Goal: Information Seeking & Learning: Check status

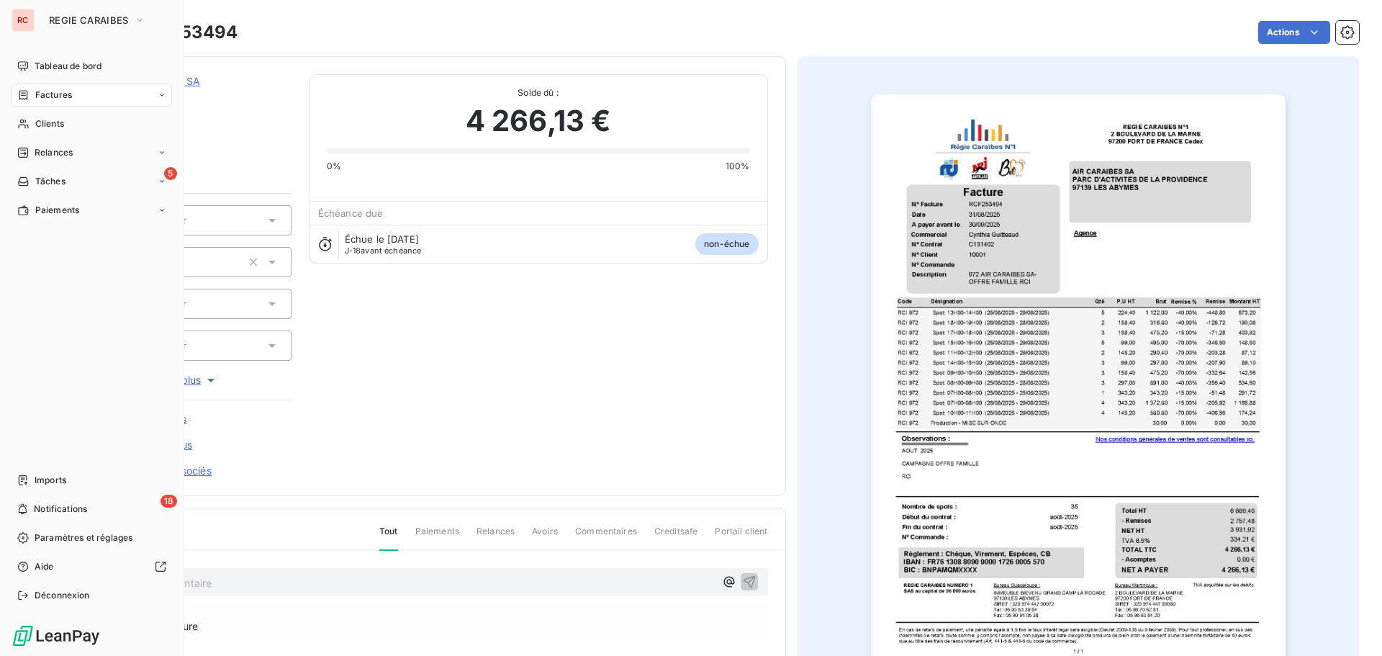
click at [63, 99] on span "Factures" at bounding box center [53, 95] width 37 height 13
click at [68, 94] on span "Factures" at bounding box center [53, 95] width 37 height 13
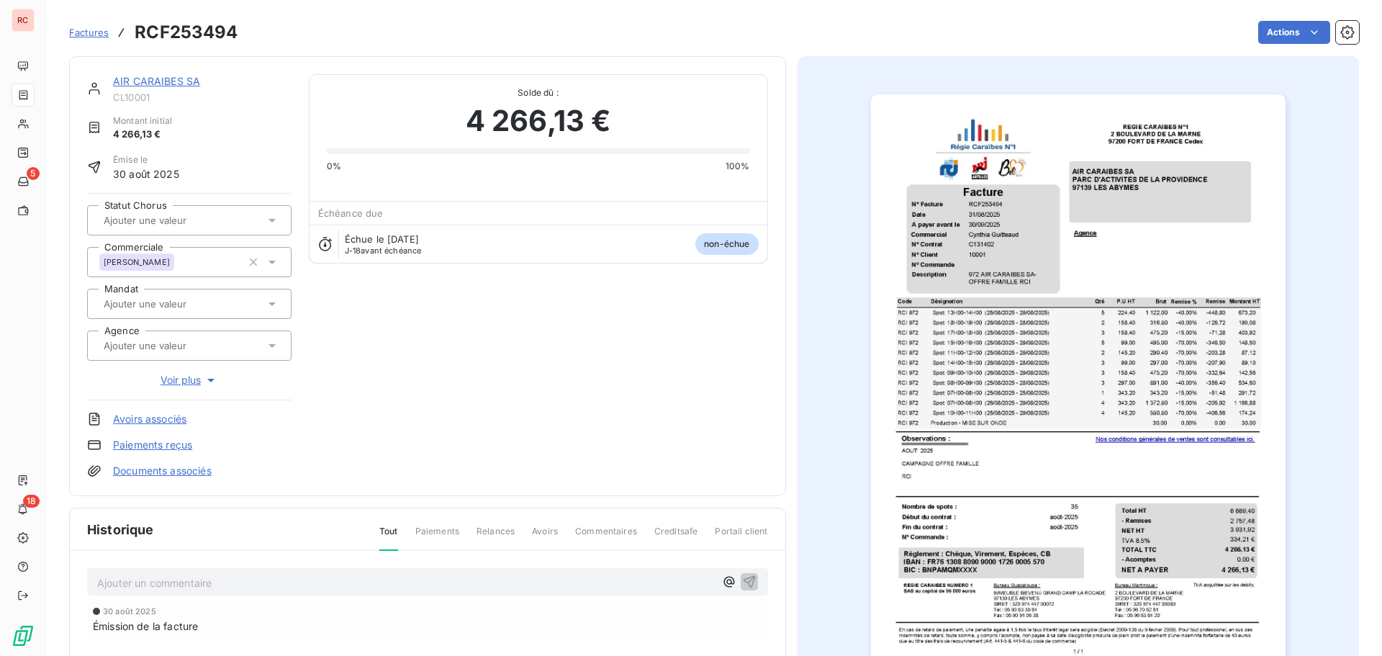
click at [481, 24] on div "Actions" at bounding box center [808, 32] width 1104 height 23
click at [103, 40] on div "Factures RCF253494" at bounding box center [153, 32] width 169 height 26
click at [101, 34] on span "Factures" at bounding box center [89, 33] width 40 height 12
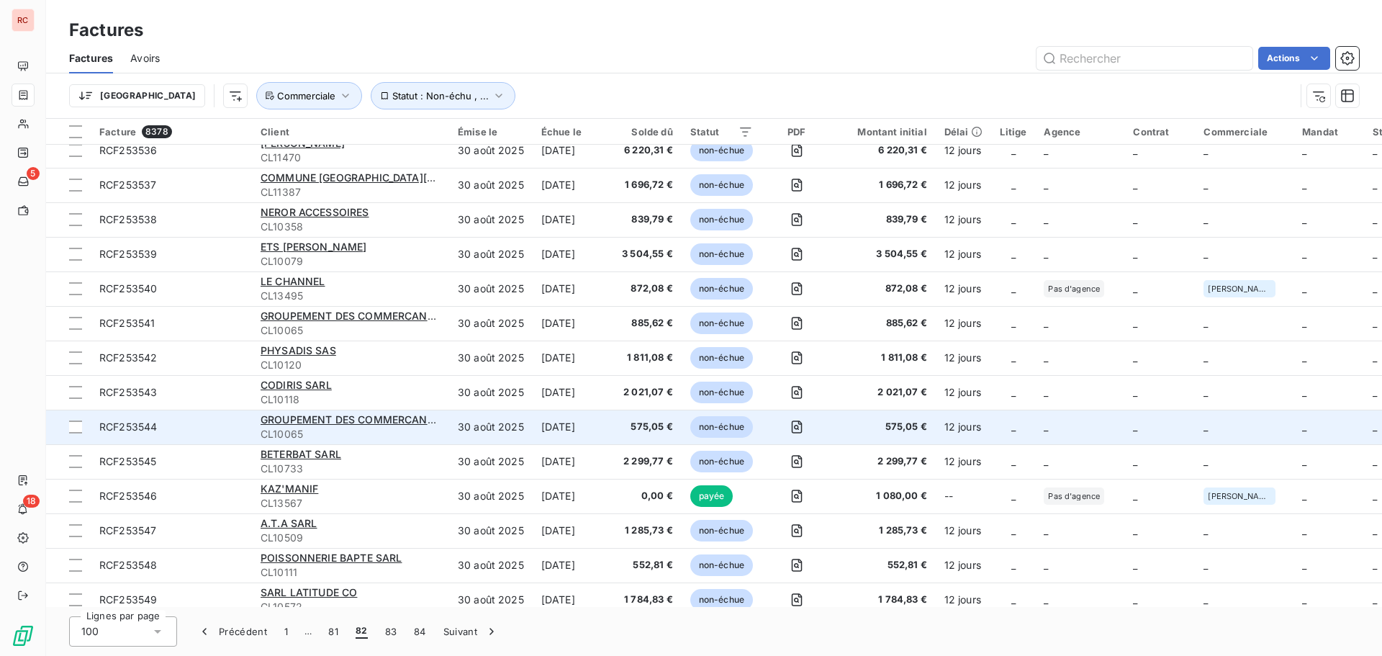
scroll to position [3000, 0]
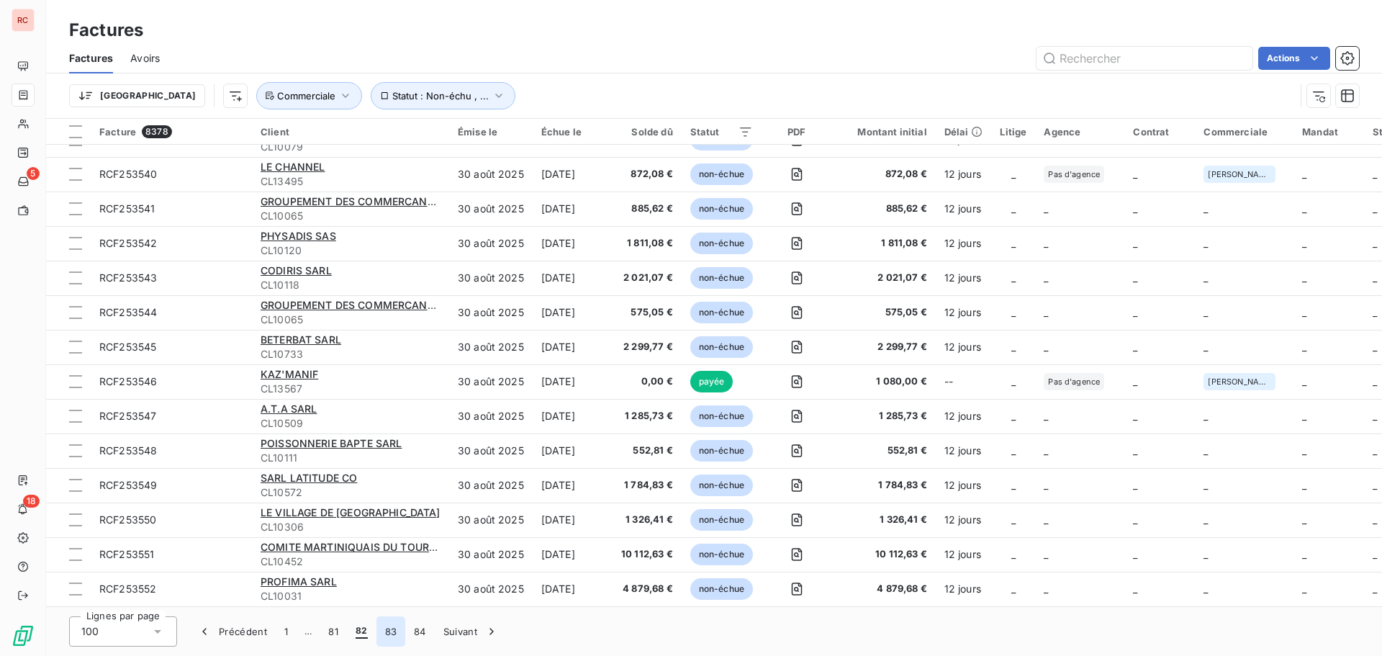
click at [394, 630] on button "83" at bounding box center [391, 631] width 30 height 30
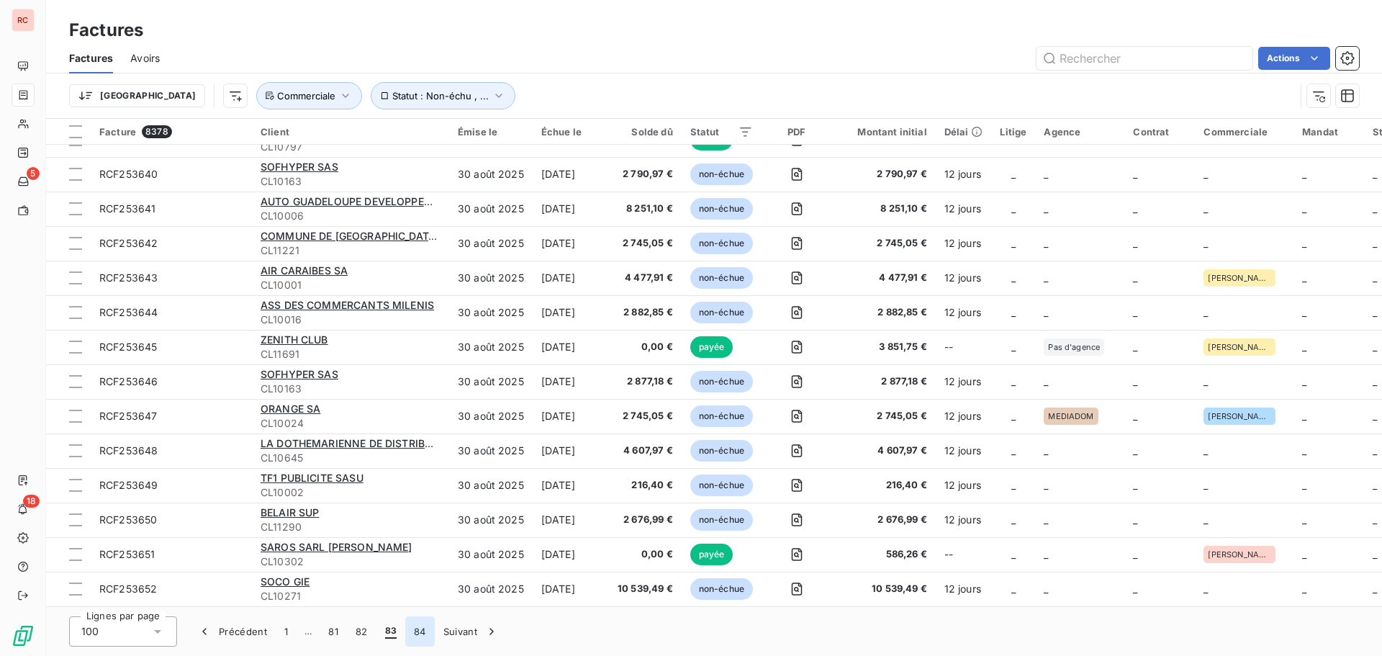
click at [423, 634] on button "84" at bounding box center [420, 631] width 30 height 30
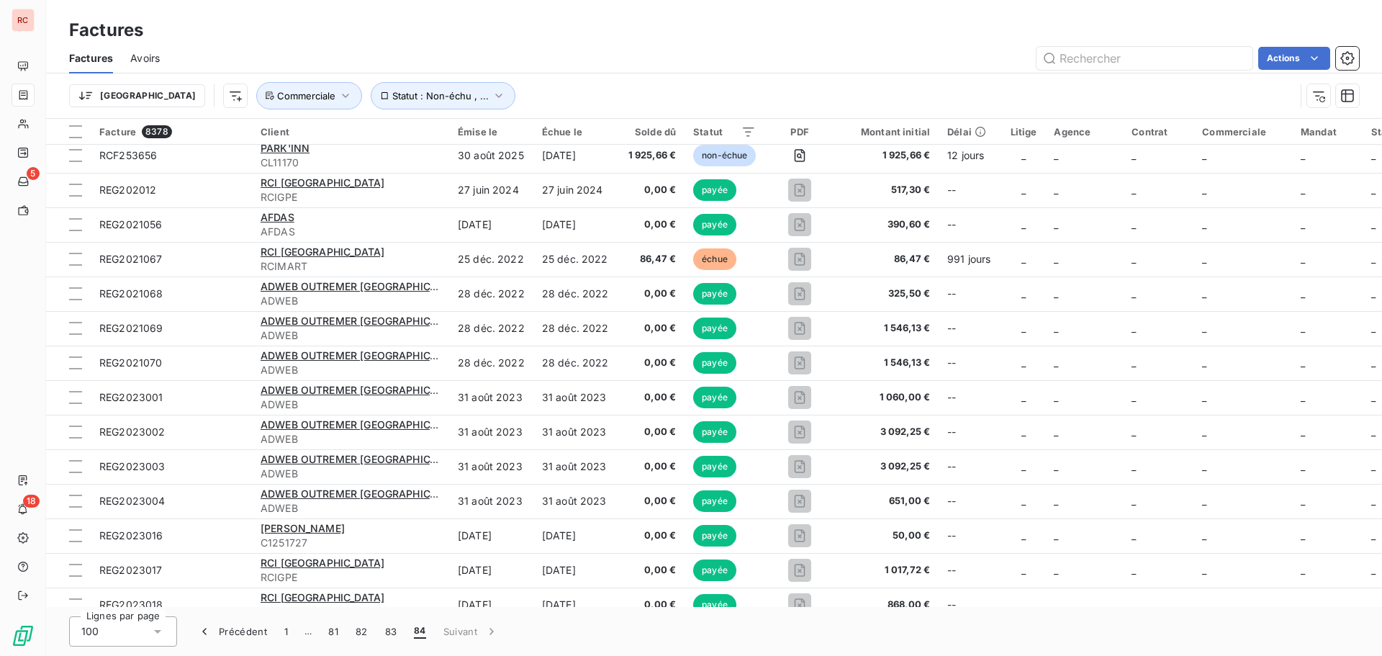
scroll to position [0, 0]
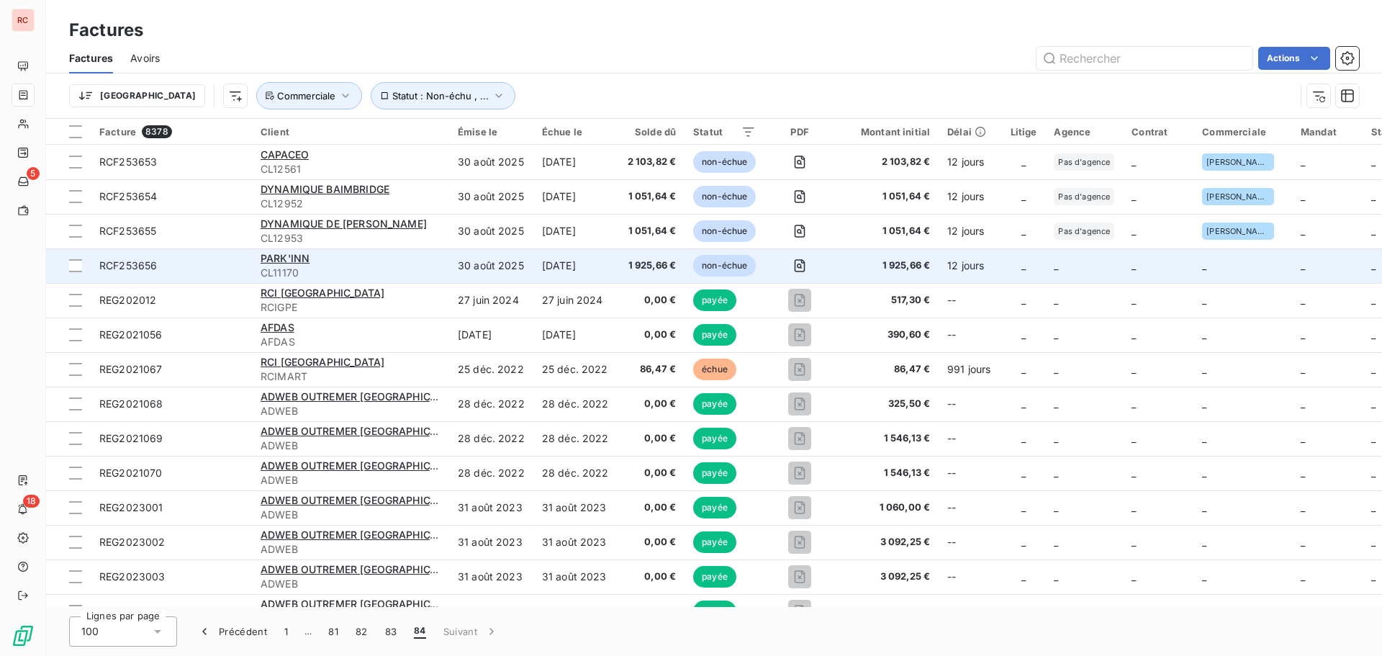
click at [506, 266] on td "30 août 2025" at bounding box center [491, 265] width 84 height 35
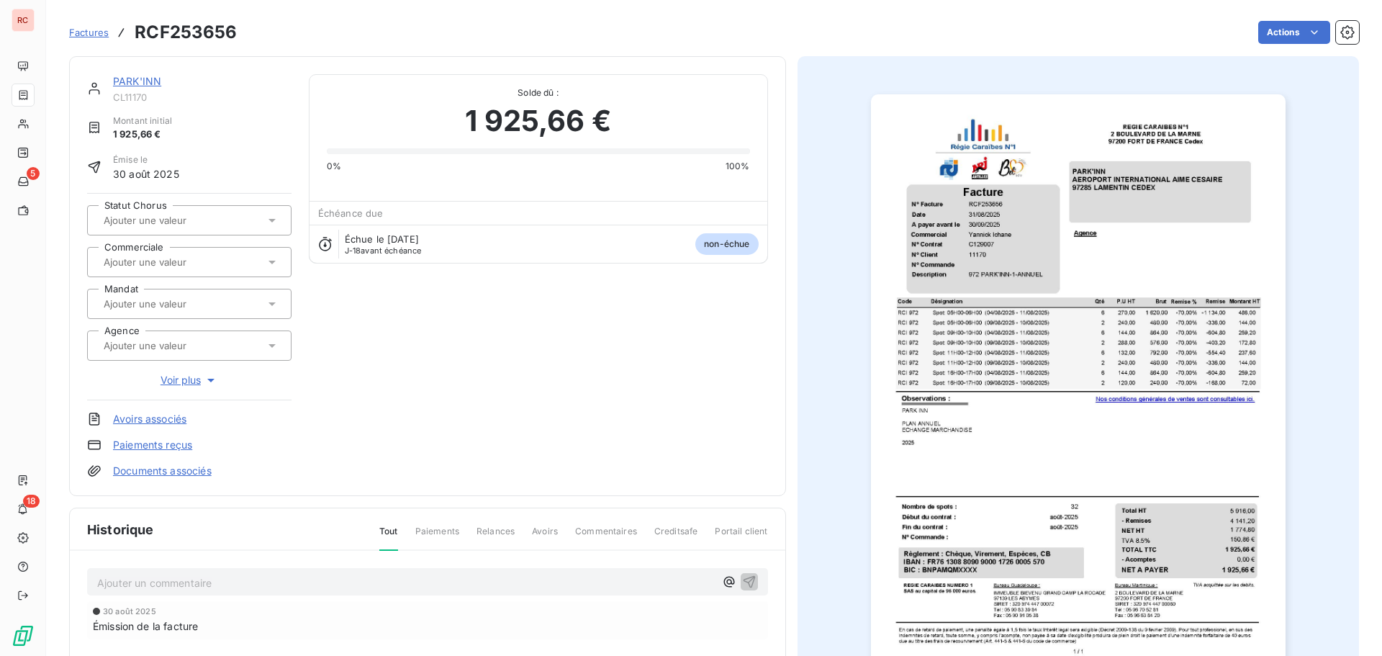
click at [268, 260] on icon at bounding box center [272, 262] width 14 height 14
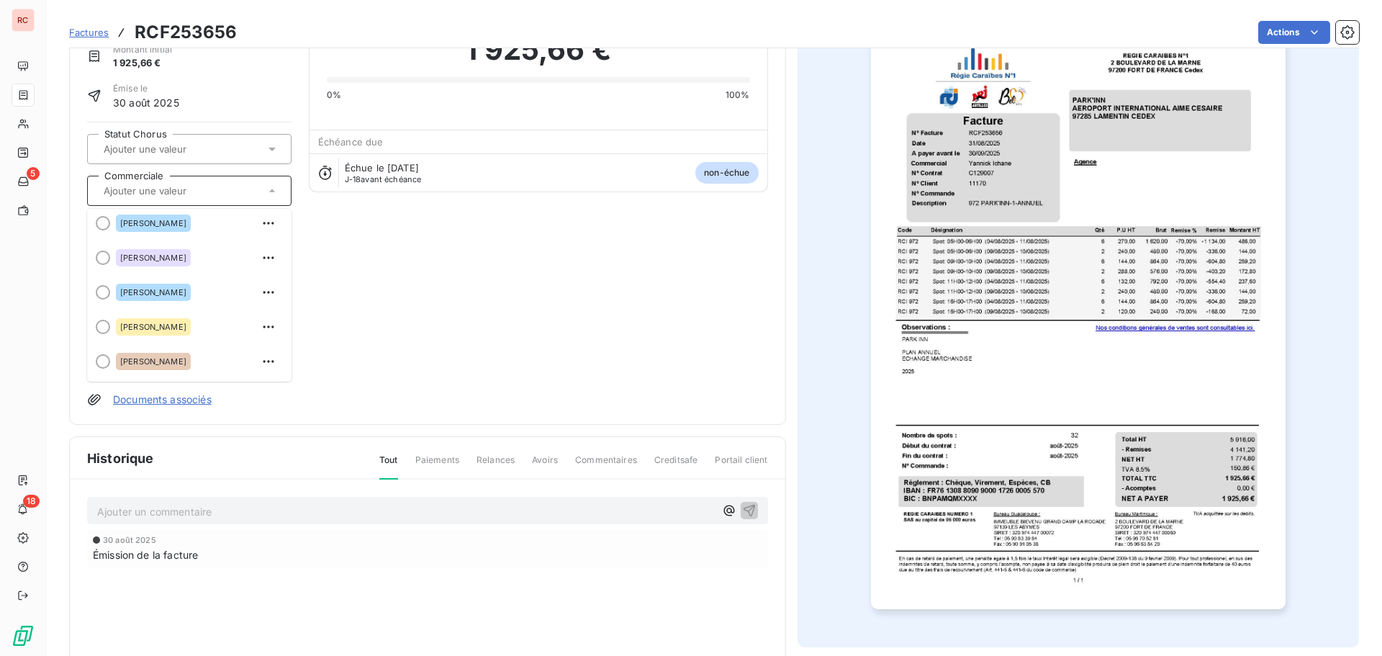
scroll to position [73, 0]
click at [179, 359] on div "[PERSON_NAME]" at bounding box center [153, 360] width 75 height 17
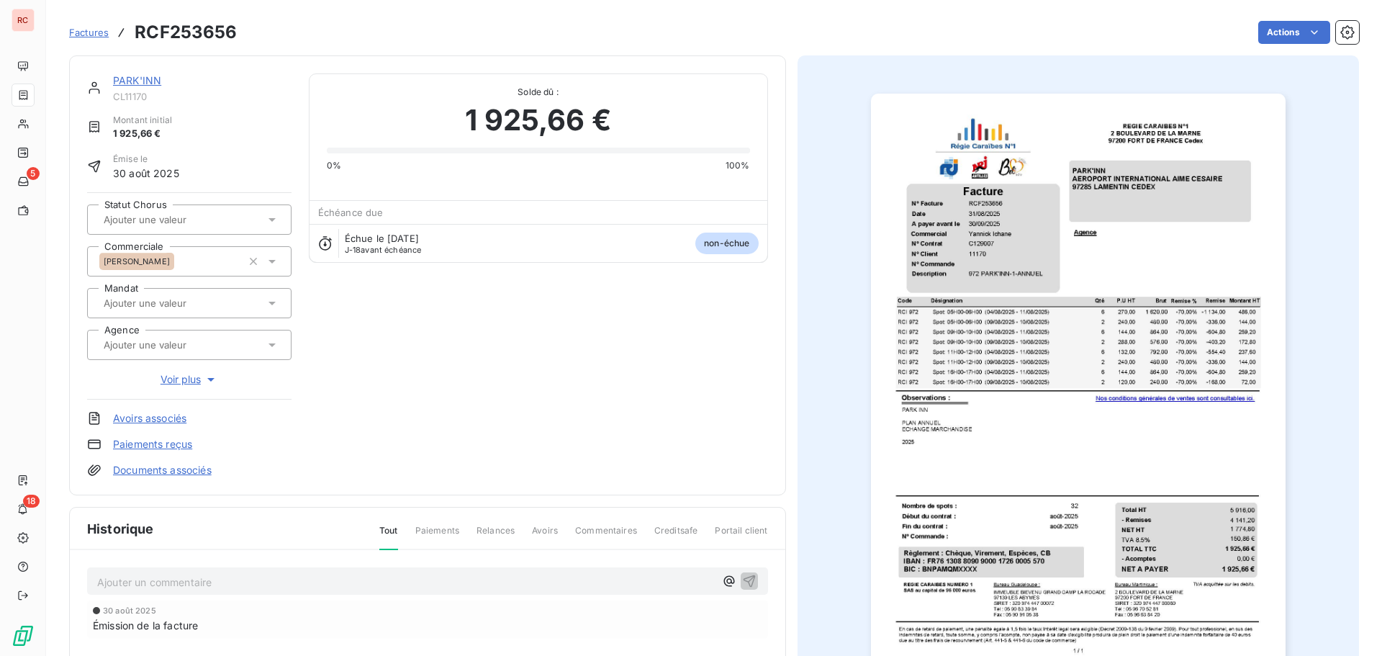
scroll to position [0, 0]
click at [150, 578] on p "Ajouter un commentaire ﻿" at bounding box center [406, 583] width 618 height 18
drag, startPoint x: 202, startPoint y: 579, endPoint x: 256, endPoint y: 590, distance: 55.9
click at [256, 590] on div "échange MARchANdisE" at bounding box center [427, 581] width 681 height 27
click at [745, 580] on icon "button" at bounding box center [749, 581] width 12 height 12
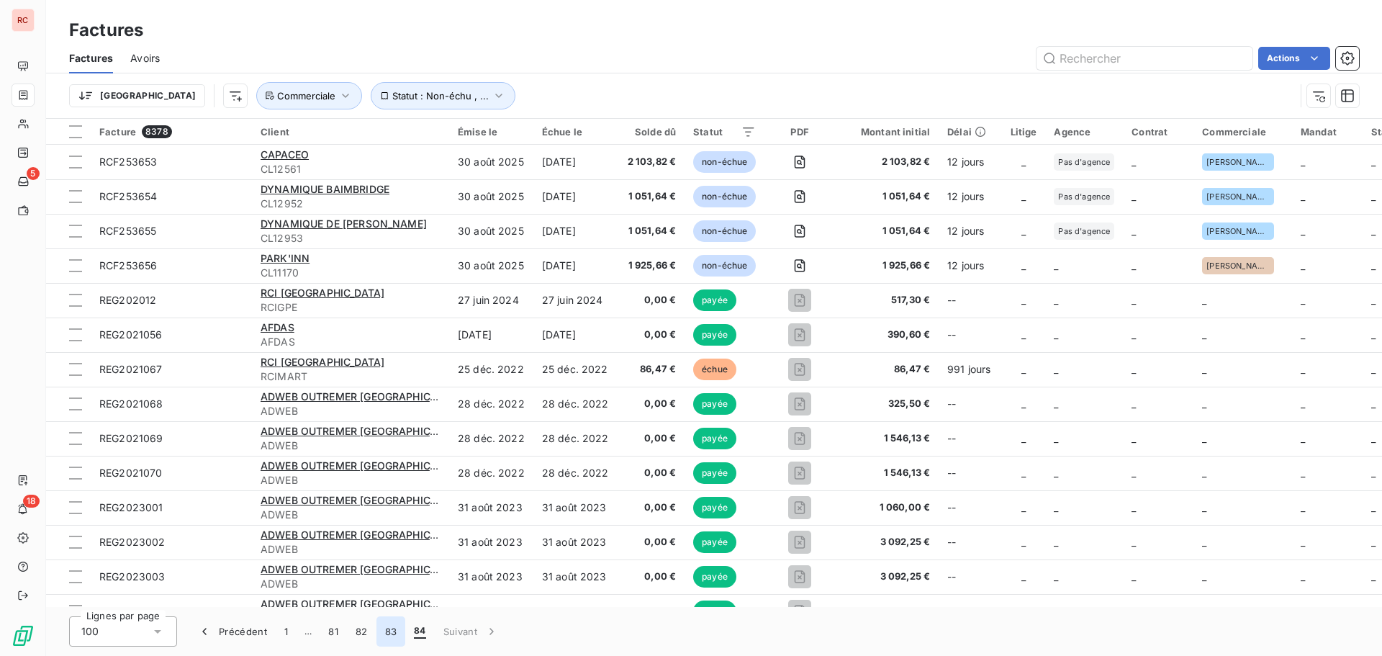
click at [399, 632] on button "83" at bounding box center [391, 631] width 30 height 30
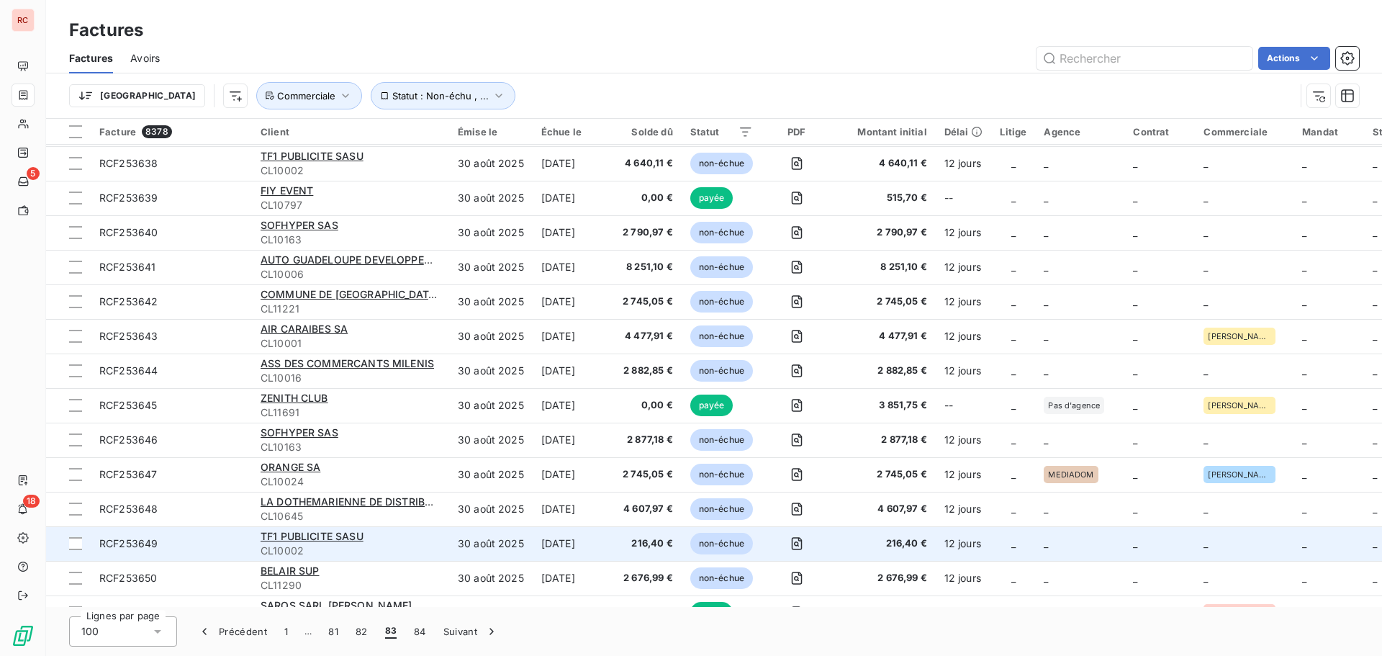
scroll to position [3000, 0]
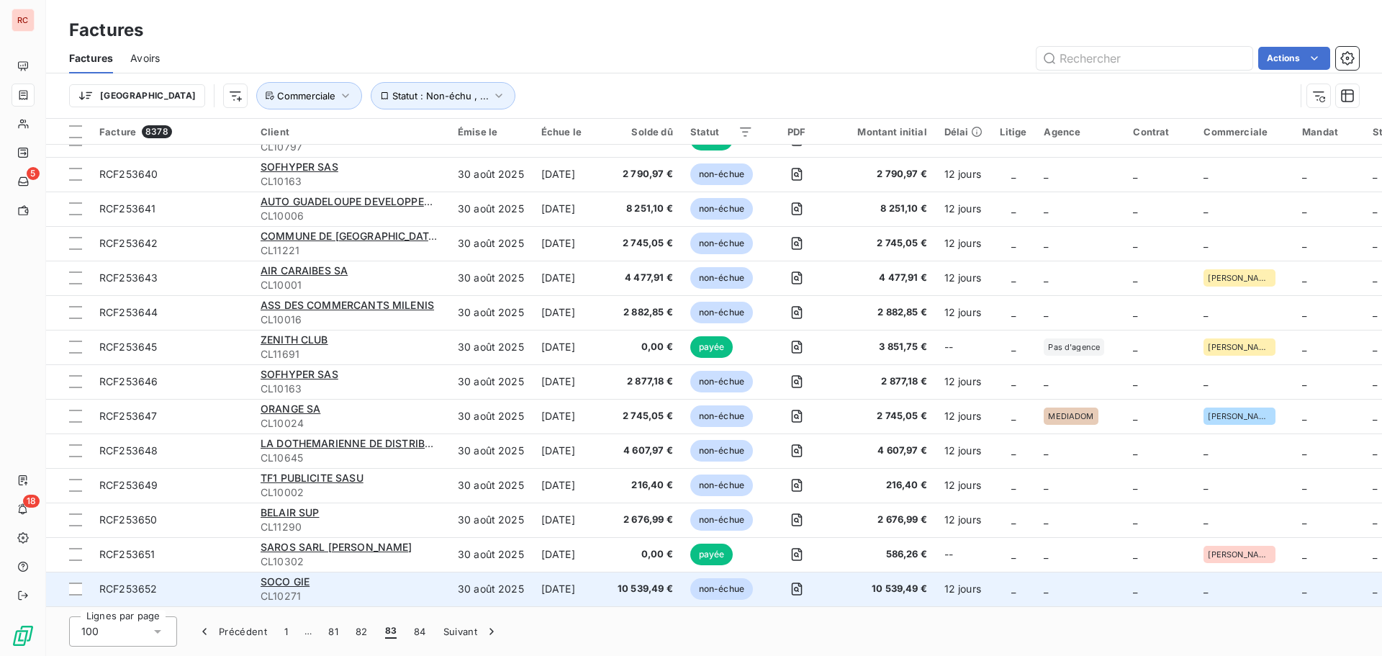
click at [464, 592] on td "30 août 2025" at bounding box center [491, 589] width 84 height 35
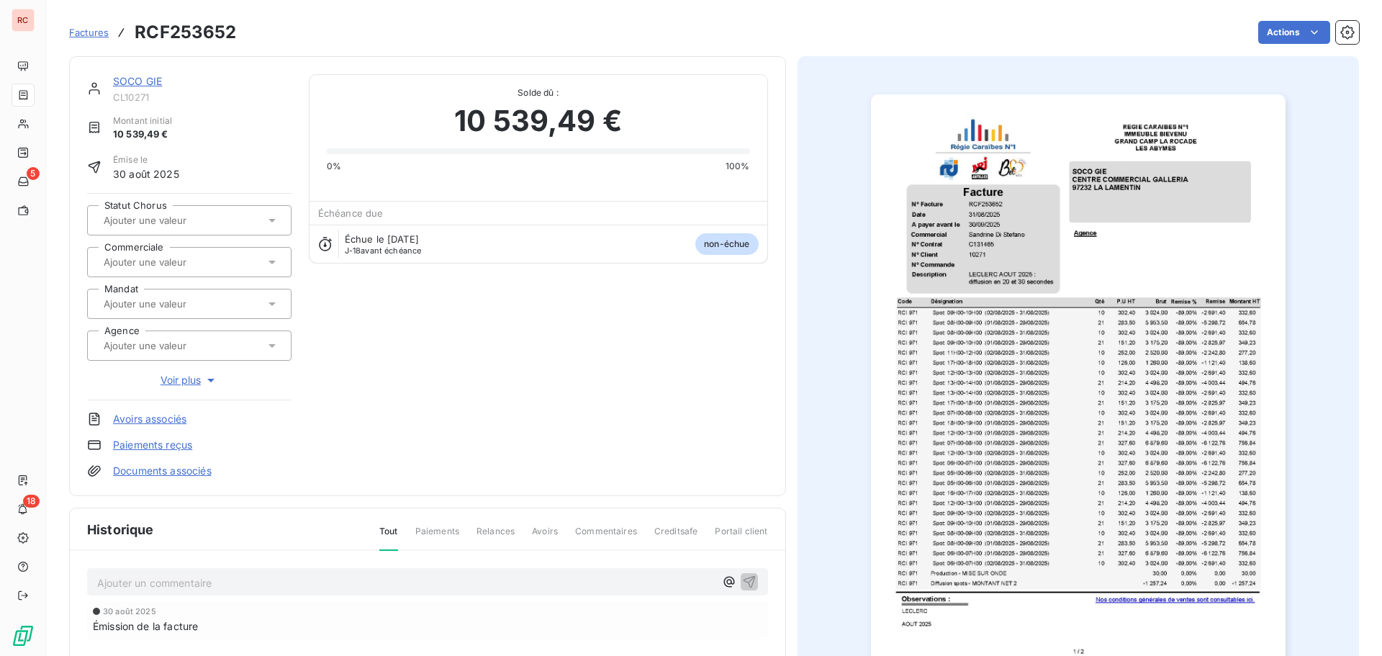
click at [273, 263] on icon at bounding box center [272, 262] width 14 height 14
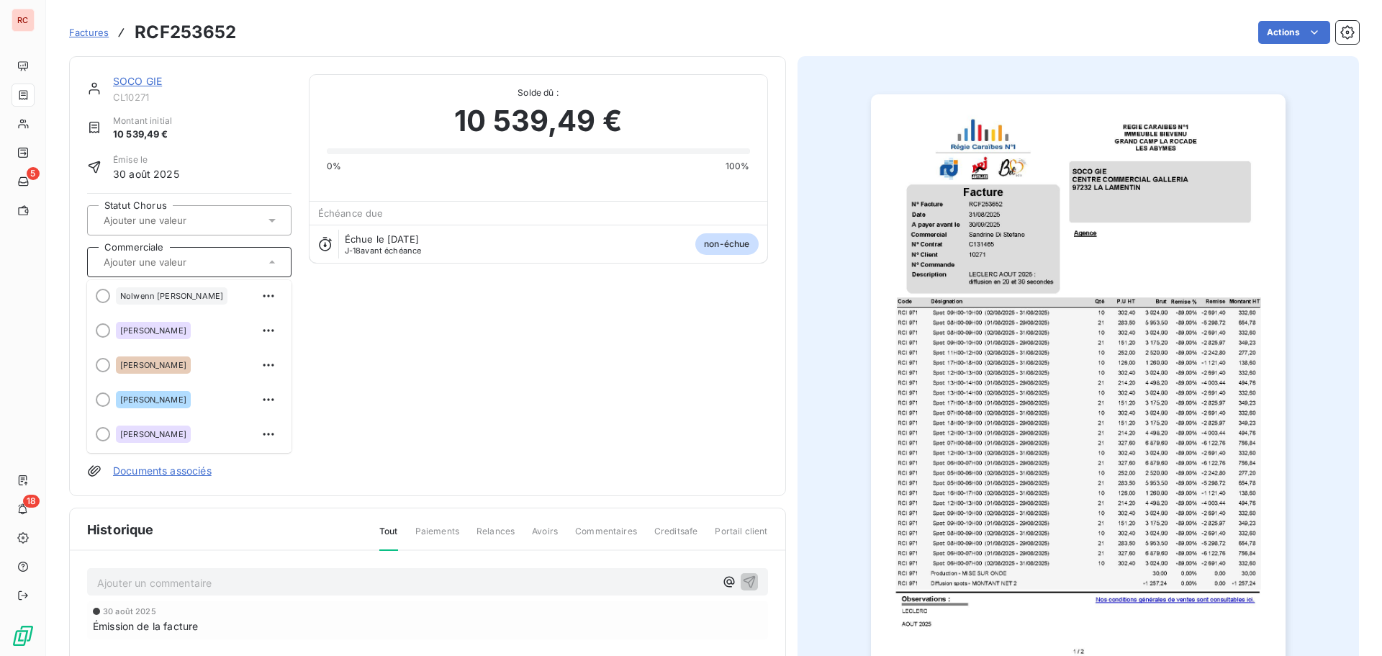
scroll to position [216, 0]
click at [186, 395] on span "[PERSON_NAME]" at bounding box center [153, 395] width 66 height 9
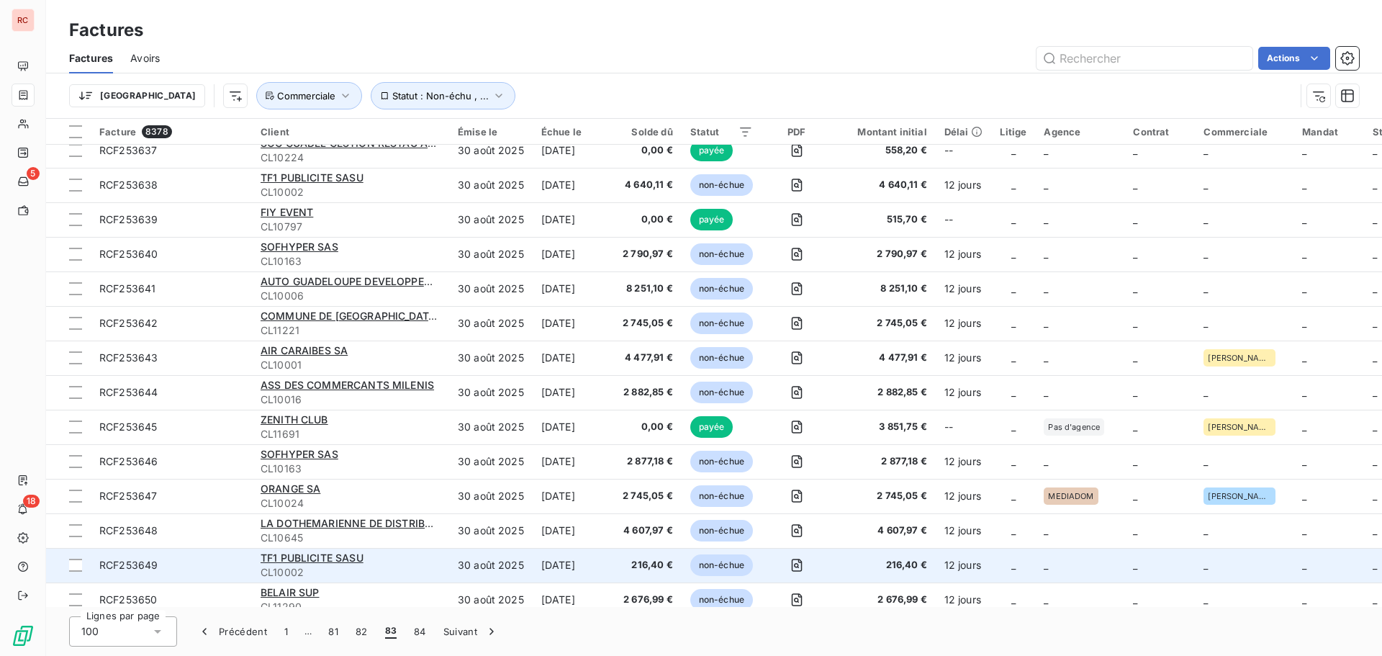
scroll to position [3000, 0]
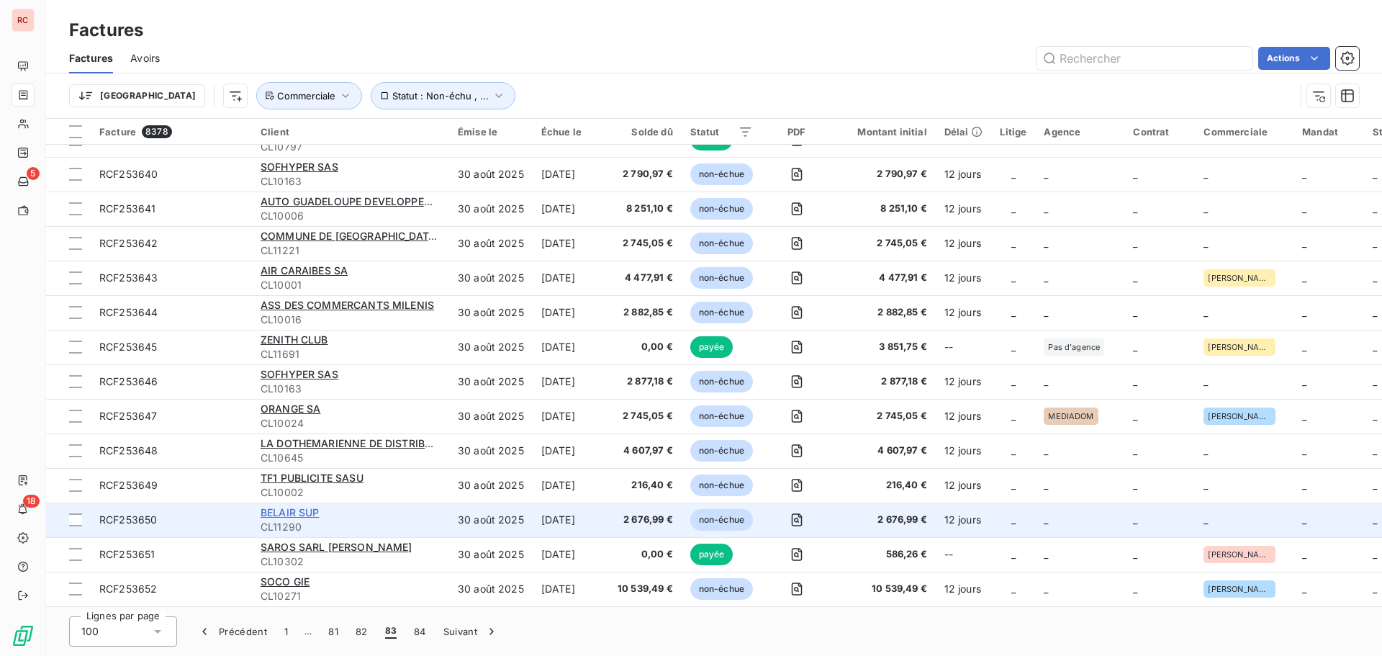
click at [311, 509] on span "BELAIR SUP" at bounding box center [290, 512] width 59 height 12
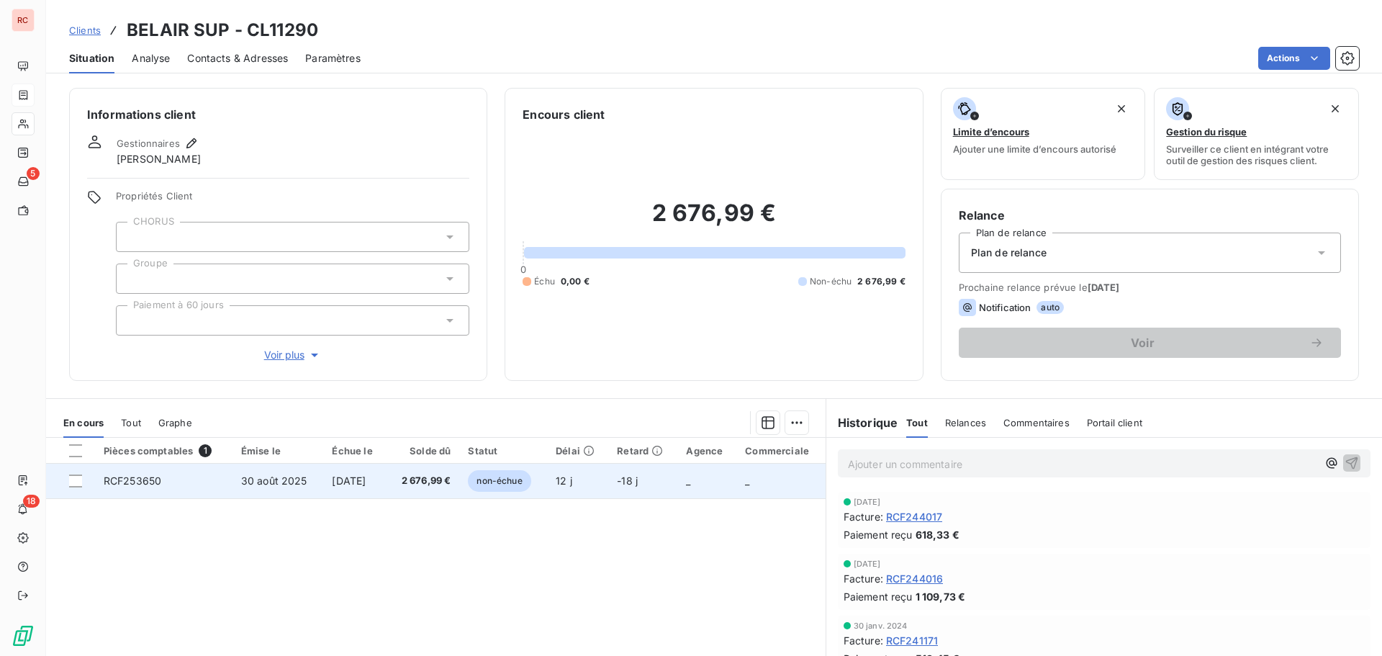
click at [323, 477] on td "[DATE]" at bounding box center [354, 481] width 63 height 35
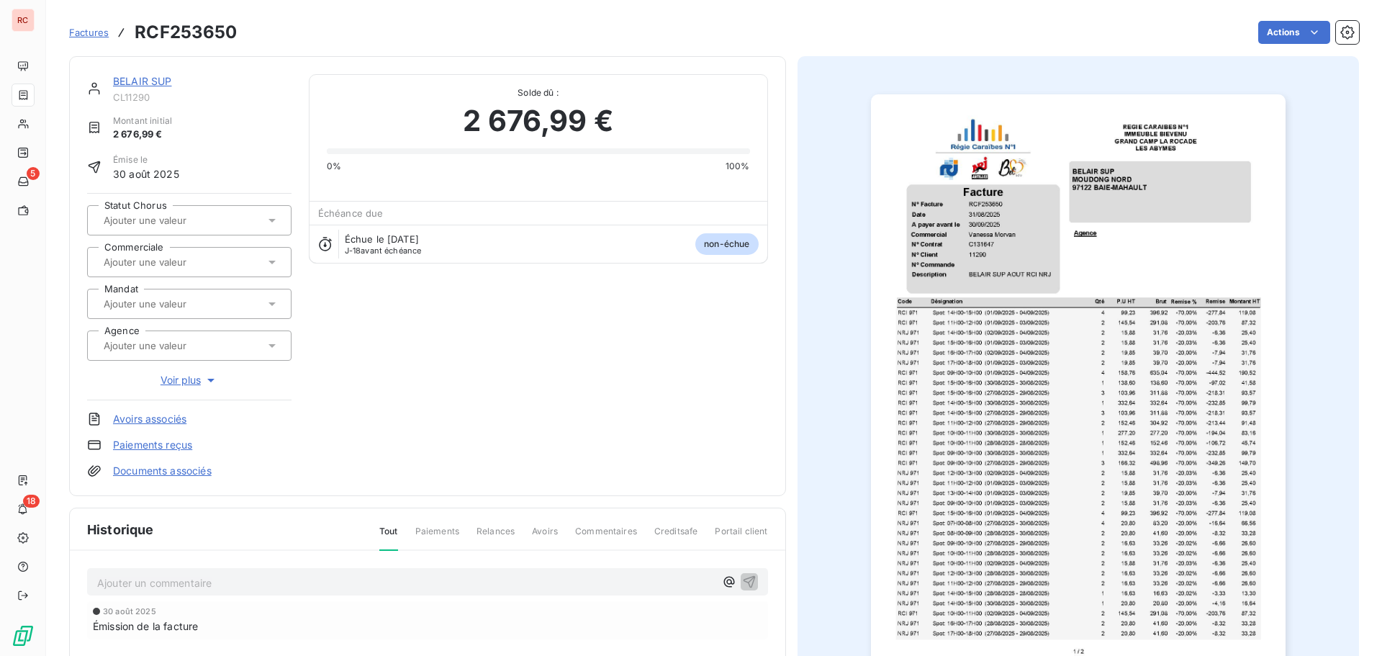
click at [275, 266] on icon at bounding box center [272, 262] width 14 height 14
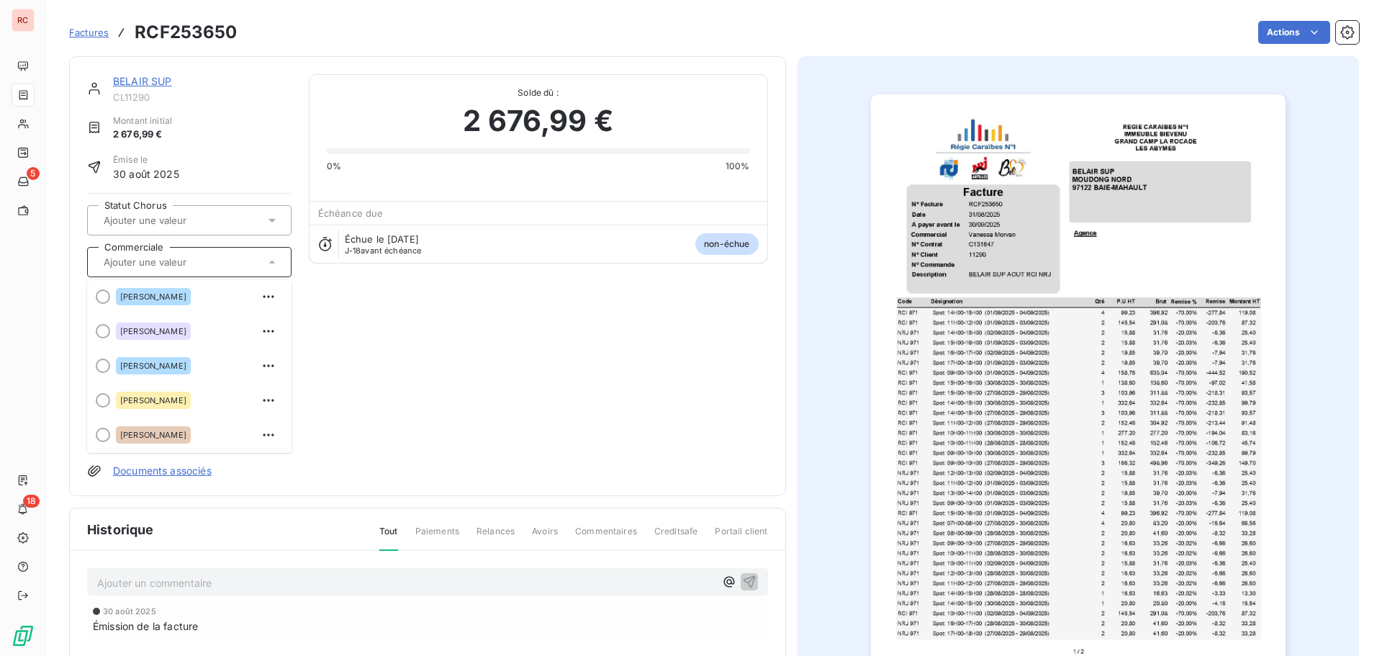
scroll to position [317, 0]
click at [150, 399] on span "[PERSON_NAME]" at bounding box center [153, 398] width 66 height 9
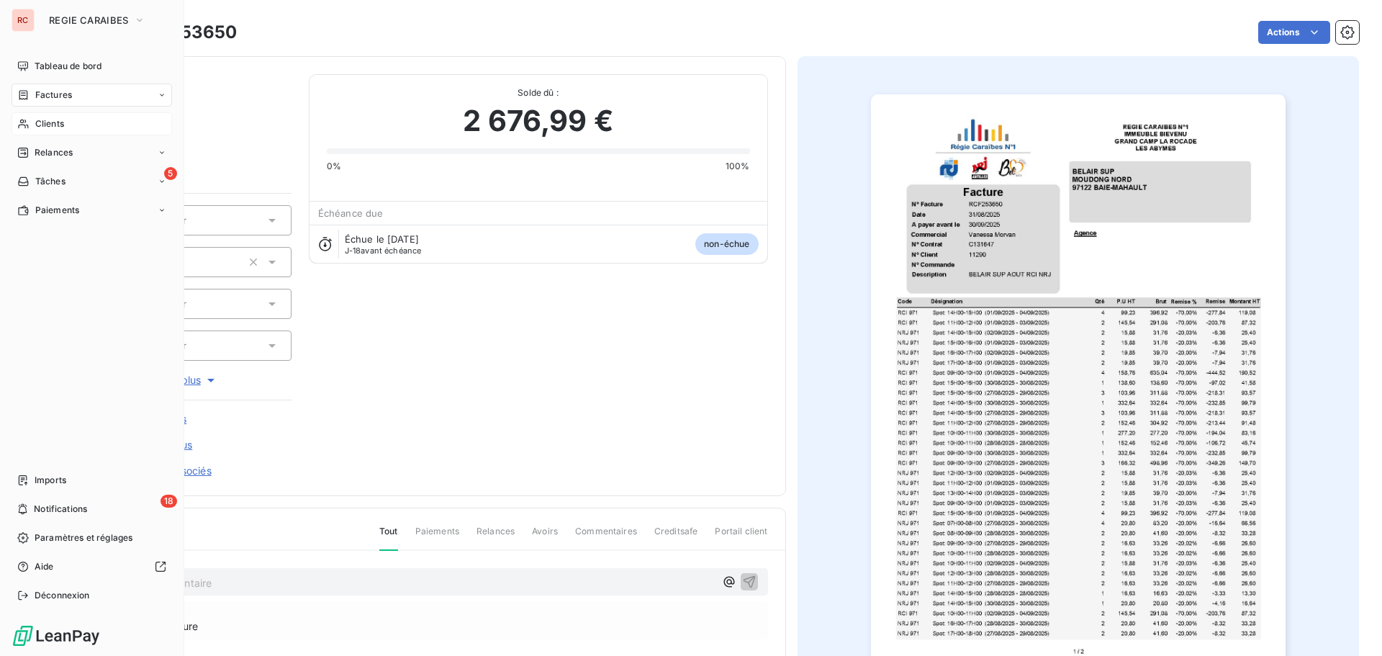
click at [60, 125] on span "Clients" at bounding box center [49, 123] width 29 height 13
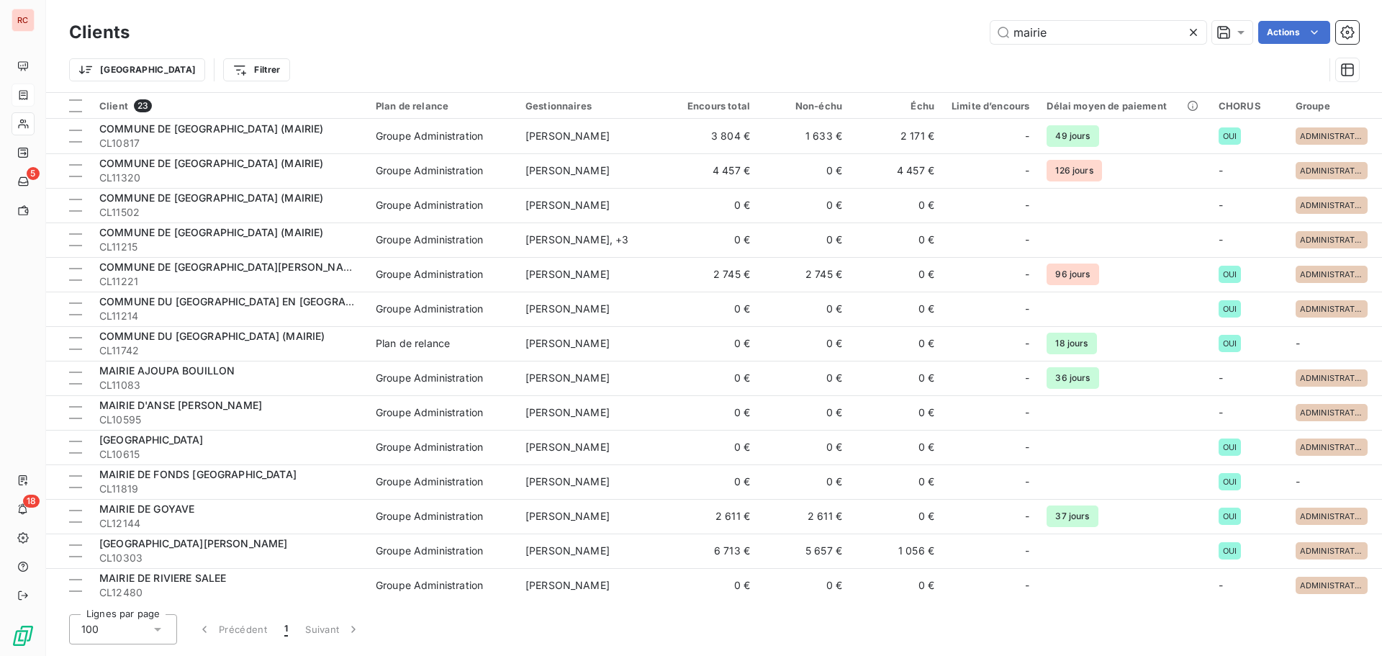
drag, startPoint x: 1085, startPoint y: 29, endPoint x: 895, endPoint y: 30, distance: 189.3
click at [895, 30] on div "mairie Actions" at bounding box center [753, 32] width 1212 height 23
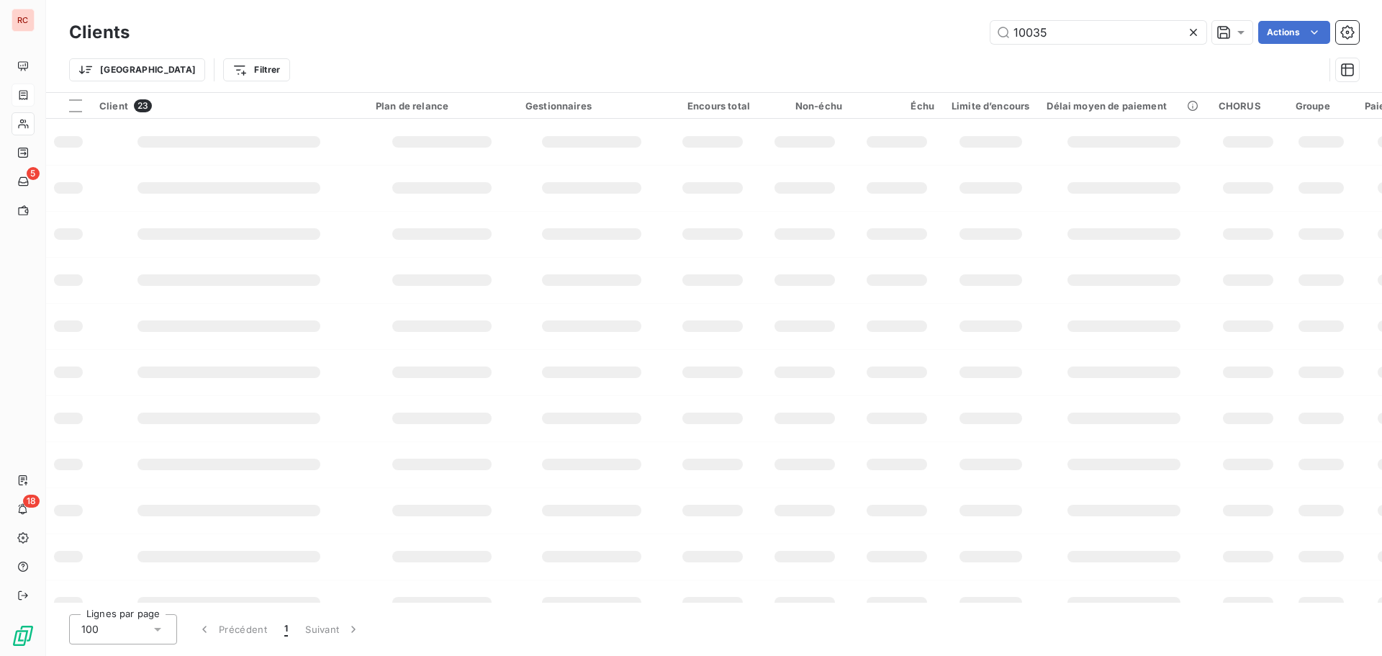
type input "10035"
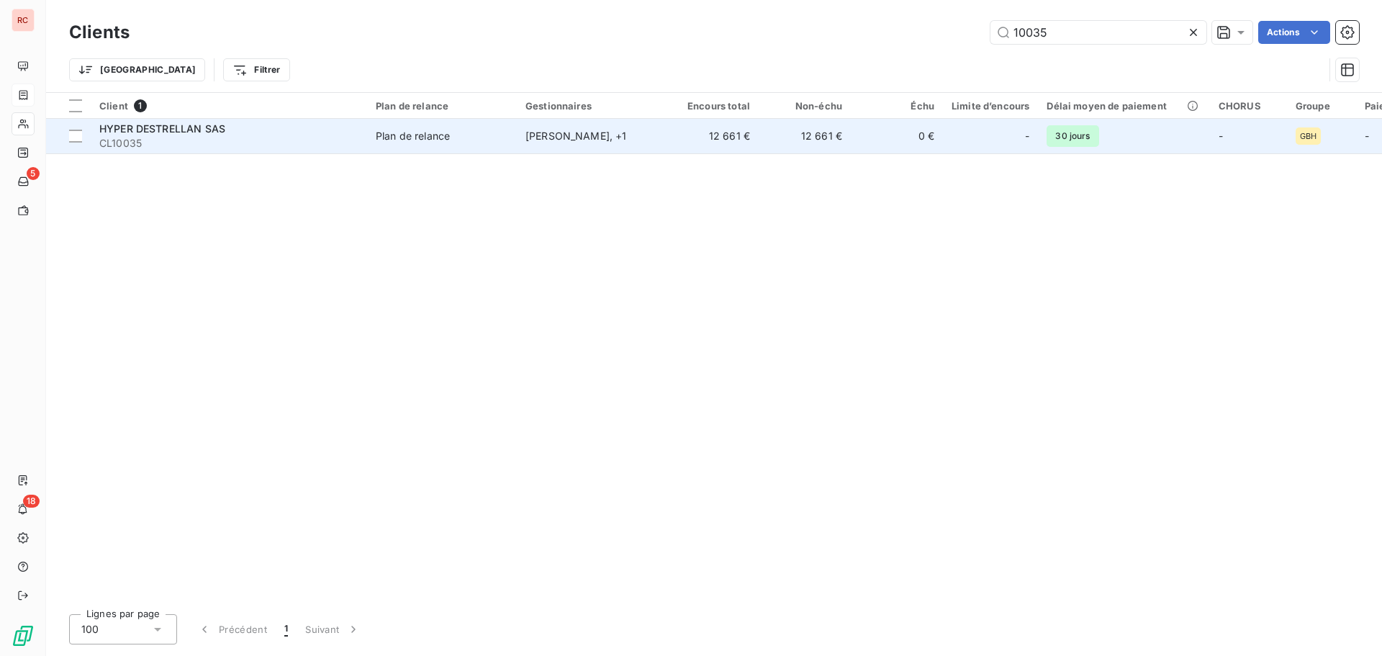
click at [582, 147] on td "Malika Boucard , + 1" at bounding box center [592, 136] width 150 height 35
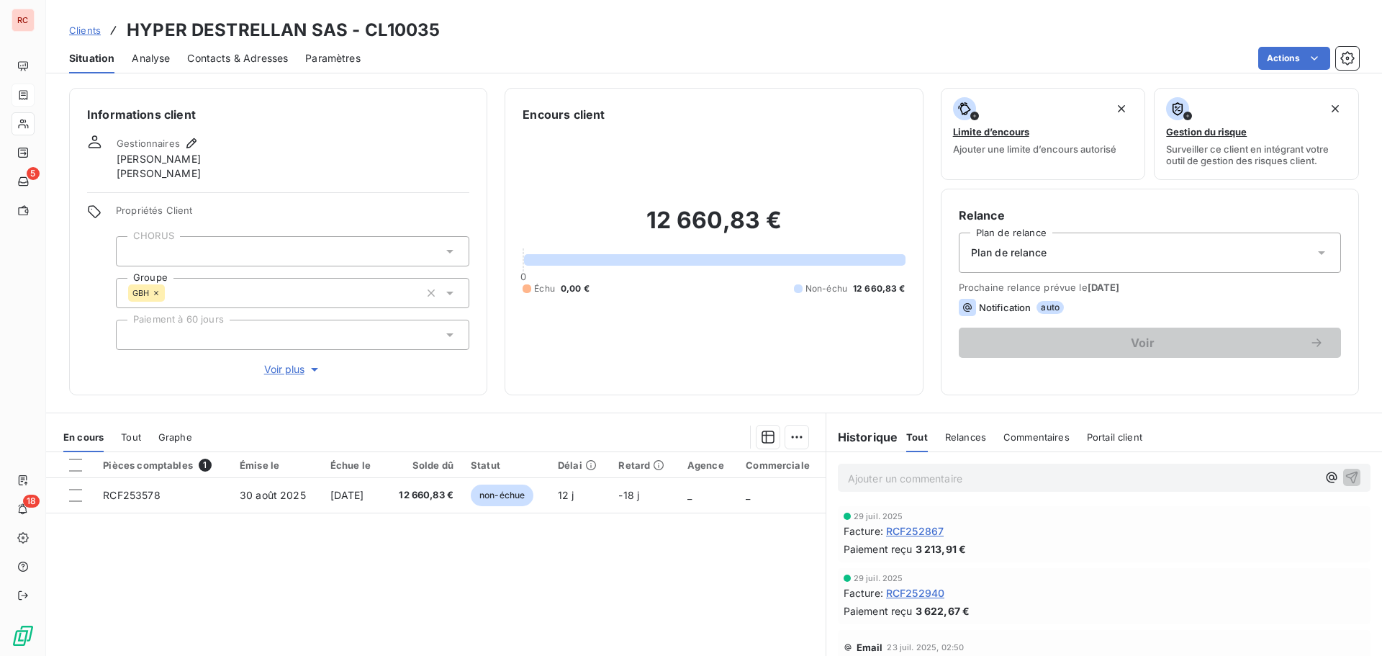
click at [263, 55] on span "Contacts & Adresses" at bounding box center [237, 58] width 101 height 14
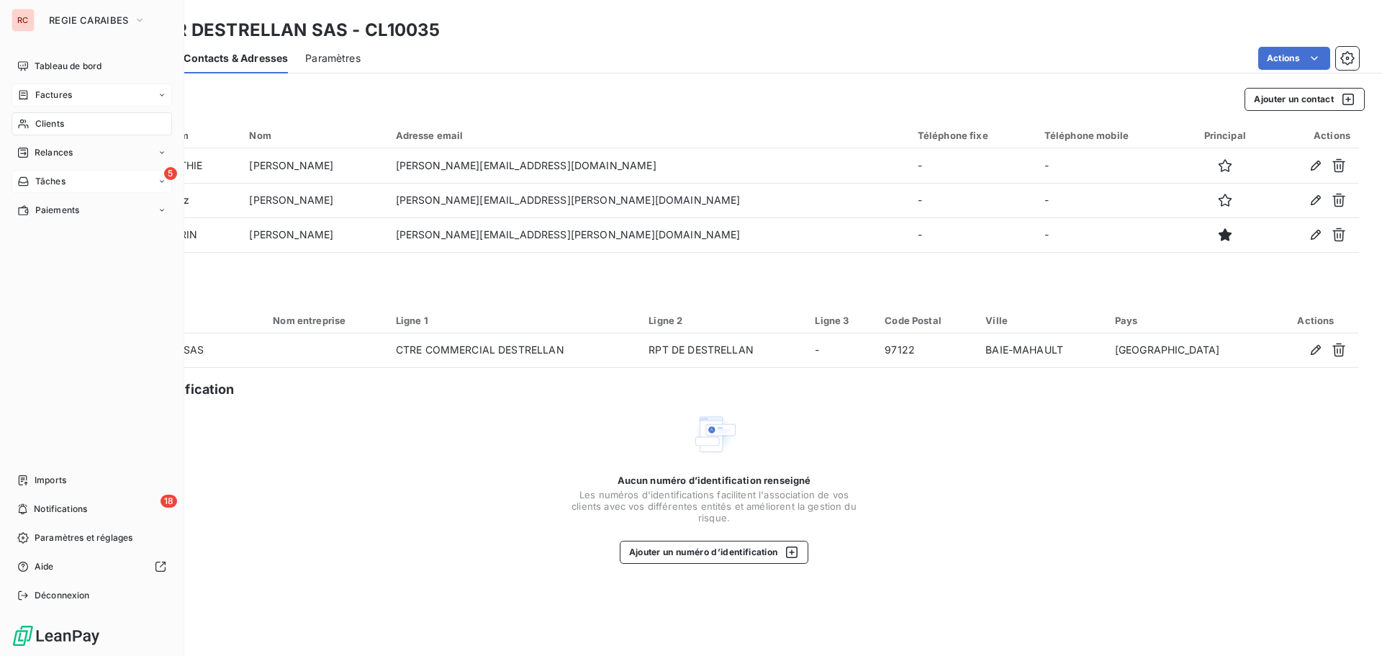
click at [46, 179] on span "Tâches" at bounding box center [50, 181] width 30 height 13
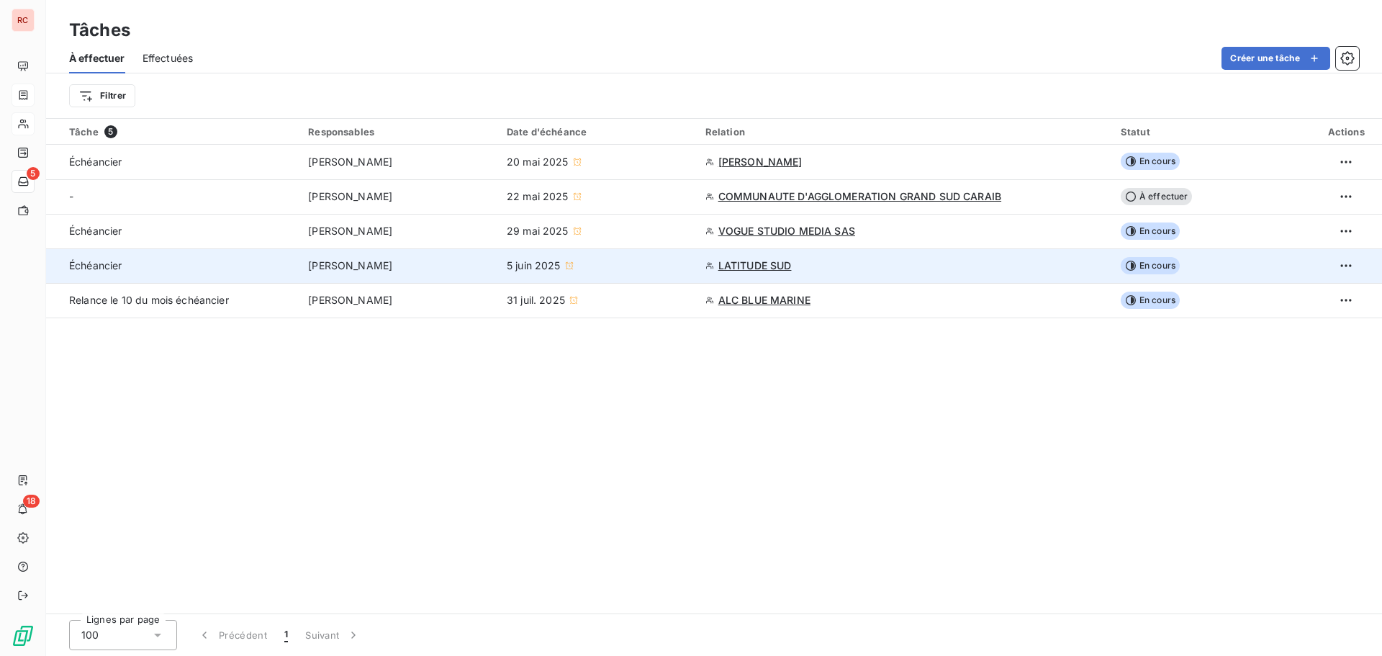
click at [737, 265] on span "LATITUDE SUD" at bounding box center [754, 265] width 73 height 14
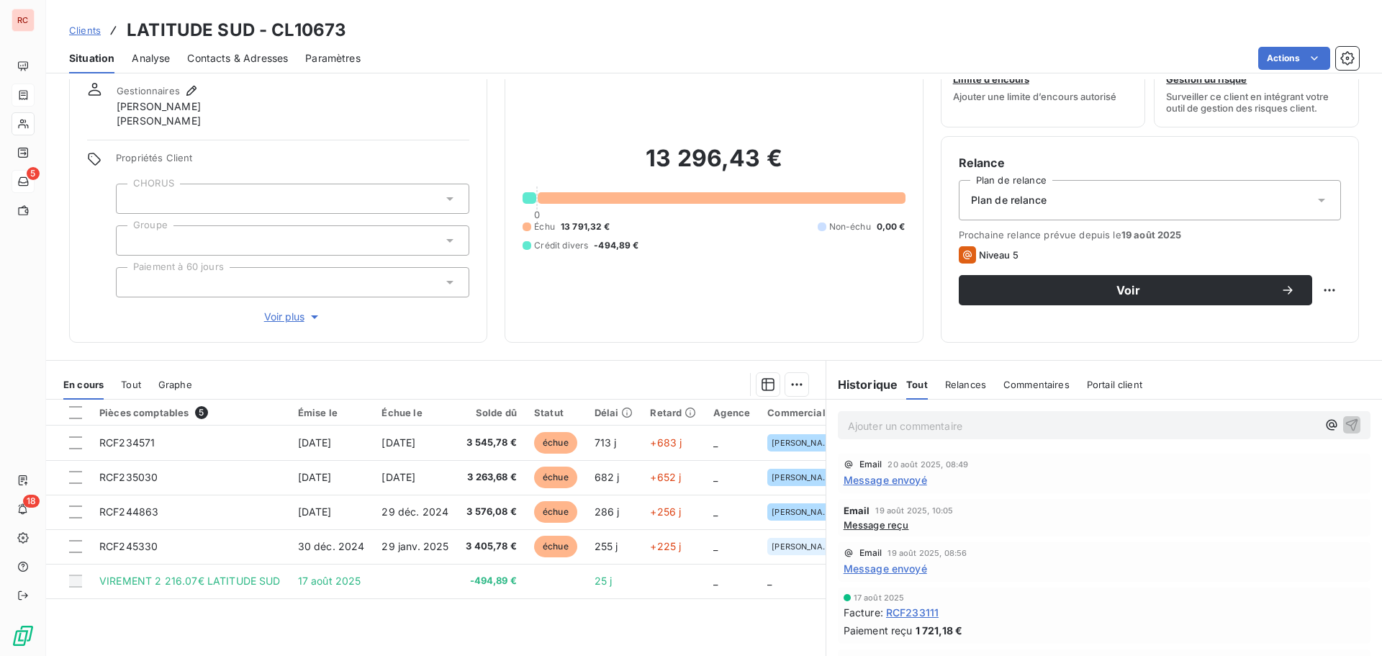
scroll to position [117, 0]
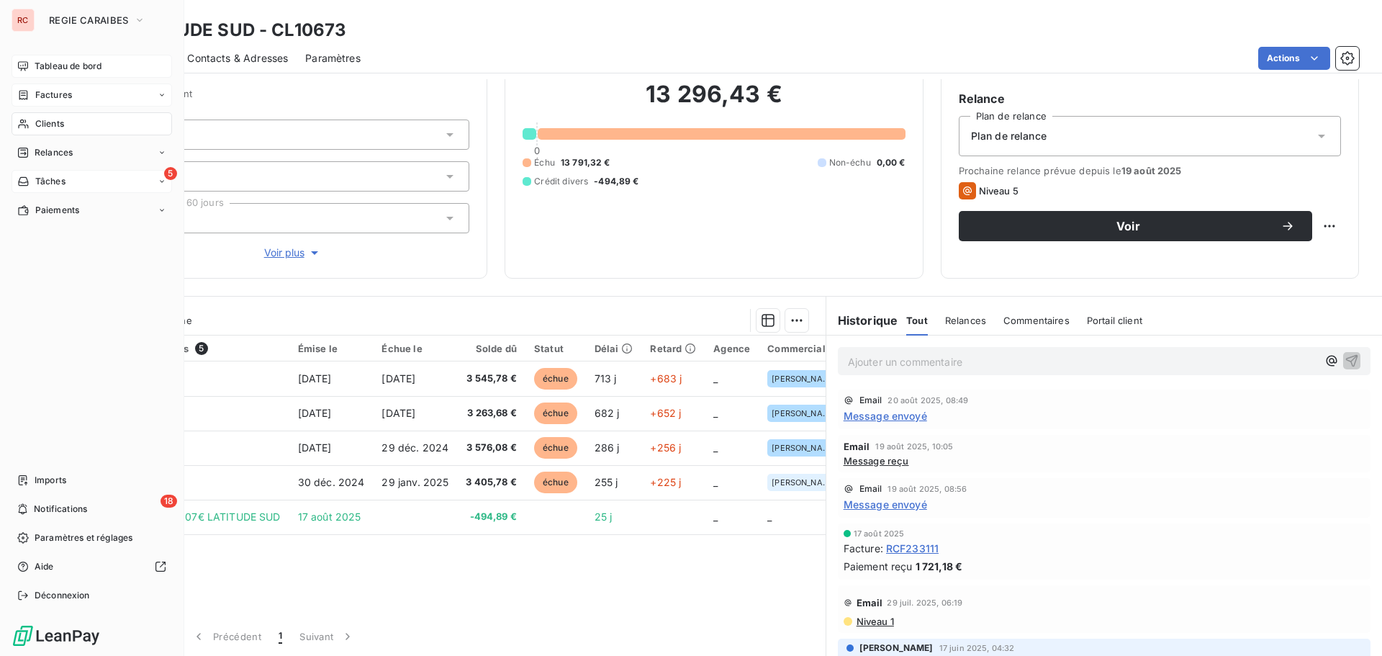
click at [48, 68] on span "Tableau de bord" at bounding box center [68, 66] width 67 height 13
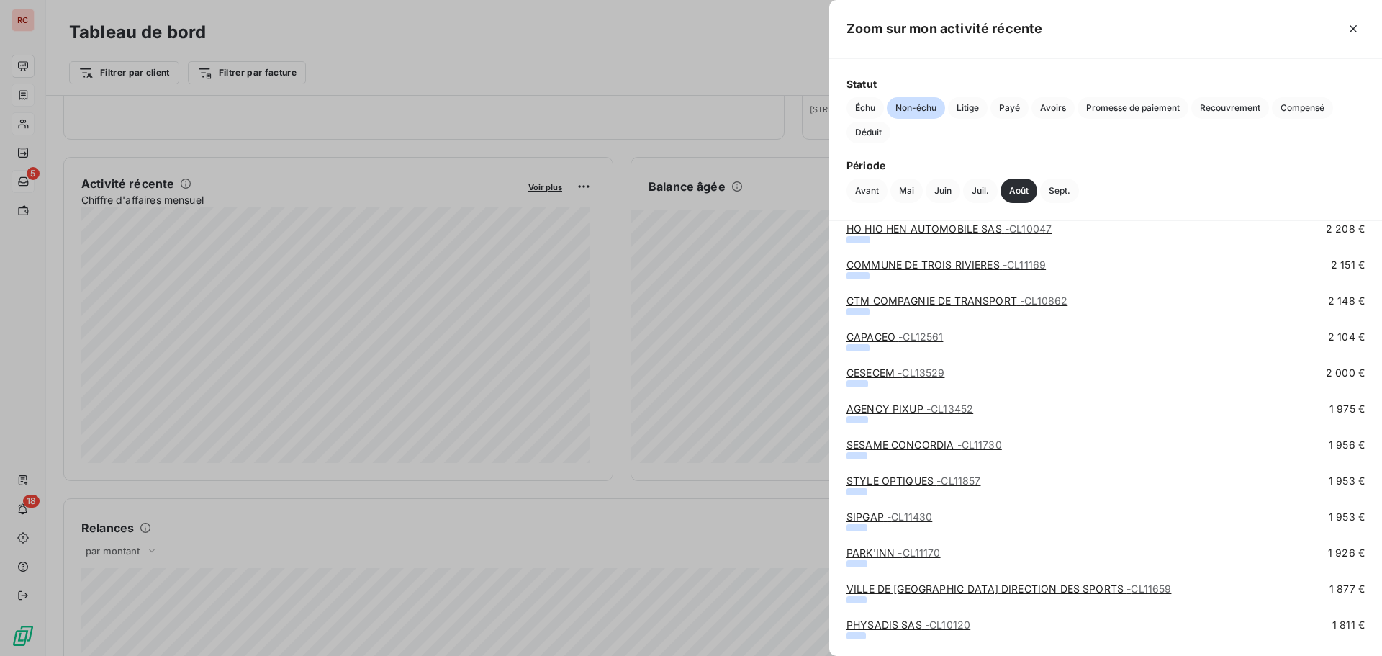
scroll to position [4607, 0]
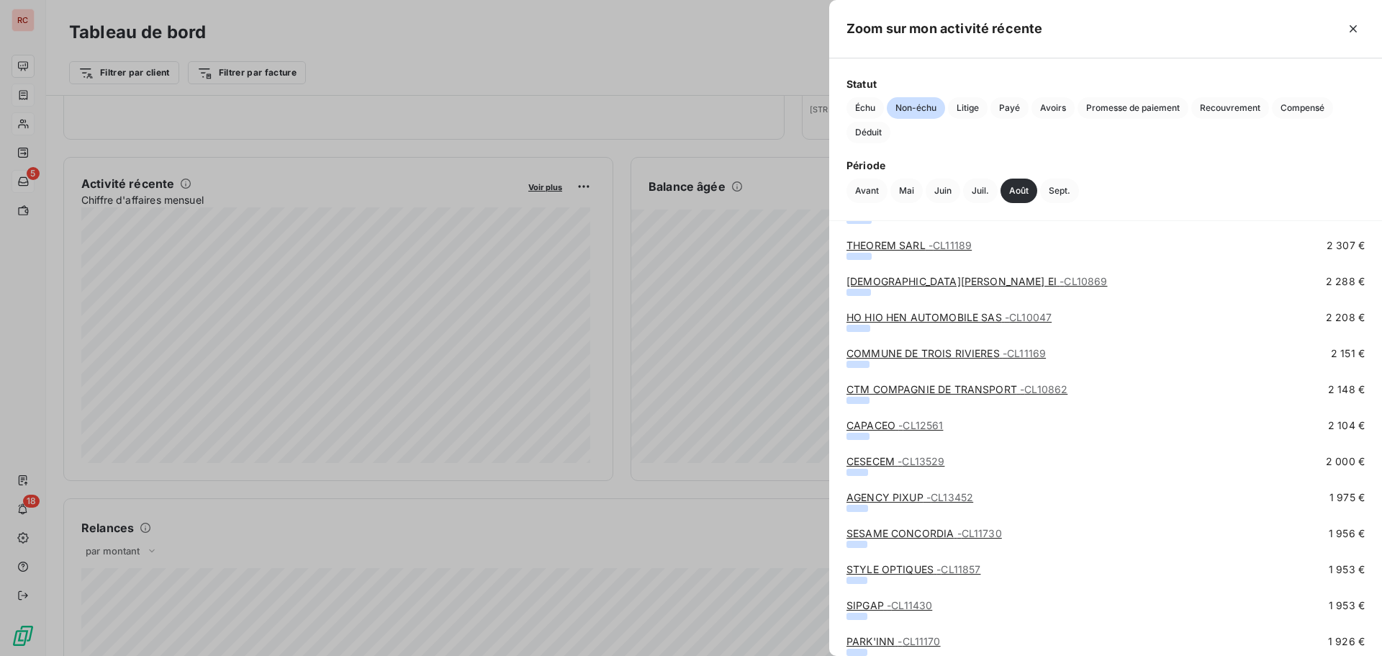
click at [636, 34] on div at bounding box center [691, 328] width 1382 height 656
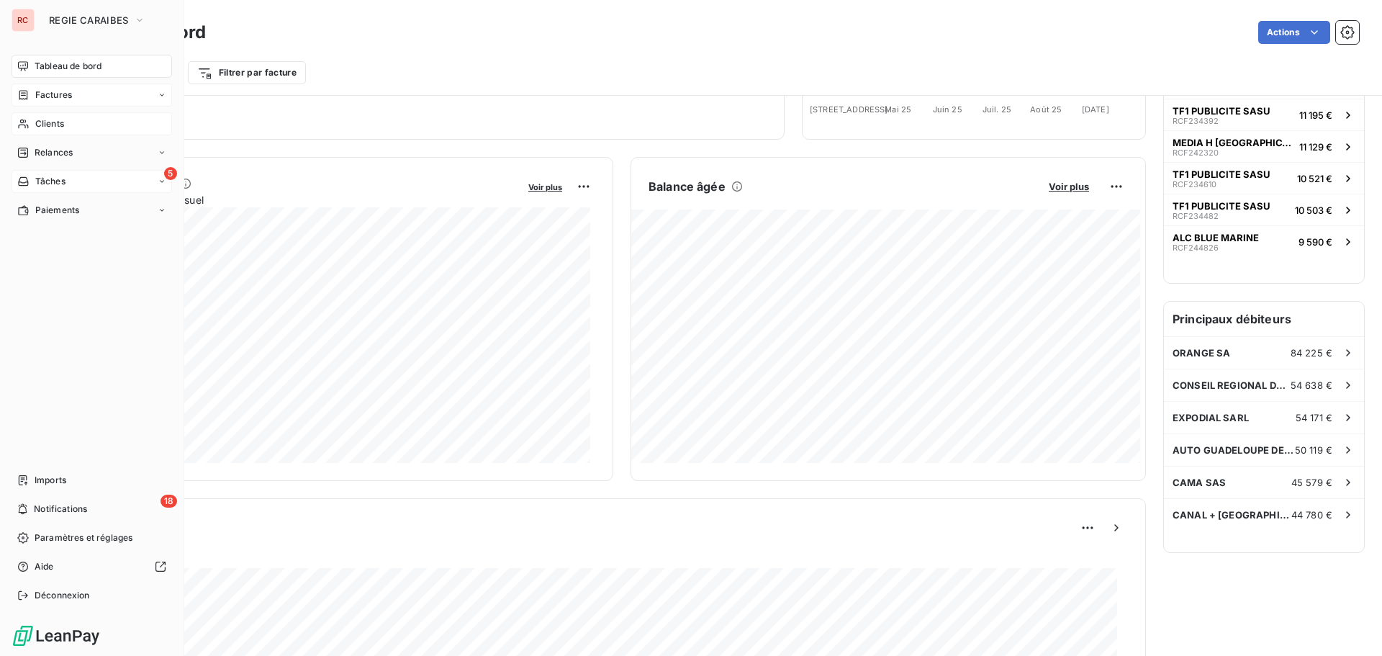
click at [81, 99] on div "Factures" at bounding box center [92, 95] width 161 height 23
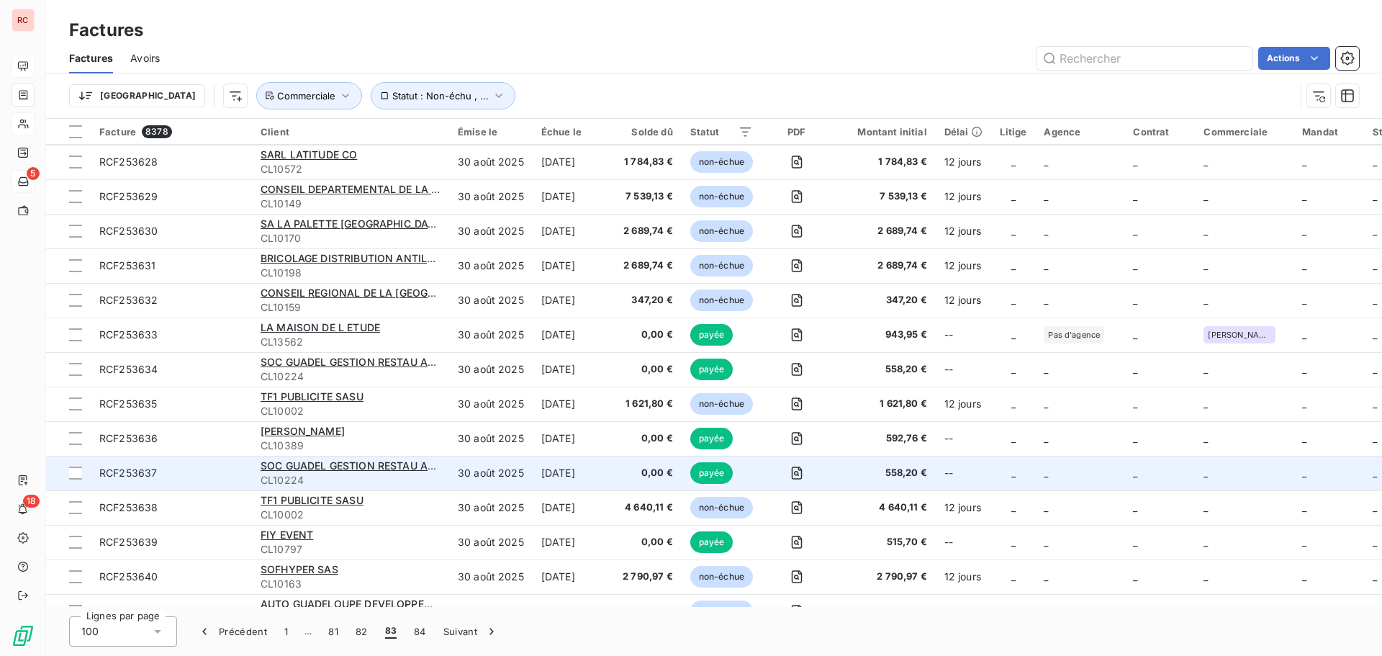
scroll to position [3000, 0]
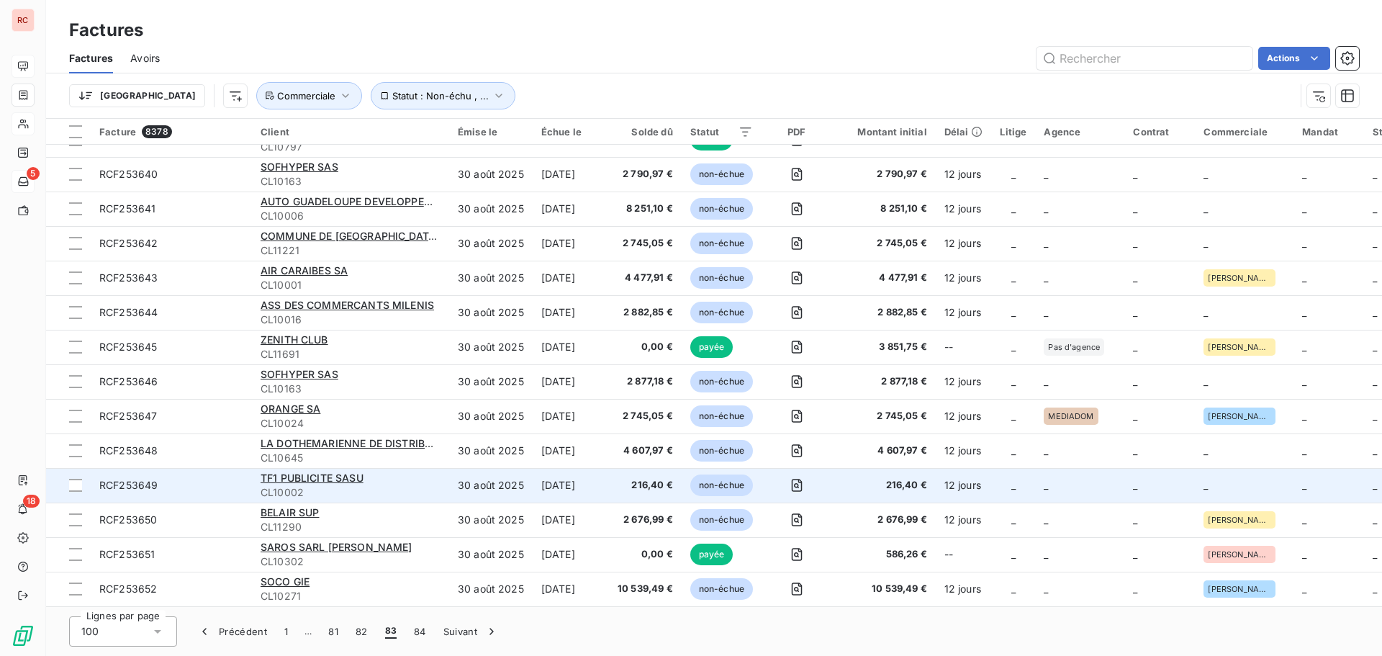
click at [1164, 479] on td "_" at bounding box center [1159, 485] width 71 height 35
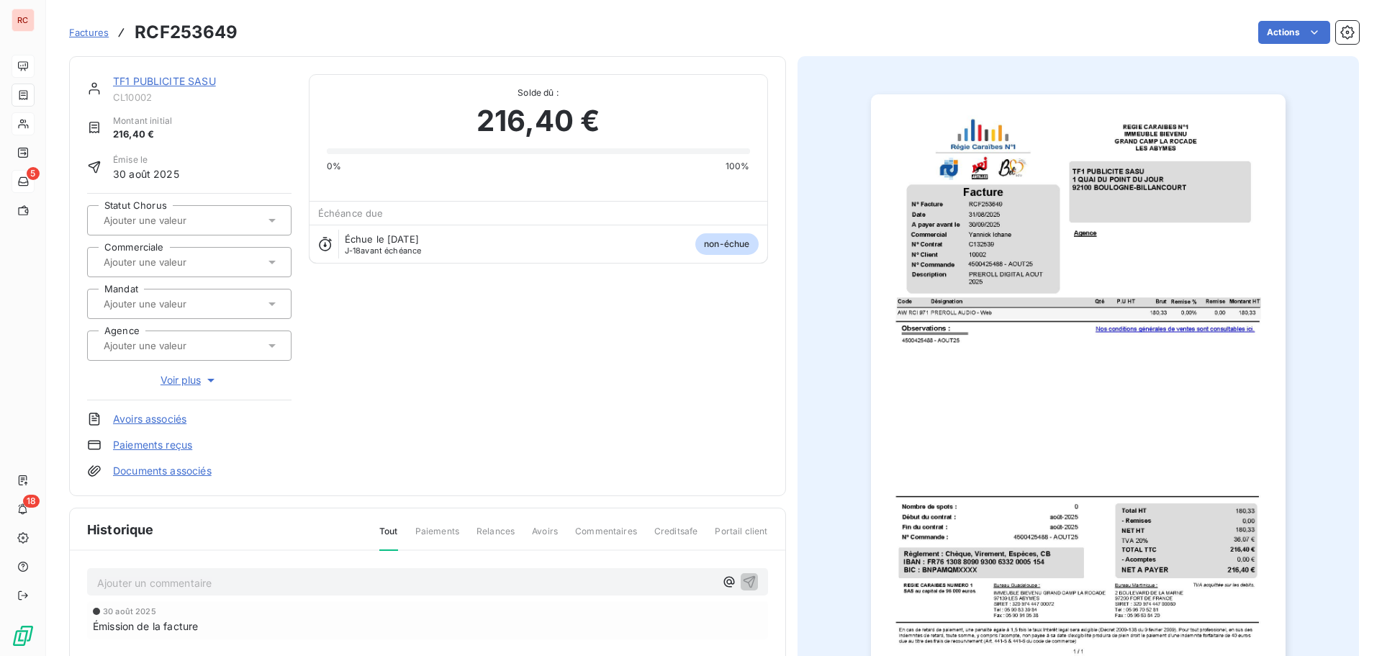
click at [270, 261] on icon at bounding box center [271, 263] width 7 height 4
click at [201, 84] on link "TF1 PUBLICITE SASU" at bounding box center [164, 81] width 103 height 12
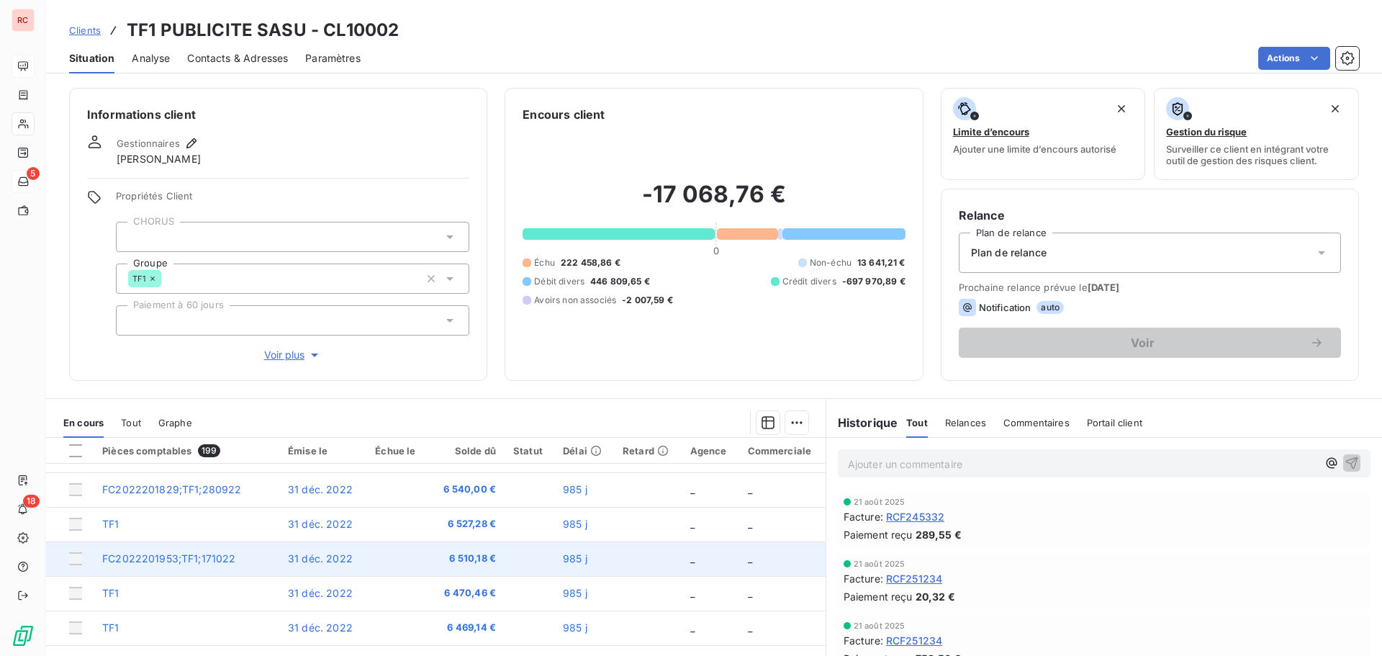
scroll to position [102, 0]
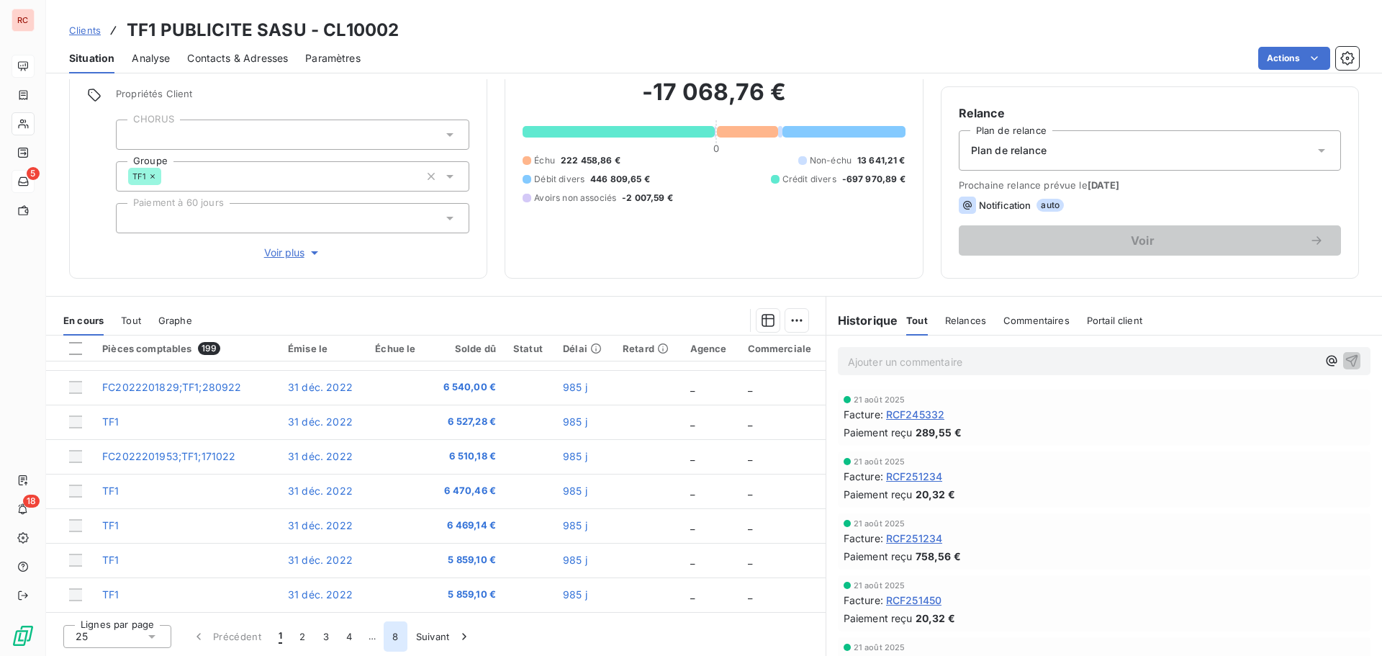
click at [400, 637] on button "8" at bounding box center [395, 636] width 23 height 30
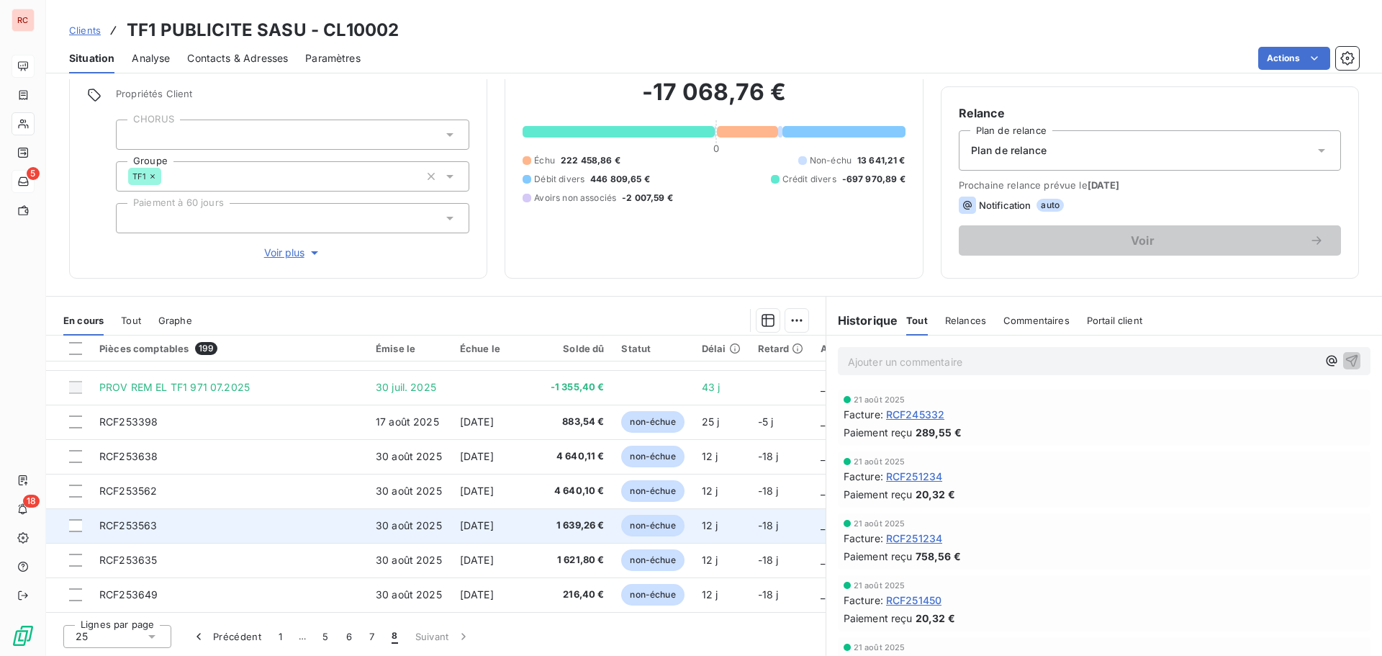
scroll to position [585, 0]
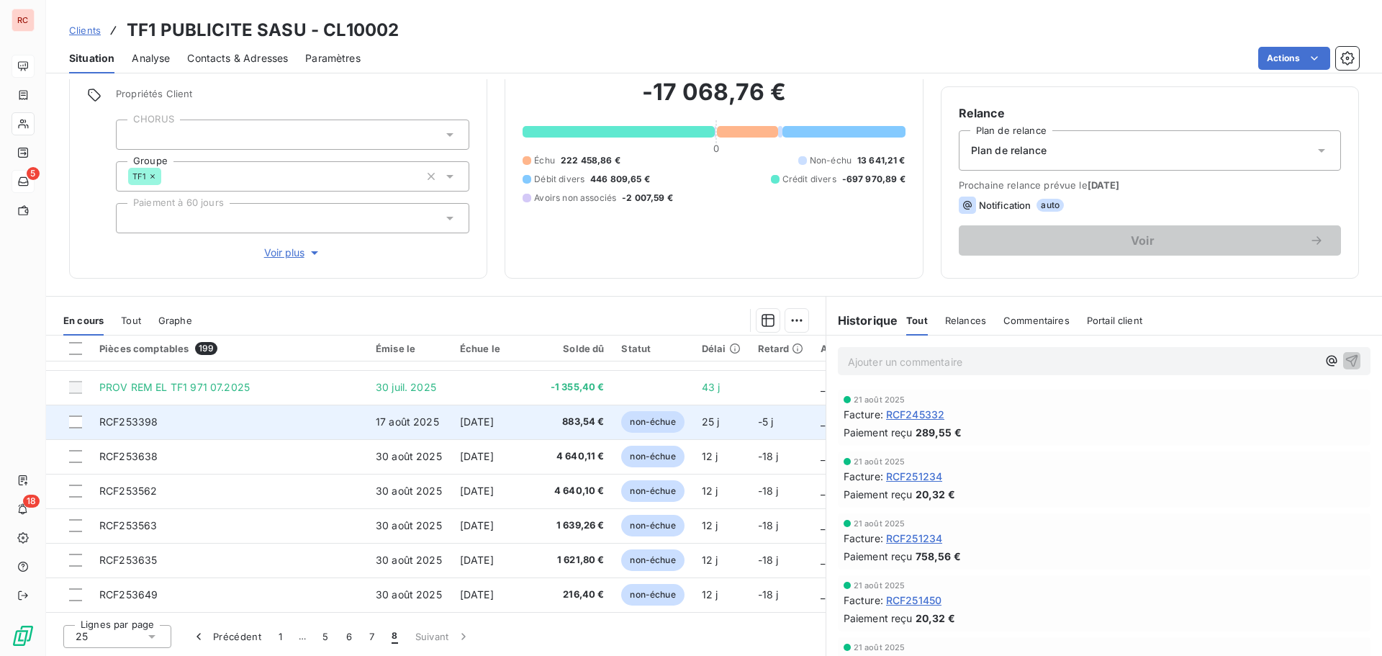
click at [379, 415] on span "17 août 2025" at bounding box center [407, 421] width 63 height 12
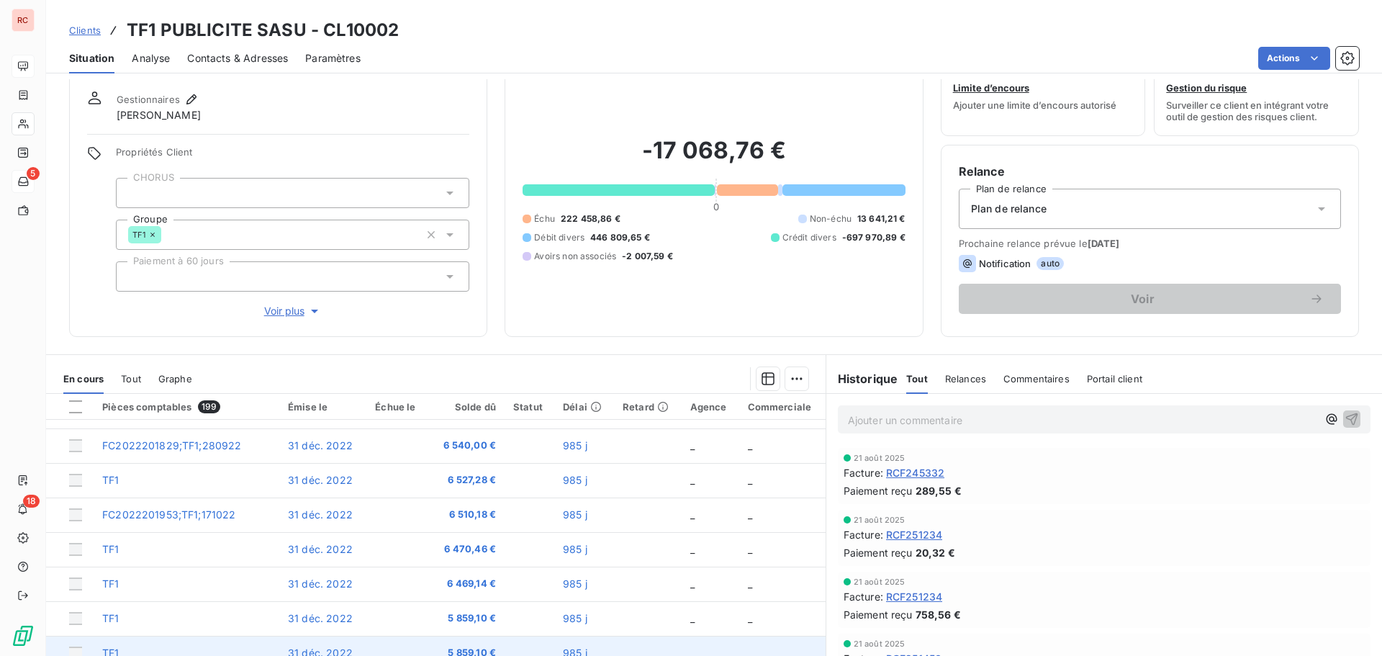
scroll to position [102, 0]
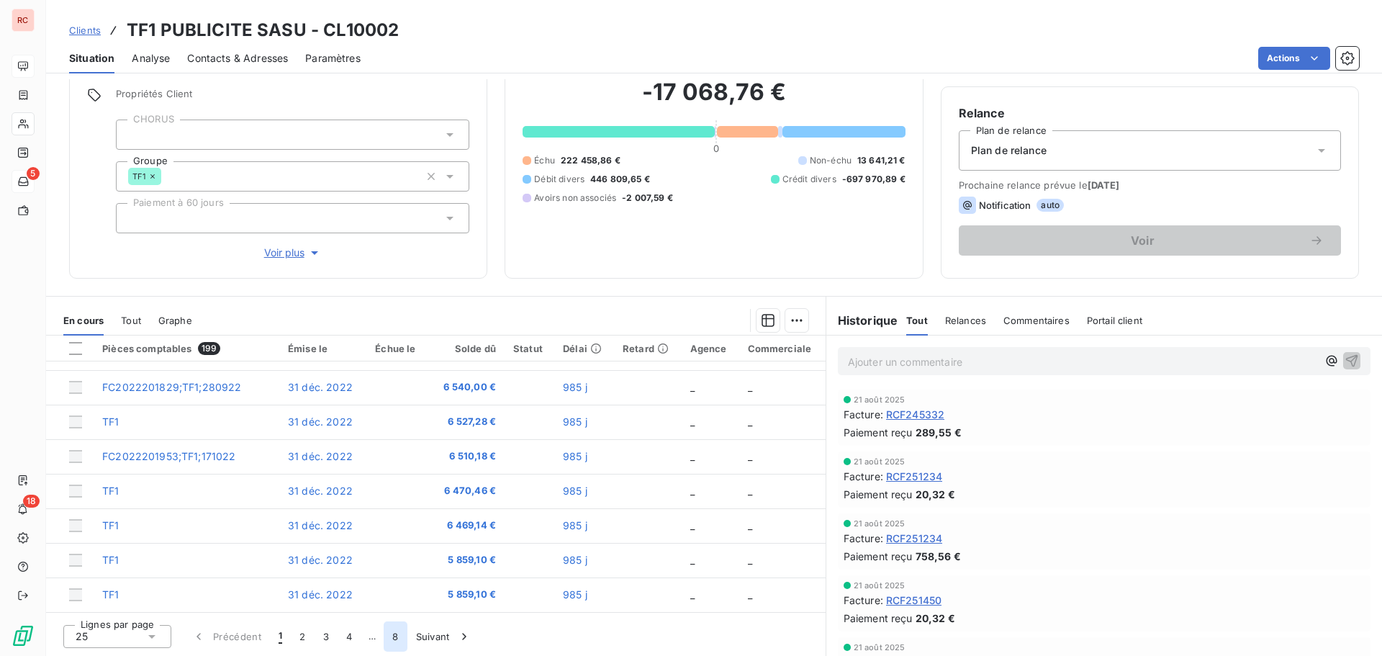
click at [397, 636] on button "8" at bounding box center [395, 636] width 23 height 30
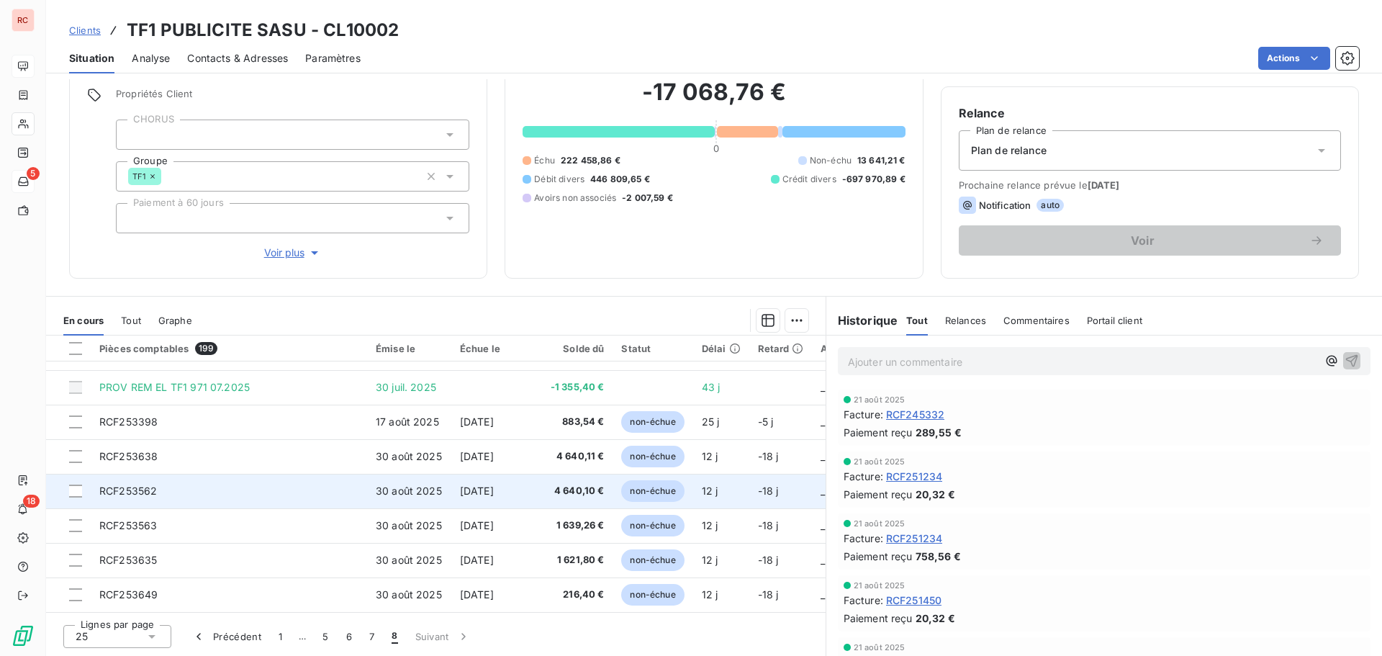
click at [397, 484] on span "30 août 2025" at bounding box center [409, 490] width 66 height 12
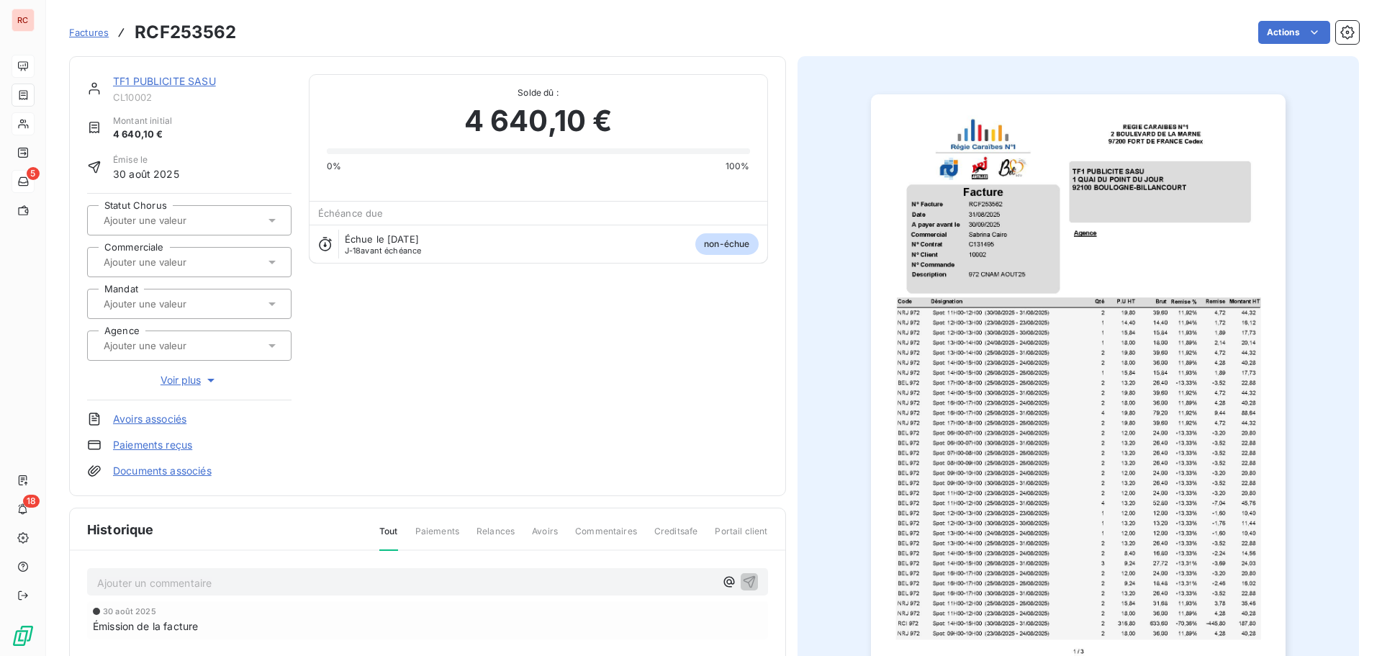
click at [273, 262] on icon at bounding box center [272, 262] width 14 height 14
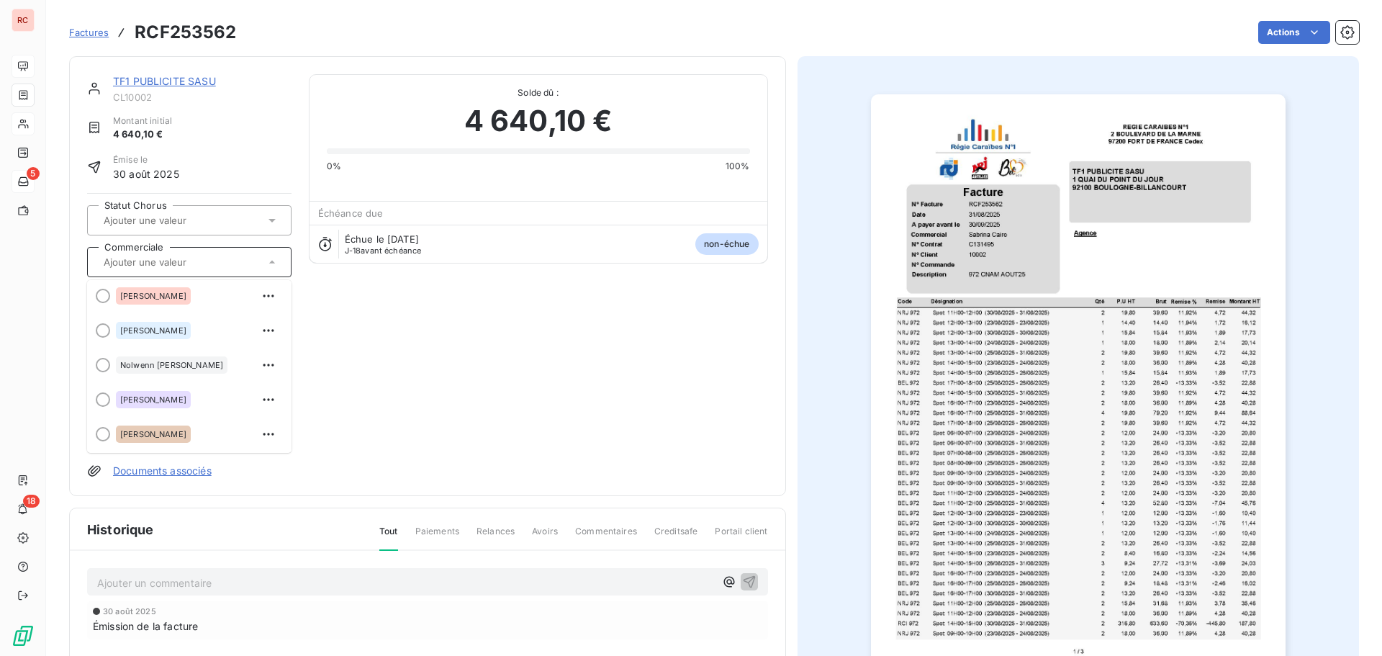
scroll to position [144, 0]
click at [172, 400] on span "[PERSON_NAME]" at bounding box center [153, 398] width 66 height 9
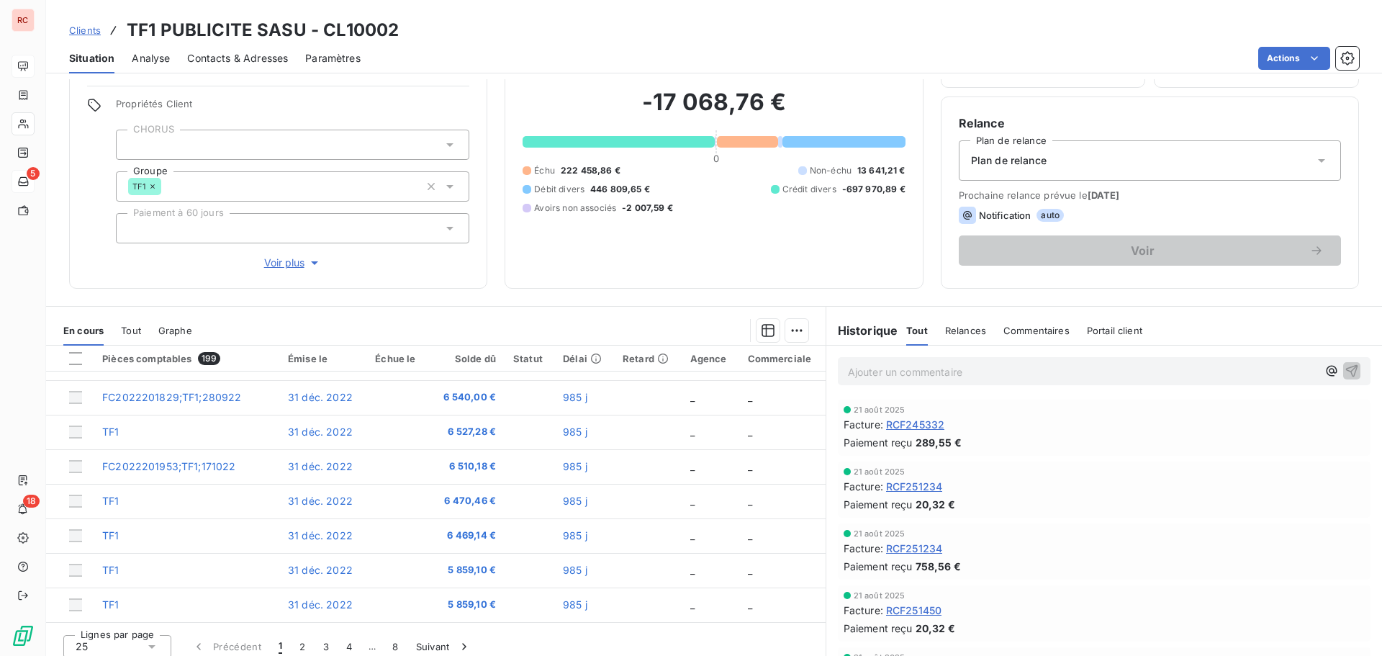
scroll to position [102, 0]
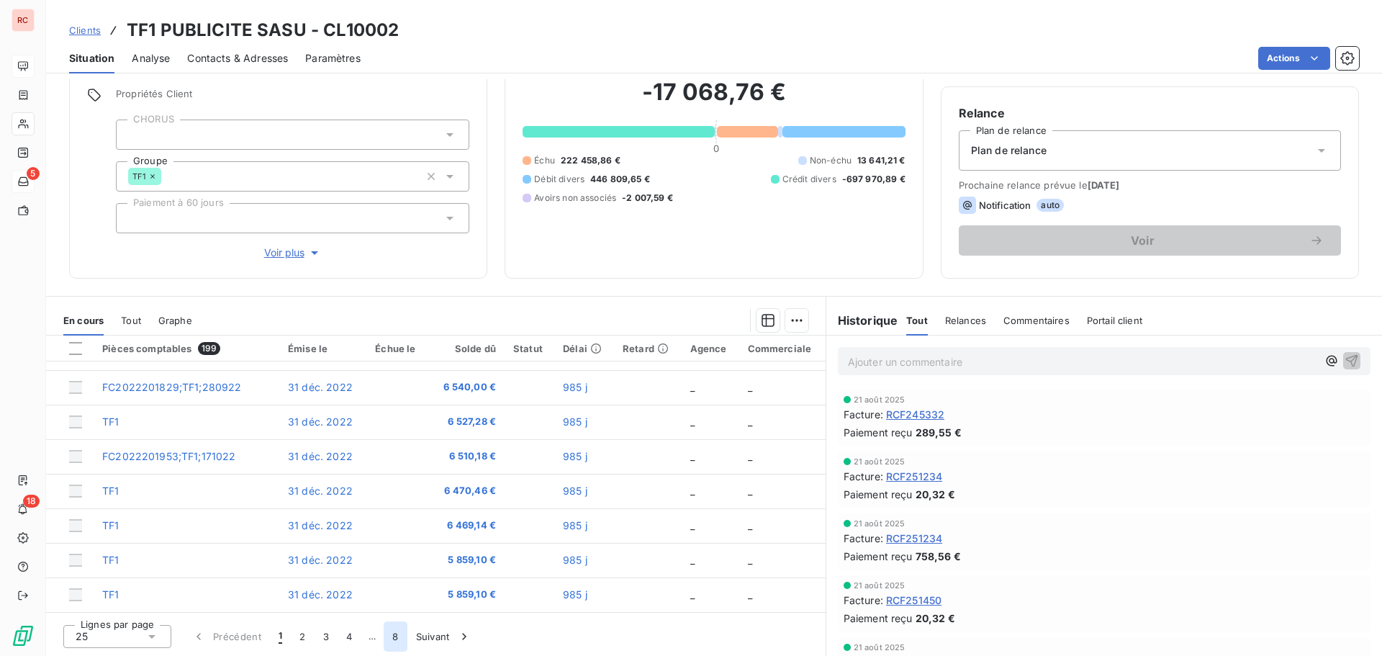
click at [394, 635] on button "8" at bounding box center [395, 636] width 23 height 30
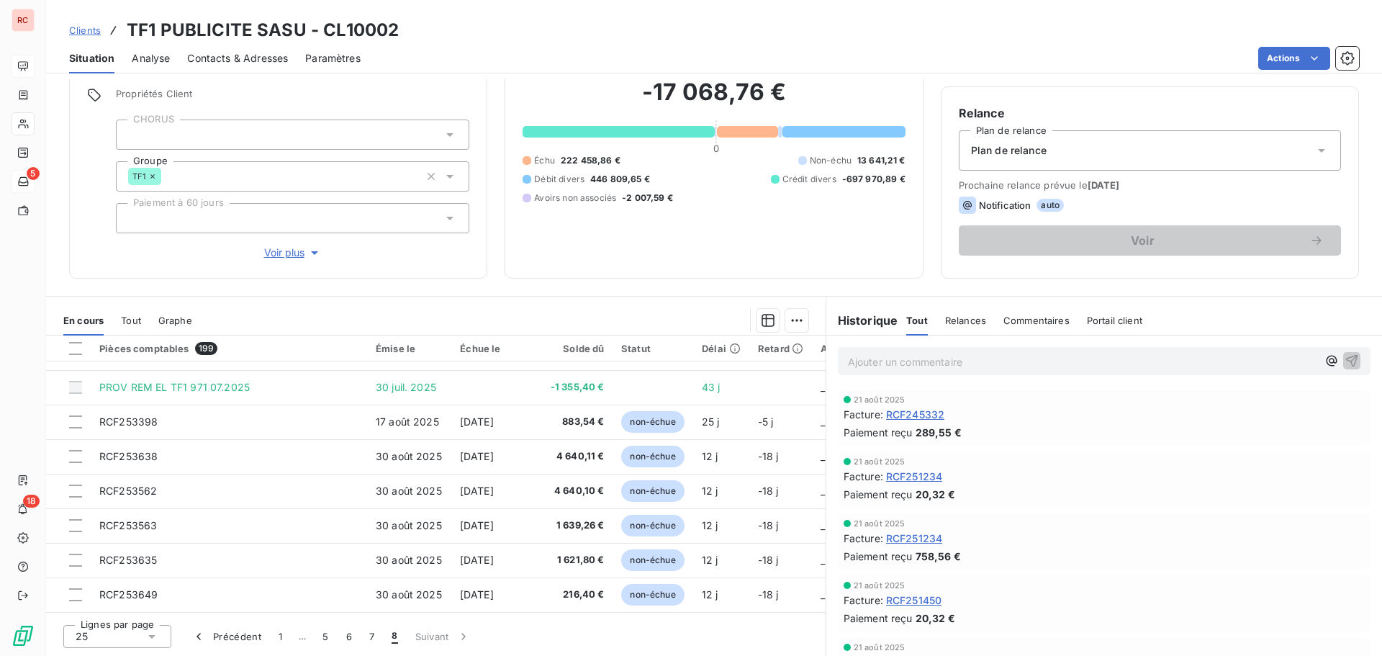
scroll to position [585, 0]
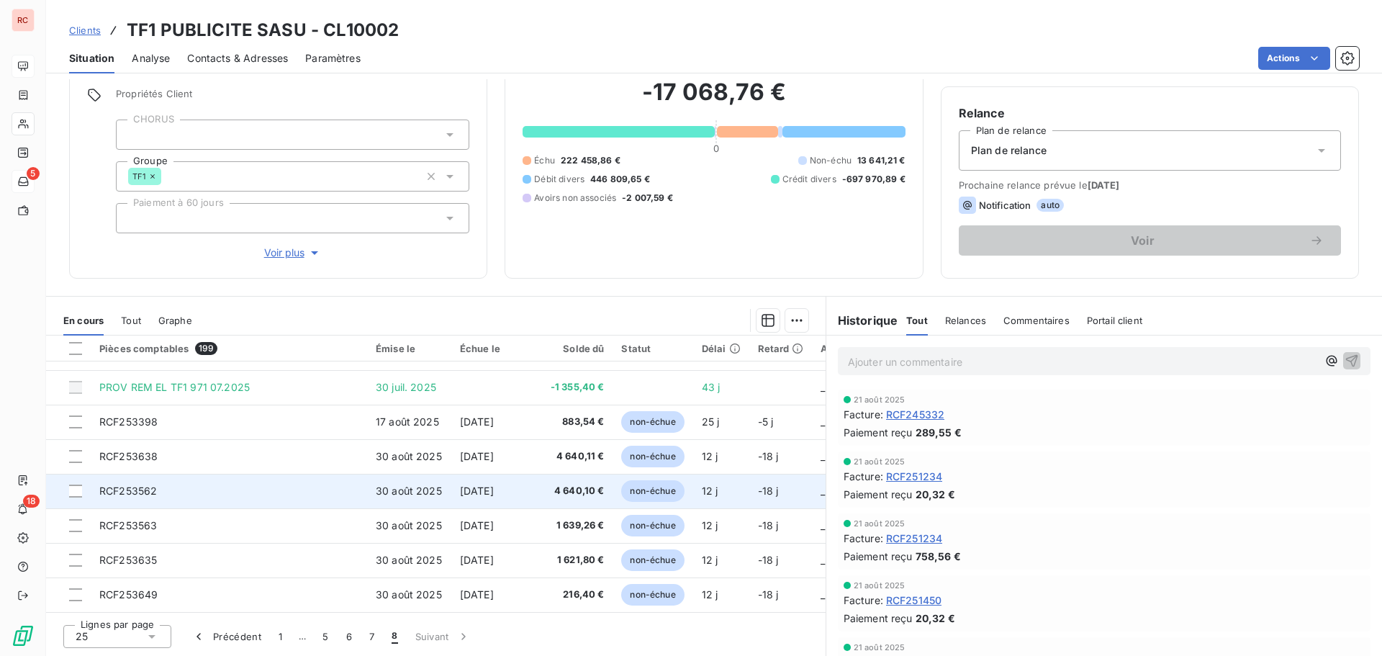
click at [403, 489] on span "30 août 2025" at bounding box center [409, 490] width 66 height 12
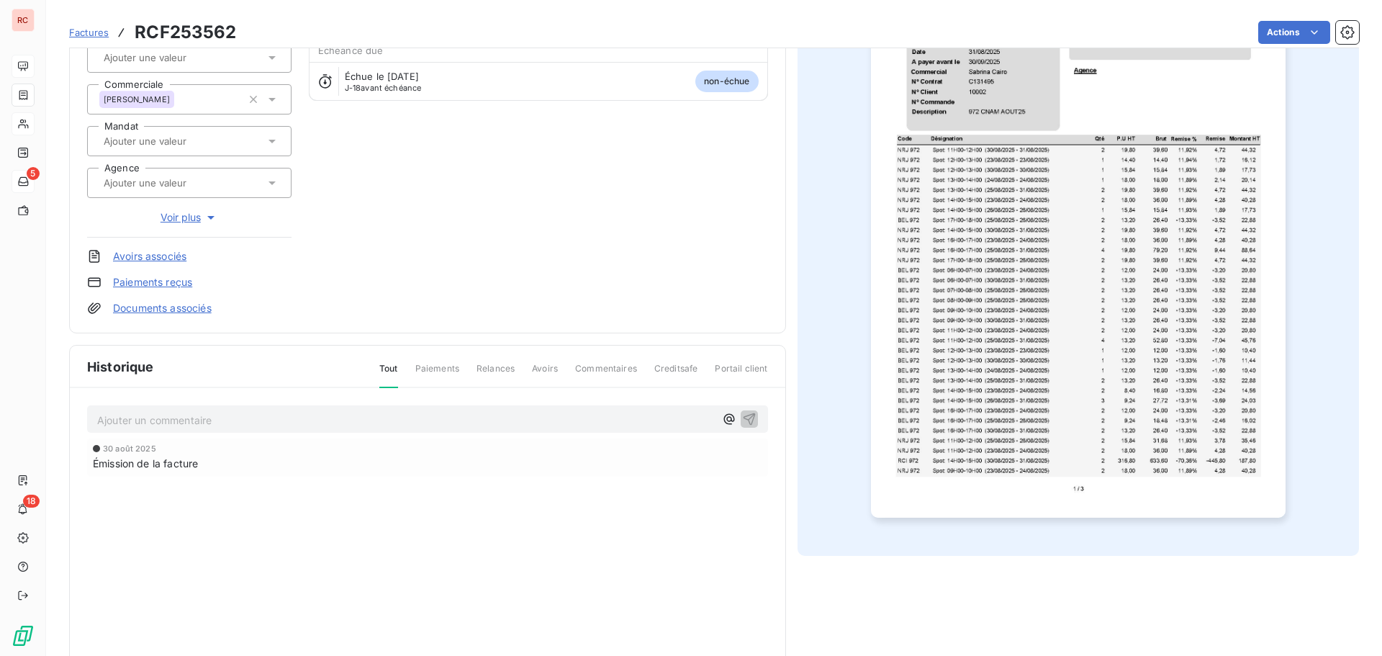
scroll to position [138, 0]
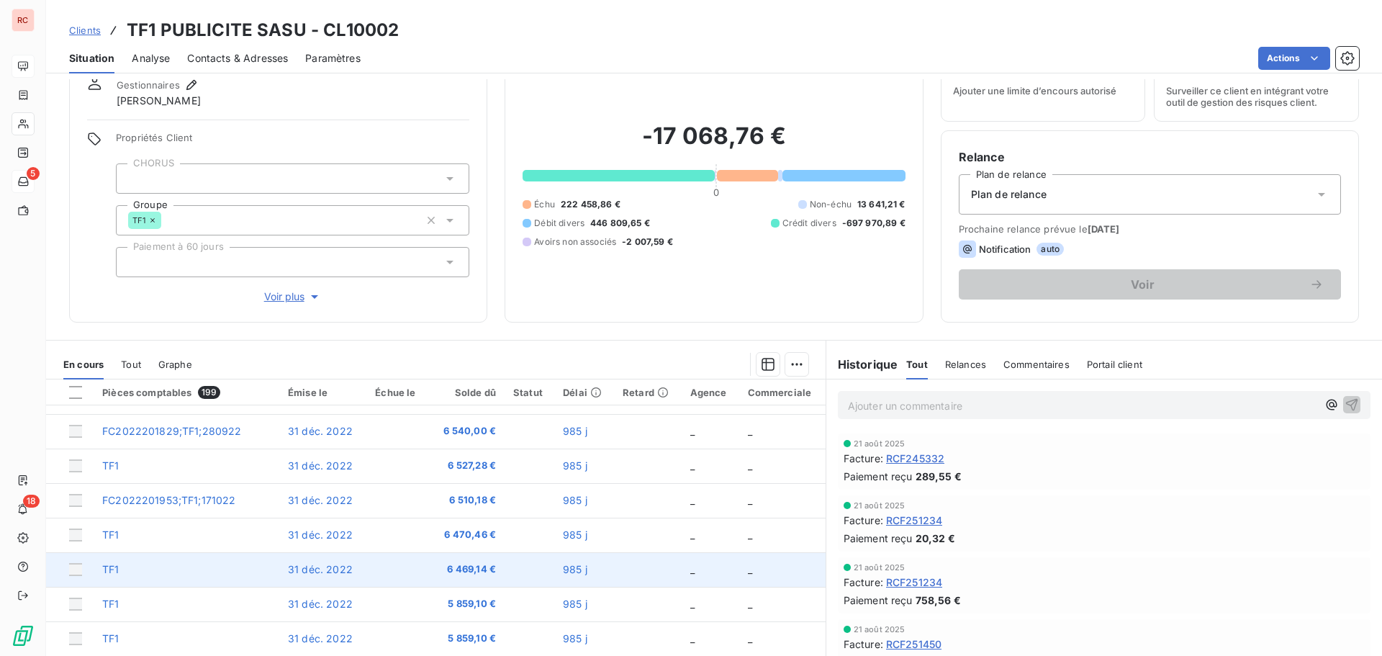
scroll to position [102, 0]
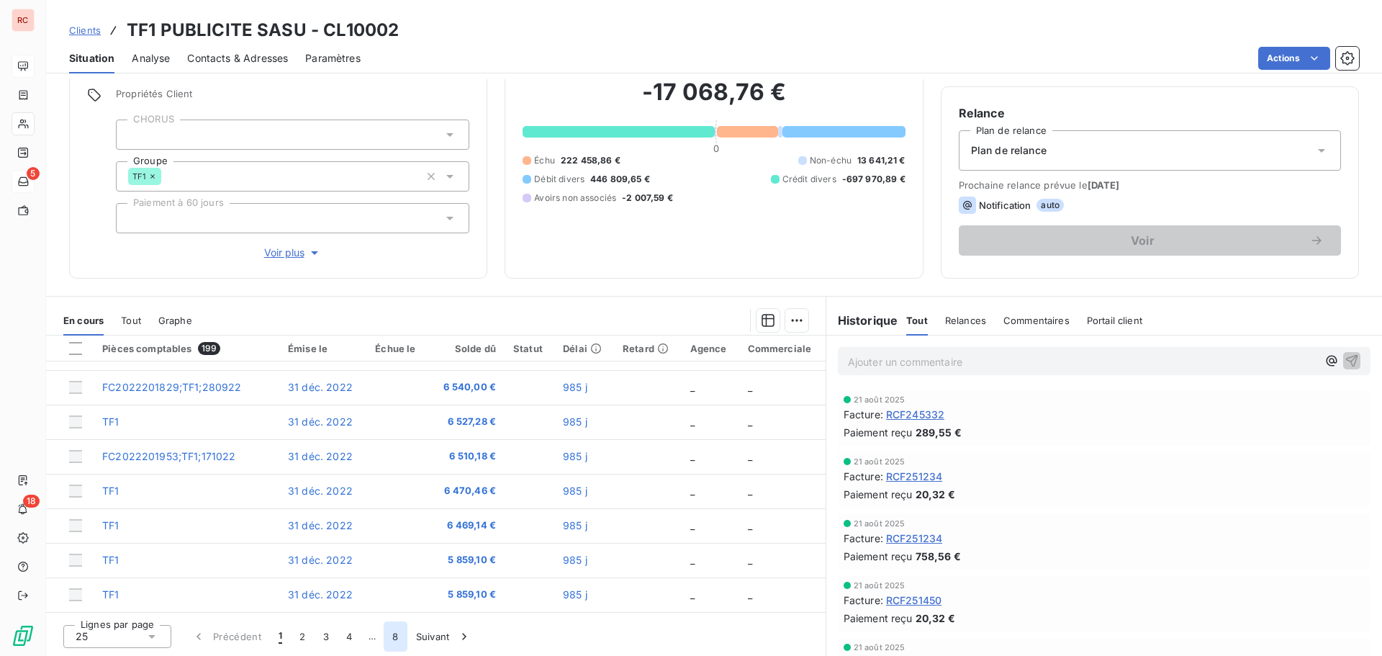
click at [398, 637] on button "8" at bounding box center [395, 636] width 23 height 30
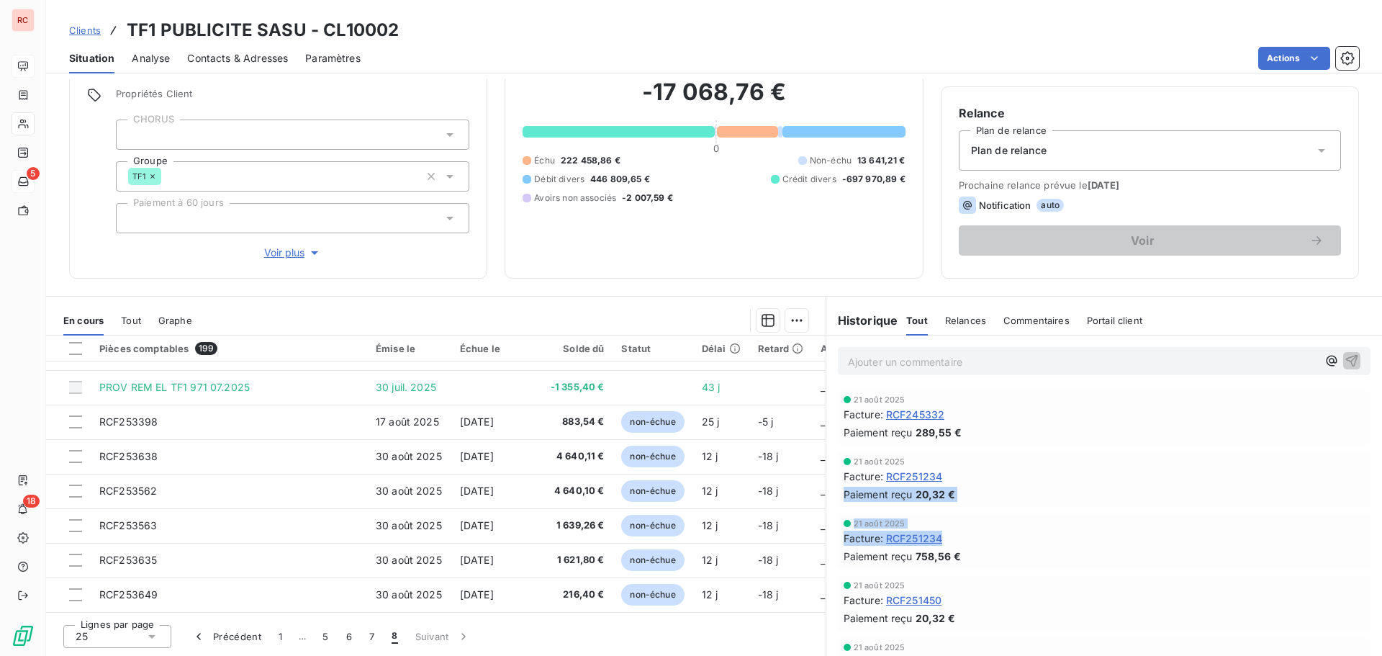
drag, startPoint x: 821, startPoint y: 553, endPoint x: 822, endPoint y: 506, distance: 46.8
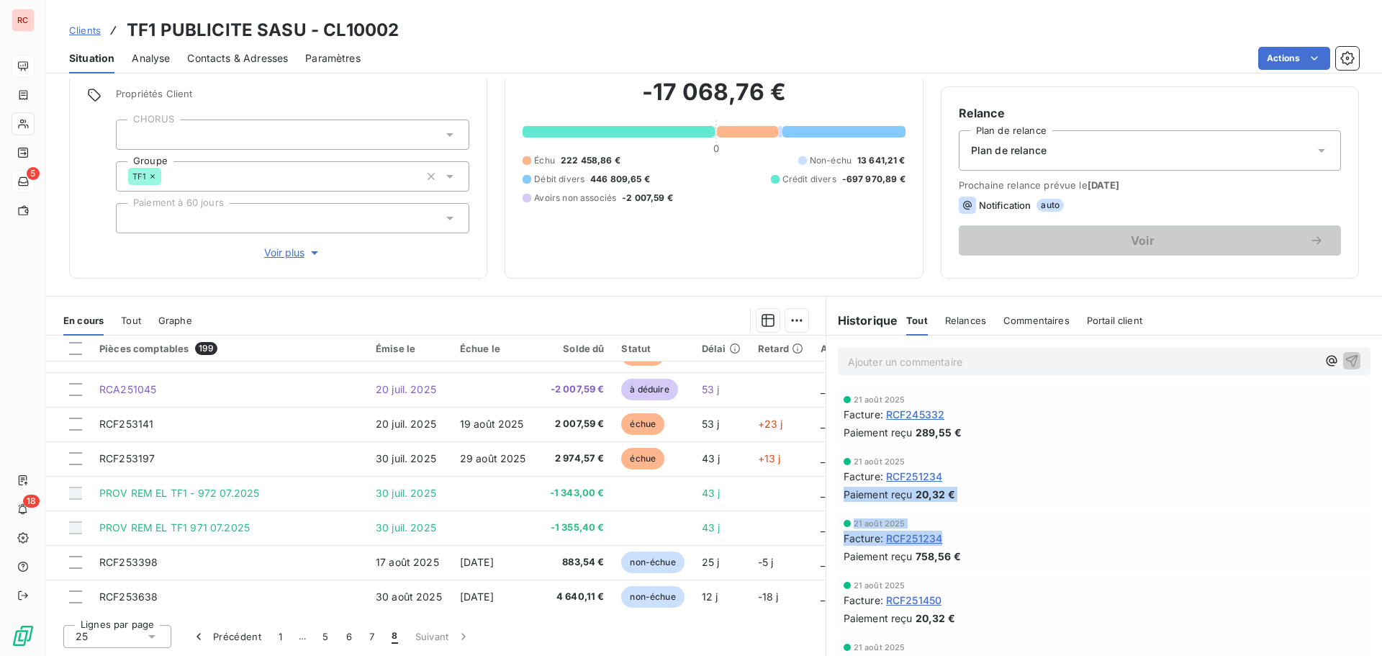
scroll to position [432, 0]
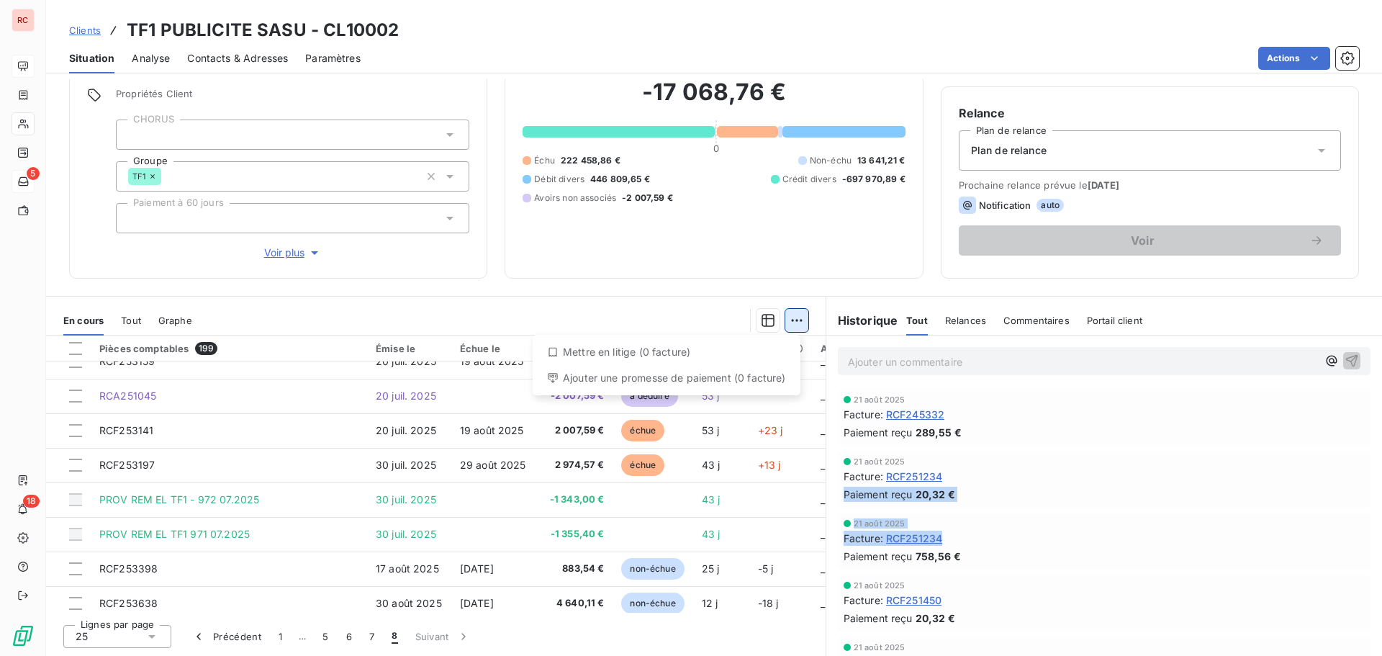
click at [793, 324] on html "RC 5 18 Clients TF1 PUBLICITE SASU - CL10002 Situation Analyse Contacts & Adres…" at bounding box center [691, 328] width 1382 height 656
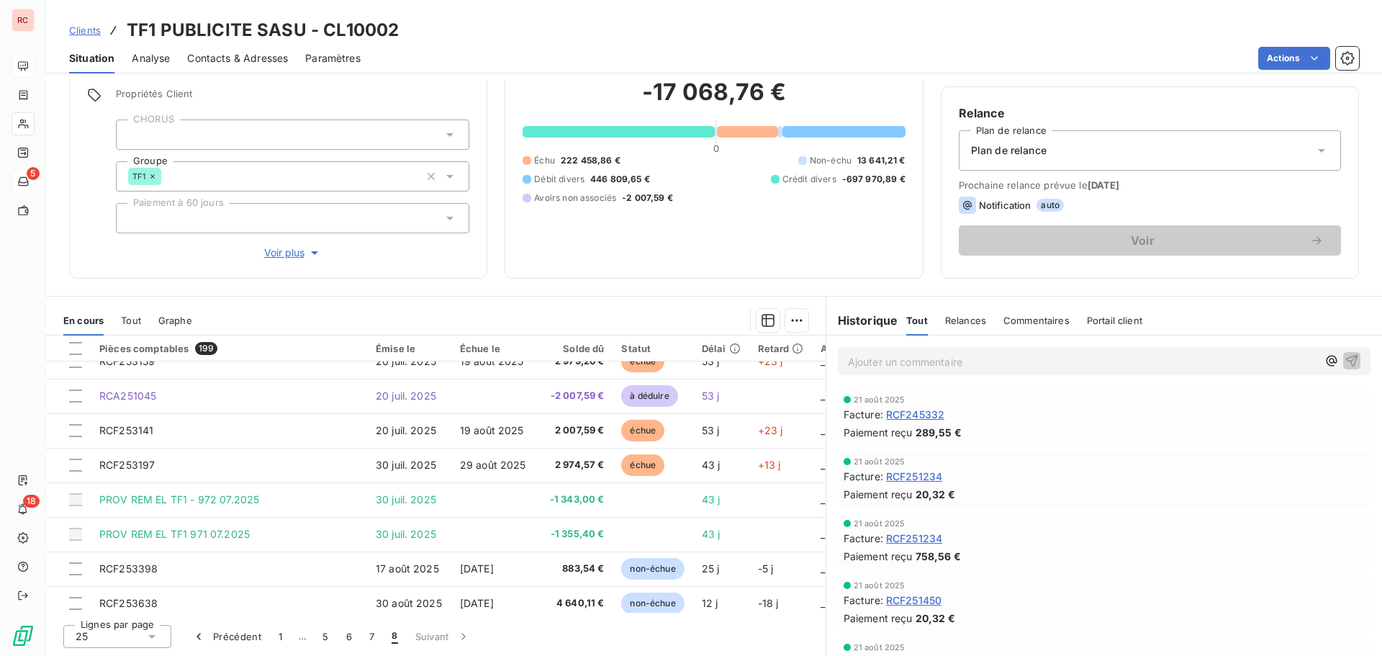
click at [757, 319] on html "RC 5 18 Clients TF1 PUBLICITE SASU - CL10002 Situation Analyse Contacts & Adres…" at bounding box center [691, 328] width 1382 height 656
click at [761, 319] on icon "button" at bounding box center [768, 320] width 14 height 14
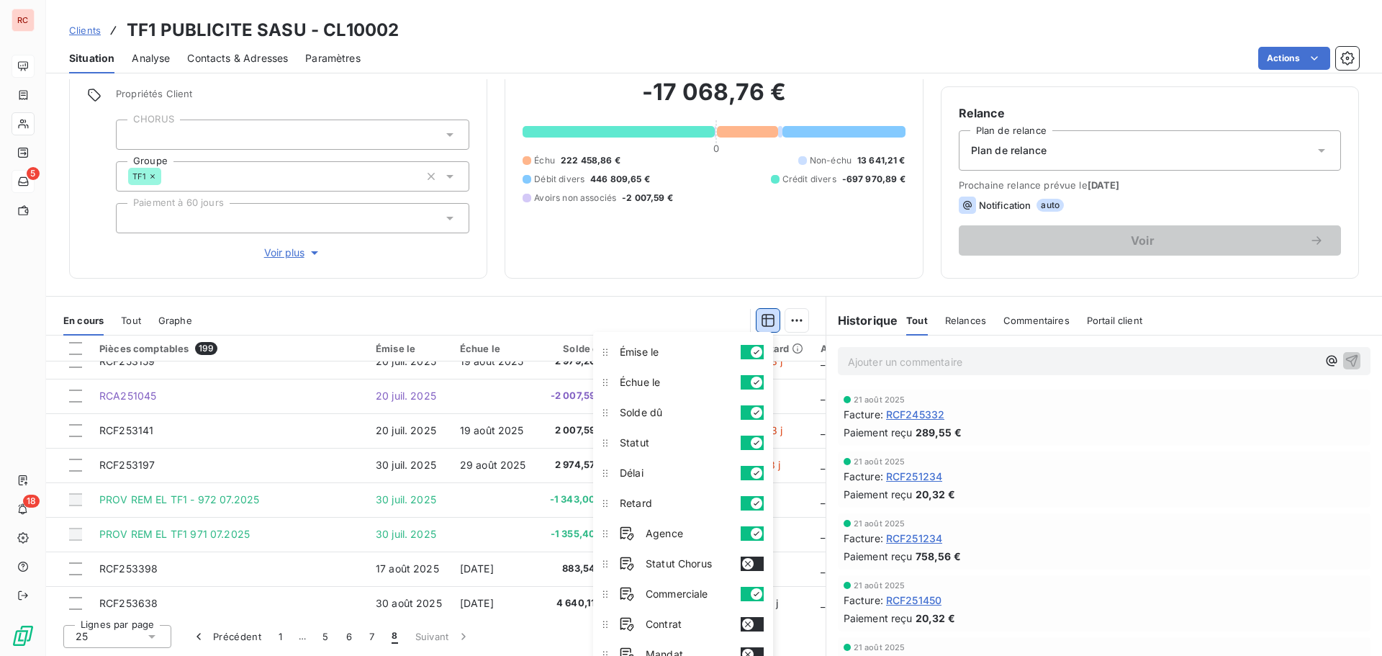
scroll to position [39, 0]
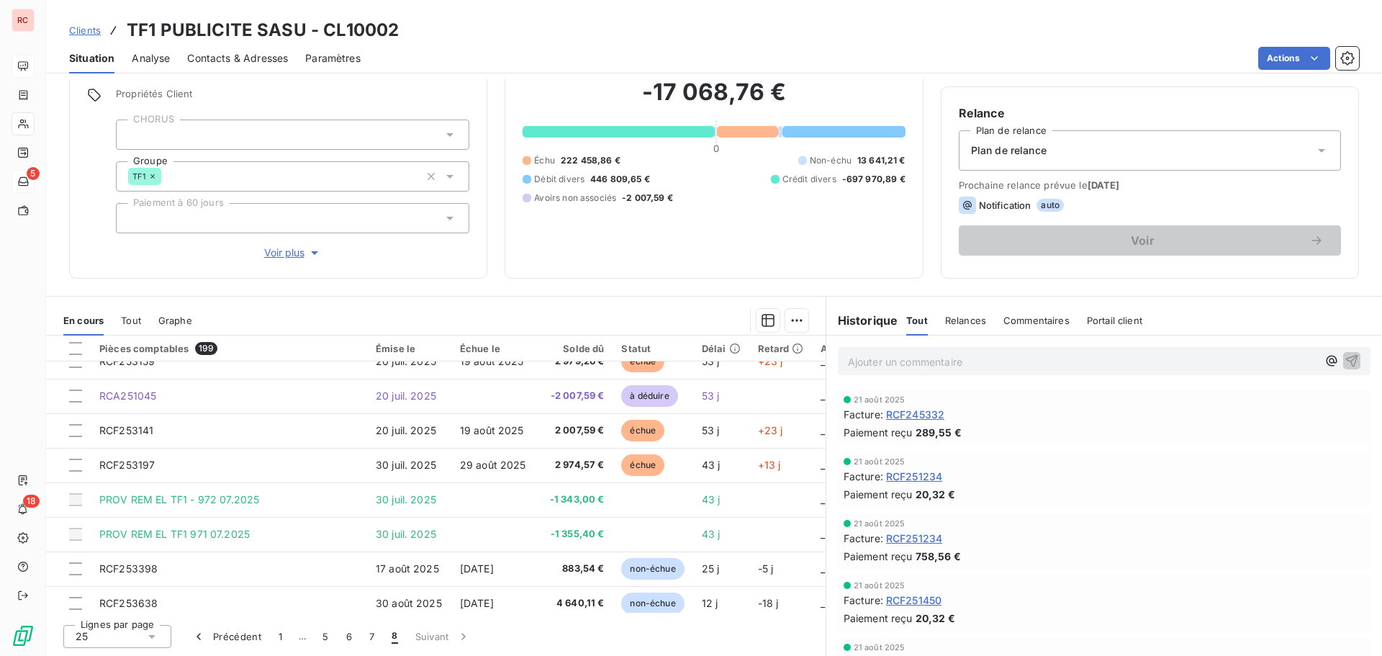
click at [707, 315] on div at bounding box center [508, 320] width 599 height 23
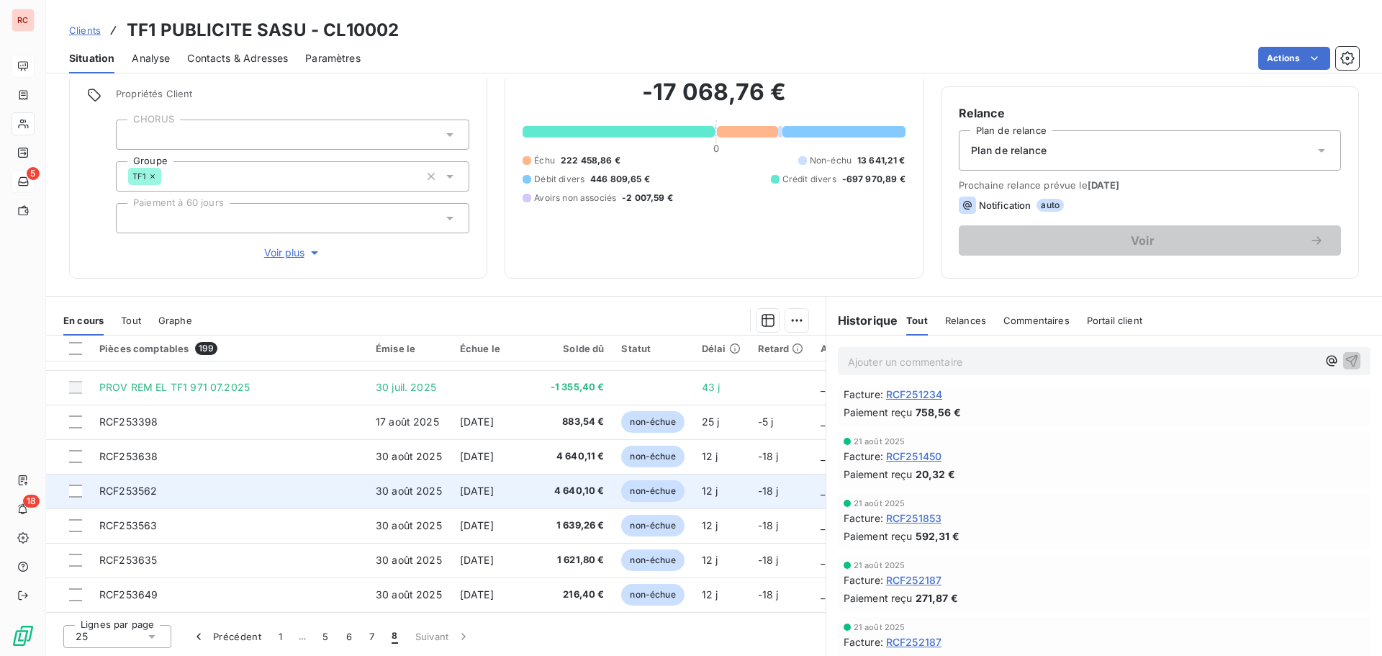
scroll to position [585, 0]
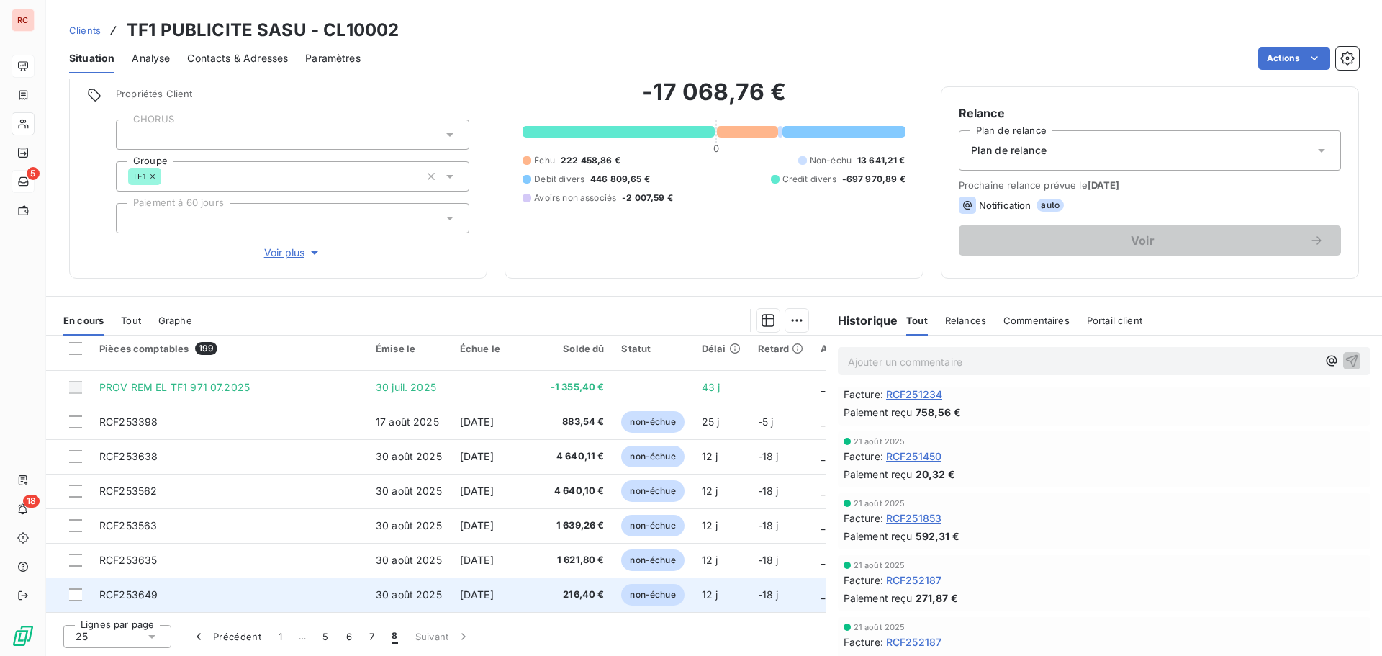
click at [599, 592] on span "216,40 €" at bounding box center [573, 594] width 61 height 14
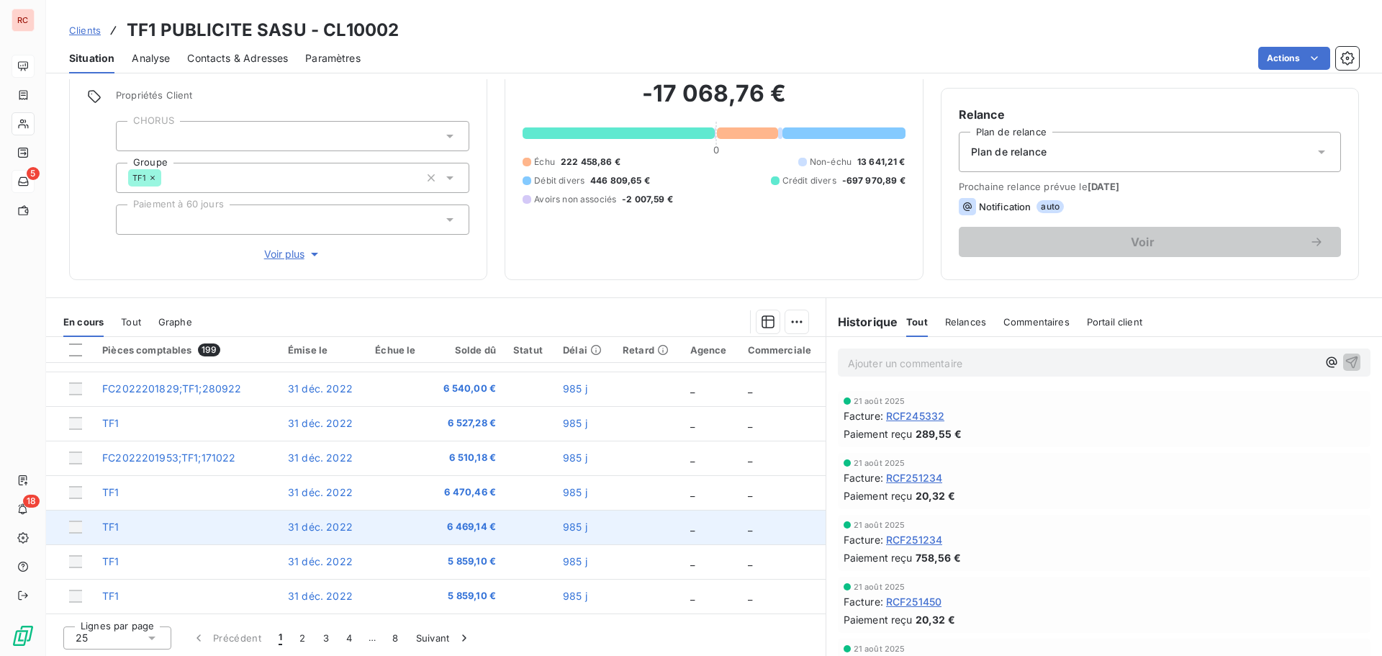
scroll to position [102, 0]
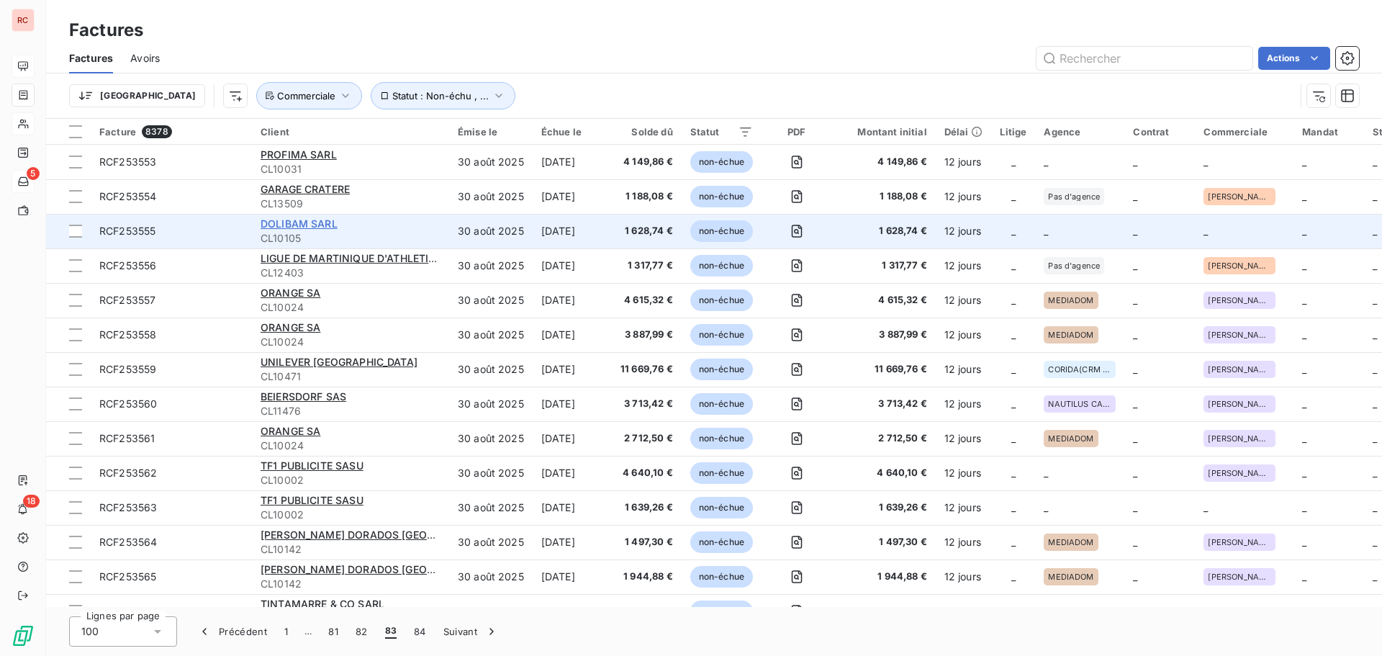
click at [279, 217] on span "DOLIBAM SARL" at bounding box center [299, 223] width 77 height 12
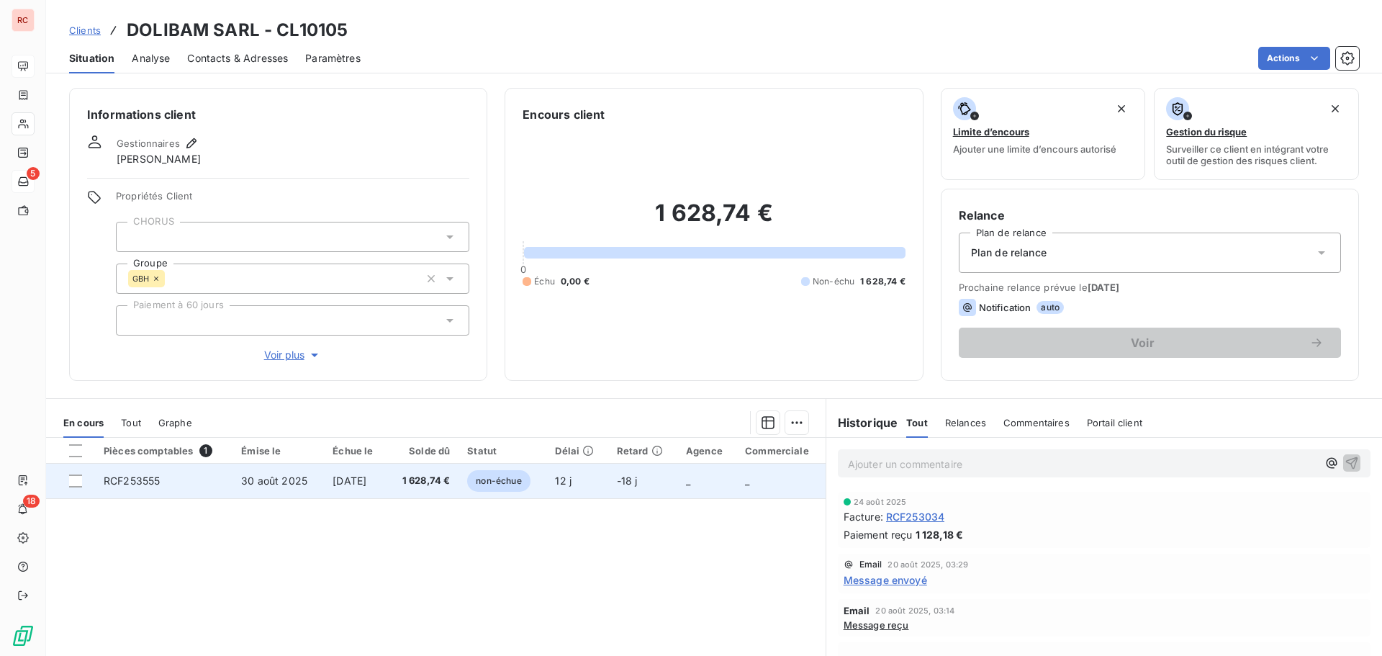
click at [158, 479] on span "RCF253555" at bounding box center [132, 480] width 56 height 12
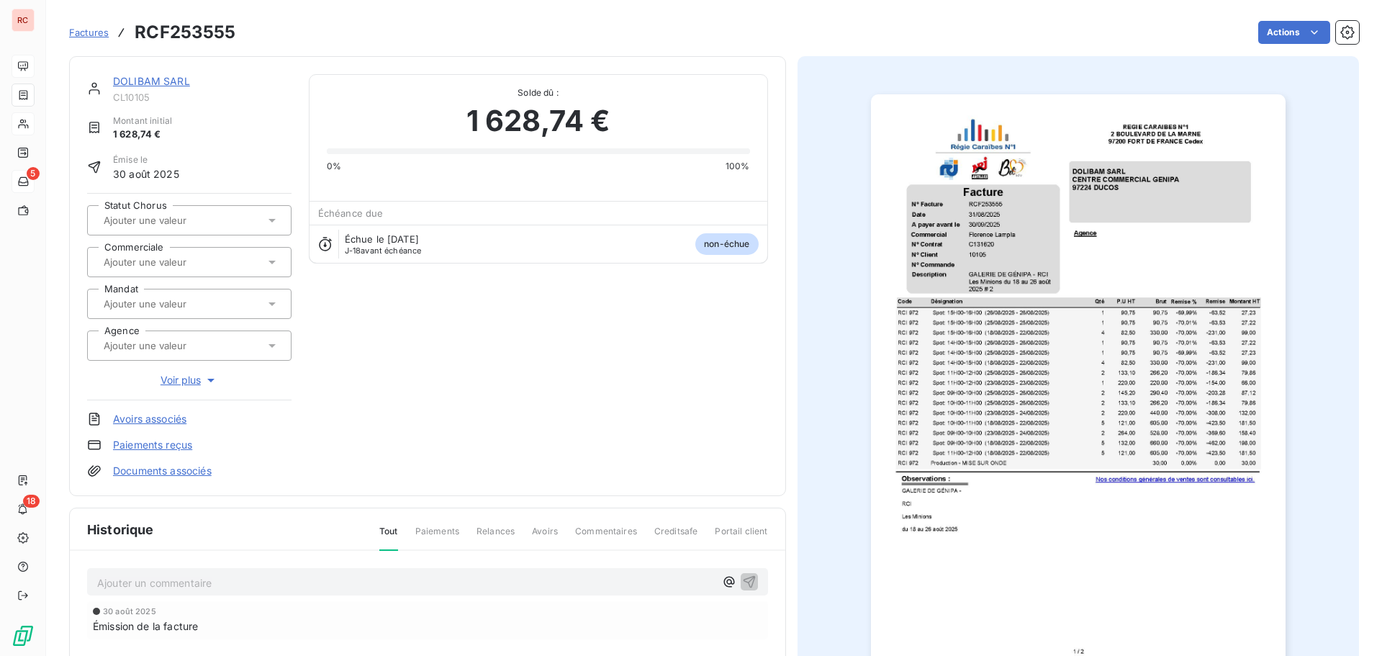
click at [267, 263] on icon at bounding box center [272, 262] width 14 height 14
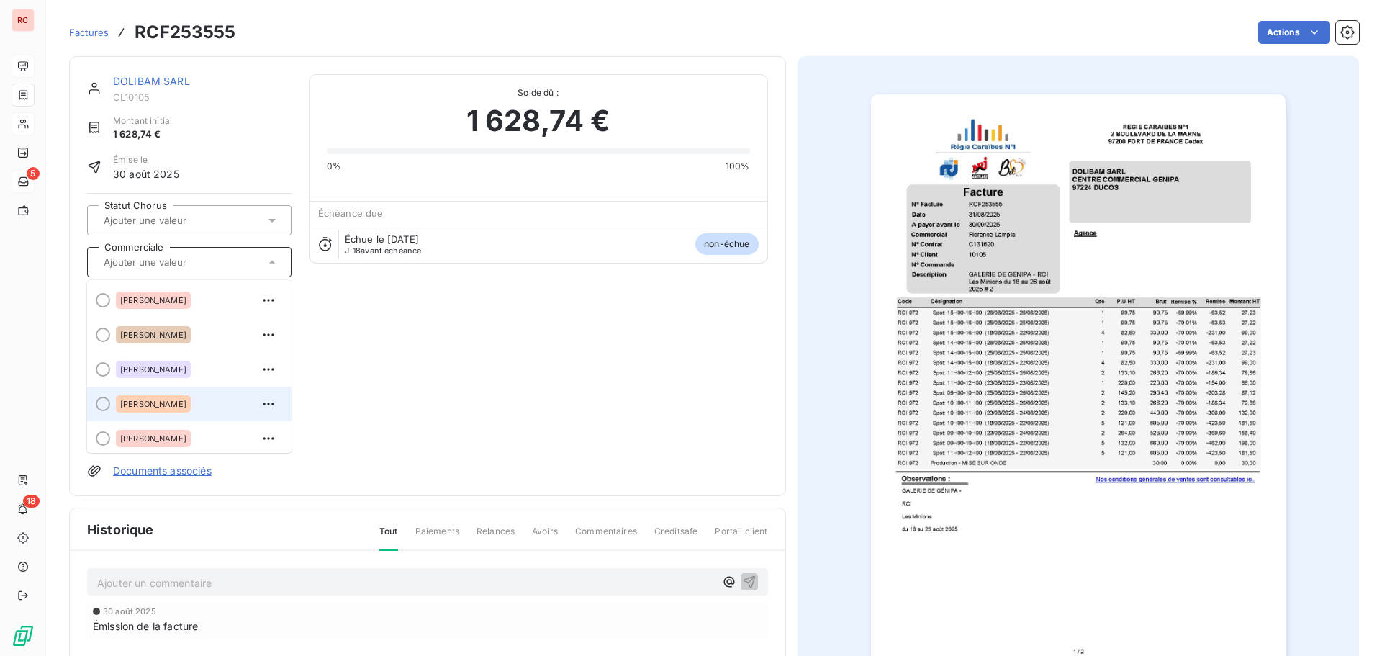
click at [163, 413] on div "[PERSON_NAME]" at bounding box center [198, 403] width 164 height 23
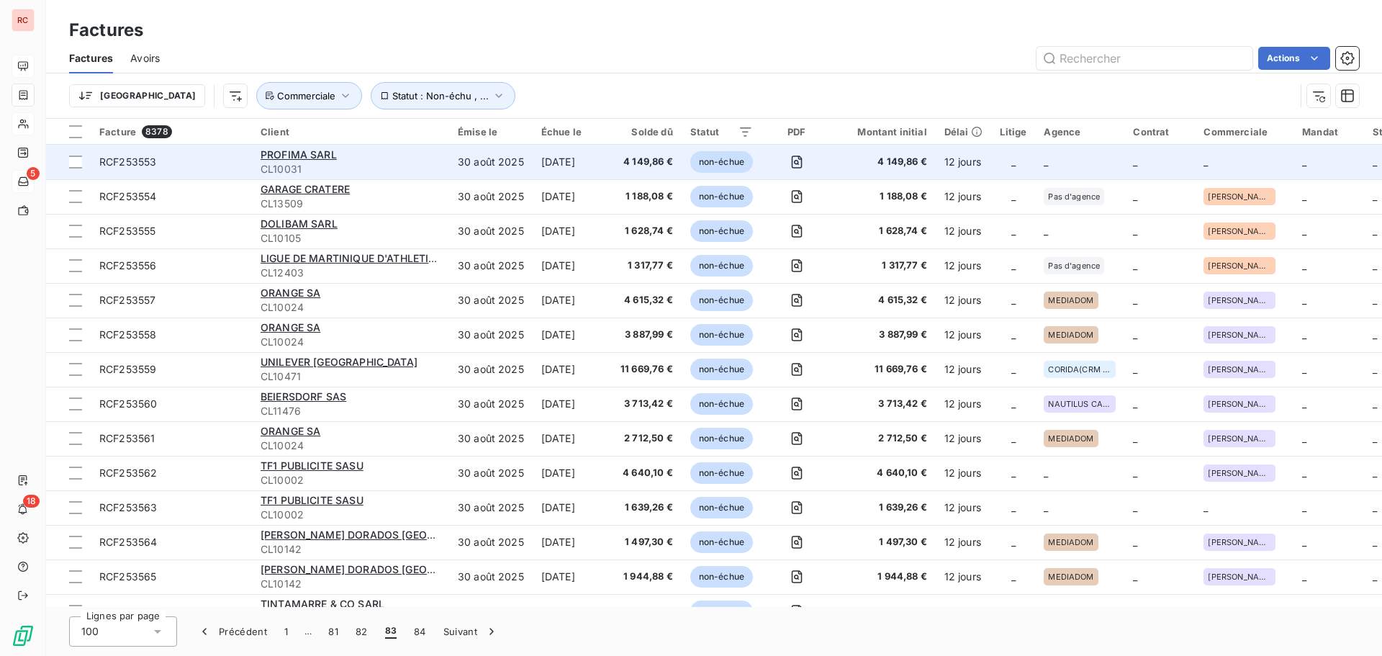
click at [566, 172] on td "[DATE]" at bounding box center [570, 162] width 75 height 35
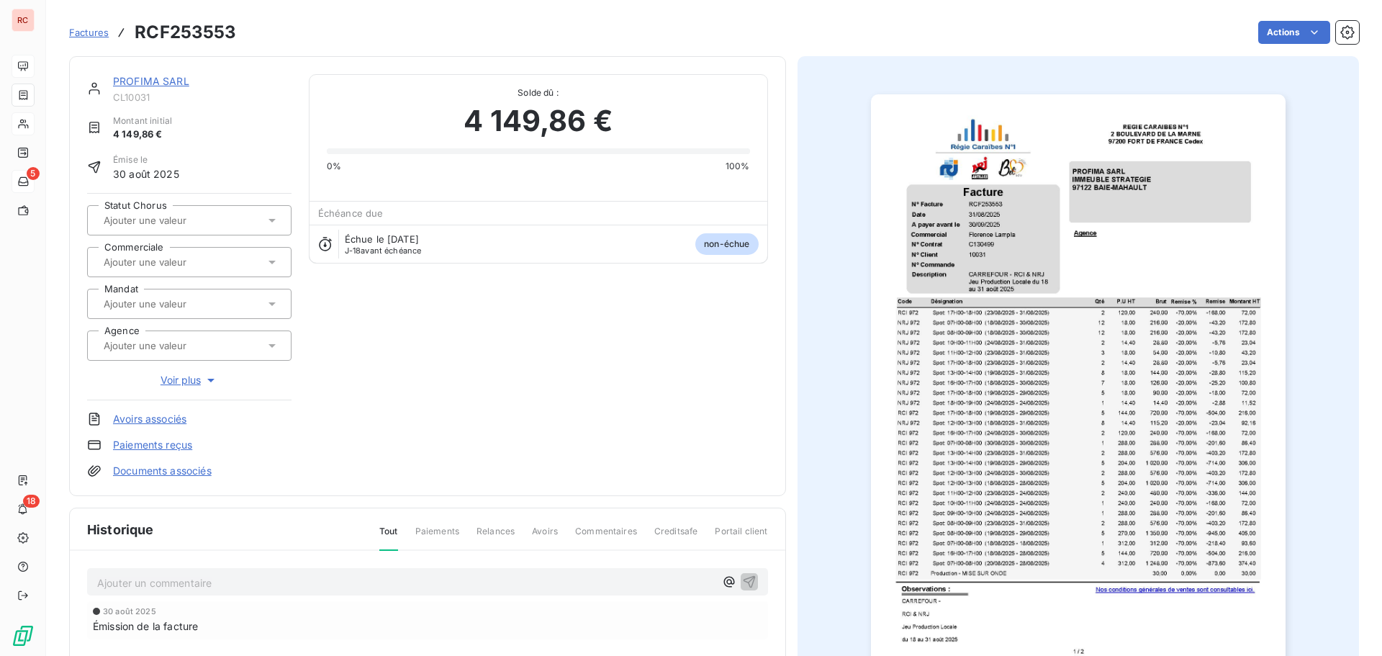
click at [153, 84] on link "PROFIMA SARL" at bounding box center [151, 81] width 76 height 12
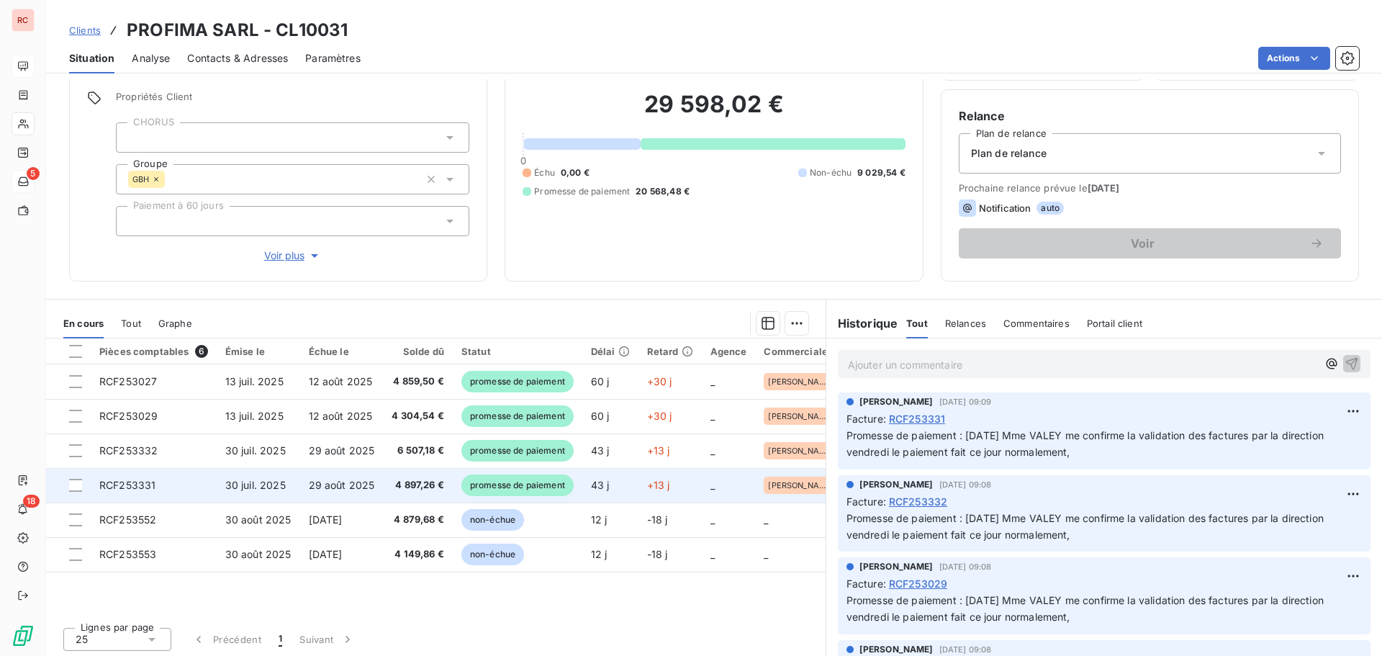
scroll to position [102, 0]
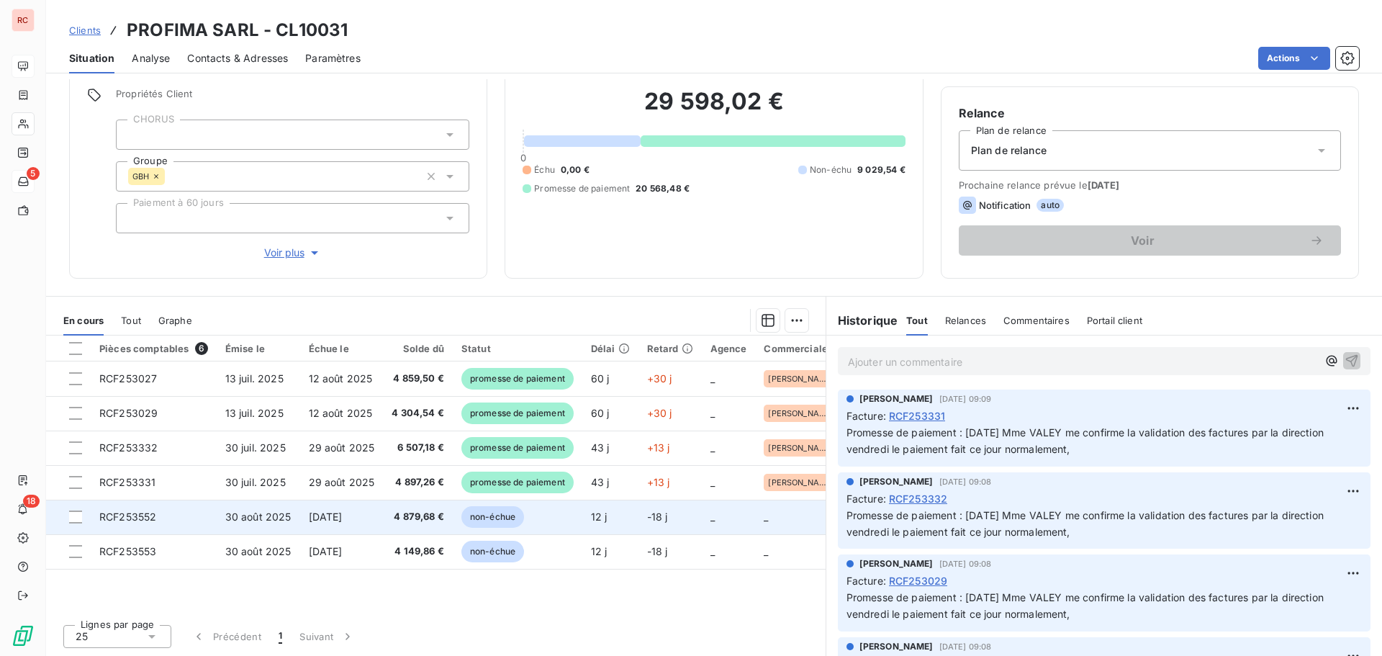
click at [407, 520] on span "4 879,68 €" at bounding box center [418, 517] width 53 height 14
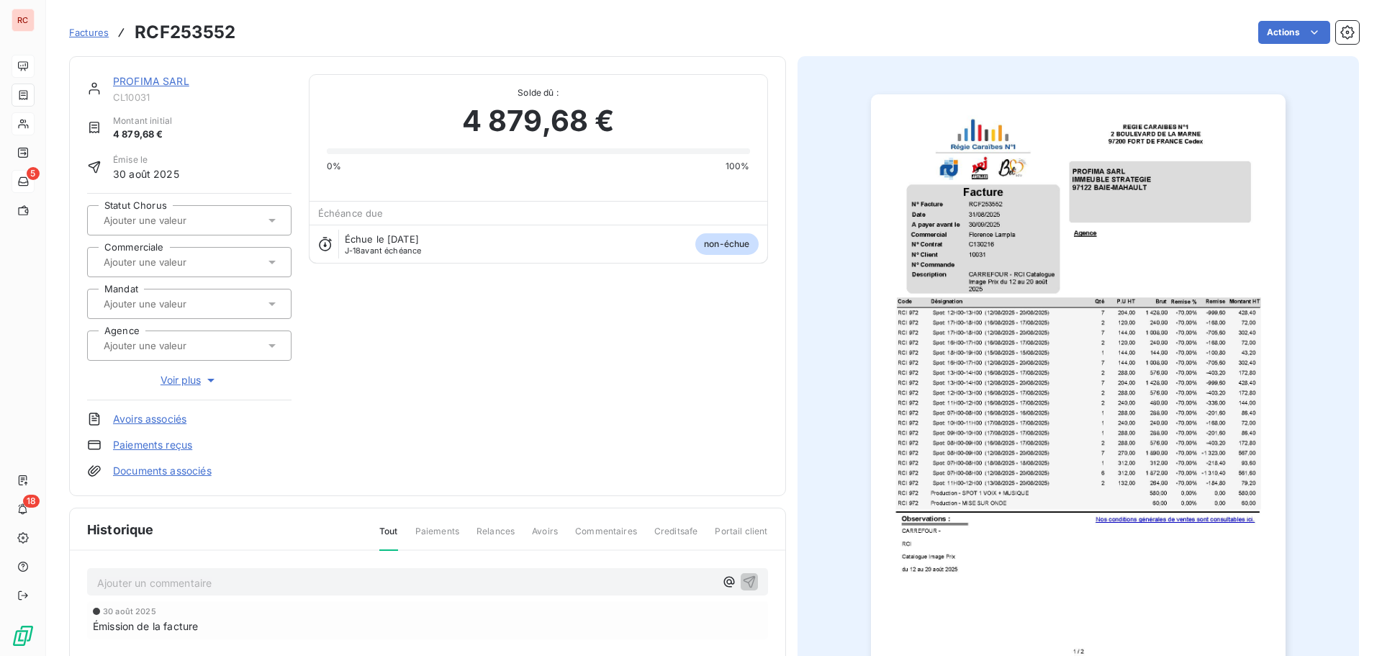
click at [275, 260] on icon at bounding box center [272, 262] width 14 height 14
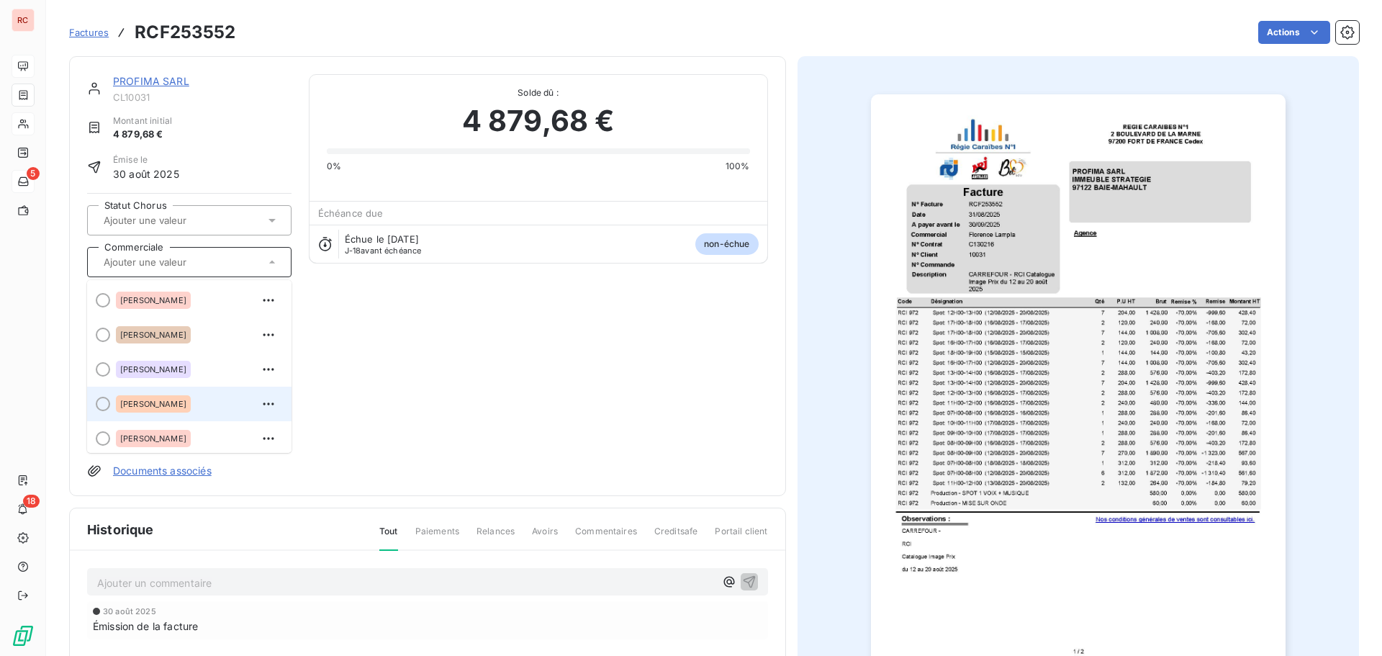
click at [172, 400] on span "[PERSON_NAME]" at bounding box center [153, 404] width 66 height 9
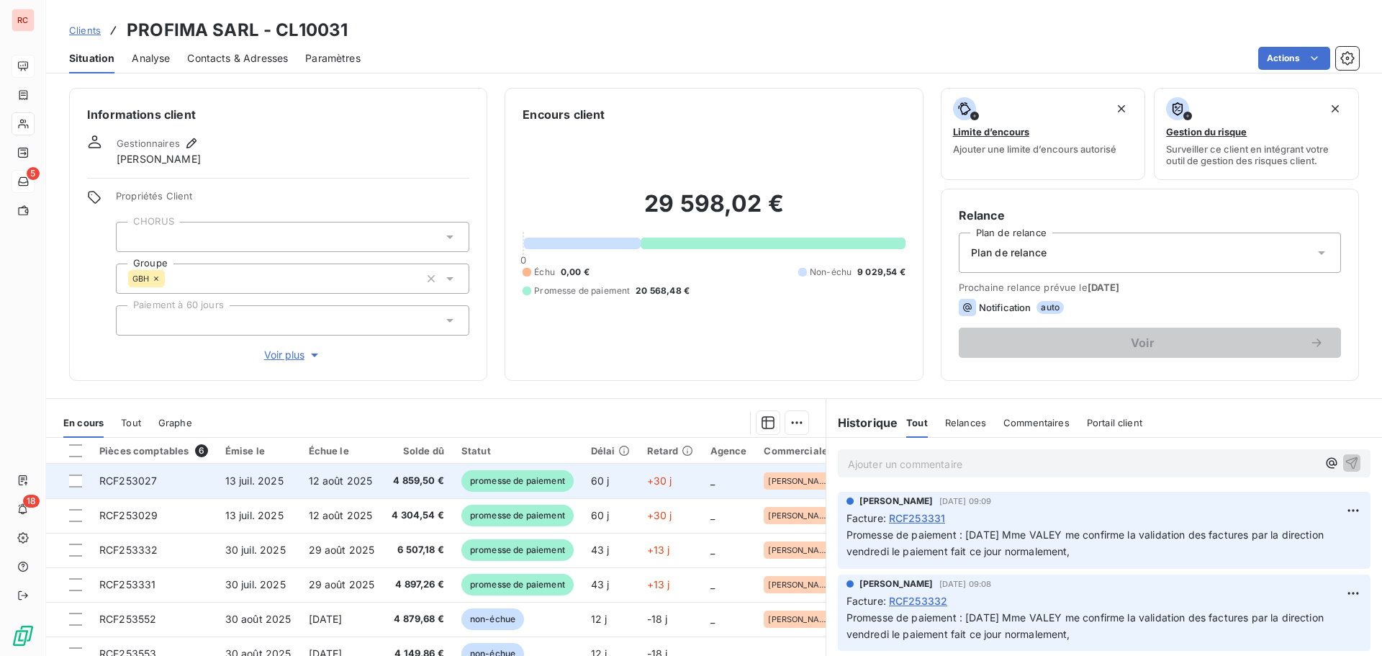
scroll to position [102, 0]
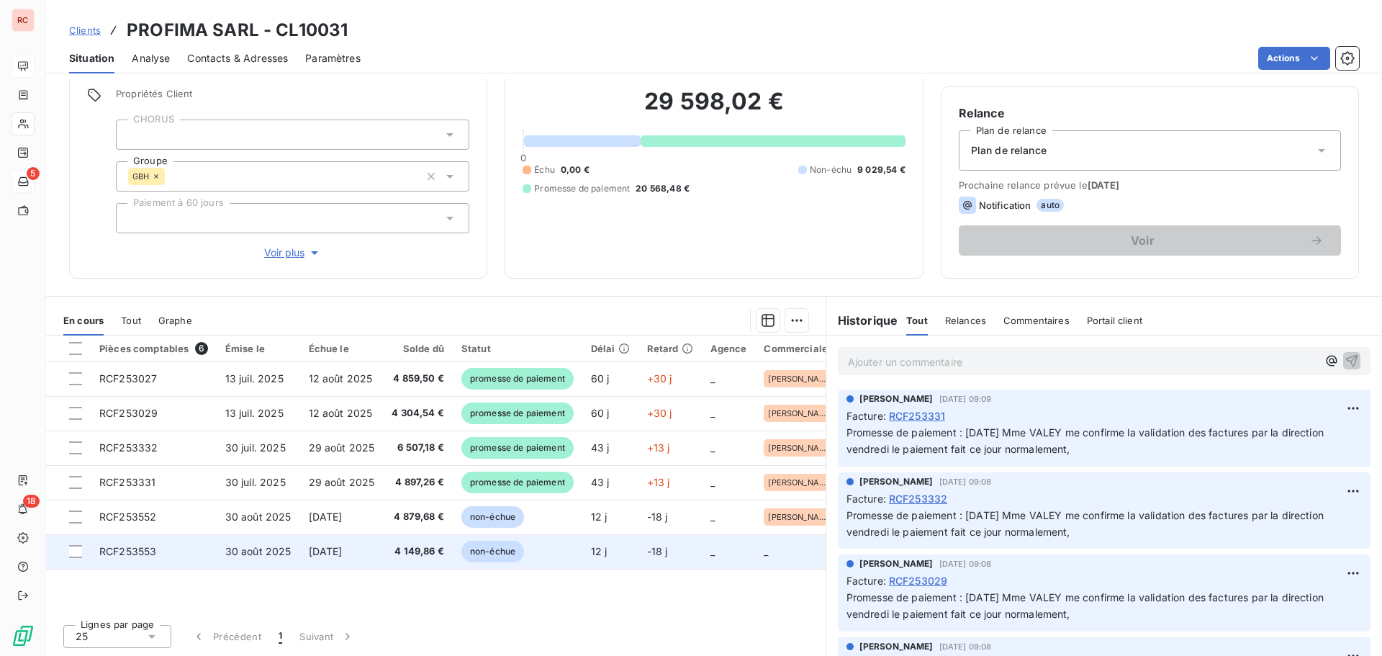
click at [440, 556] on span "4 149,86 €" at bounding box center [418, 551] width 53 height 14
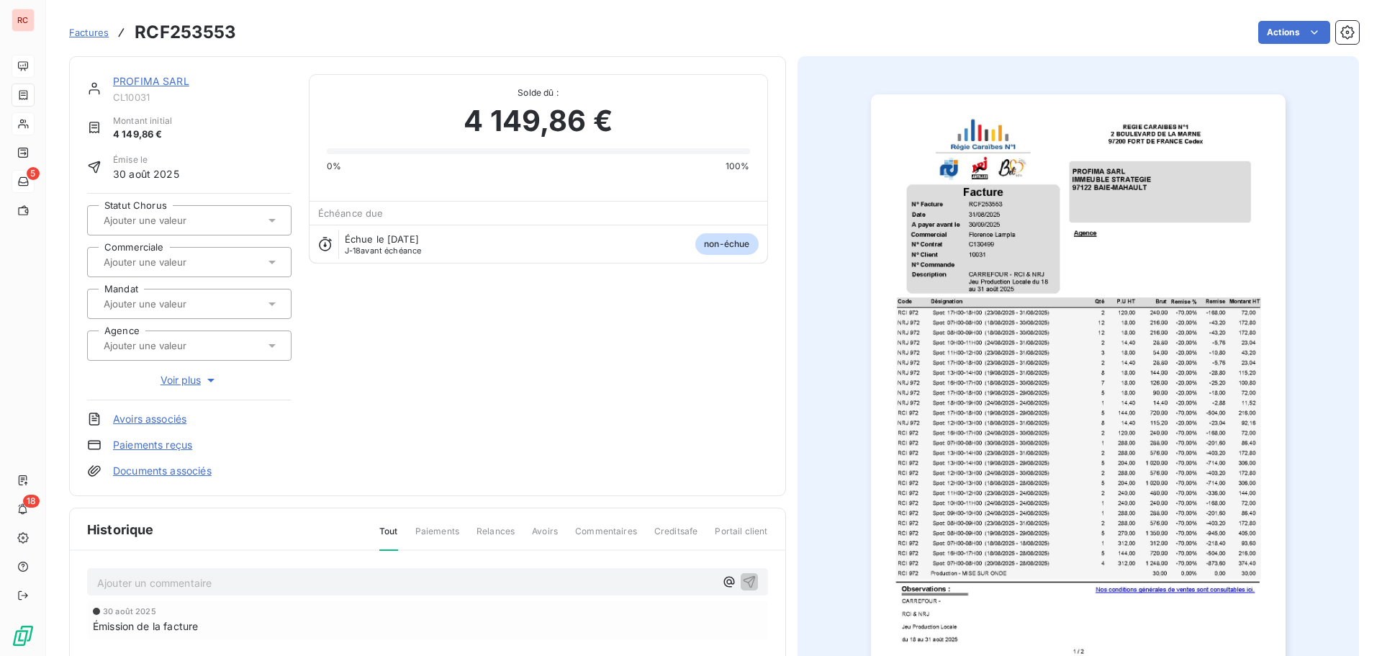
click at [268, 261] on icon at bounding box center [272, 262] width 14 height 14
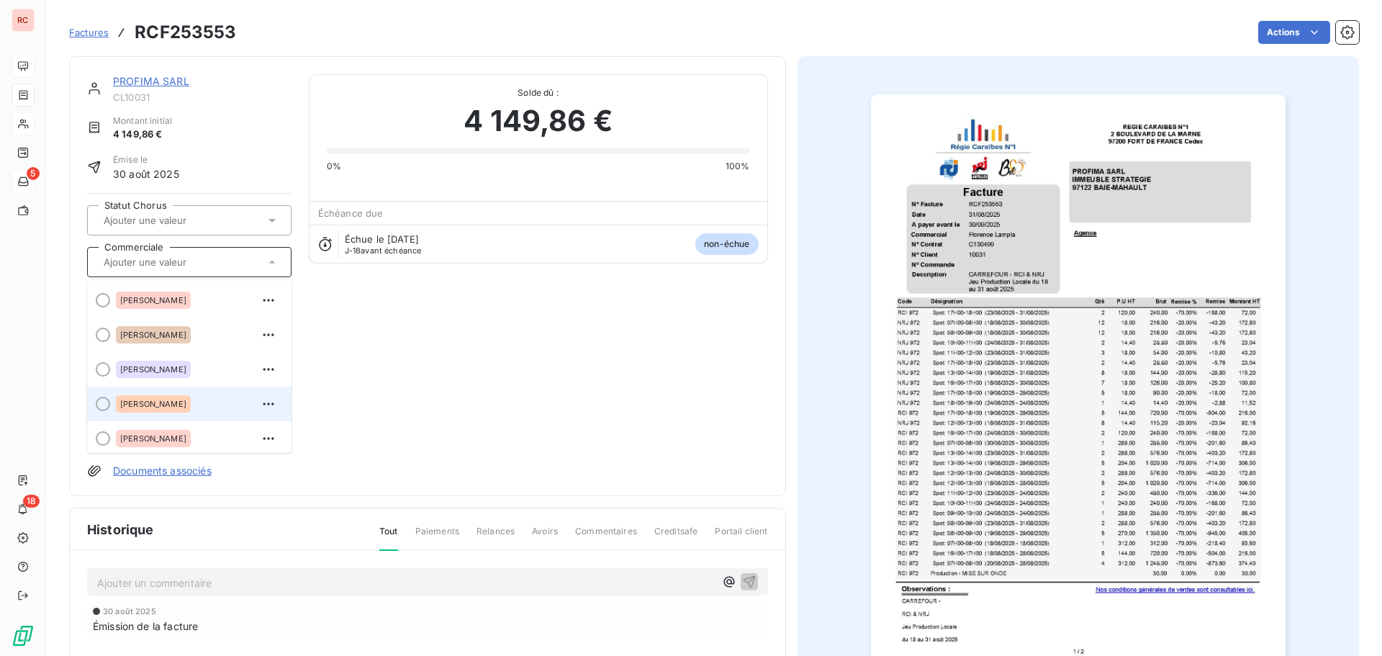
click at [185, 401] on div "[PERSON_NAME]" at bounding box center [153, 403] width 75 height 17
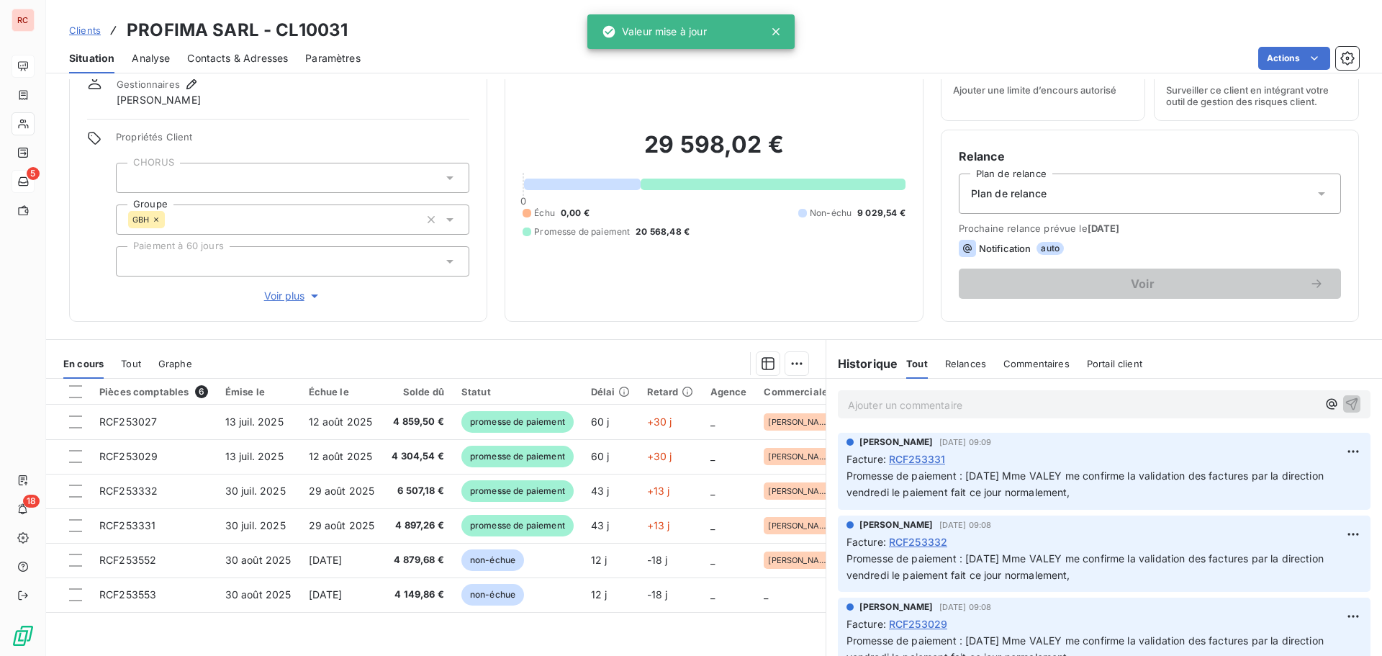
scroll to position [102, 0]
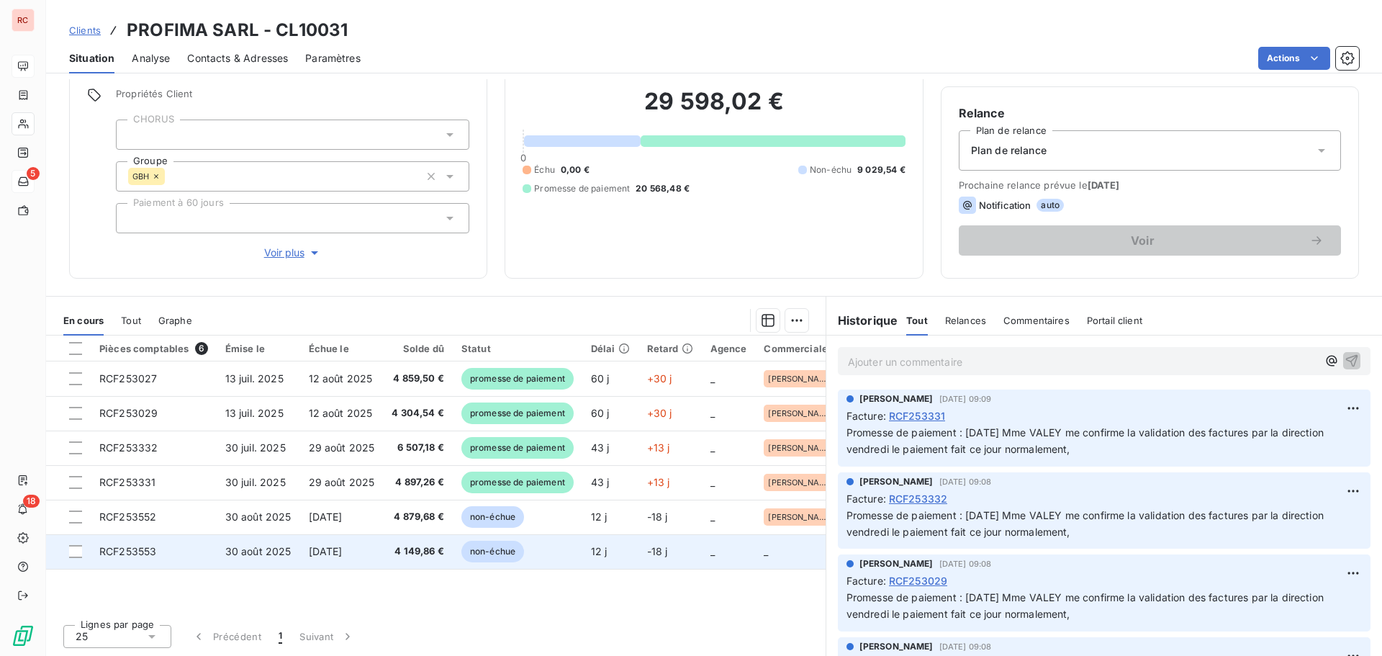
click at [417, 556] on span "4 149,86 €" at bounding box center [418, 551] width 53 height 14
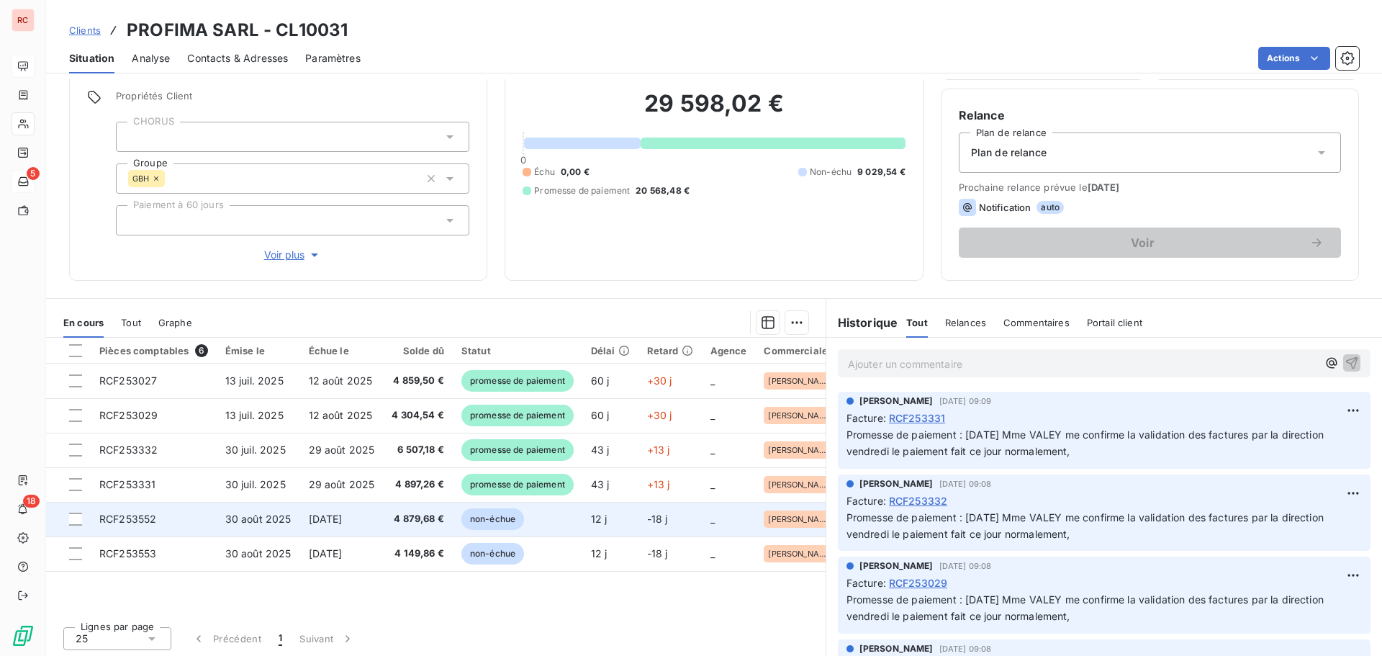
scroll to position [102, 0]
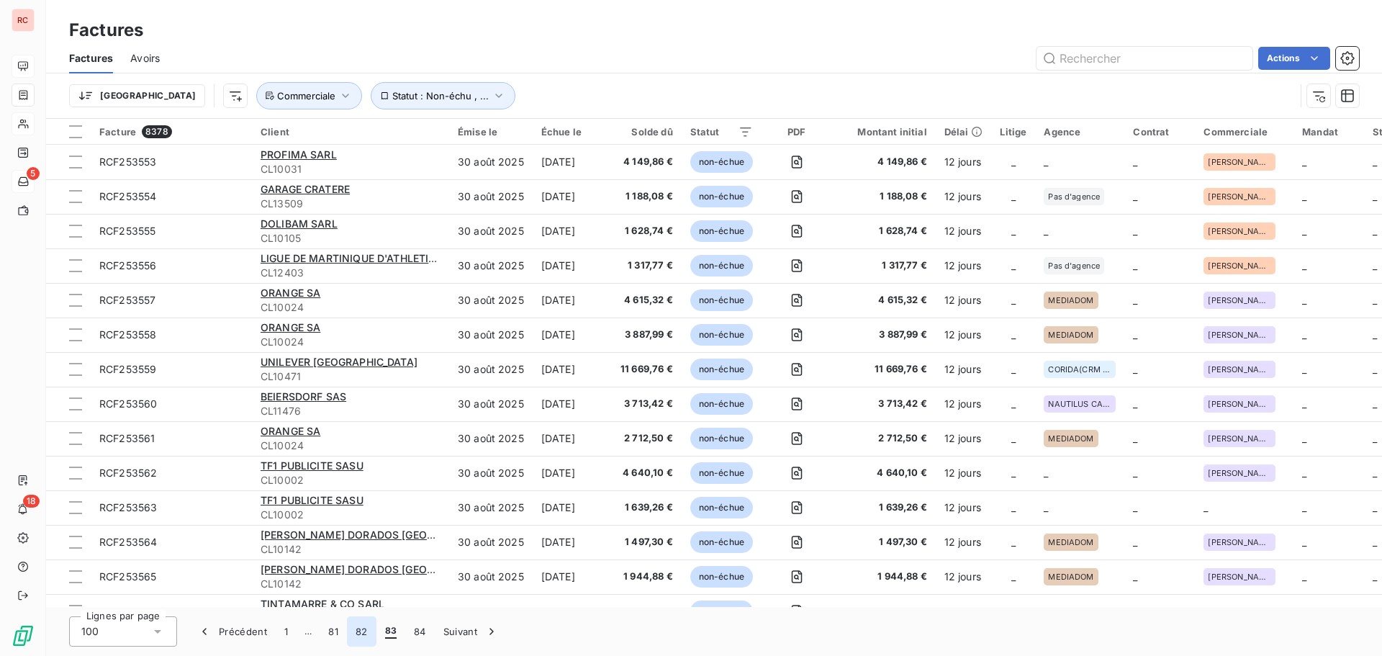
click at [362, 632] on button "82" at bounding box center [362, 631] width 30 height 30
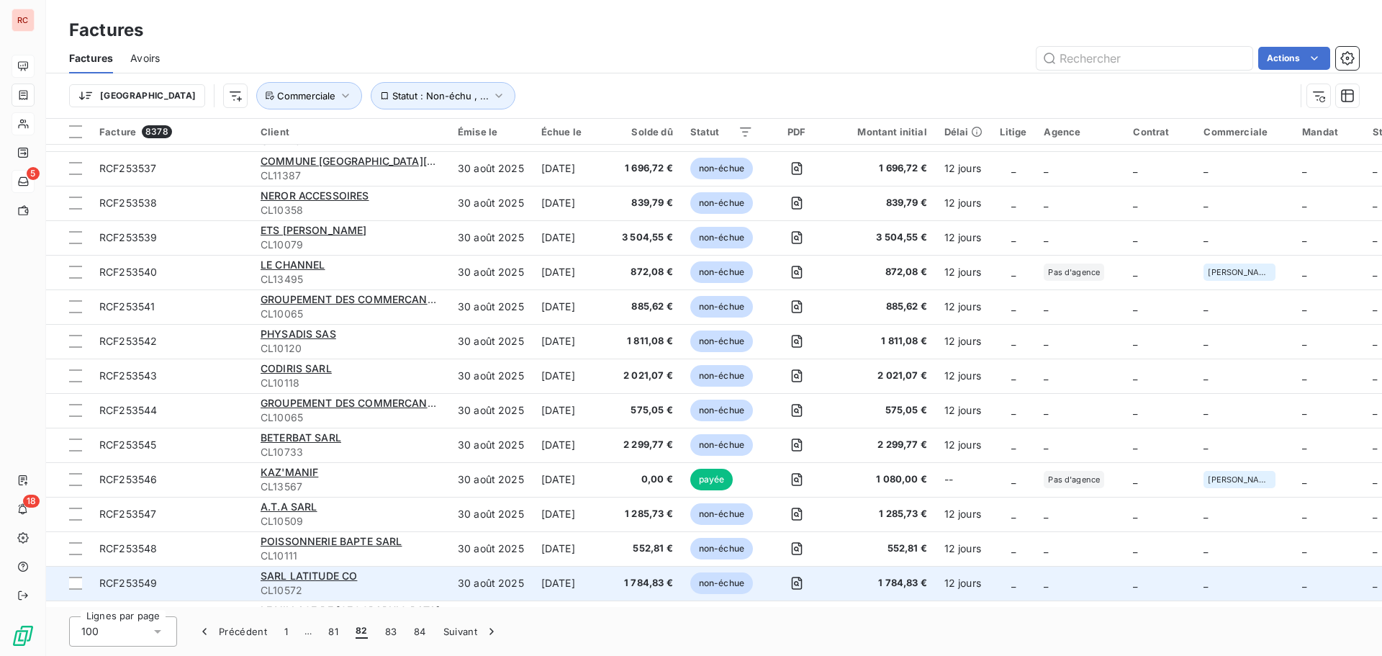
scroll to position [3000, 0]
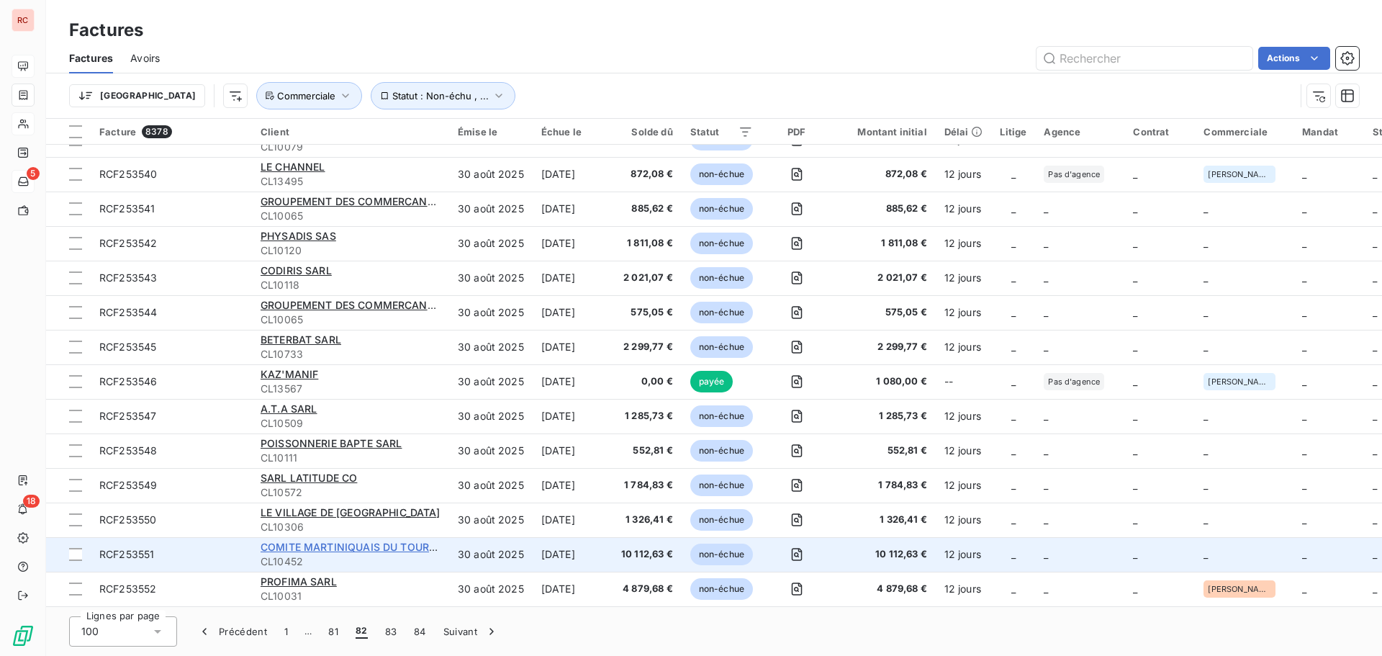
click at [371, 542] on span "COMITE MARTINIQUAIS DU TOURISME (CMT)" at bounding box center [374, 547] width 227 height 12
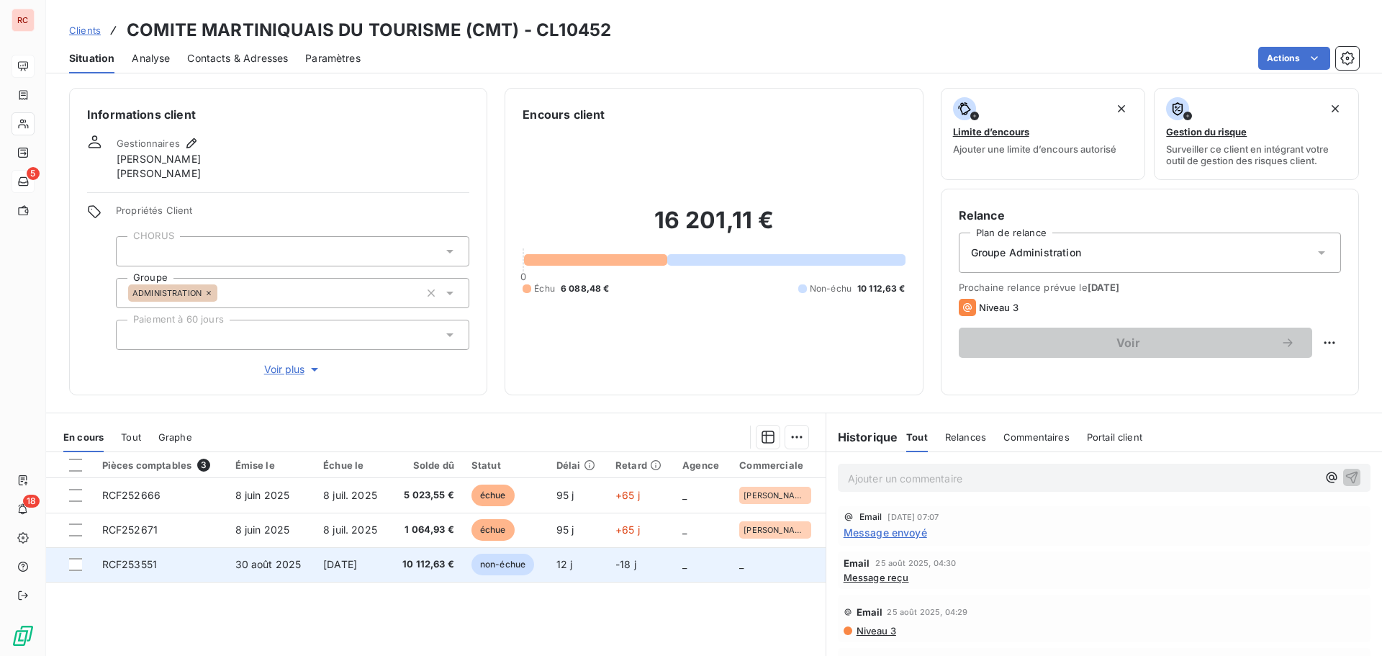
click at [348, 566] on span "[DATE]" at bounding box center [340, 564] width 34 height 12
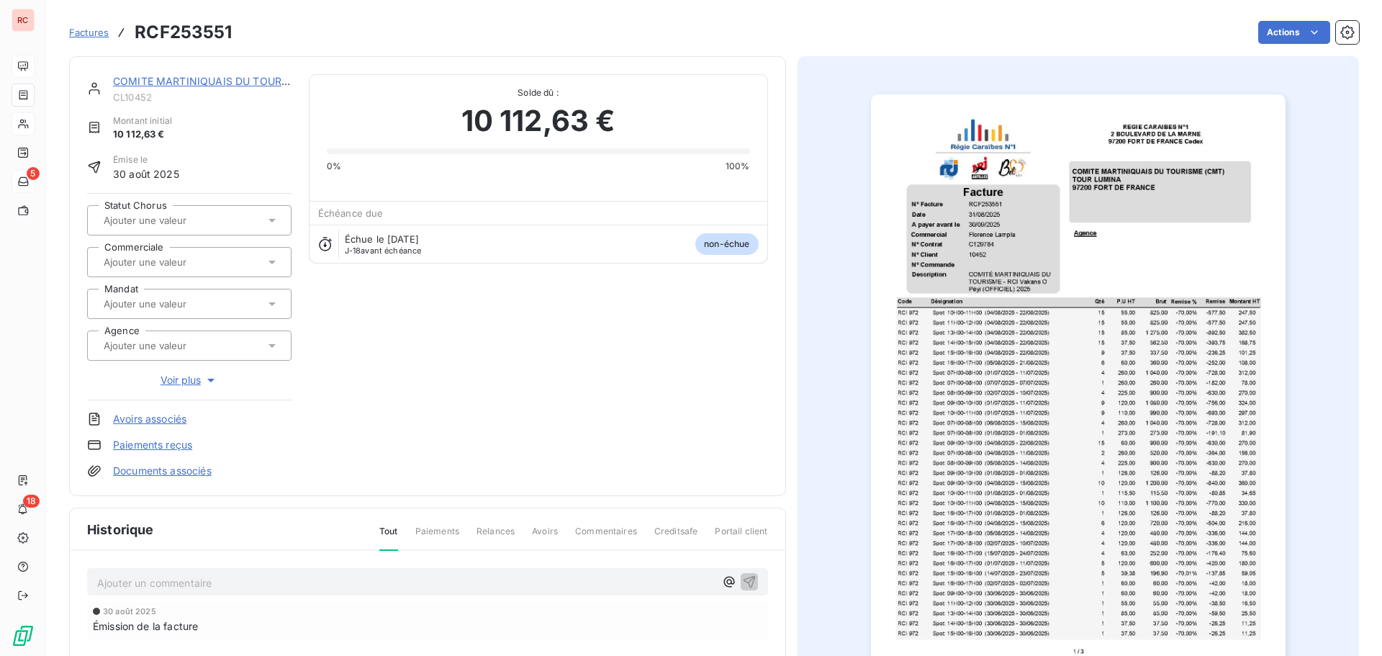
click at [270, 263] on icon at bounding box center [271, 263] width 7 height 4
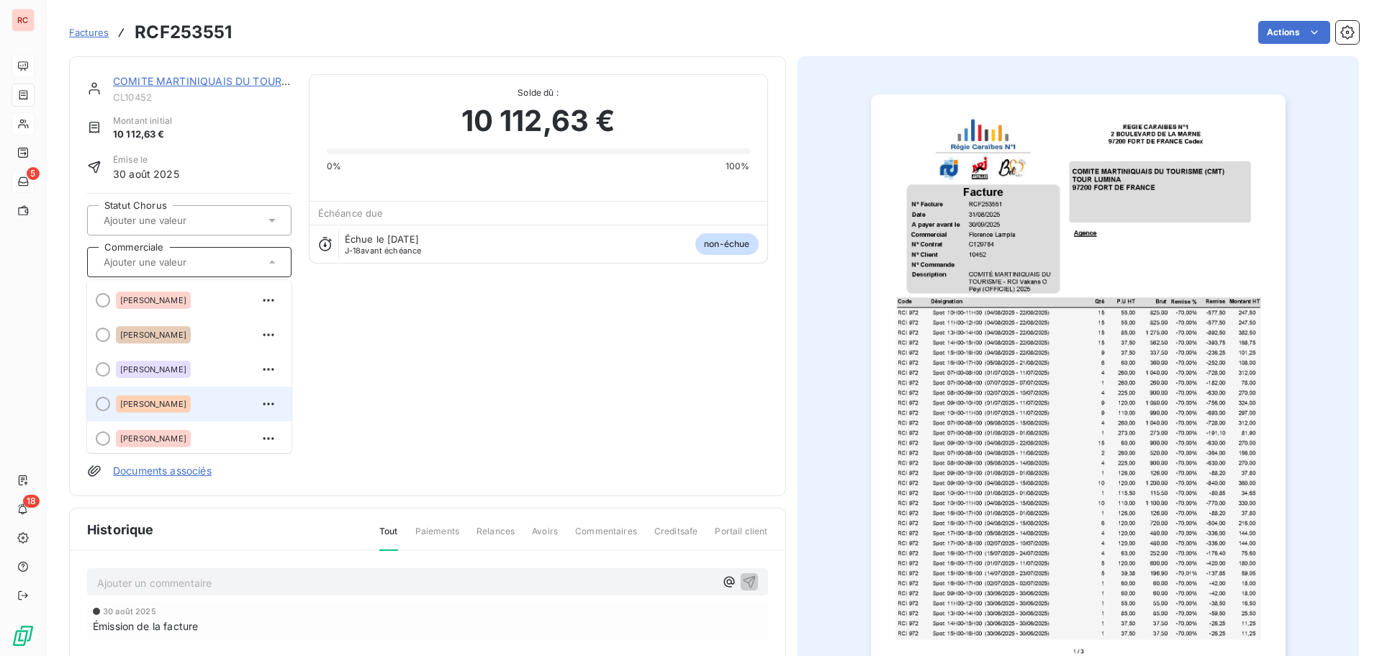
click at [156, 404] on span "[PERSON_NAME]" at bounding box center [153, 404] width 66 height 9
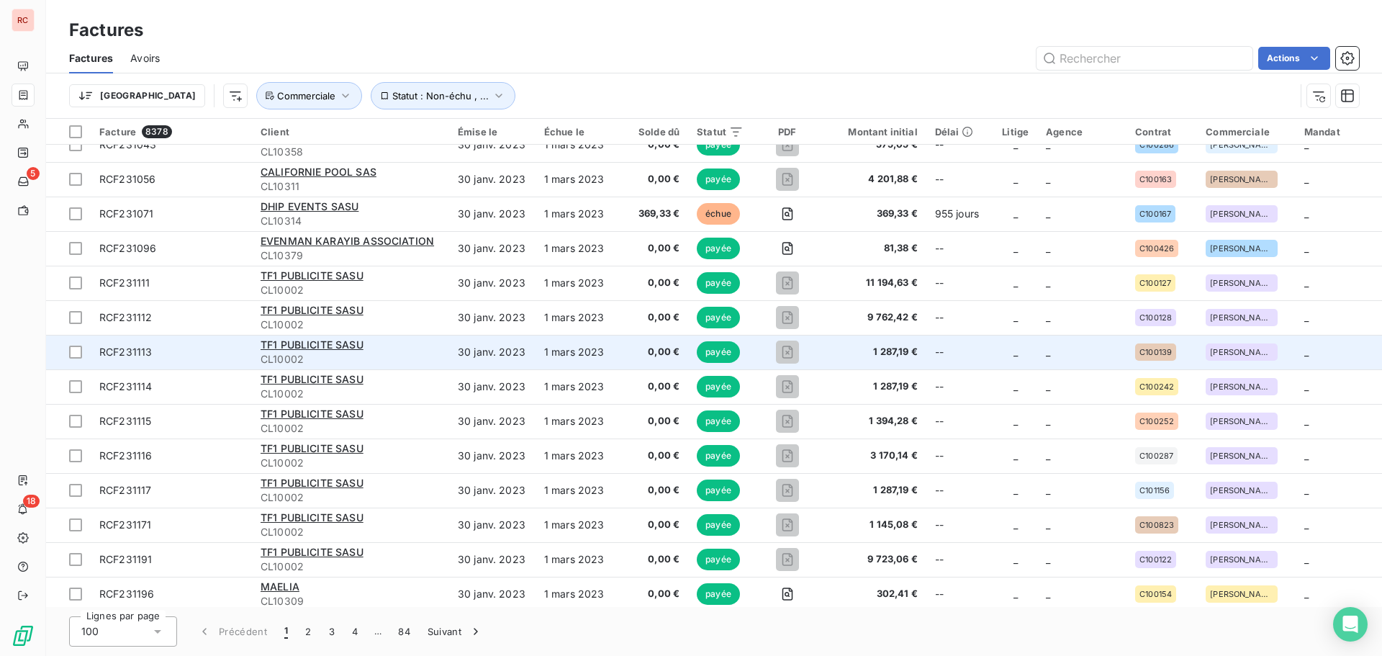
scroll to position [504, 0]
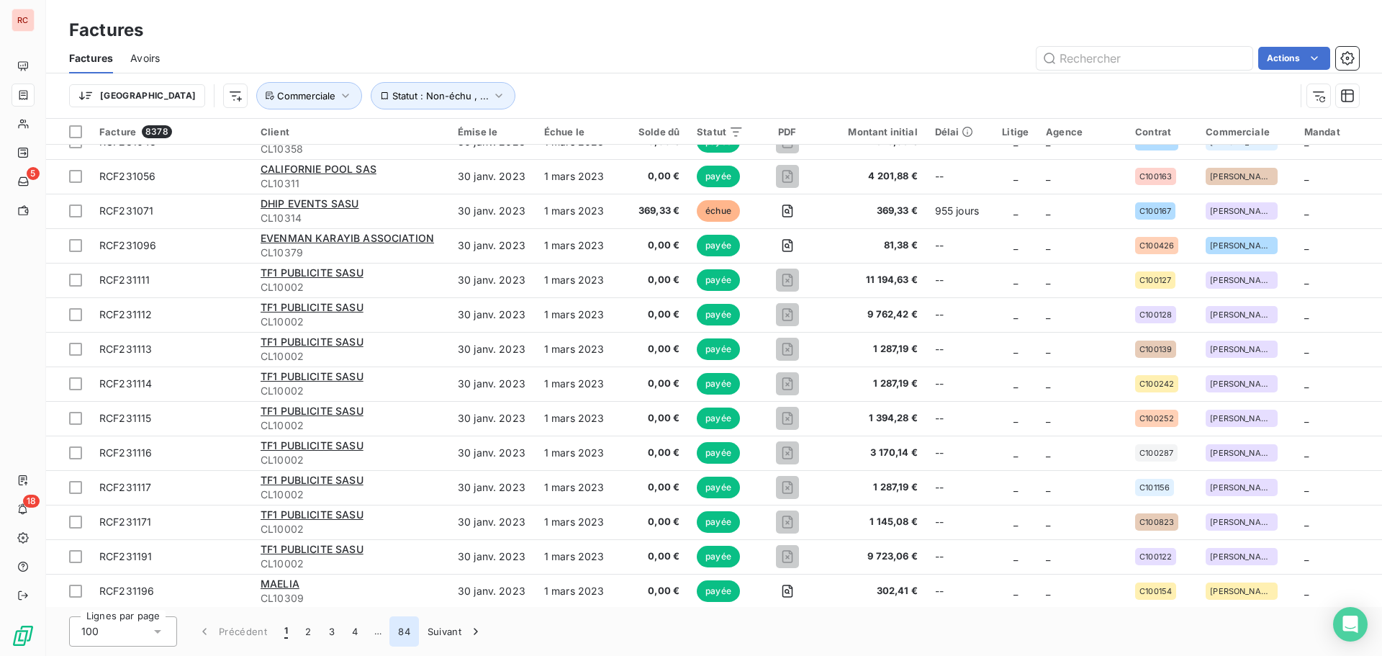
click at [404, 635] on button "84" at bounding box center [404, 631] width 30 height 30
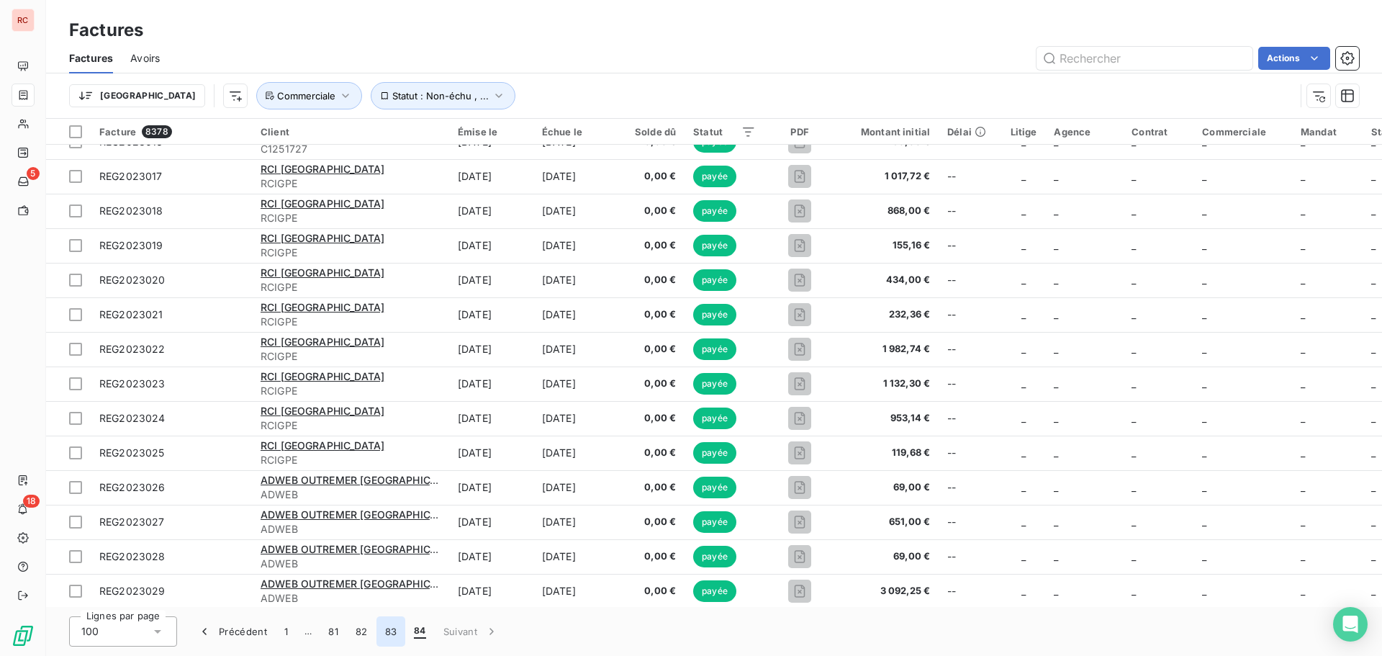
click at [392, 634] on button "83" at bounding box center [391, 631] width 30 height 30
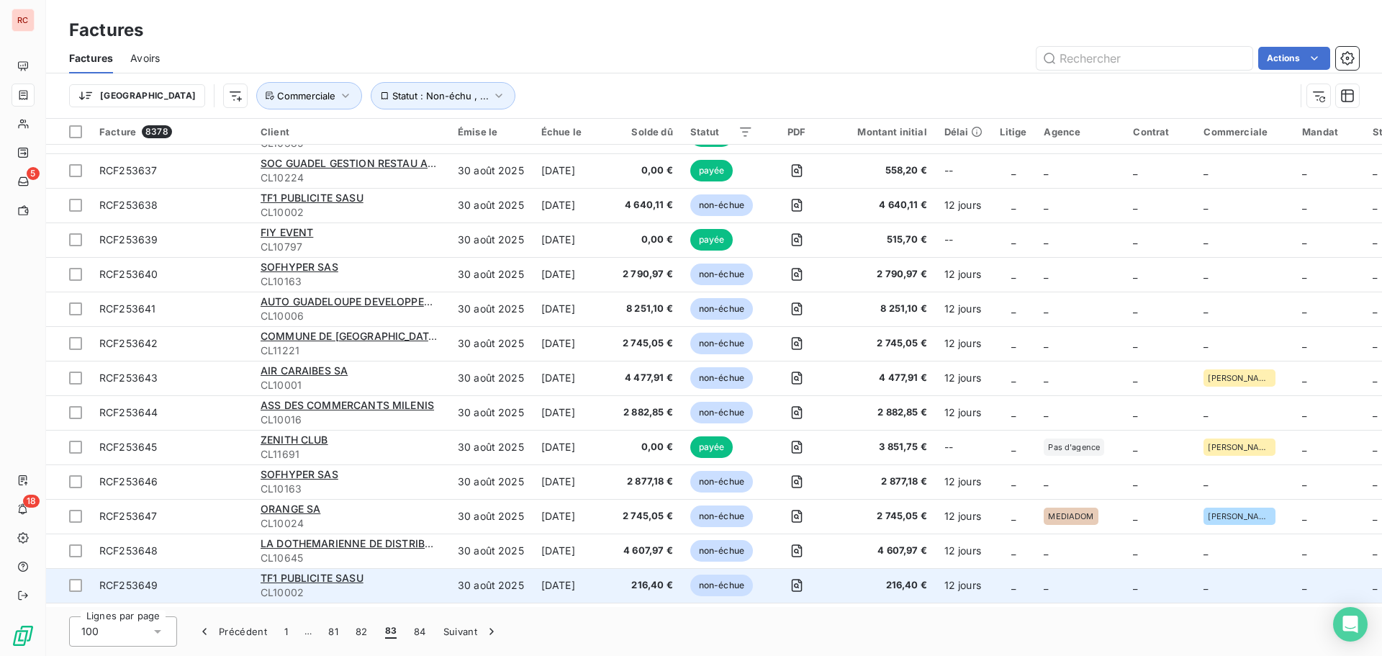
scroll to position [3000, 0]
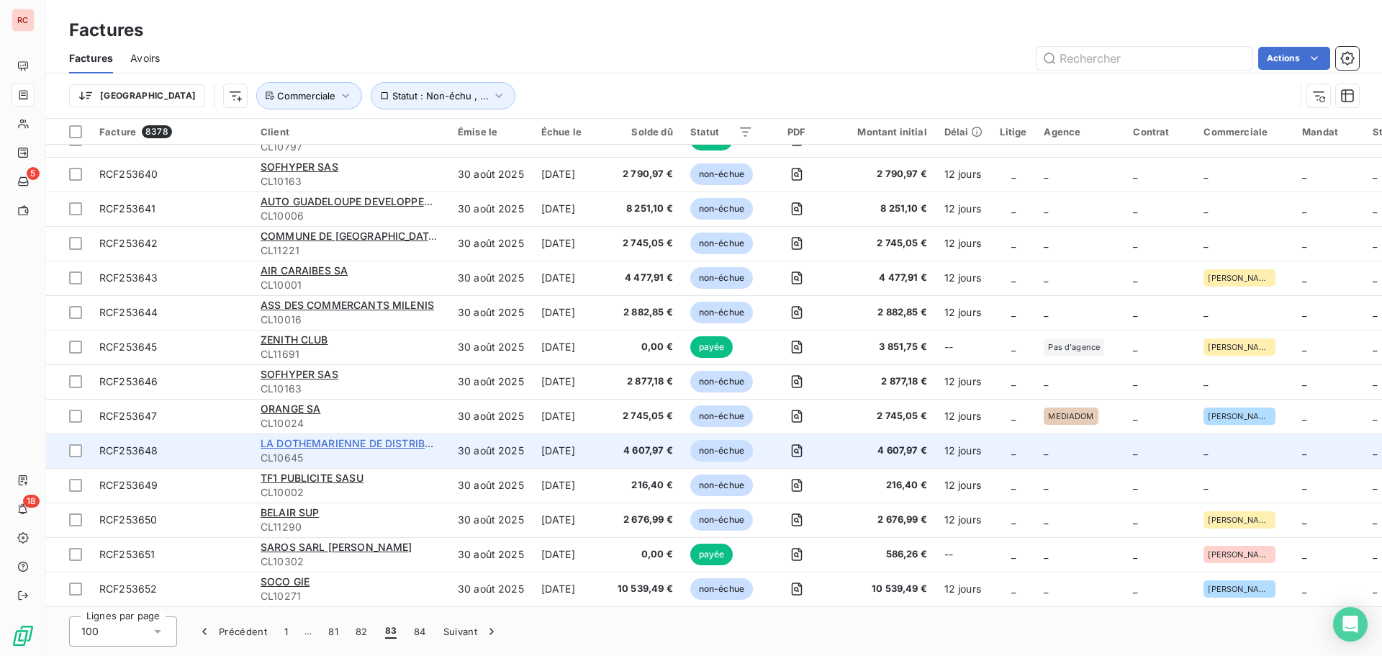
click at [340, 439] on span "LA DOTHEMARIENNE DE DISTRIBUTION (LDD) SAS" at bounding box center [386, 443] width 251 height 12
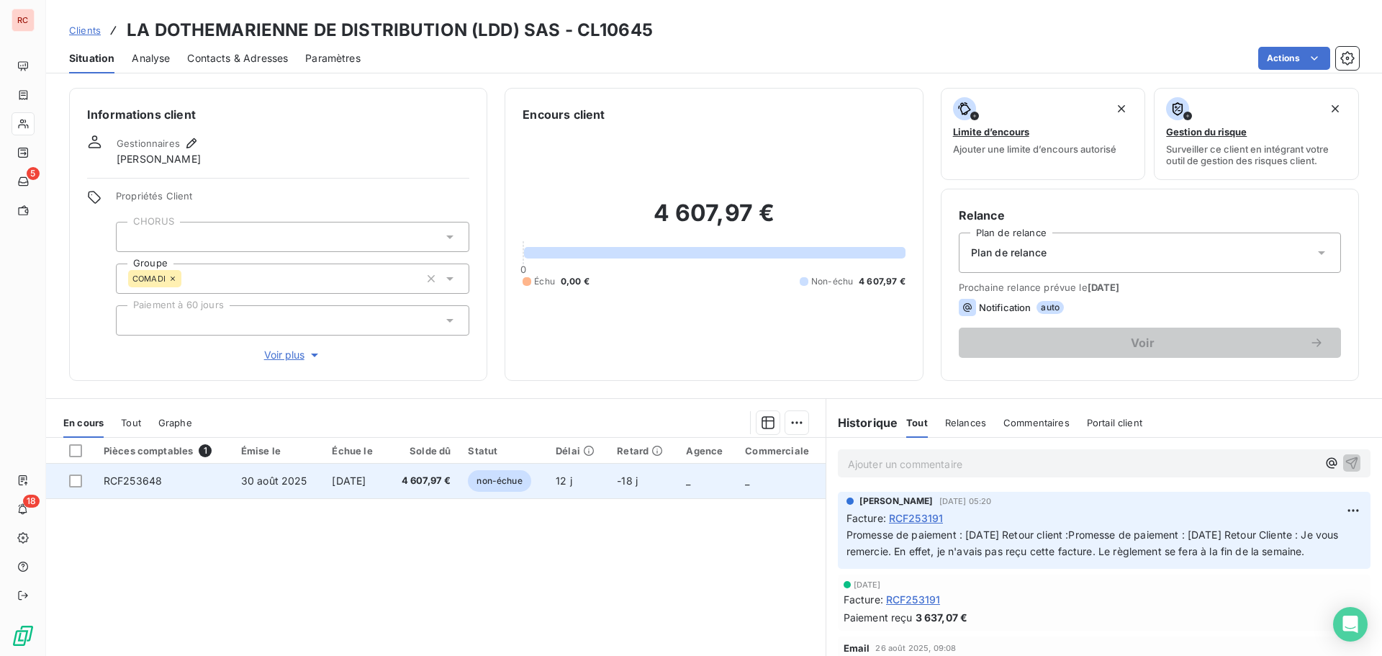
click at [323, 479] on td "[DATE]" at bounding box center [354, 481] width 63 height 35
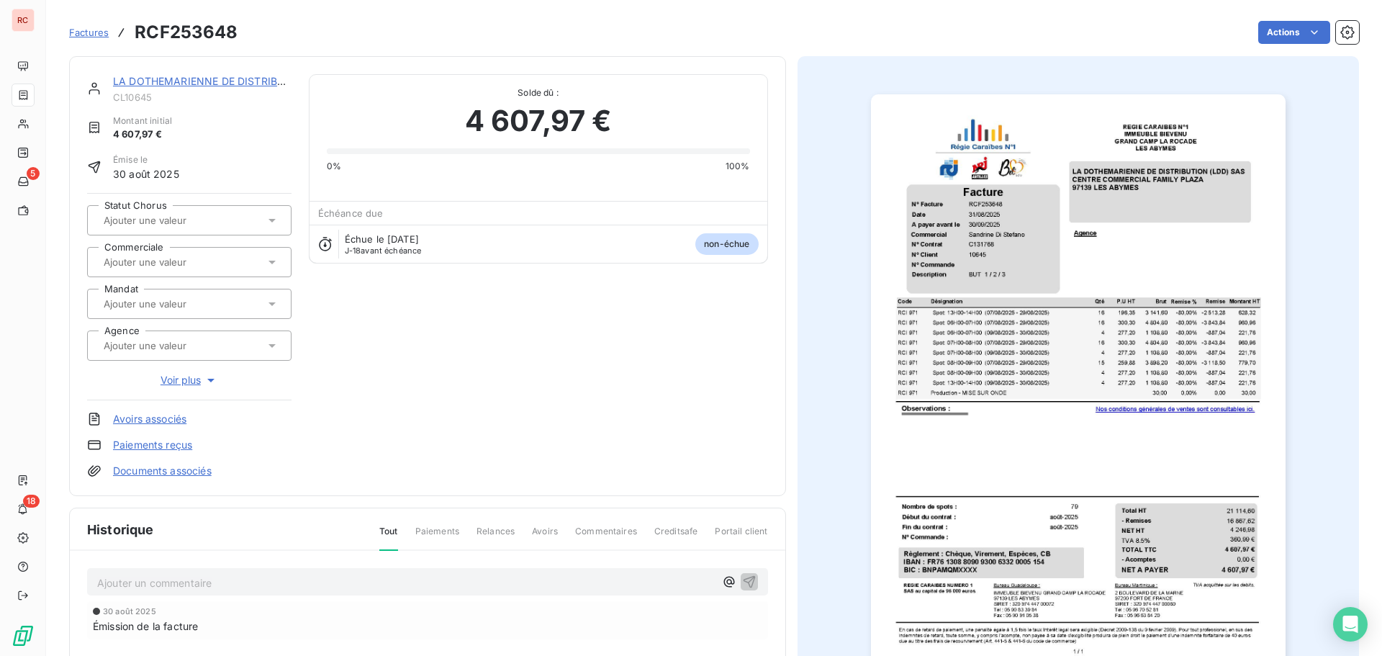
click at [270, 266] on icon at bounding box center [272, 262] width 14 height 14
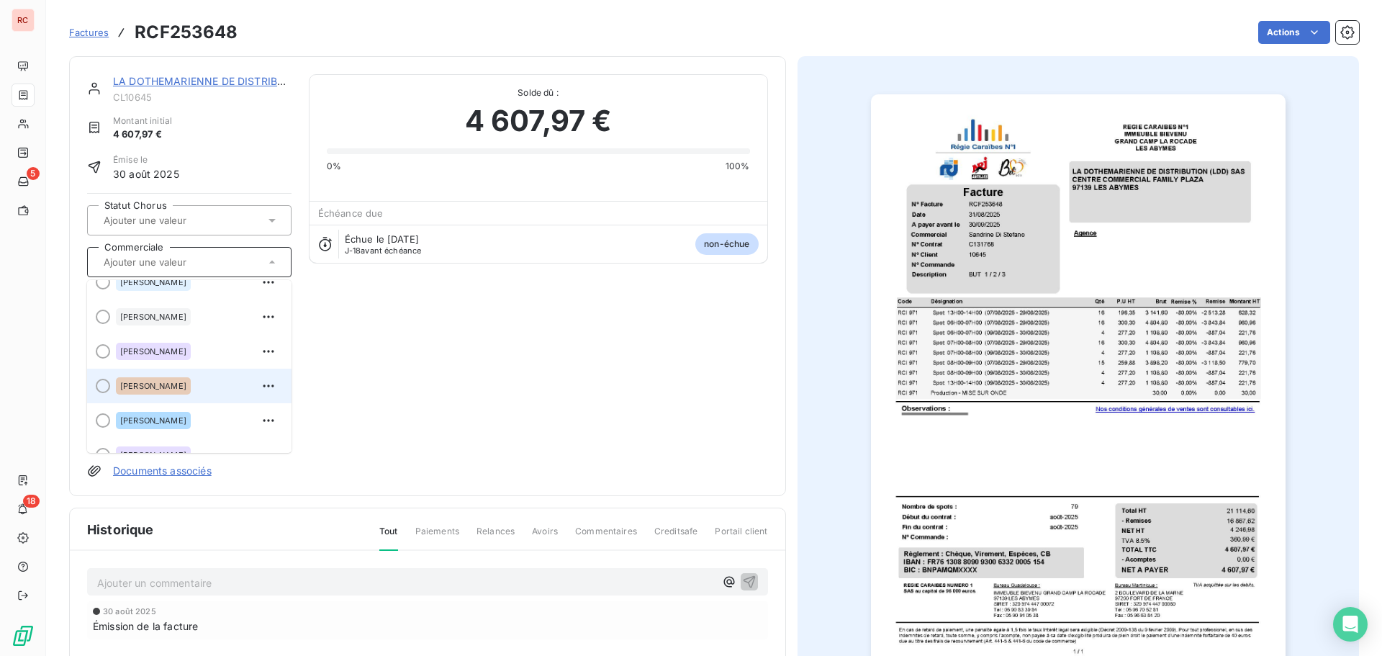
scroll to position [216, 0]
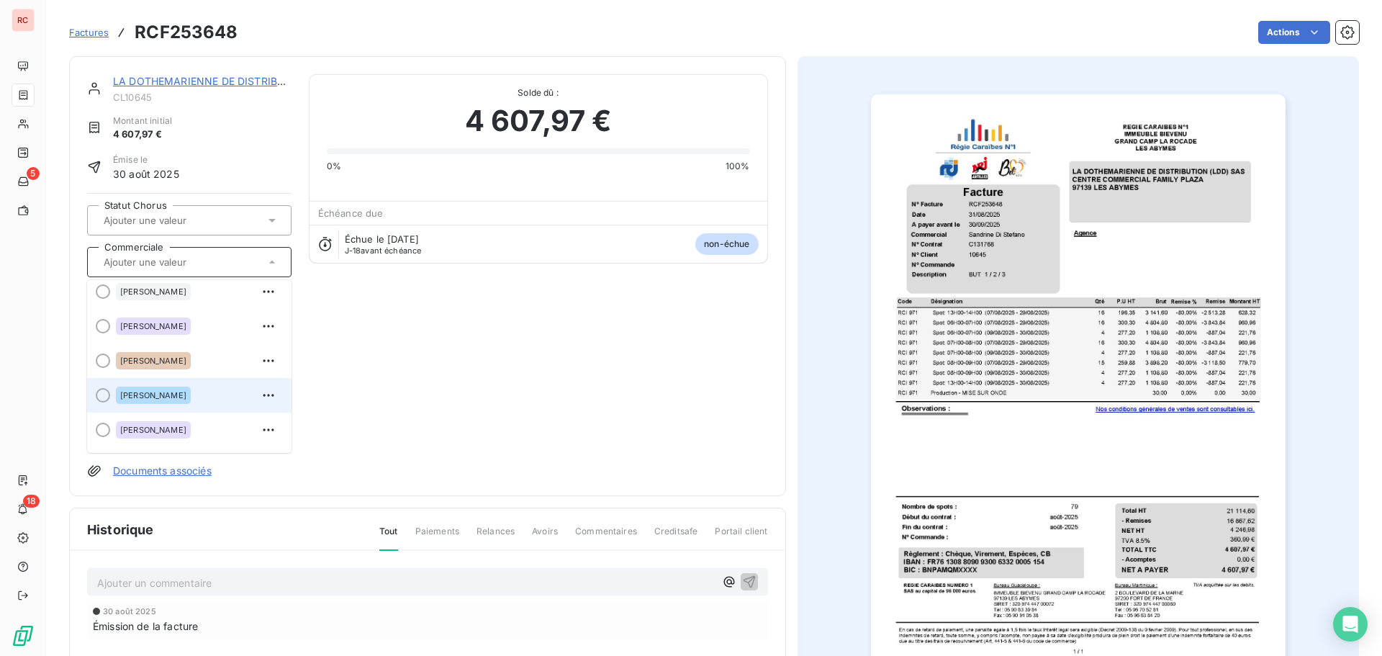
click at [158, 391] on span "[PERSON_NAME]" at bounding box center [153, 395] width 66 height 9
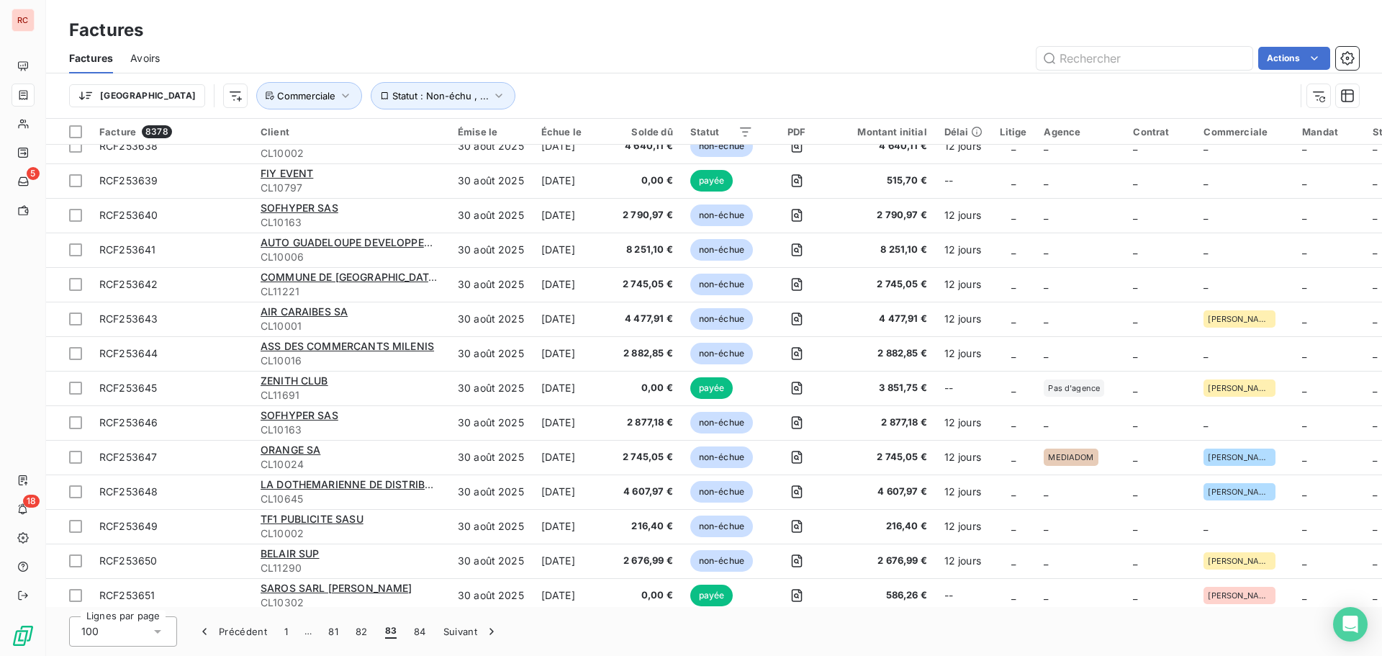
scroll to position [3000, 0]
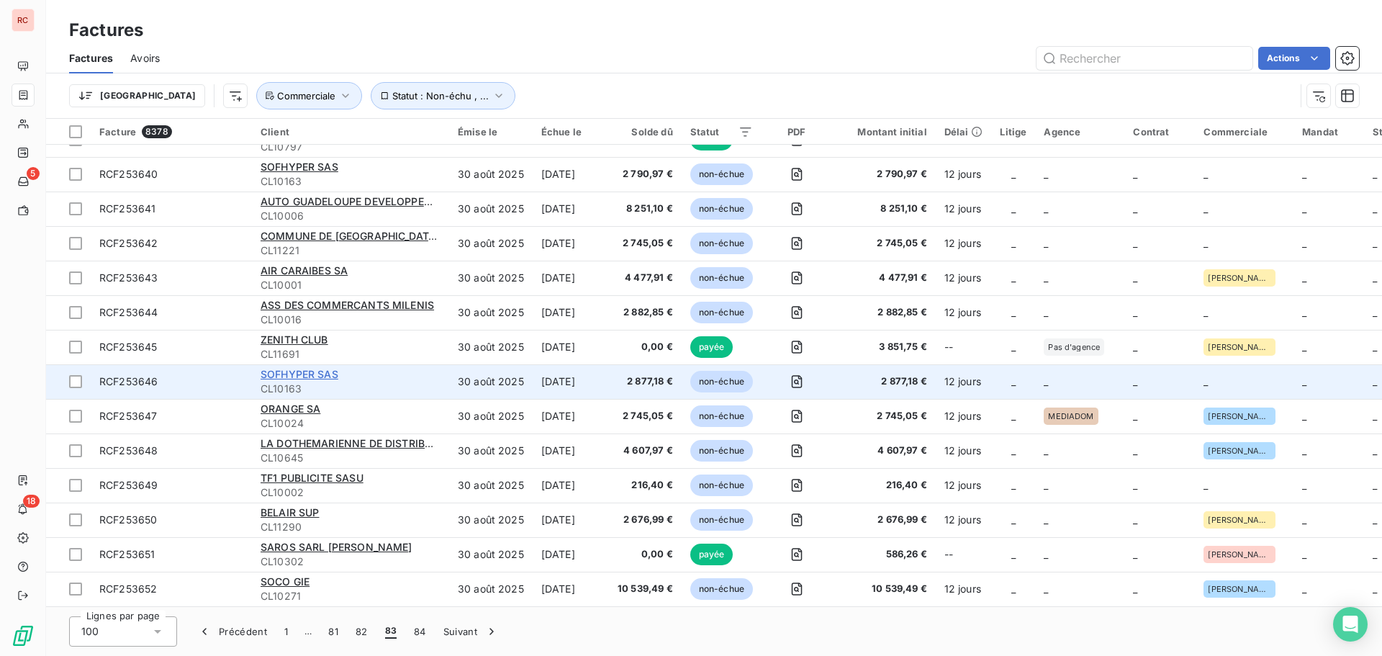
click at [296, 368] on span "SOFHYPER SAS" at bounding box center [300, 374] width 78 height 12
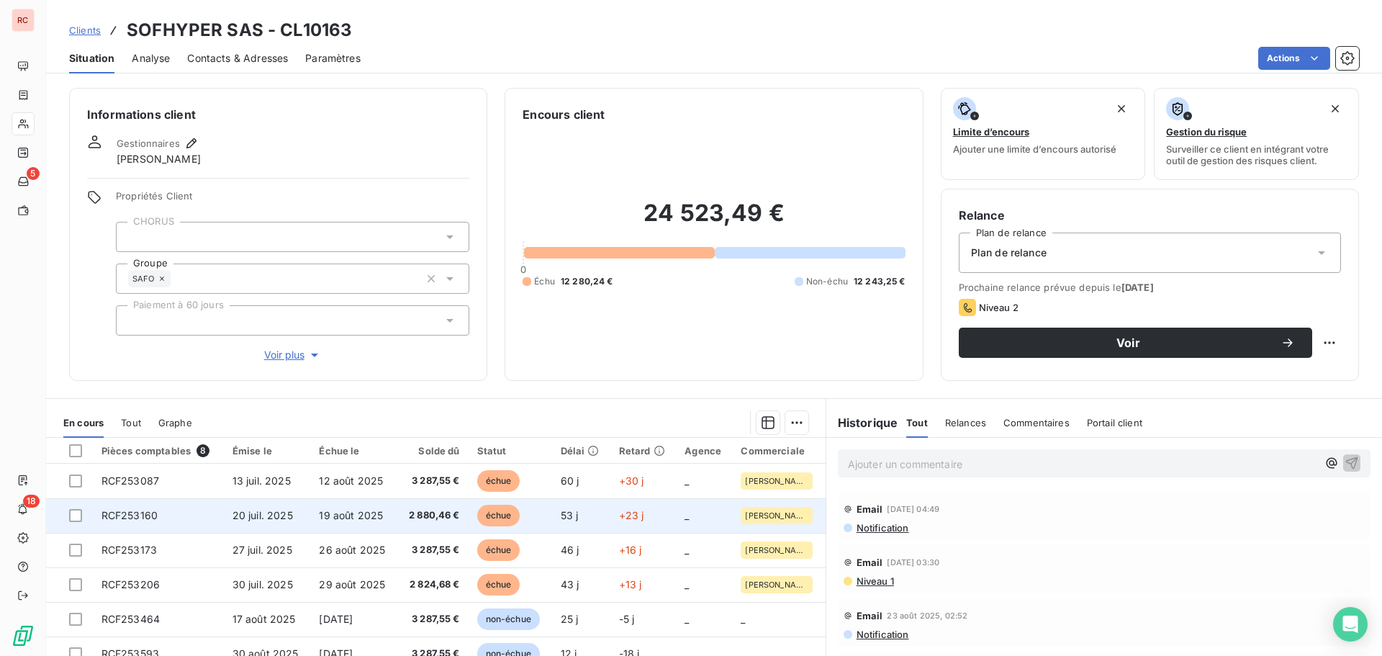
scroll to position [26, 0]
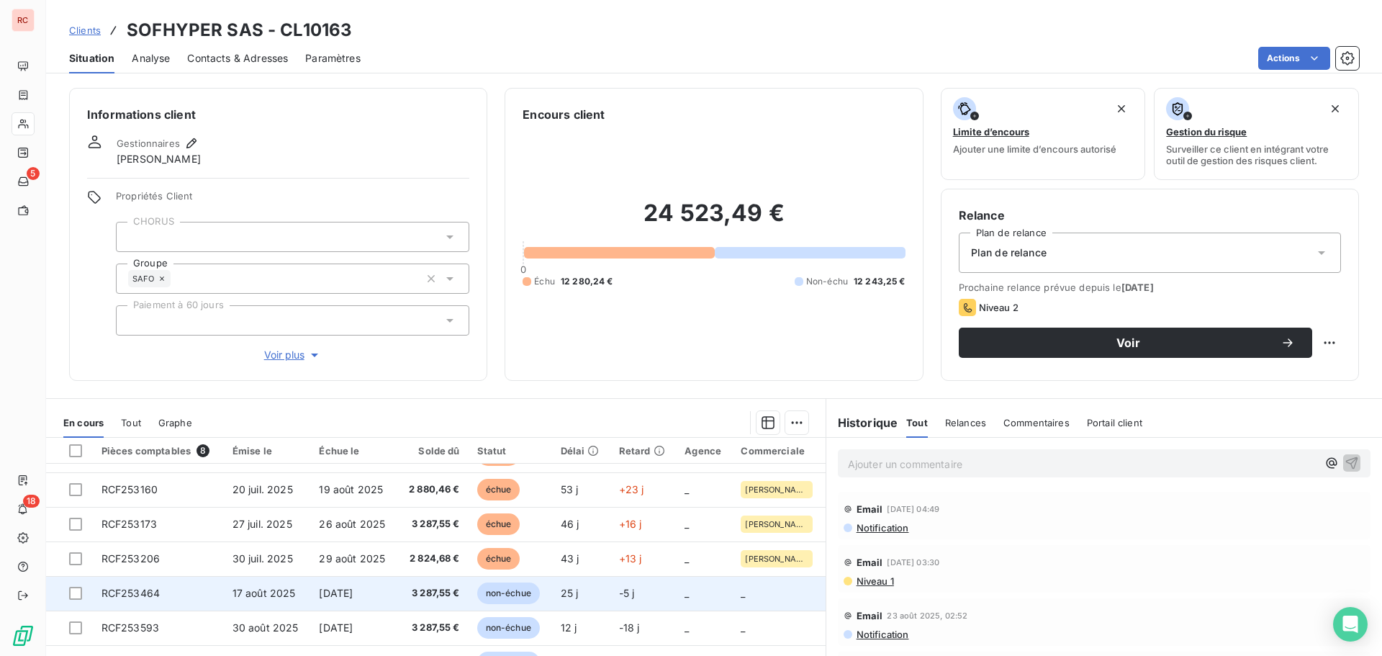
click at [406, 593] on span "3 287,55 €" at bounding box center [432, 593] width 53 height 14
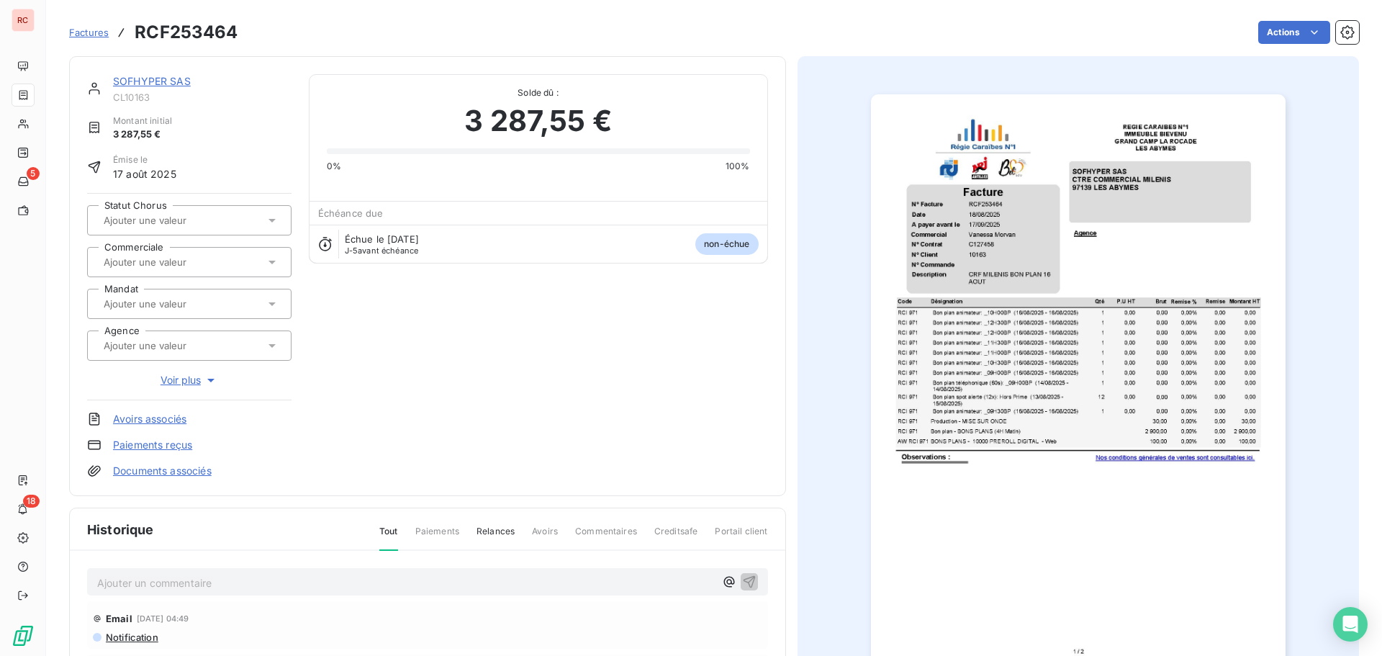
click at [274, 263] on icon at bounding box center [272, 262] width 14 height 14
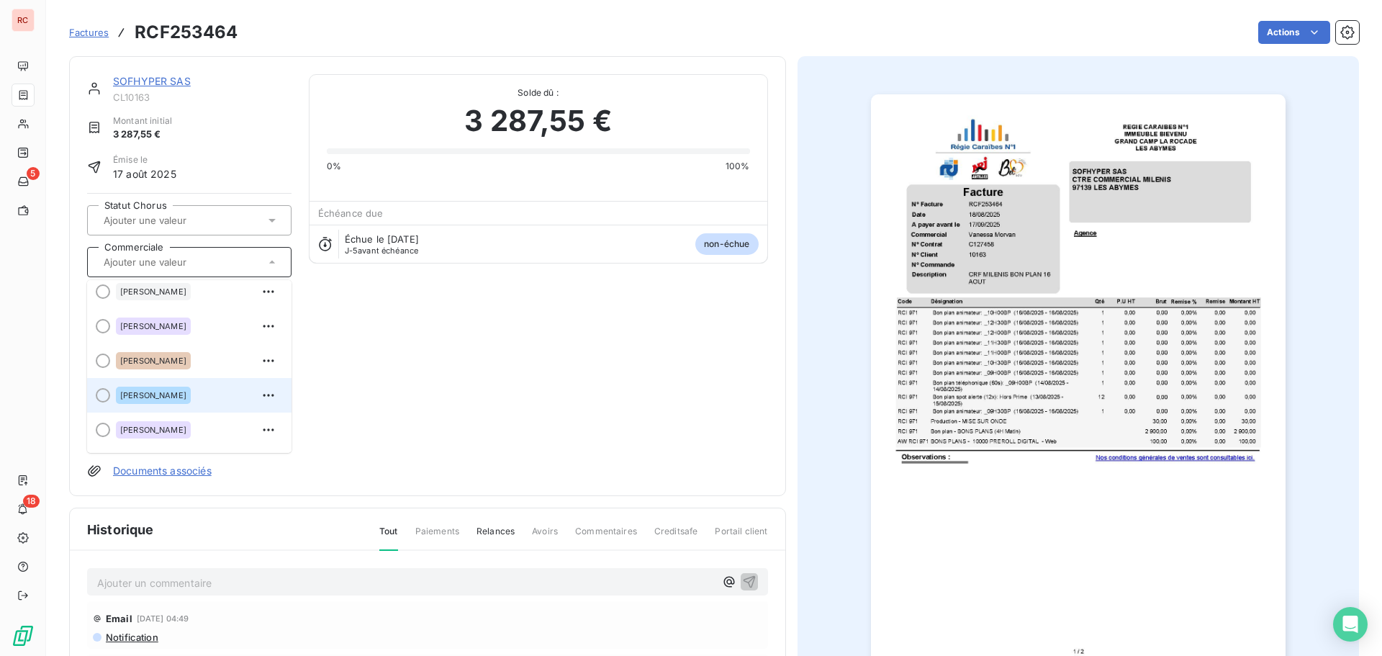
scroll to position [288, 0]
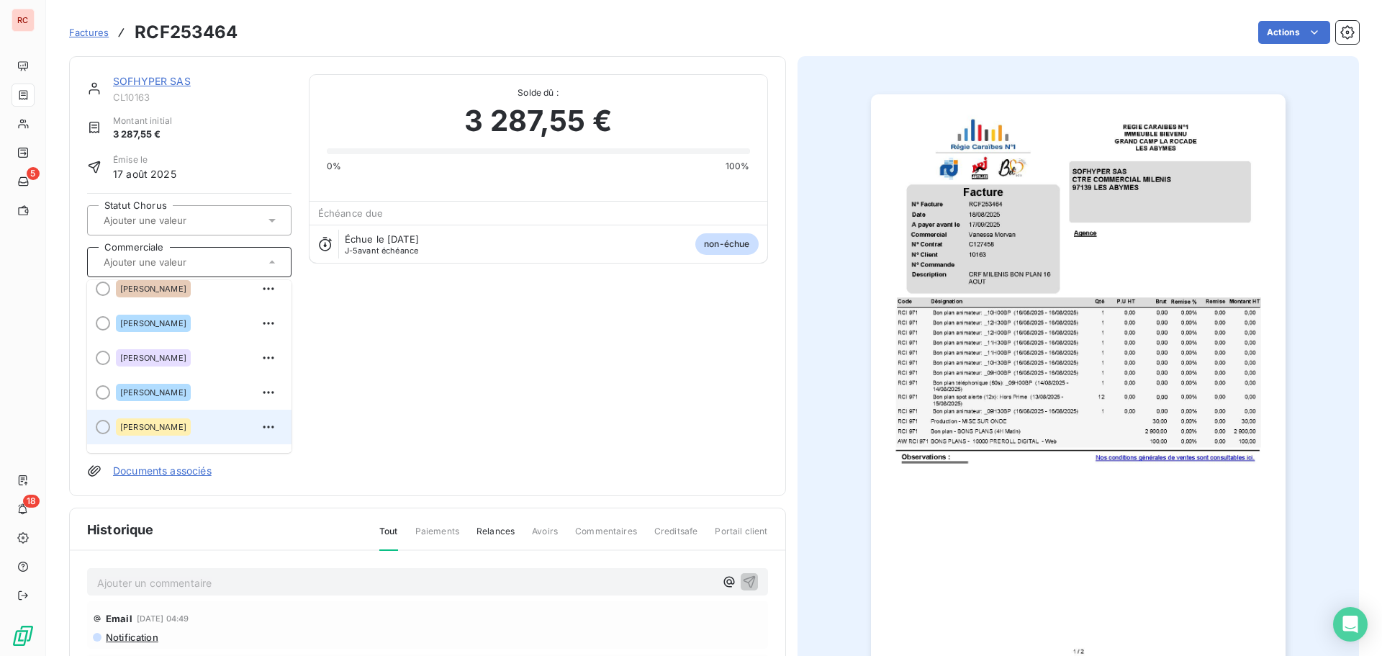
click at [178, 429] on span "[PERSON_NAME]" at bounding box center [153, 427] width 66 height 9
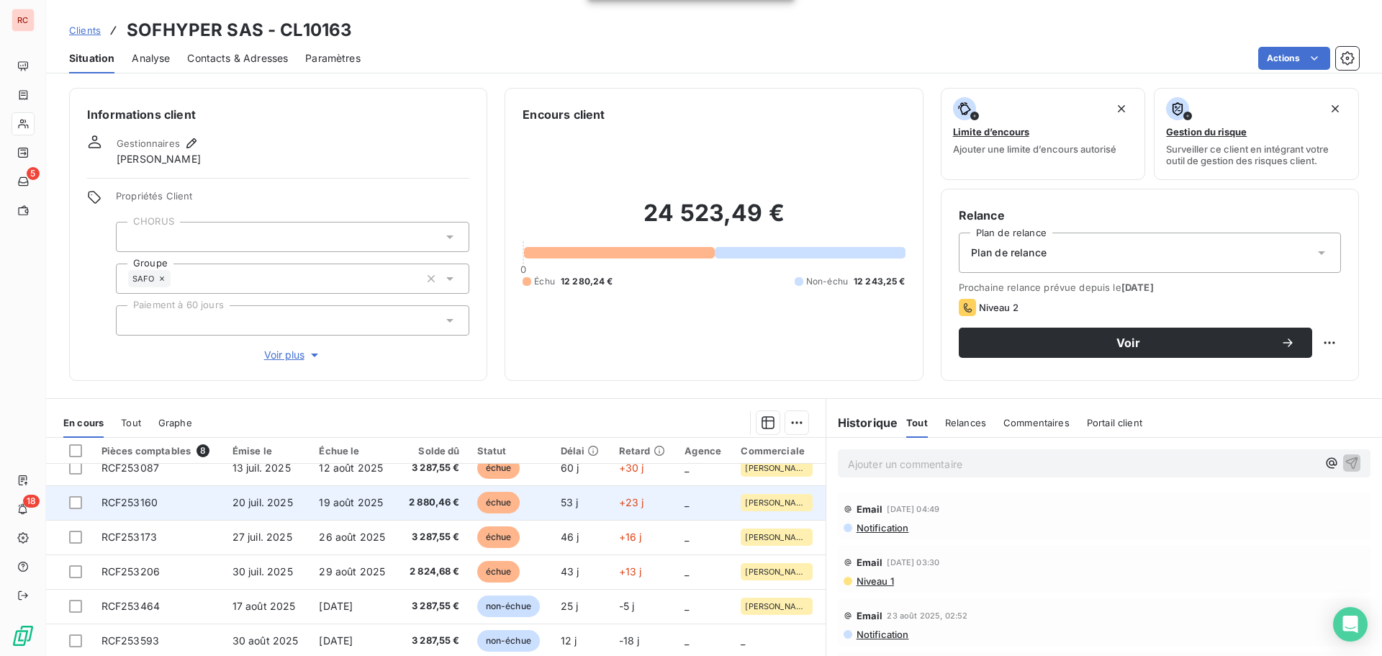
scroll to position [26, 0]
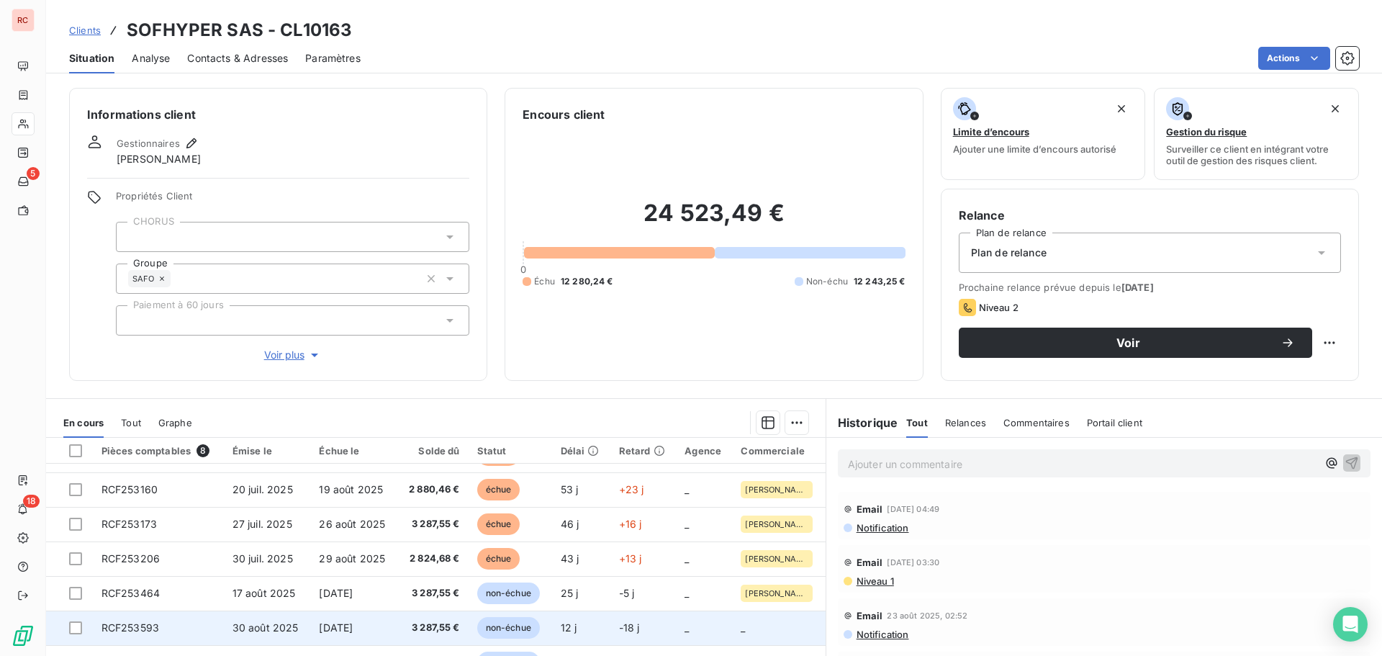
click at [330, 627] on span "[DATE]" at bounding box center [336, 627] width 34 height 12
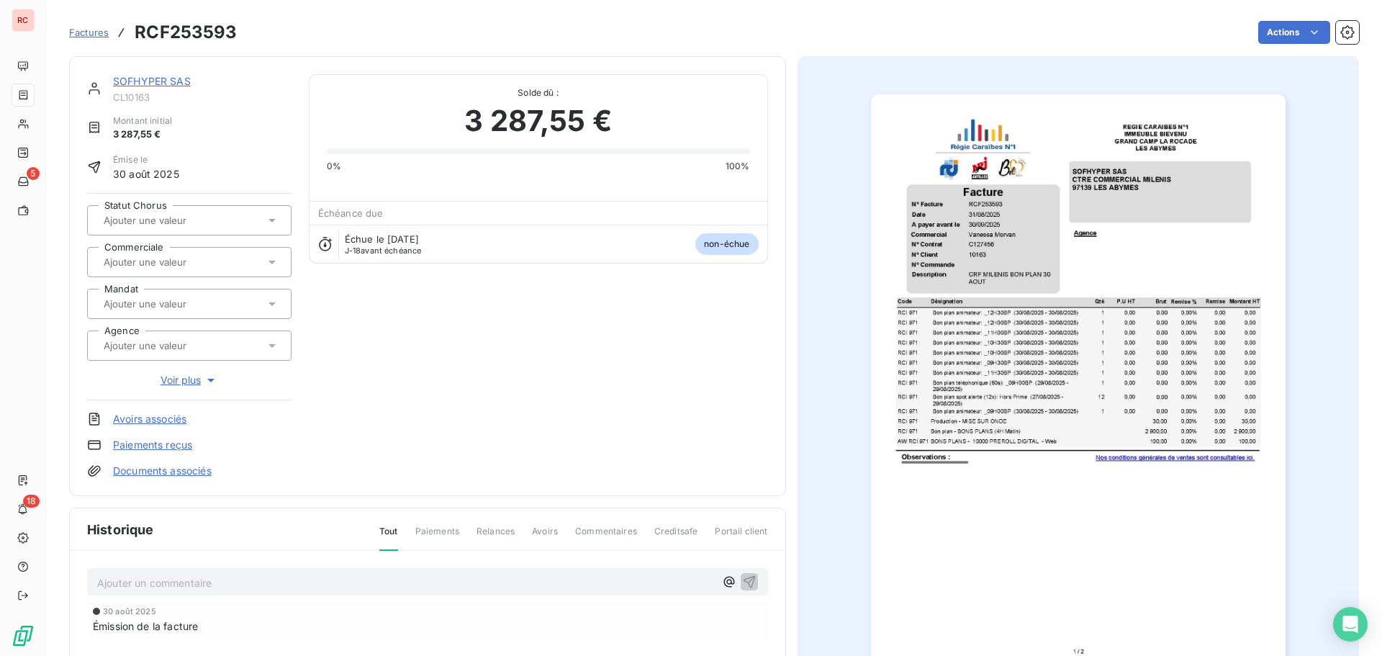
click at [272, 266] on icon at bounding box center [272, 262] width 14 height 14
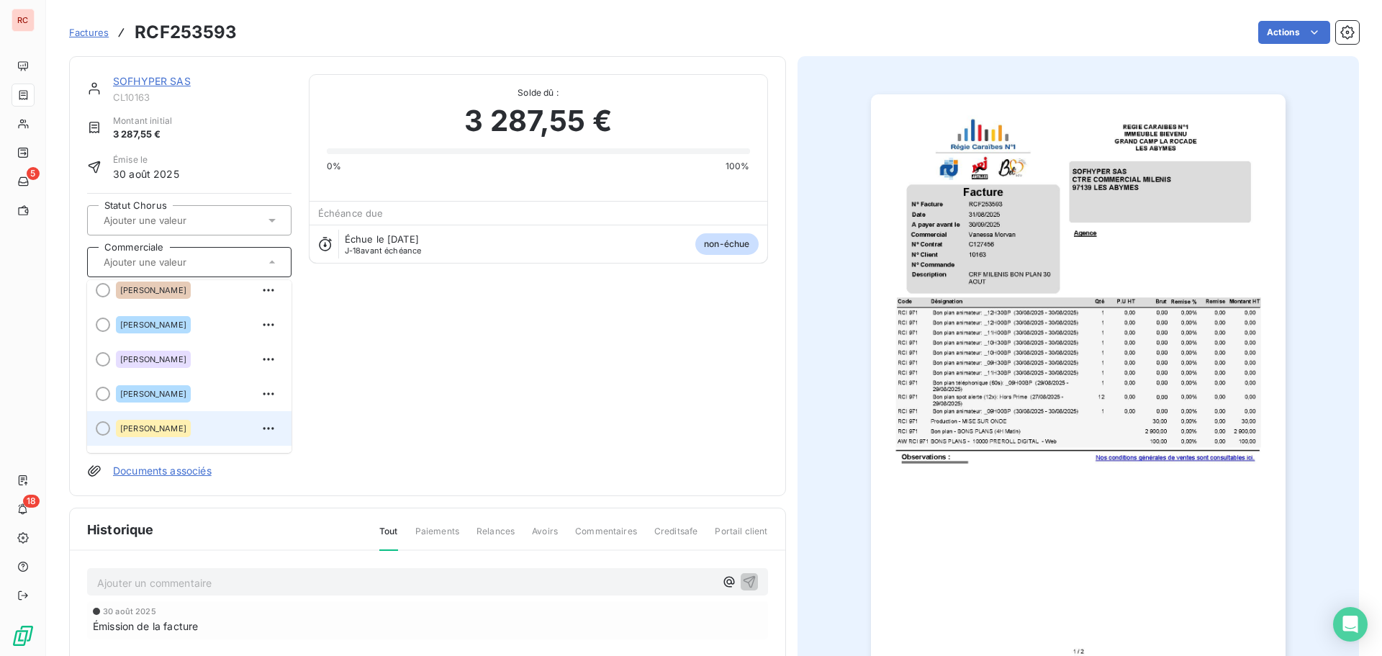
scroll to position [288, 0]
click at [162, 425] on span "[PERSON_NAME]" at bounding box center [153, 427] width 66 height 9
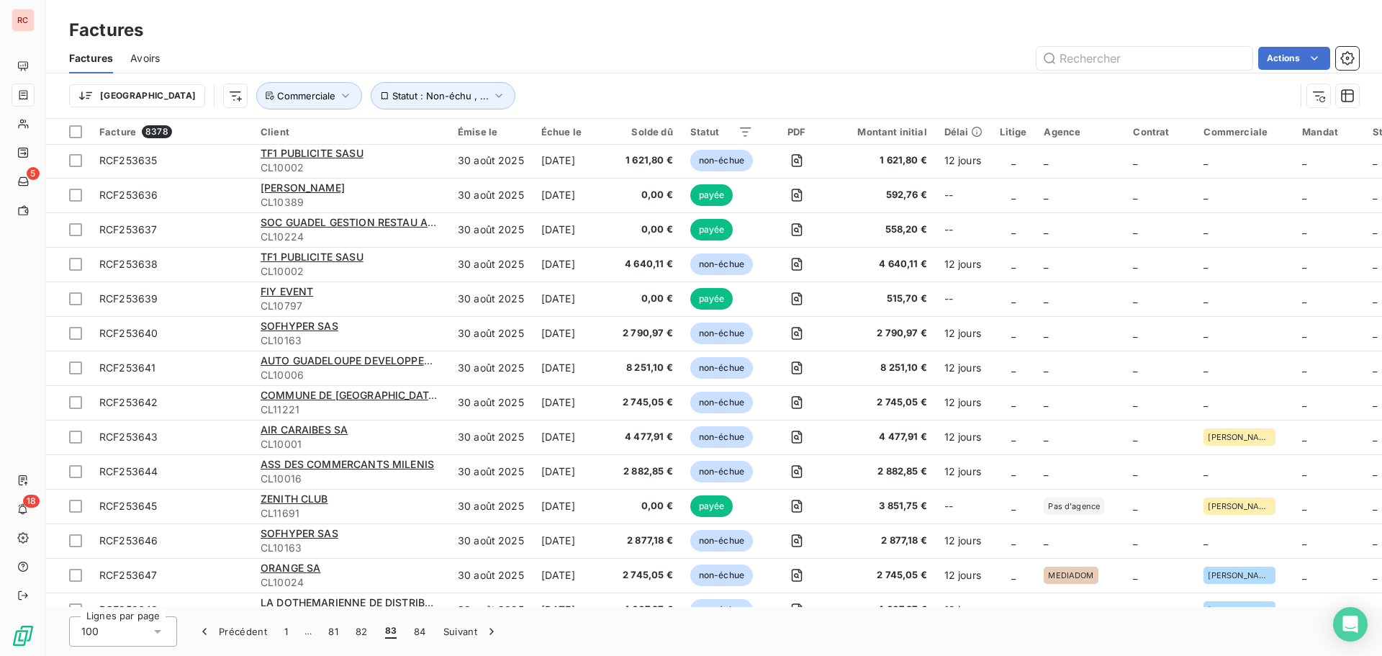
scroll to position [3000, 0]
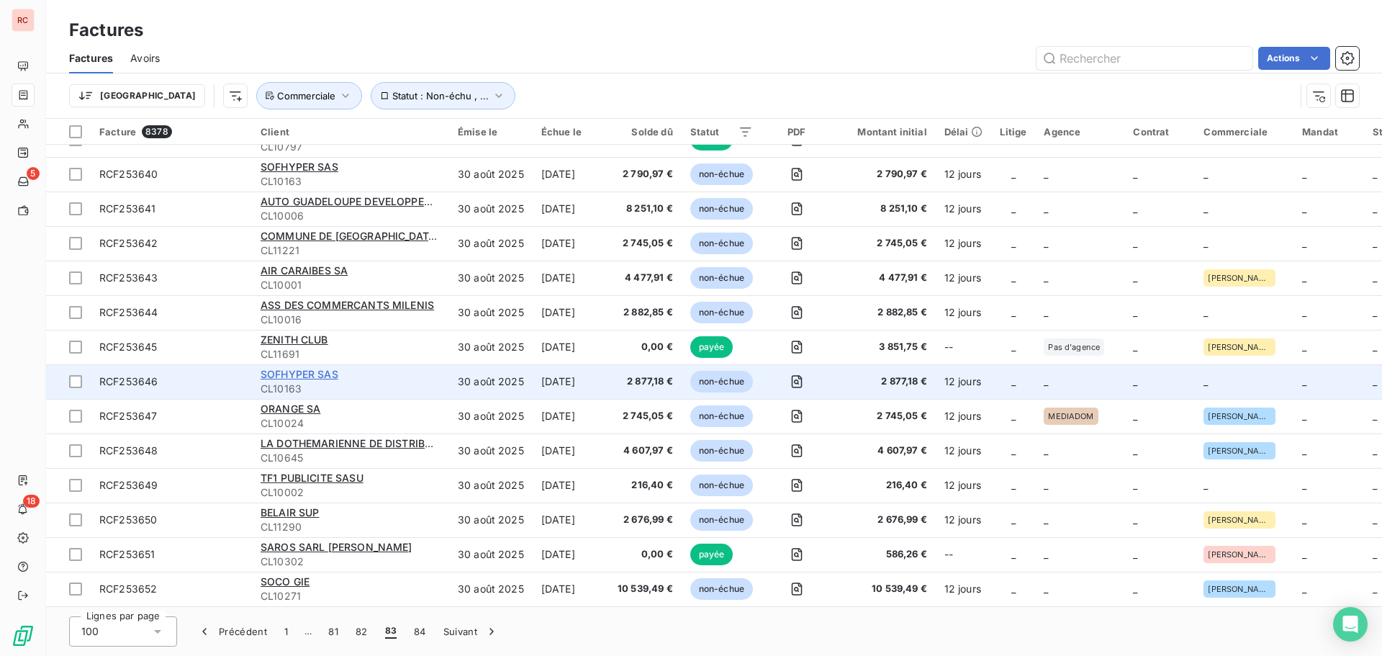
click at [317, 369] on span "SOFHYPER SAS" at bounding box center [300, 374] width 78 height 12
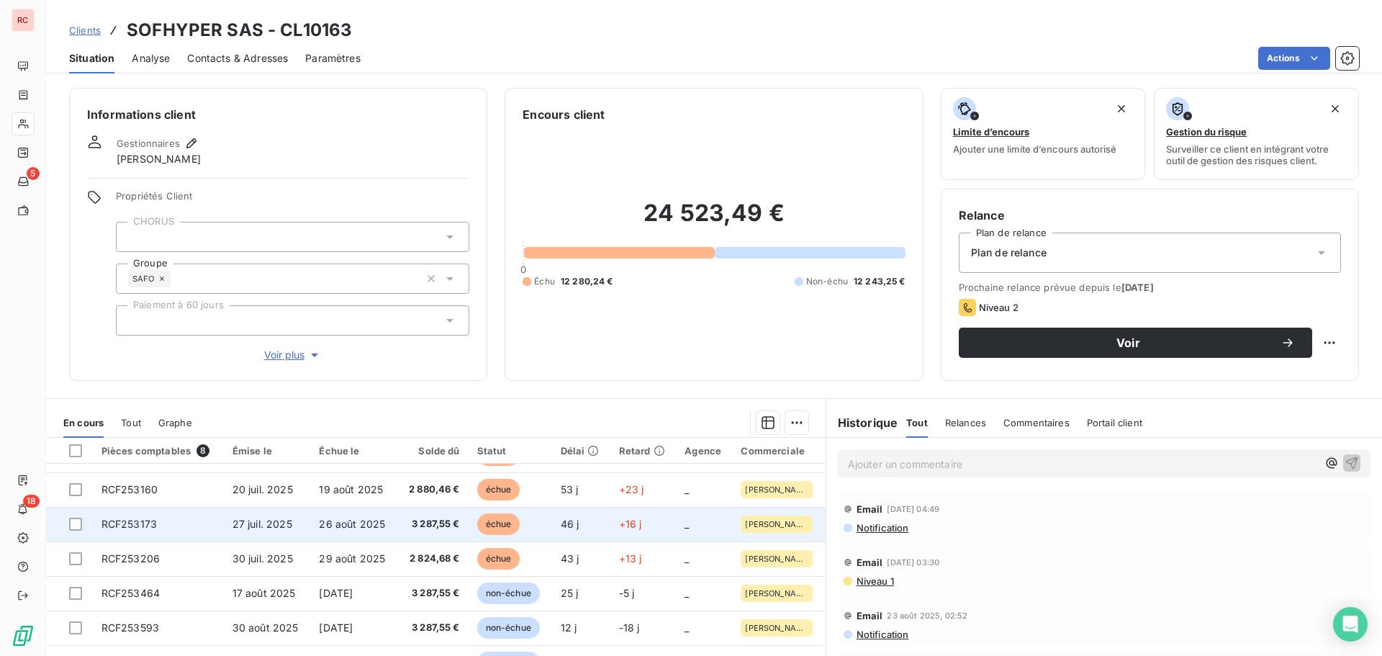
scroll to position [102, 0]
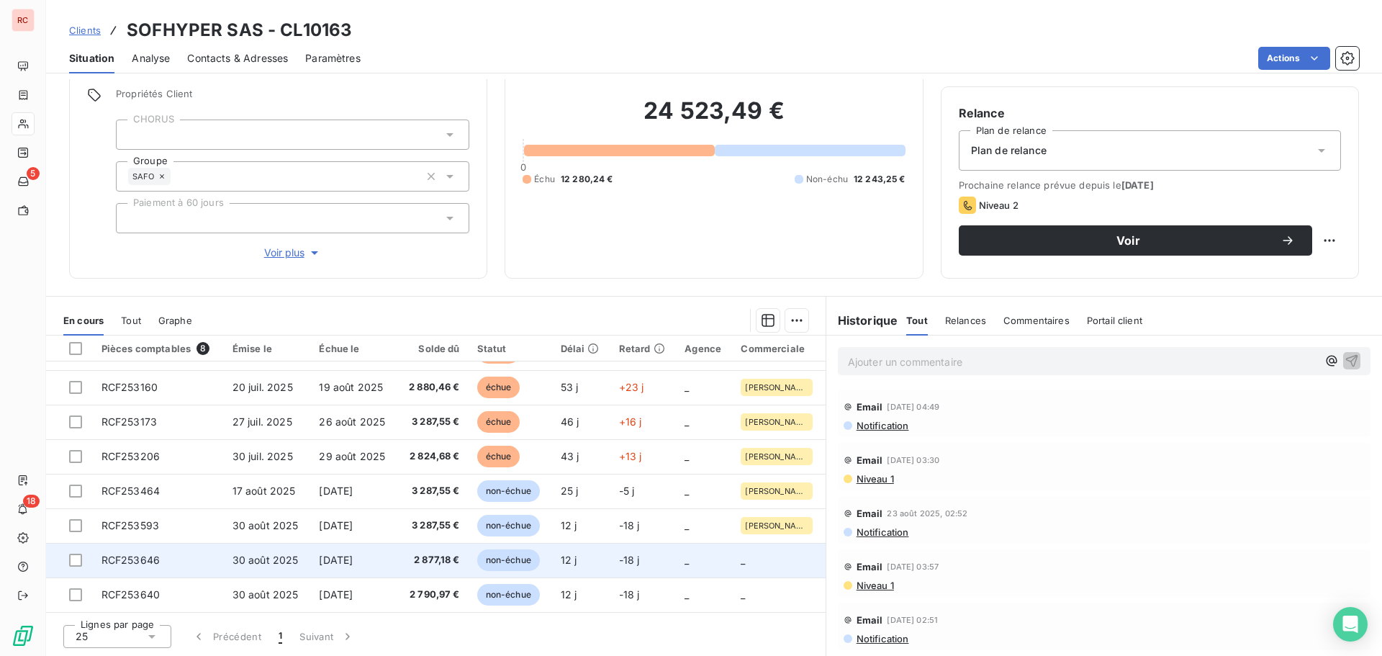
click at [387, 559] on td "[DATE]" at bounding box center [353, 560] width 87 height 35
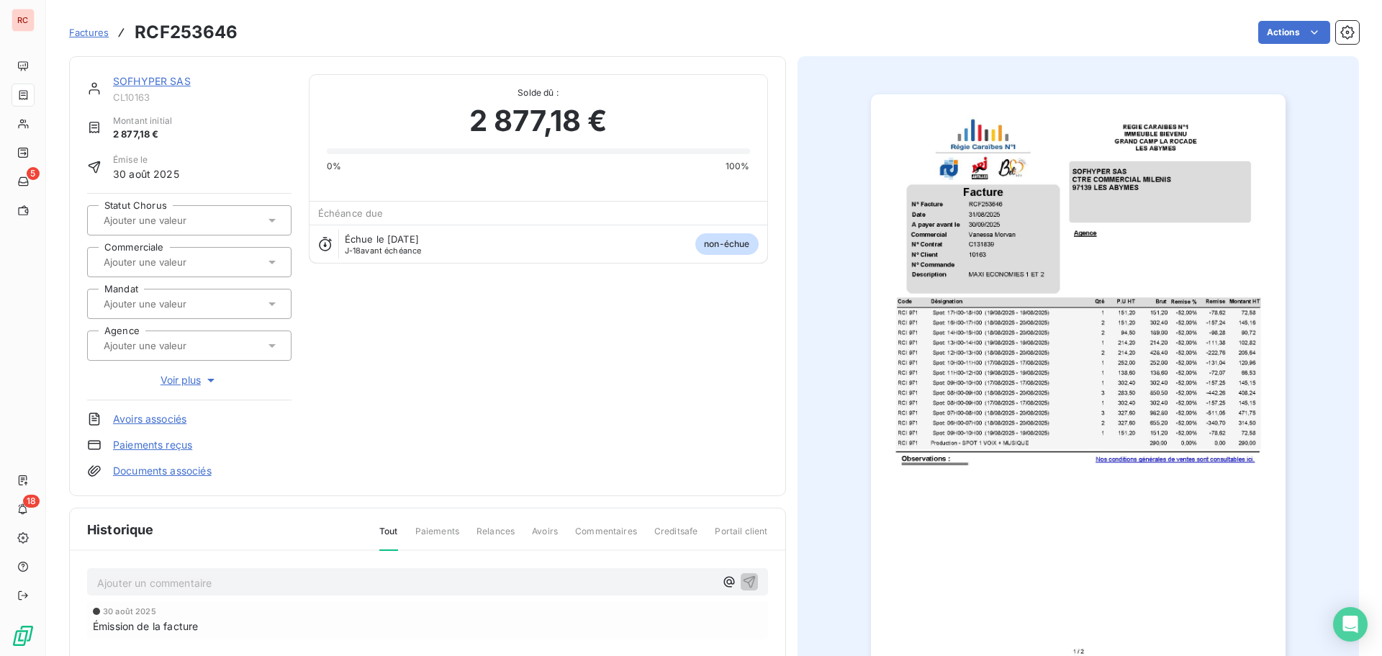
click at [271, 265] on icon at bounding box center [272, 262] width 14 height 14
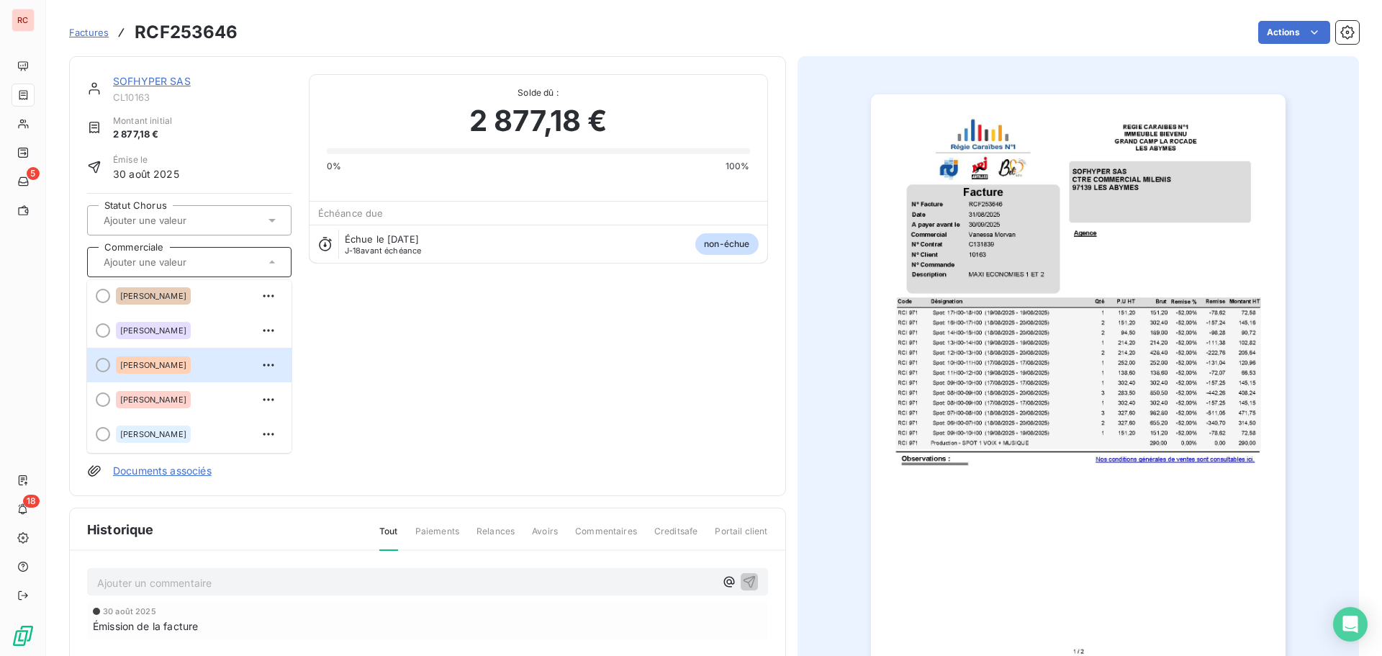
scroll to position [288, 0]
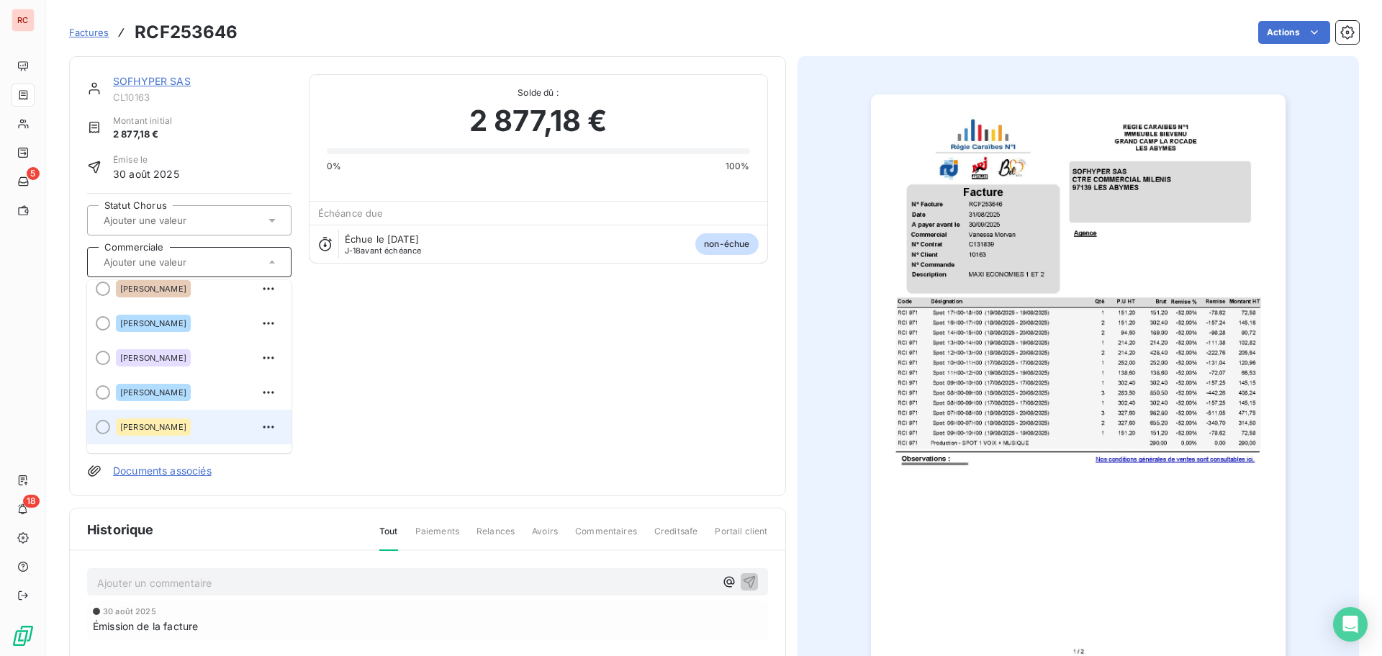
click at [135, 426] on span "[PERSON_NAME]" at bounding box center [153, 427] width 66 height 9
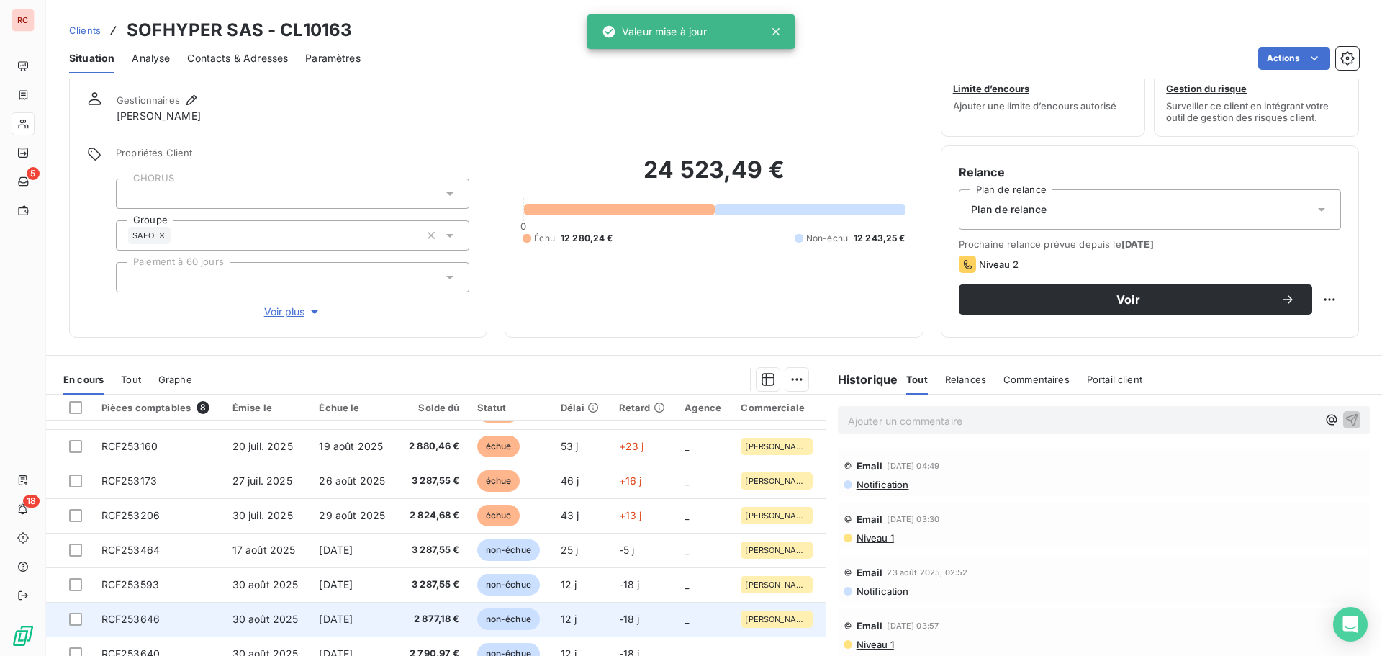
scroll to position [102, 0]
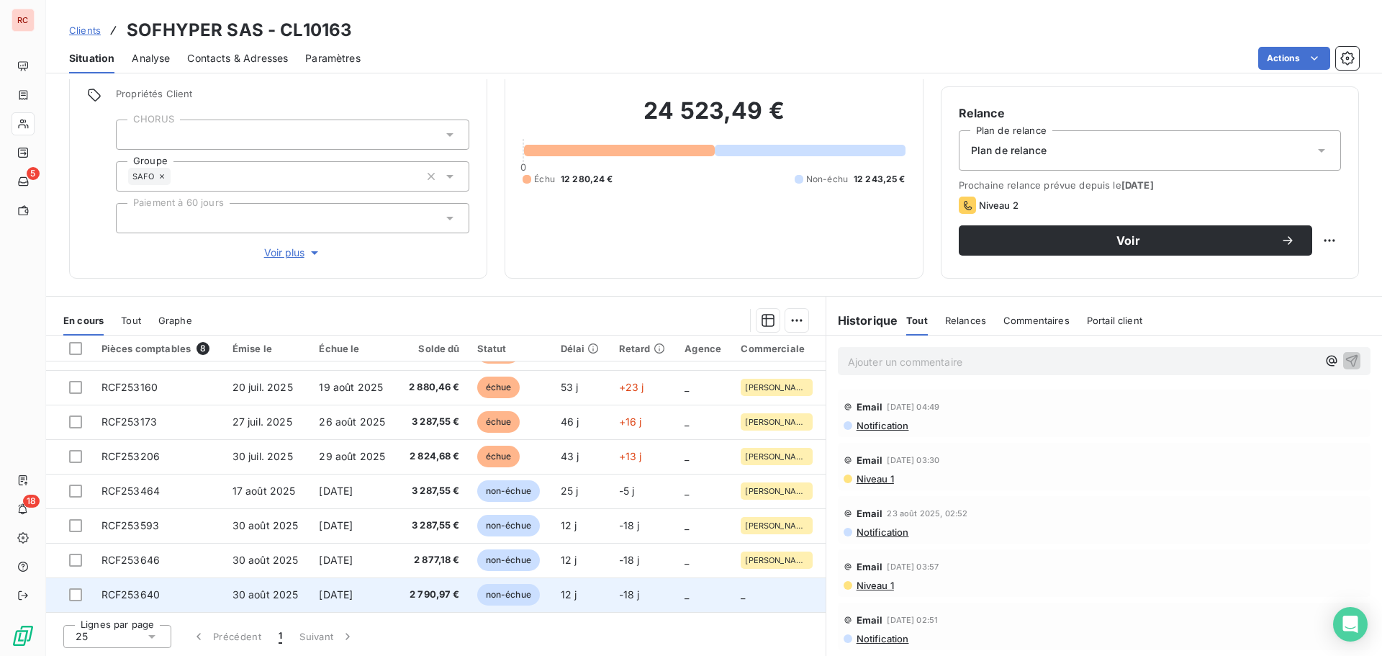
click at [343, 603] on td "[DATE]" at bounding box center [353, 594] width 87 height 35
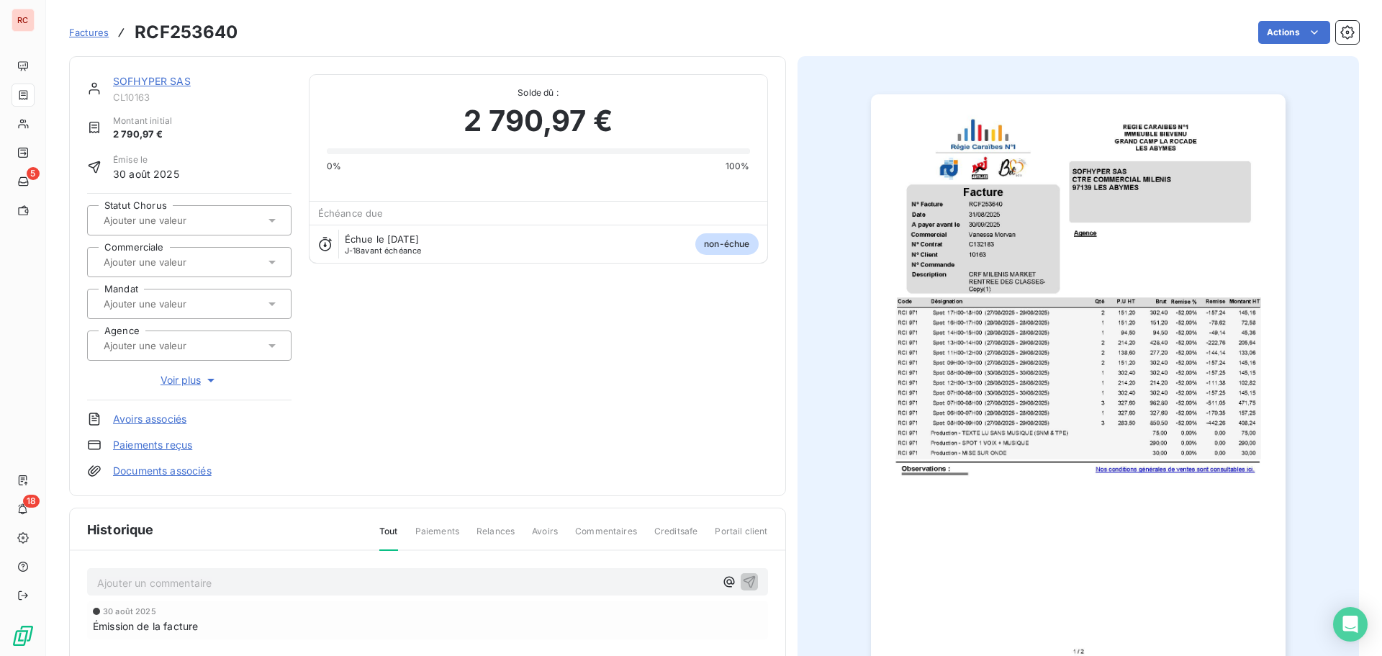
click at [278, 261] on div at bounding box center [189, 262] width 204 height 30
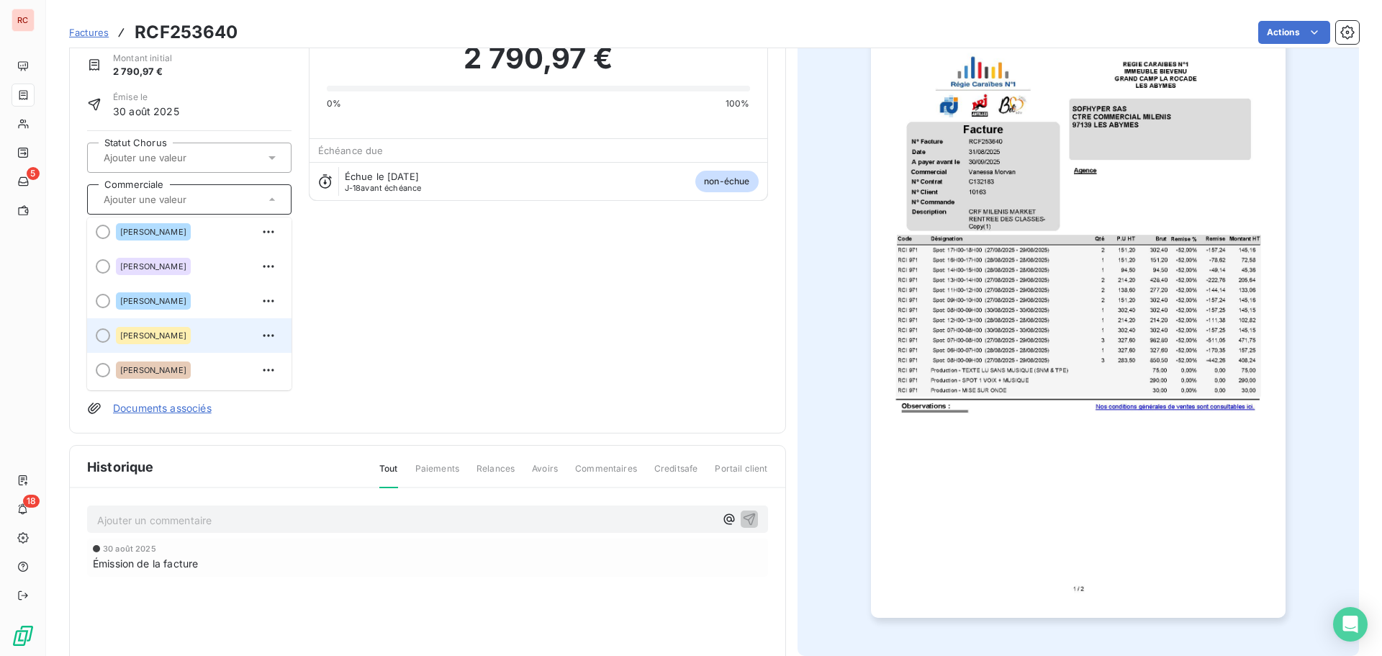
scroll to position [210, 0]
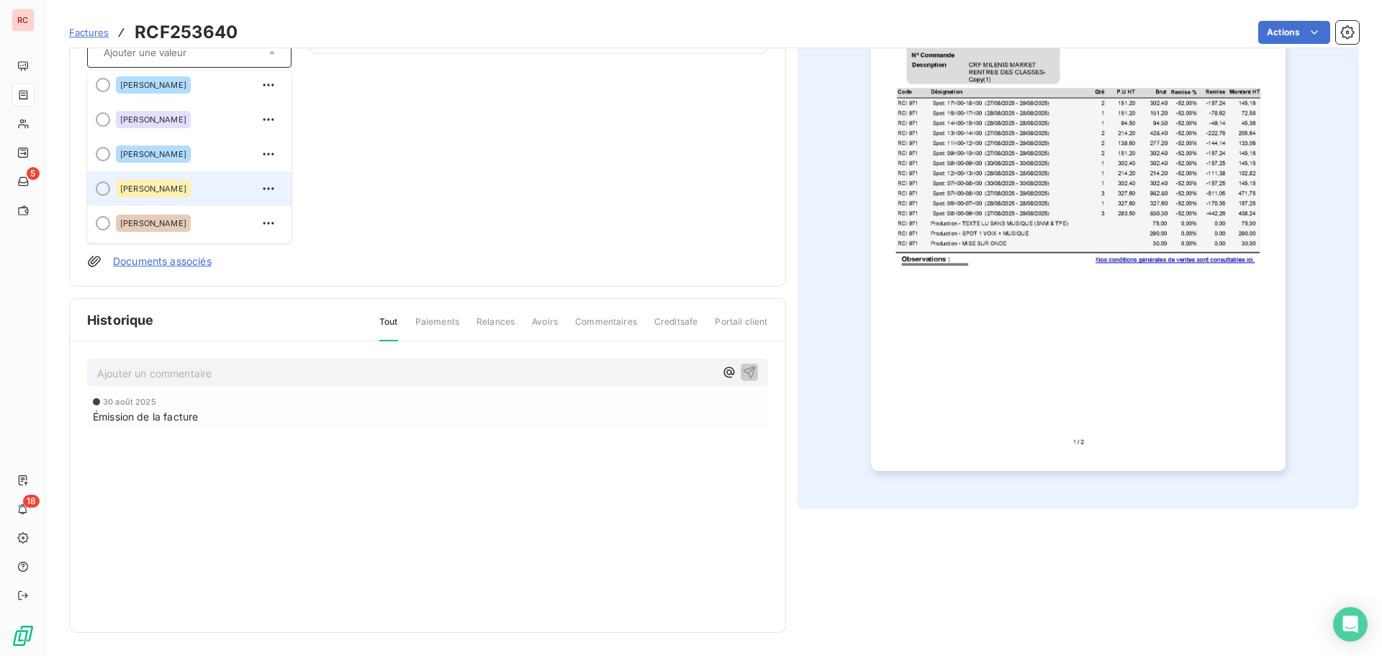
click at [157, 192] on span "[PERSON_NAME]" at bounding box center [153, 188] width 66 height 9
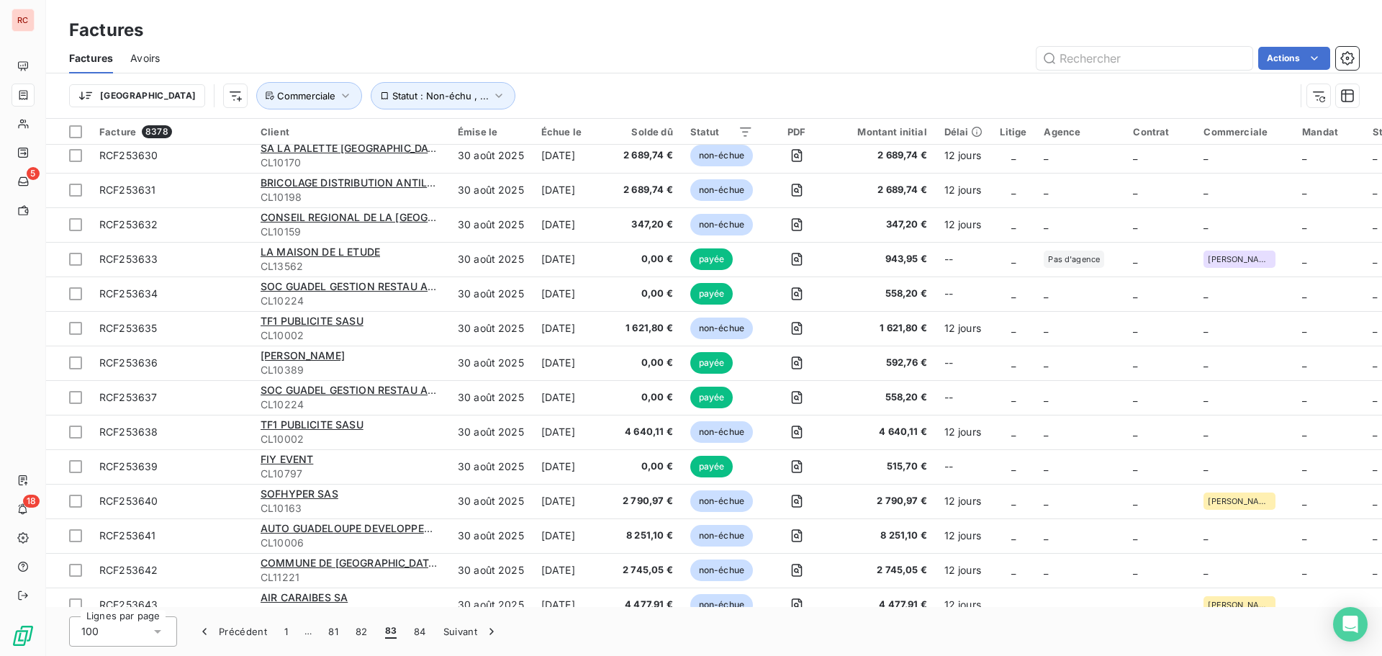
scroll to position [3000, 0]
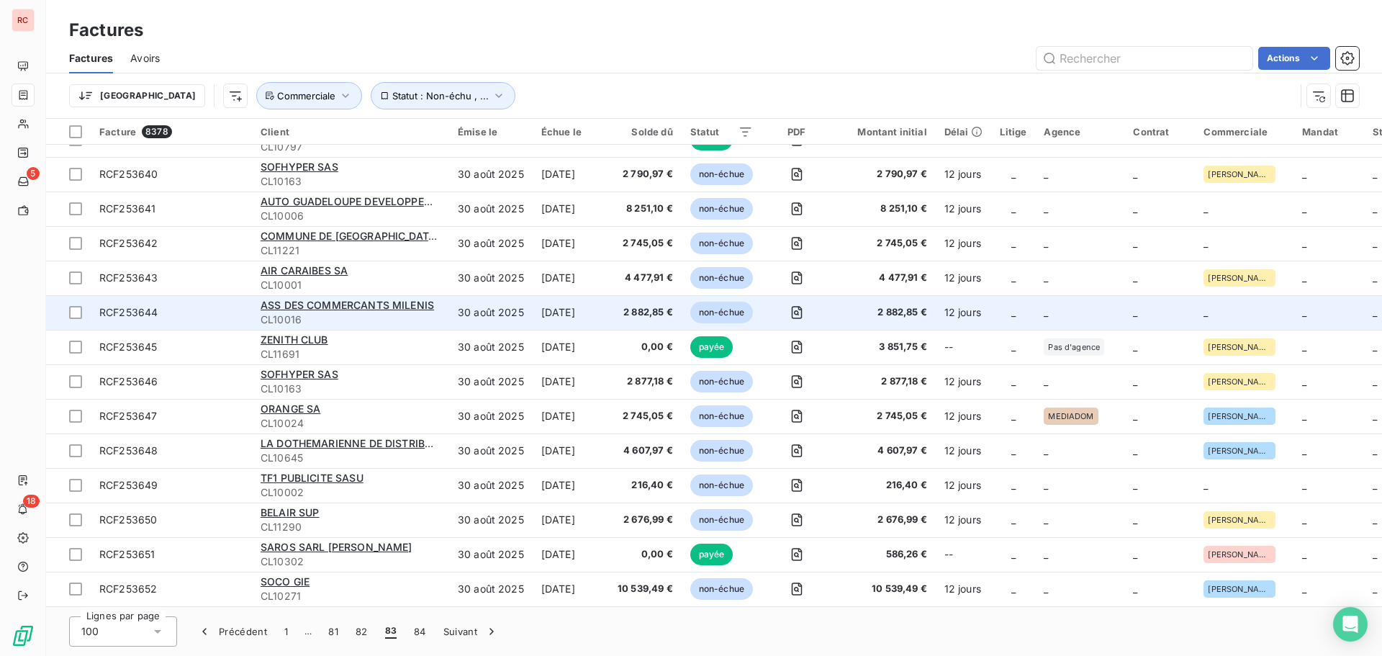
click at [1250, 307] on td "_" at bounding box center [1244, 312] width 99 height 35
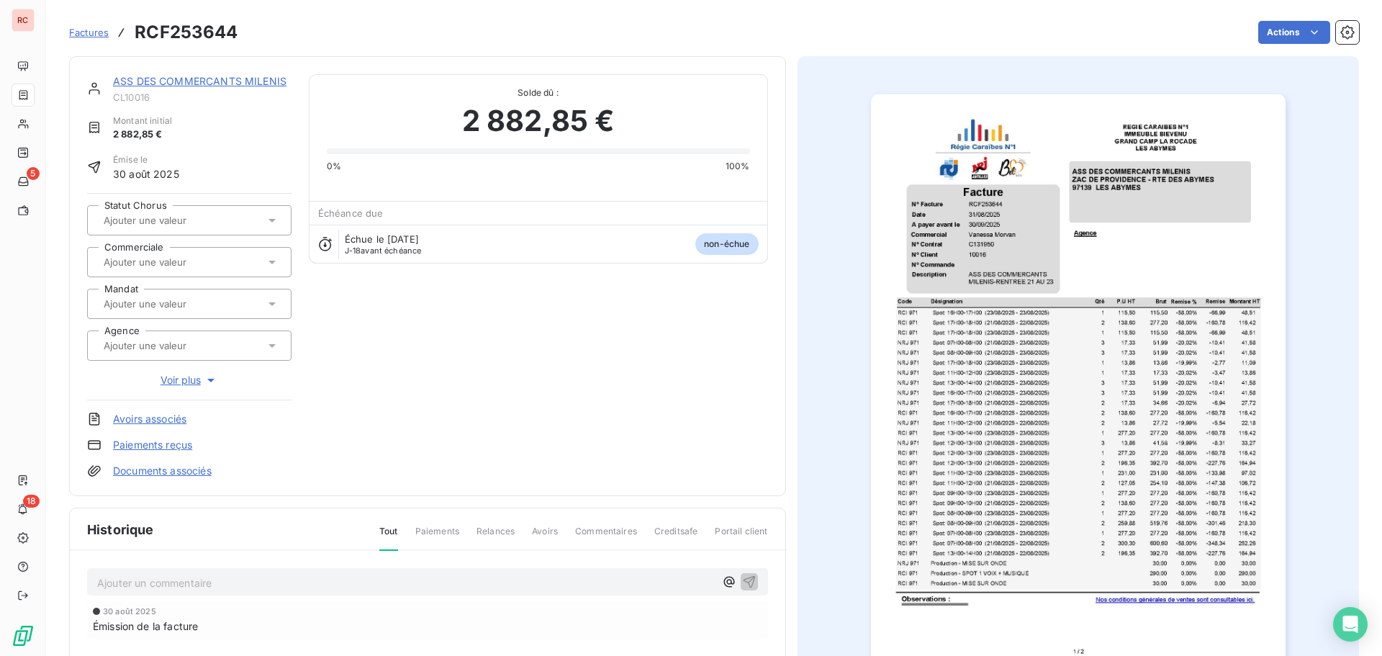
click at [273, 262] on icon at bounding box center [272, 262] width 14 height 14
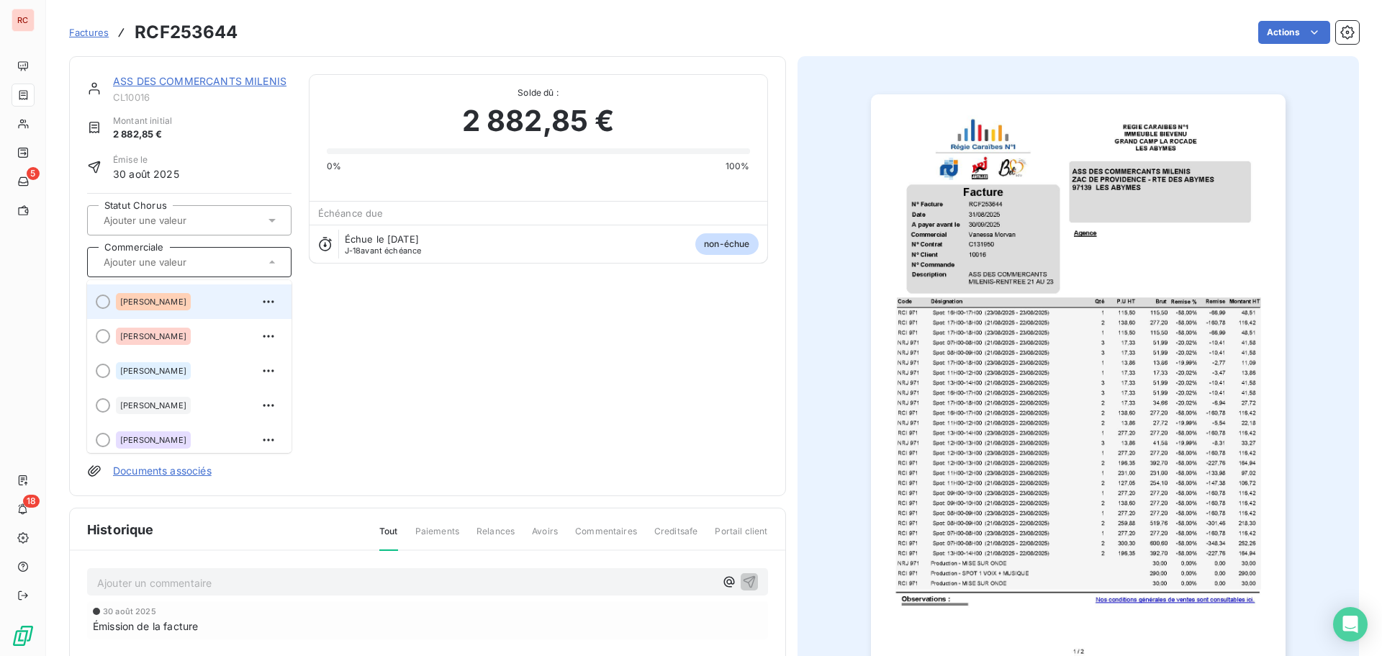
scroll to position [317, 0]
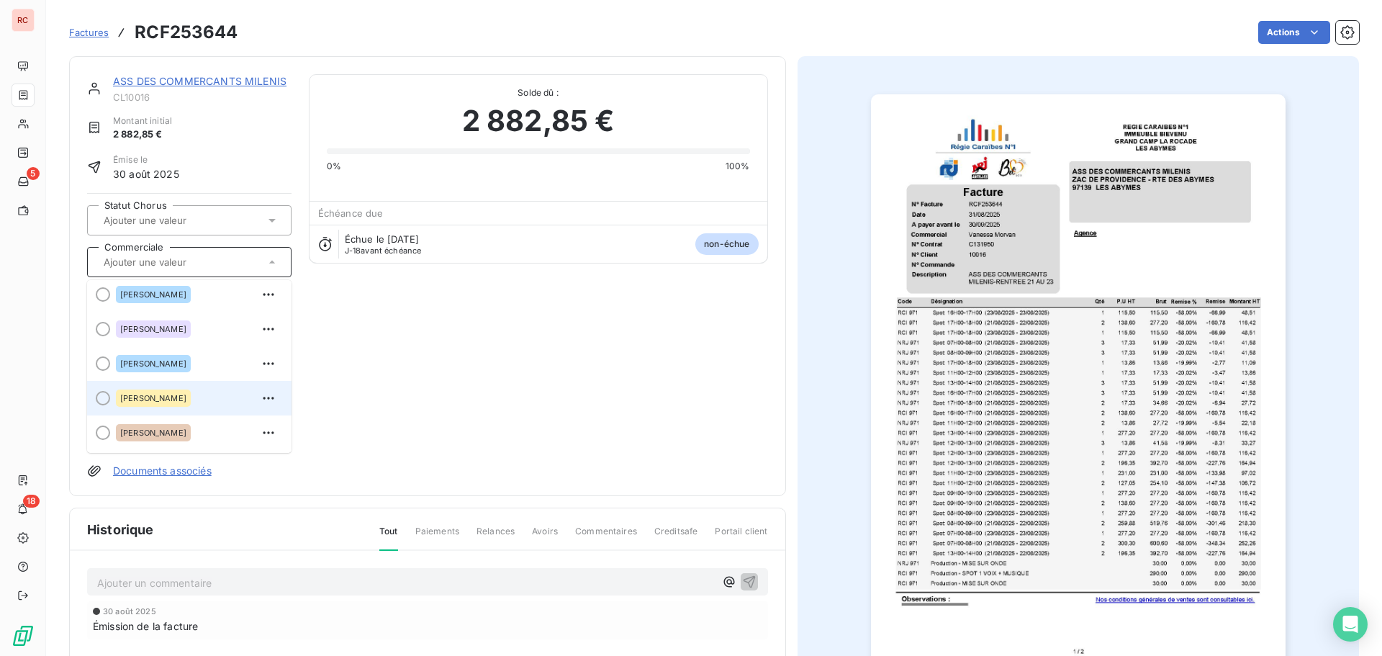
click at [155, 400] on span "[PERSON_NAME]" at bounding box center [153, 398] width 66 height 9
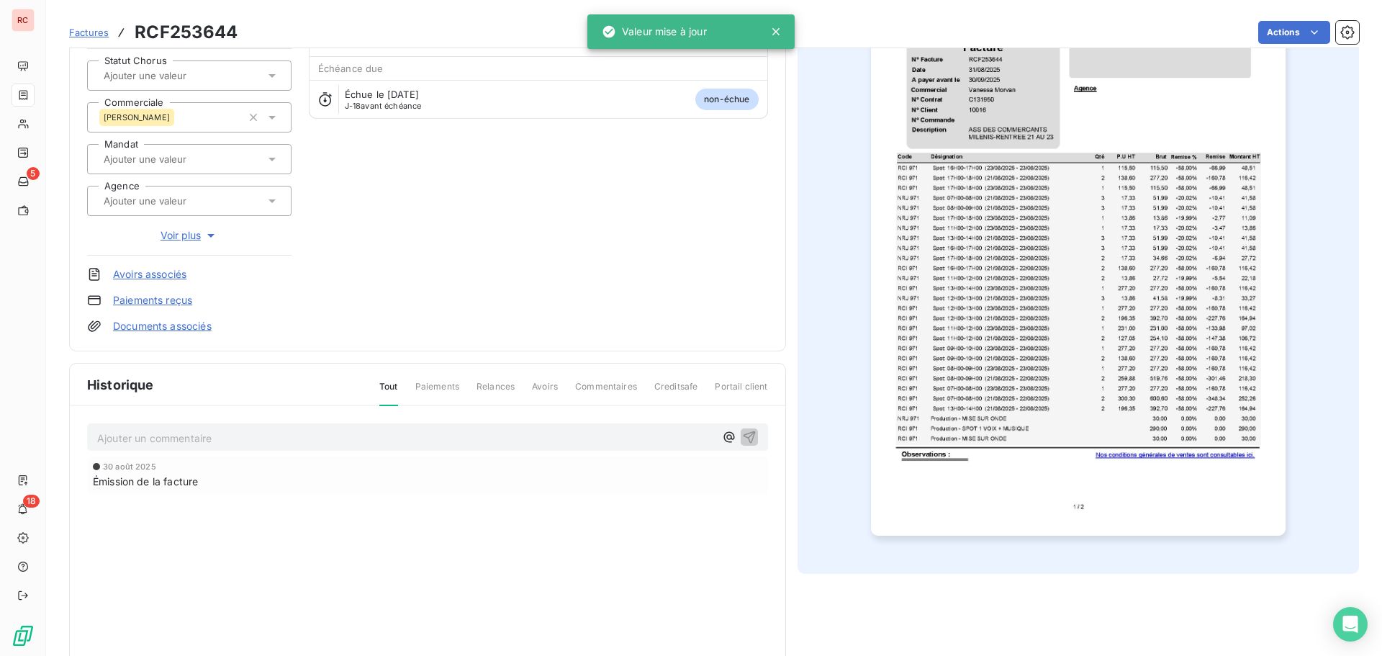
scroll to position [0, 0]
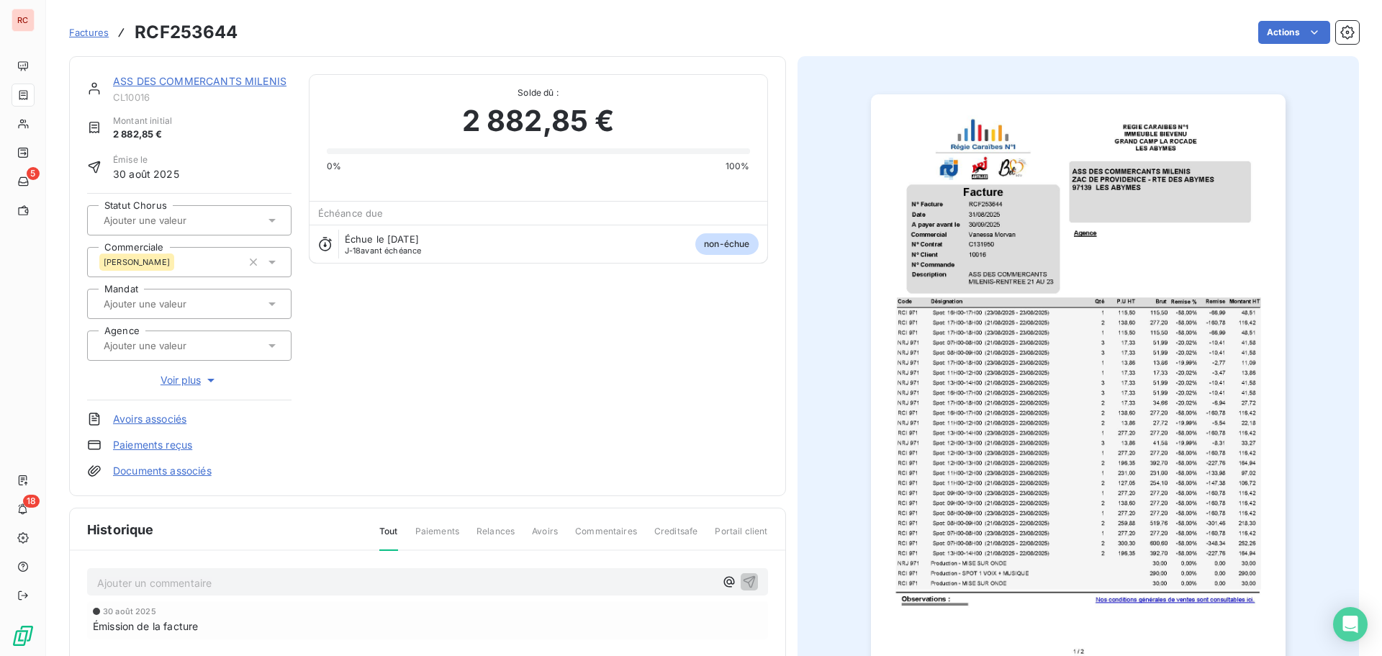
click at [225, 83] on link "ASS DES COMMERCANTS MILENIS" at bounding box center [199, 81] width 173 height 12
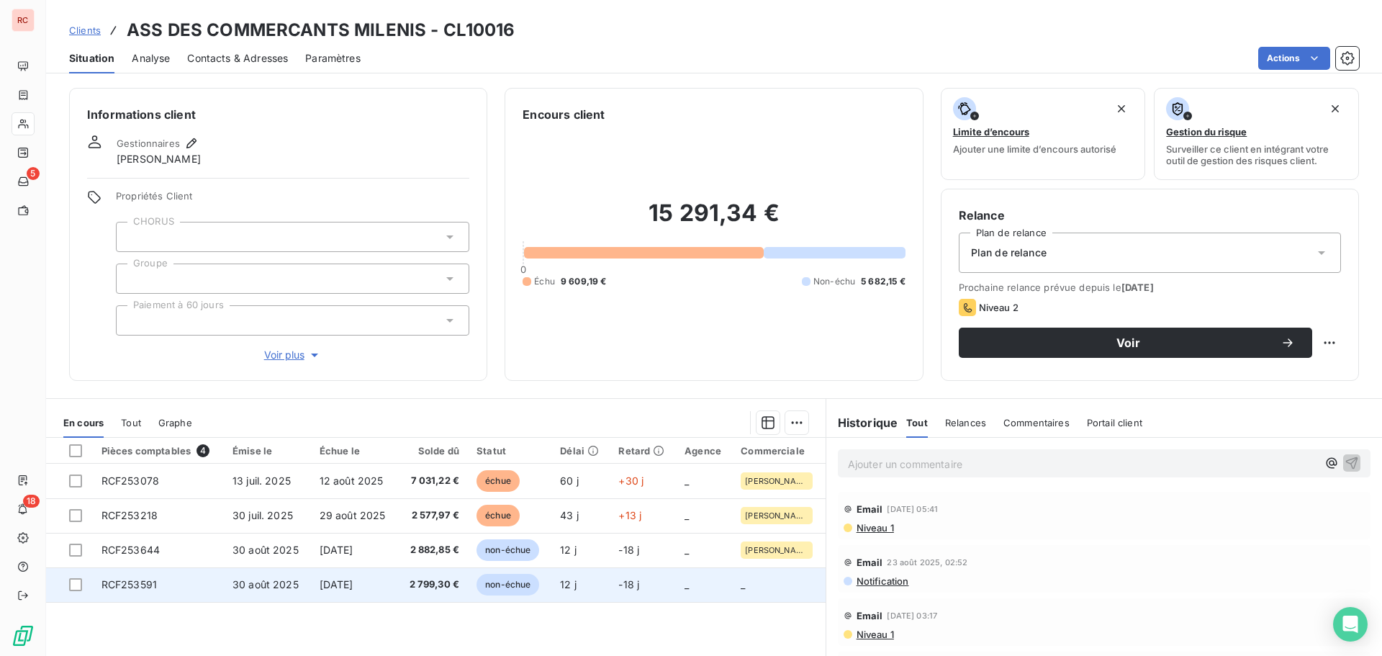
click at [483, 587] on span "non-échue" at bounding box center [508, 585] width 63 height 22
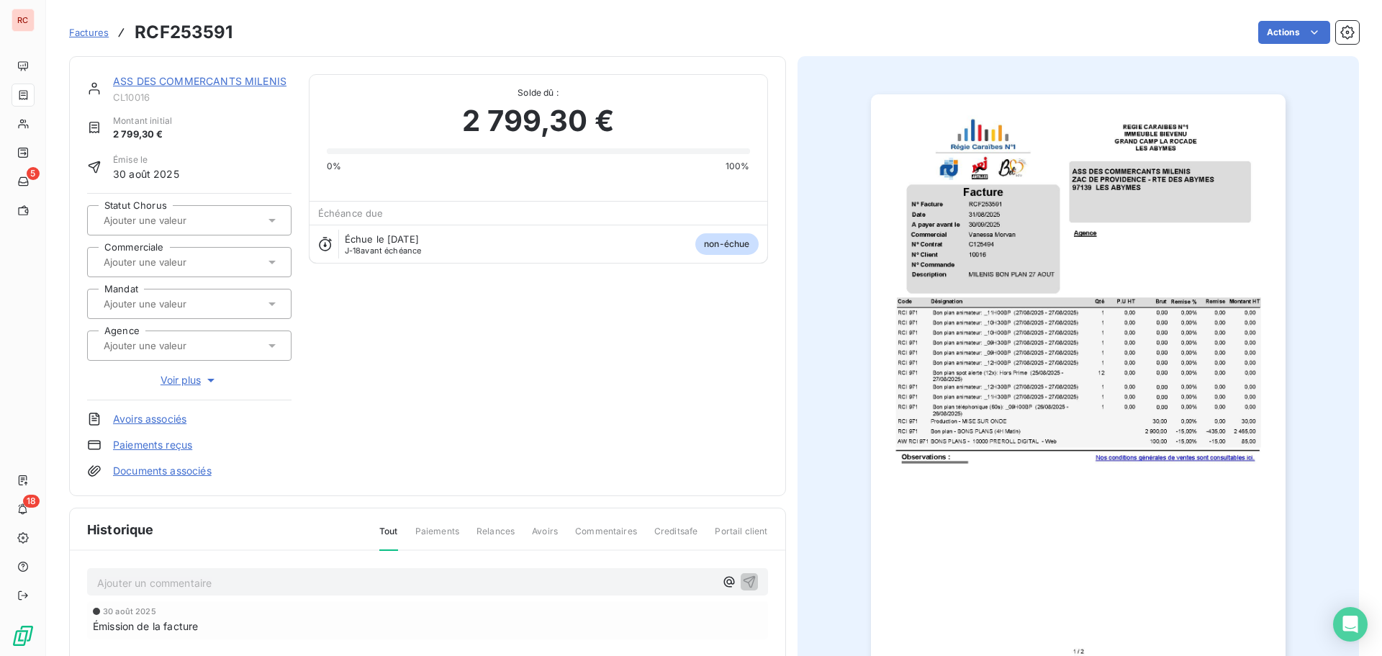
click at [267, 264] on icon at bounding box center [272, 262] width 14 height 14
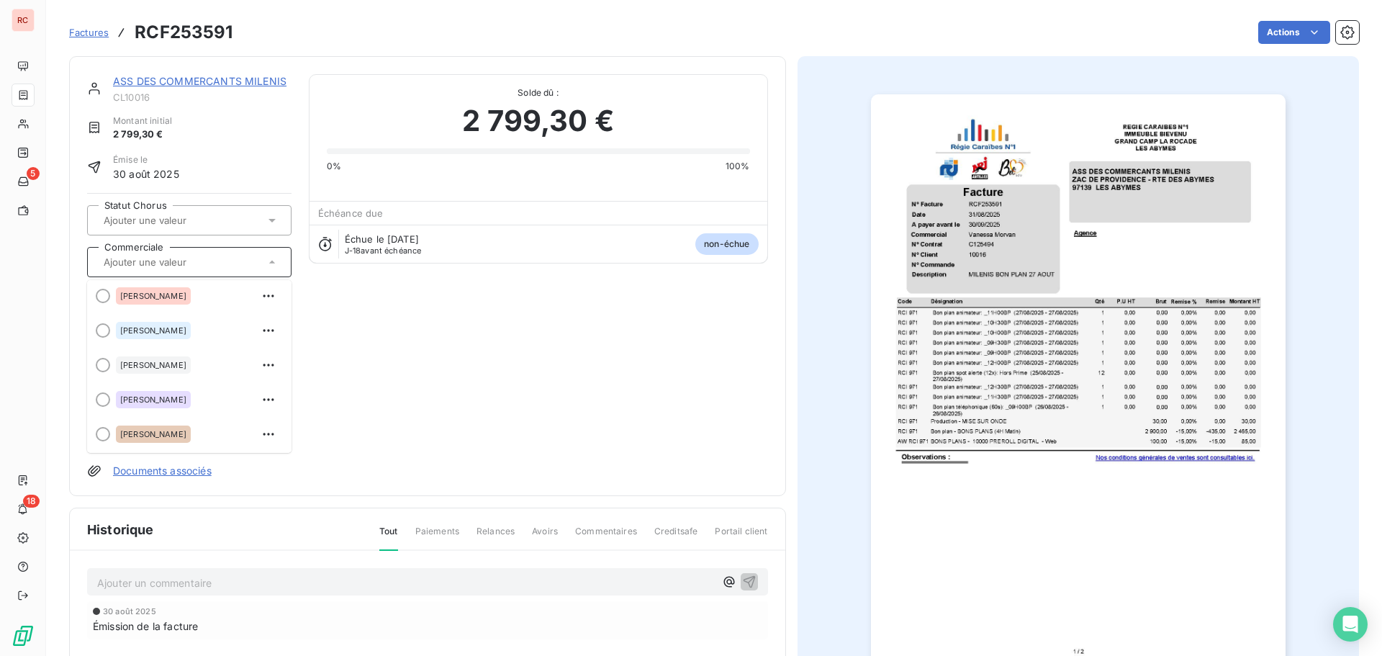
scroll to position [317, 0]
click at [167, 402] on div "[PERSON_NAME]" at bounding box center [153, 397] width 75 height 17
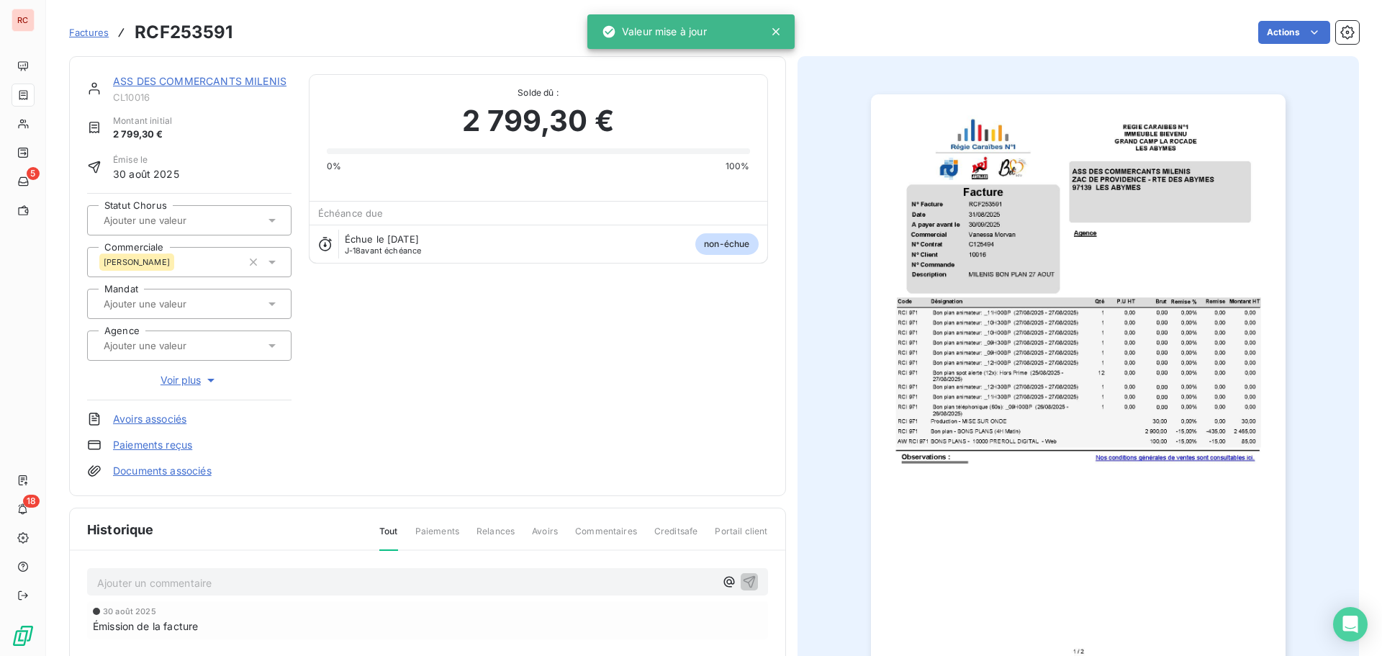
click at [335, 604] on div "[DATE] Émission de la facture" at bounding box center [427, 620] width 681 height 38
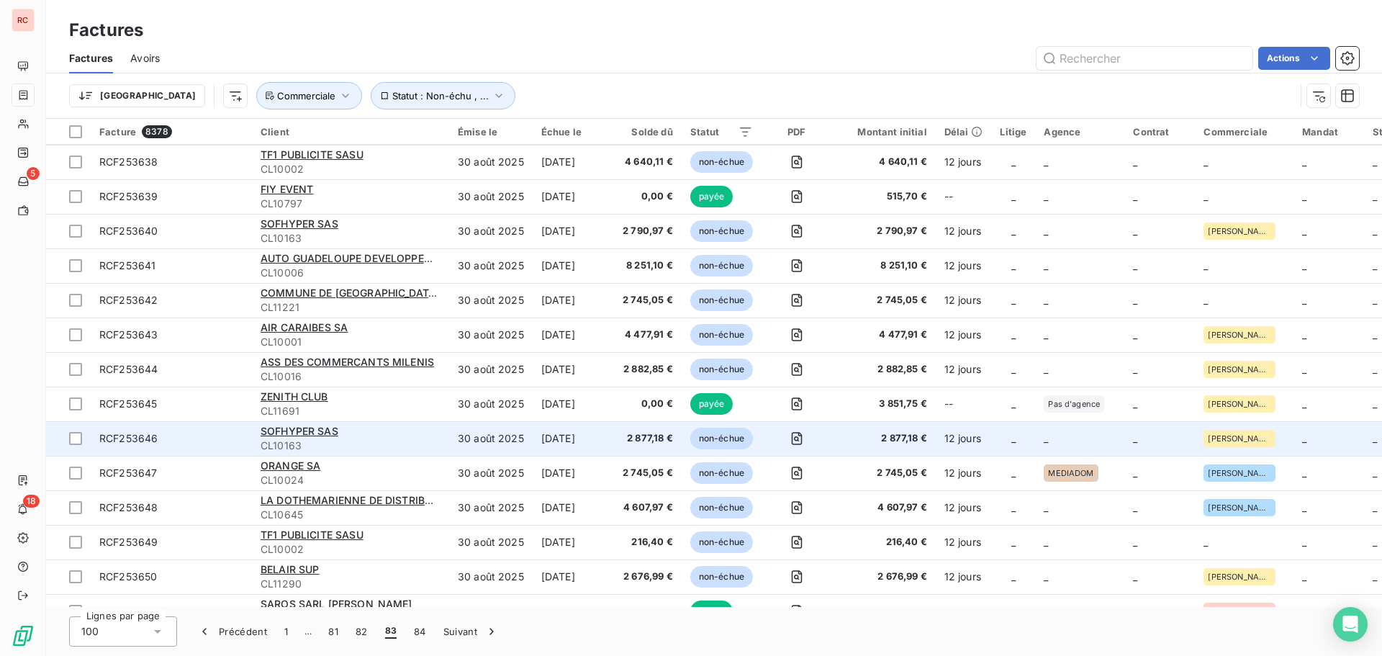
scroll to position [3000, 0]
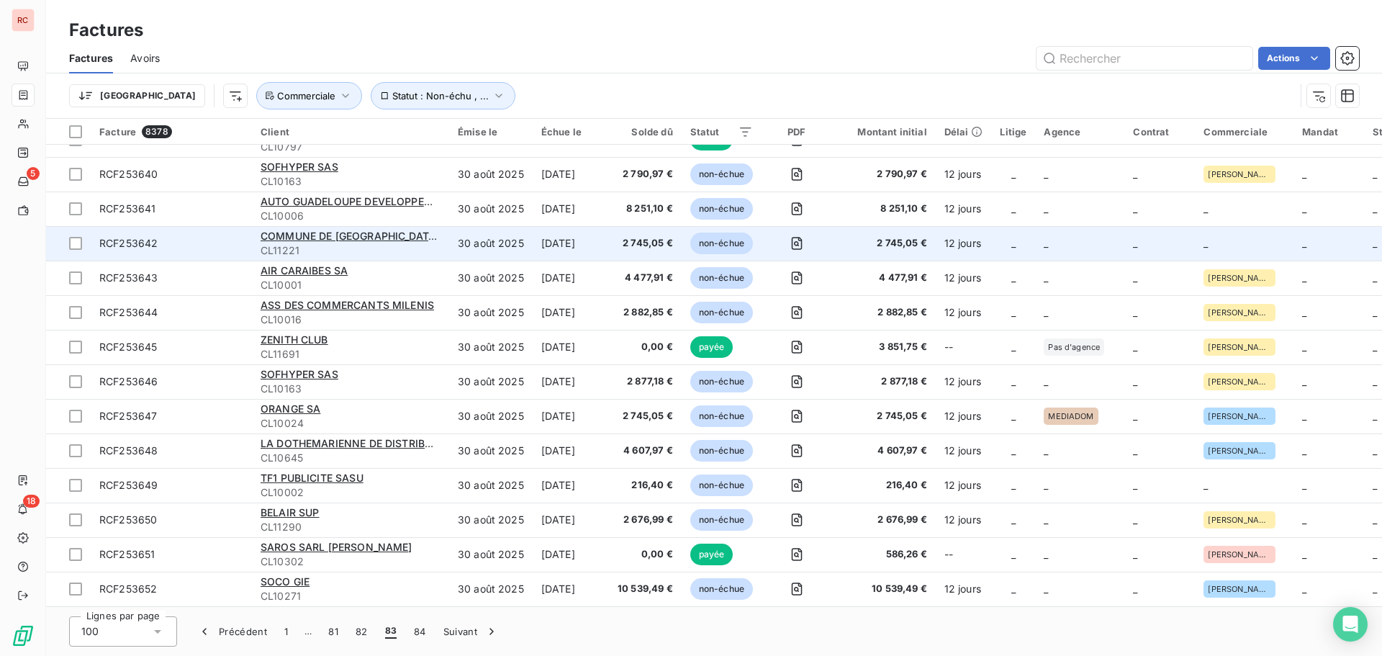
click at [1066, 240] on td "_" at bounding box center [1079, 243] width 89 height 35
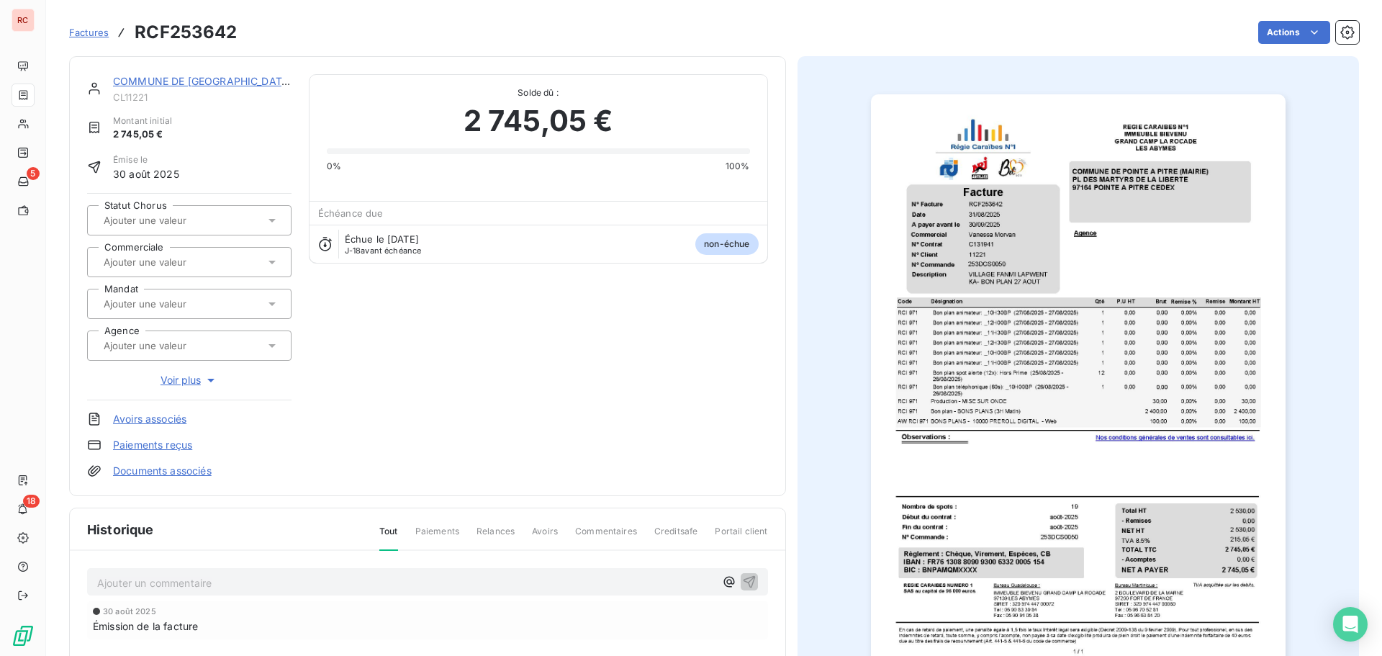
click at [267, 262] on icon at bounding box center [272, 262] width 14 height 14
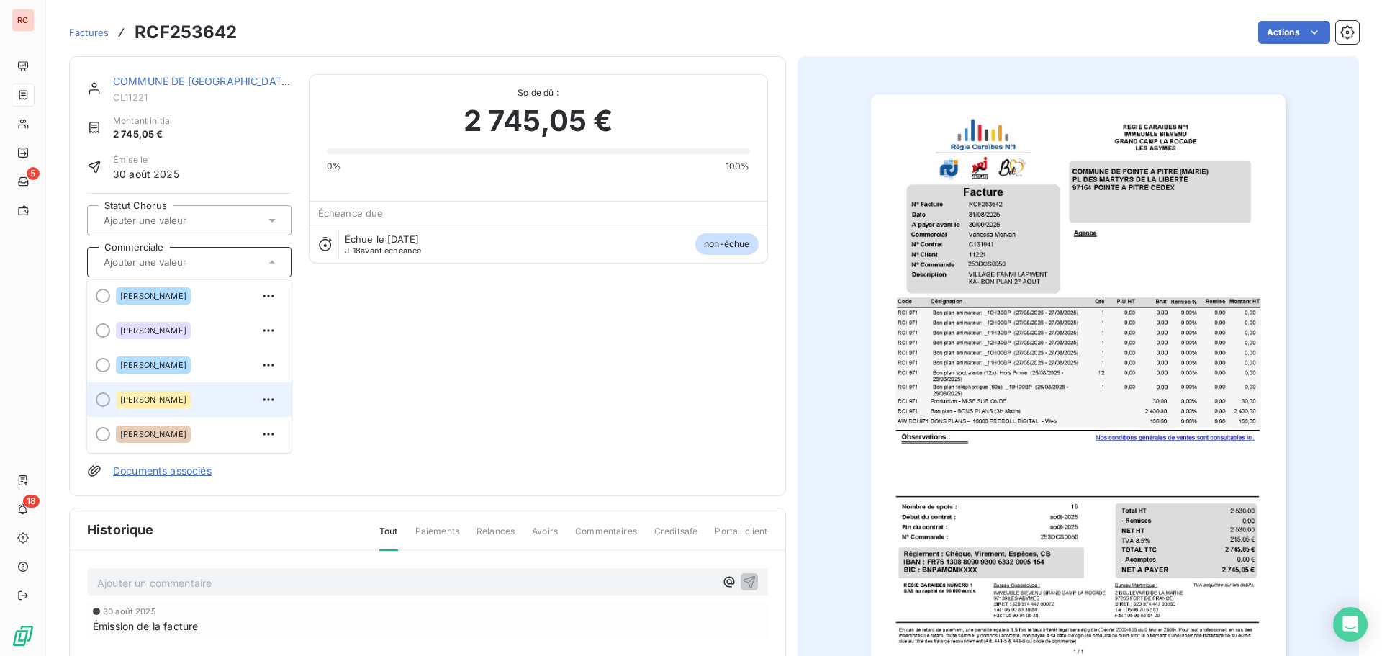
scroll to position [317, 0]
click at [143, 396] on span "[PERSON_NAME]" at bounding box center [153, 398] width 66 height 9
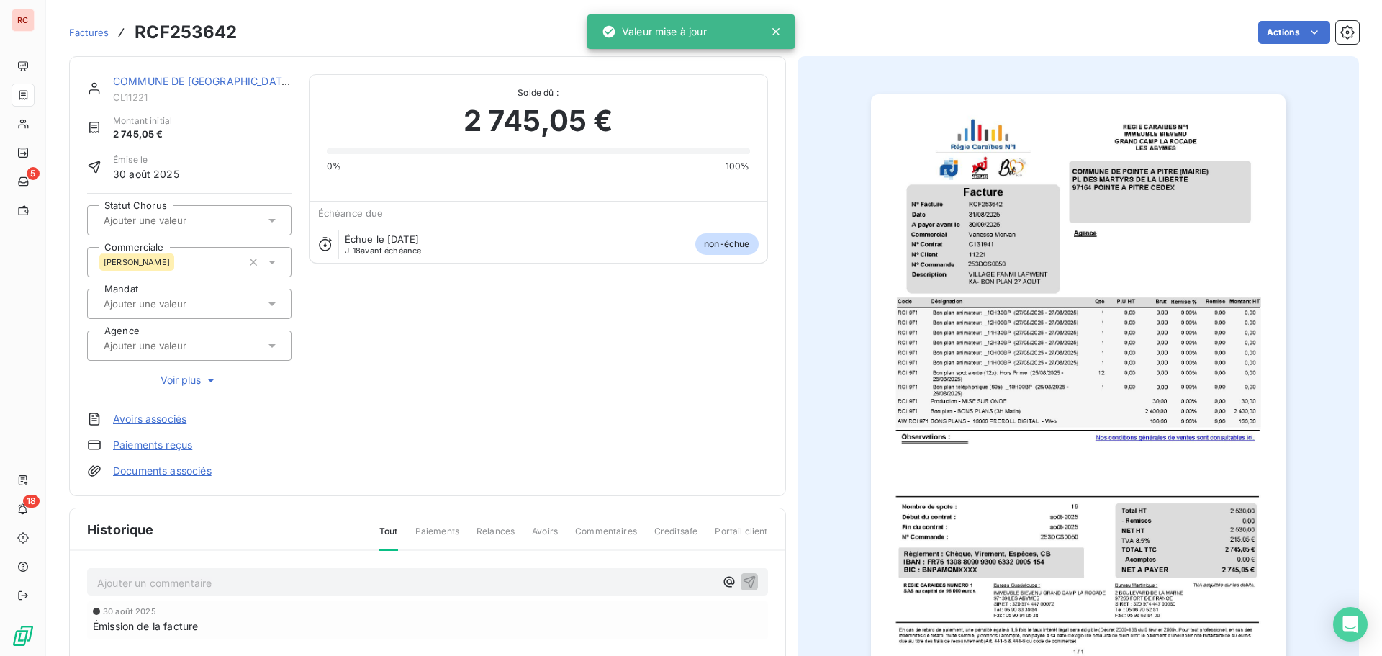
click at [141, 81] on link "COMMUNE DE [GEOGRAPHIC_DATA] (MAIRIE)" at bounding box center [225, 81] width 225 height 12
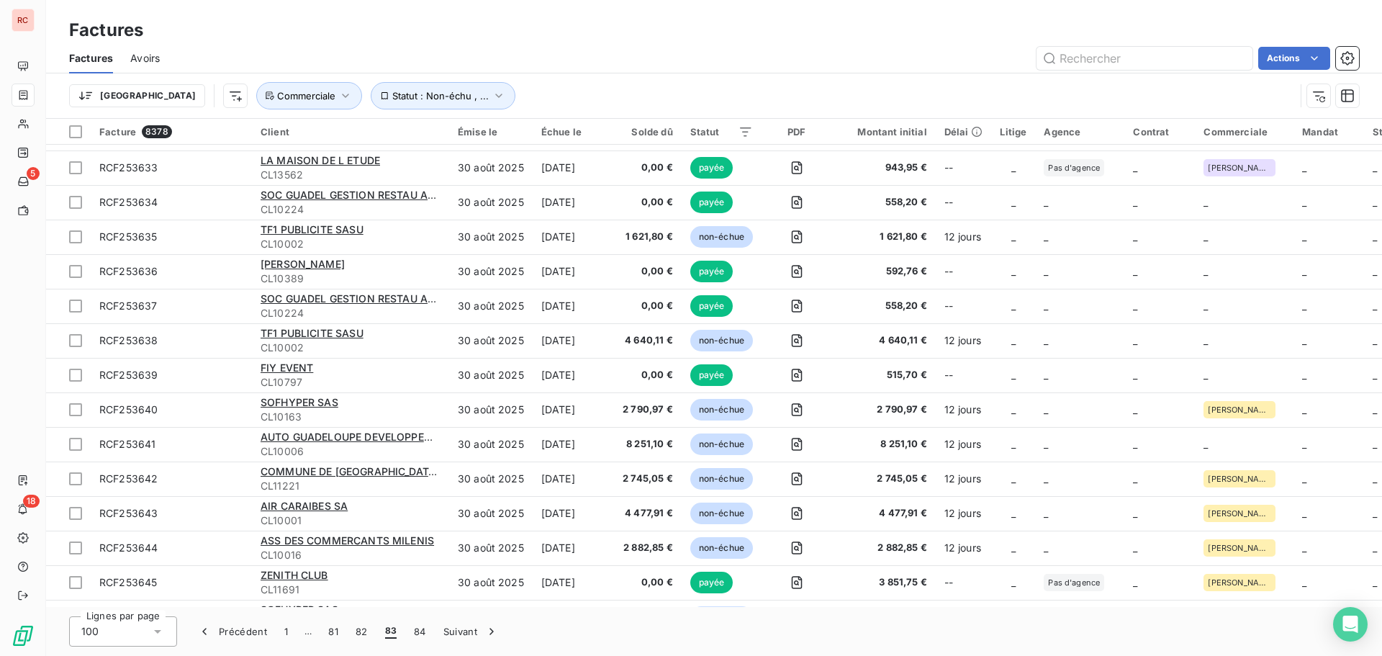
scroll to position [2784, 0]
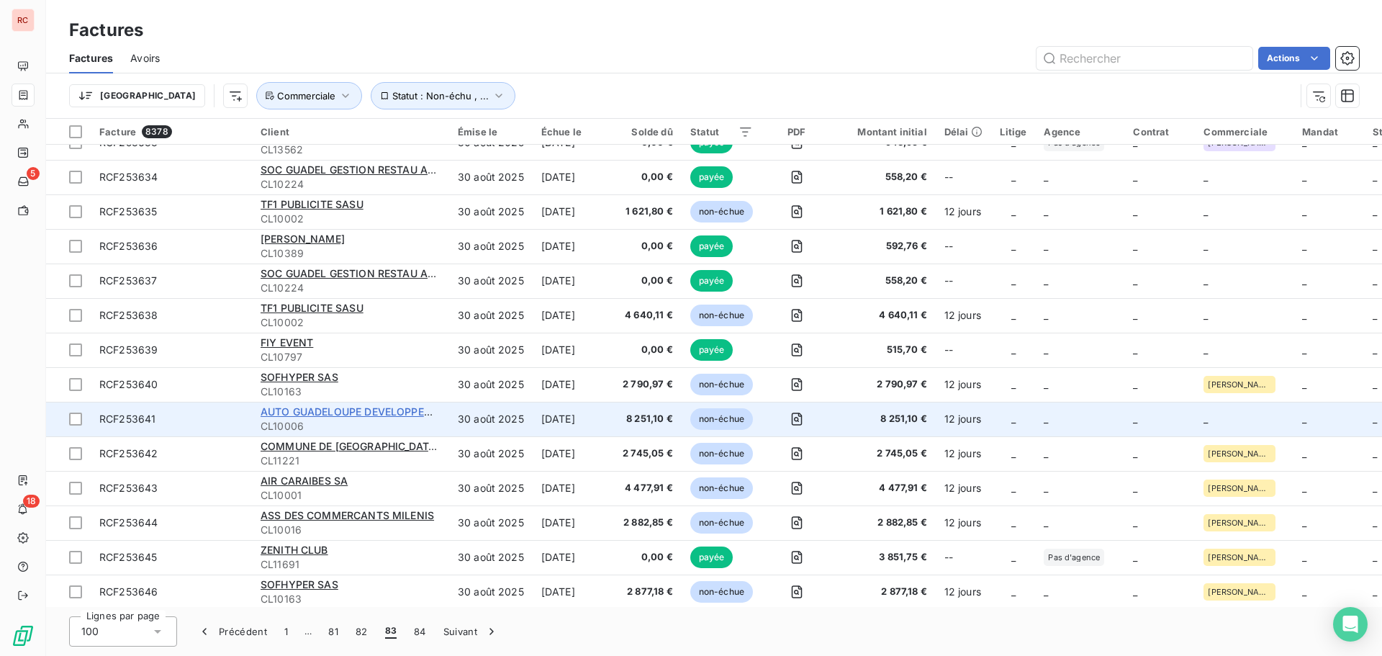
click at [375, 412] on span "AUTO GUADELOUPE DEVELOPPEMENT SA" at bounding box center [366, 411] width 210 height 12
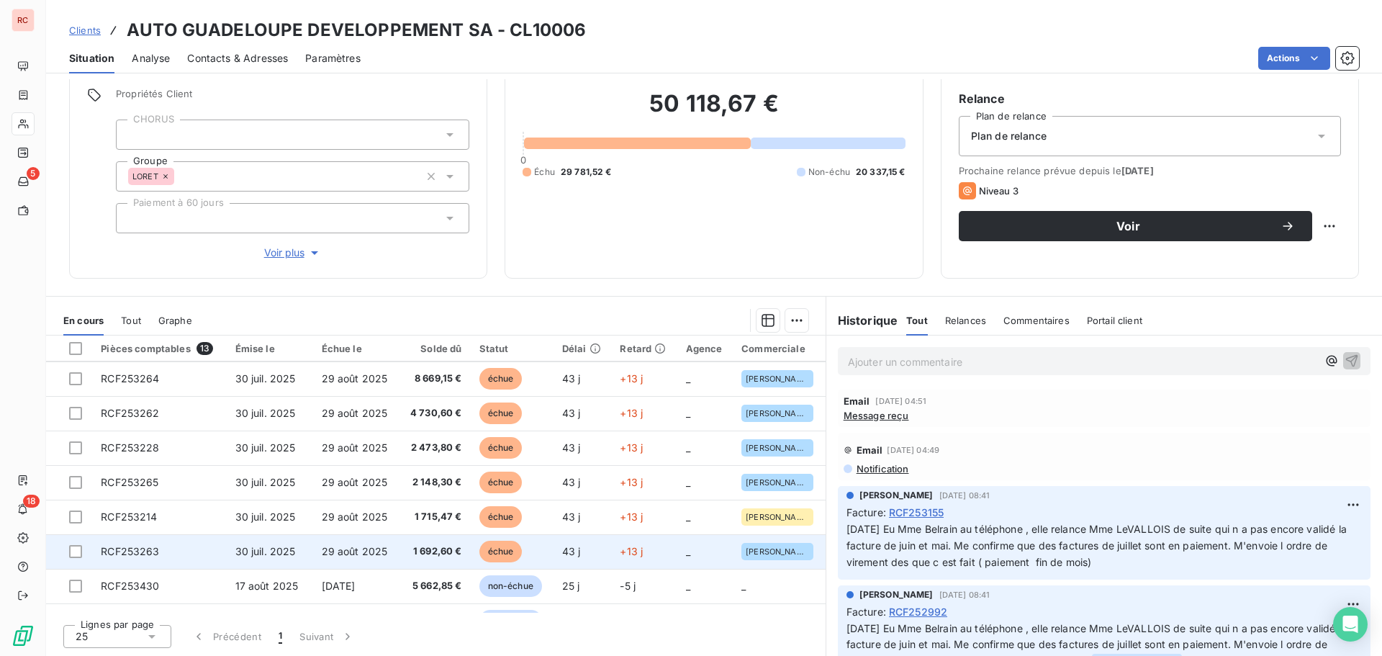
scroll to position [199, 0]
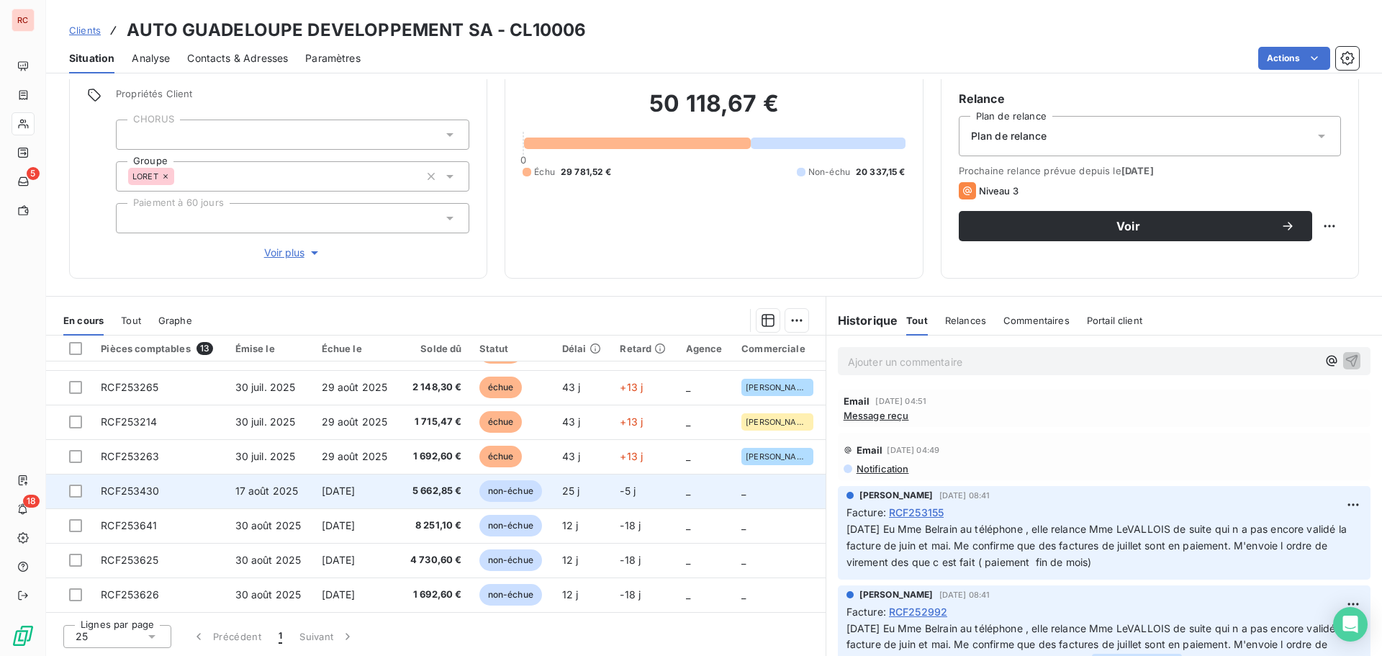
click at [382, 492] on td "[DATE]" at bounding box center [356, 491] width 86 height 35
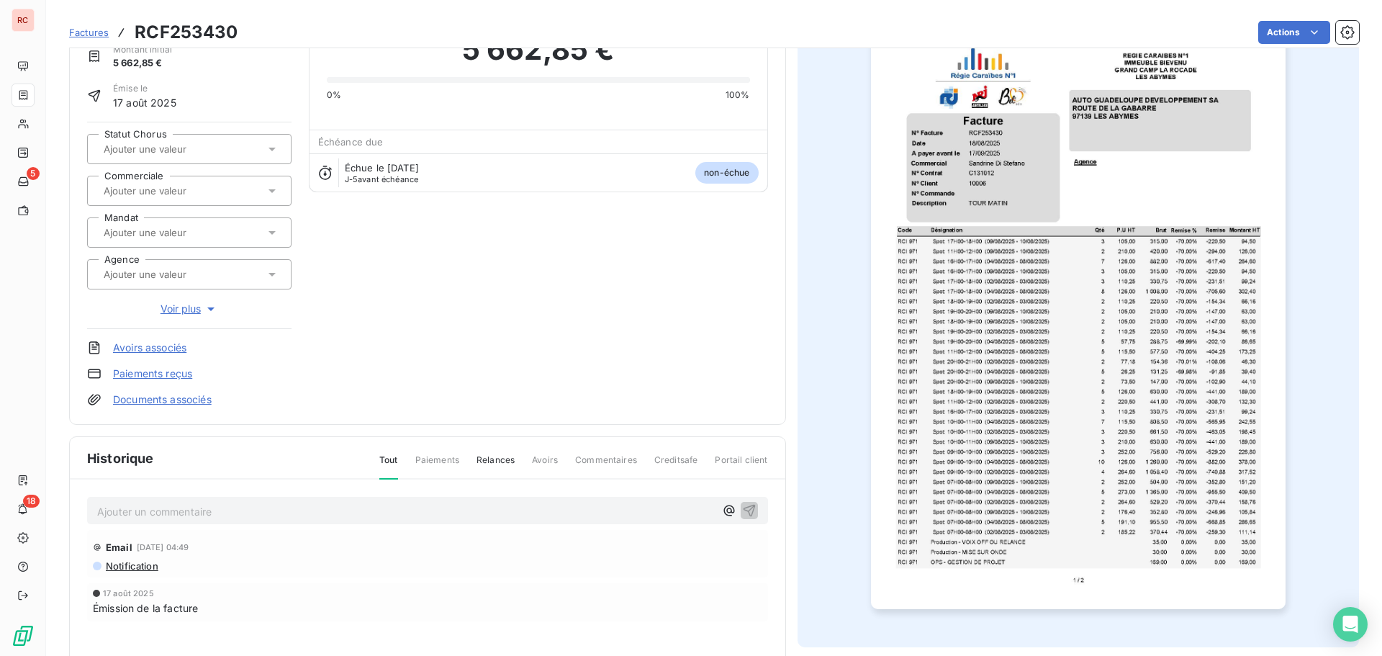
scroll to position [66, 0]
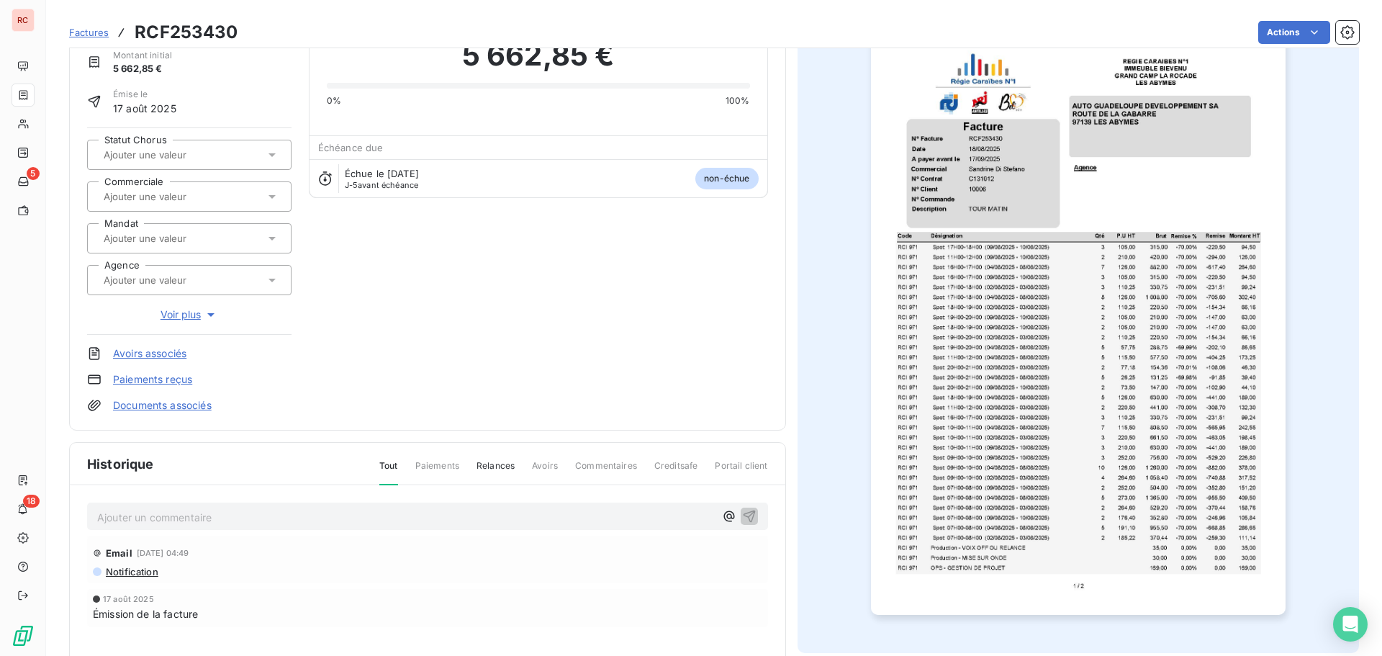
click at [276, 202] on icon at bounding box center [272, 196] width 14 height 14
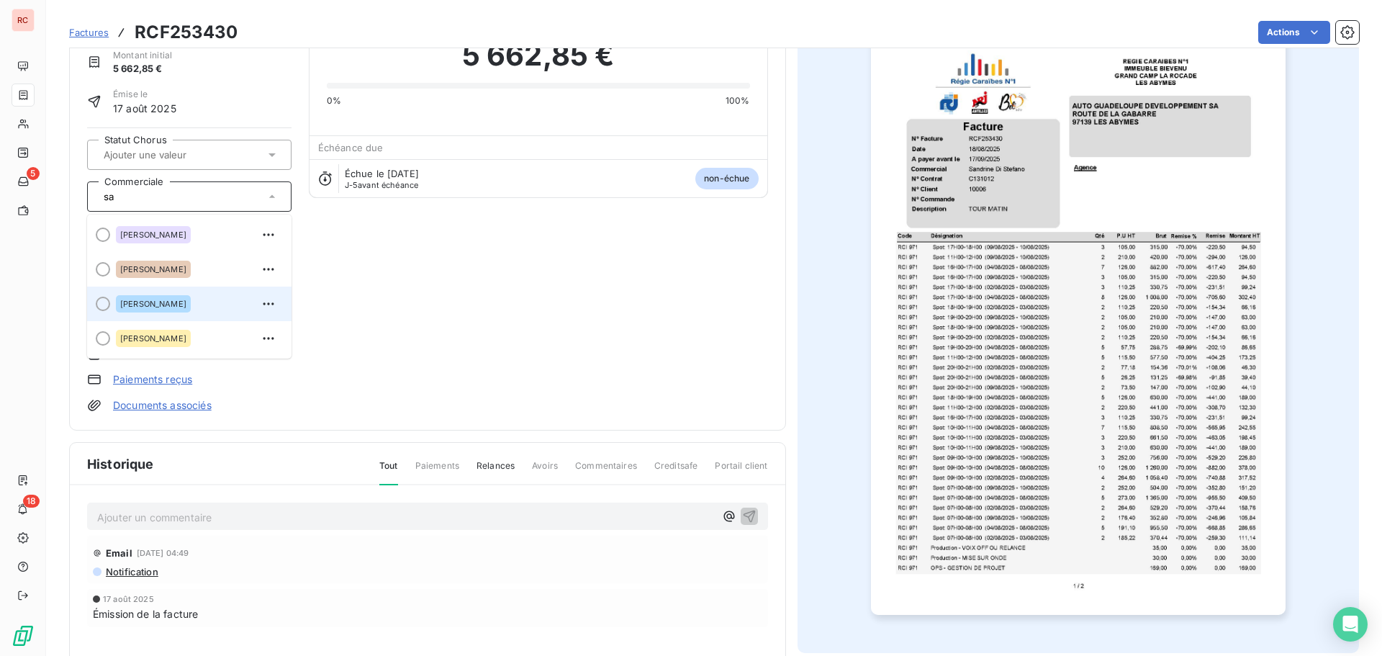
type input "sa"
click at [191, 307] on div "[PERSON_NAME]" at bounding box center [153, 303] width 75 height 17
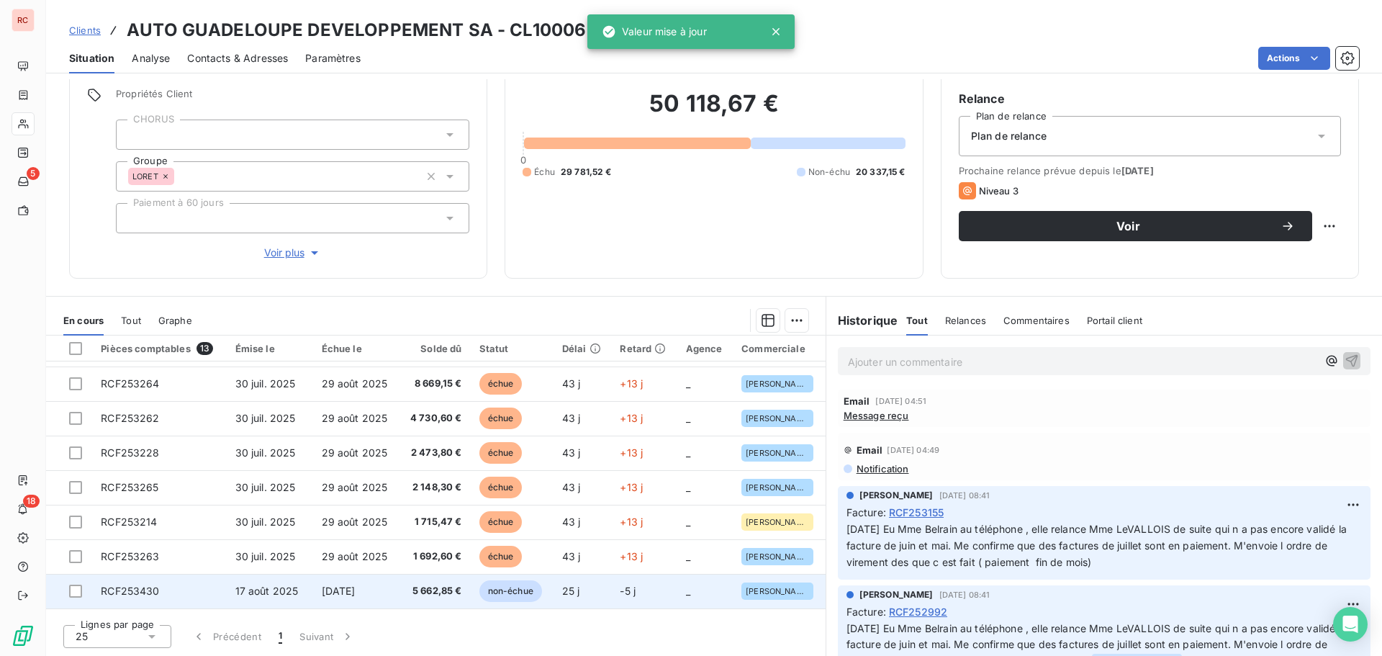
scroll to position [199, 0]
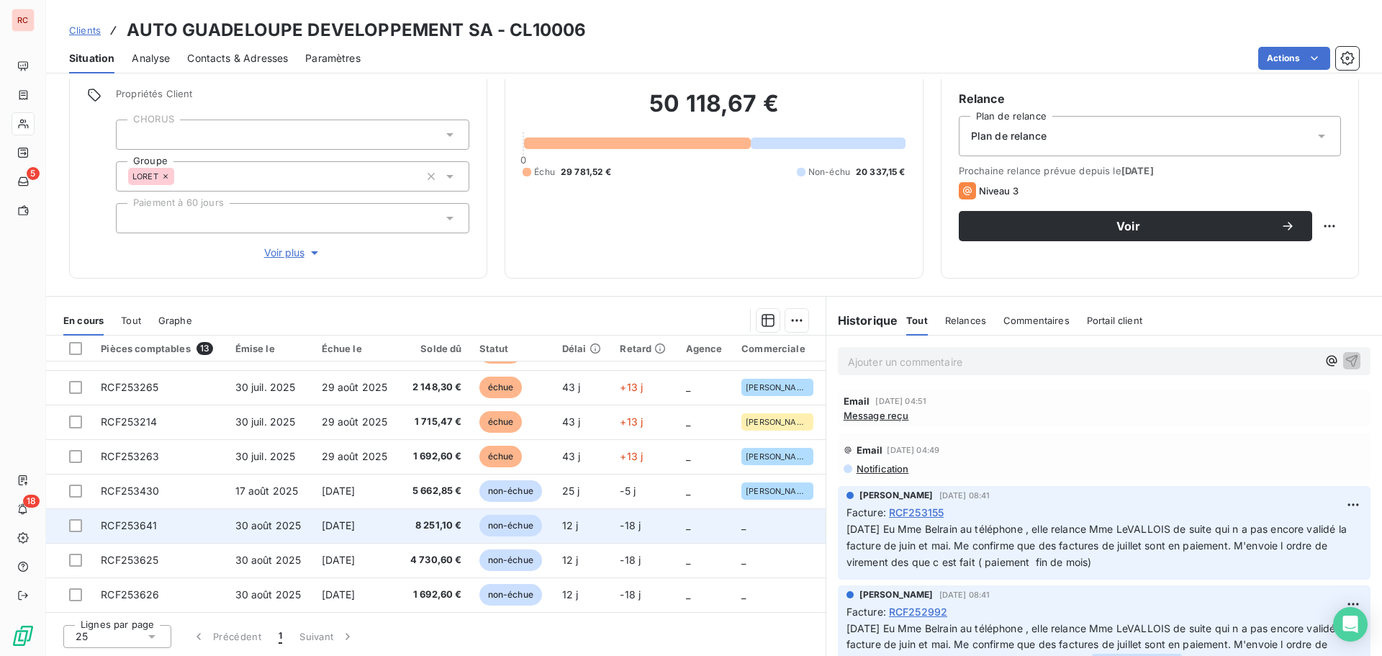
click at [362, 518] on td "[DATE]" at bounding box center [356, 525] width 86 height 35
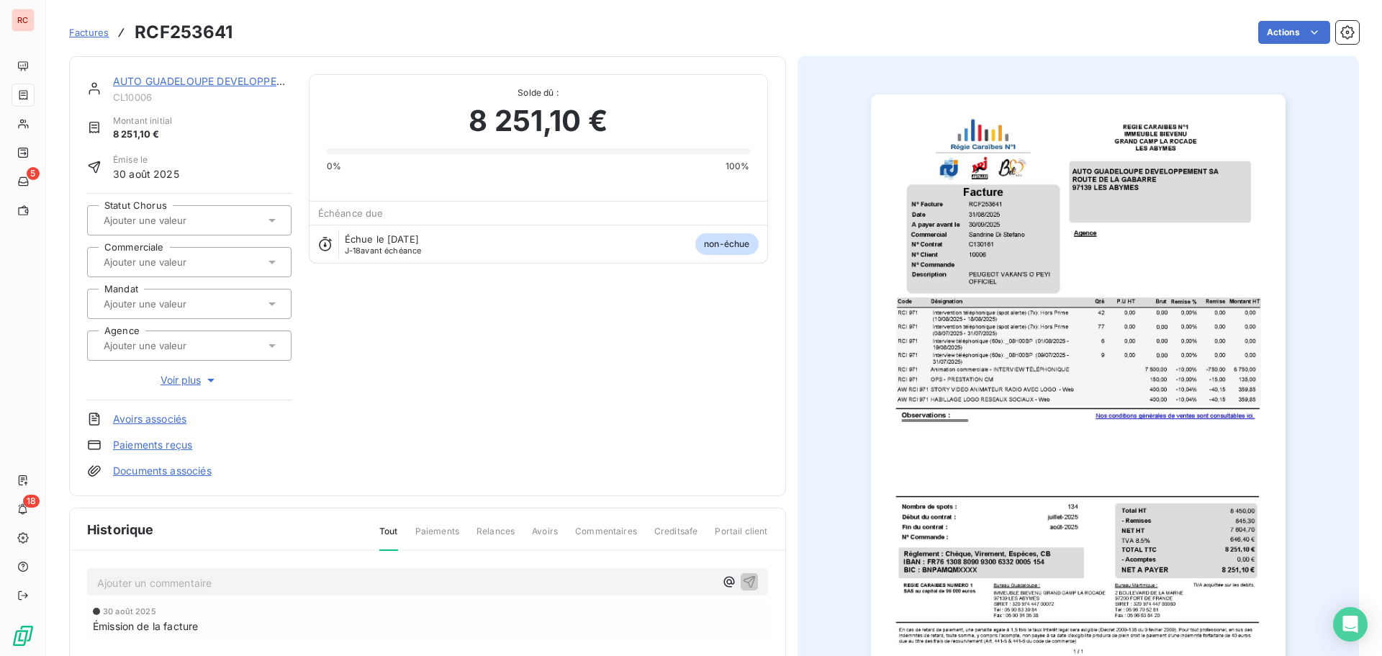
click at [165, 254] on div at bounding box center [182, 262] width 166 height 19
type input "san"
click at [169, 338] on span "[PERSON_NAME]" at bounding box center [153, 334] width 66 height 9
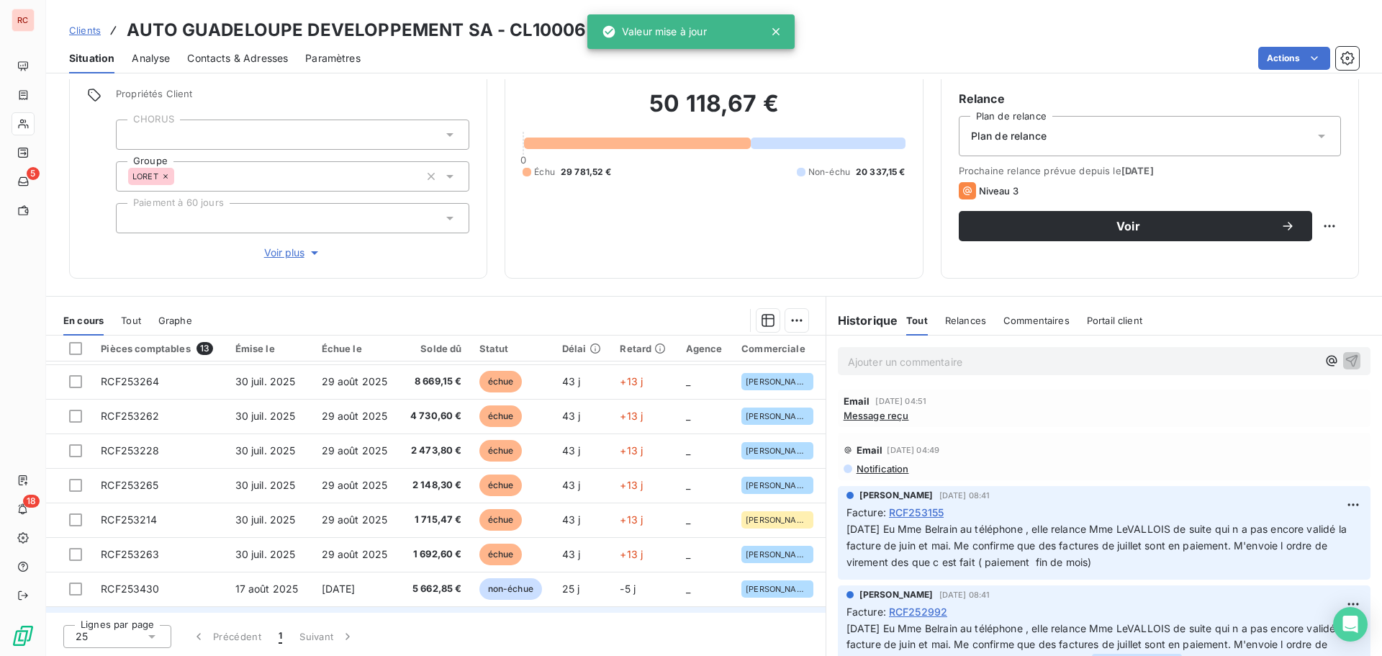
scroll to position [199, 0]
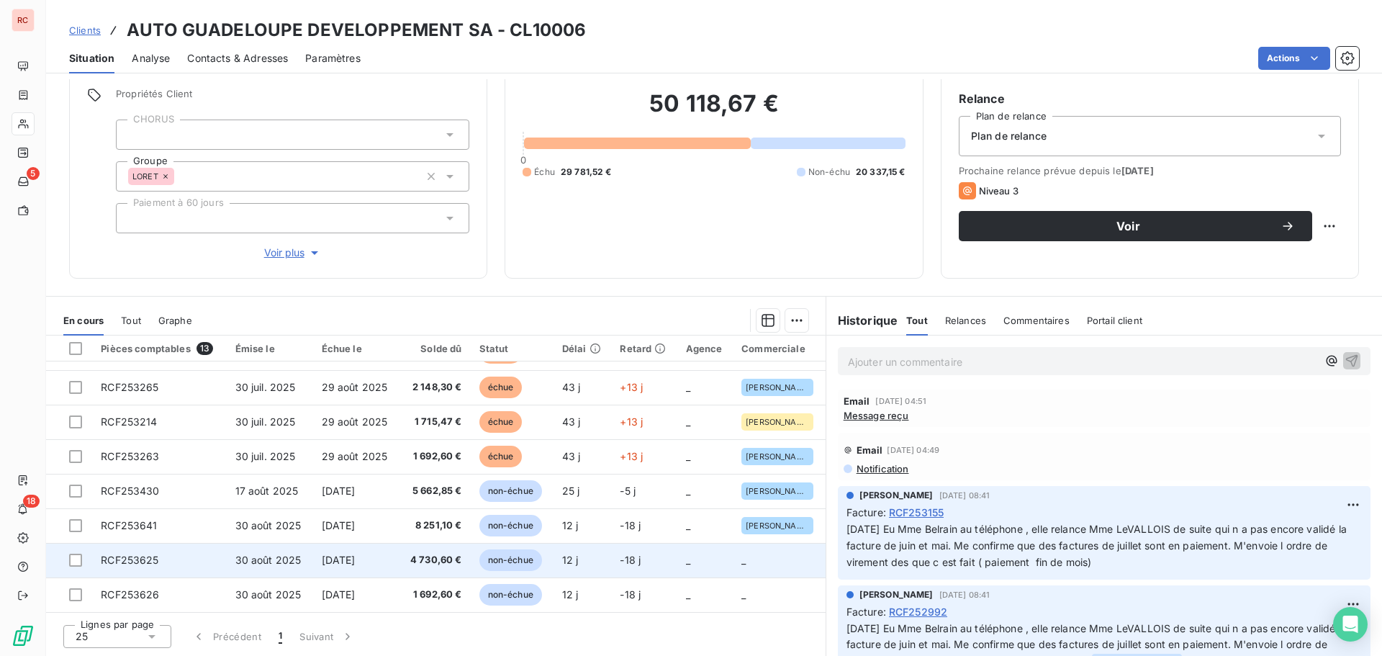
click at [356, 556] on span "[DATE]" at bounding box center [339, 560] width 34 height 12
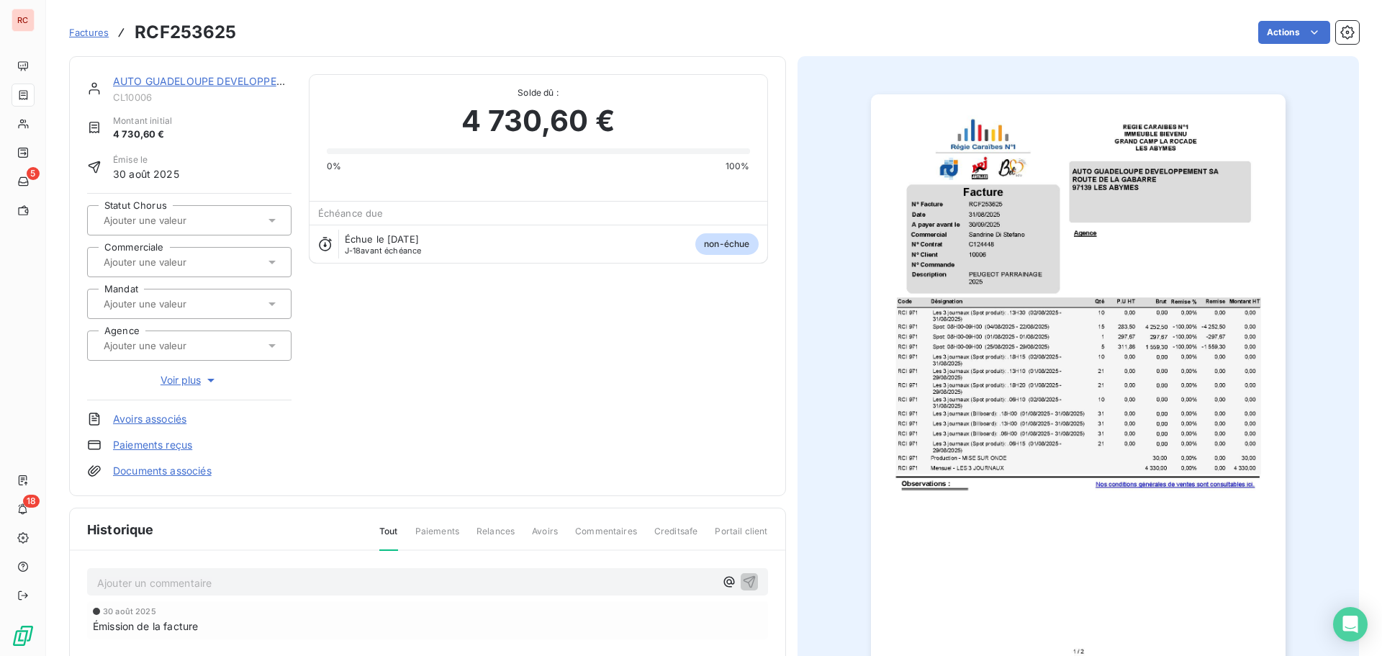
click at [166, 263] on input "text" at bounding box center [174, 262] width 145 height 13
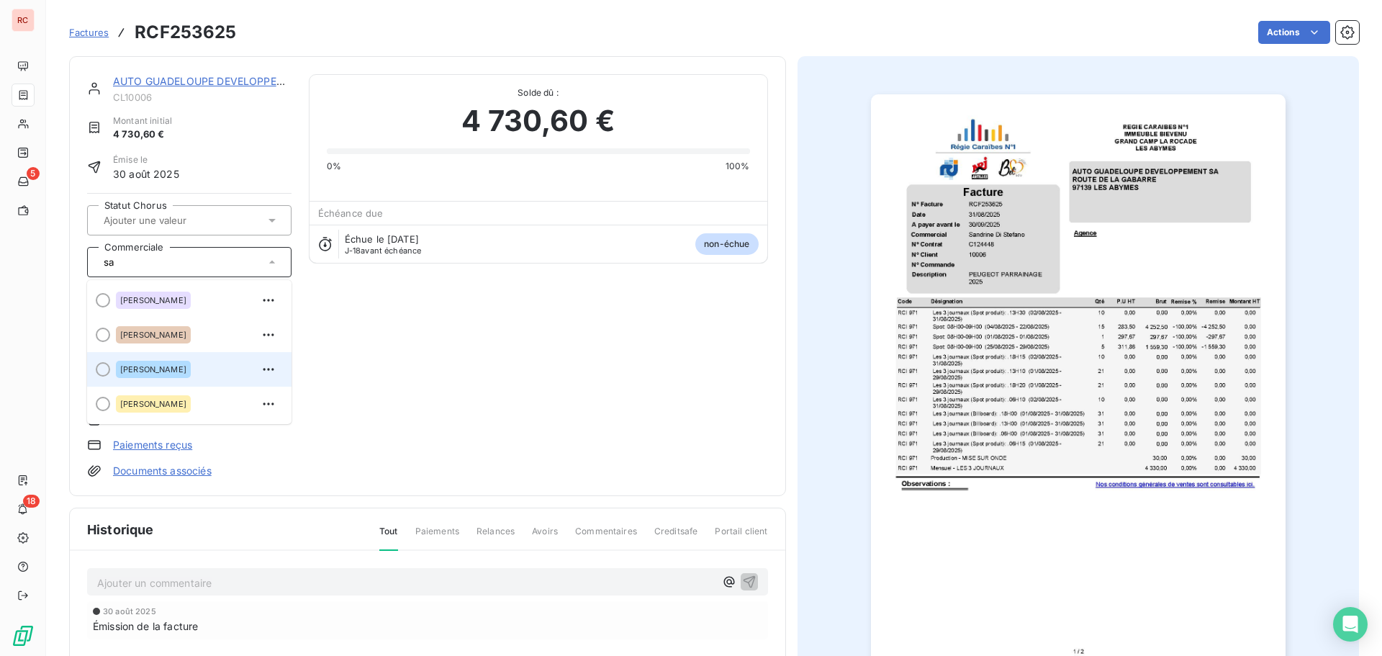
type input "sa"
click at [183, 375] on div "[PERSON_NAME]" at bounding box center [153, 369] width 75 height 17
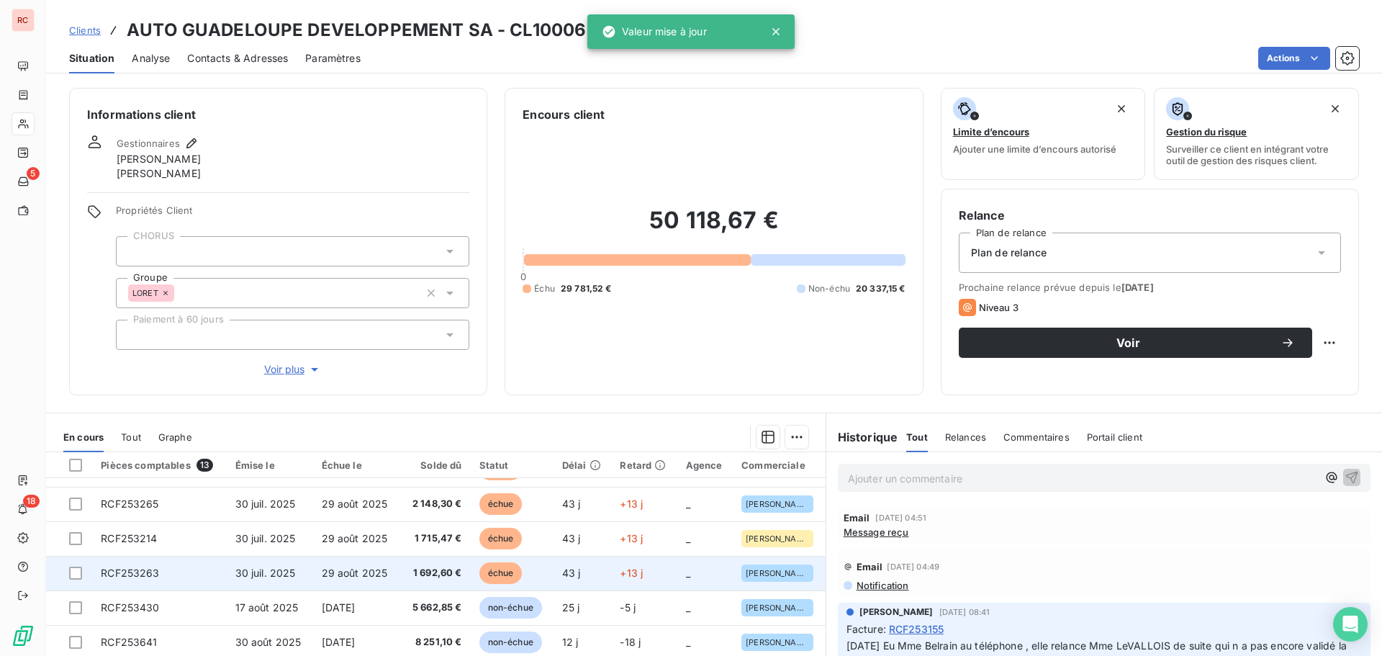
scroll to position [117, 0]
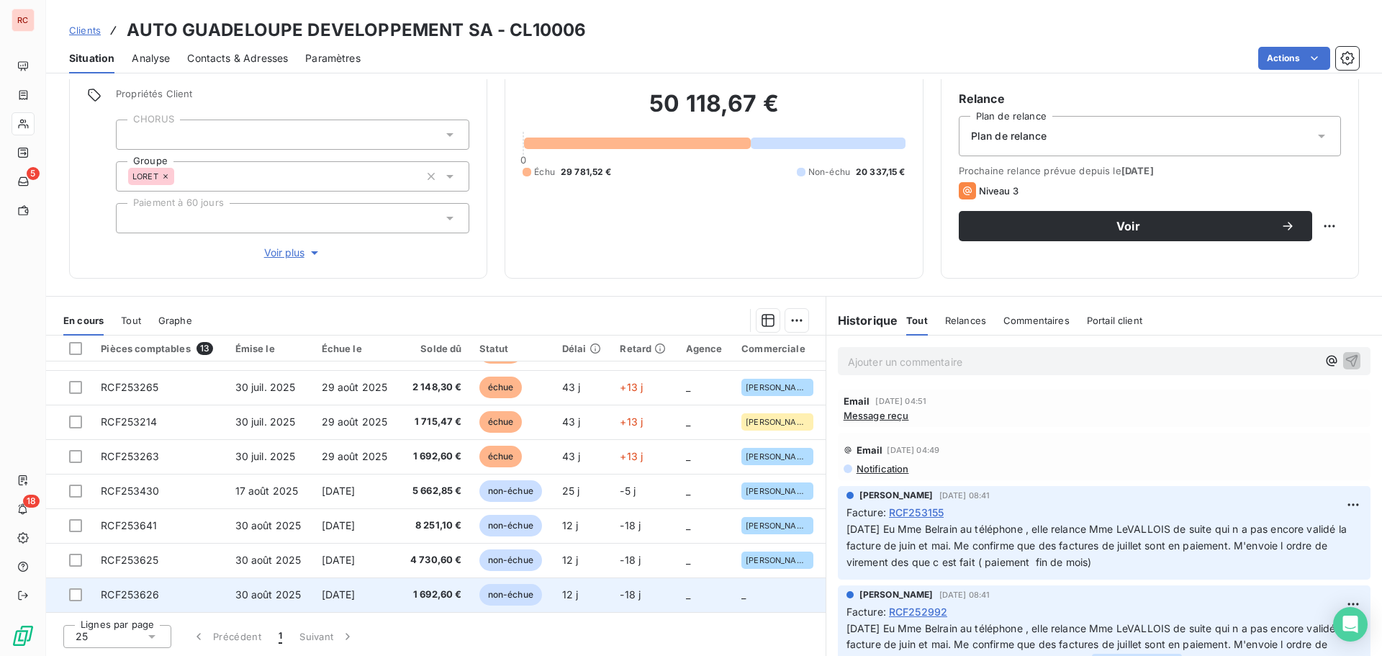
click at [400, 592] on td "1 692,60 €" at bounding box center [435, 594] width 71 height 35
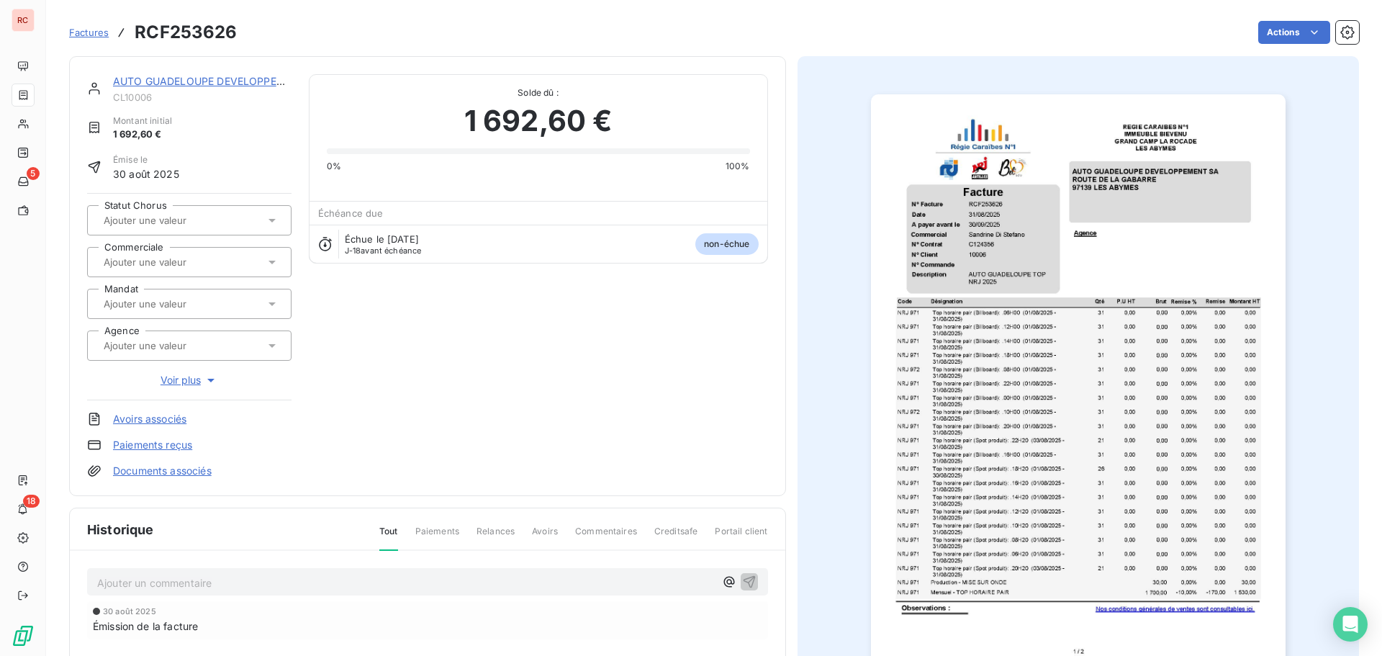
click at [134, 300] on input "text" at bounding box center [174, 303] width 145 height 13
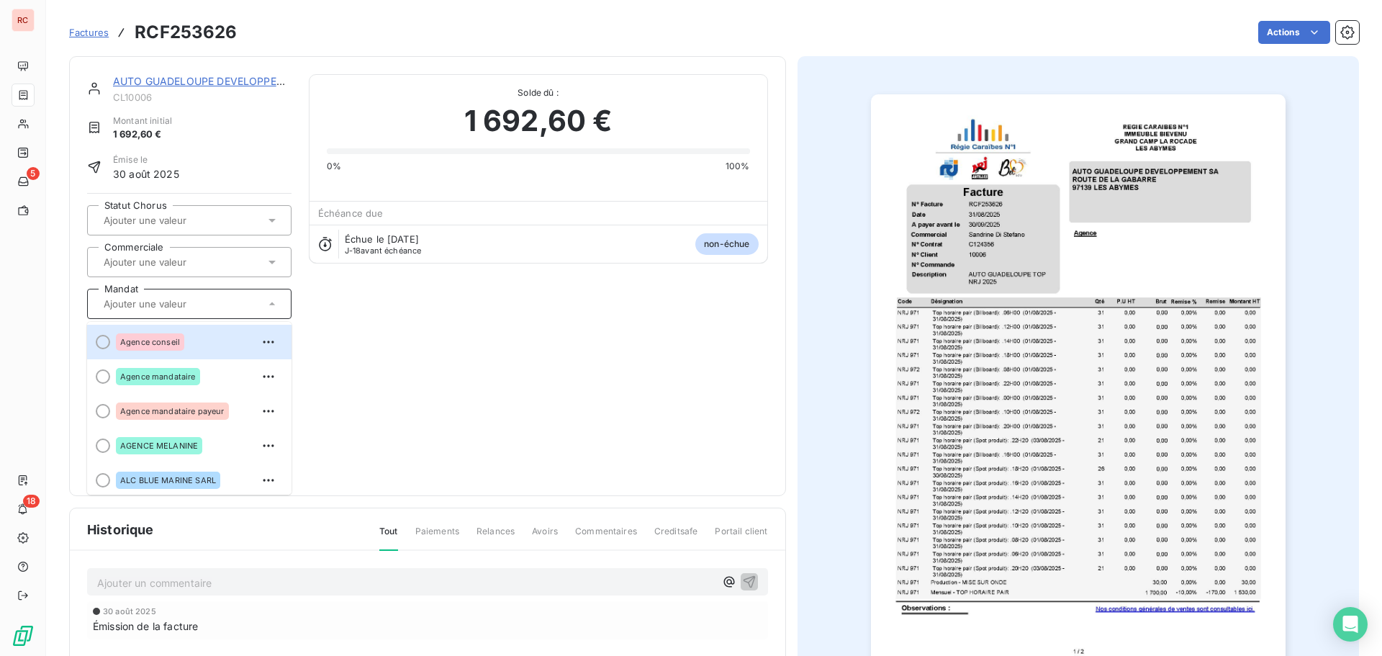
click at [156, 263] on input "text" at bounding box center [174, 262] width 145 height 13
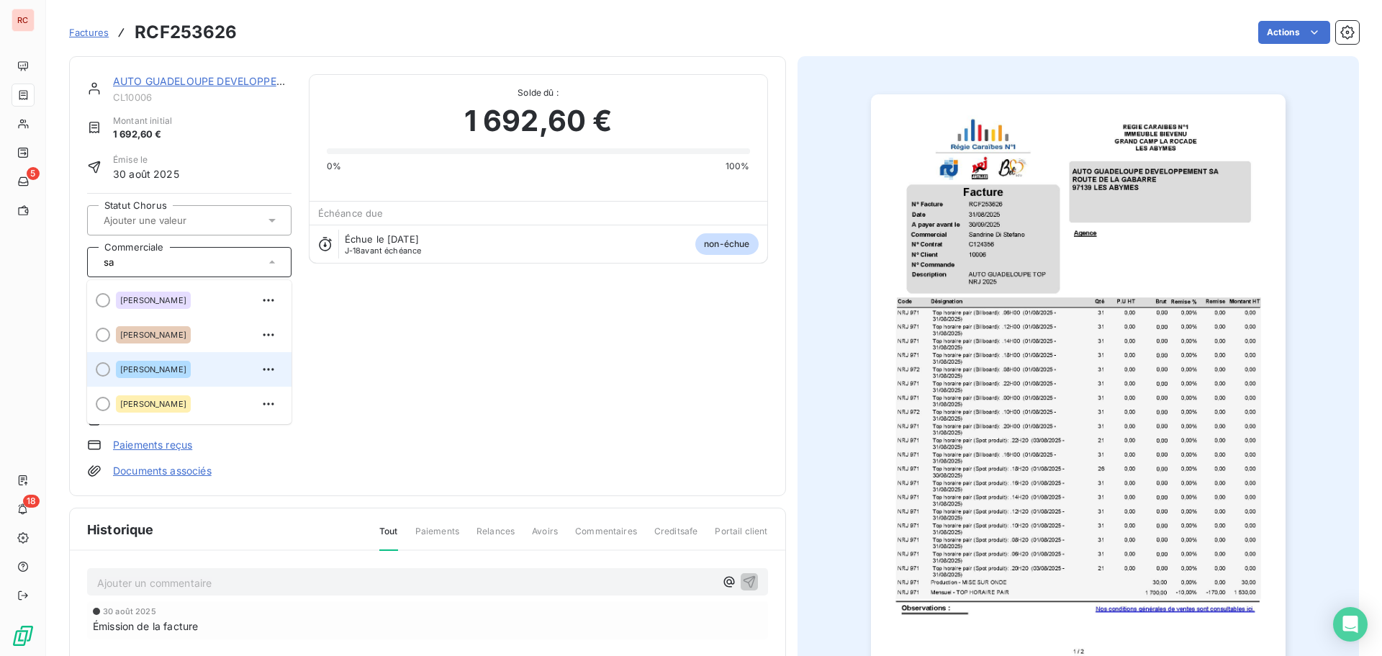
type input "sa"
click at [166, 374] on div "[PERSON_NAME]" at bounding box center [153, 369] width 75 height 17
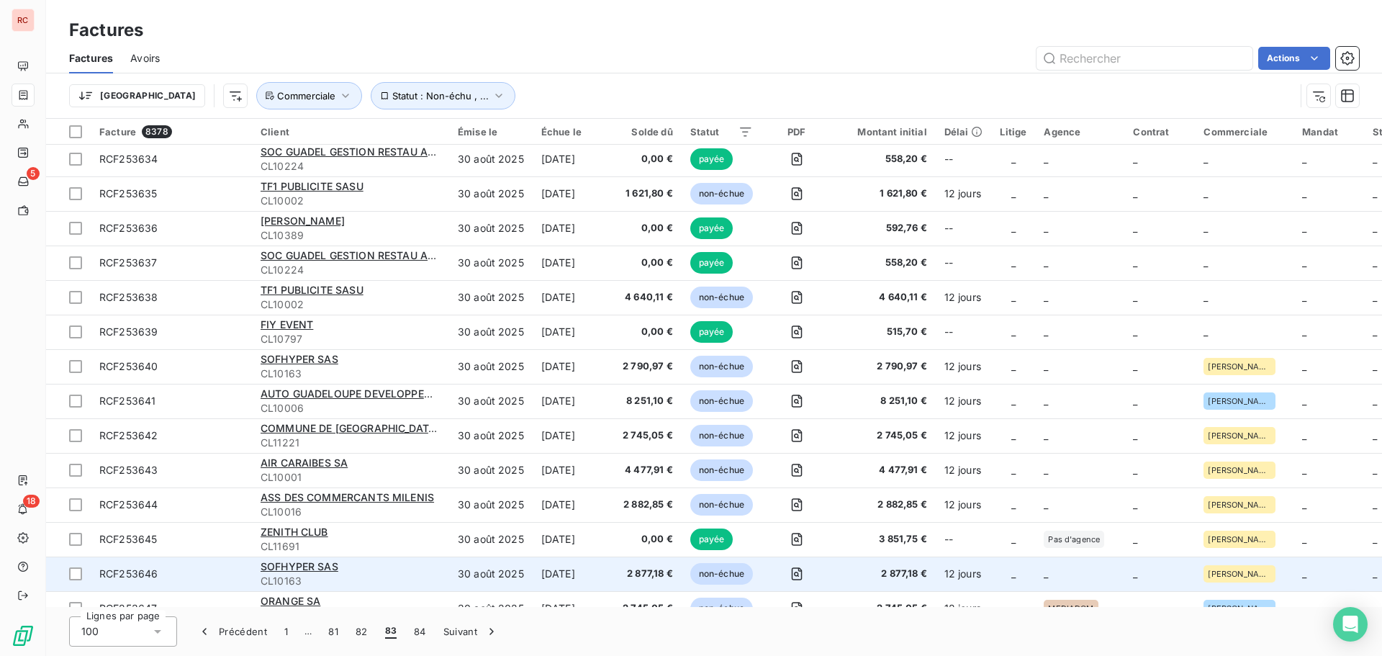
scroll to position [2784, 0]
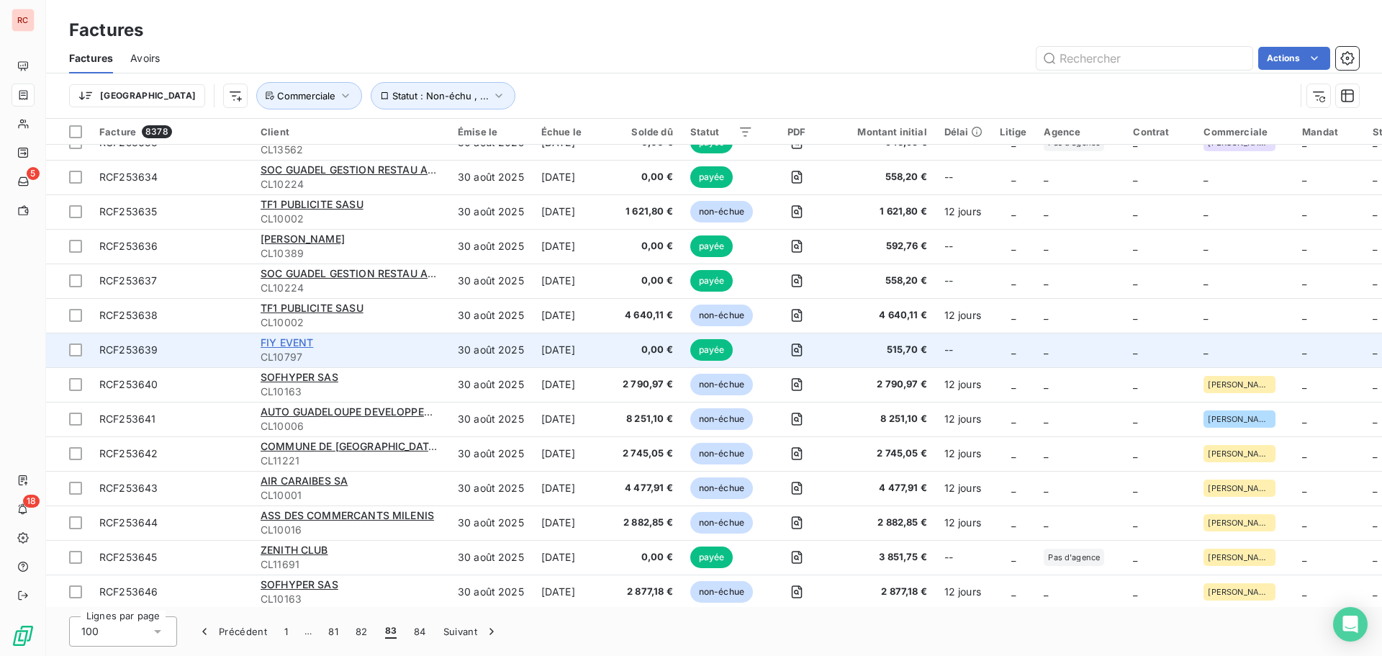
click at [296, 340] on span "FIY EVENT" at bounding box center [287, 342] width 53 height 12
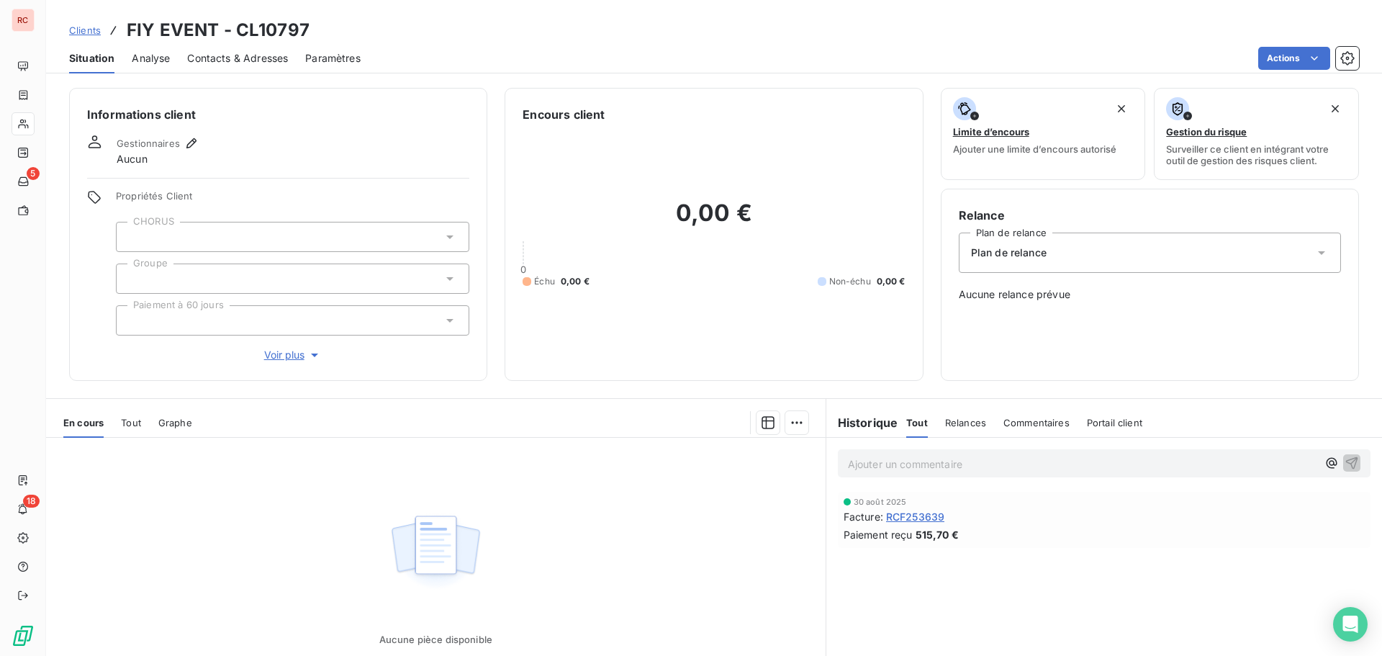
click at [130, 425] on span "Tout" at bounding box center [131, 423] width 20 height 12
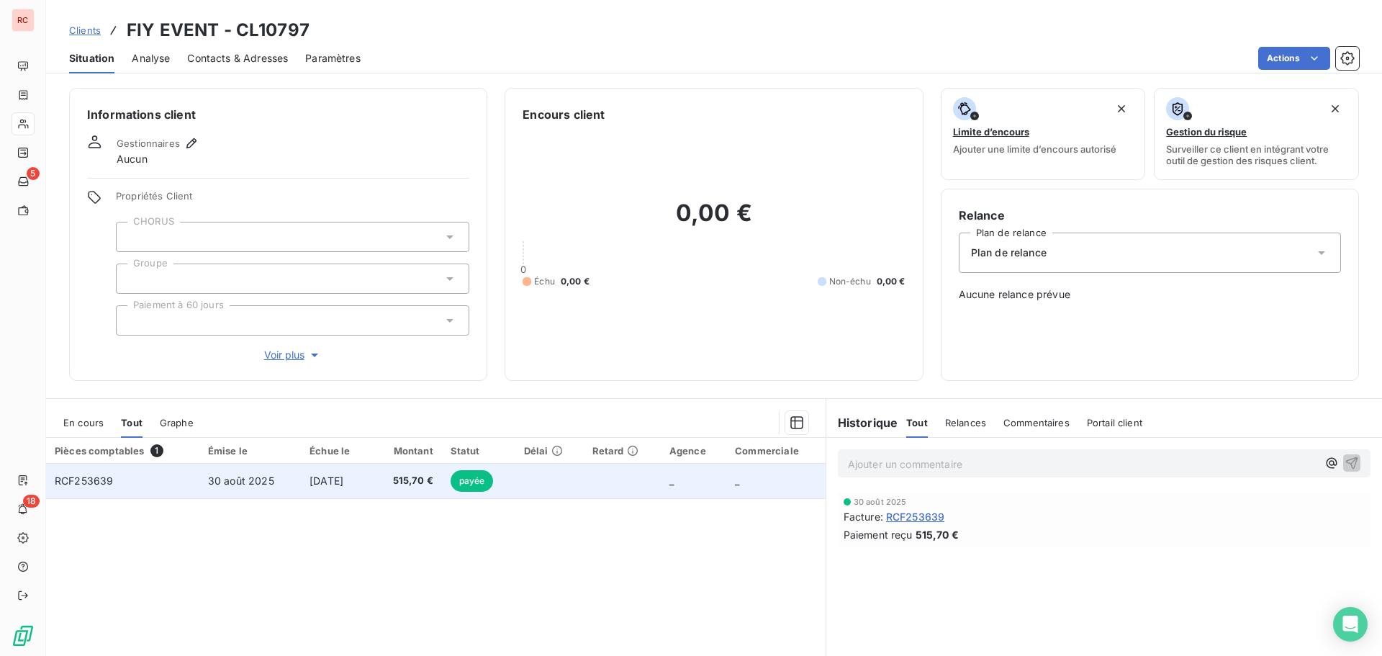
click at [229, 480] on span "30 août 2025" at bounding box center [241, 480] width 66 height 12
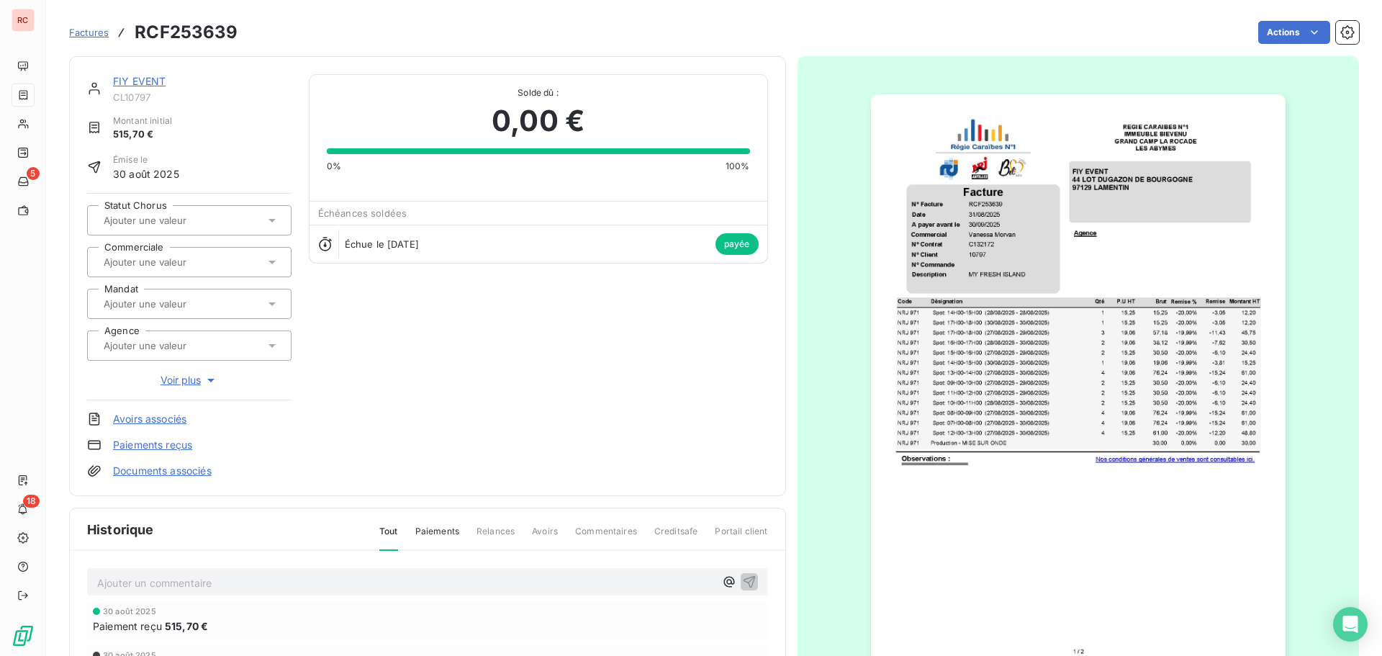
click at [273, 263] on icon at bounding box center [272, 262] width 14 height 14
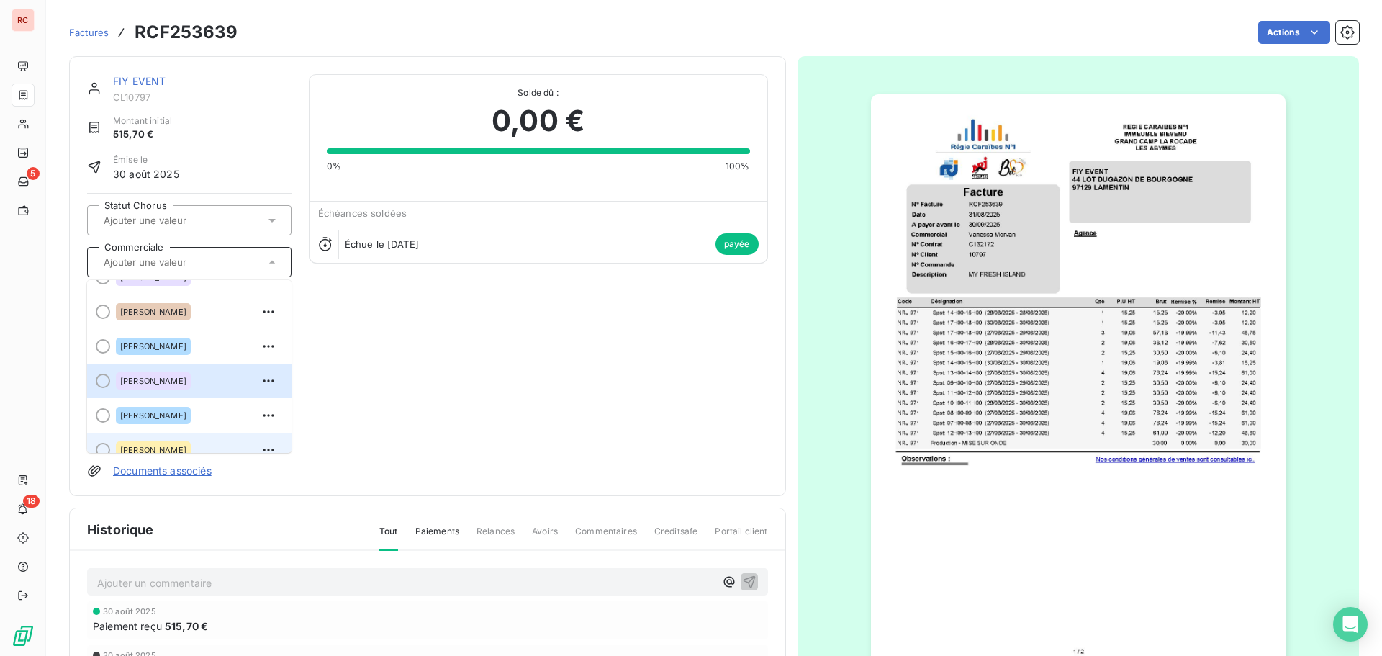
scroll to position [317, 0]
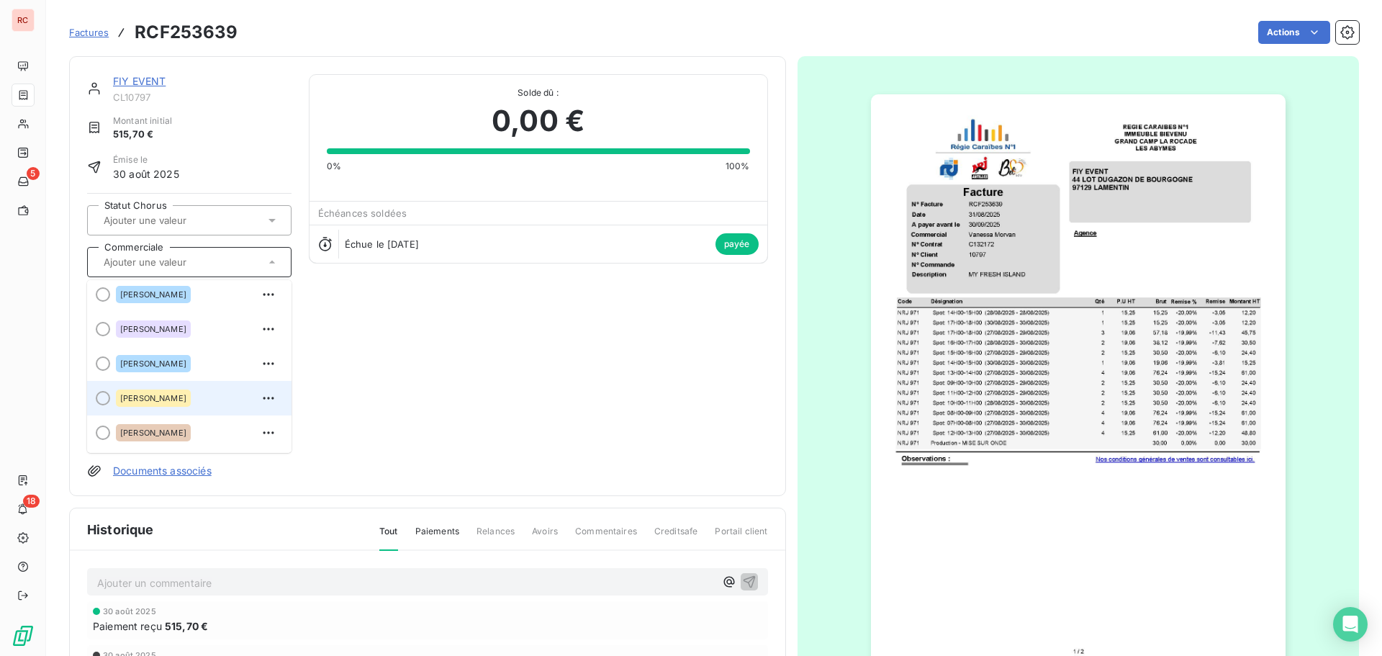
click at [166, 404] on div "[PERSON_NAME]" at bounding box center [153, 397] width 75 height 17
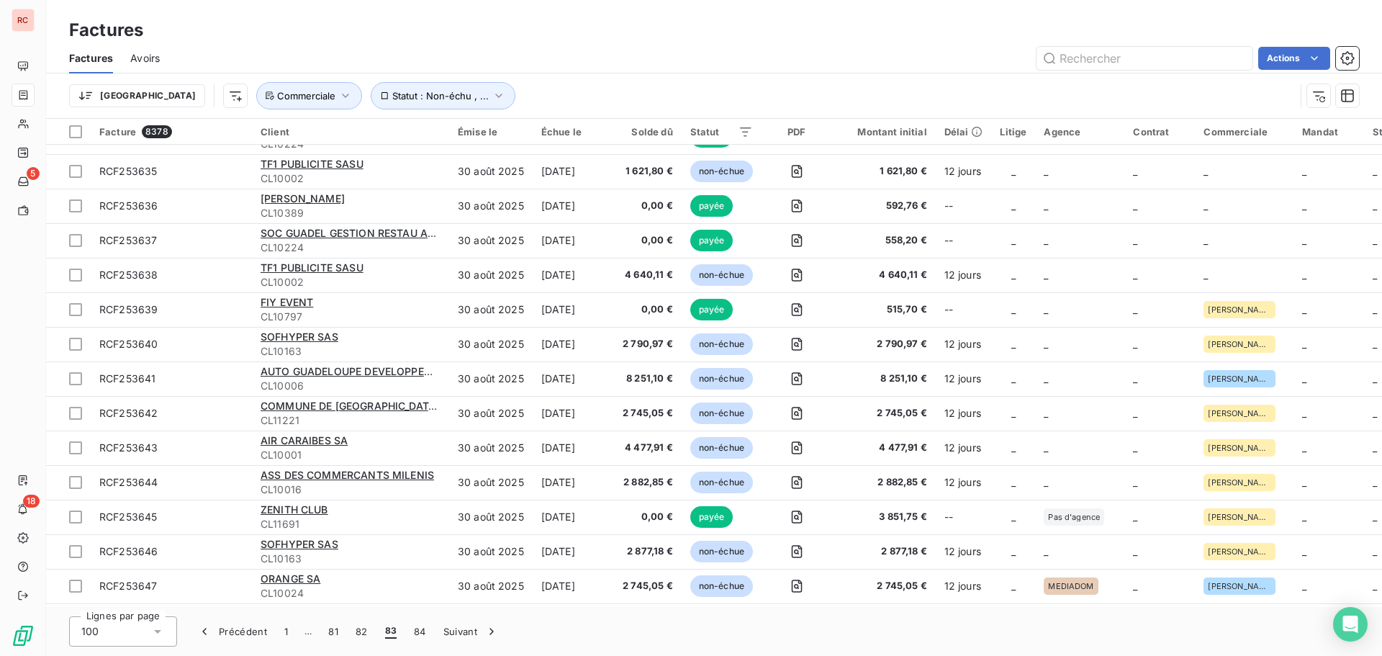
scroll to position [2784, 0]
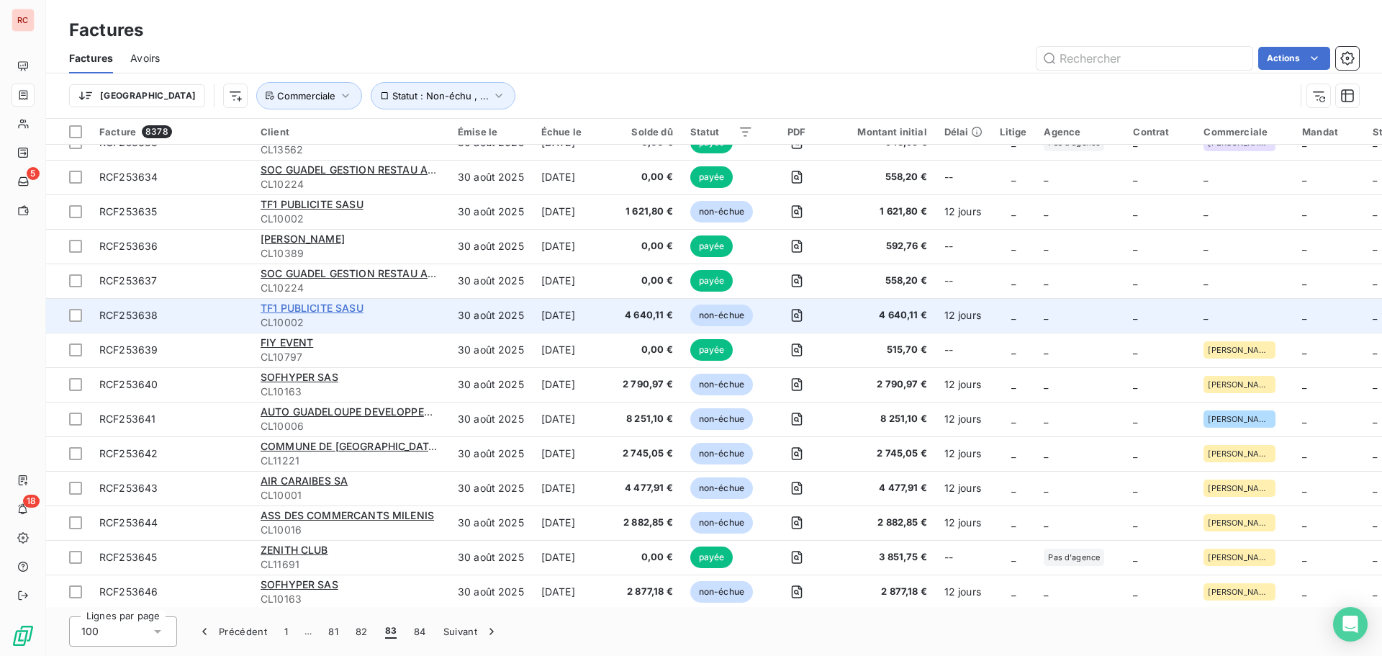
click at [353, 306] on span "TF1 PUBLICITE SASU" at bounding box center [312, 308] width 103 height 12
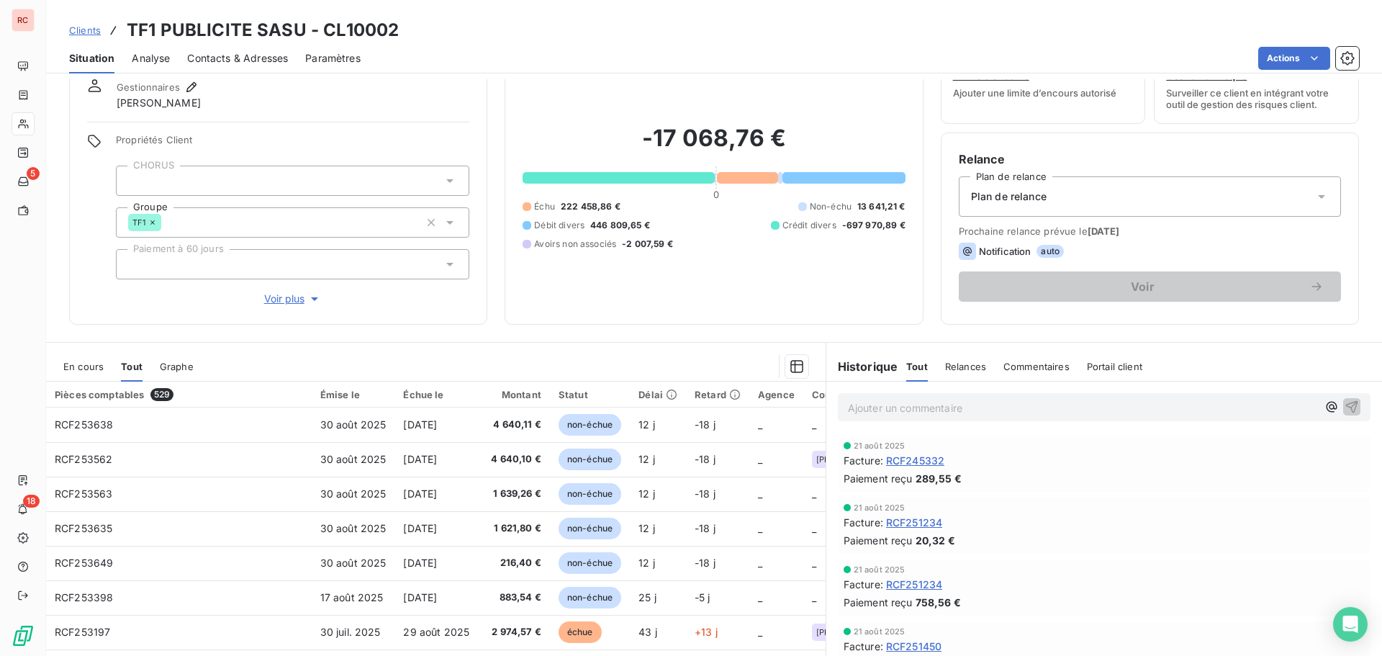
scroll to position [102, 0]
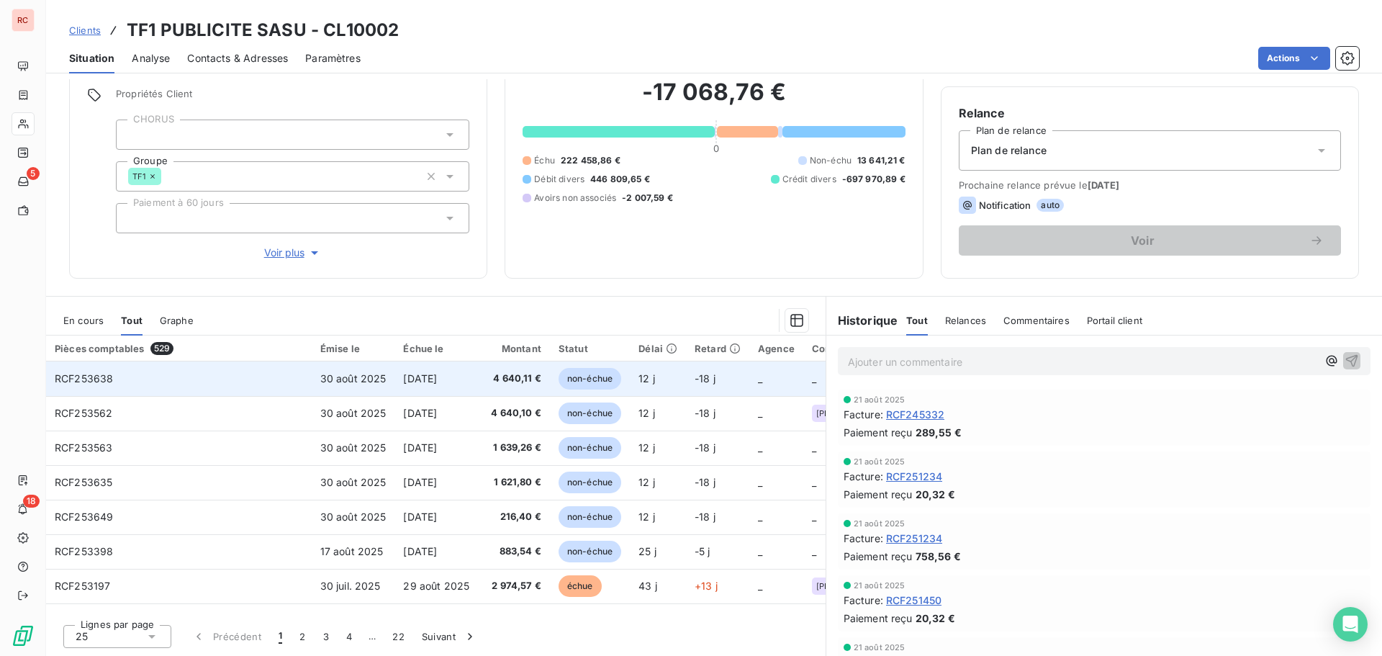
click at [426, 379] on span "[DATE]" at bounding box center [420, 378] width 34 height 12
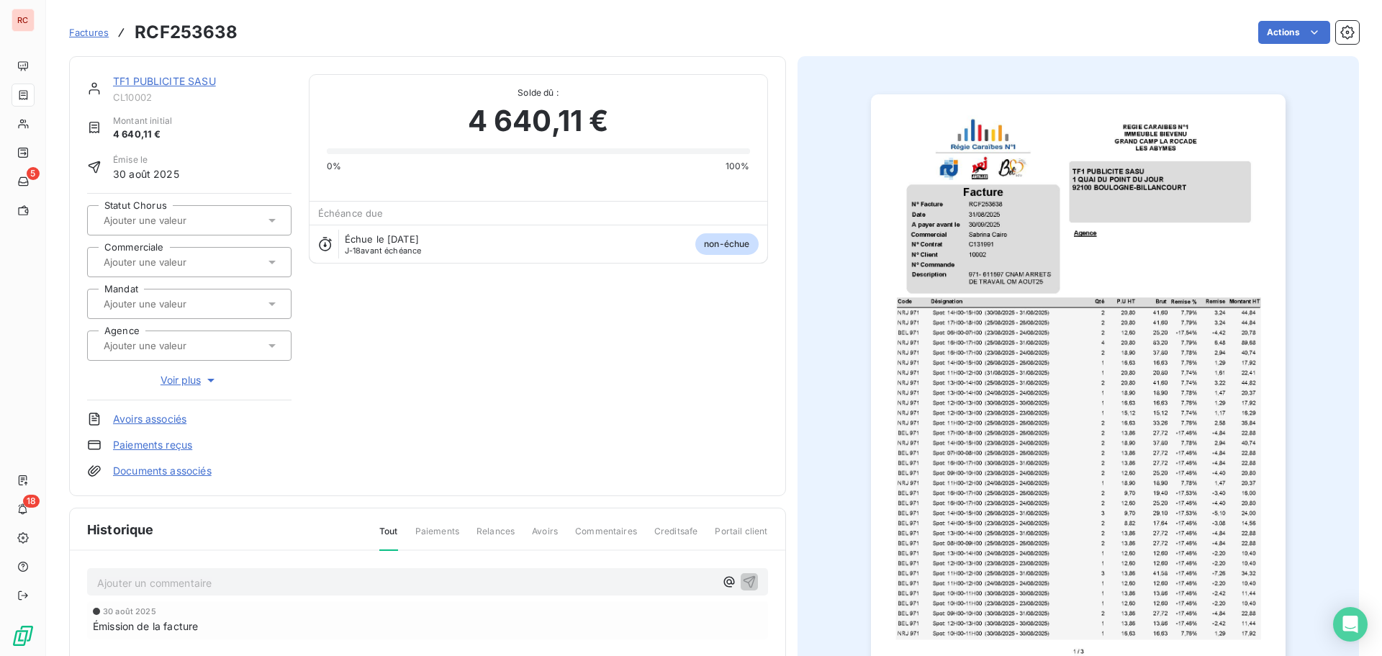
click at [189, 260] on input "text" at bounding box center [174, 262] width 145 height 13
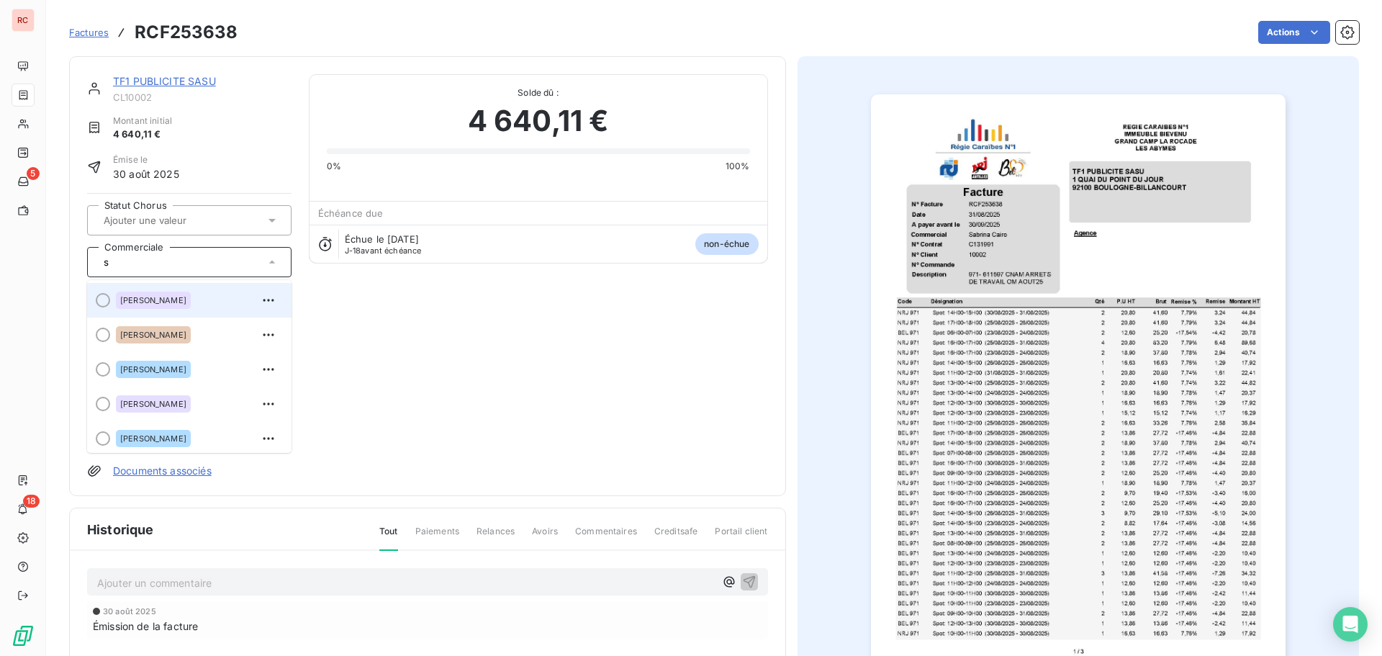
type input "s"
click at [152, 299] on span "[PERSON_NAME]" at bounding box center [153, 300] width 66 height 9
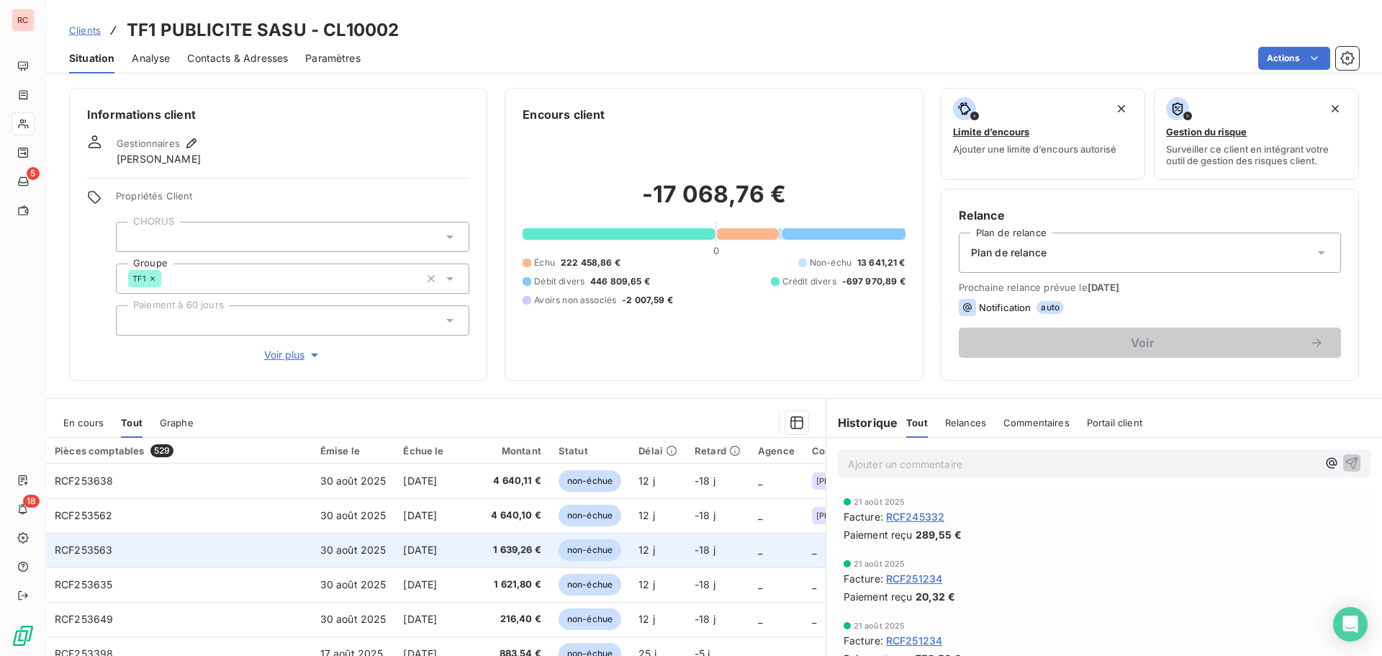
click at [394, 546] on td "[DATE]" at bounding box center [436, 550] width 84 height 35
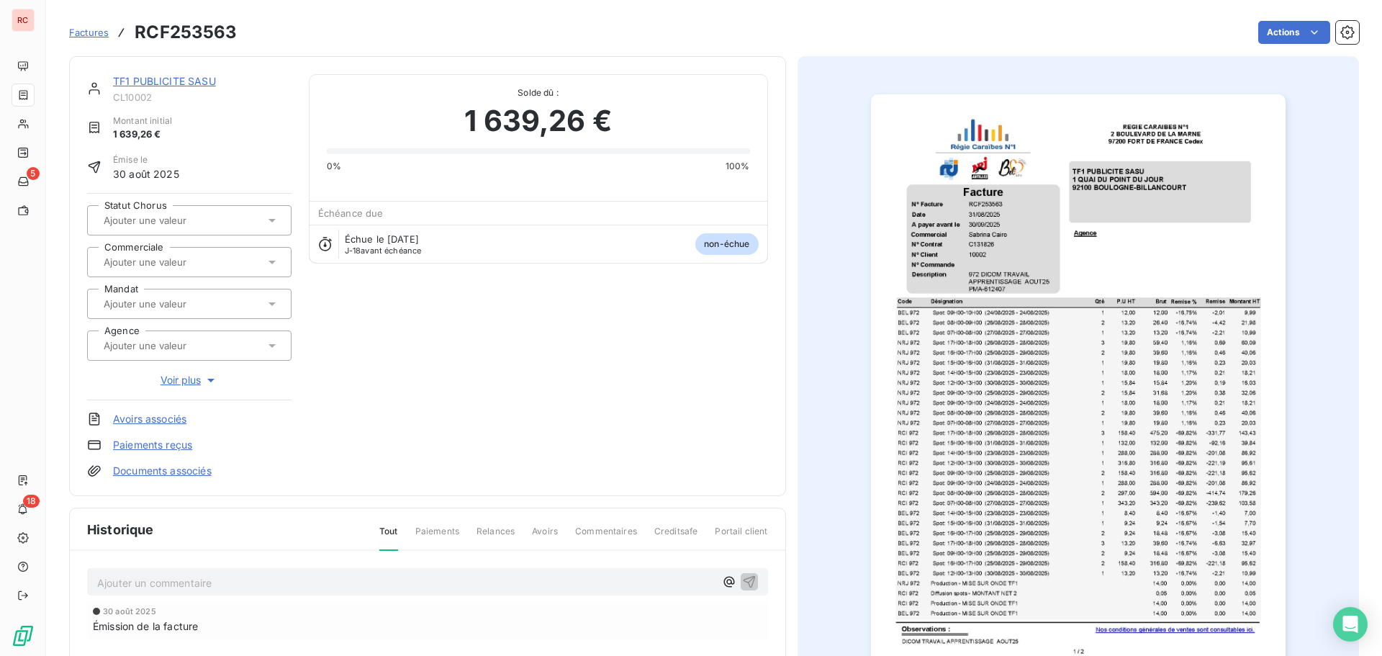
click at [209, 265] on input "text" at bounding box center [174, 262] width 145 height 13
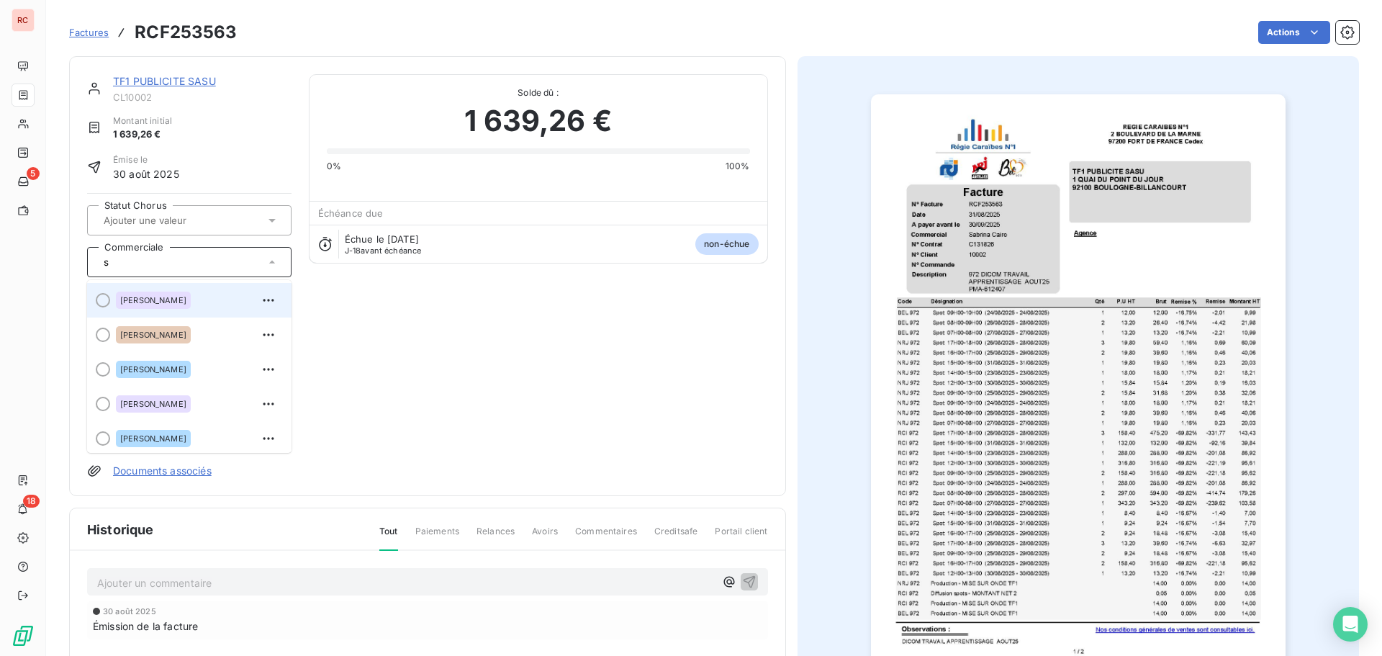
type input "s"
click at [189, 298] on div "[PERSON_NAME]" at bounding box center [198, 300] width 164 height 23
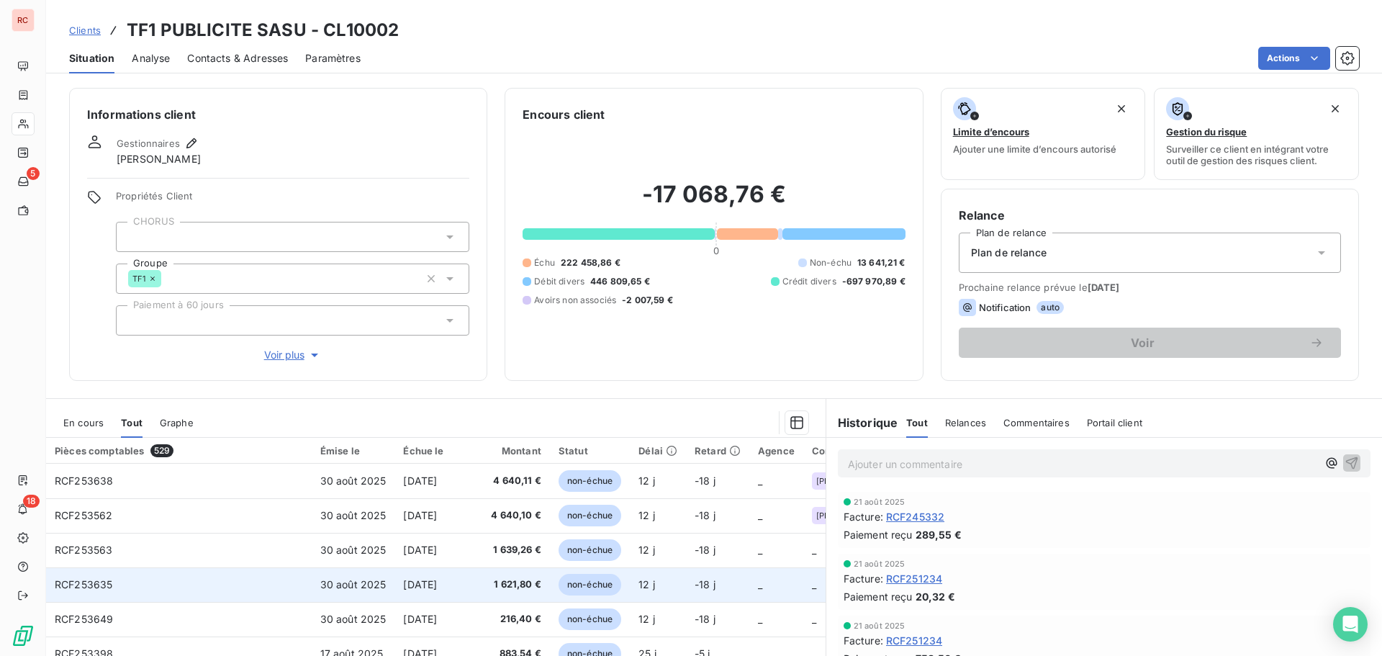
click at [487, 584] on span "1 621,80 €" at bounding box center [514, 584] width 55 height 14
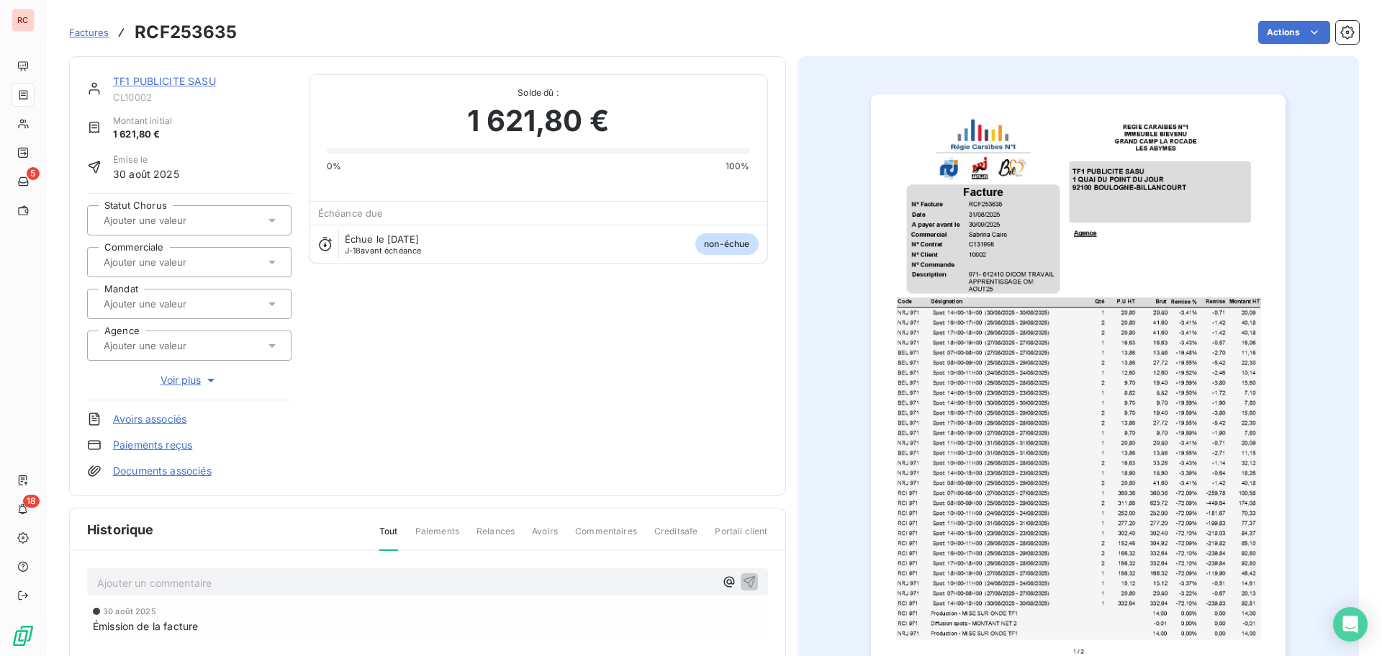
click at [190, 258] on input "text" at bounding box center [174, 262] width 145 height 13
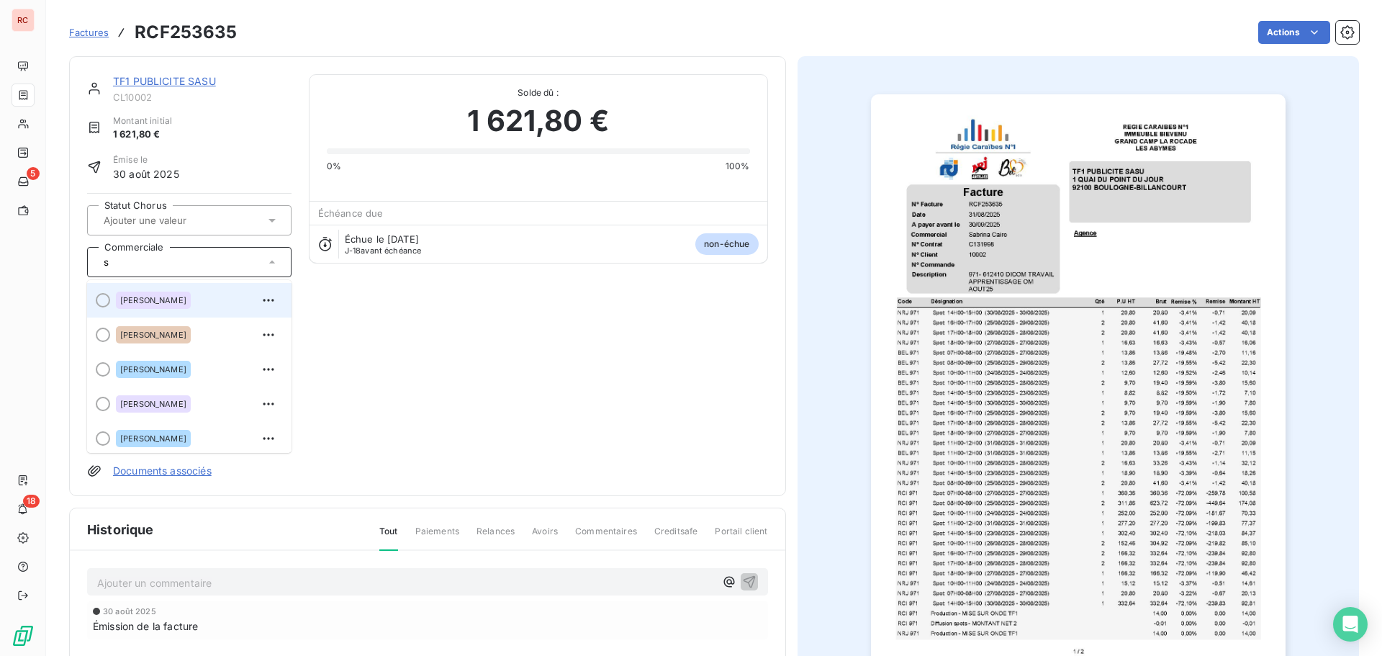
type input "s"
click at [178, 298] on div "[PERSON_NAME]" at bounding box center [198, 300] width 164 height 23
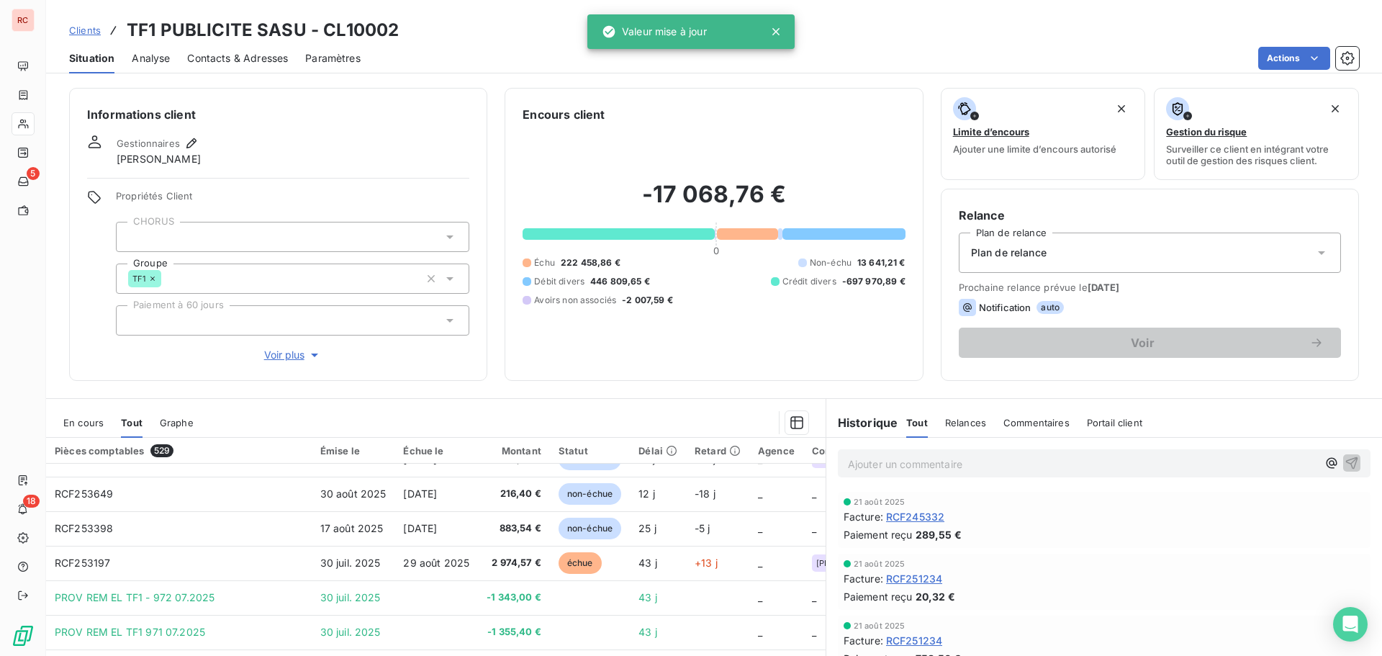
scroll to position [144, 0]
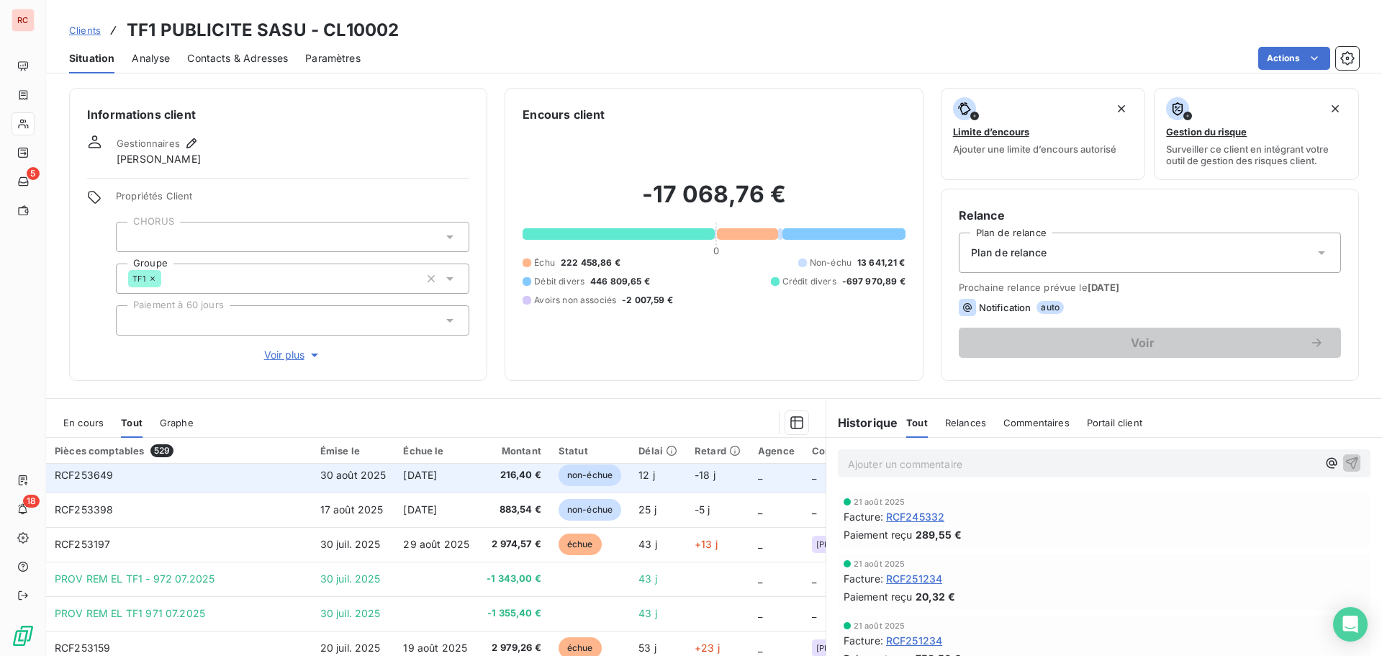
click at [487, 479] on span "216,40 €" at bounding box center [514, 475] width 55 height 14
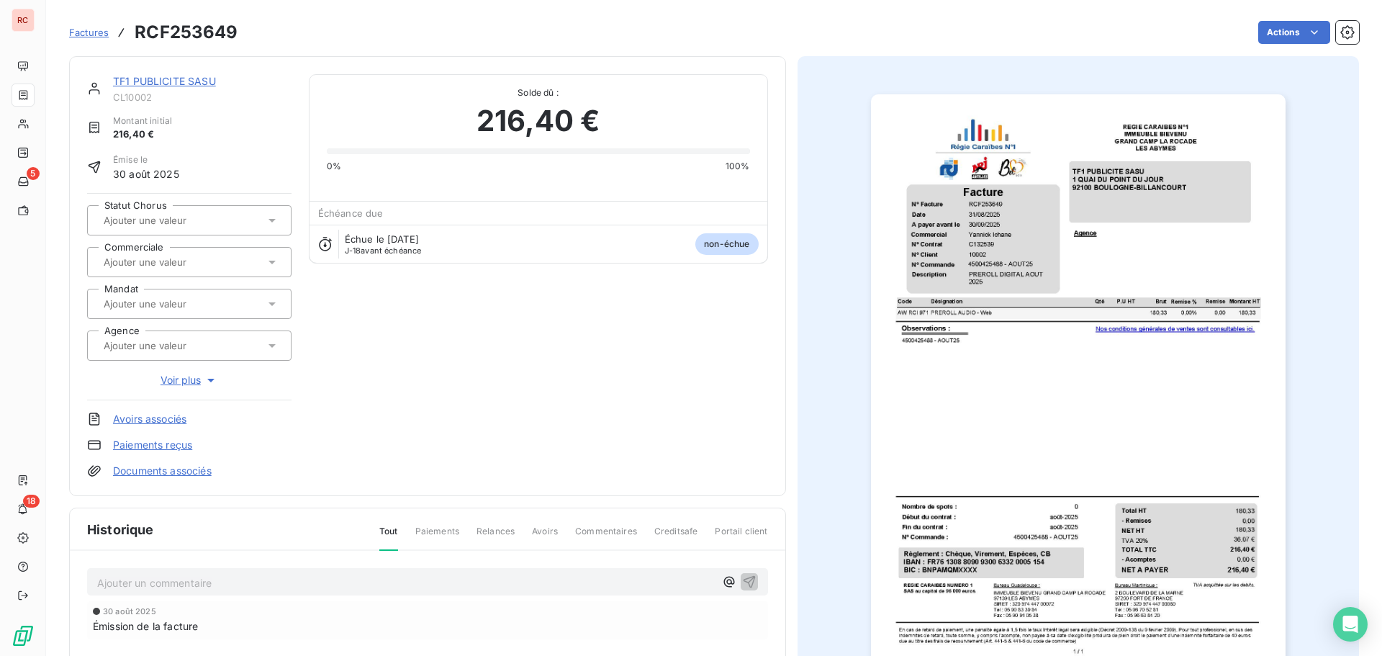
click at [204, 259] on input "text" at bounding box center [174, 262] width 145 height 13
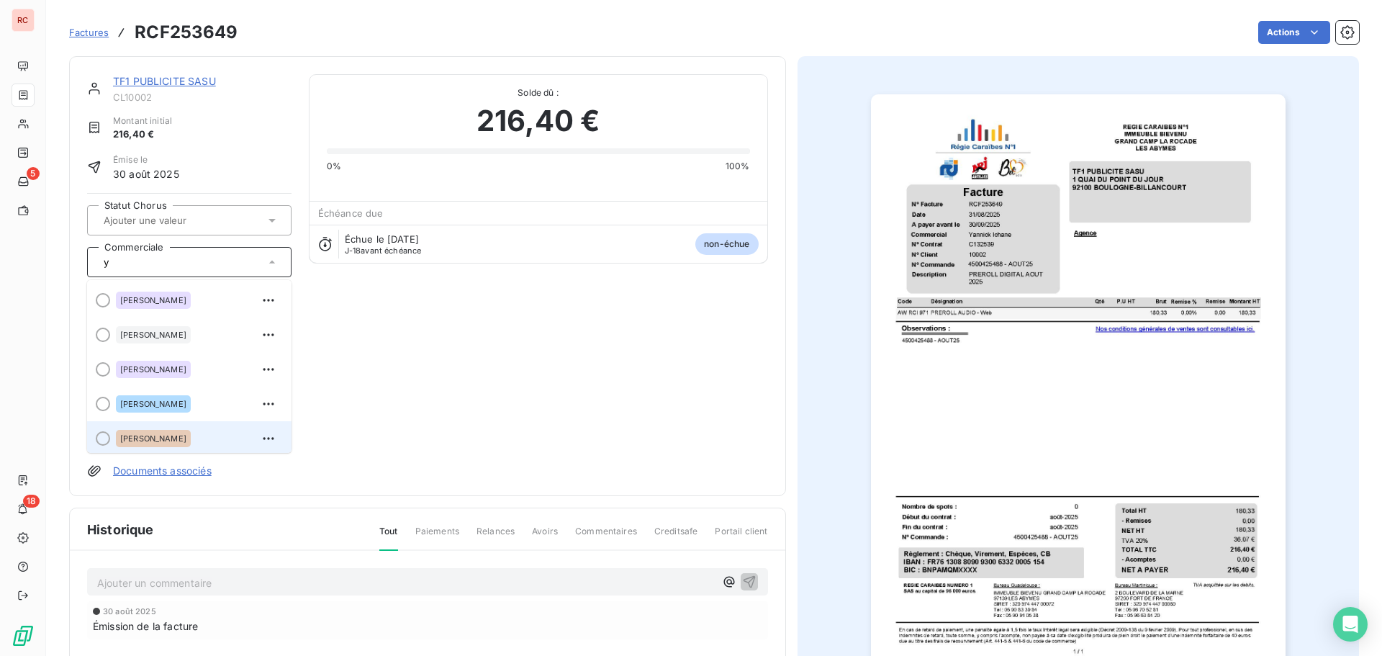
type input "y"
click at [149, 431] on div "[PERSON_NAME]" at bounding box center [153, 435] width 75 height 17
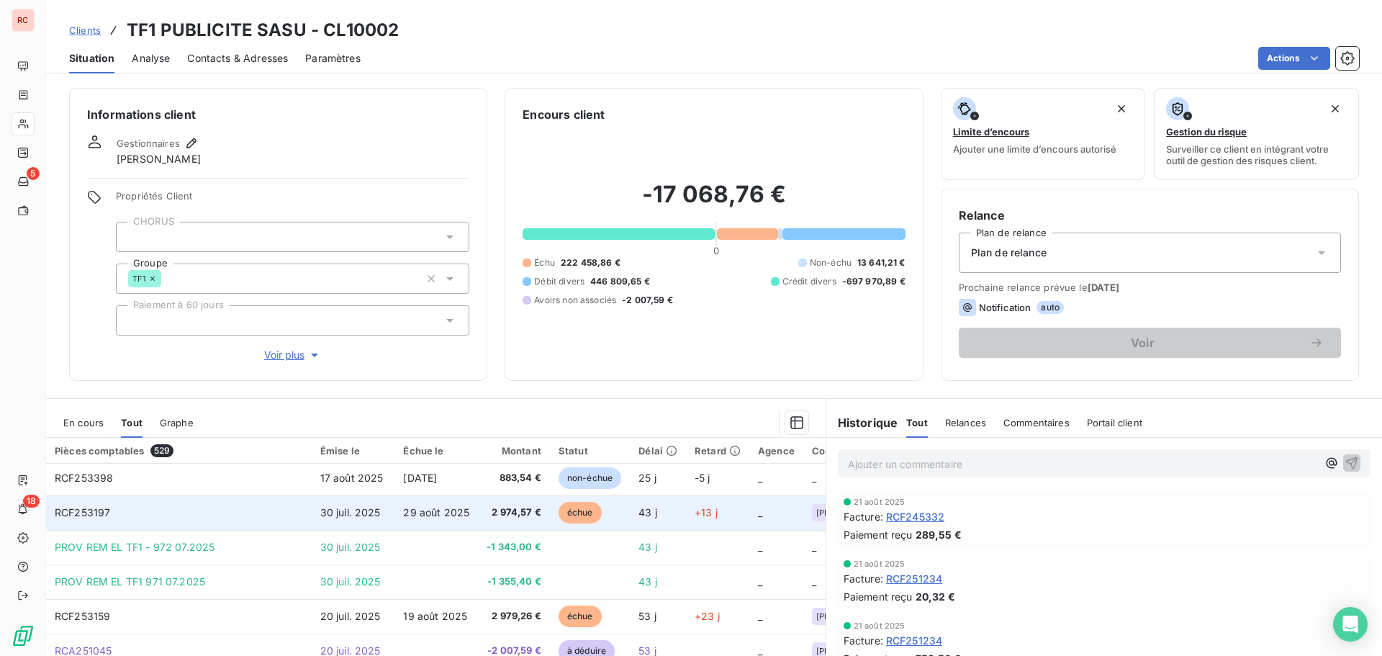
scroll to position [144, 0]
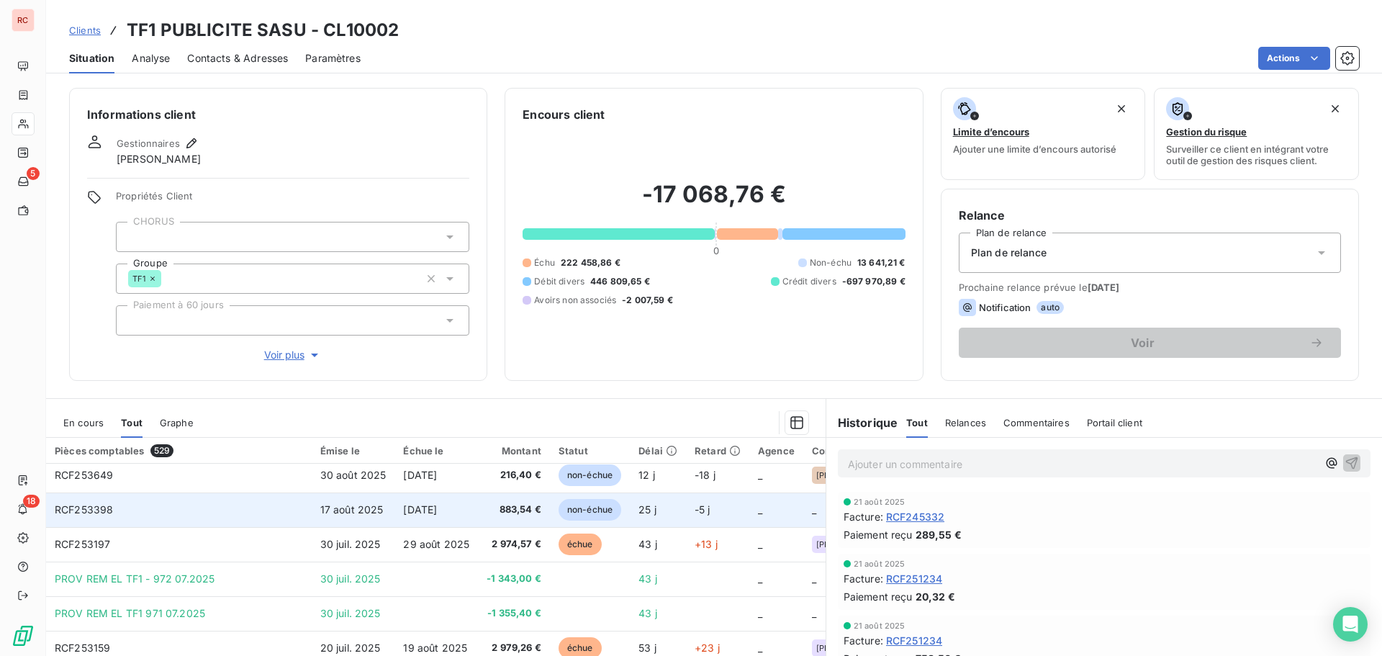
click at [394, 508] on td "[DATE]" at bounding box center [436, 509] width 84 height 35
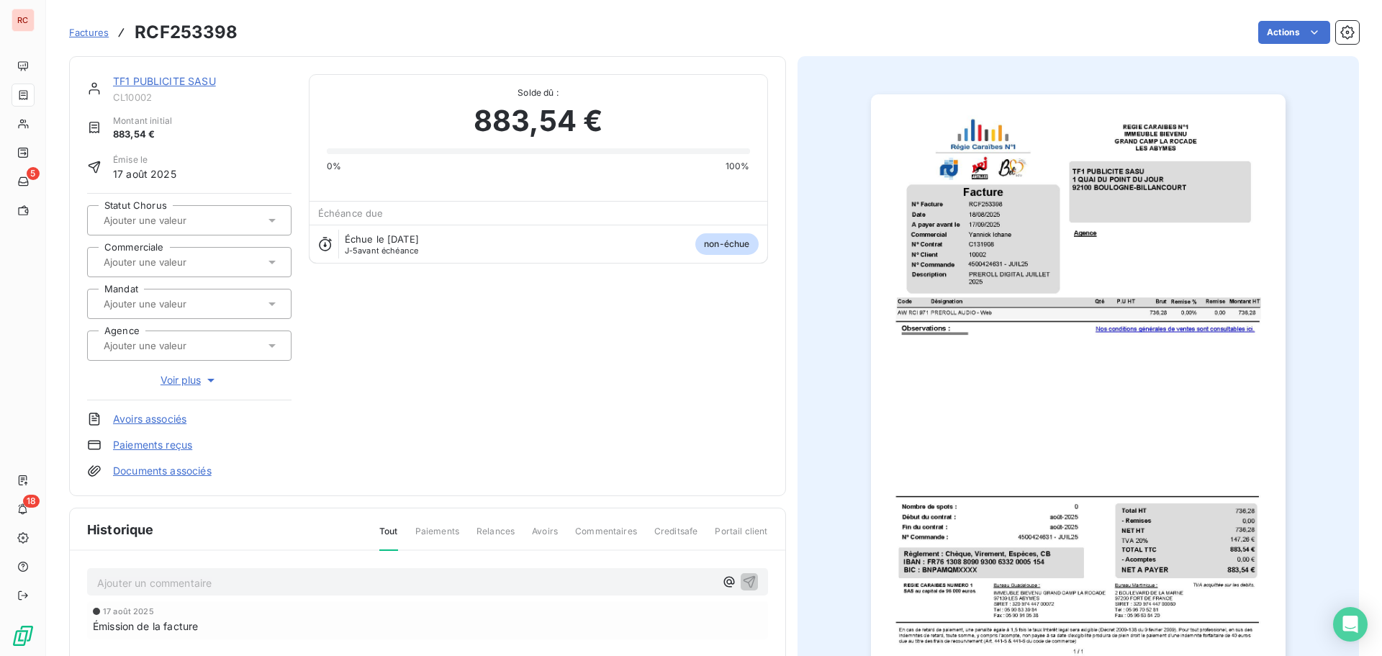
click at [155, 258] on input "text" at bounding box center [174, 262] width 145 height 13
type input "ya"
click at [158, 306] on div "[PERSON_NAME]" at bounding box center [153, 300] width 75 height 17
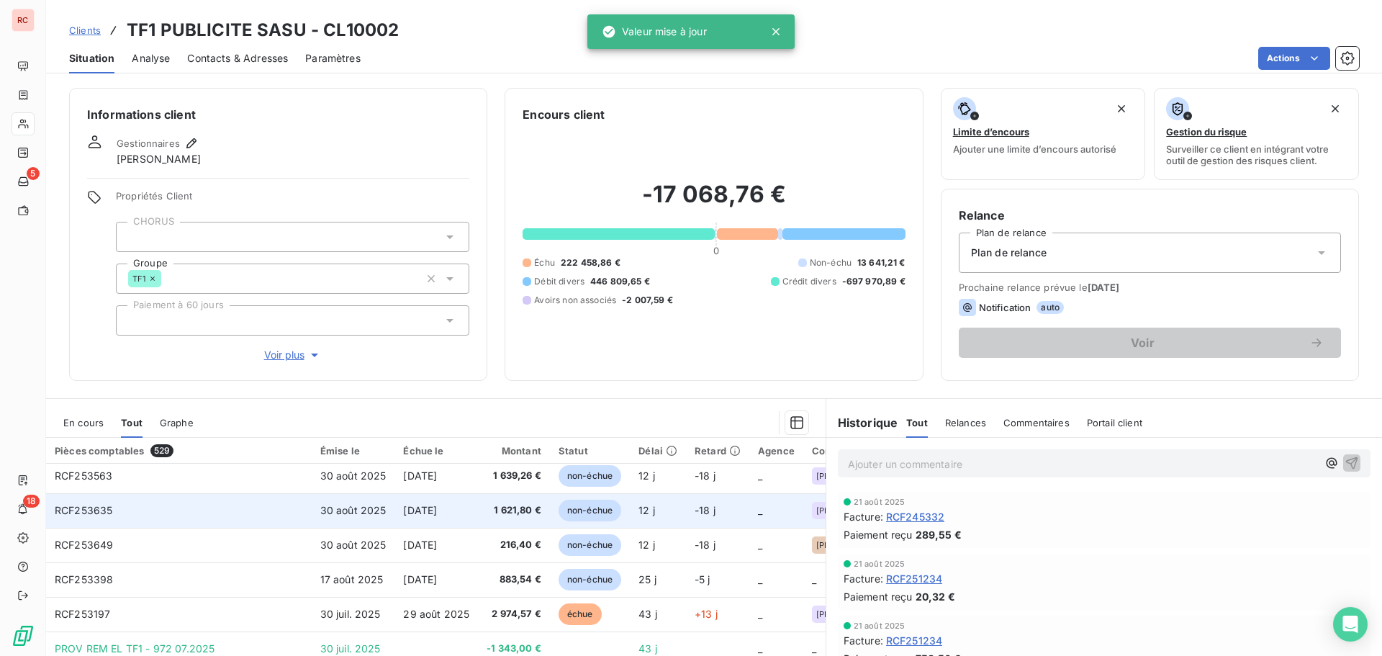
scroll to position [144, 0]
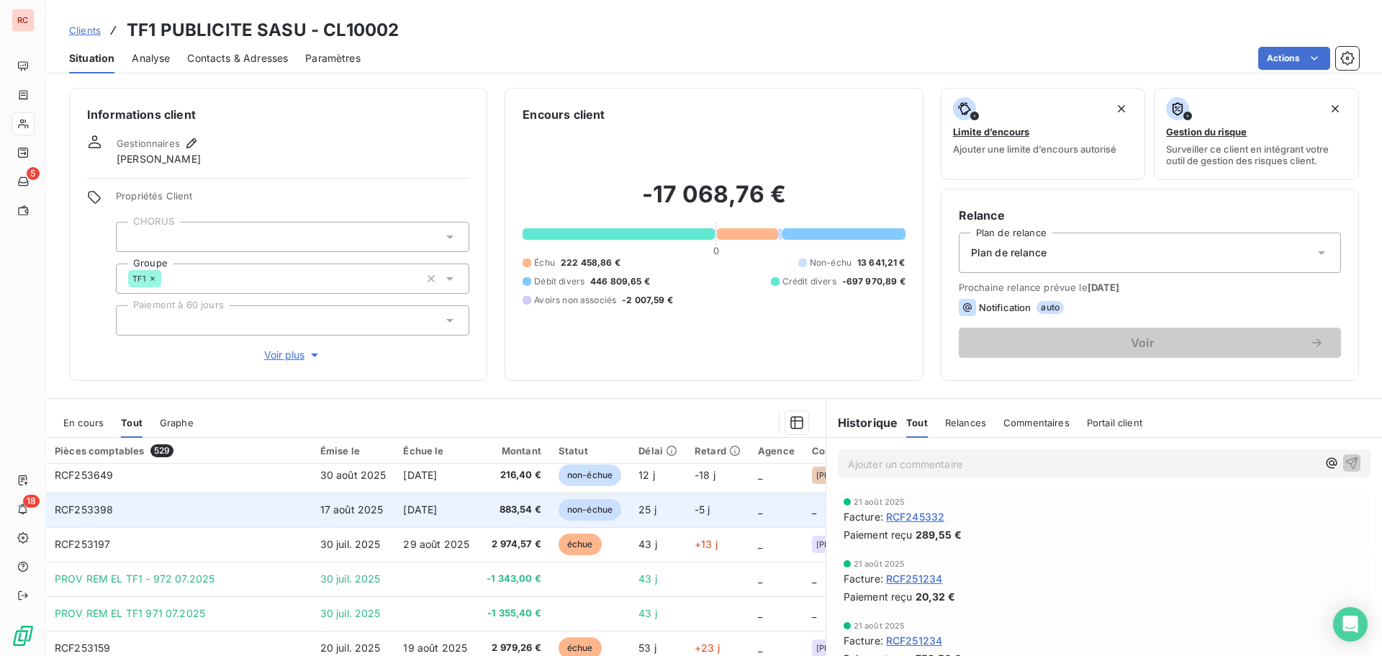
click at [487, 510] on span "883,54 €" at bounding box center [514, 509] width 55 height 14
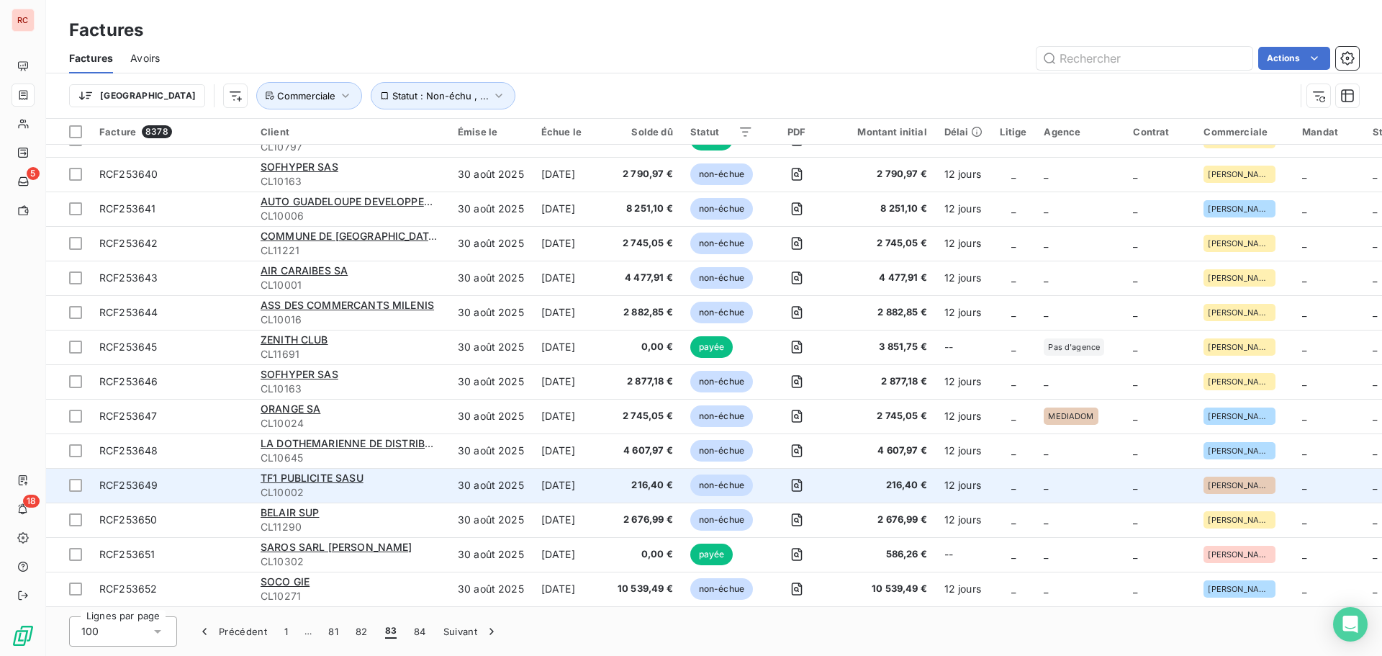
scroll to position [2712, 0]
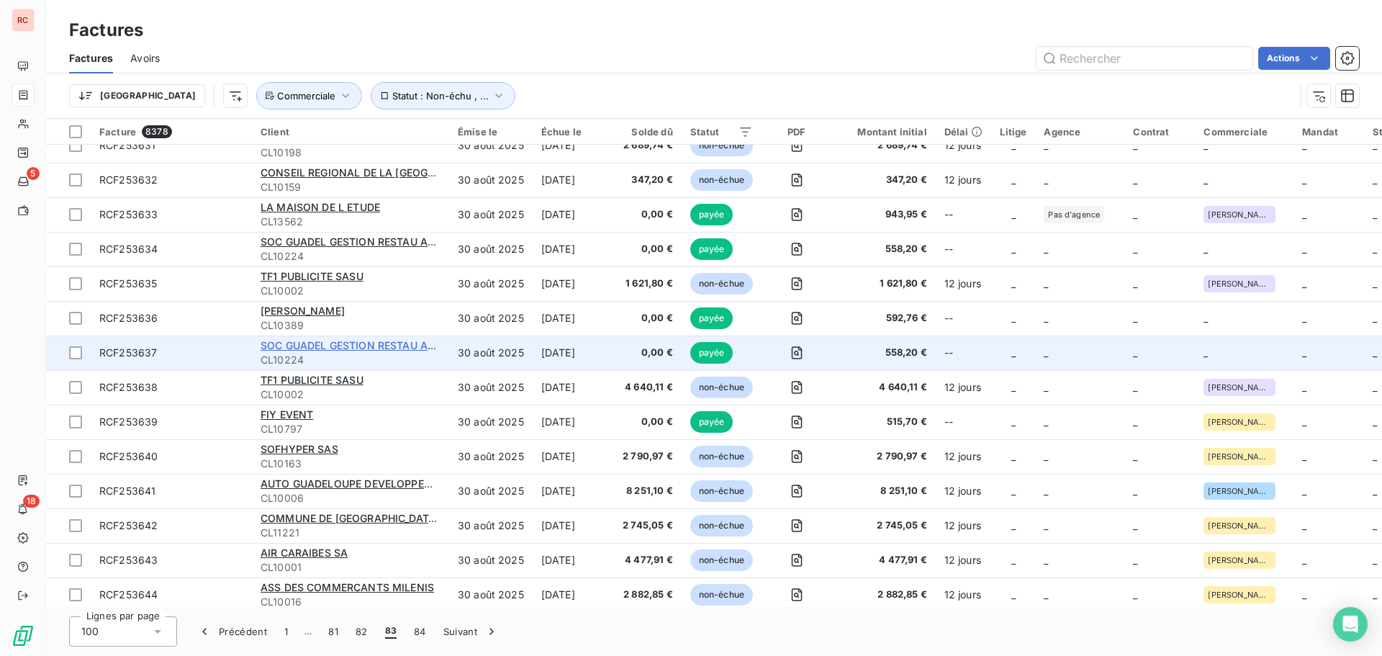
click at [377, 347] on span "SOC GUADEL GESTION RESTAU ANIMA LOISIR (SOGGRAL) SARL" at bounding box center [421, 345] width 320 height 12
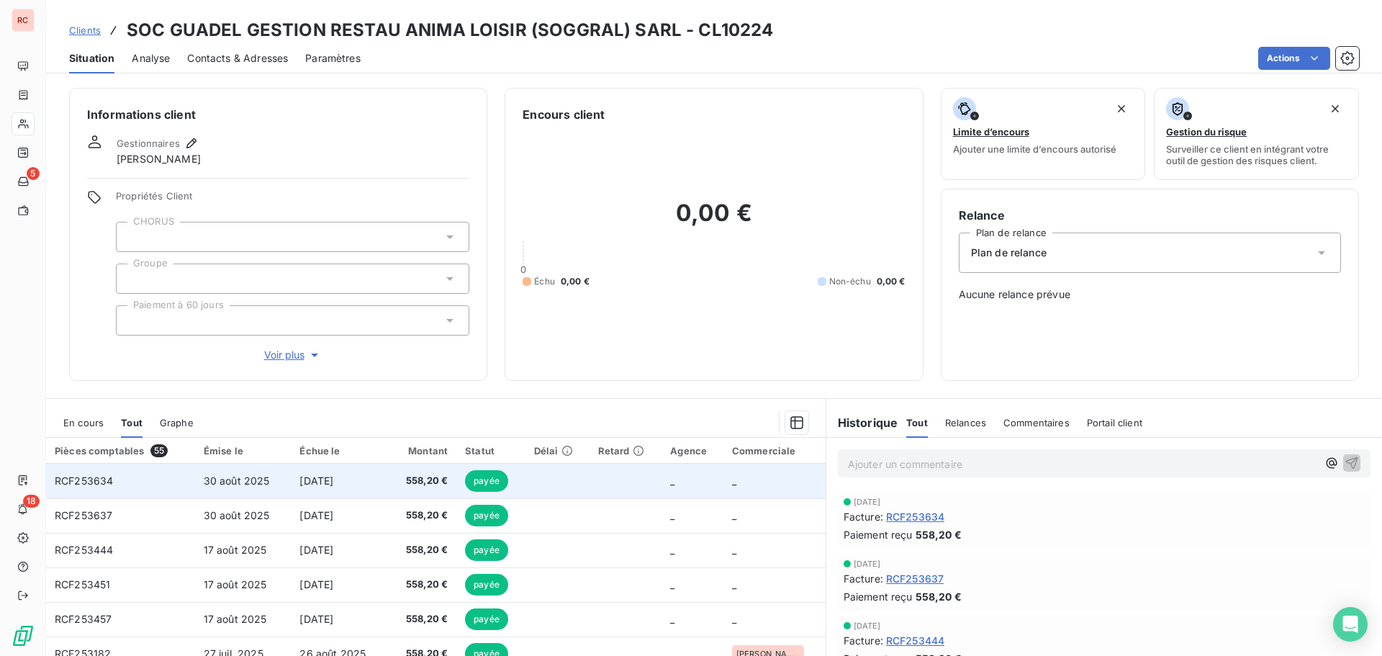
click at [242, 478] on span "30 août 2025" at bounding box center [237, 480] width 66 height 12
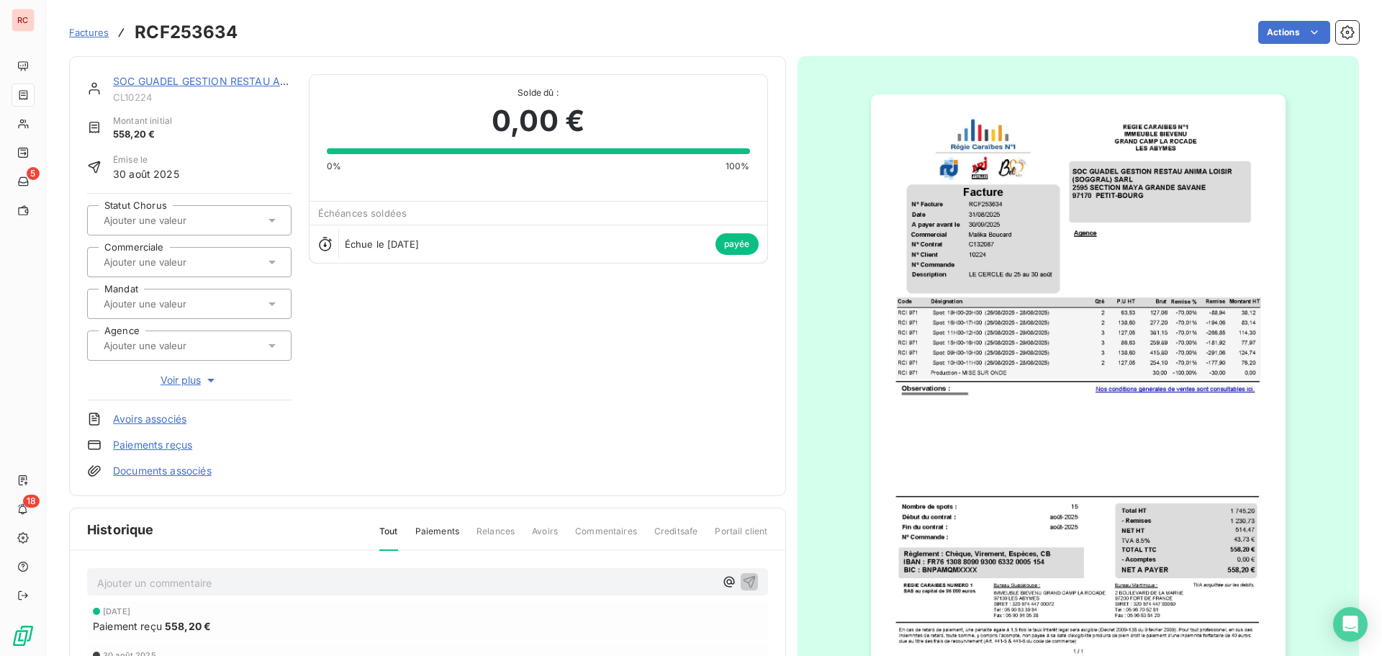
click at [220, 260] on input "text" at bounding box center [174, 262] width 145 height 13
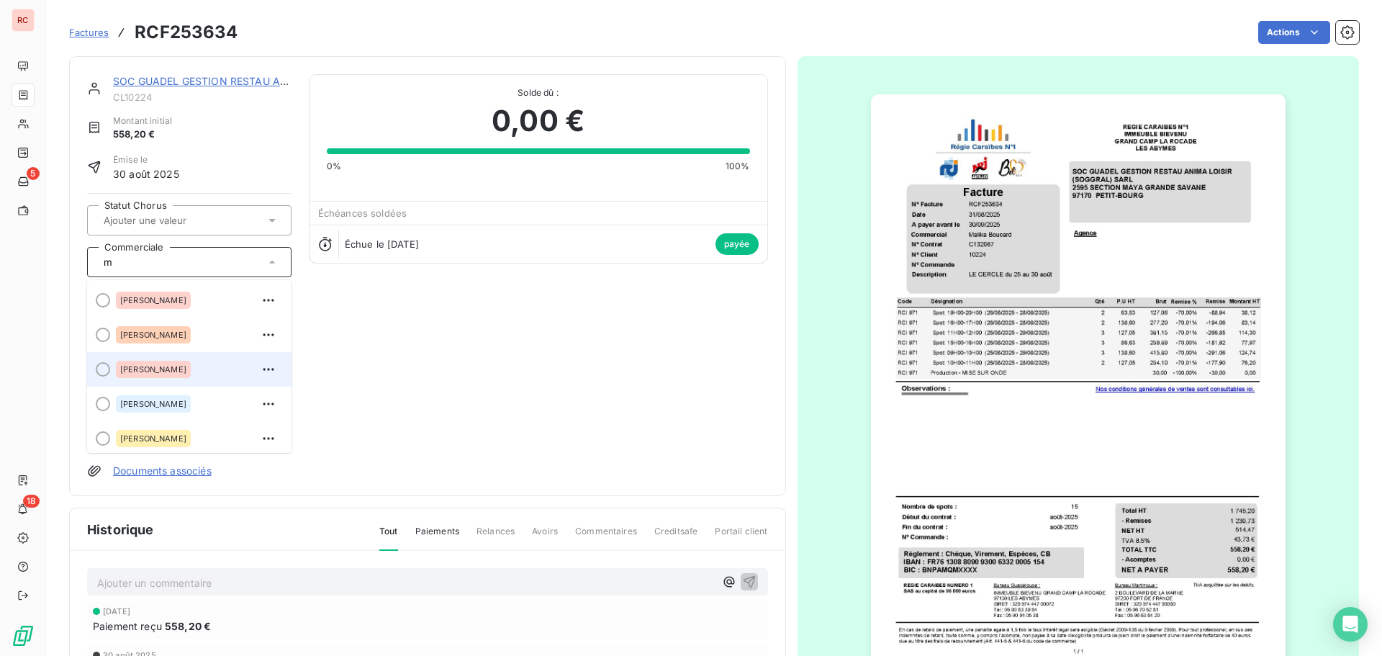
type input "m"
click at [173, 371] on span "[PERSON_NAME]" at bounding box center [153, 369] width 66 height 9
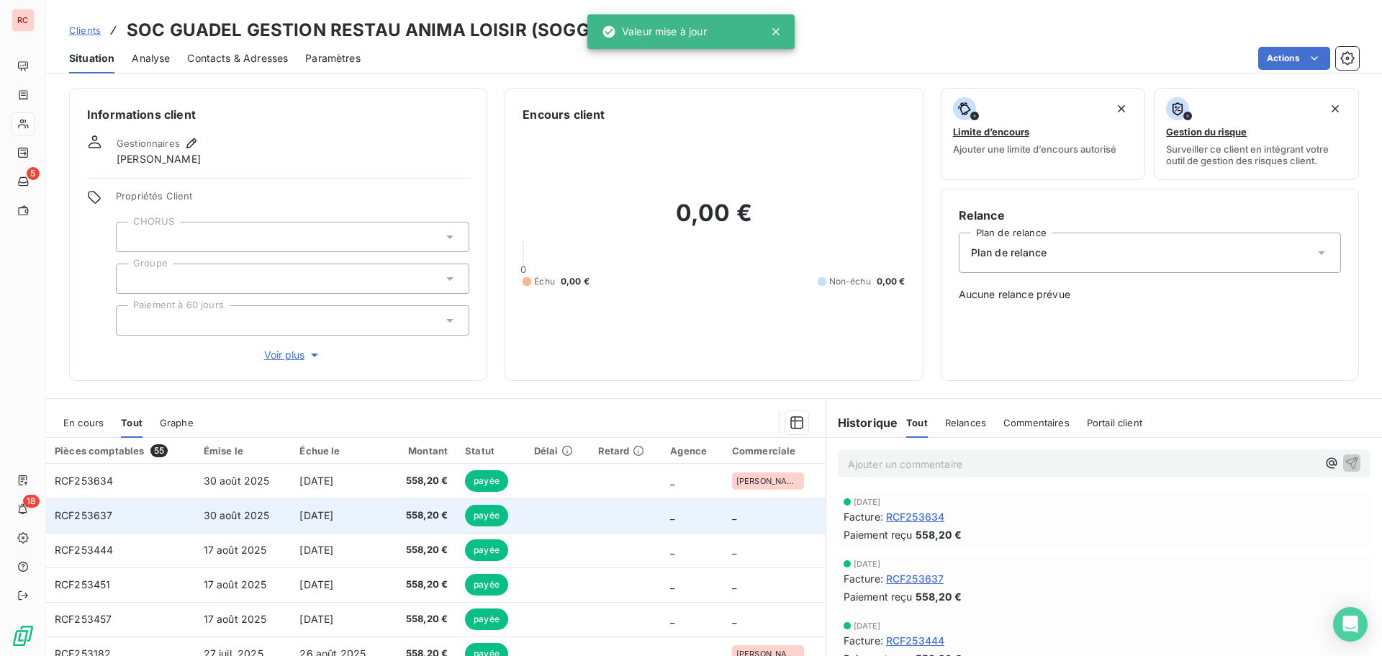
click at [256, 518] on span "30 août 2025" at bounding box center [237, 515] width 66 height 12
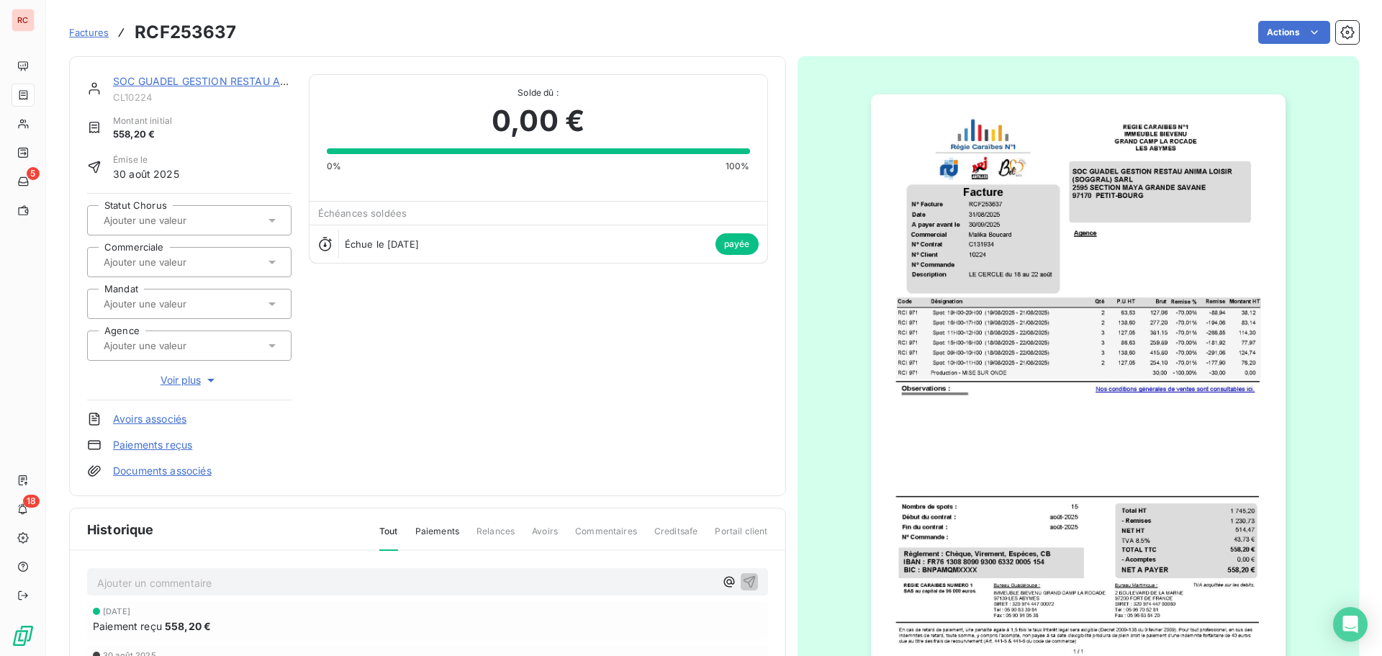
click at [198, 256] on input "text" at bounding box center [174, 262] width 145 height 13
type input "ma"
click at [187, 304] on div "[PERSON_NAME]" at bounding box center [198, 300] width 164 height 23
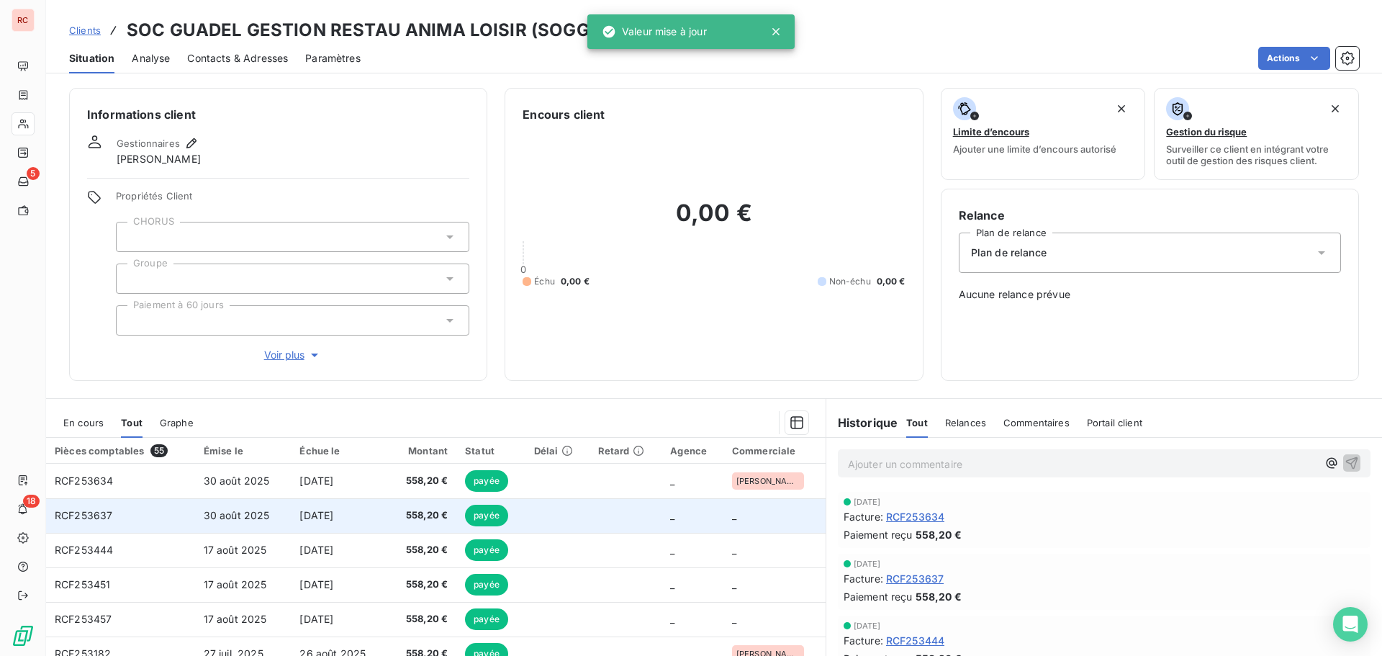
click at [333, 516] on span "[DATE]" at bounding box center [316, 515] width 34 height 12
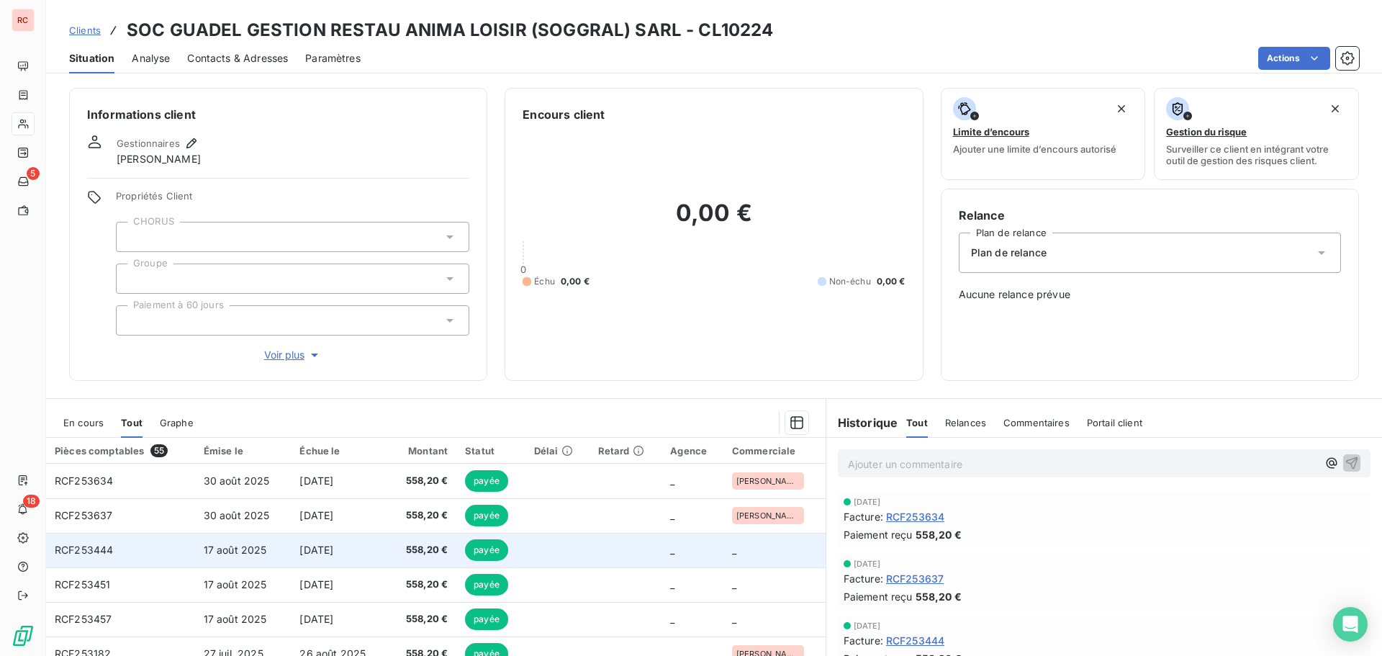
click at [281, 558] on td "17 août 2025" at bounding box center [243, 550] width 96 height 35
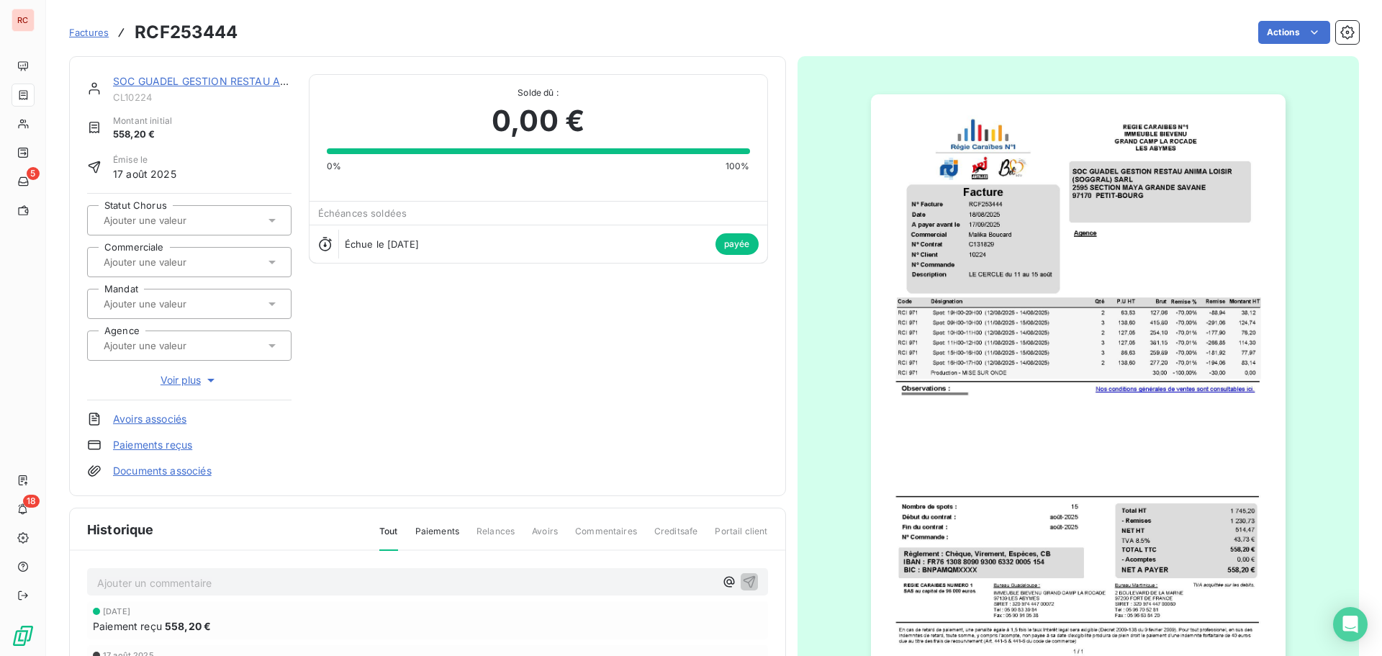
click at [169, 257] on input "text" at bounding box center [174, 262] width 145 height 13
type input "ma"
click at [207, 304] on div "[PERSON_NAME]" at bounding box center [198, 300] width 164 height 23
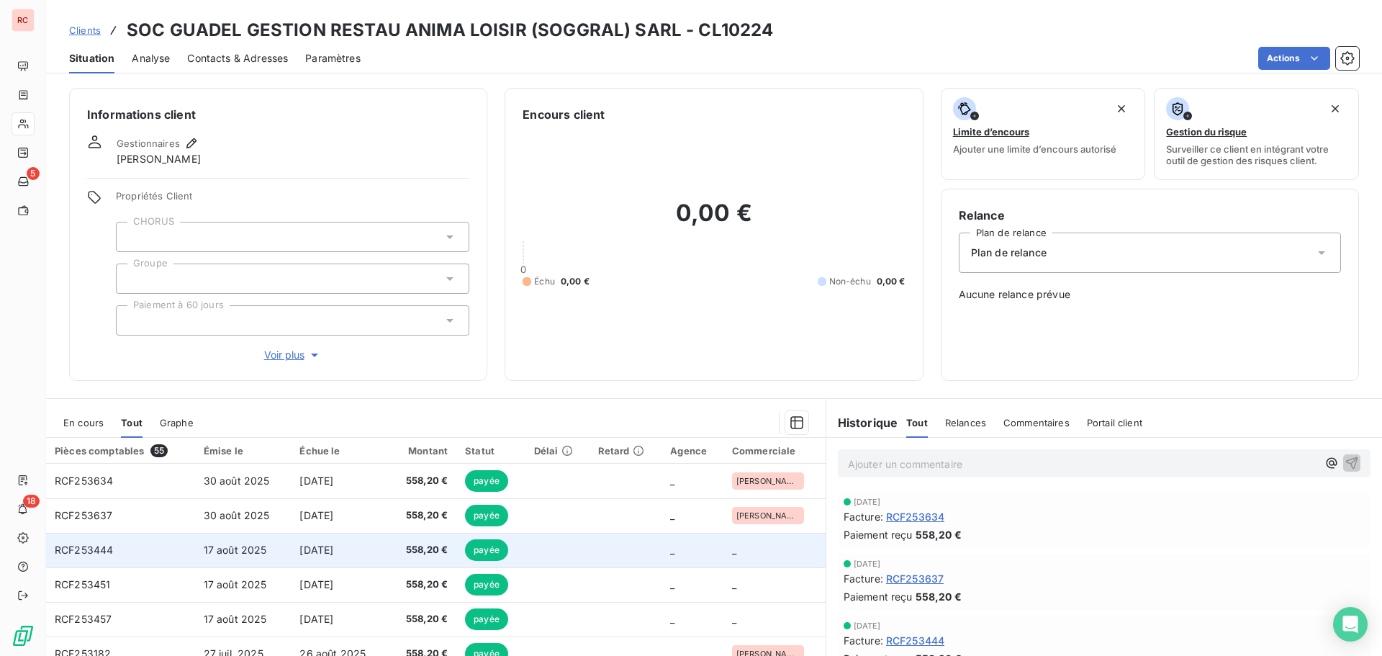
click at [334, 561] on td "[DATE]" at bounding box center [340, 550] width 98 height 35
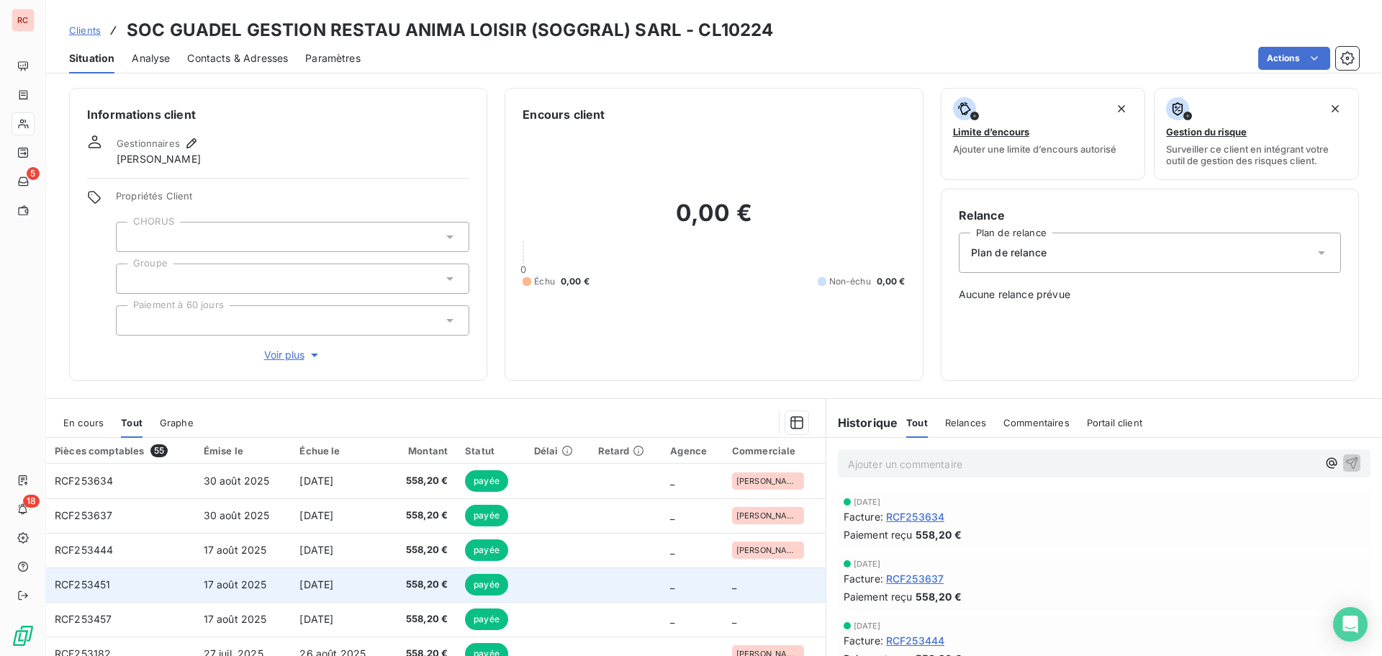
click at [390, 586] on td "558,20 €" at bounding box center [423, 584] width 68 height 35
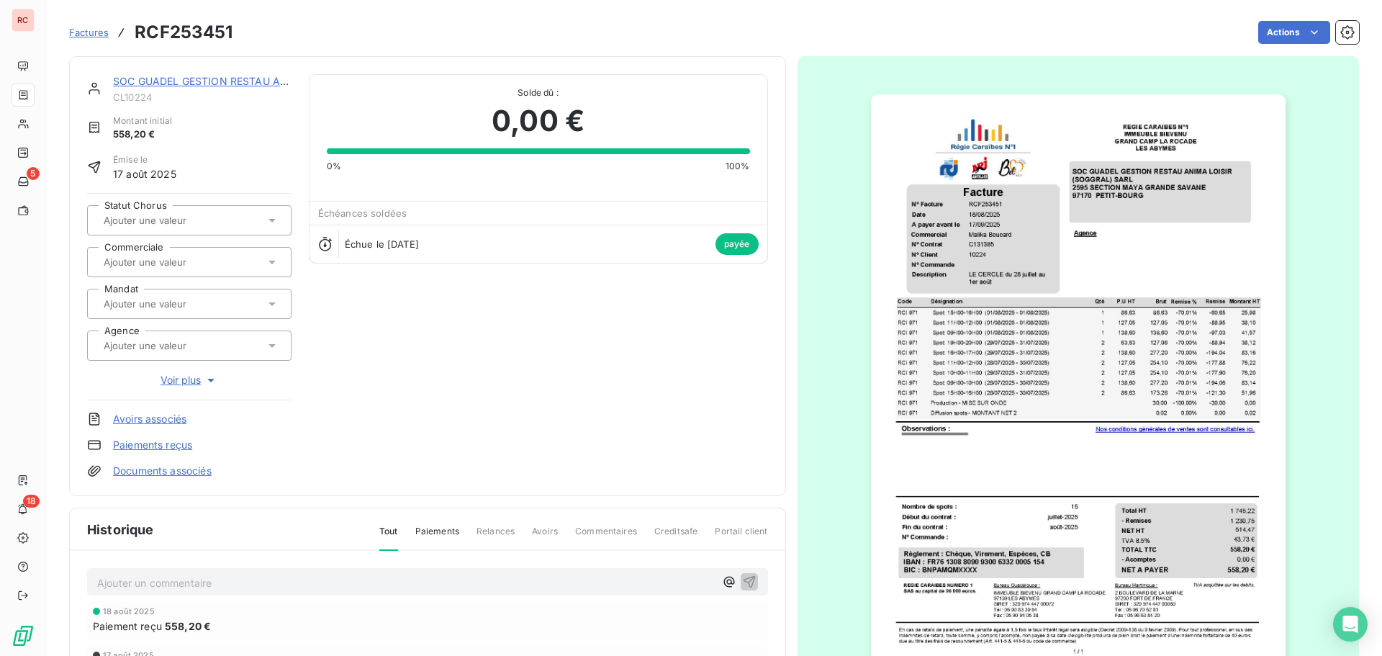
click at [235, 258] on div at bounding box center [182, 262] width 166 height 19
type input "ma"
click at [173, 302] on span "[PERSON_NAME]" at bounding box center [153, 300] width 66 height 9
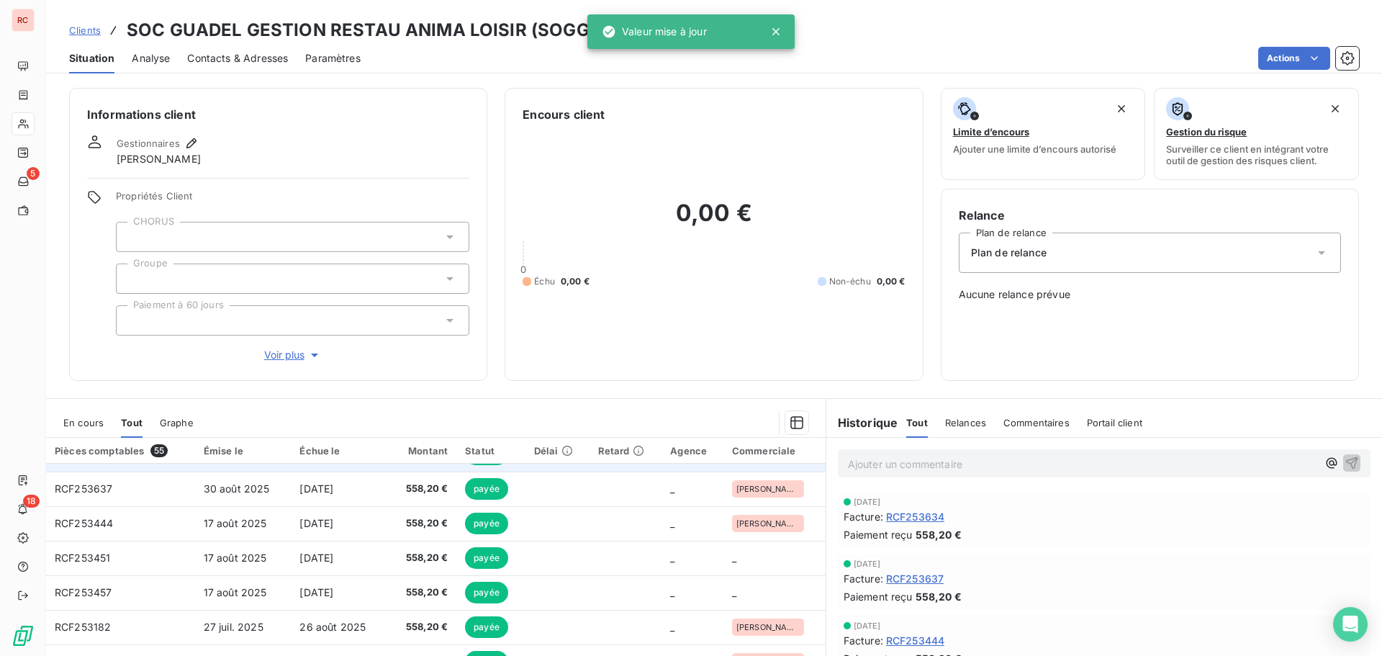
scroll to position [72, 0]
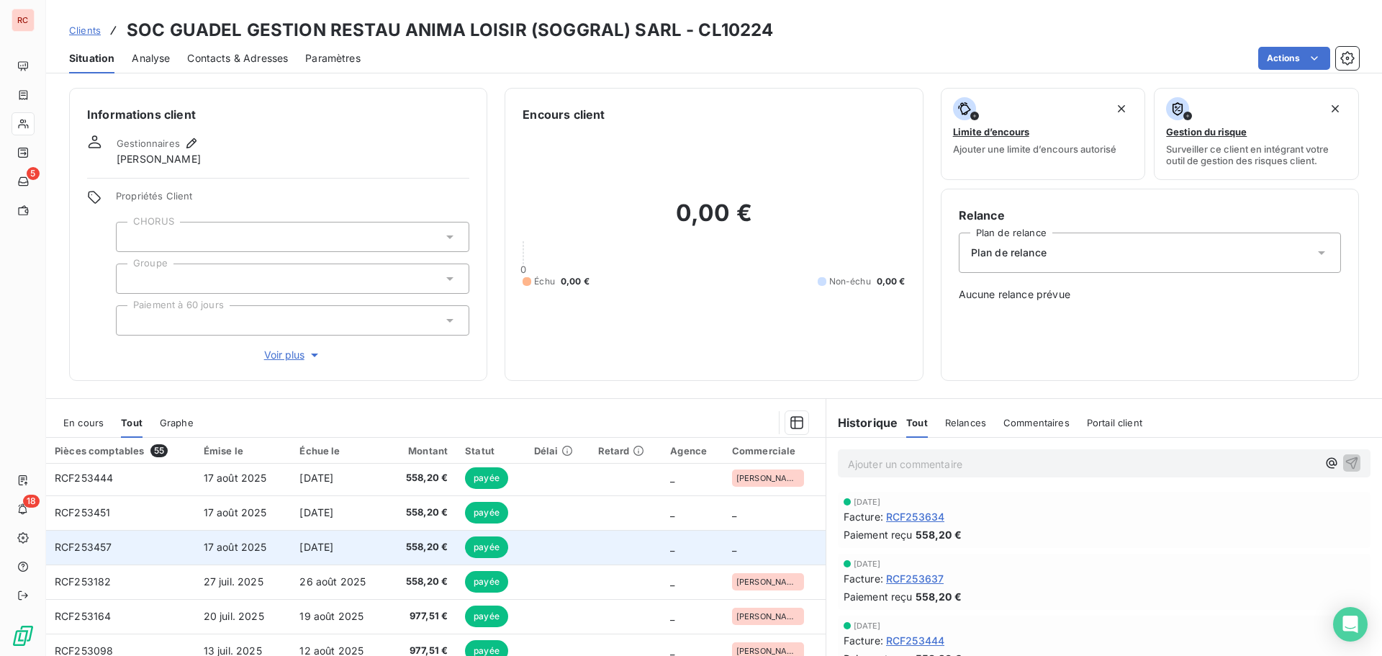
click at [223, 551] on span "17 août 2025" at bounding box center [235, 547] width 63 height 12
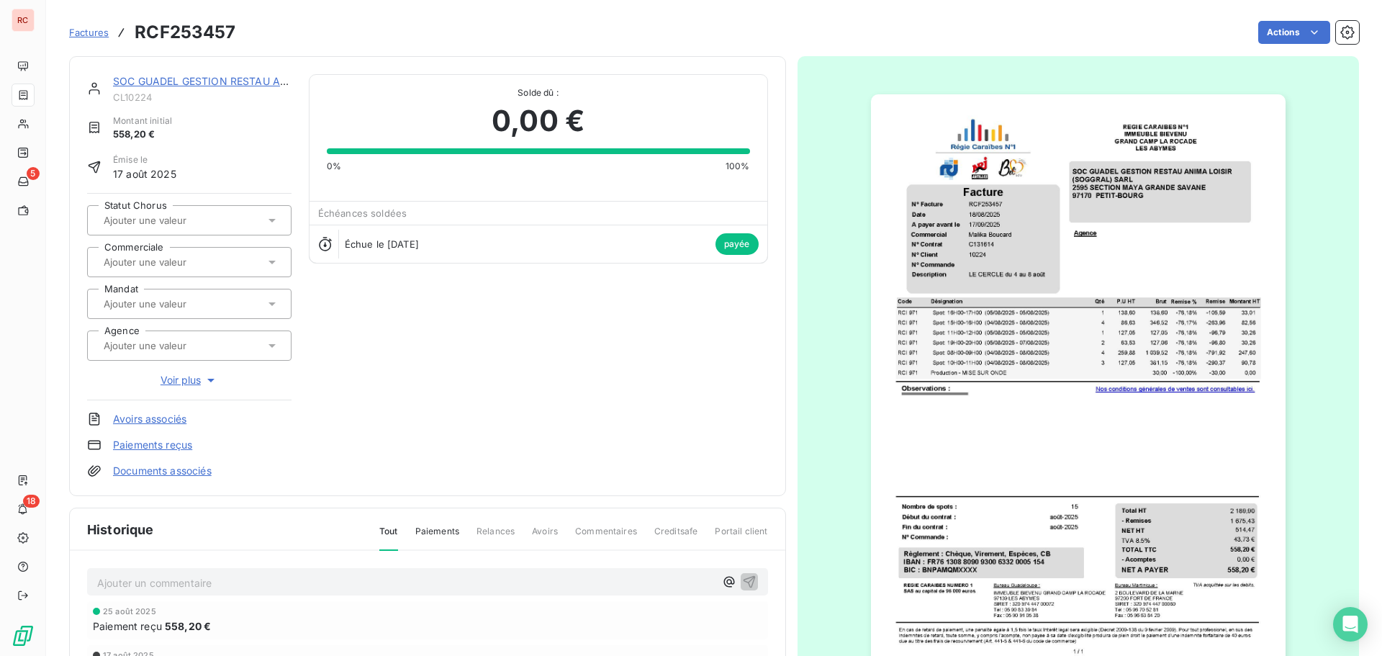
click at [195, 257] on input "text" at bounding box center [174, 262] width 145 height 13
type input "mal"
click at [184, 304] on div "[PERSON_NAME]" at bounding box center [198, 300] width 164 height 23
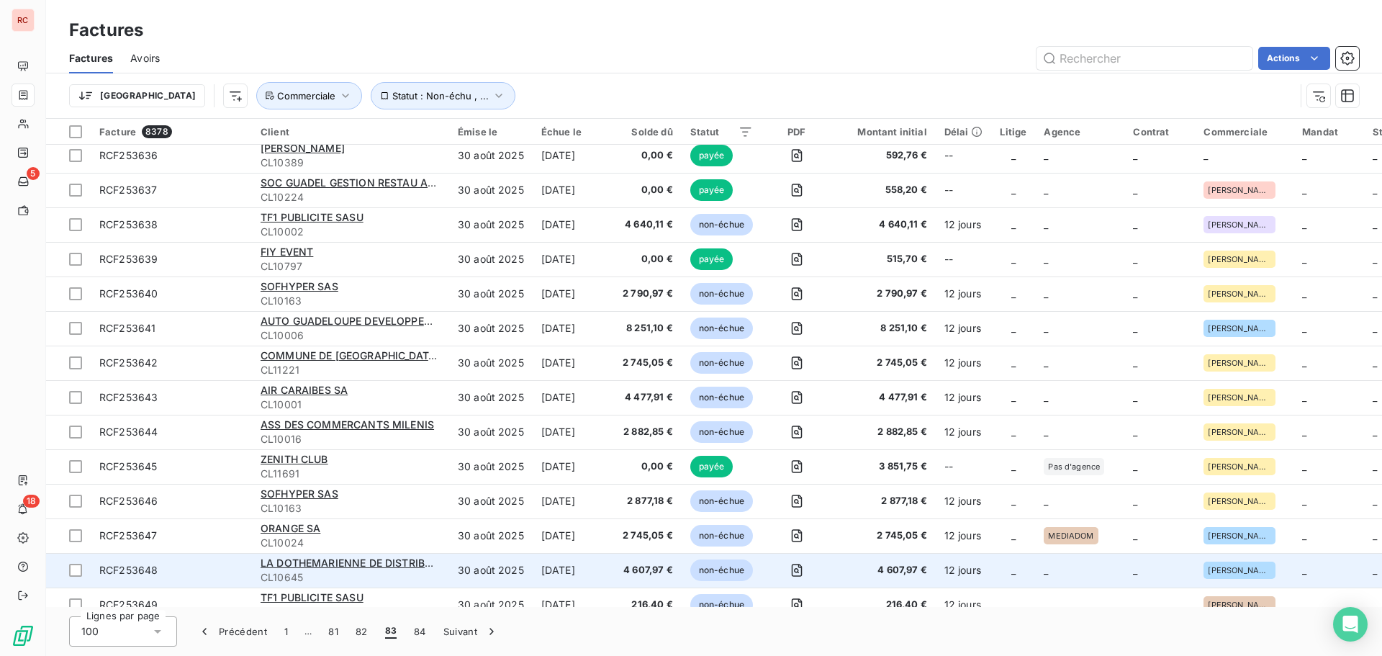
scroll to position [2640, 0]
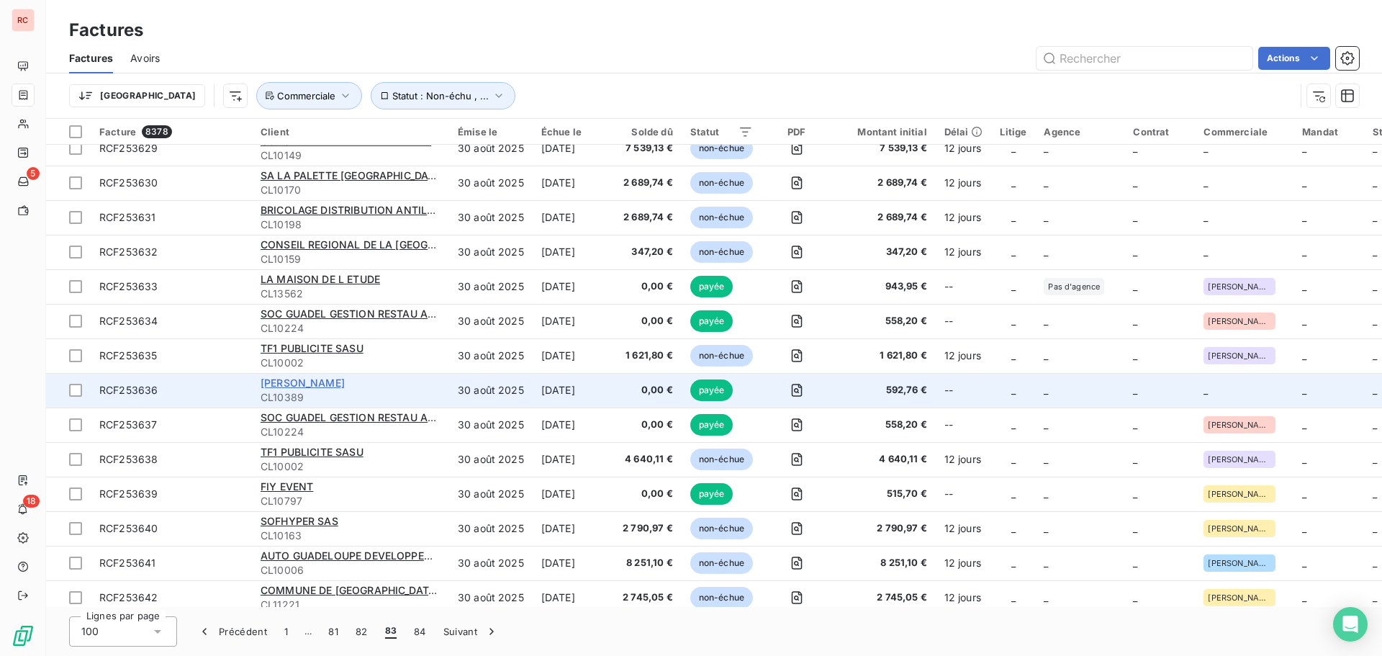
click at [311, 380] on span "[PERSON_NAME]" at bounding box center [303, 382] width 84 height 12
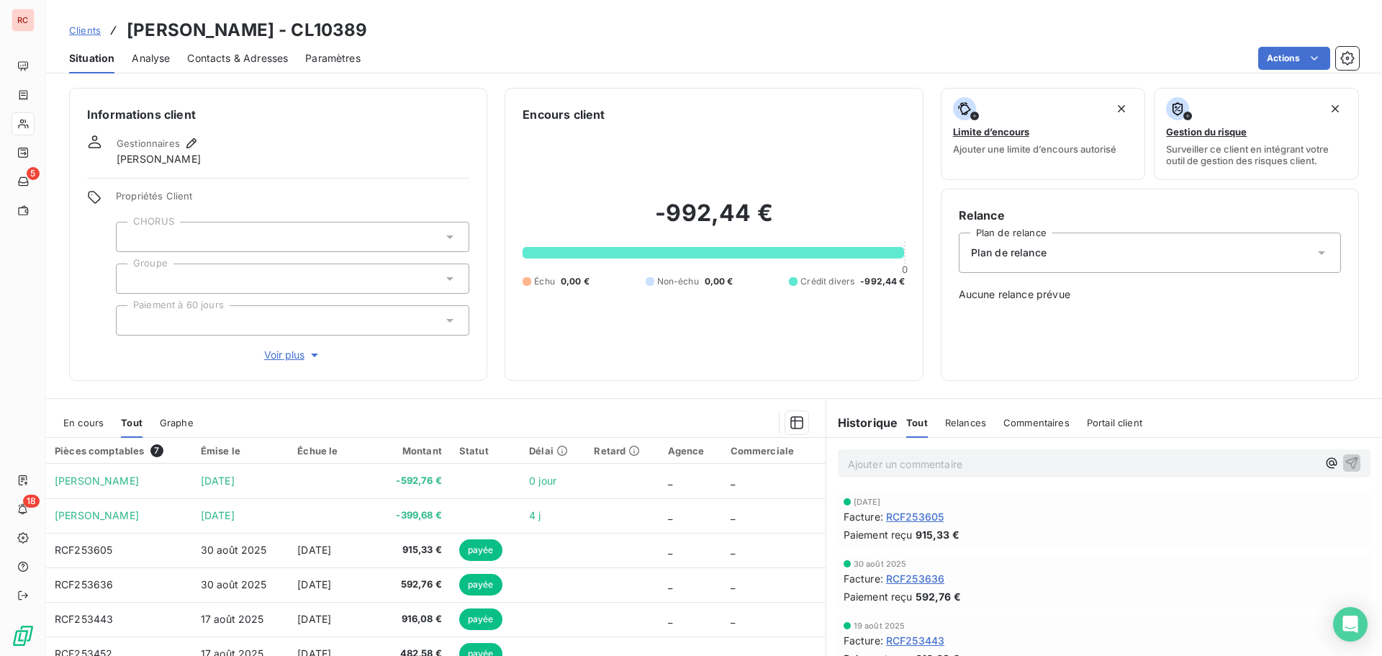
scroll to position [102, 0]
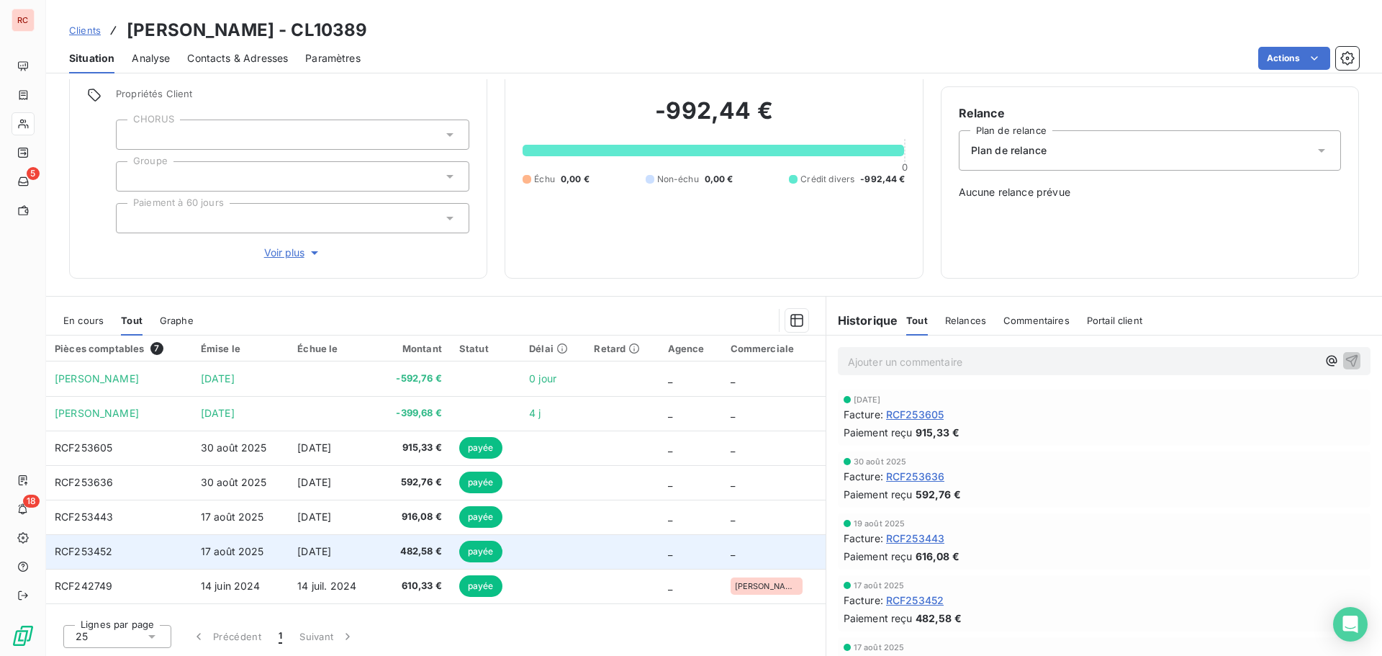
click at [232, 551] on span "17 août 2025" at bounding box center [232, 551] width 63 height 12
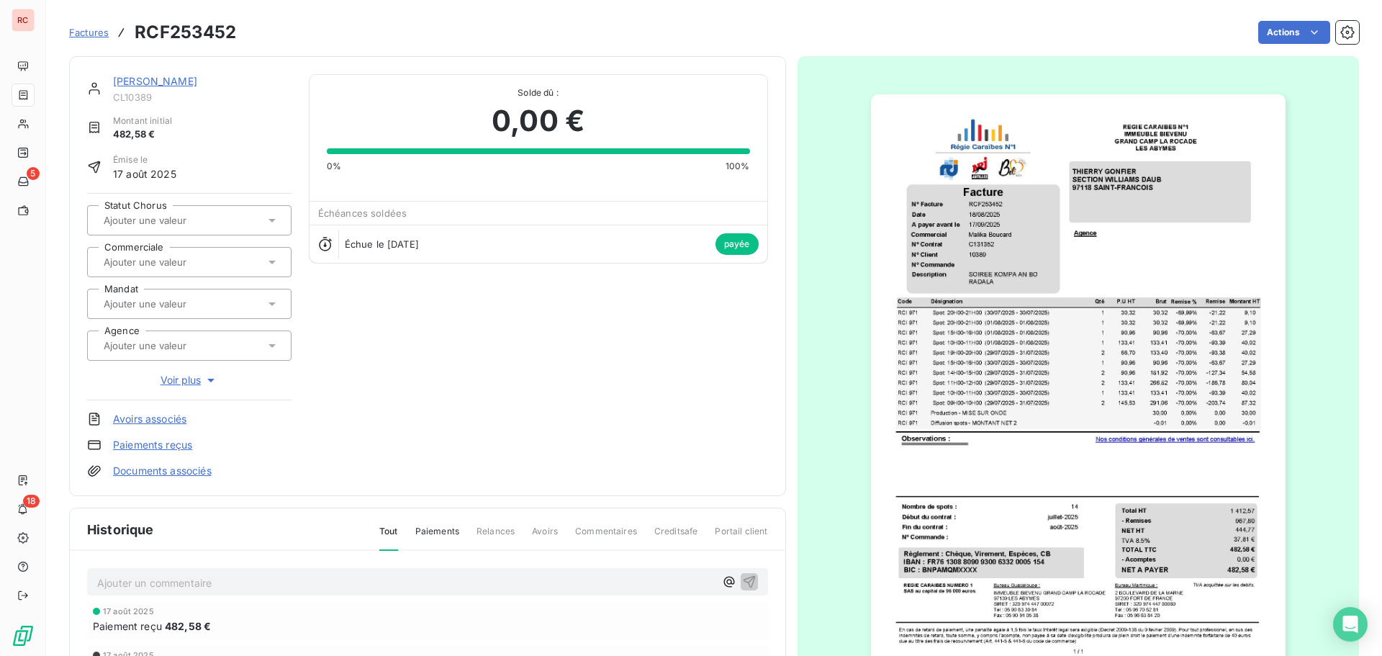
click at [268, 258] on icon at bounding box center [272, 262] width 14 height 14
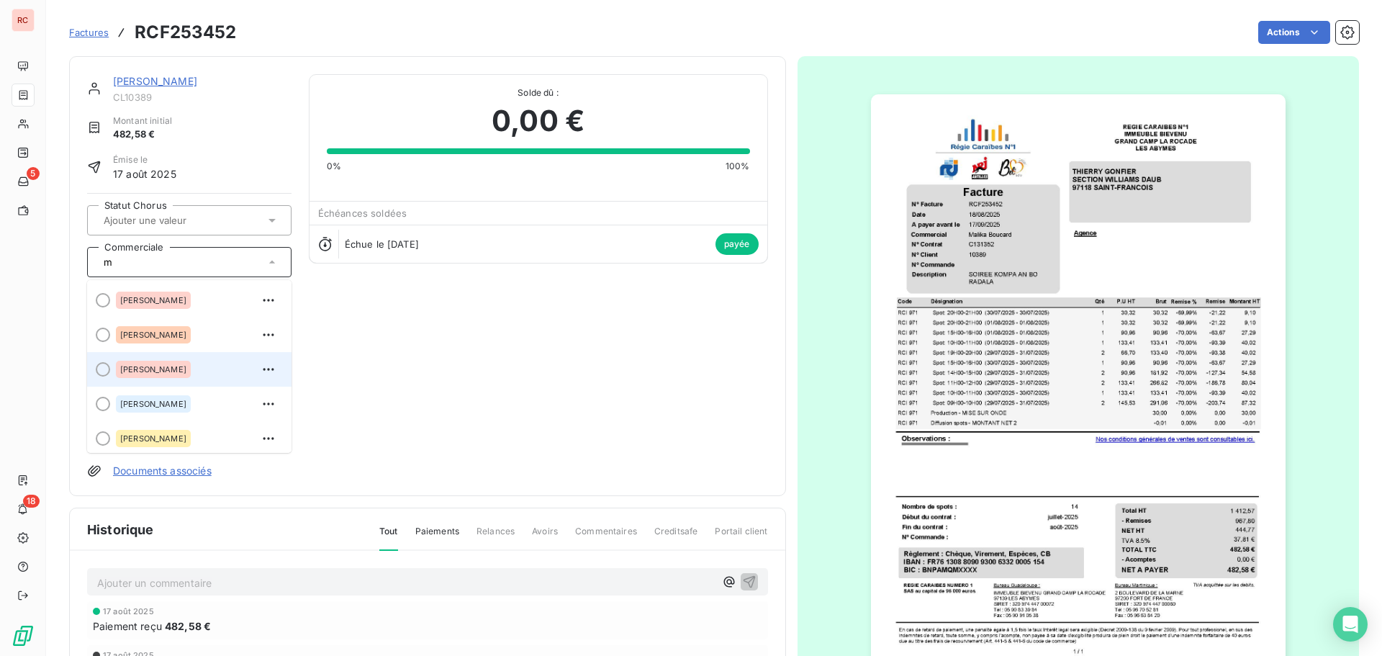
type input "m"
click at [150, 364] on div "[PERSON_NAME]" at bounding box center [153, 369] width 75 height 17
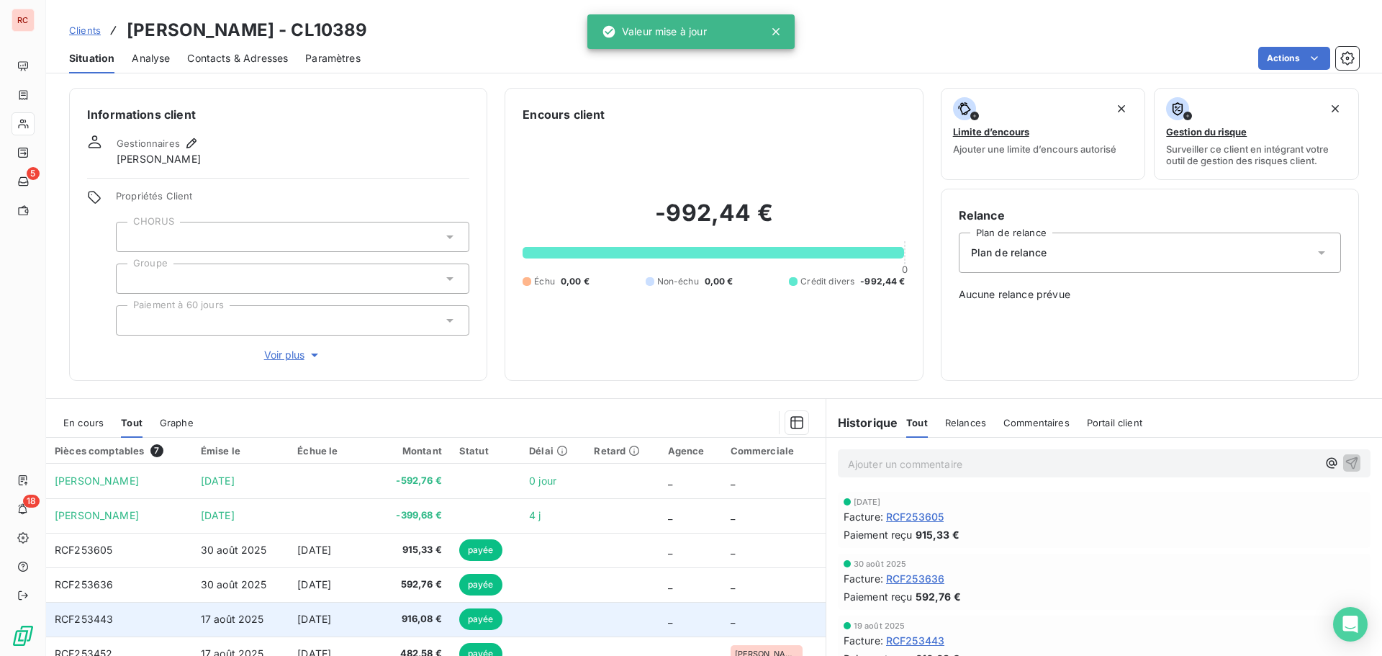
click at [487, 617] on span "payée" at bounding box center [480, 619] width 43 height 22
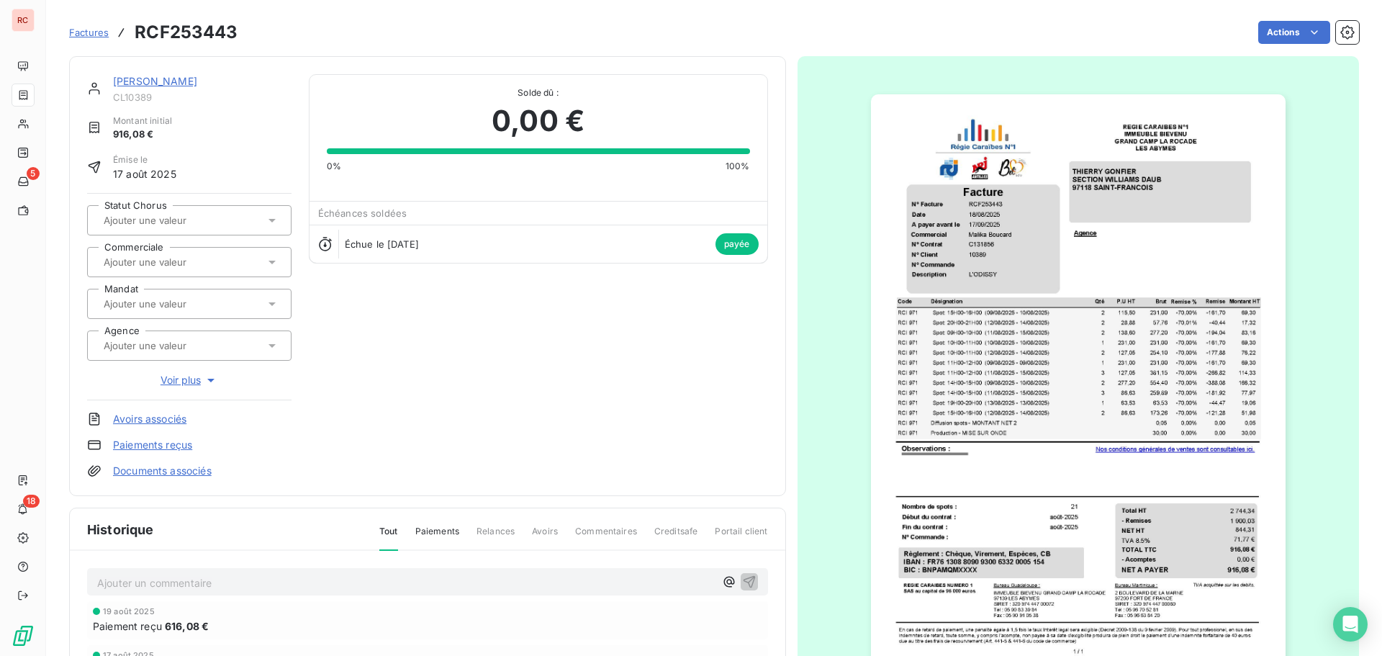
click at [168, 254] on div at bounding box center [182, 262] width 166 height 19
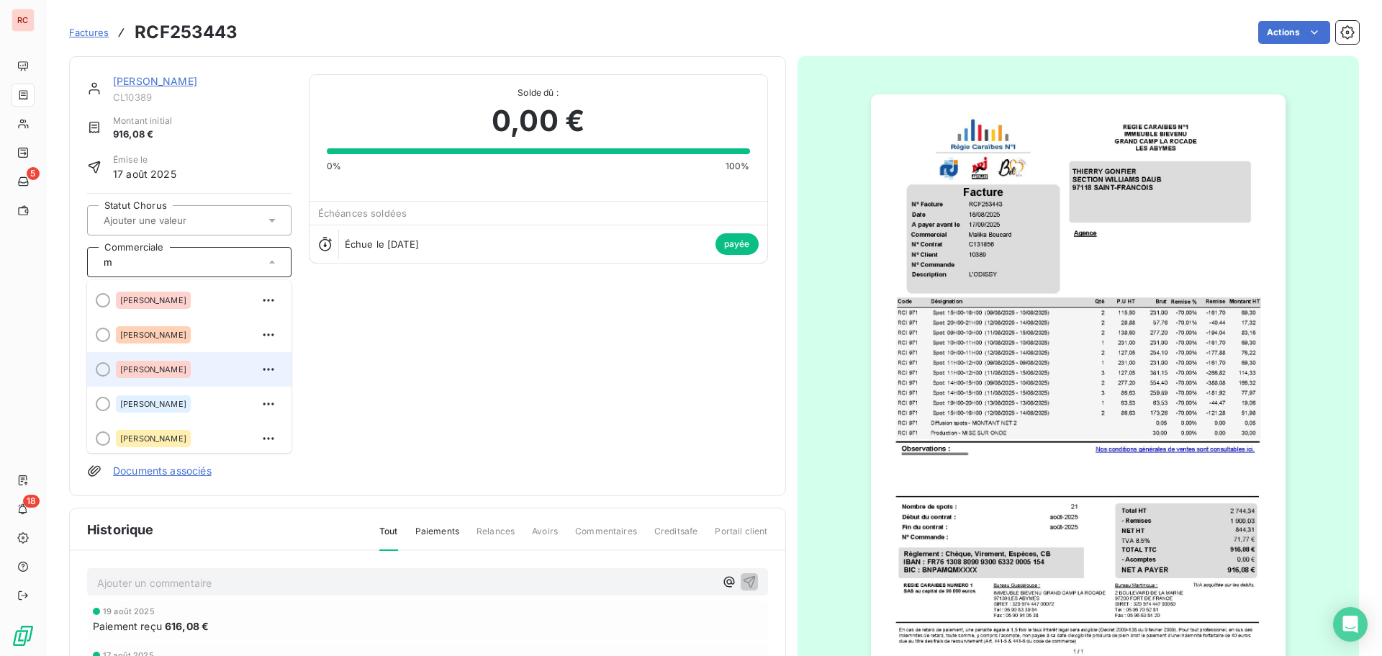
type input "m"
click at [143, 363] on div "[PERSON_NAME]" at bounding box center [153, 369] width 75 height 17
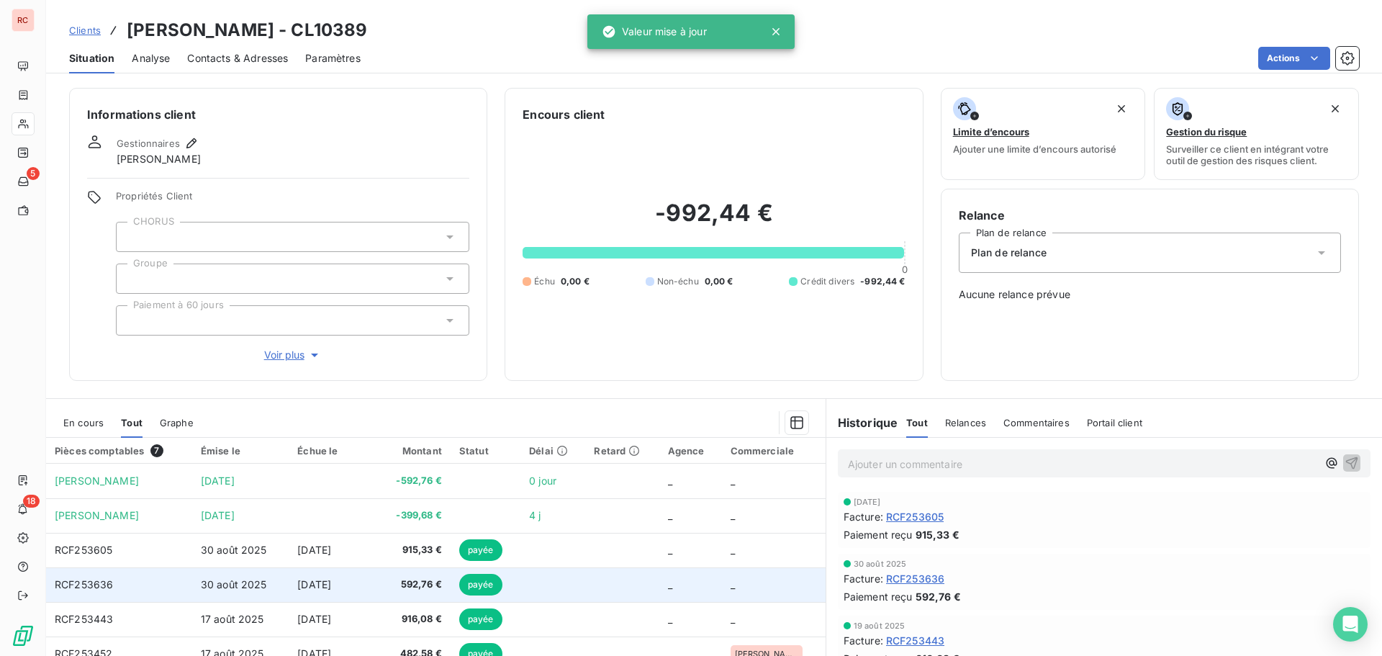
click at [382, 580] on td "592,76 €" at bounding box center [413, 584] width 73 height 35
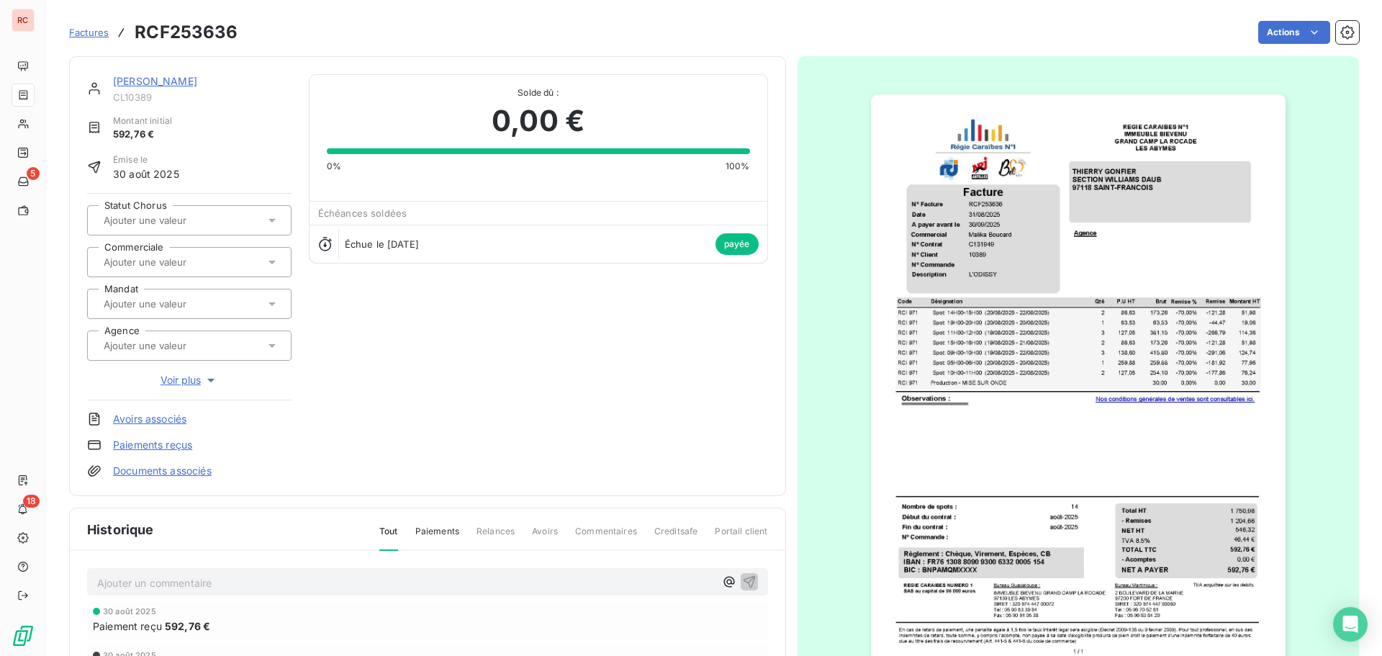
click at [138, 257] on input "text" at bounding box center [174, 262] width 145 height 13
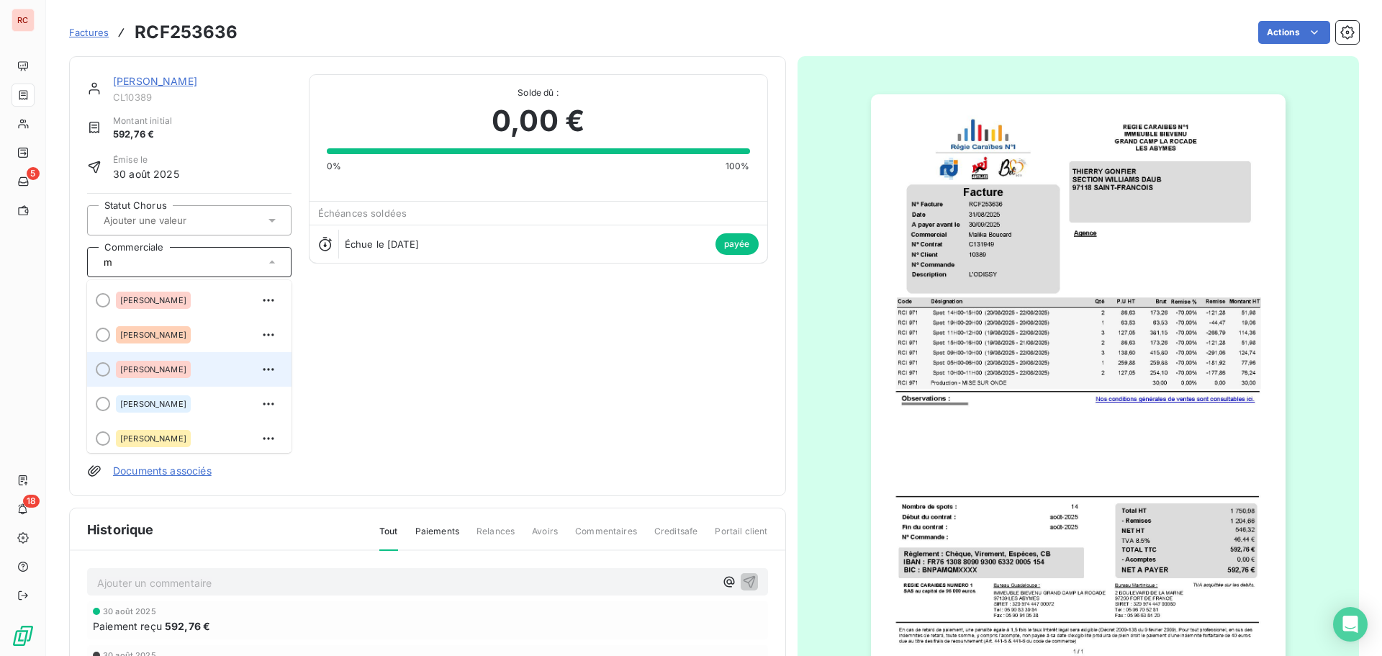
type input "m"
click at [123, 365] on span "[PERSON_NAME]" at bounding box center [153, 369] width 66 height 9
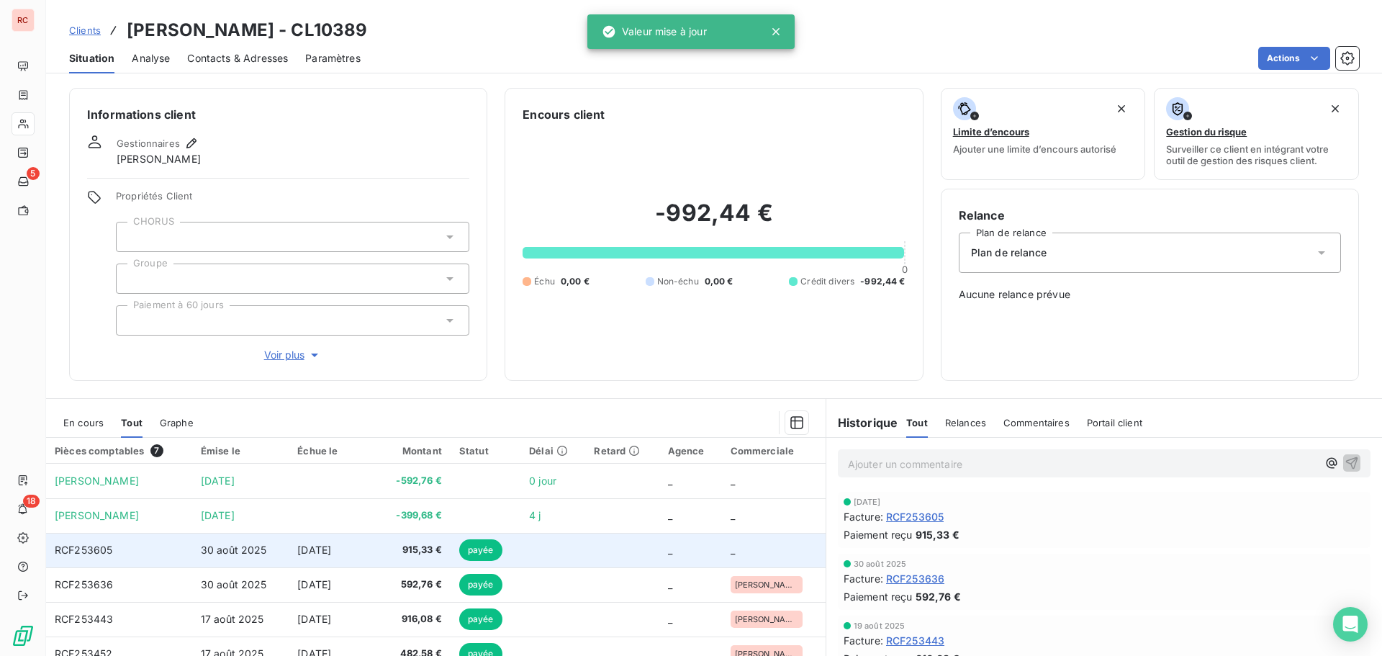
click at [297, 551] on span "[DATE]" at bounding box center [314, 549] width 34 height 12
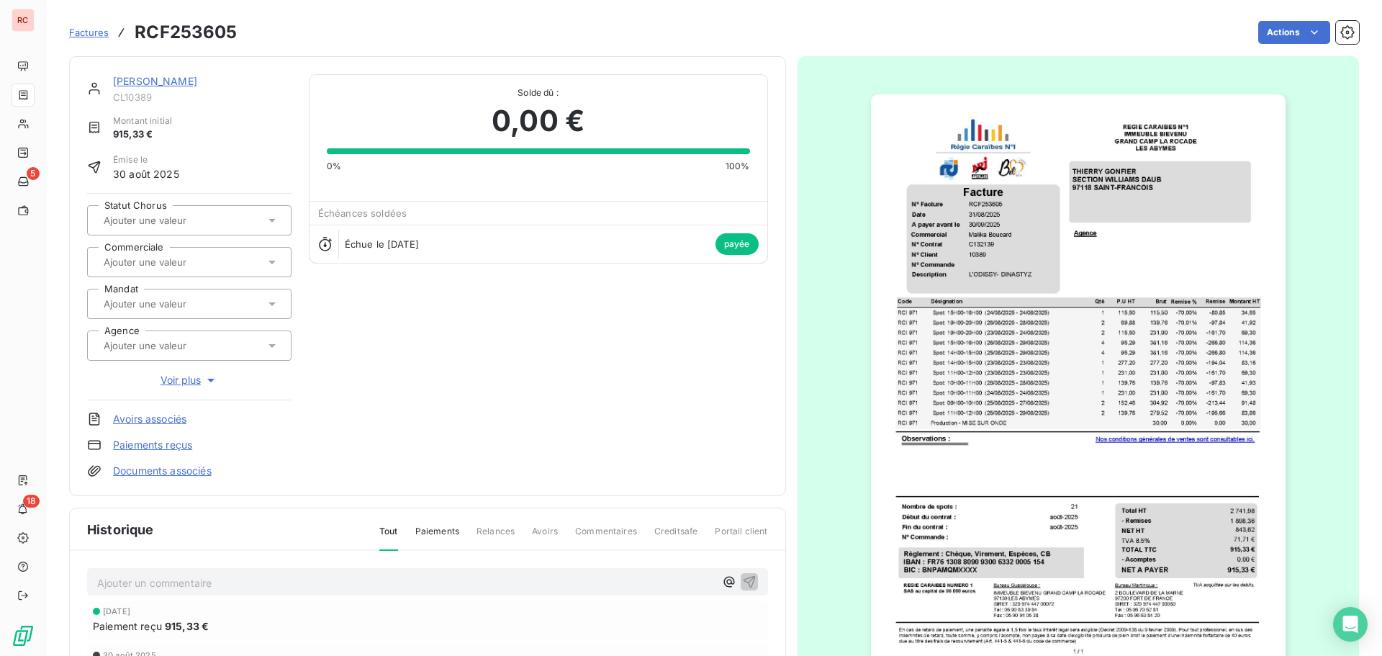
click at [156, 266] on input "text" at bounding box center [174, 262] width 145 height 13
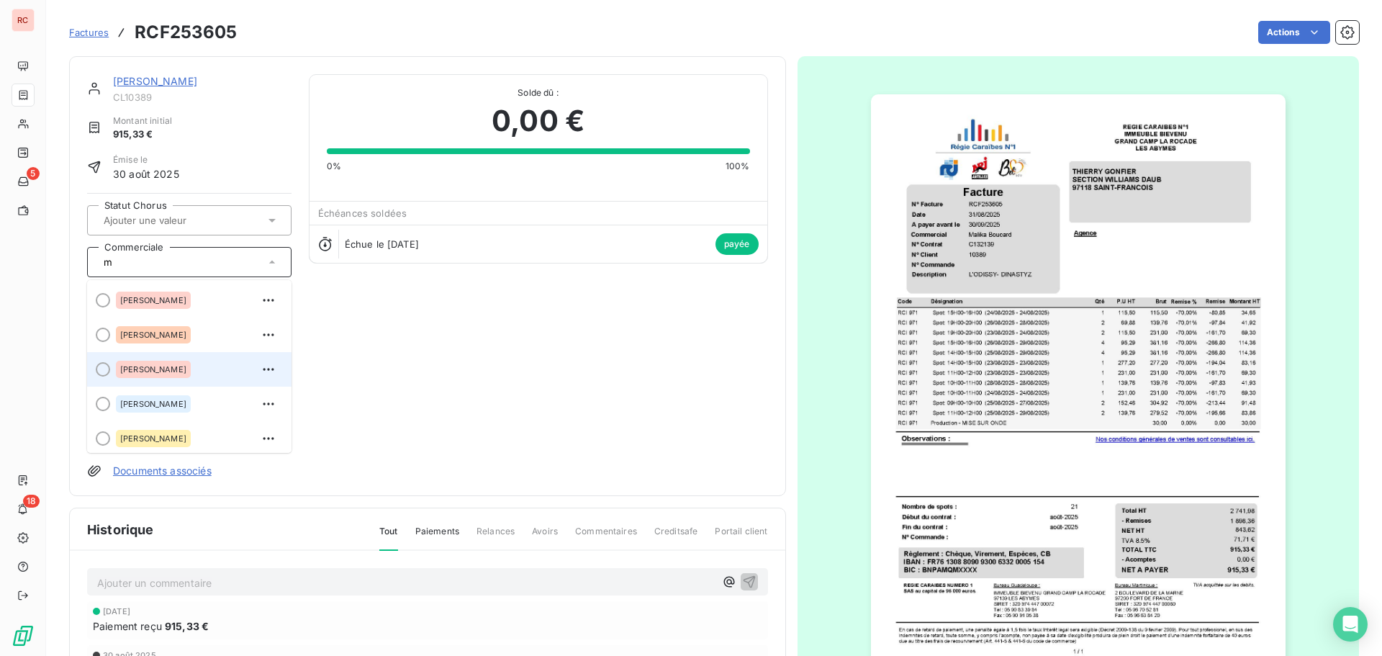
type input "m"
click at [140, 371] on span "[PERSON_NAME]" at bounding box center [153, 369] width 66 height 9
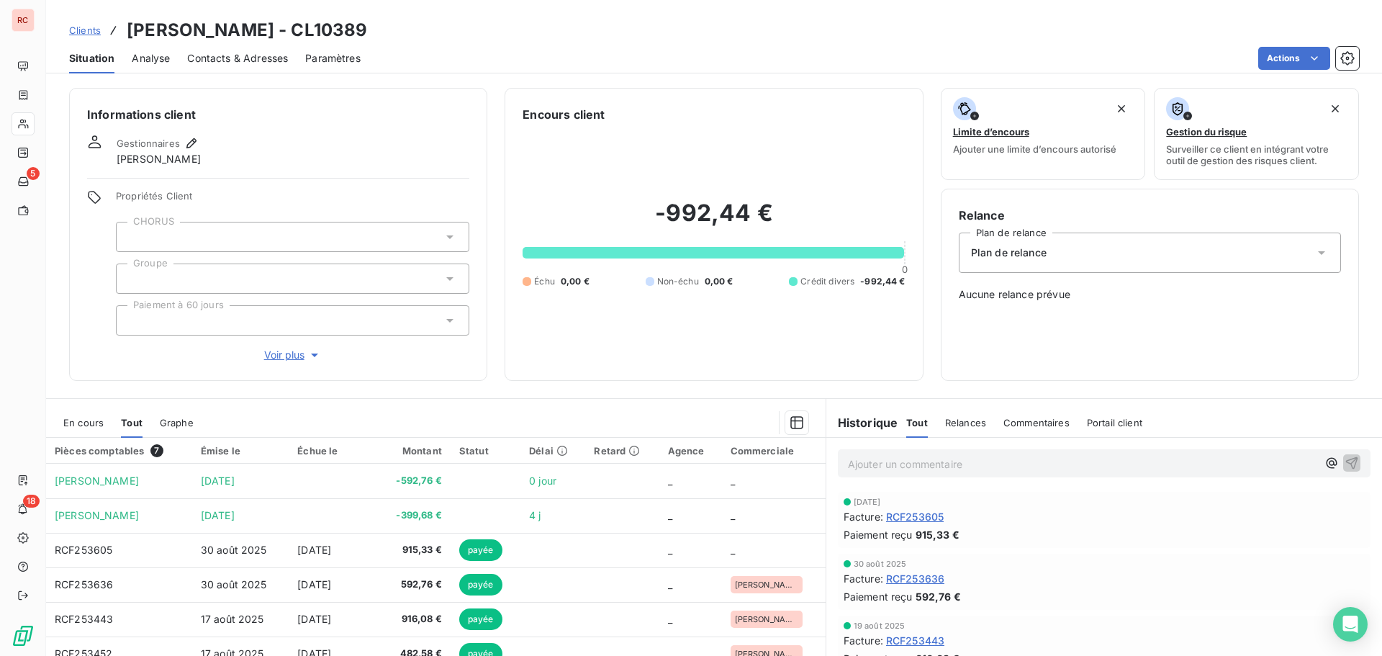
click at [83, 420] on span "En cours" at bounding box center [83, 423] width 40 height 12
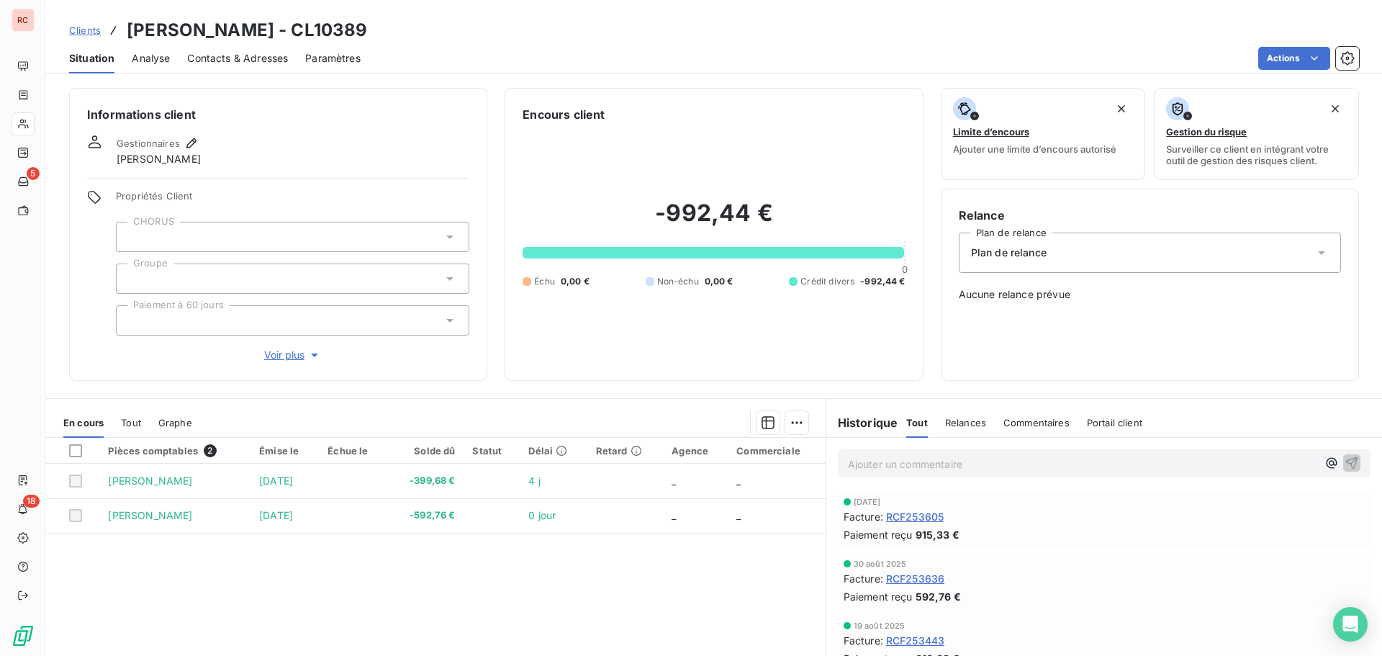
click at [137, 419] on span "Tout" at bounding box center [131, 423] width 20 height 12
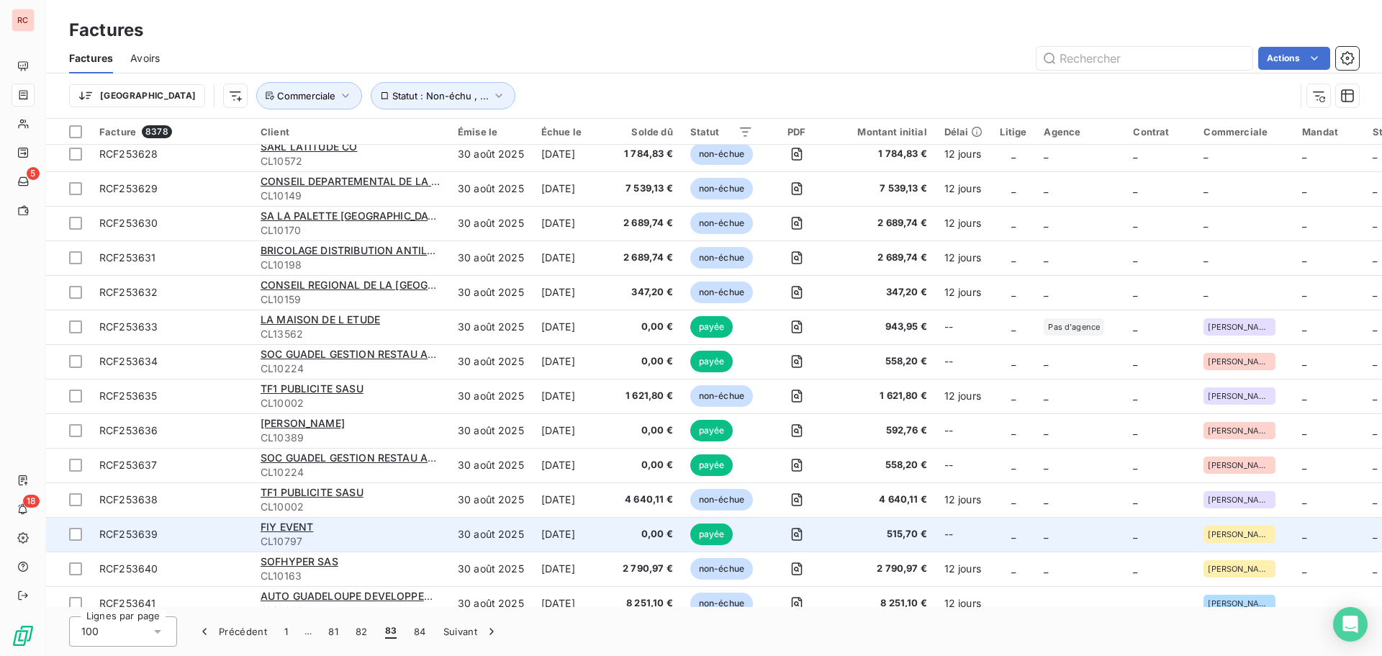
scroll to position [2568, 0]
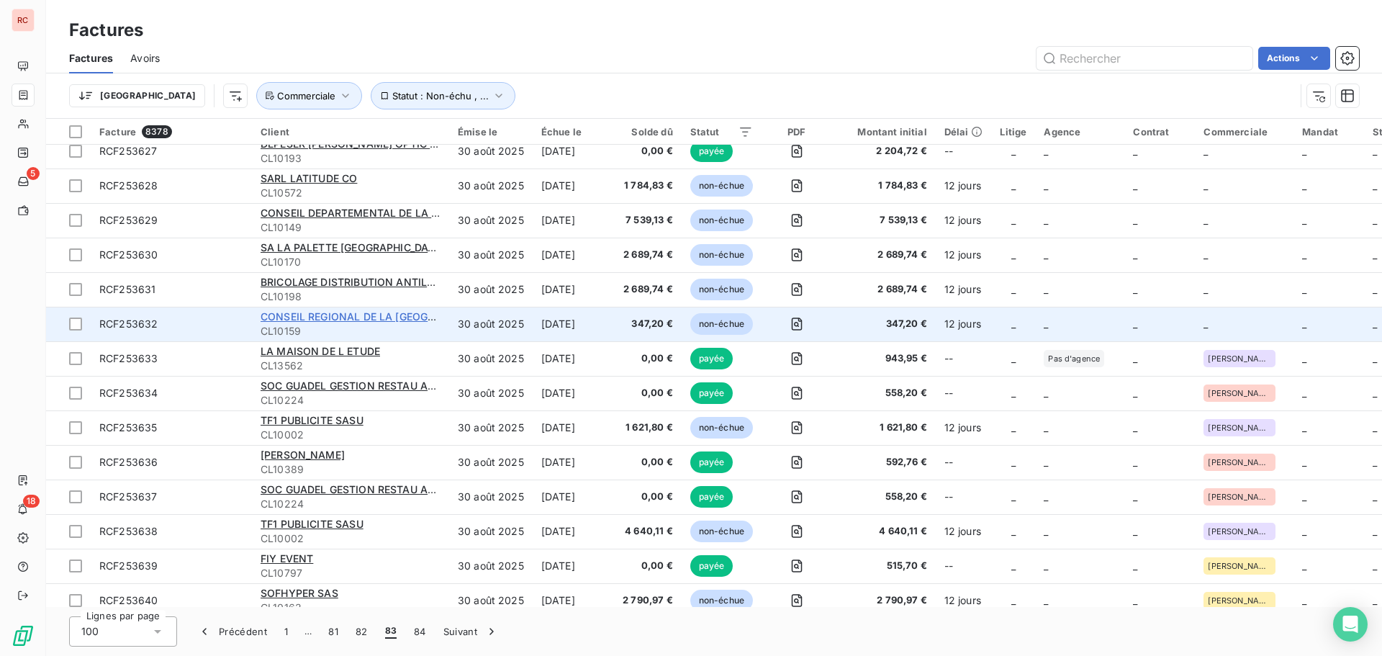
click at [400, 316] on span "CONSEIL REGIONAL DE LA [GEOGRAPHIC_DATA]" at bounding box center [380, 316] width 239 height 12
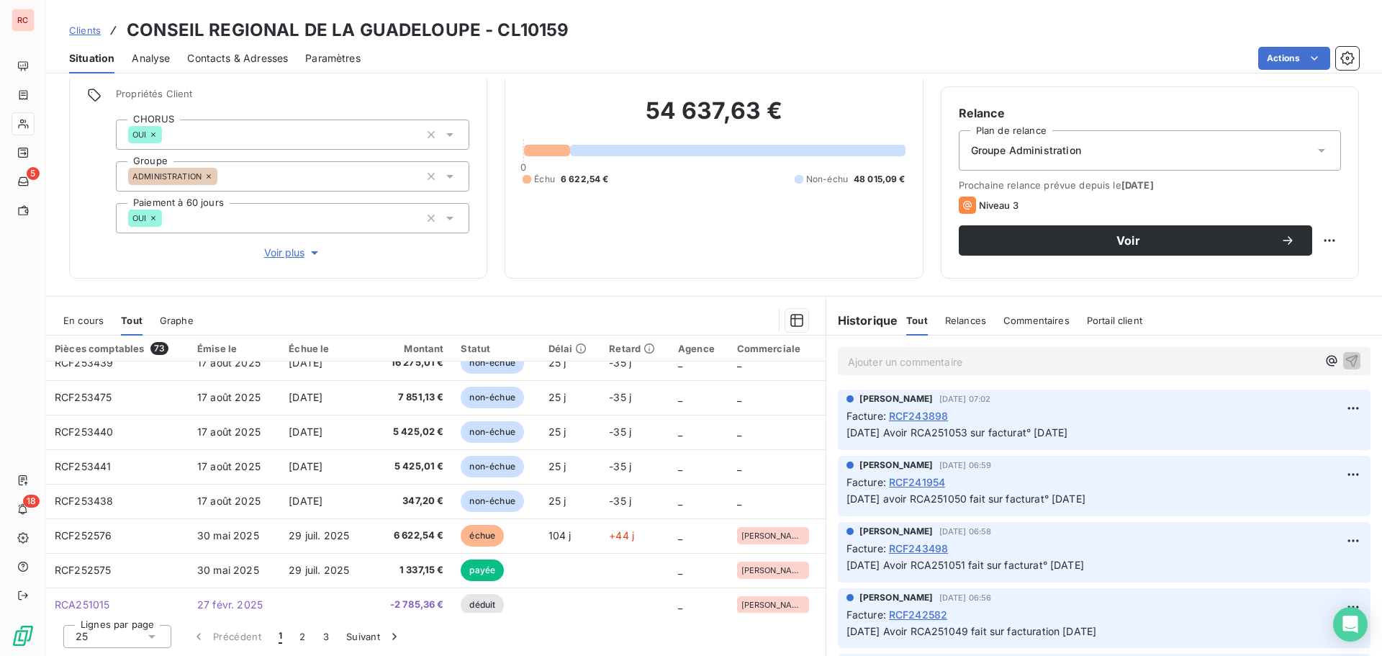
scroll to position [325, 0]
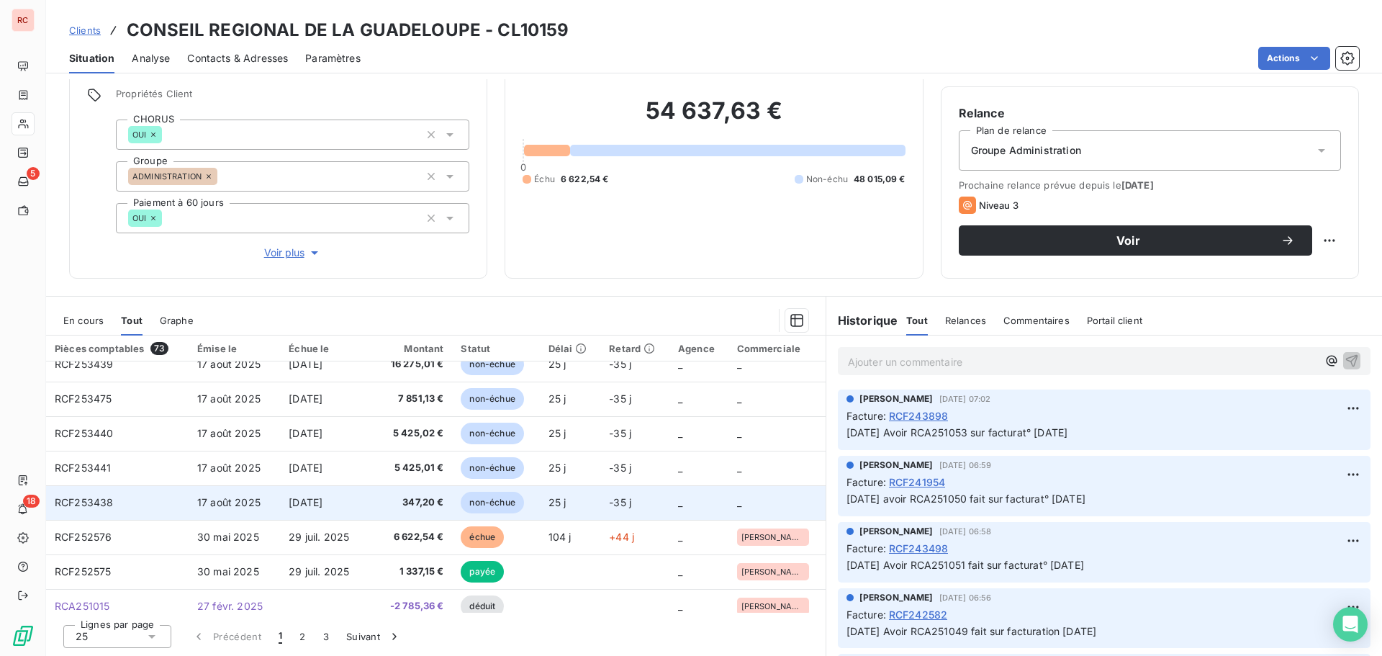
click at [421, 507] on span "347,20 €" at bounding box center [410, 502] width 68 height 14
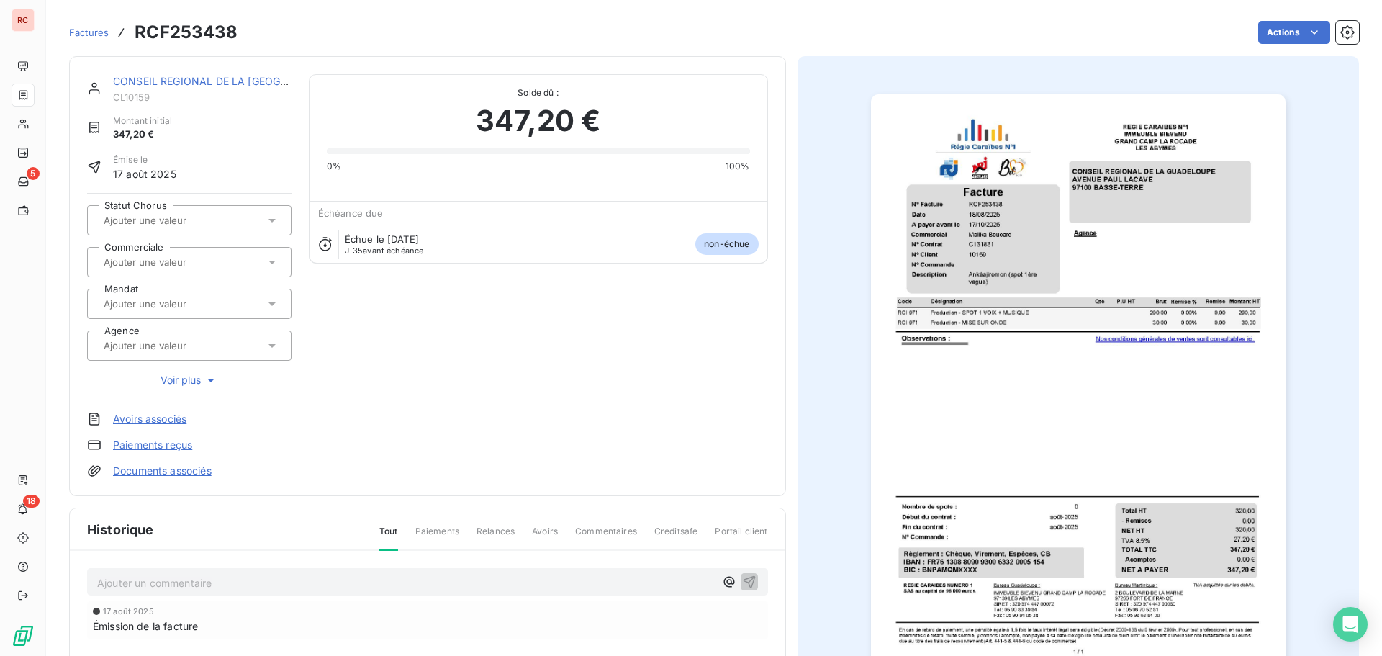
click at [274, 261] on icon at bounding box center [272, 262] width 14 height 14
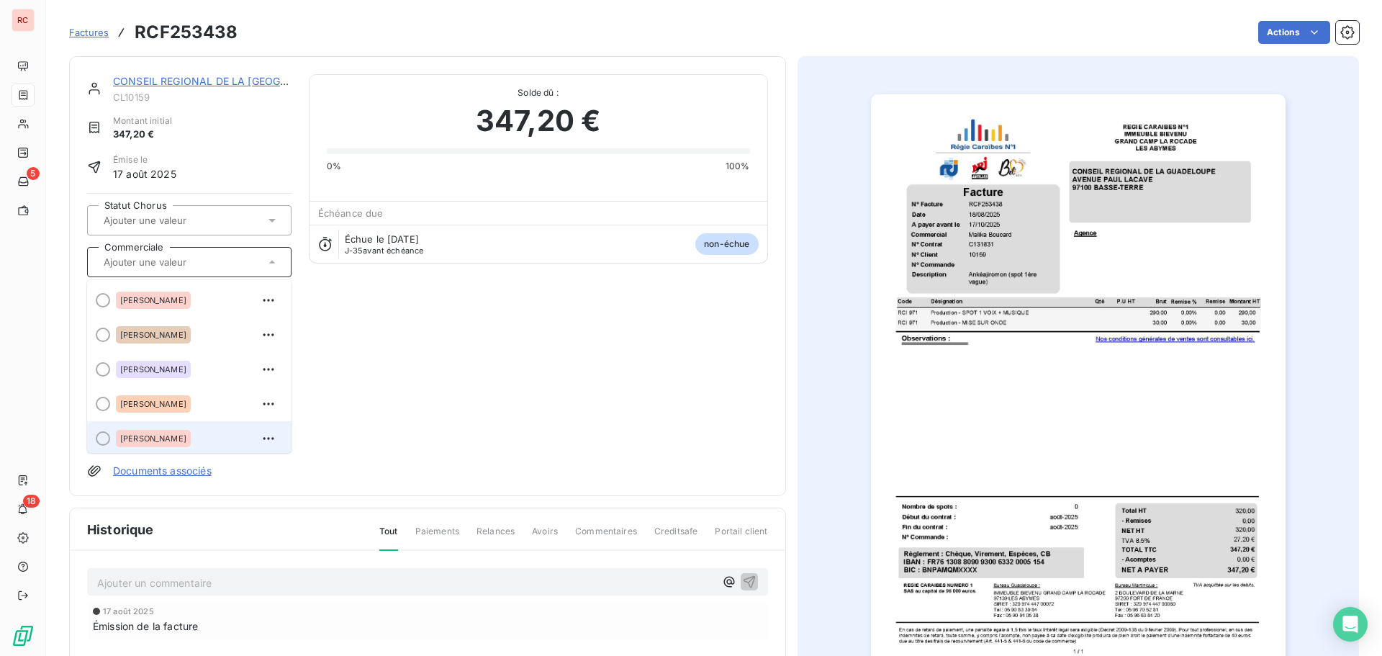
click at [132, 438] on span "[PERSON_NAME]" at bounding box center [153, 438] width 66 height 9
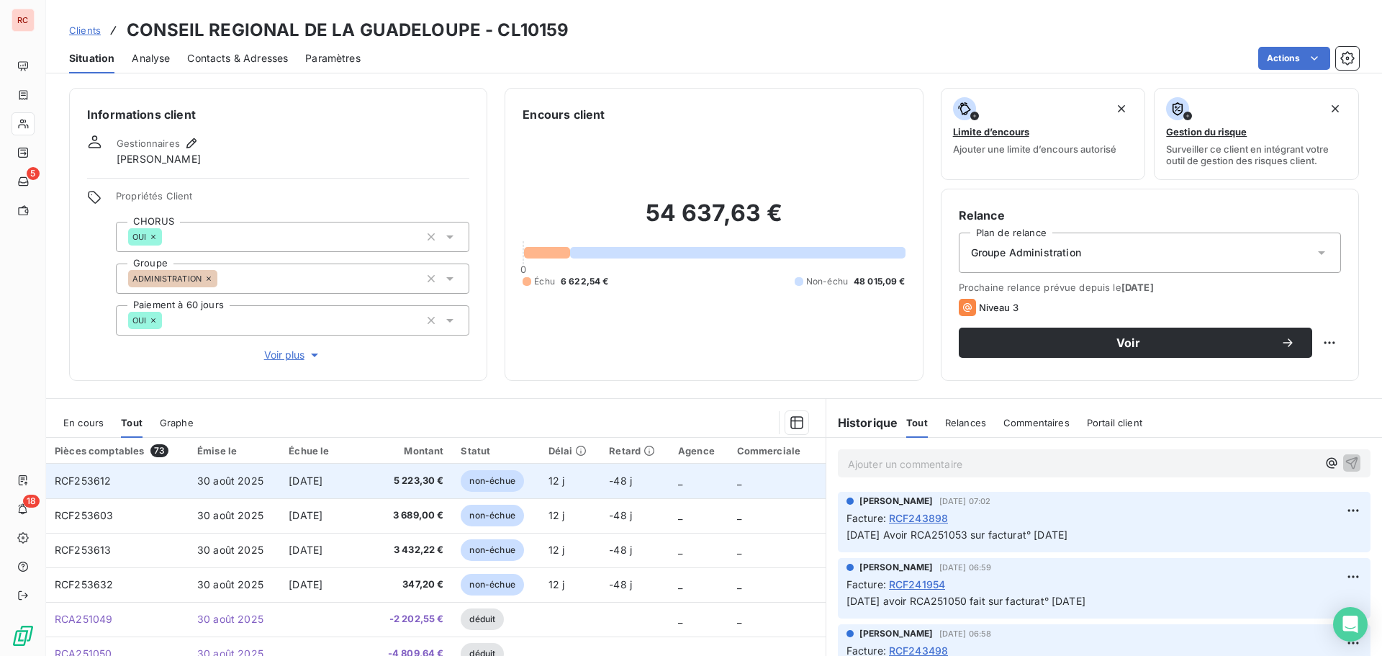
click at [322, 483] on span "[DATE]" at bounding box center [306, 480] width 34 height 12
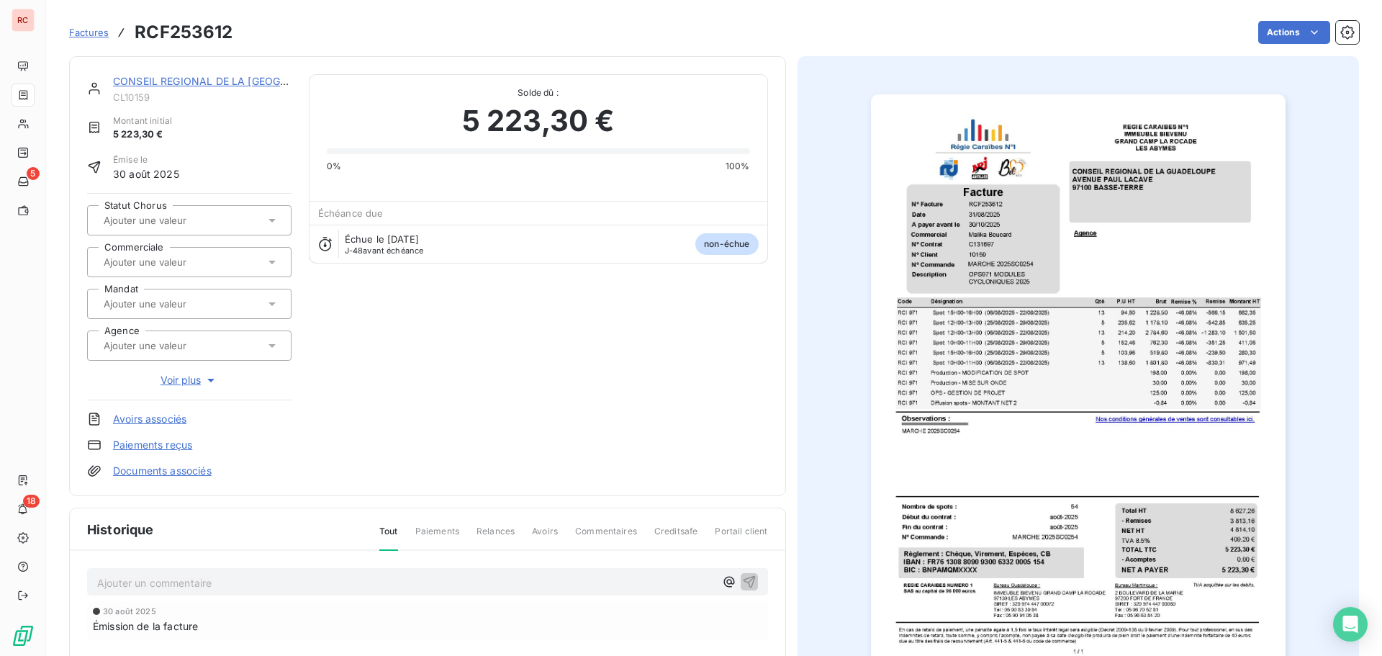
click at [274, 264] on icon at bounding box center [272, 262] width 14 height 14
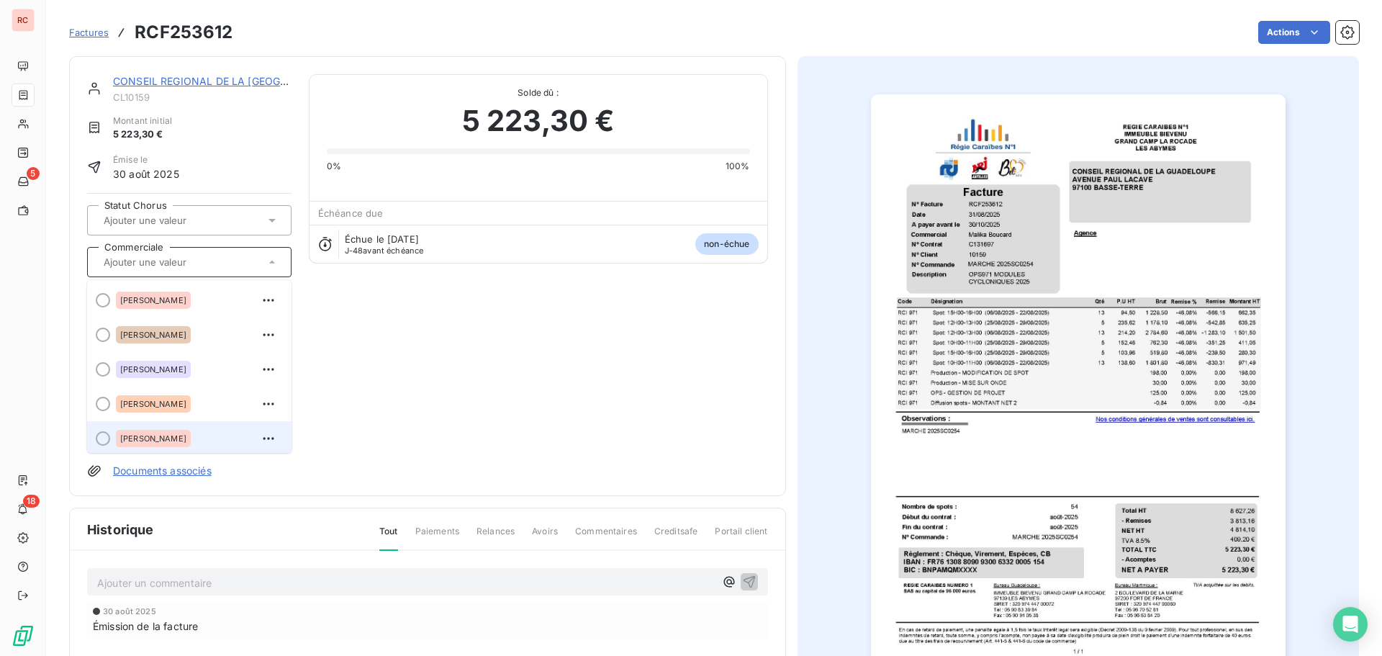
click at [154, 438] on span "[PERSON_NAME]" at bounding box center [153, 438] width 66 height 9
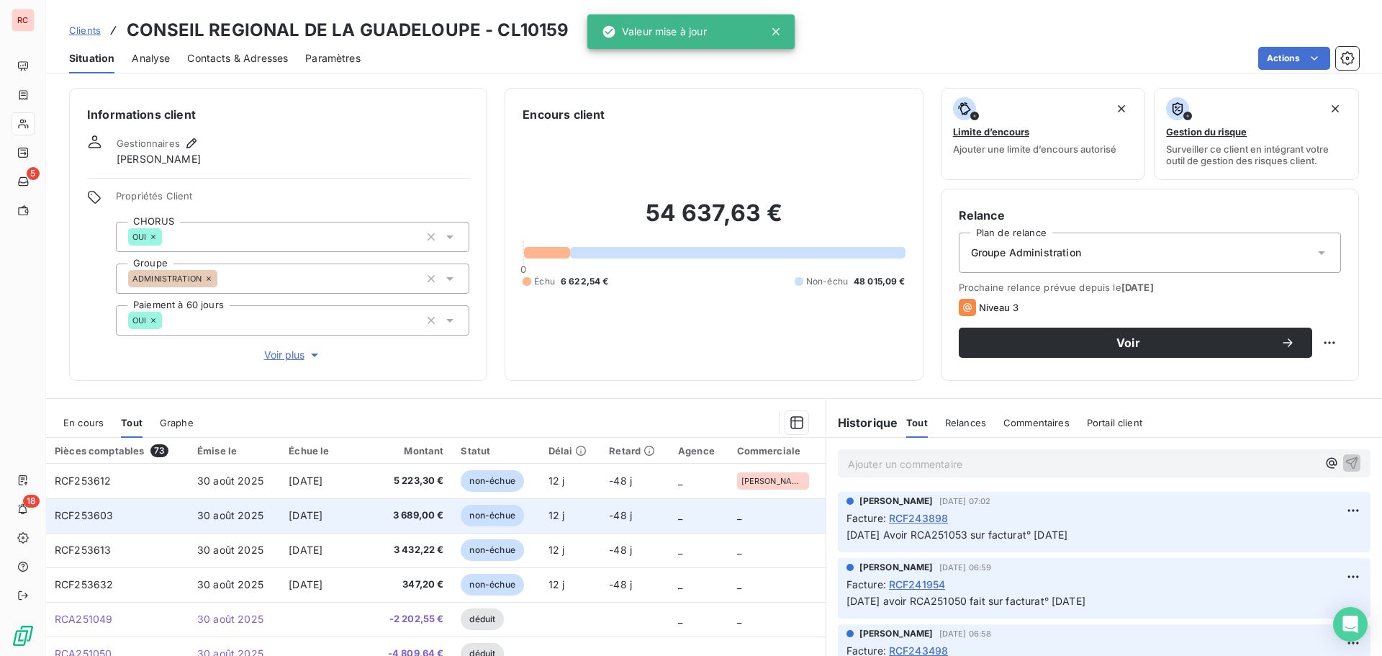
click at [284, 515] on td "[DATE]" at bounding box center [323, 515] width 87 height 35
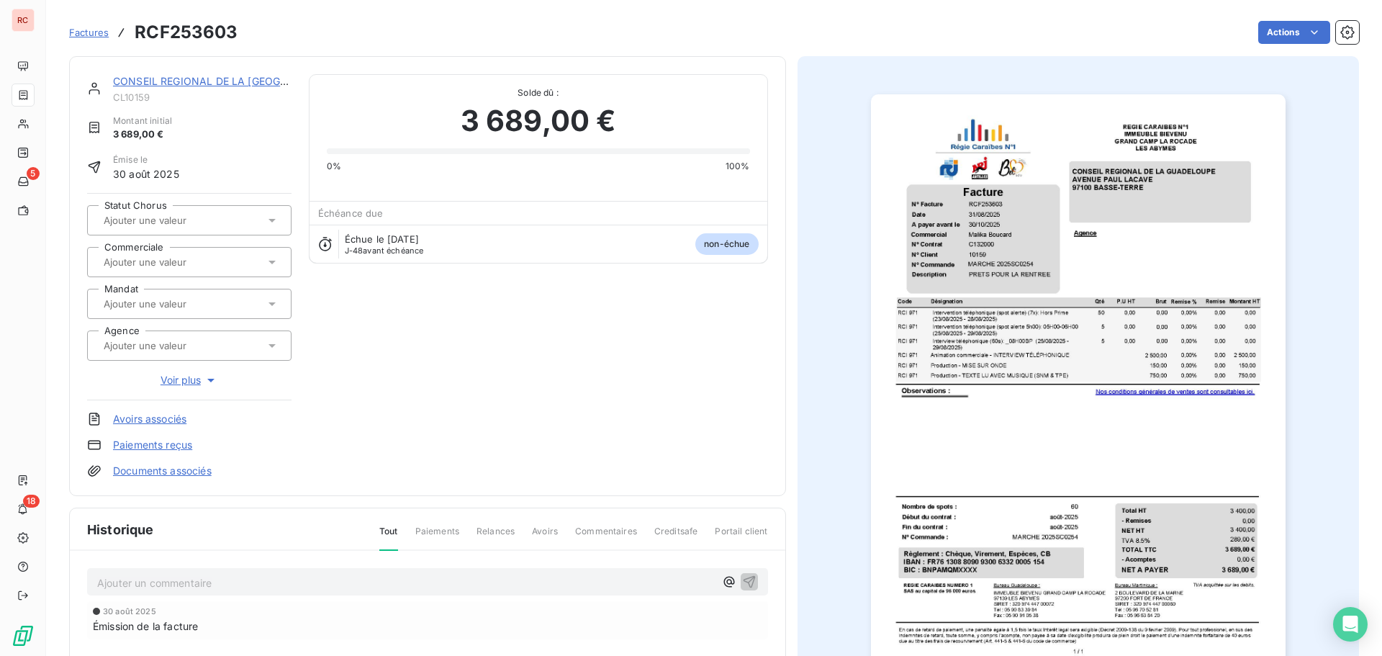
click at [271, 265] on icon at bounding box center [272, 262] width 14 height 14
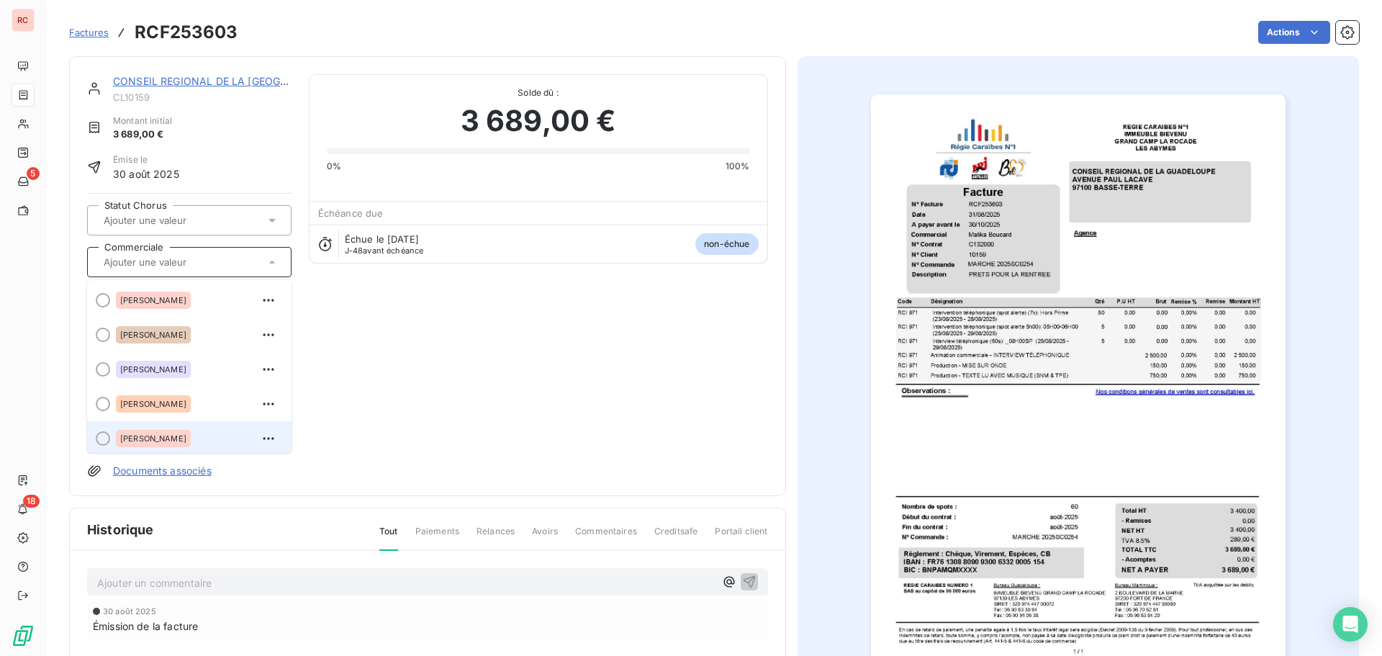
click at [128, 437] on span "[PERSON_NAME]" at bounding box center [153, 438] width 66 height 9
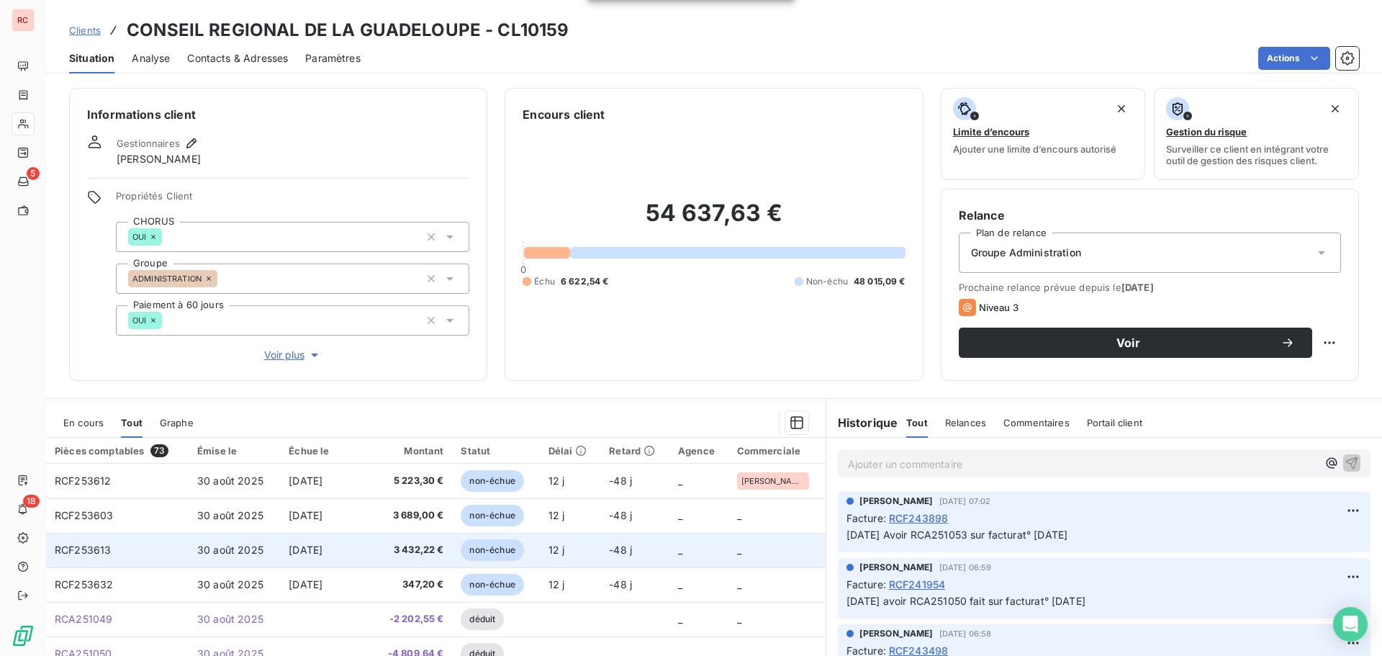
click at [418, 552] on span "3 432,22 €" at bounding box center [410, 550] width 68 height 14
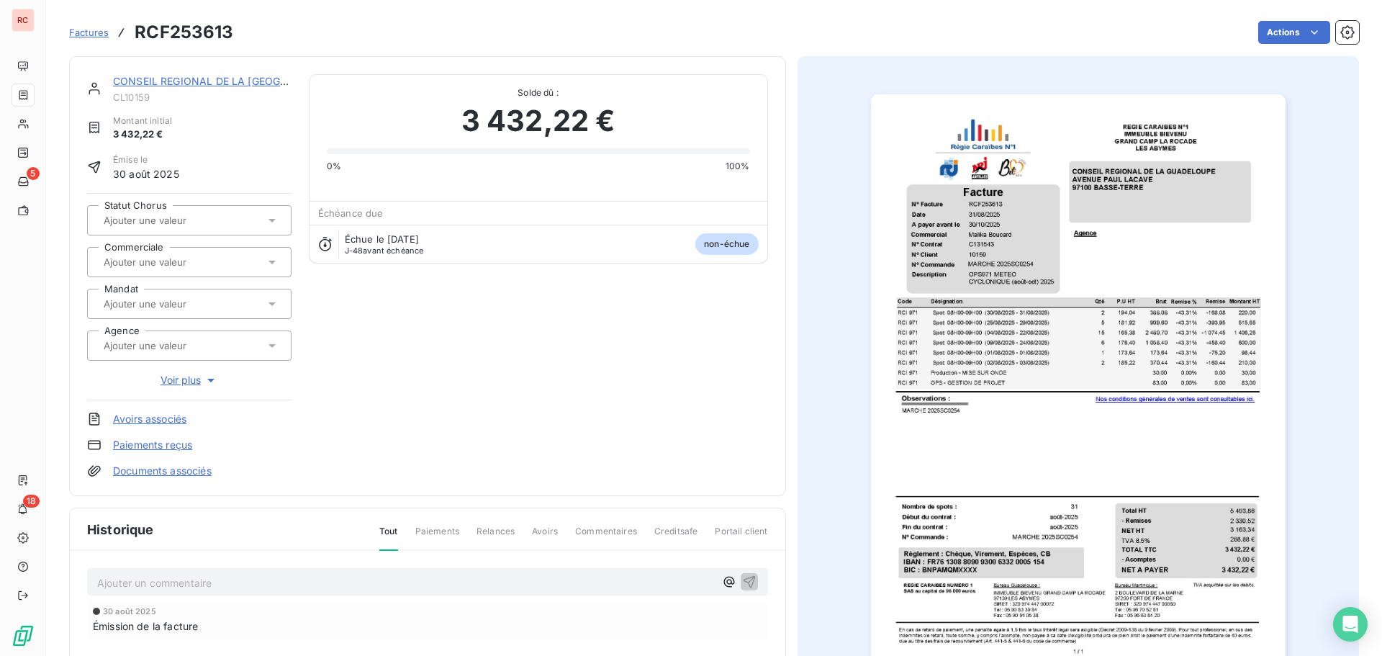
click at [268, 260] on icon at bounding box center [272, 262] width 14 height 14
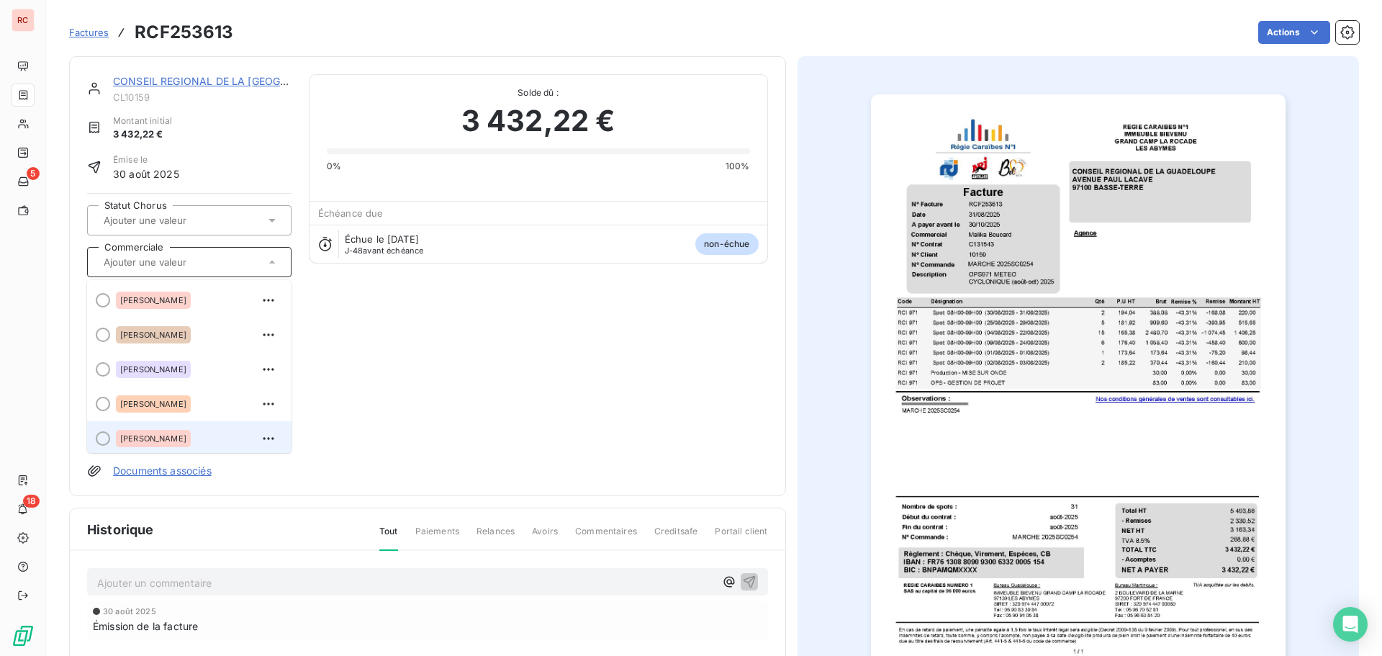
click at [127, 436] on span "[PERSON_NAME]" at bounding box center [153, 438] width 66 height 9
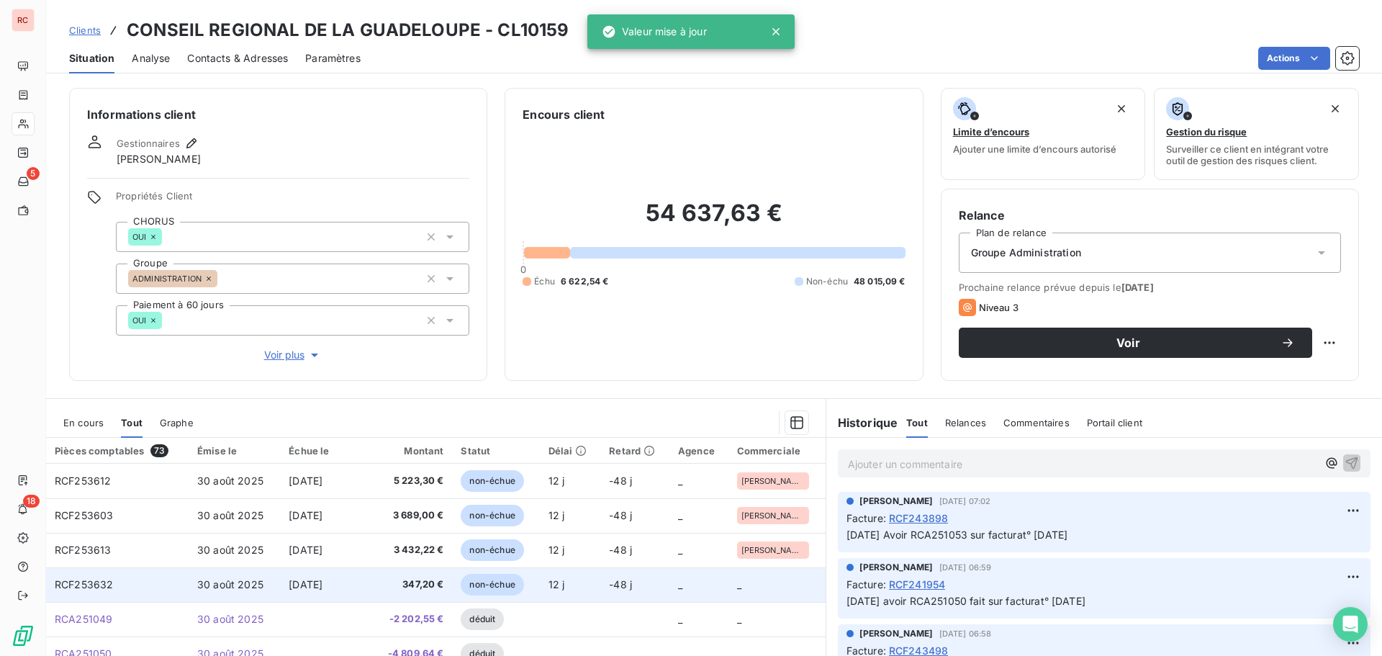
click at [423, 586] on span "347,20 €" at bounding box center [410, 584] width 68 height 14
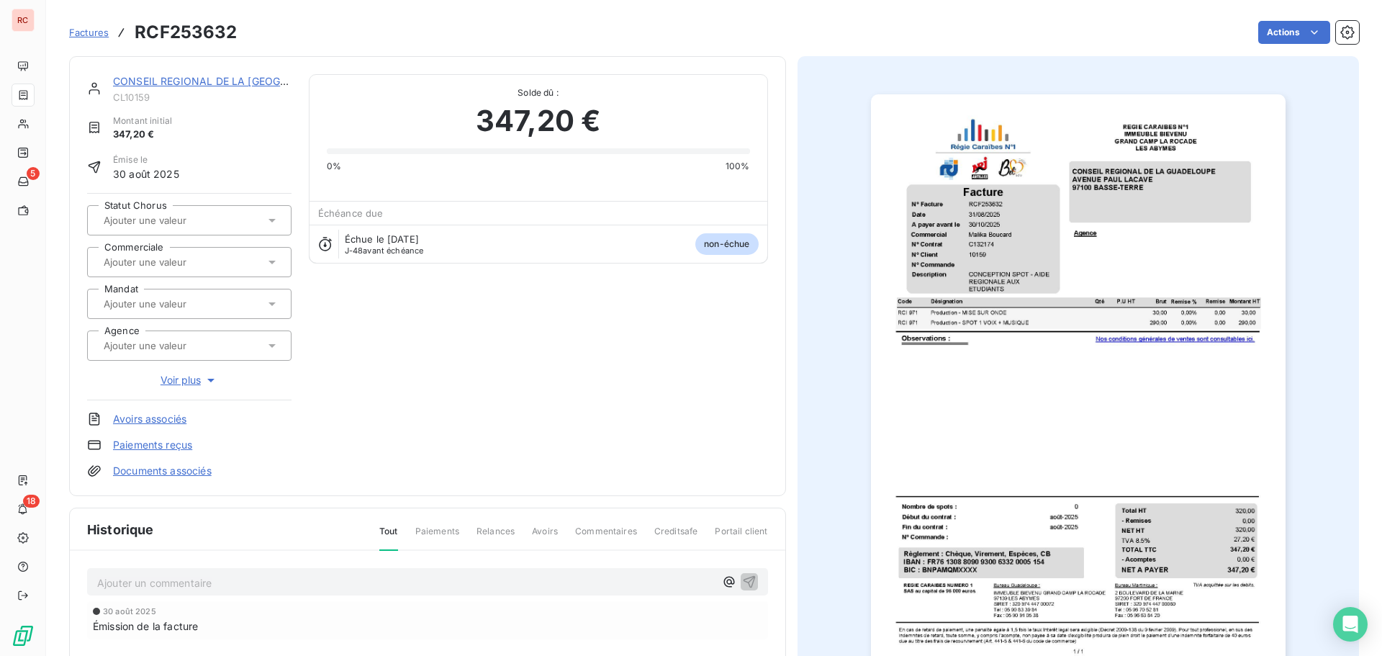
click at [274, 265] on icon at bounding box center [272, 262] width 14 height 14
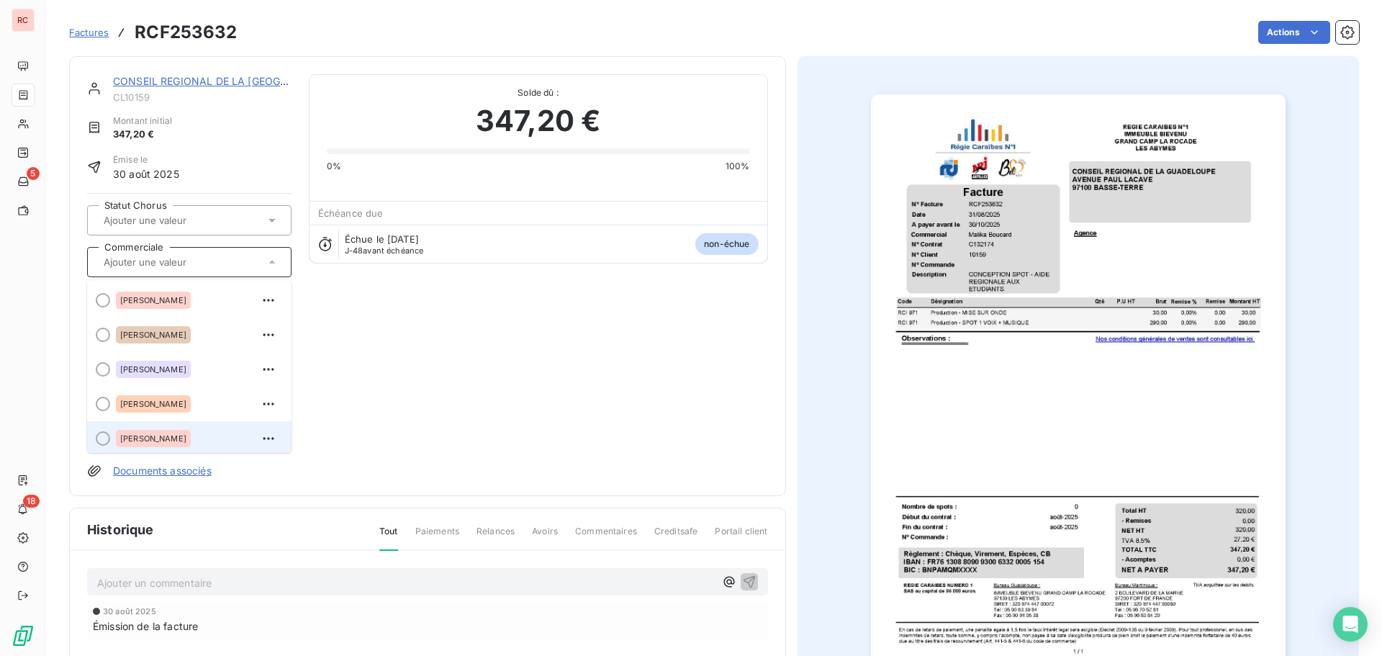
scroll to position [3, 0]
click at [151, 440] on div "[PERSON_NAME]" at bounding box center [153, 435] width 75 height 17
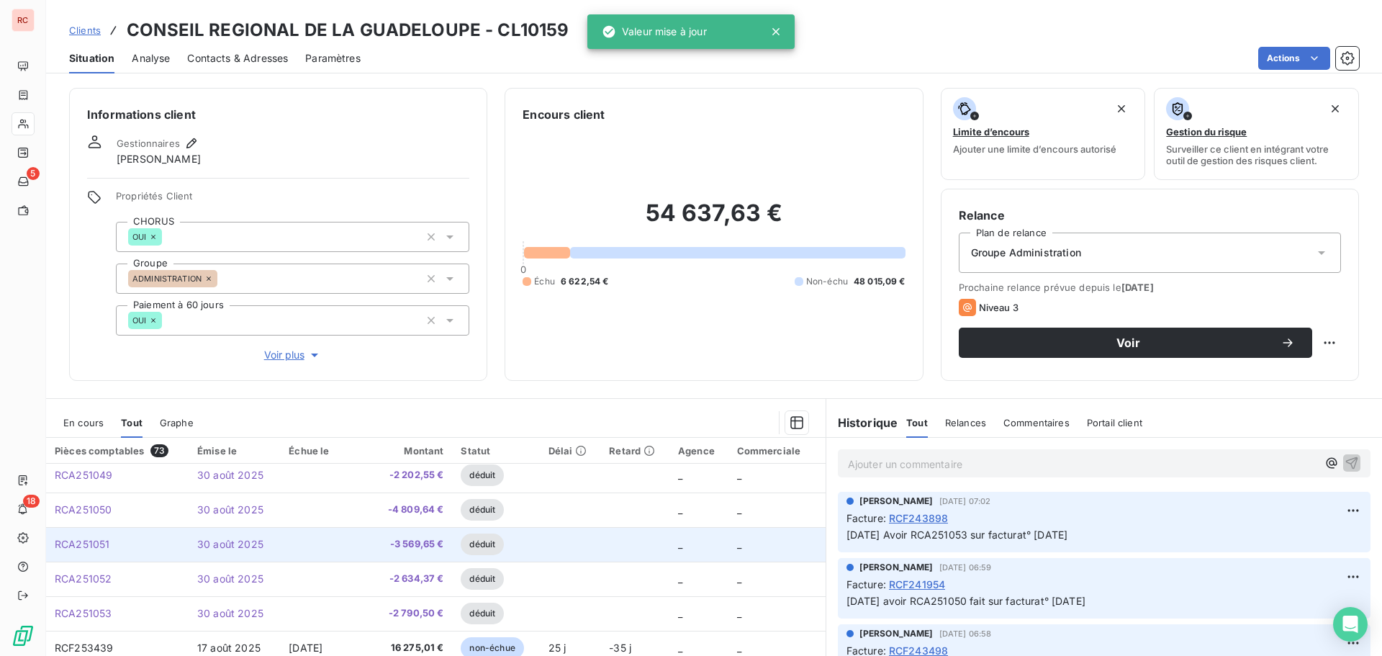
scroll to position [72, 0]
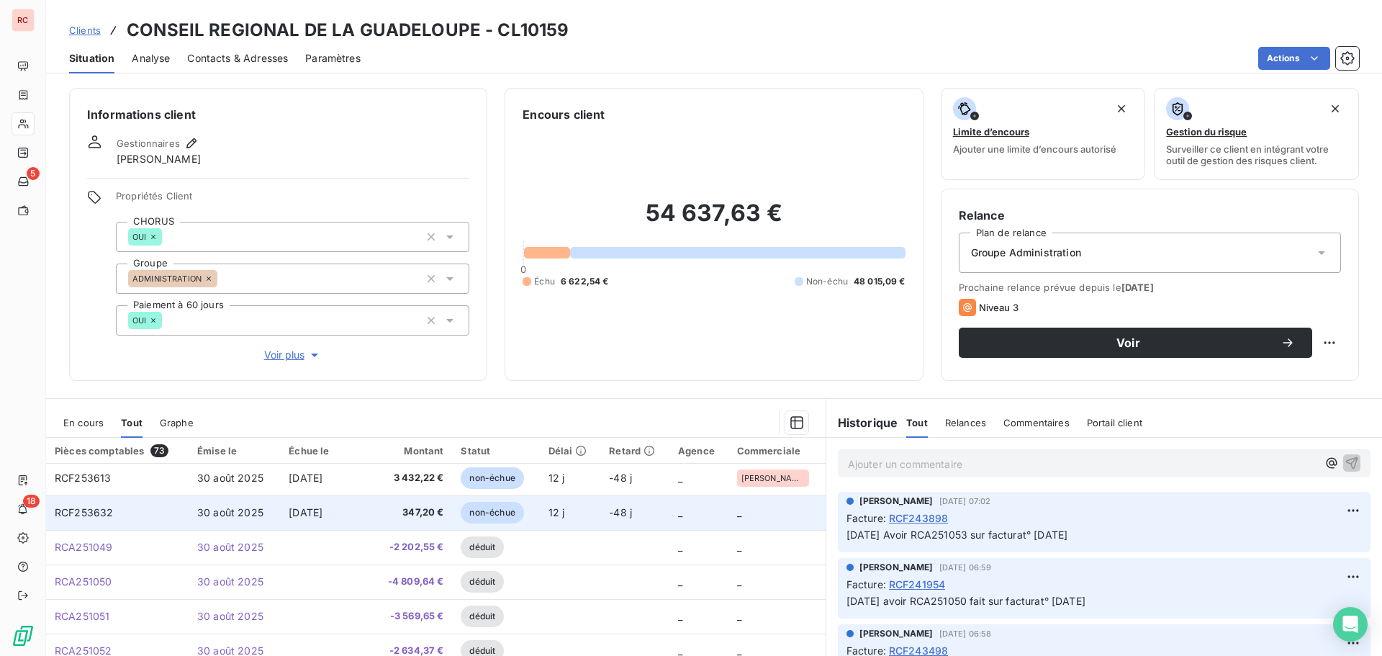
click at [415, 513] on span "347,20 €" at bounding box center [410, 512] width 68 height 14
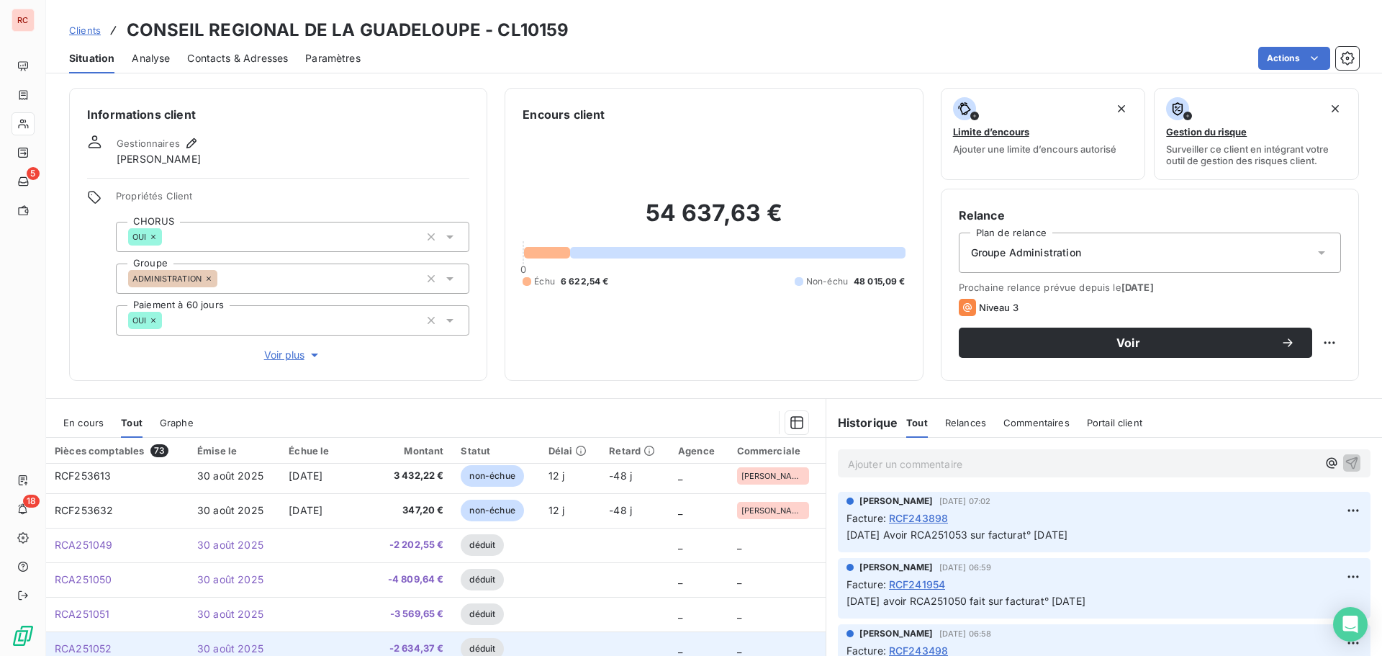
scroll to position [144, 0]
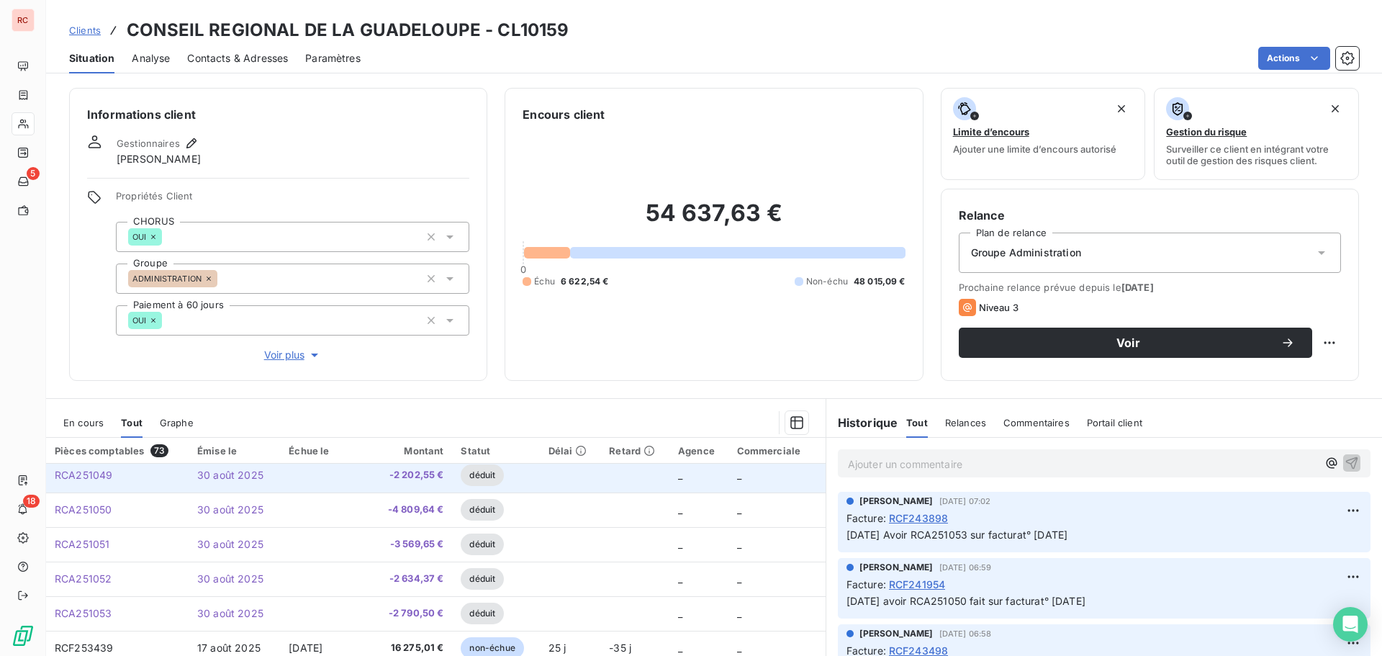
click at [416, 469] on span "-2 202,55 €" at bounding box center [410, 475] width 68 height 14
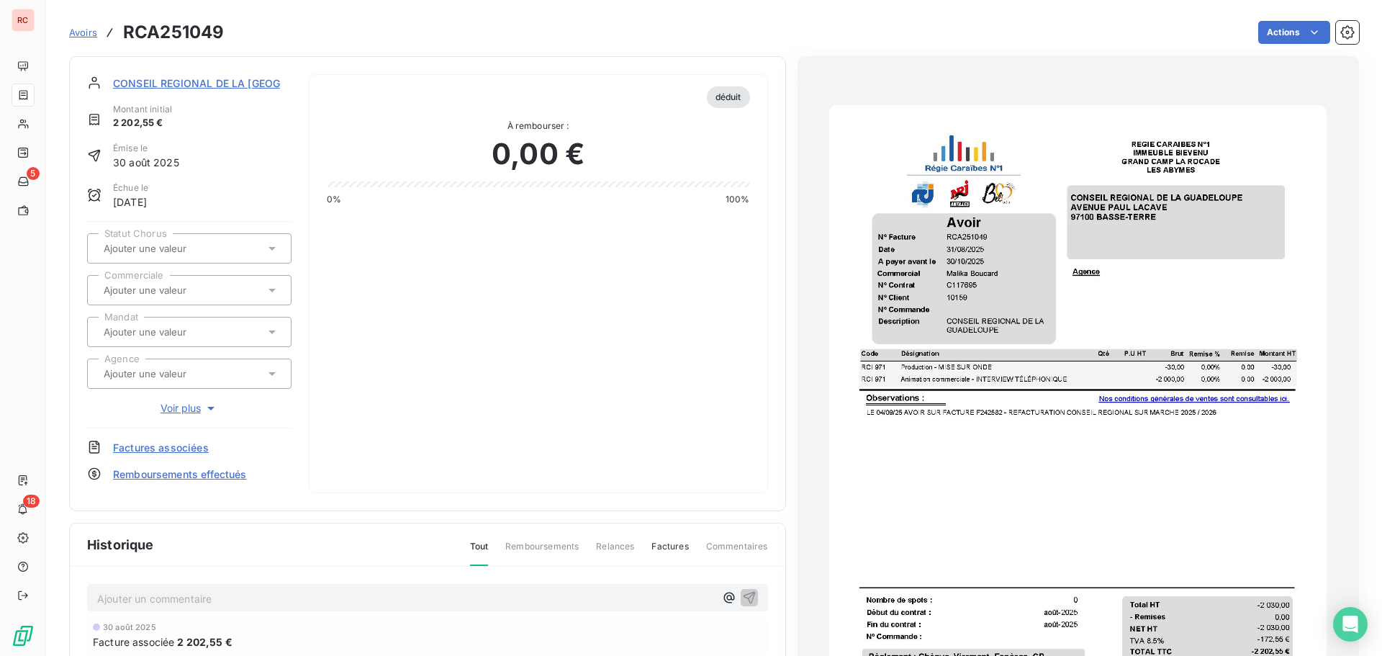
click at [270, 286] on icon at bounding box center [272, 290] width 14 height 14
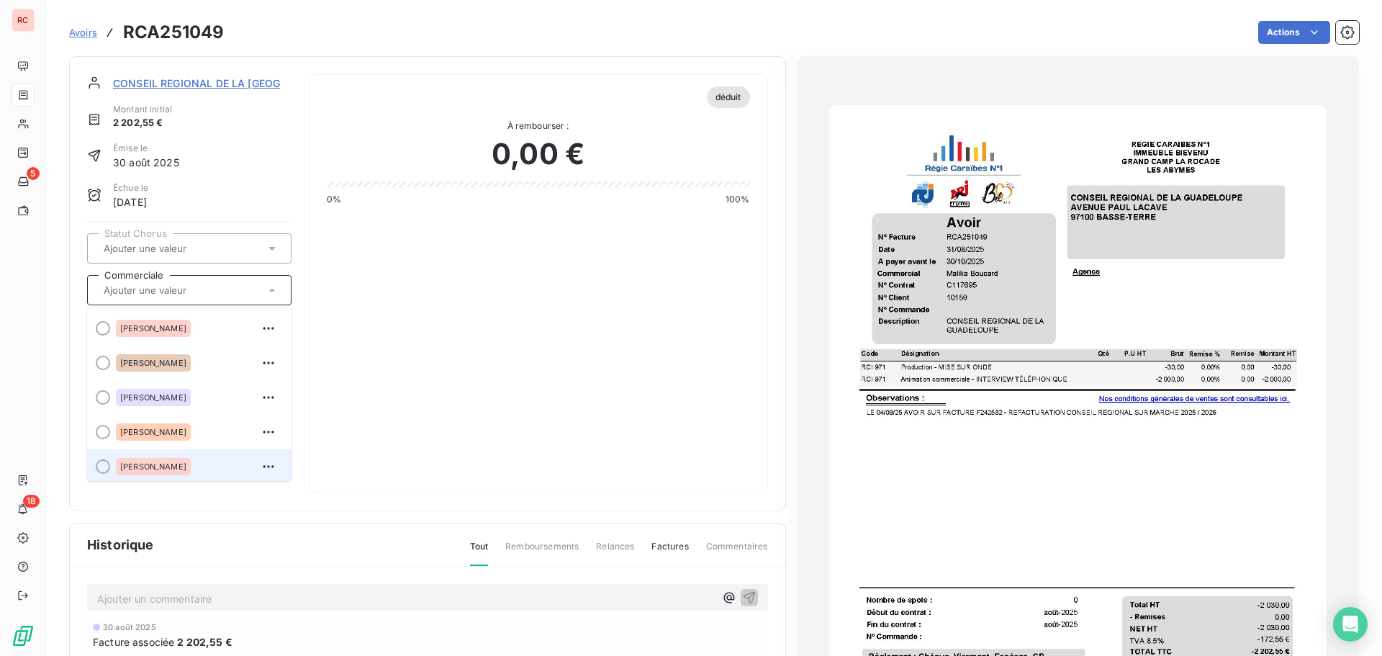
click at [155, 464] on span "[PERSON_NAME]" at bounding box center [153, 466] width 66 height 9
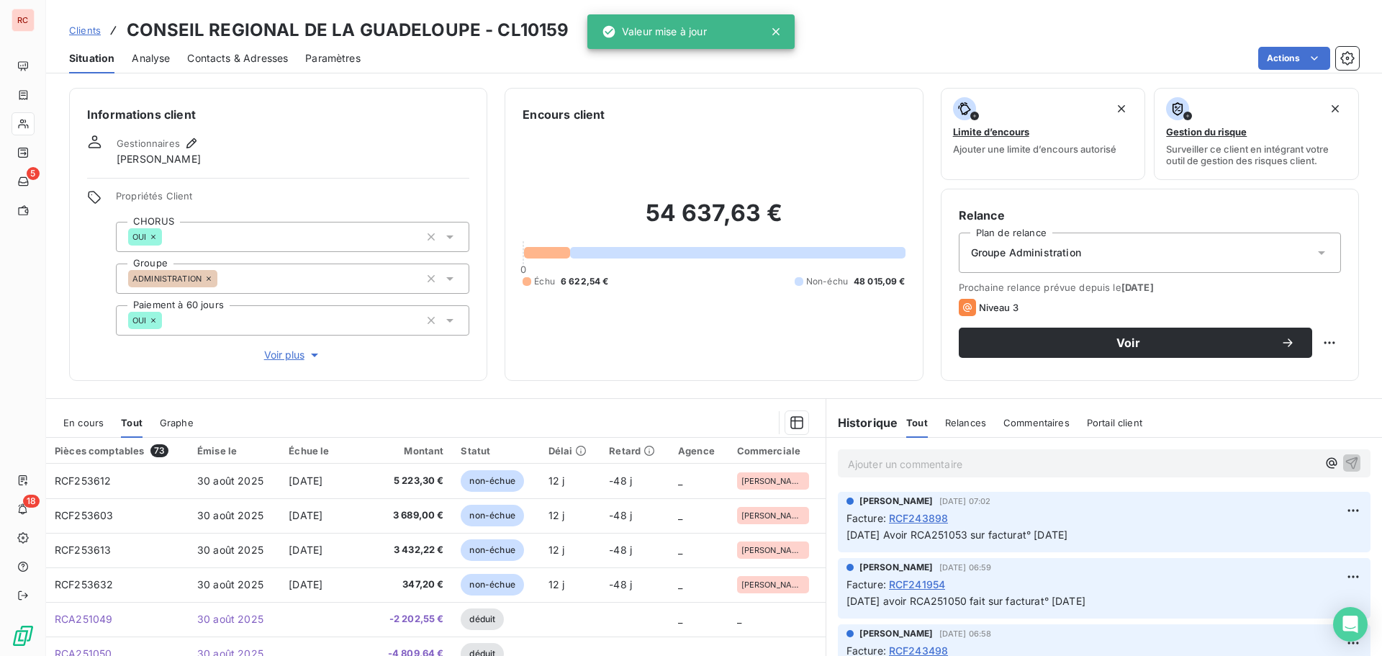
scroll to position [102, 0]
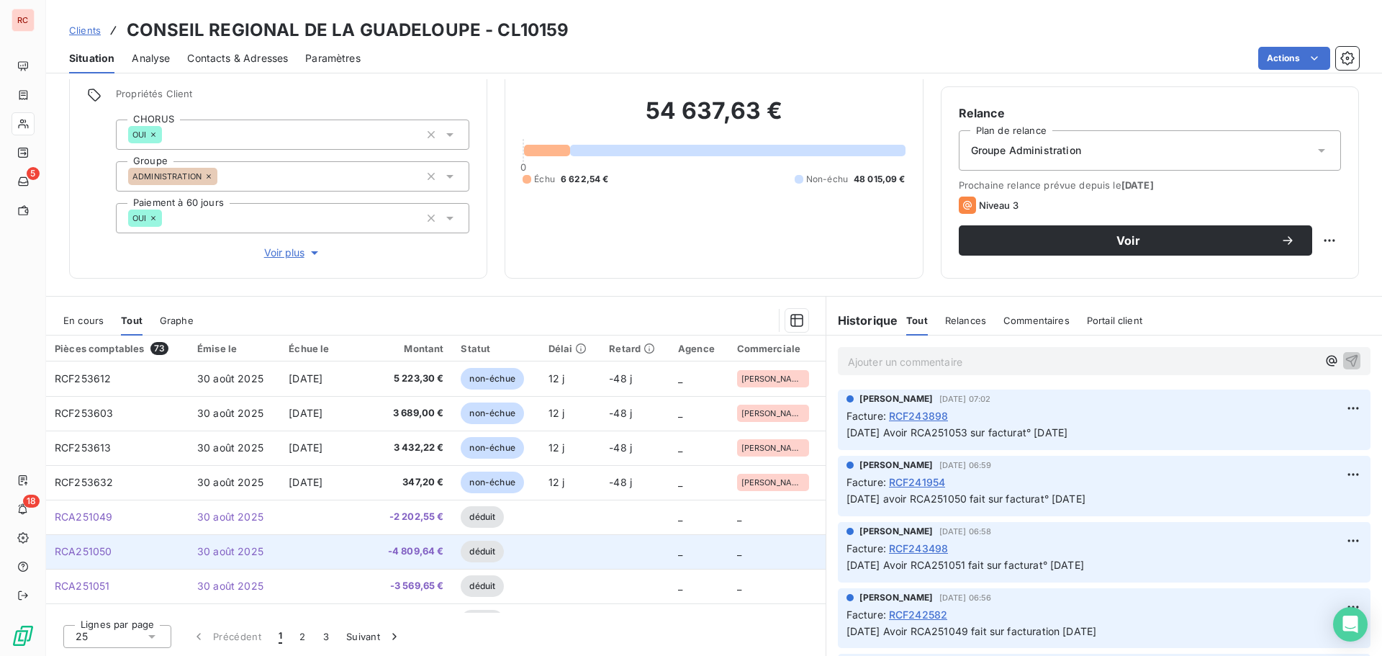
click at [353, 550] on td at bounding box center [323, 551] width 87 height 35
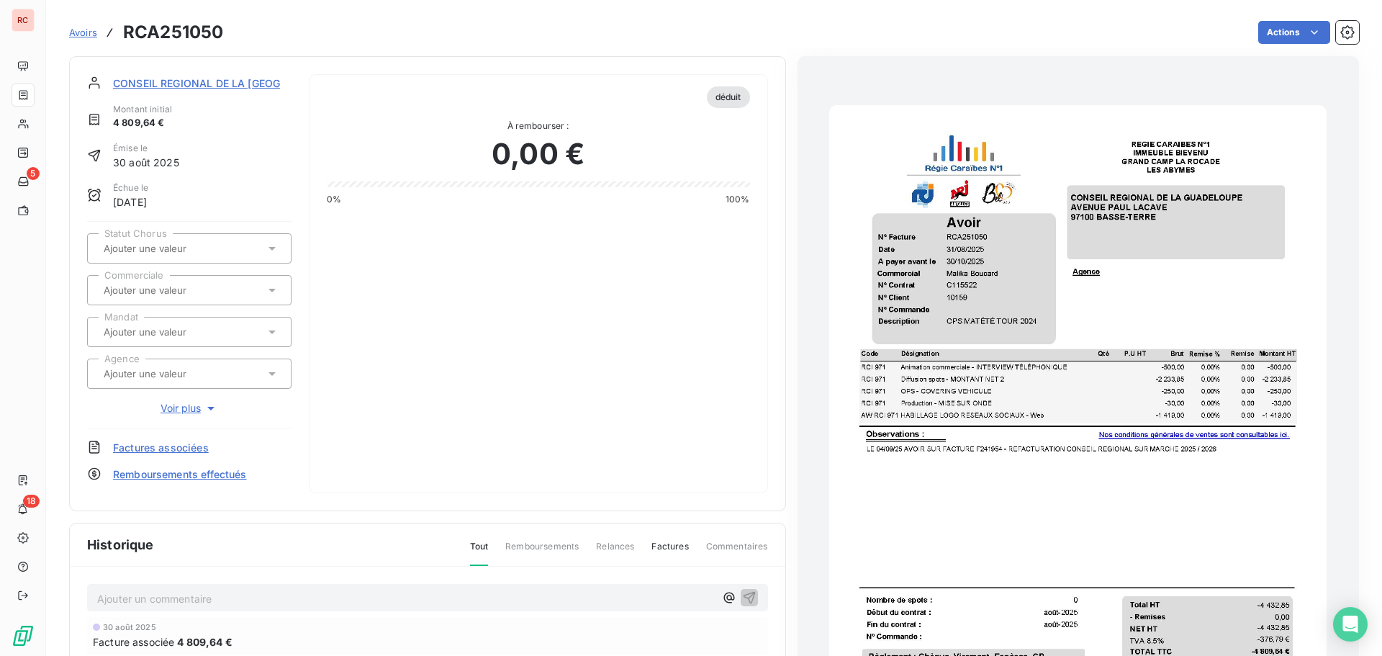
click at [276, 290] on icon at bounding box center [272, 290] width 14 height 14
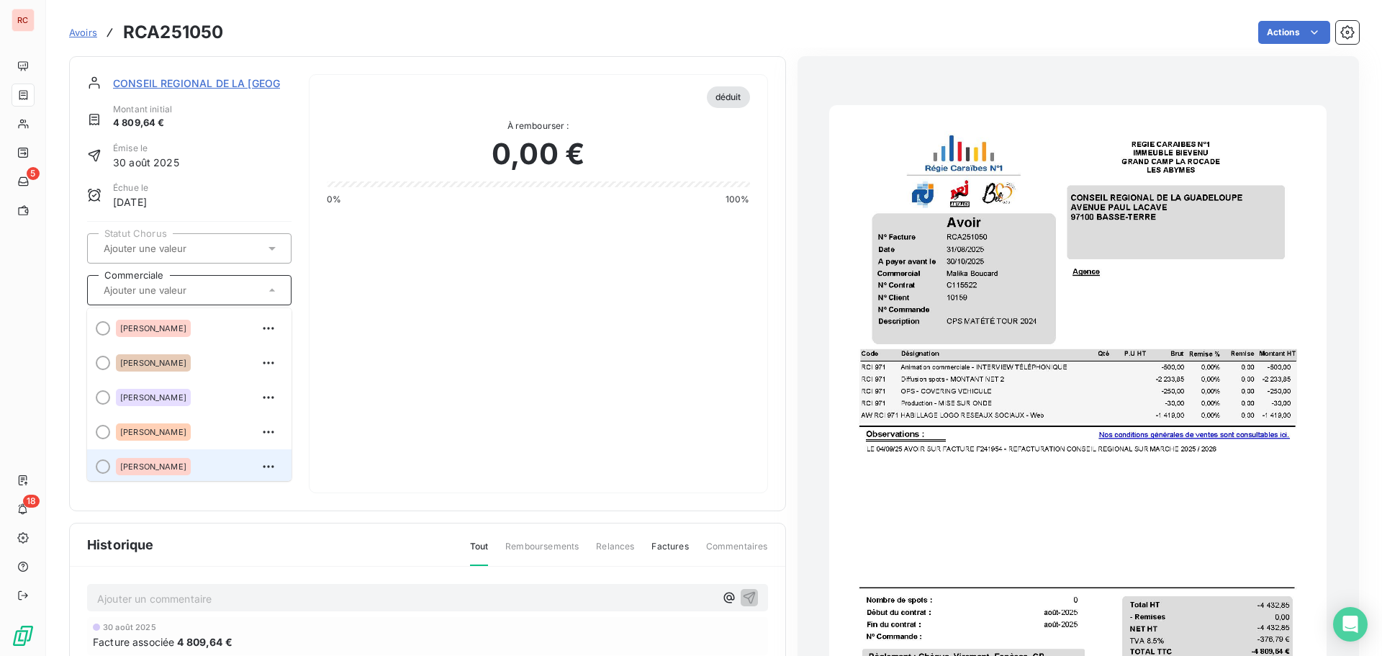
click at [179, 466] on span "[PERSON_NAME]" at bounding box center [153, 466] width 66 height 9
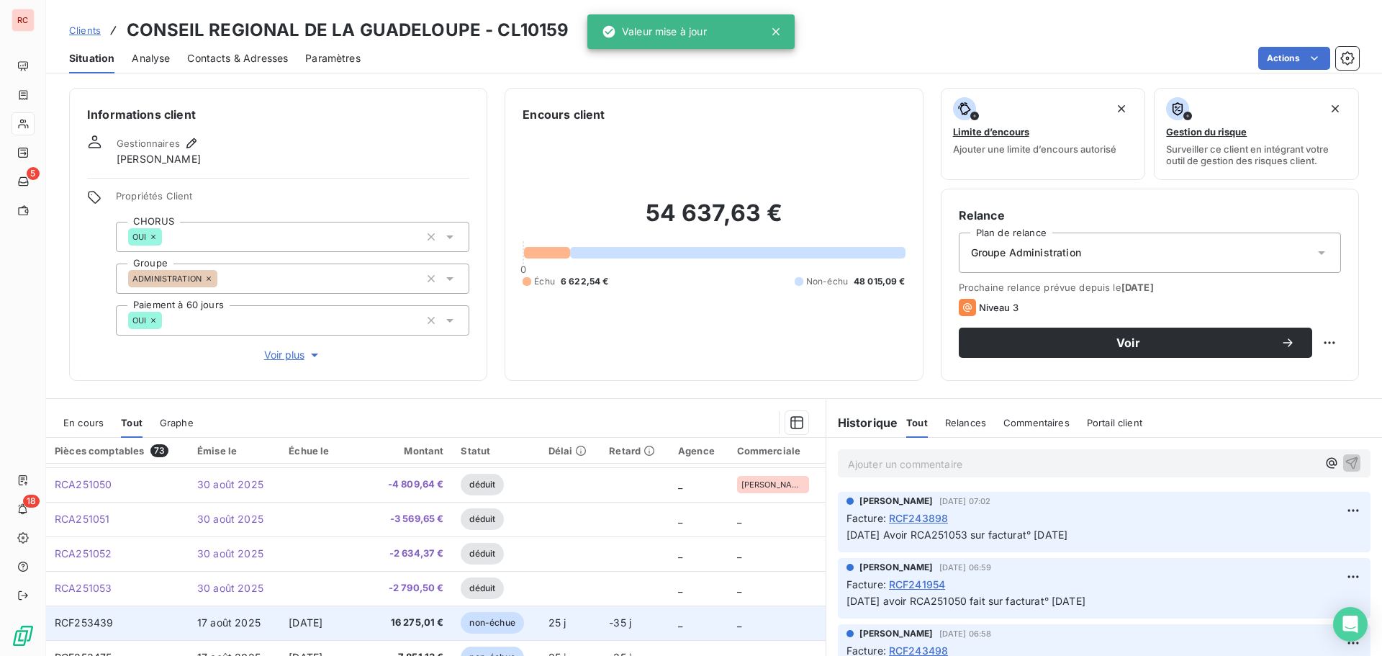
scroll to position [144, 0]
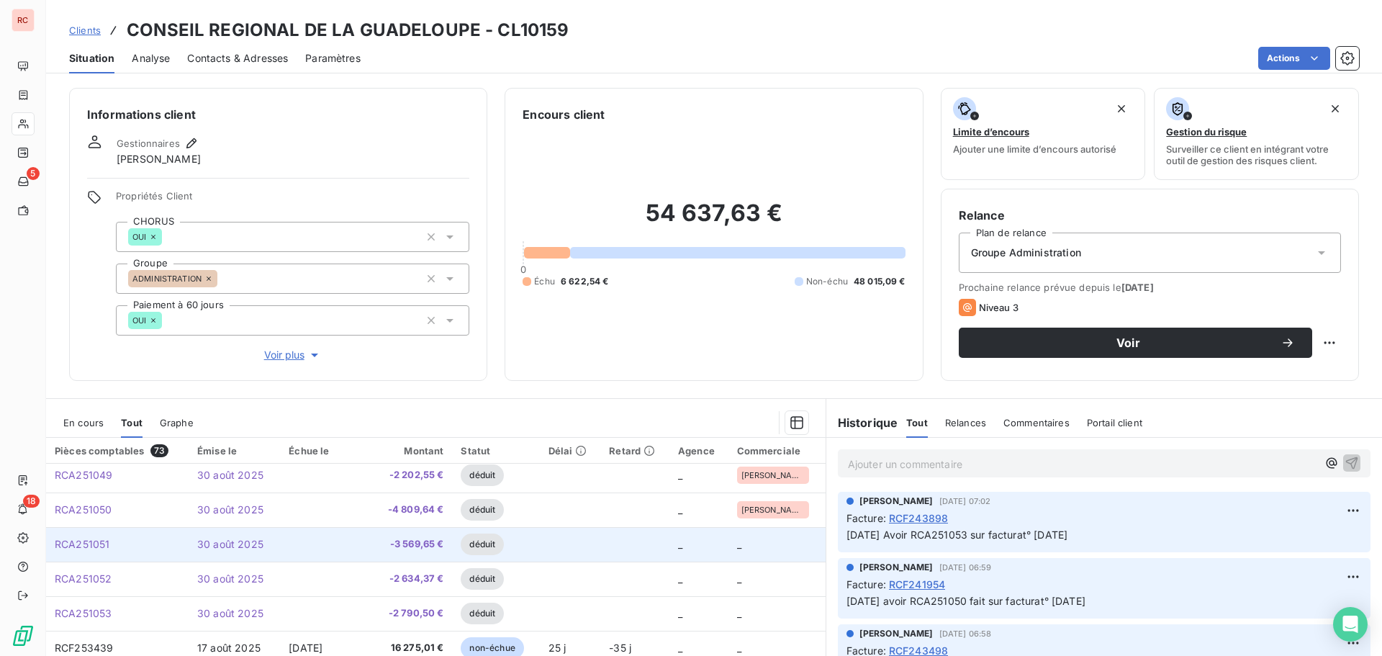
click at [92, 544] on span "RCA251051" at bounding box center [82, 544] width 55 height 12
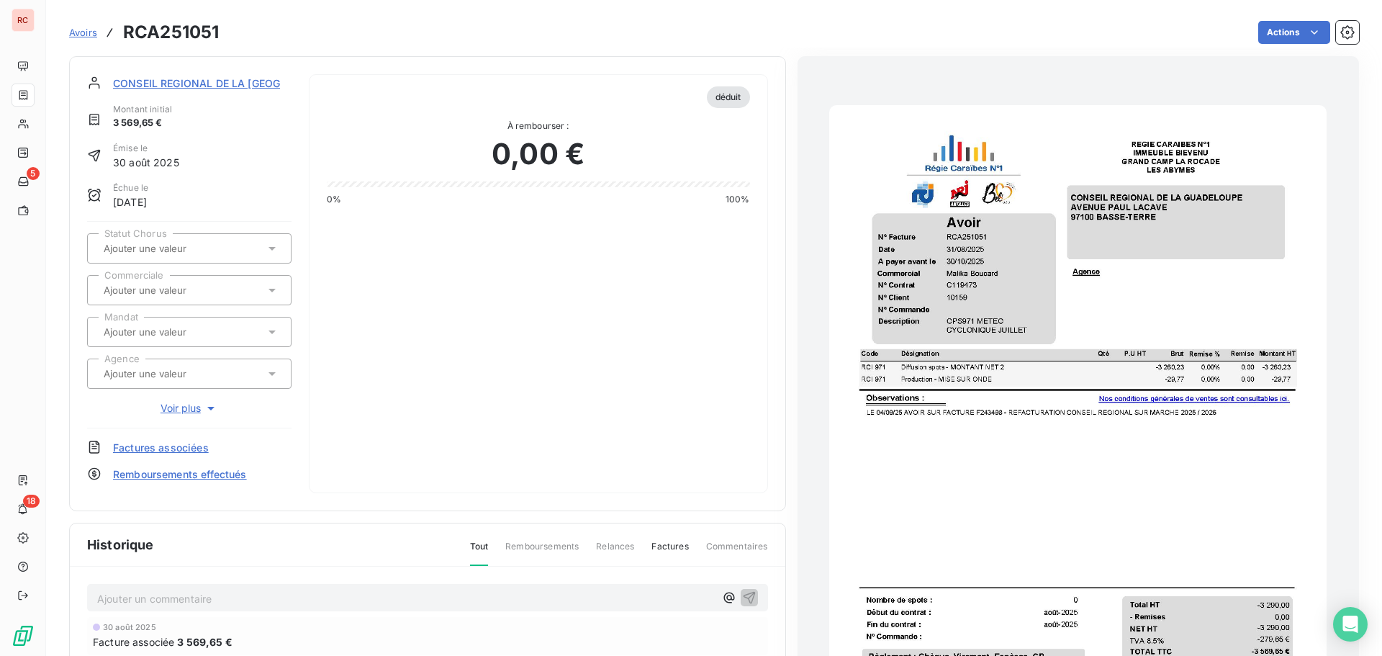
click at [268, 289] on icon at bounding box center [271, 291] width 7 height 4
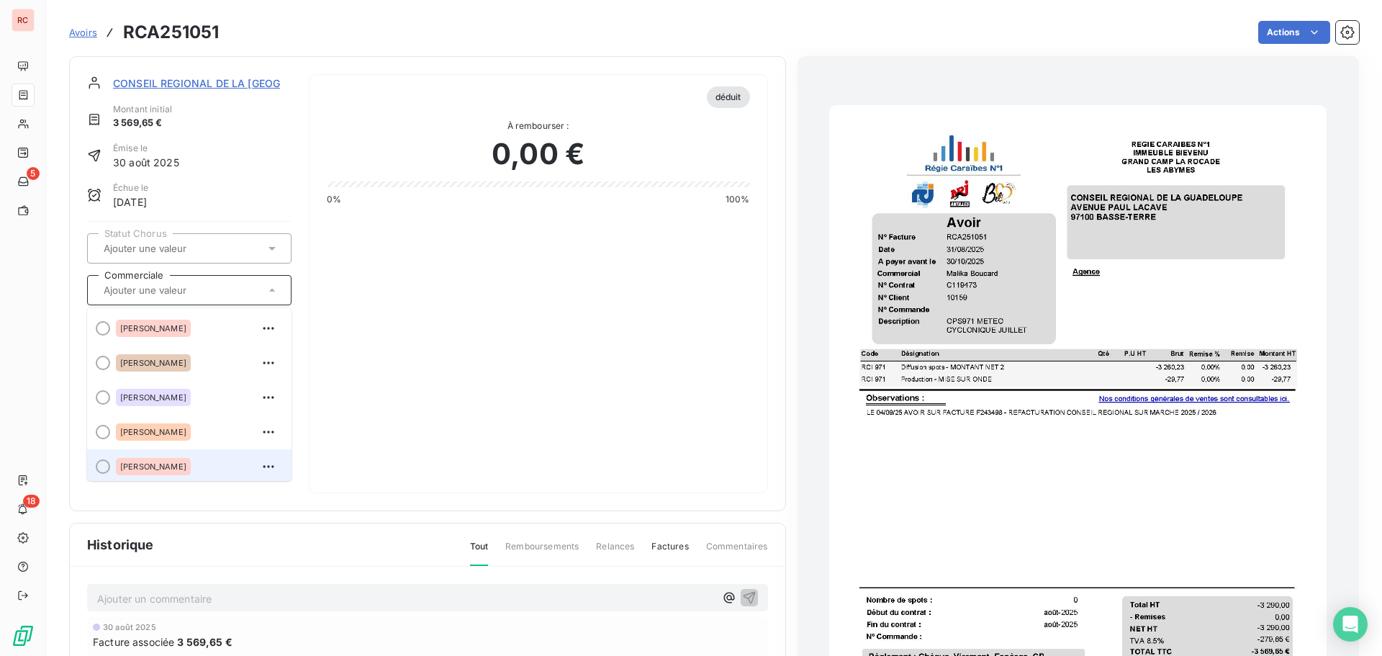
scroll to position [3, 0]
click at [138, 466] on span "[PERSON_NAME]" at bounding box center [153, 463] width 66 height 9
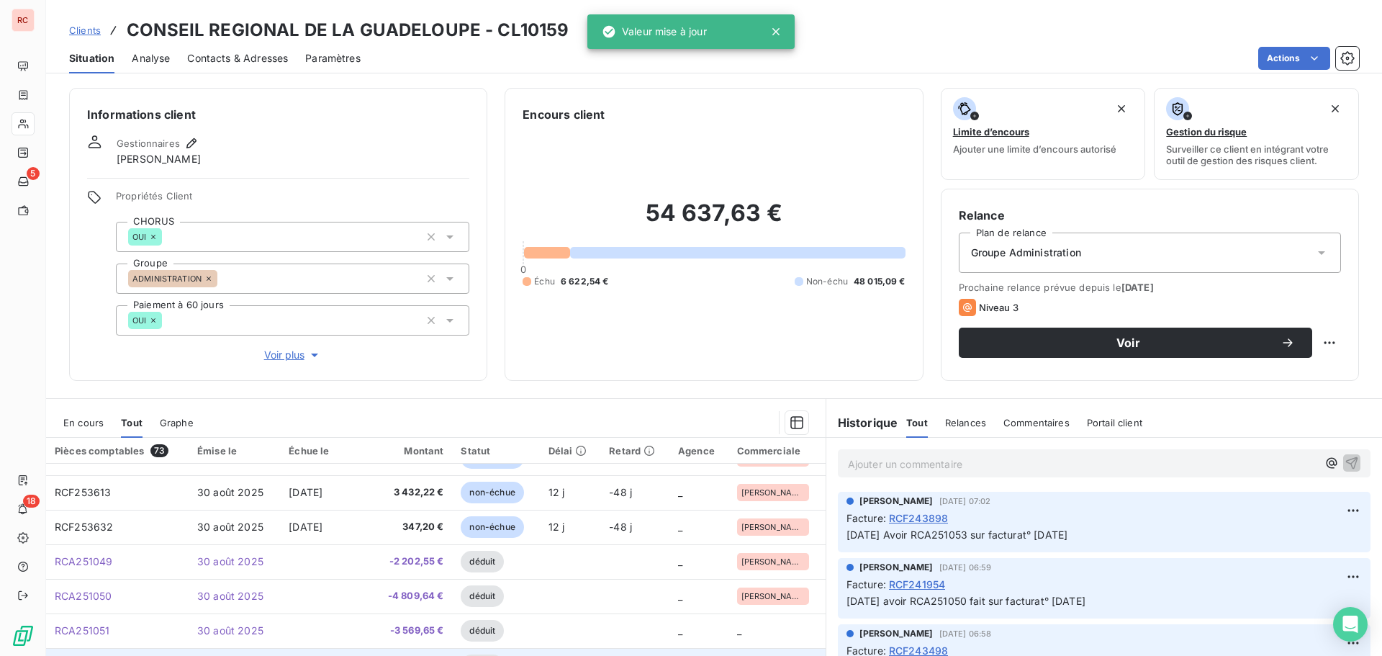
scroll to position [144, 0]
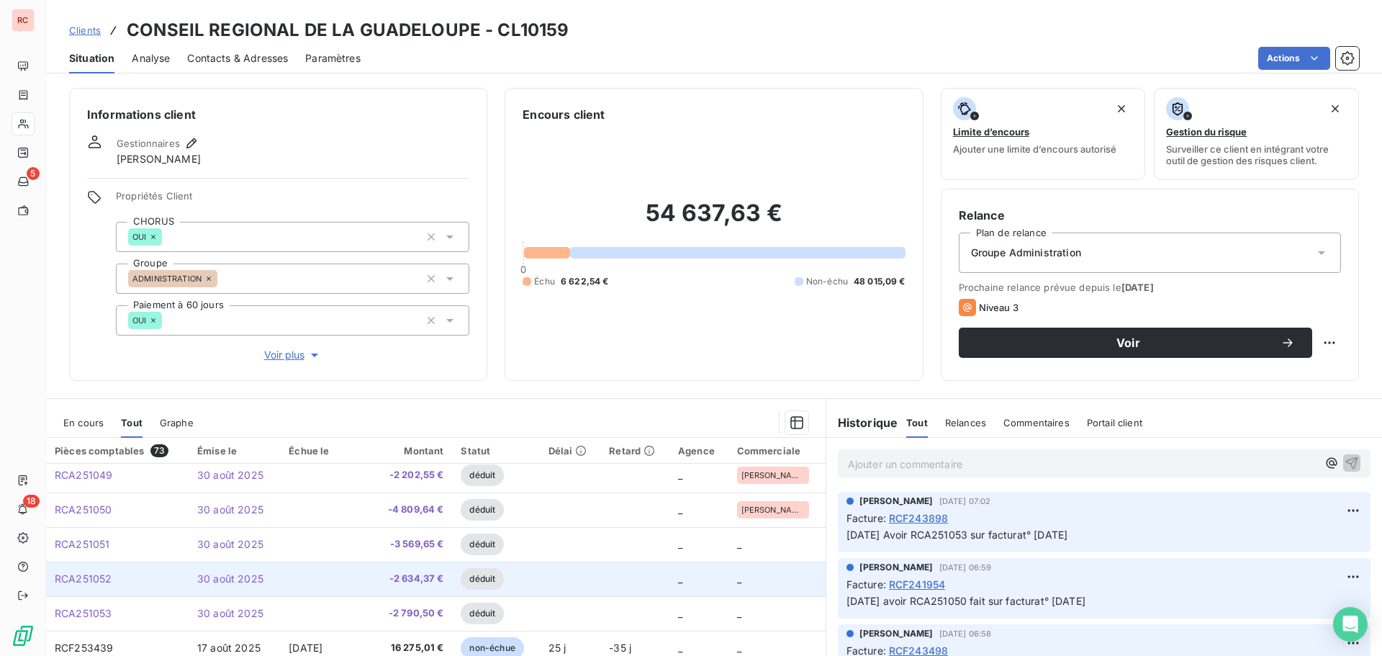
click at [260, 583] on span "30 août 2025" at bounding box center [230, 578] width 66 height 12
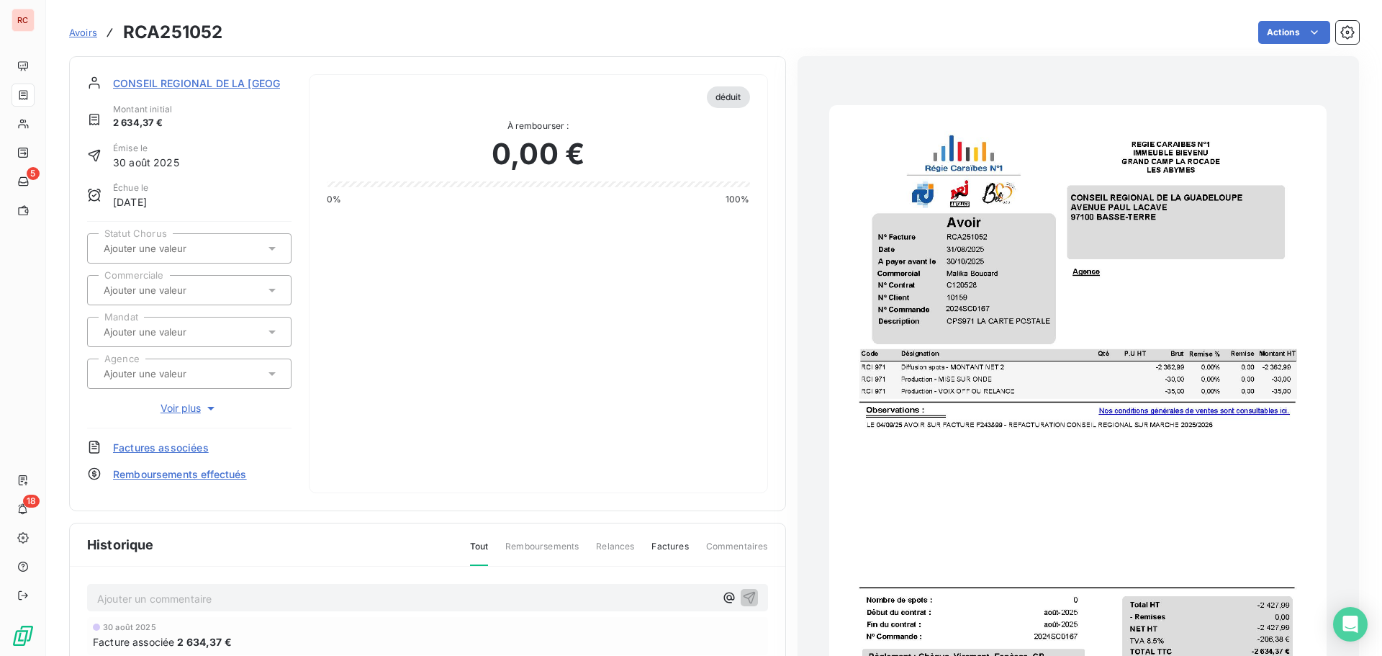
click at [271, 292] on icon at bounding box center [272, 290] width 14 height 14
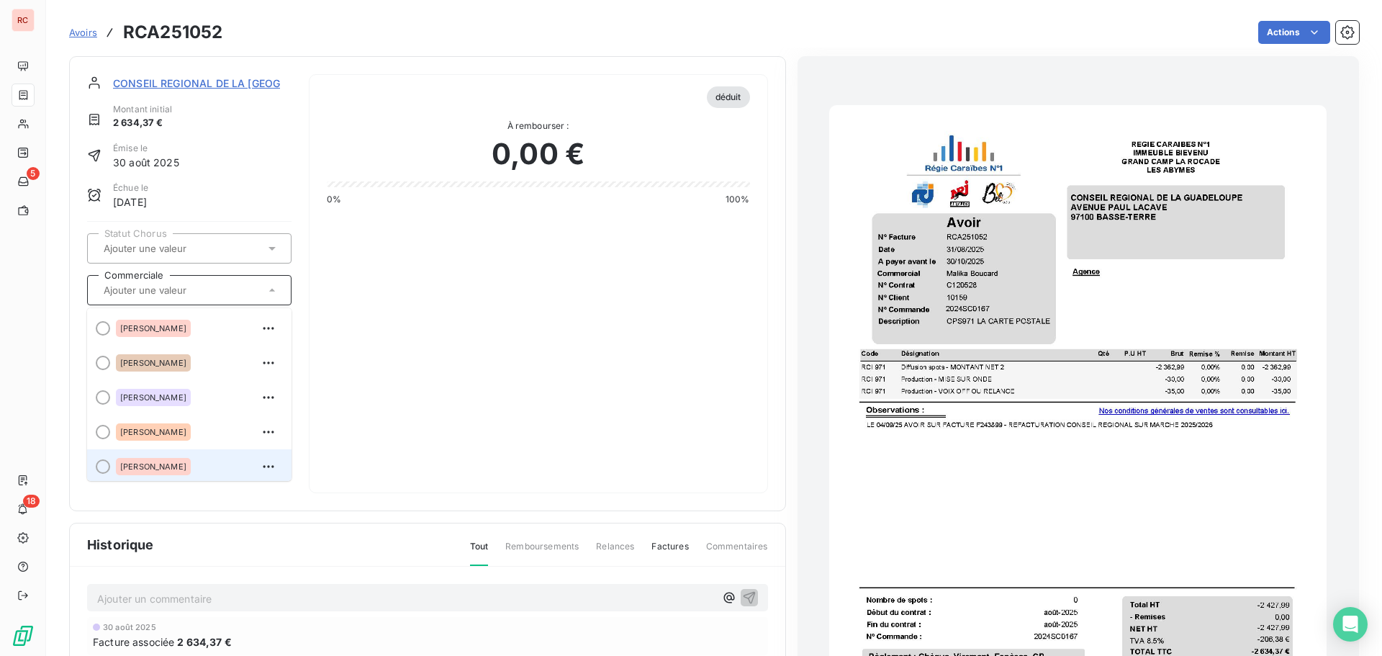
click at [194, 462] on div "[PERSON_NAME]" at bounding box center [198, 466] width 164 height 23
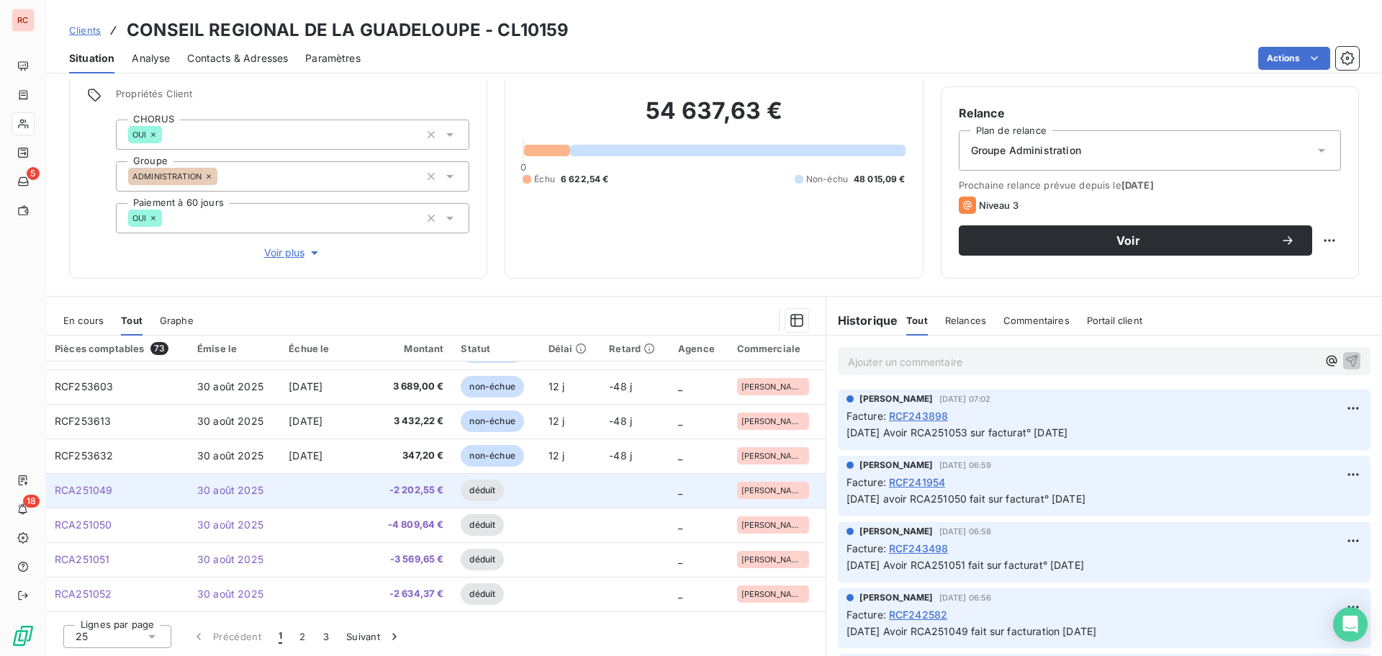
scroll to position [72, 0]
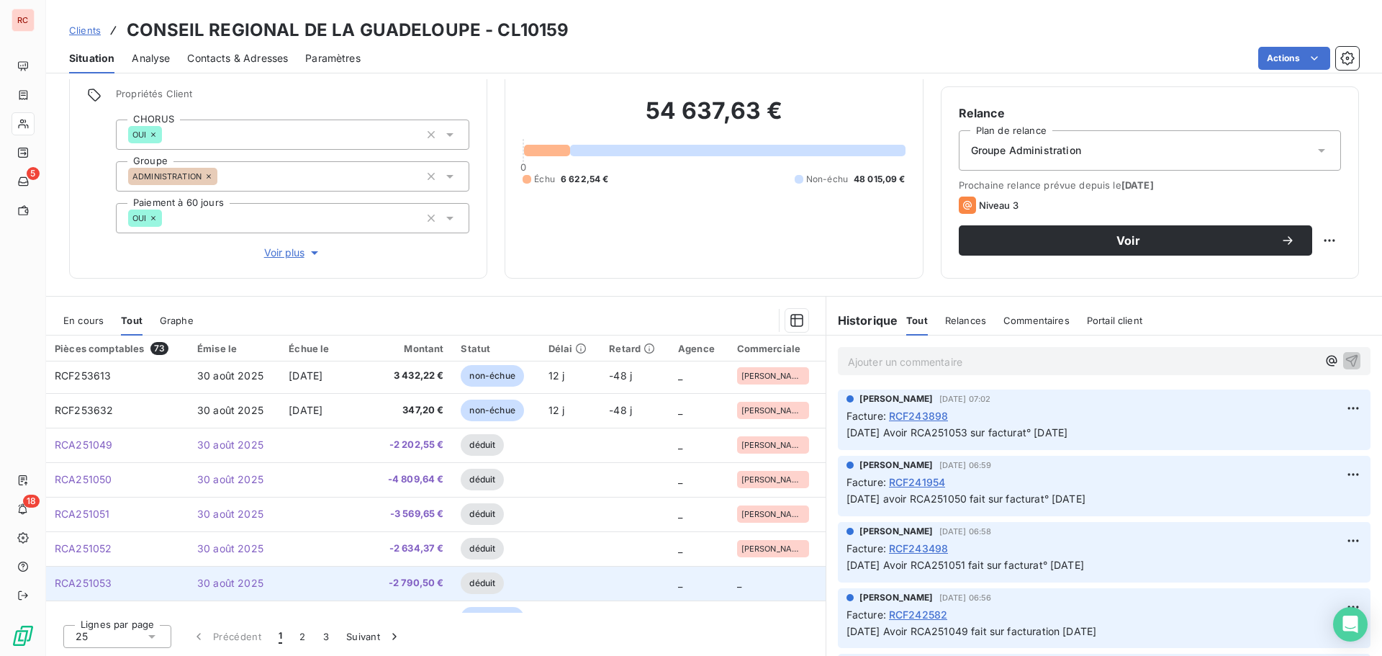
click at [431, 589] on span "-2 790,50 €" at bounding box center [410, 583] width 68 height 14
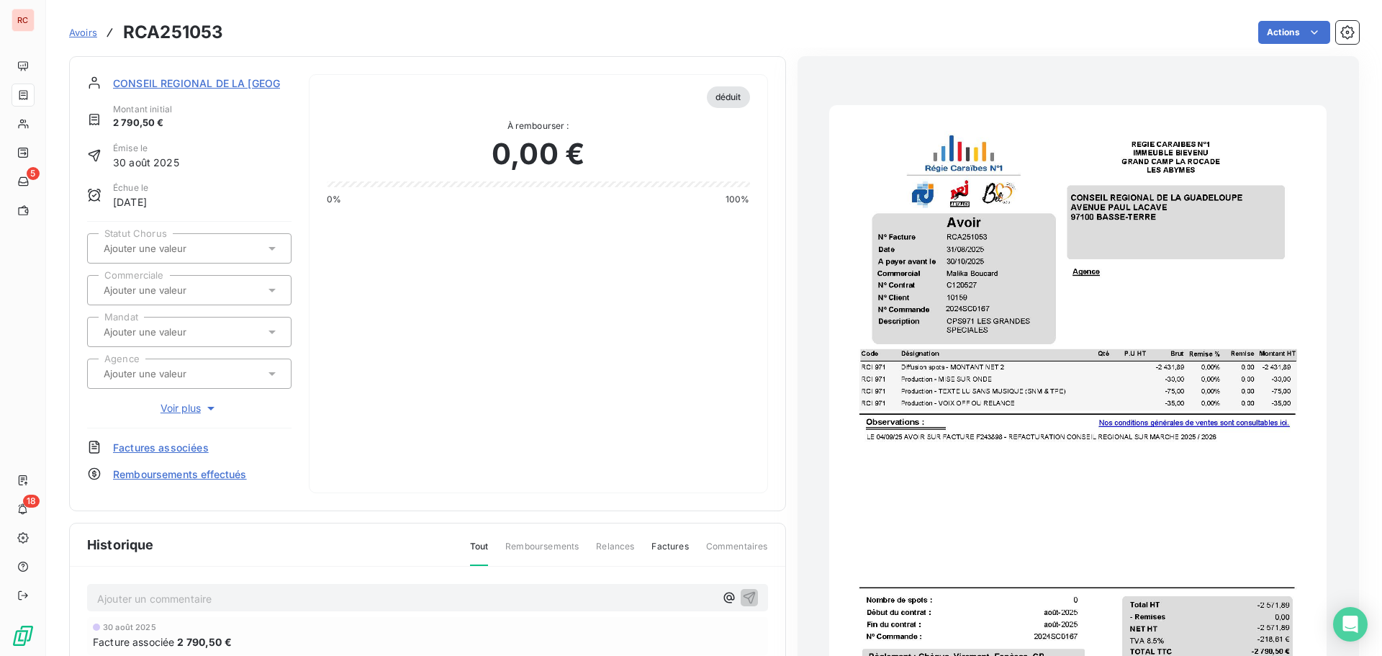
click at [274, 331] on icon at bounding box center [272, 332] width 14 height 14
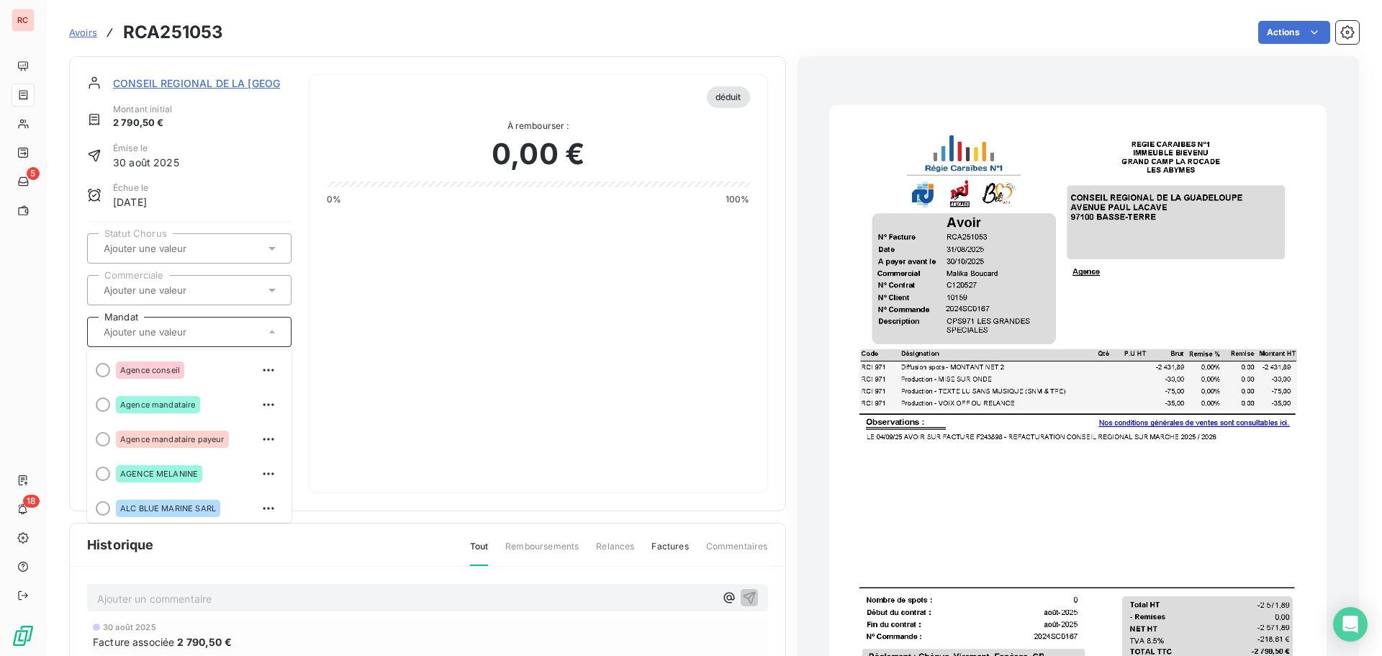
click at [247, 297] on div at bounding box center [182, 290] width 166 height 19
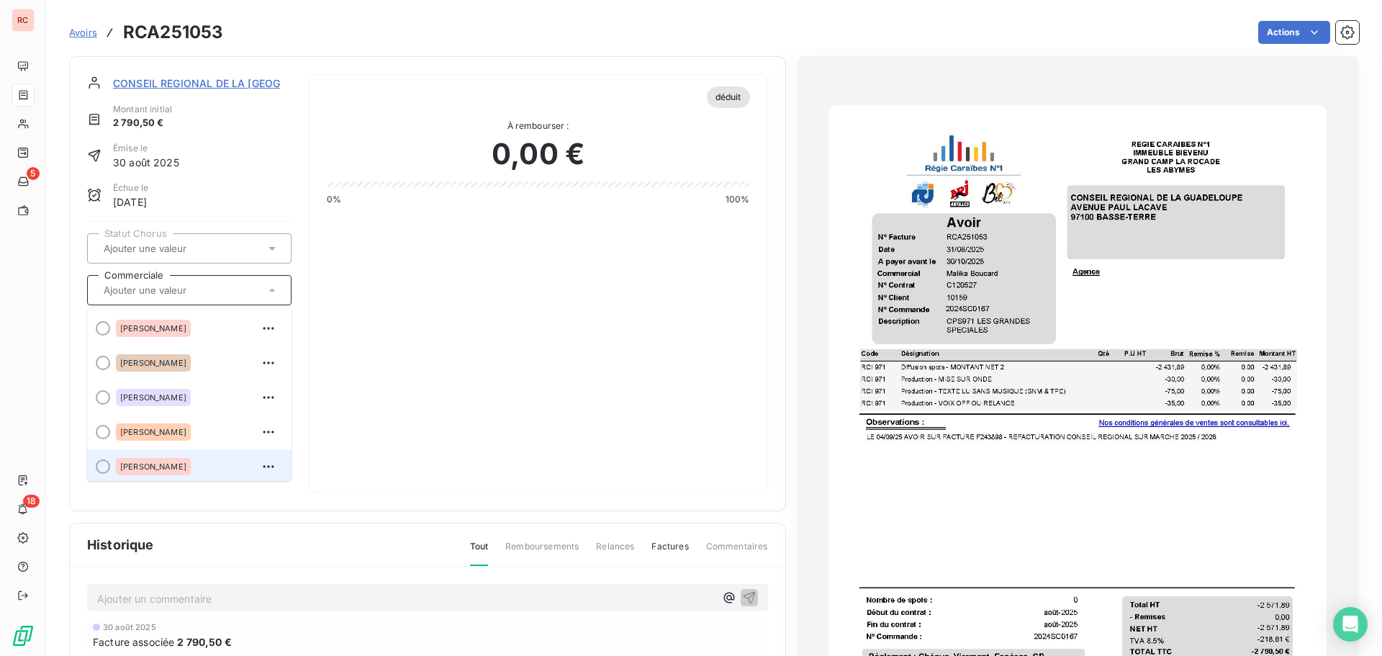
scroll to position [3, 0]
click at [141, 465] on span "[PERSON_NAME]" at bounding box center [153, 463] width 66 height 9
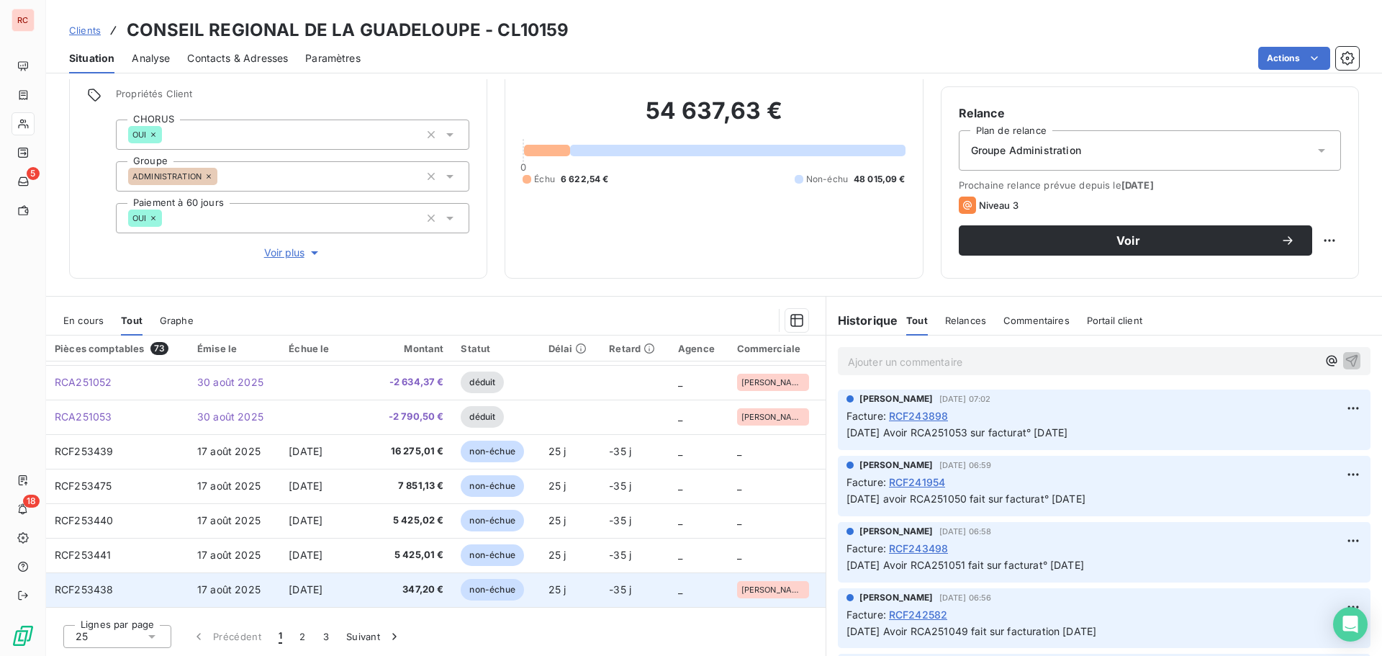
scroll to position [216, 0]
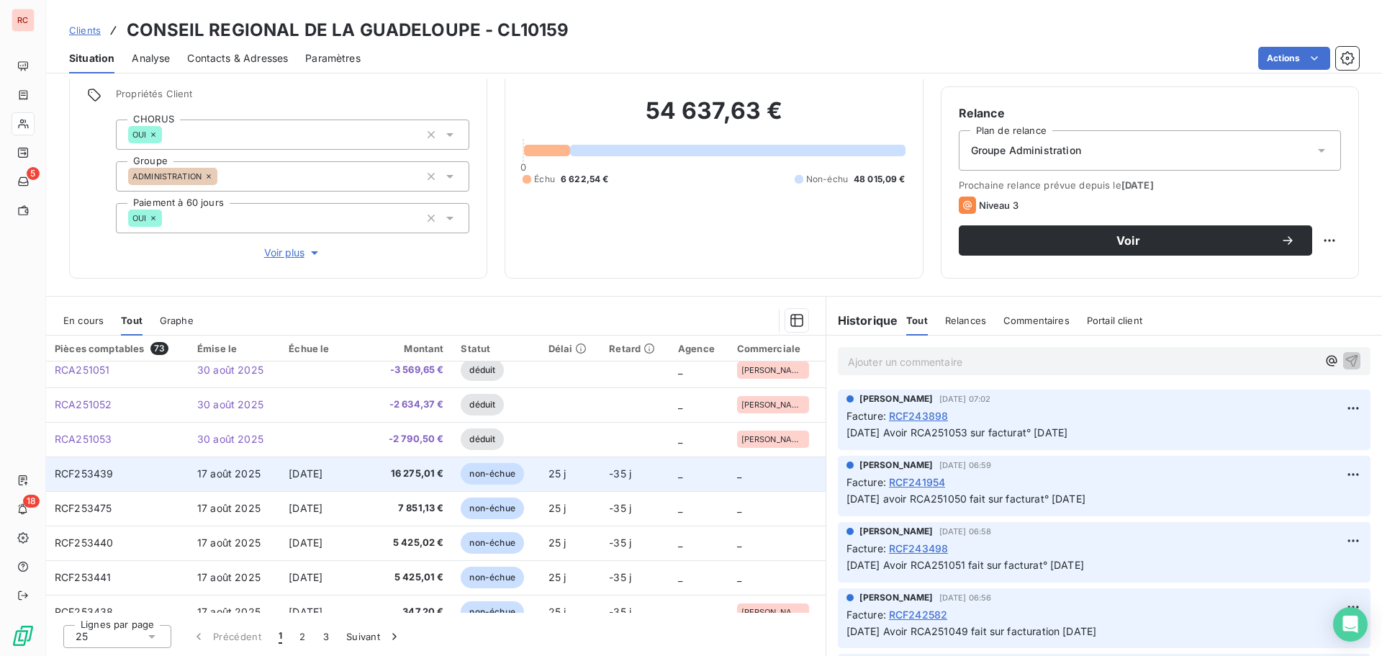
click at [291, 473] on span "[DATE]" at bounding box center [306, 473] width 34 height 12
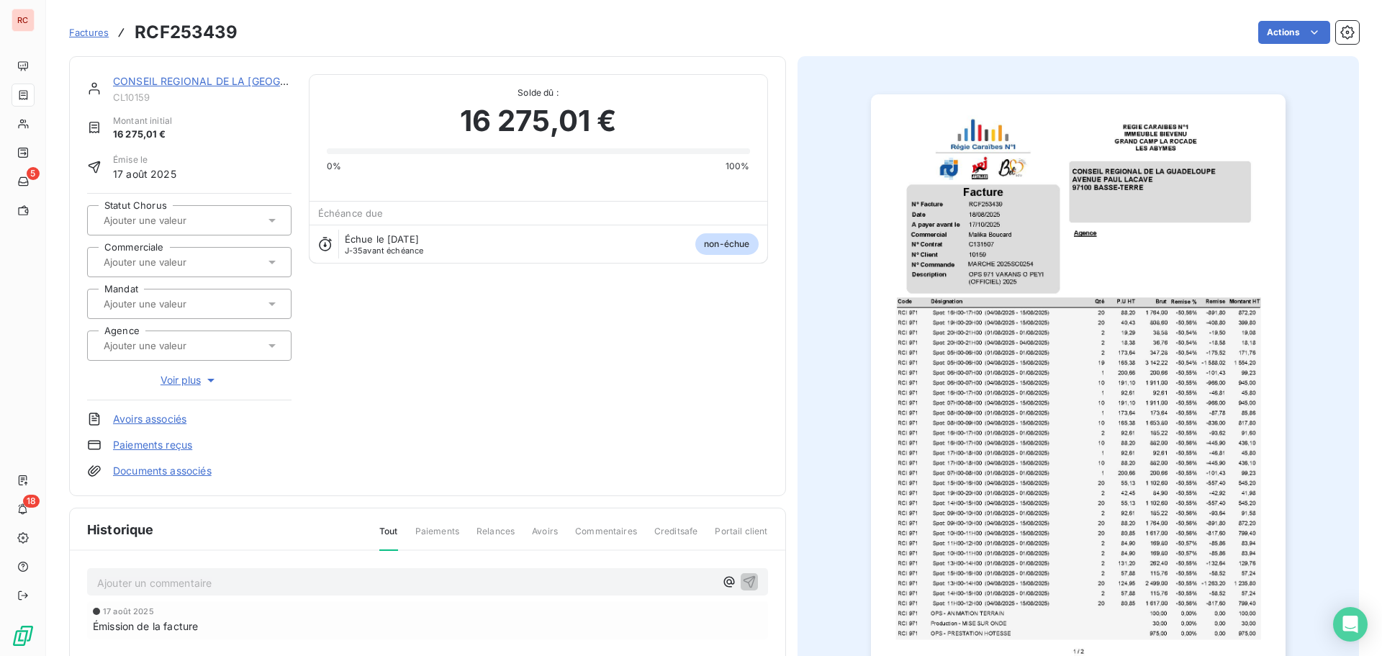
click at [276, 265] on icon at bounding box center [272, 262] width 14 height 14
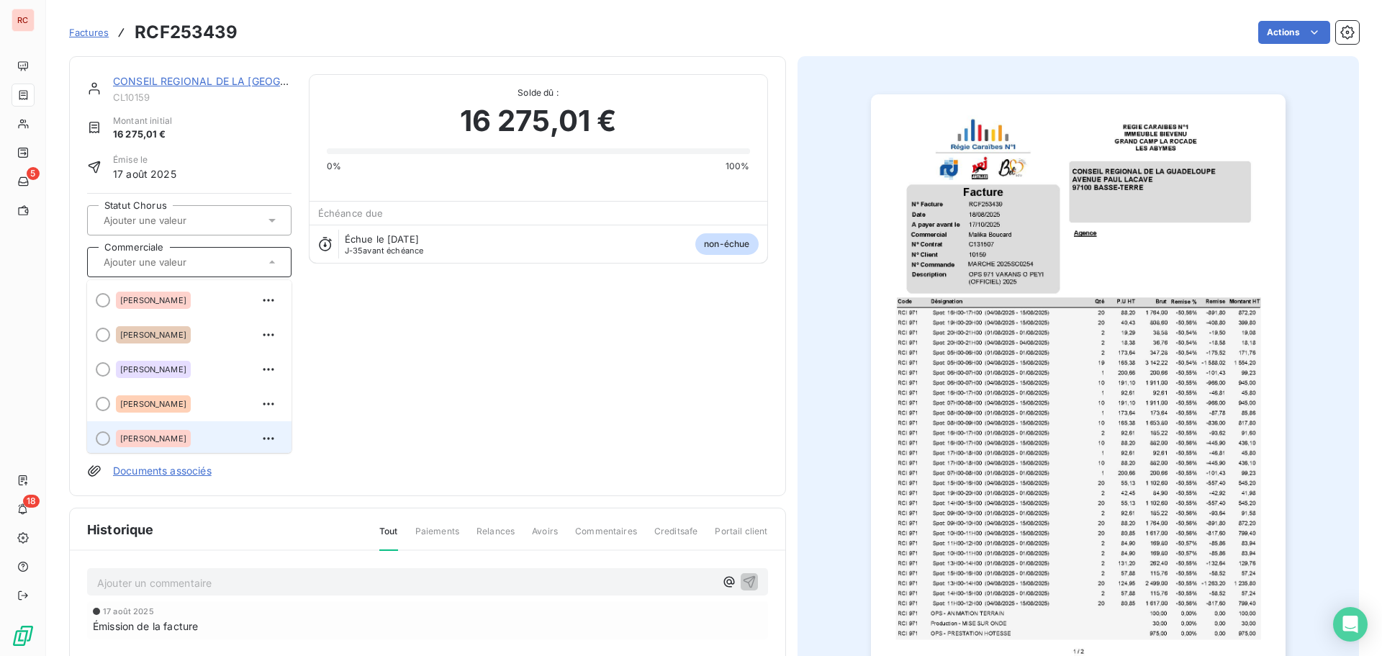
scroll to position [3, 0]
click at [155, 436] on span "[PERSON_NAME]" at bounding box center [153, 435] width 66 height 9
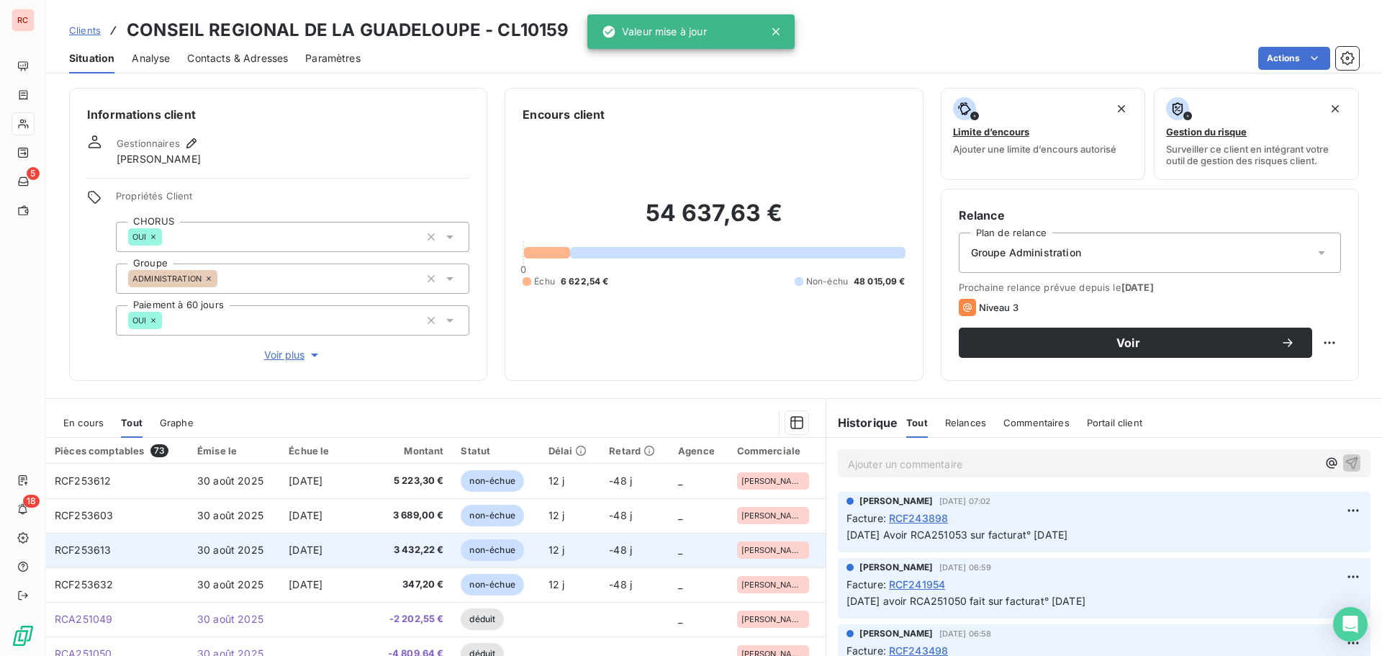
scroll to position [288, 0]
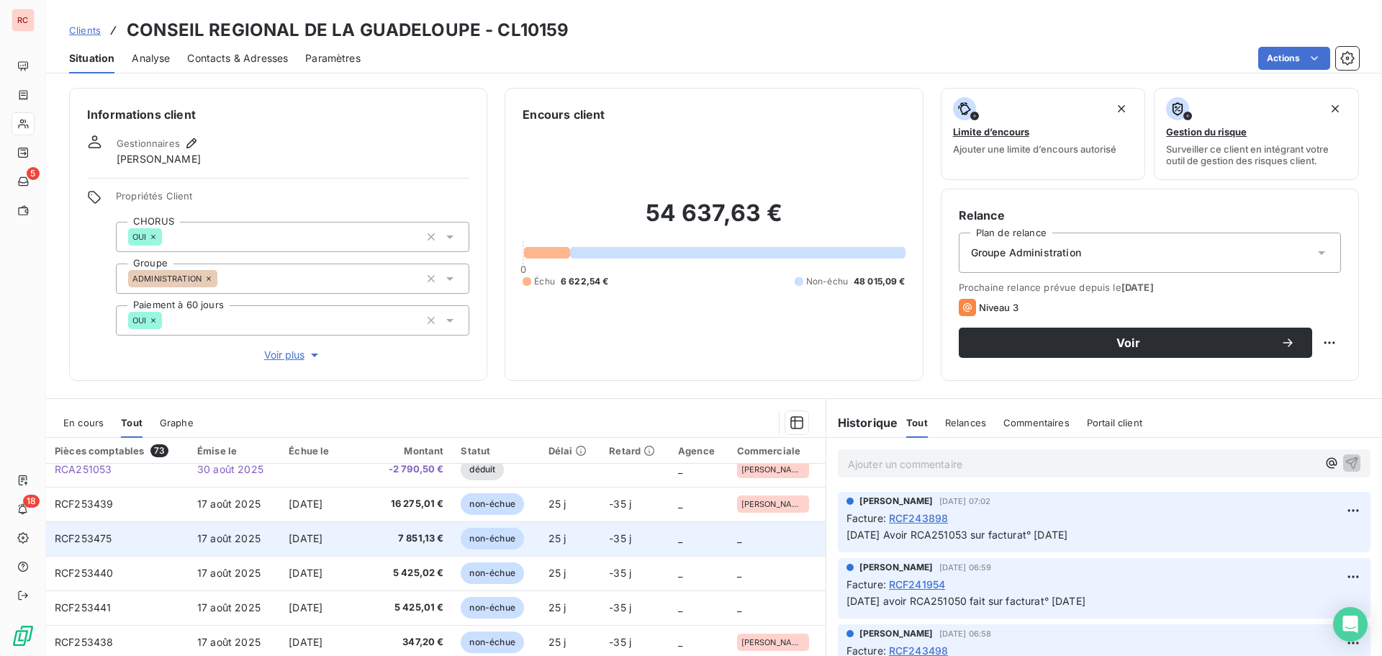
click at [348, 539] on td "[DATE]" at bounding box center [323, 538] width 87 height 35
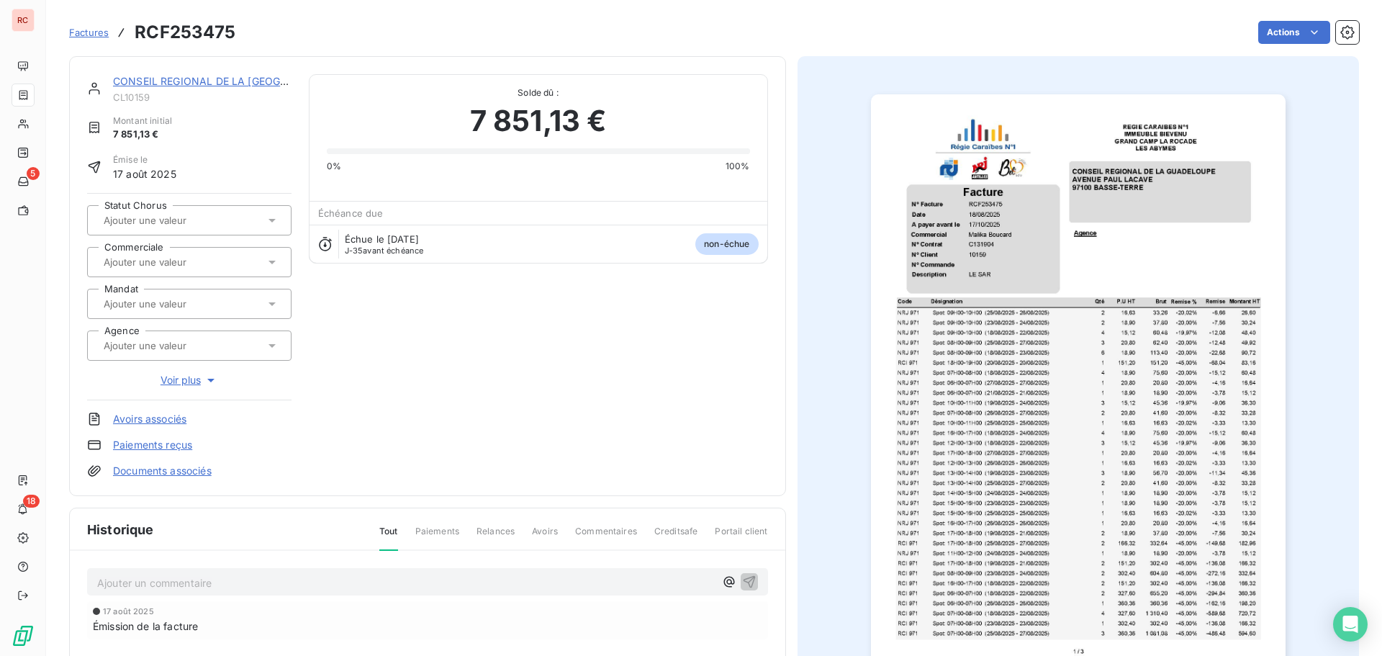
click at [270, 266] on icon at bounding box center [272, 262] width 14 height 14
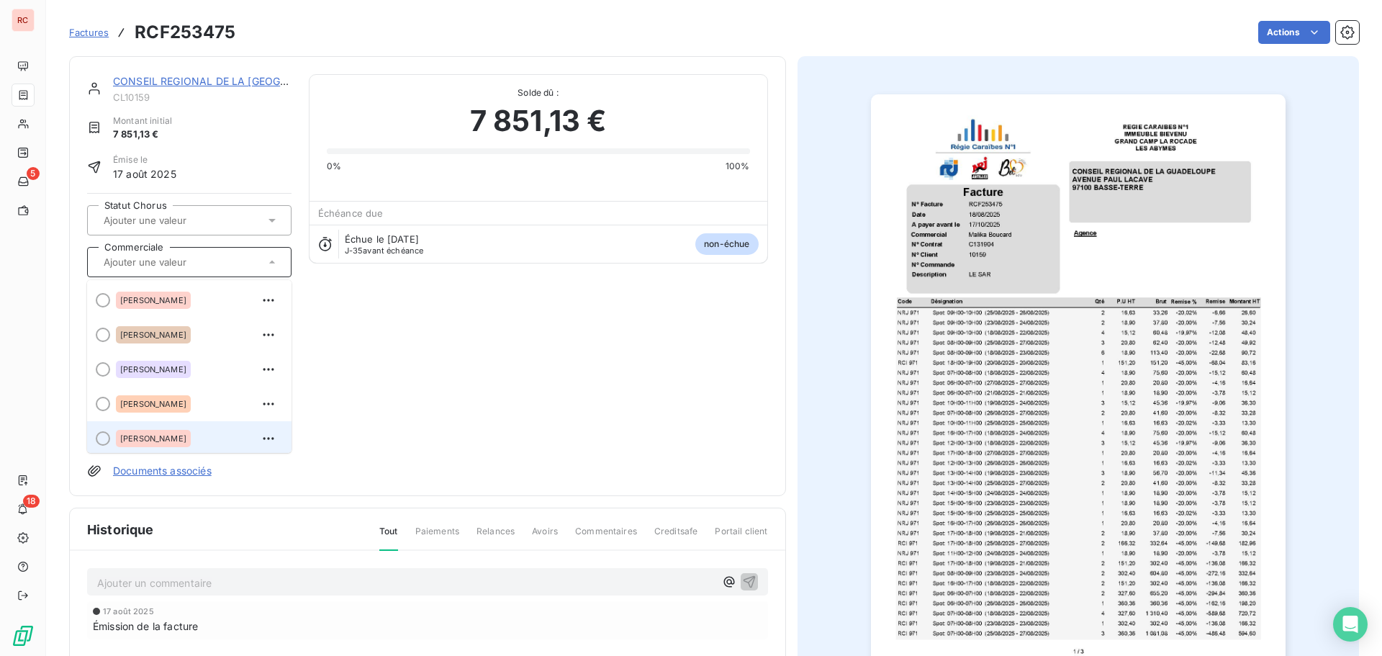
click at [171, 441] on div "[PERSON_NAME]" at bounding box center [153, 438] width 75 height 17
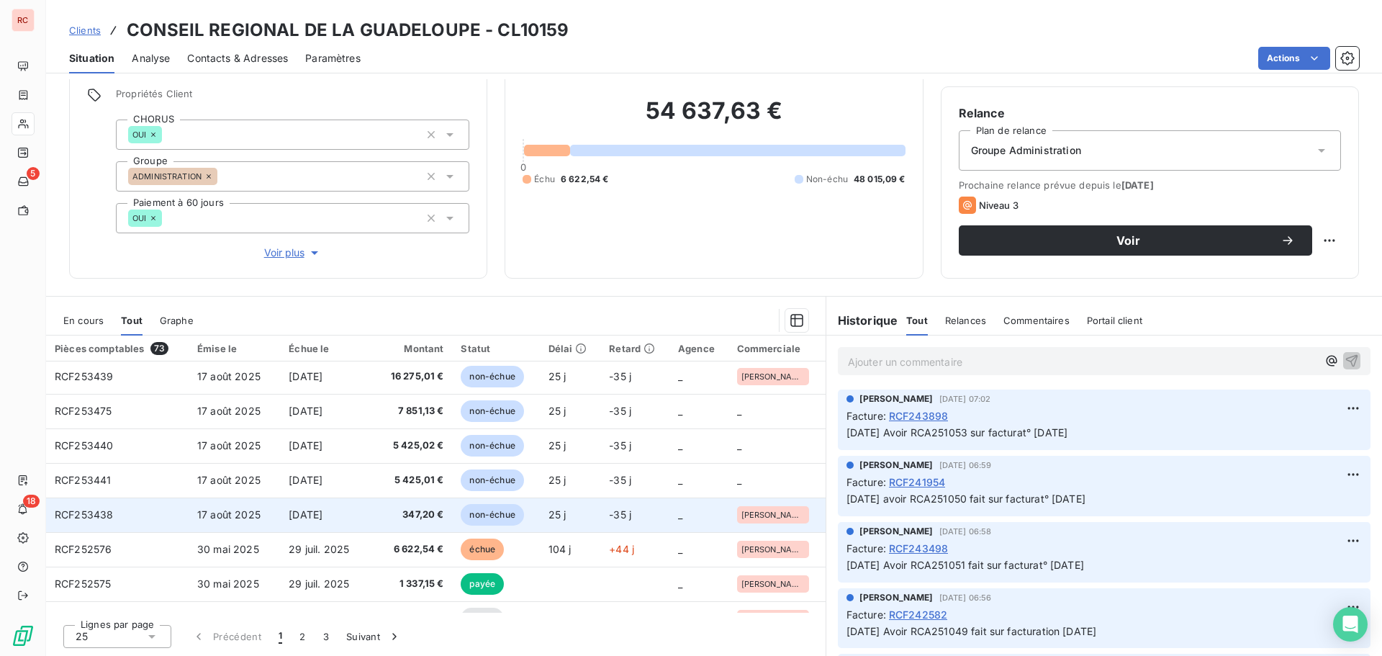
scroll to position [288, 0]
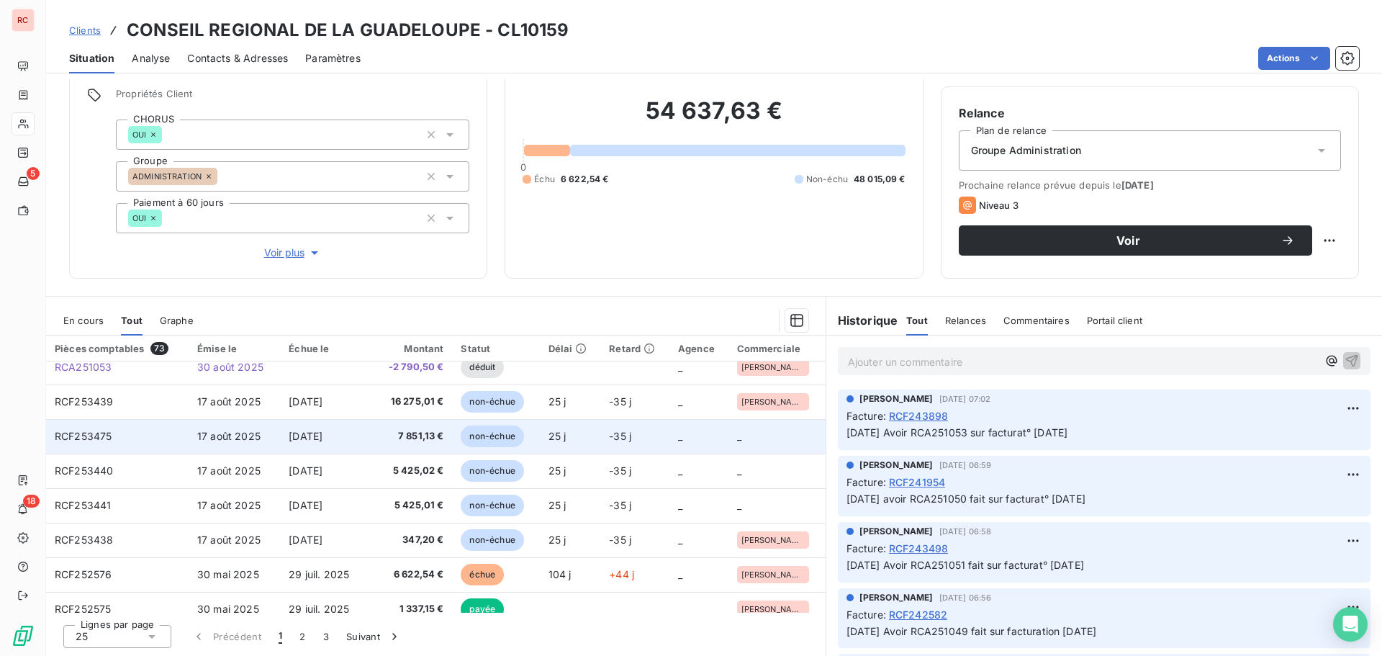
click at [387, 439] on span "7 851,13 €" at bounding box center [410, 436] width 68 height 14
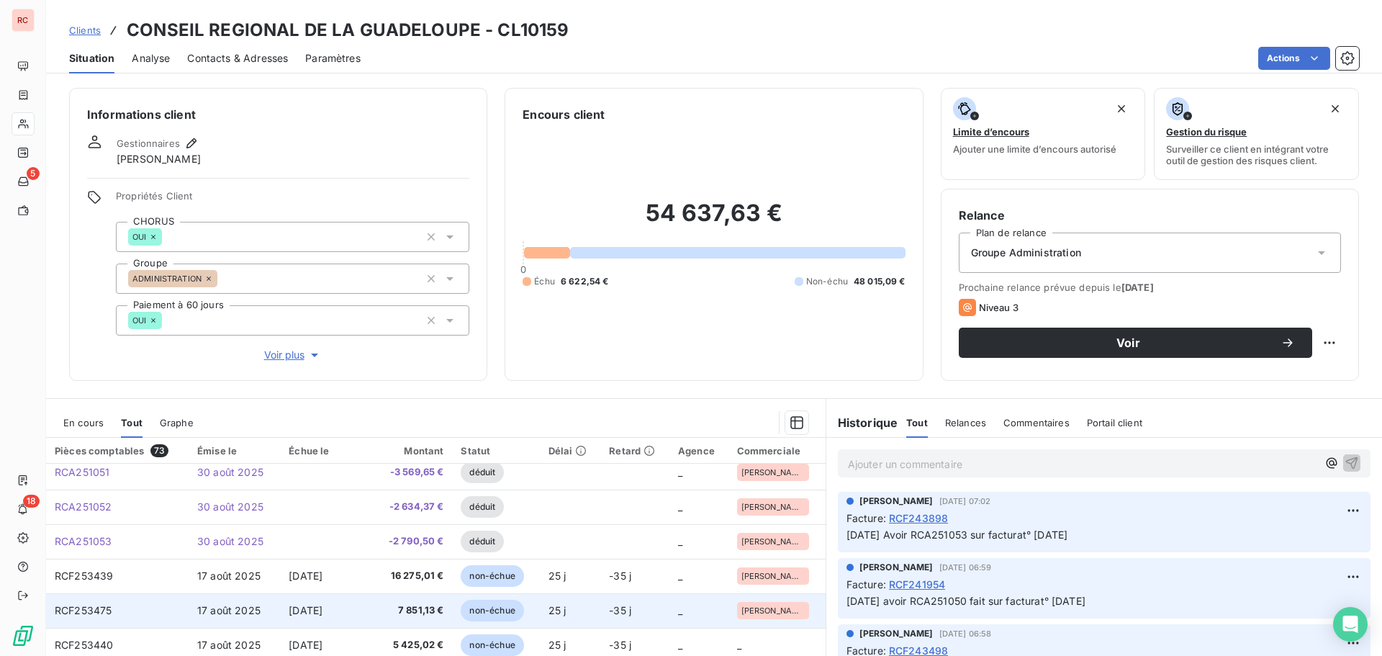
scroll to position [288, 0]
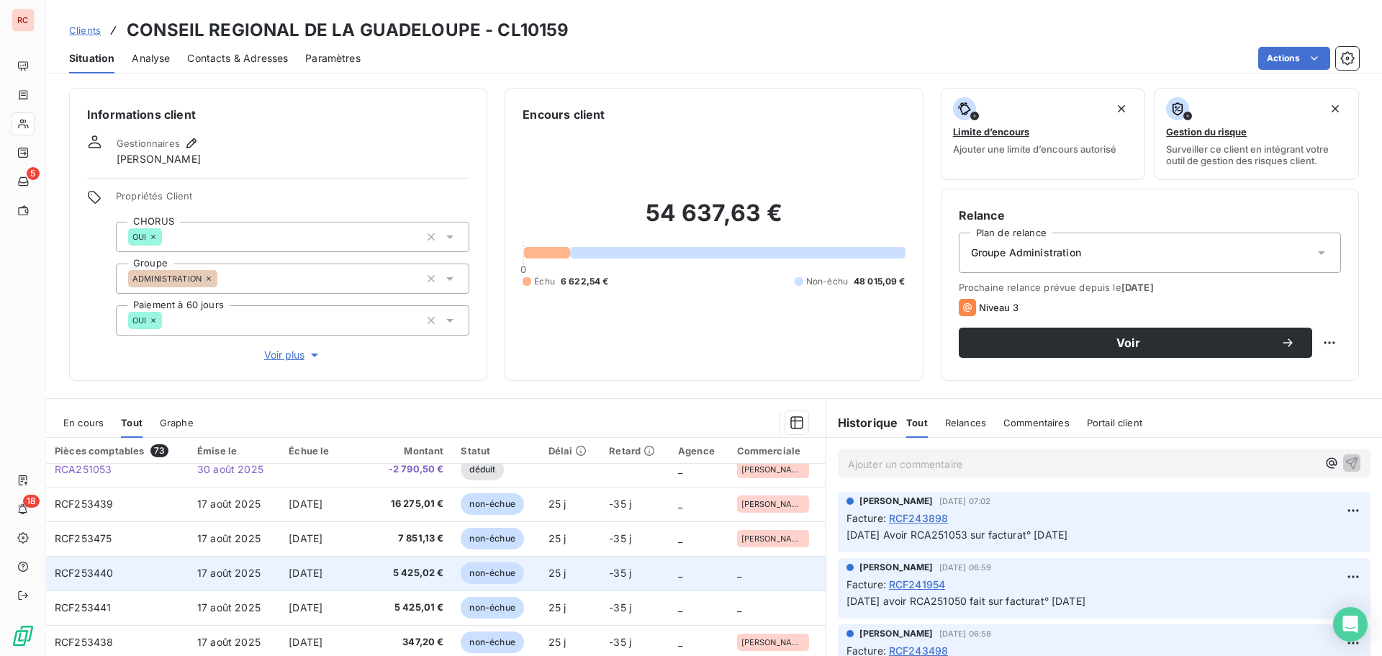
click at [400, 570] on span "5 425,02 €" at bounding box center [410, 573] width 68 height 14
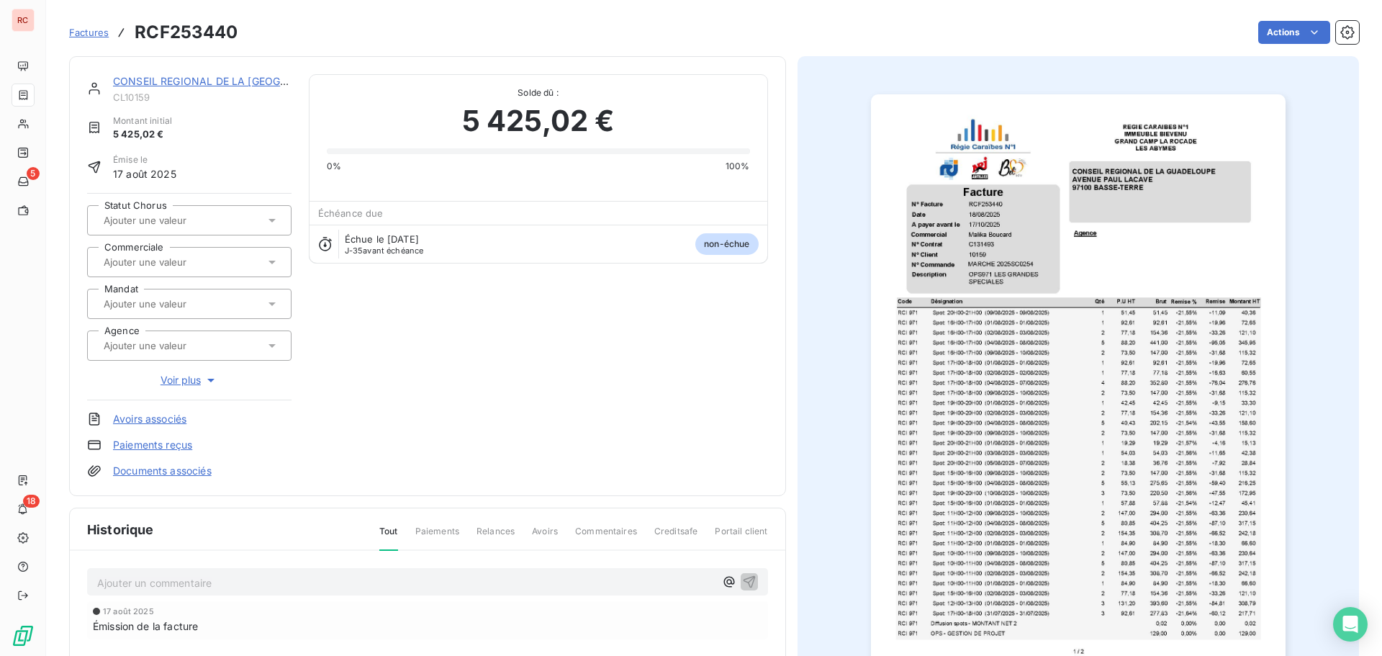
click at [274, 262] on icon at bounding box center [272, 262] width 14 height 14
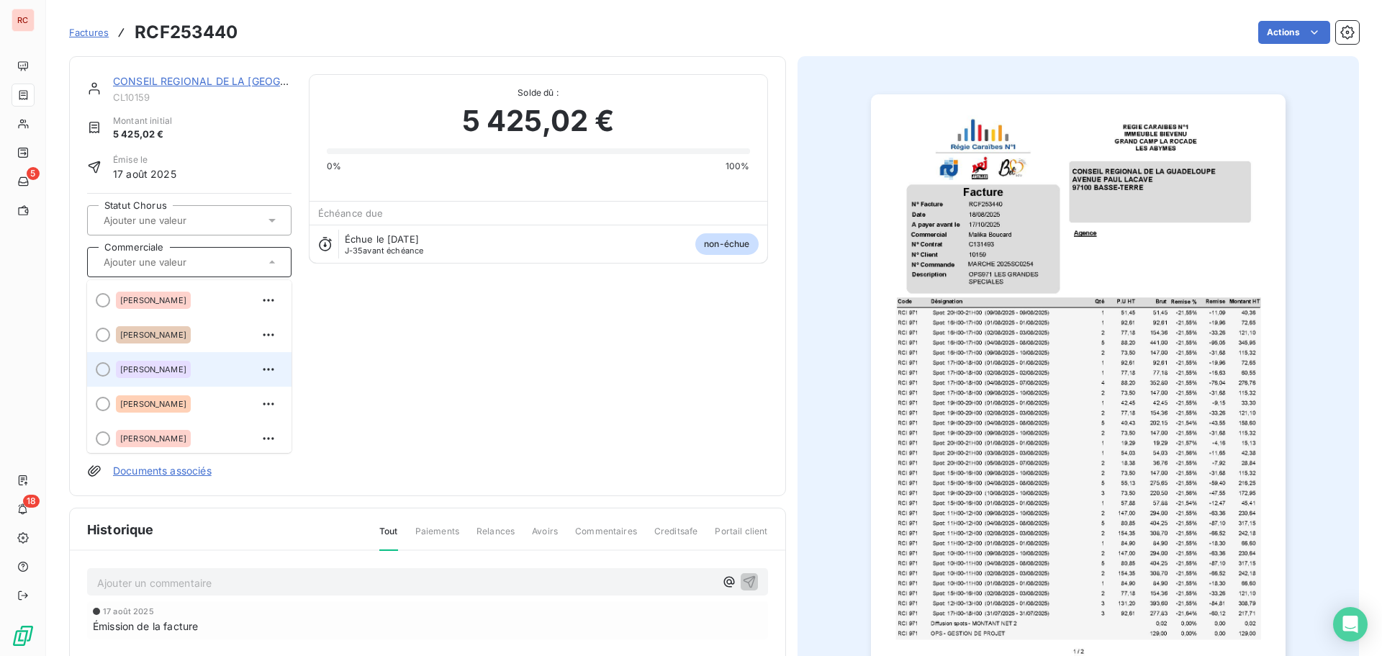
scroll to position [72, 0]
click at [190, 366] on div "[PERSON_NAME]" at bounding box center [198, 366] width 164 height 23
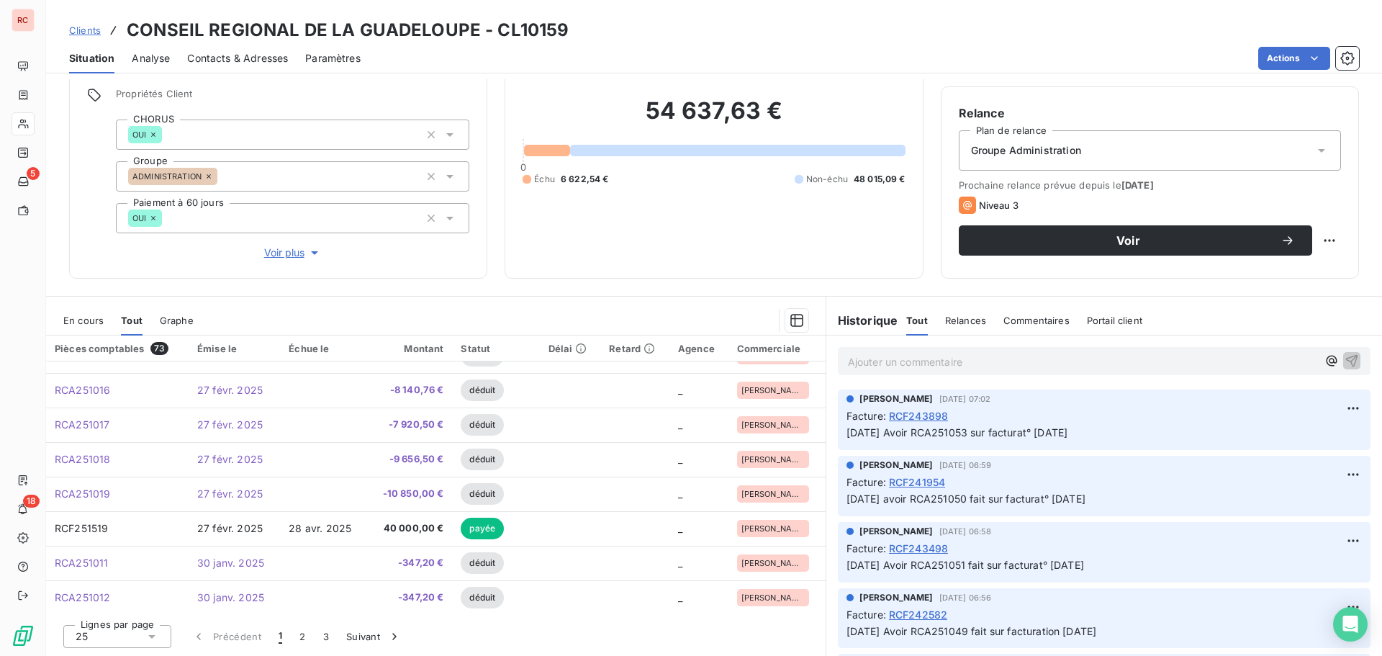
scroll to position [613, 0]
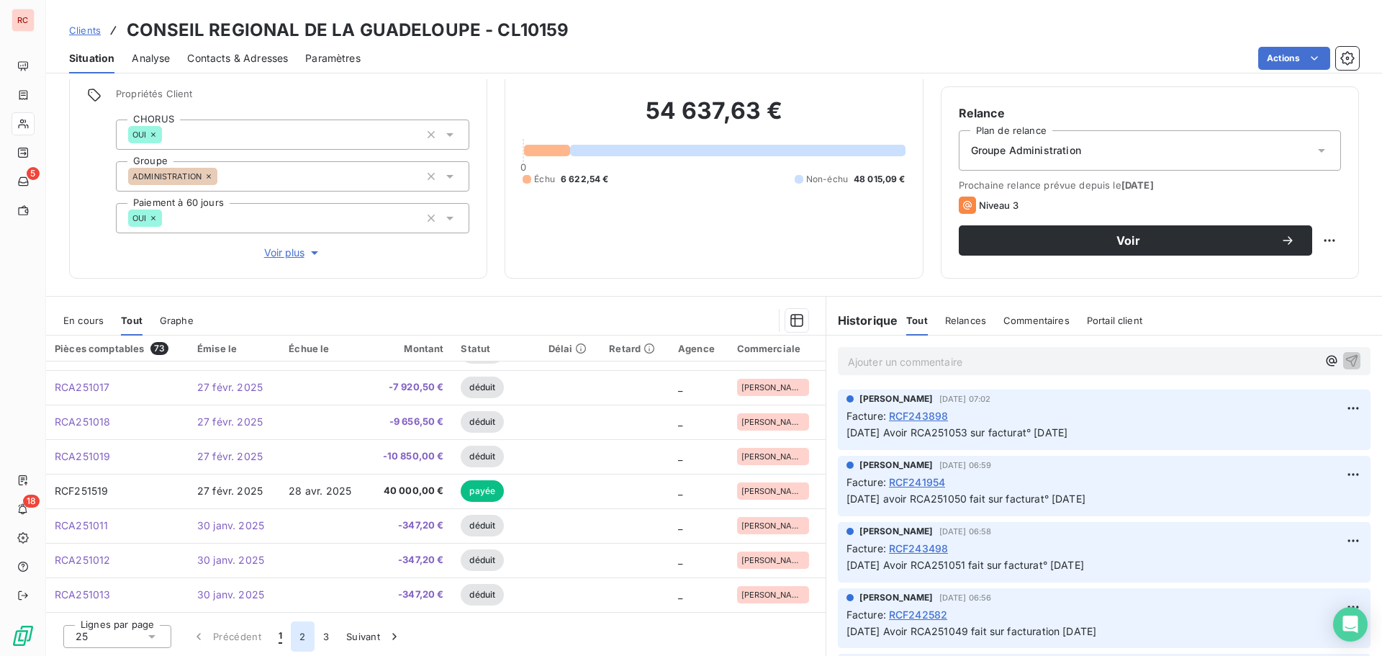
click at [307, 636] on button "2" at bounding box center [302, 636] width 23 height 30
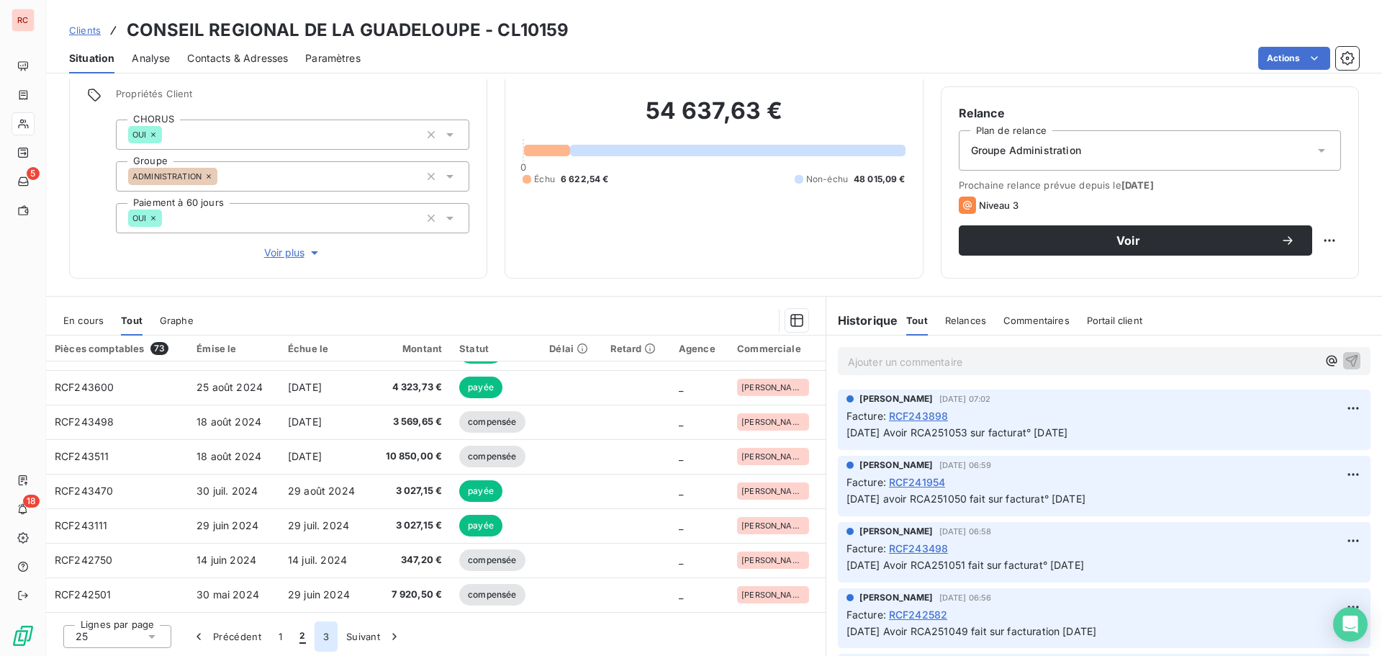
click at [322, 636] on button "3" at bounding box center [326, 636] width 23 height 30
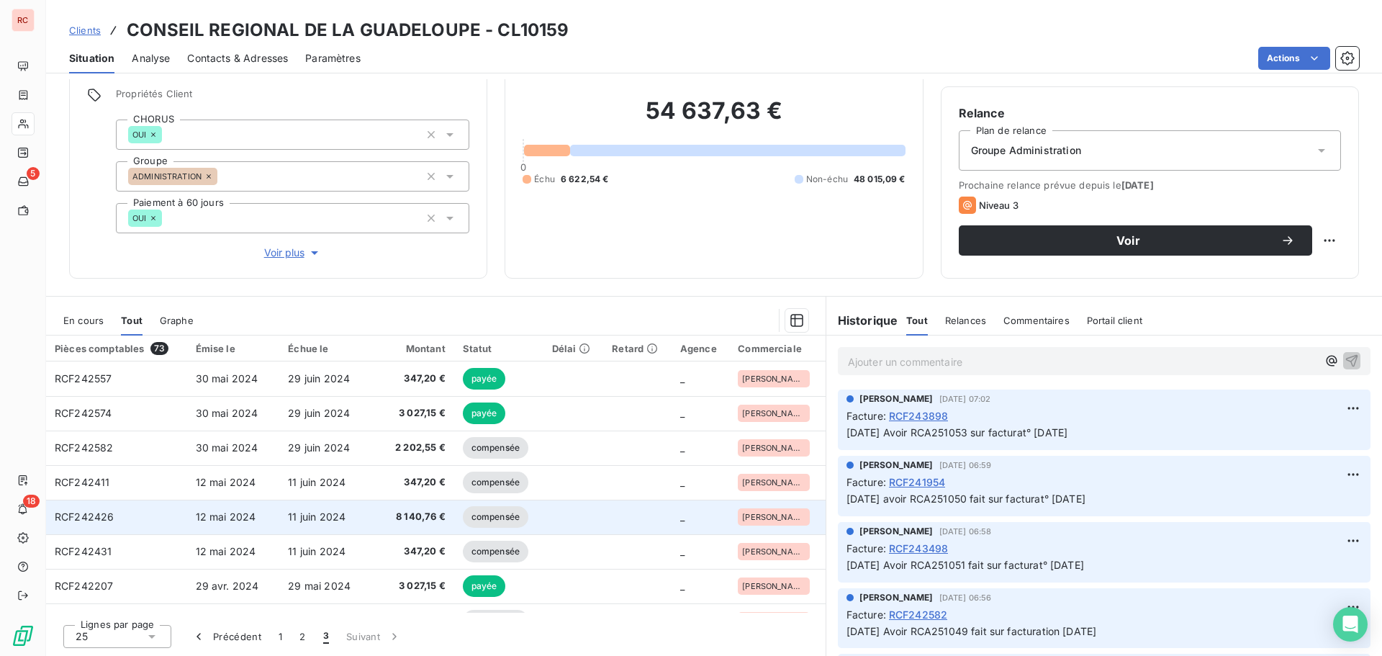
scroll to position [0, 0]
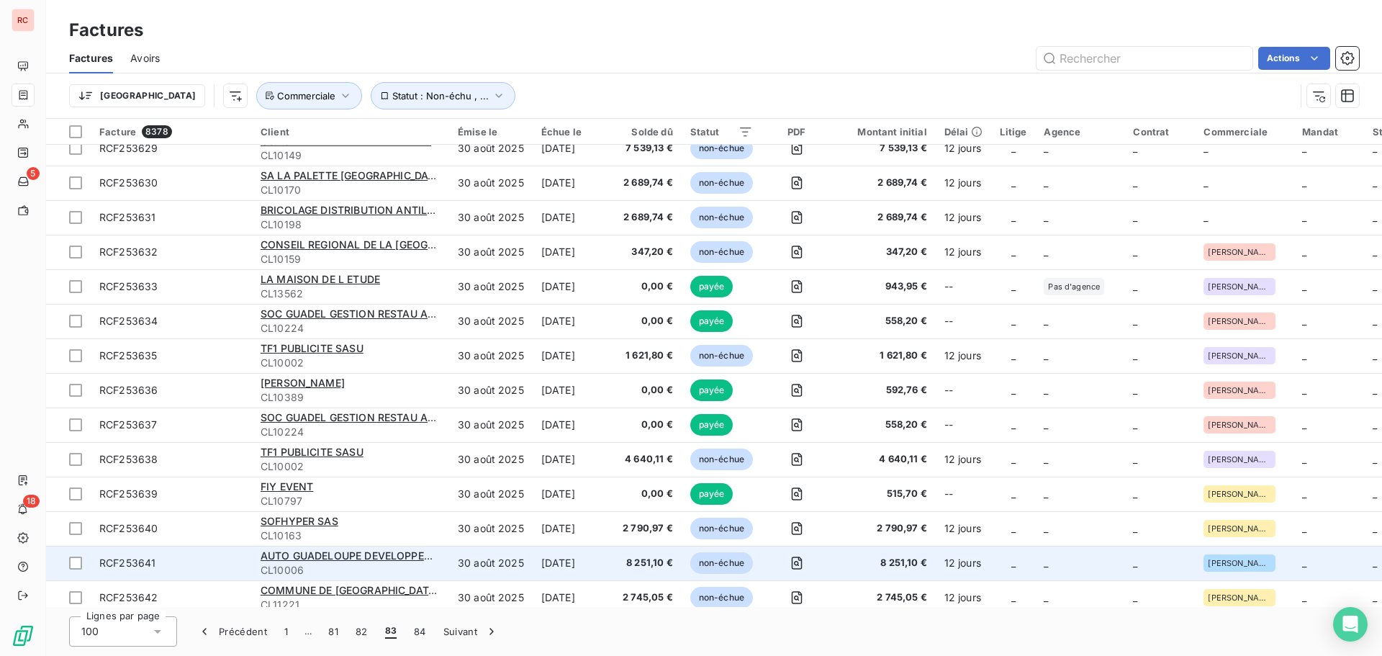
scroll to position [2568, 0]
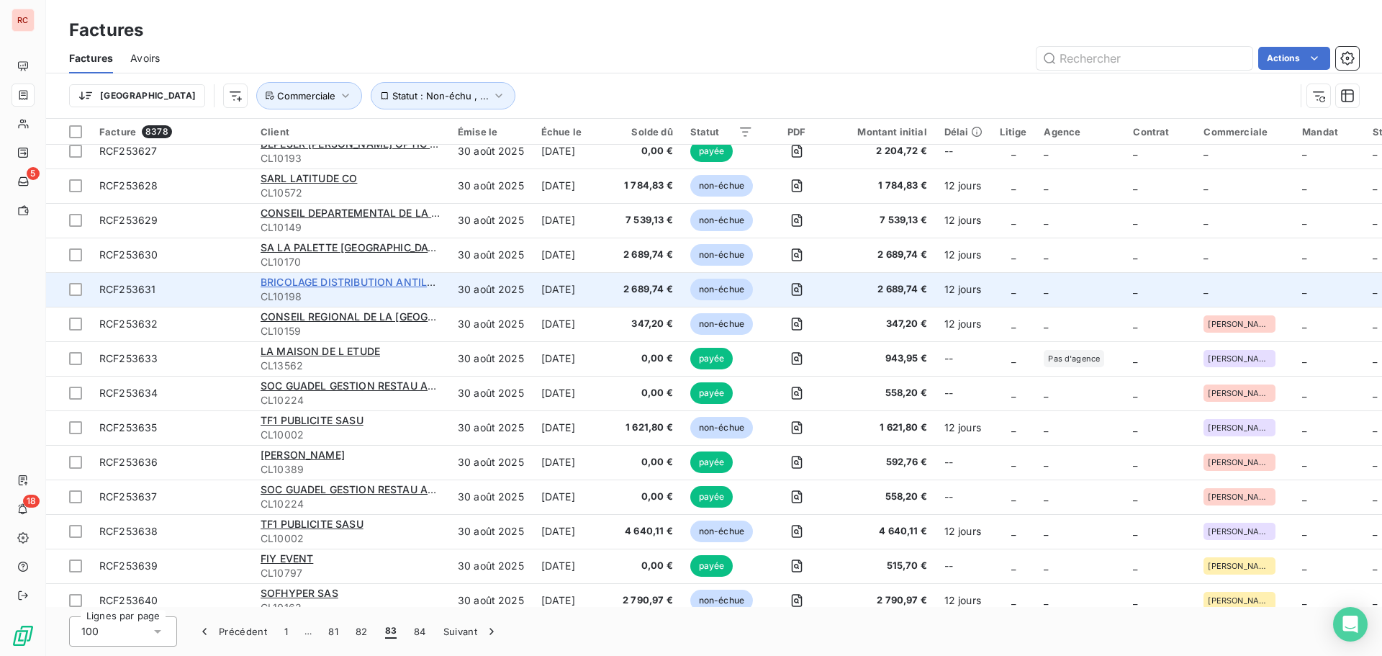
click at [407, 280] on span "BRICOLAGE DISTRIBUTION ANTILLES (BRICODIA) SARL" at bounding box center [398, 282] width 274 height 12
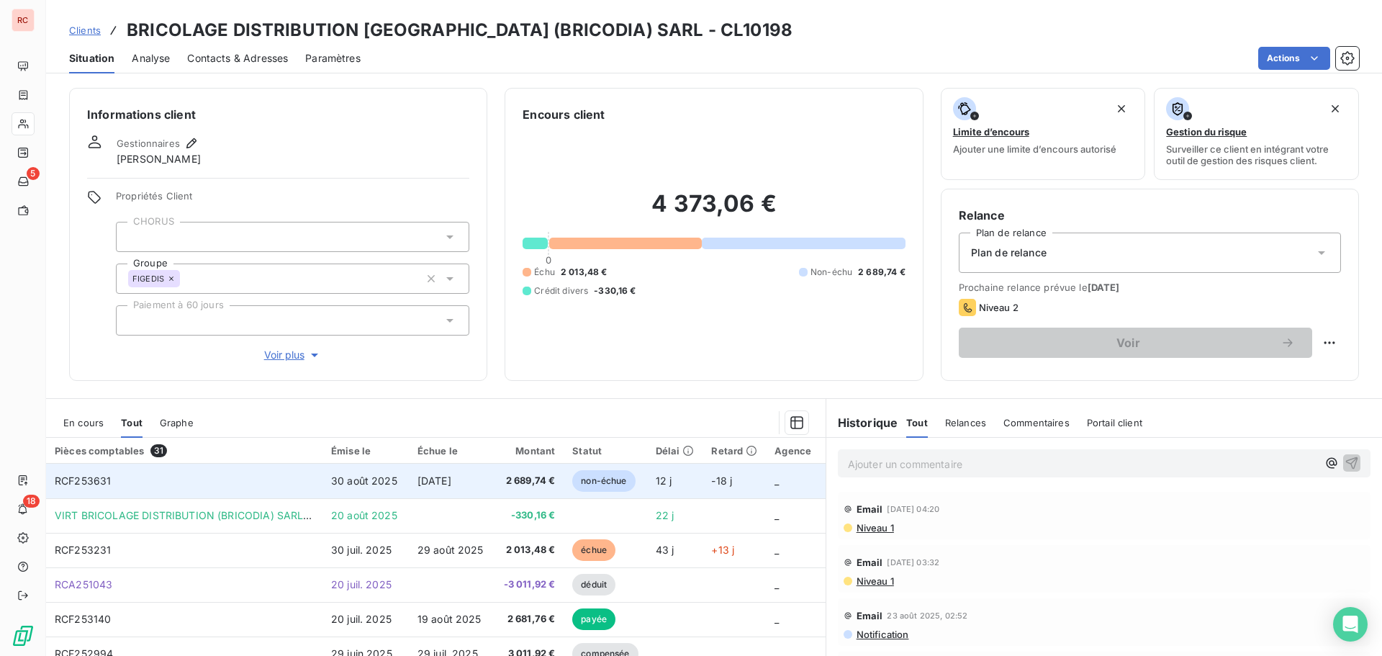
click at [451, 485] on span "[DATE]" at bounding box center [435, 480] width 34 height 12
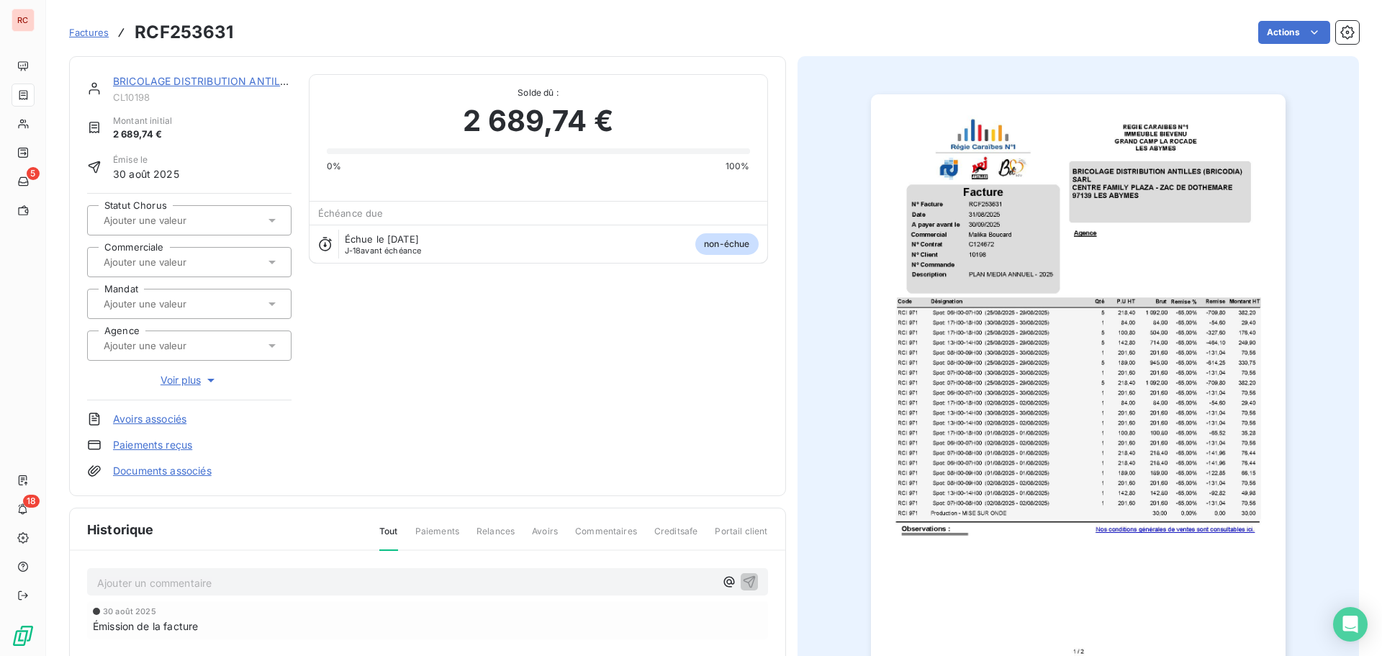
click at [274, 266] on icon at bounding box center [272, 262] width 14 height 14
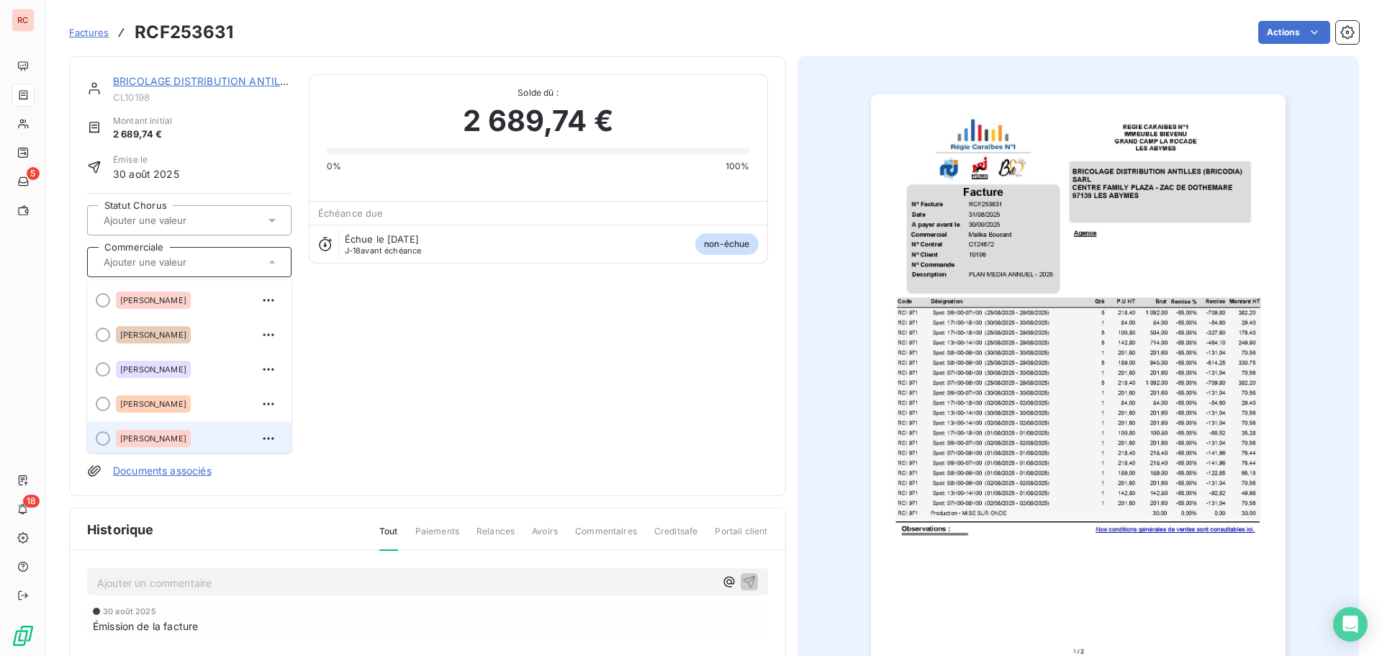
click at [157, 438] on span "[PERSON_NAME]" at bounding box center [153, 438] width 66 height 9
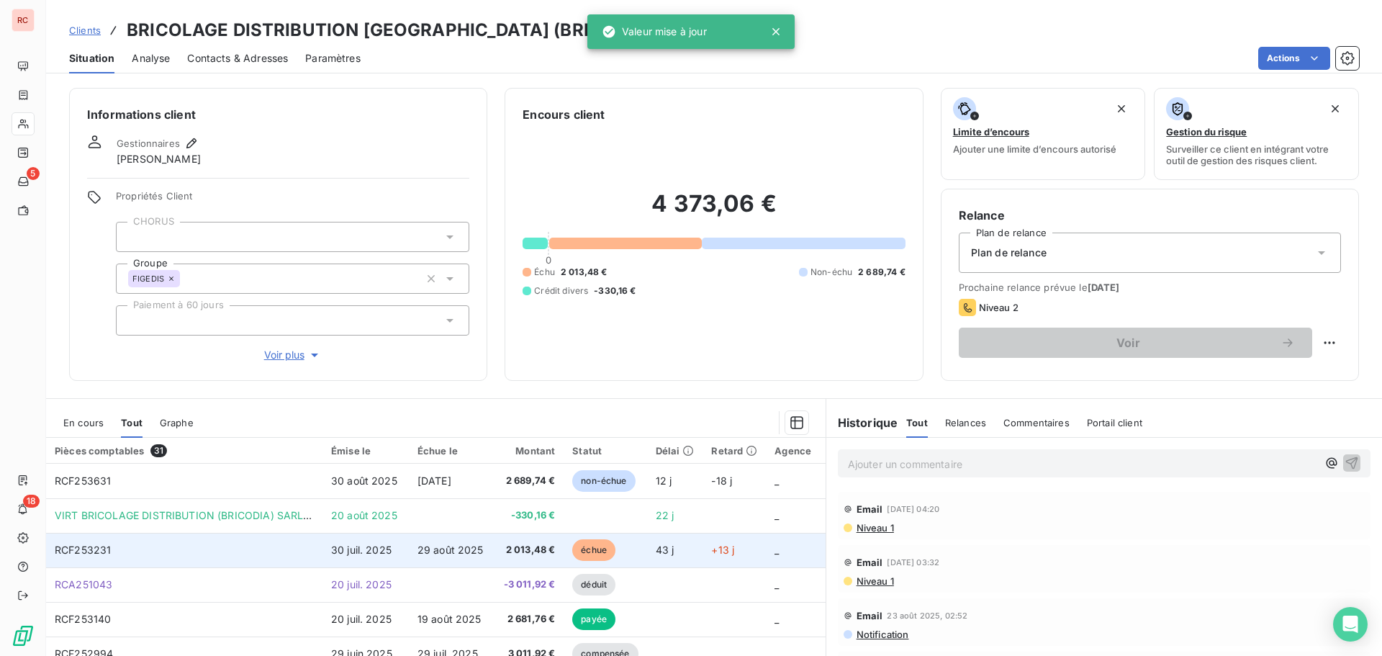
click at [507, 545] on span "2 013,48 €" at bounding box center [530, 550] width 52 height 14
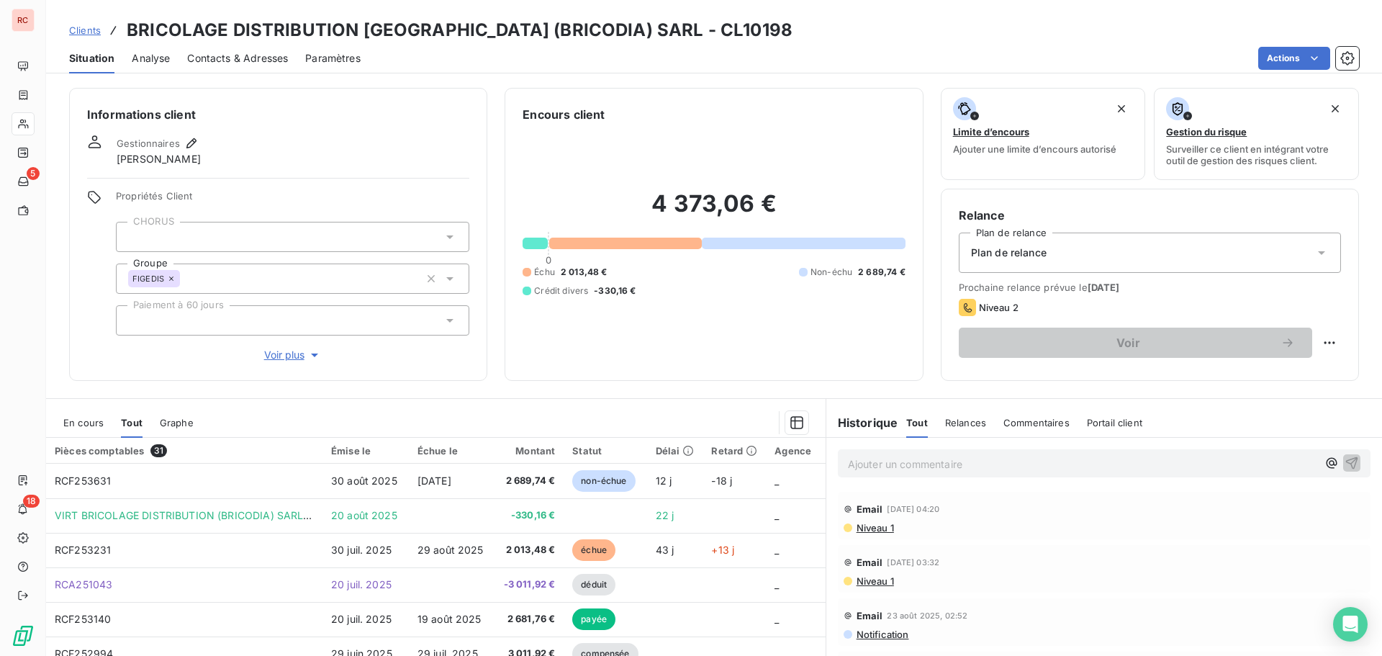
click at [94, 421] on span "En cours" at bounding box center [83, 423] width 40 height 12
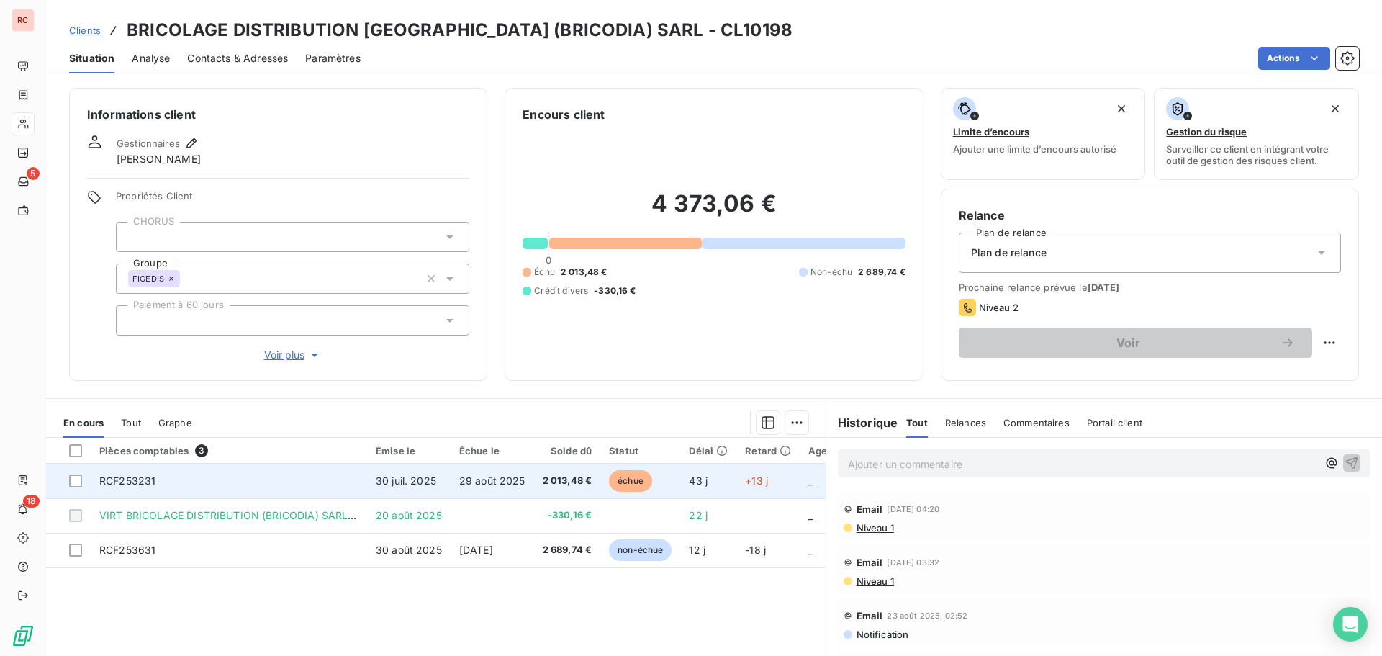
click at [590, 478] on span "2 013,48 €" at bounding box center [568, 481] width 50 height 14
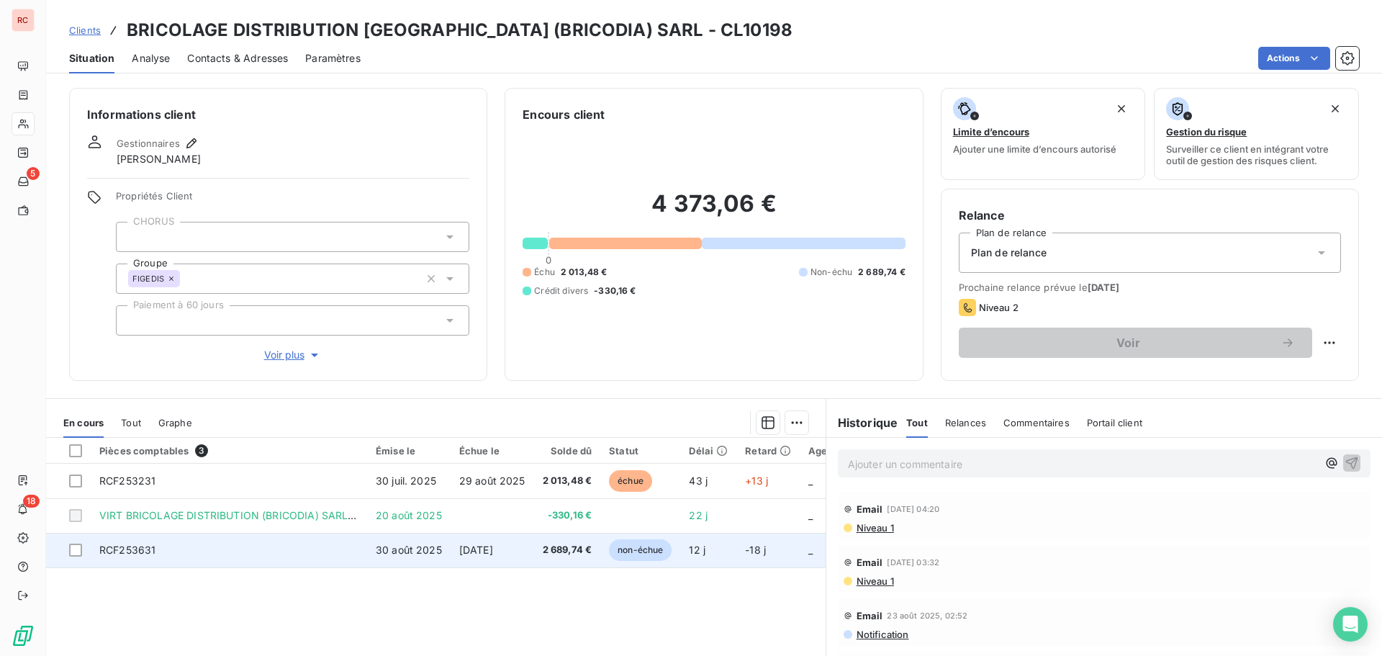
click at [433, 543] on span "30 août 2025" at bounding box center [409, 549] width 66 height 12
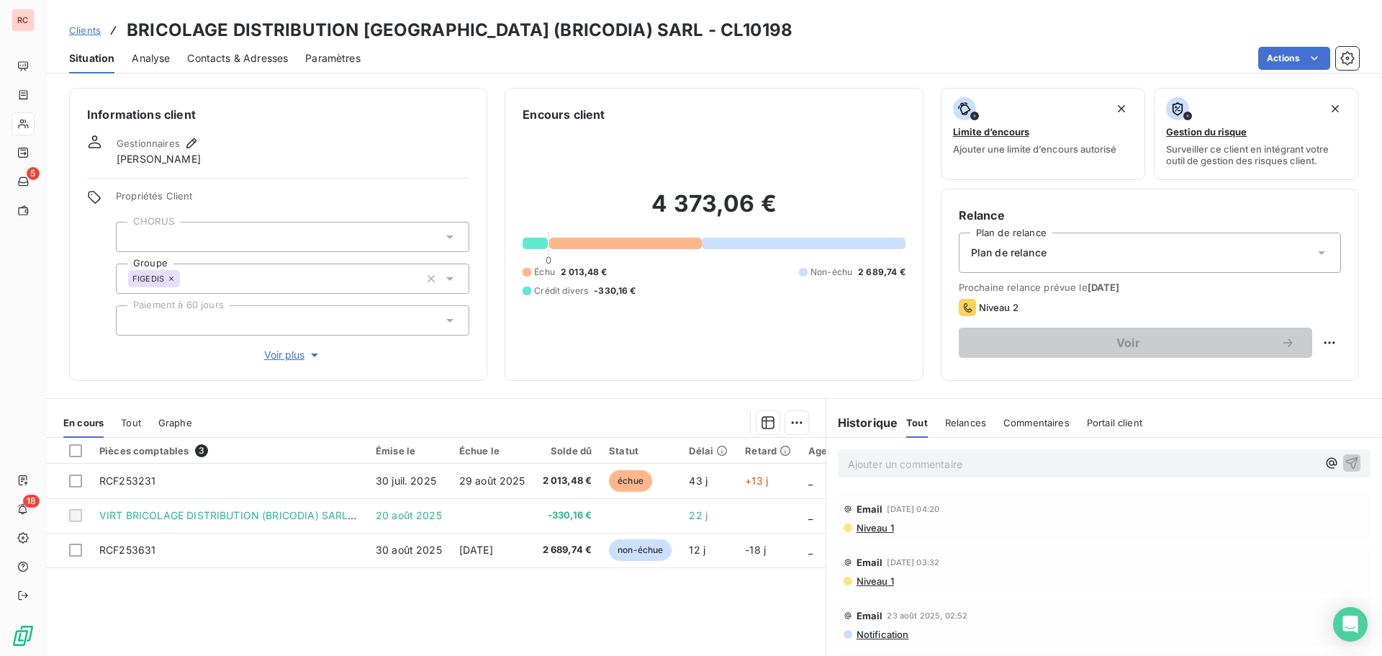
click at [137, 423] on span "Tout" at bounding box center [131, 423] width 20 height 12
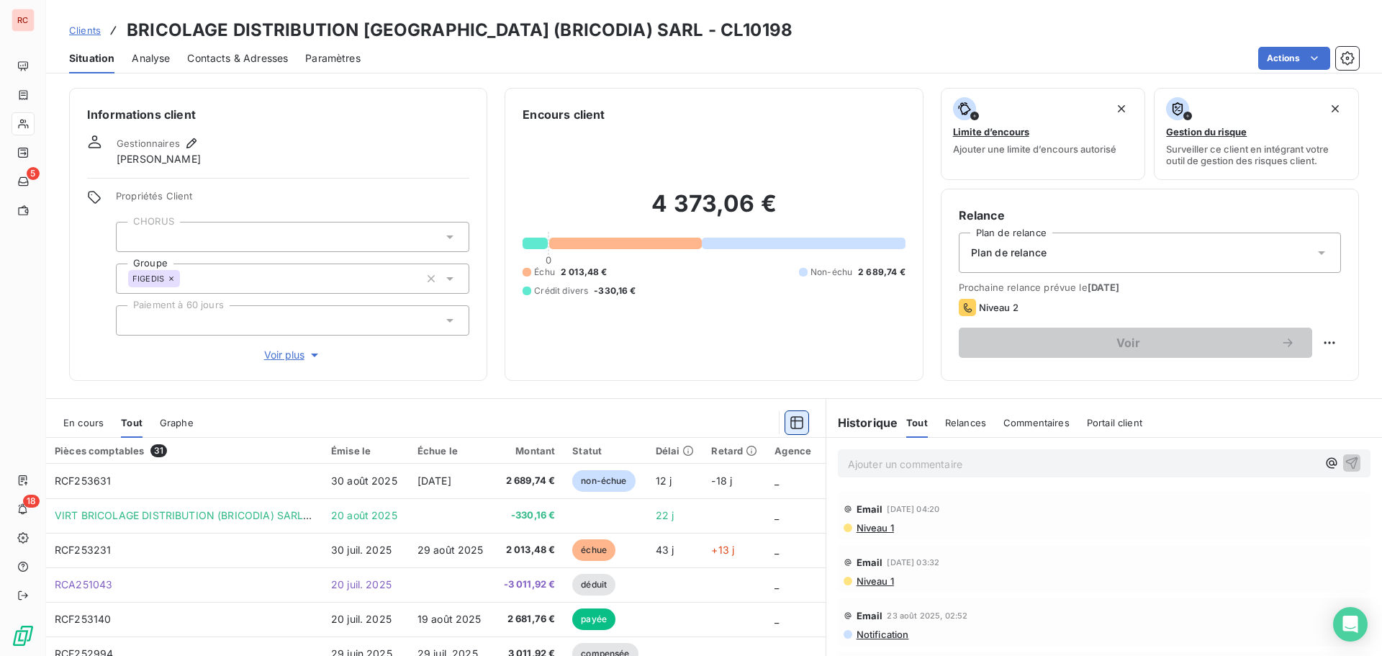
click at [790, 427] on icon "button" at bounding box center [796, 422] width 13 height 13
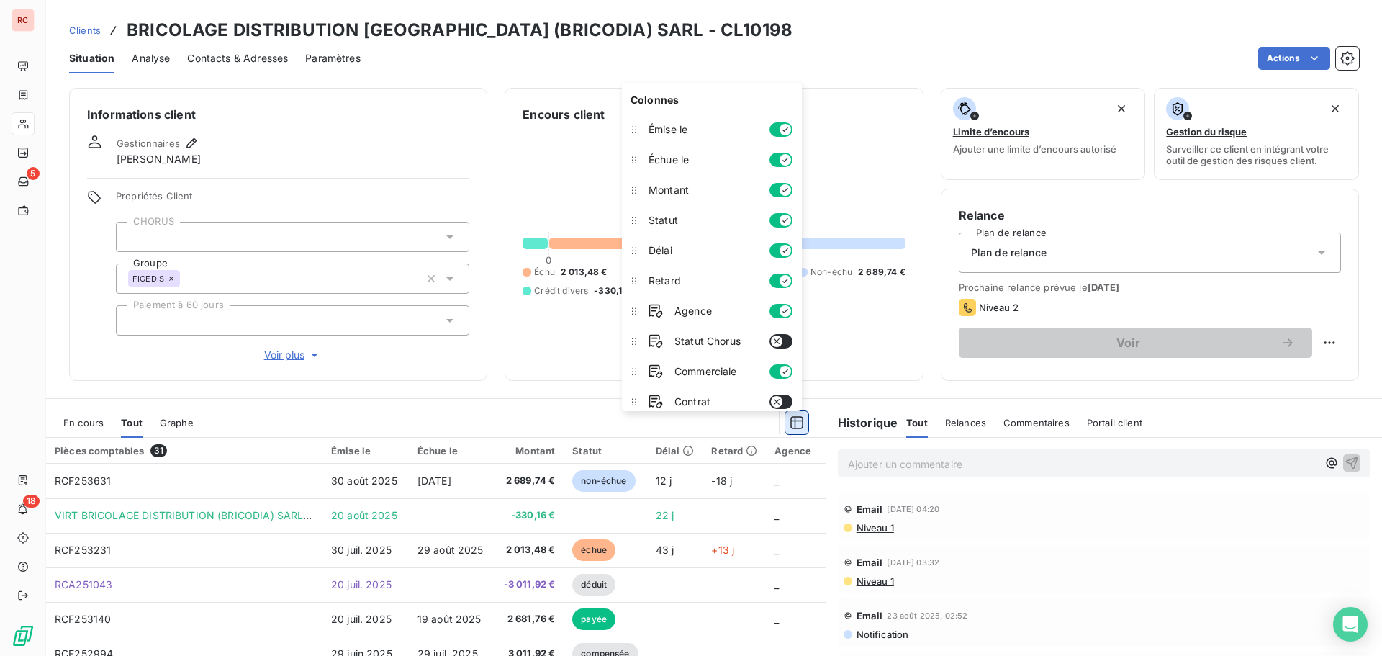
click at [790, 427] on icon "button" at bounding box center [797, 422] width 14 height 14
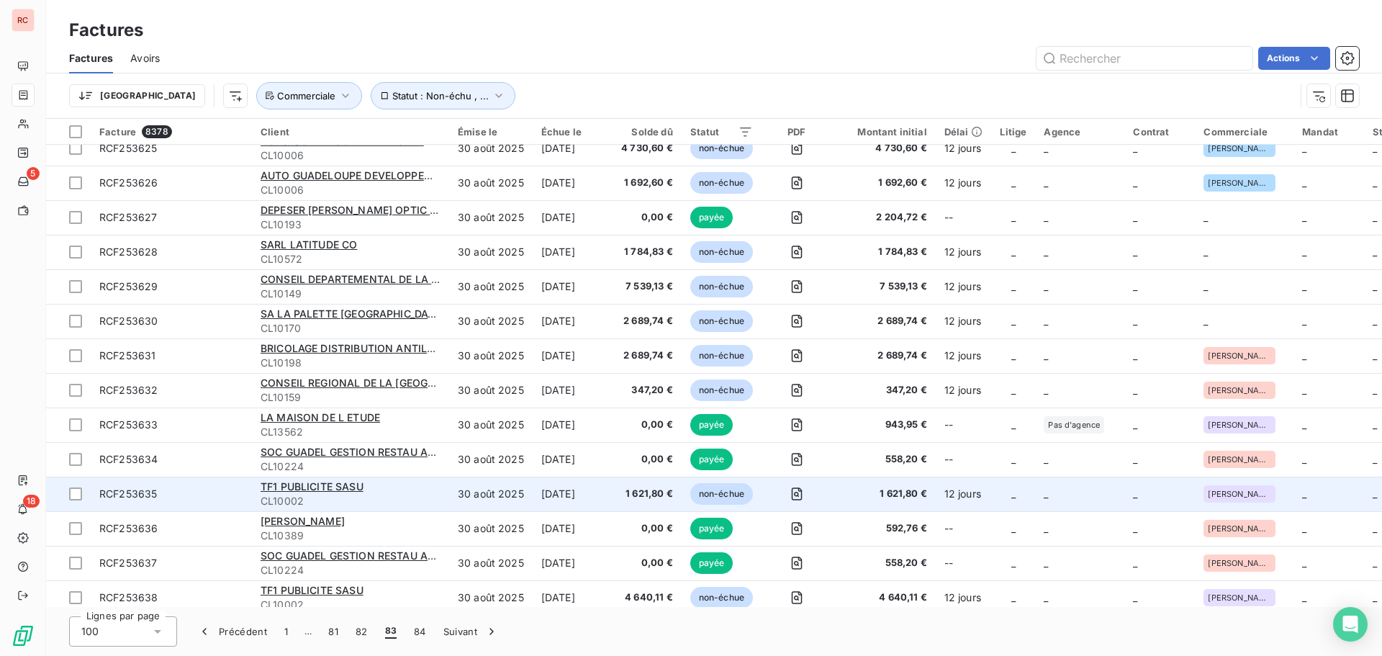
scroll to position [2447, 0]
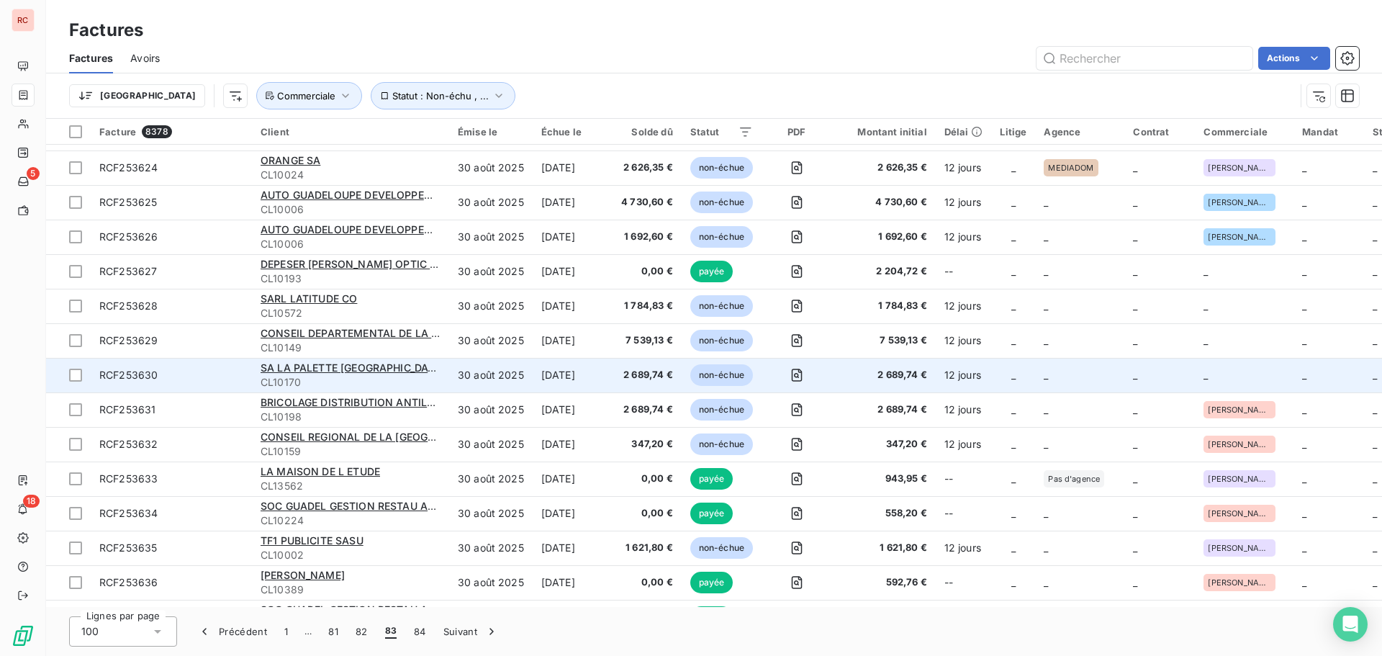
click at [374, 360] on td "SA LA PALETTE [GEOGRAPHIC_DATA] SAS CL10170" at bounding box center [350, 375] width 197 height 35
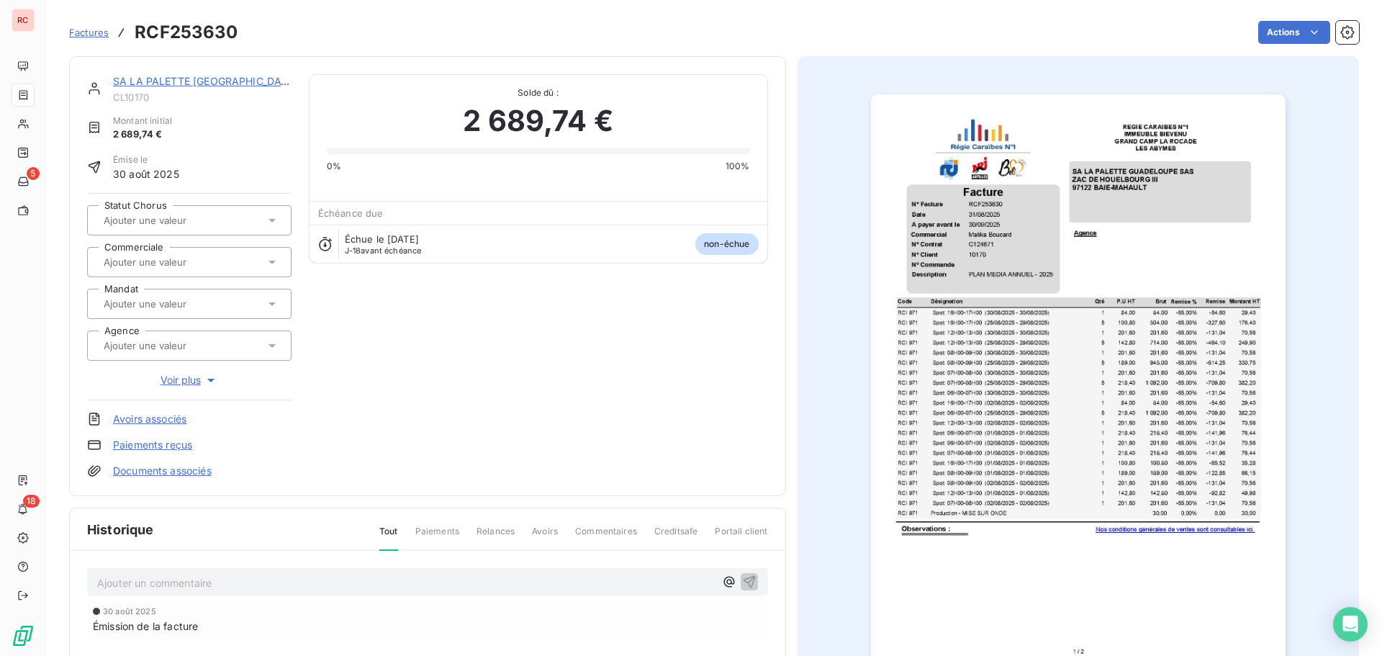
click at [268, 265] on icon at bounding box center [272, 262] width 14 height 14
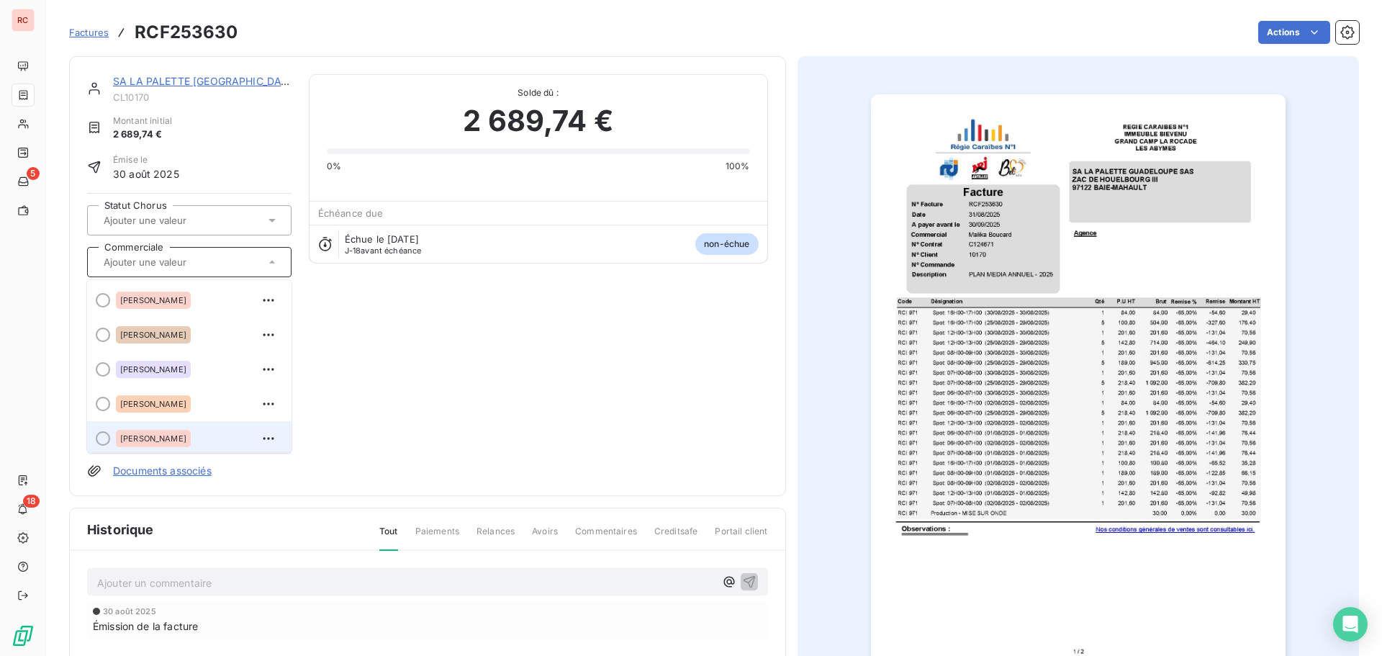
click at [157, 439] on span "[PERSON_NAME]" at bounding box center [153, 438] width 66 height 9
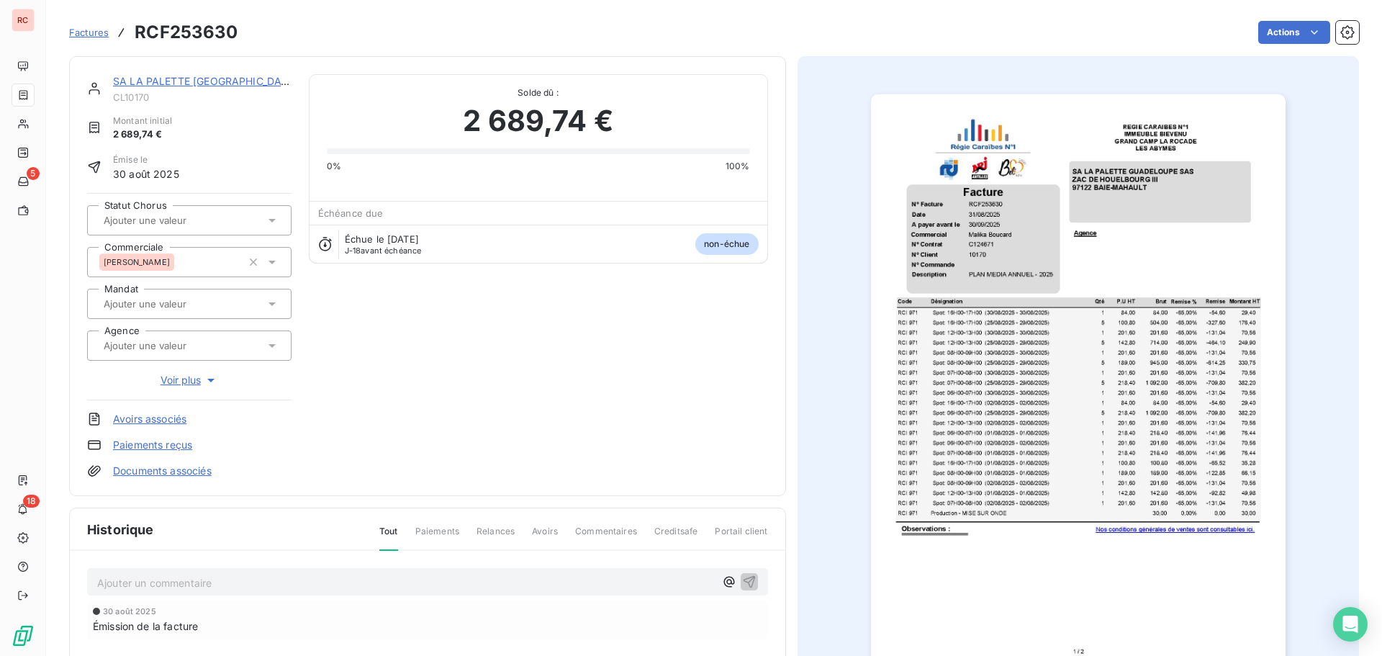
click at [130, 85] on link "SA LA PALETTE [GEOGRAPHIC_DATA] SAS" at bounding box center [217, 81] width 208 height 12
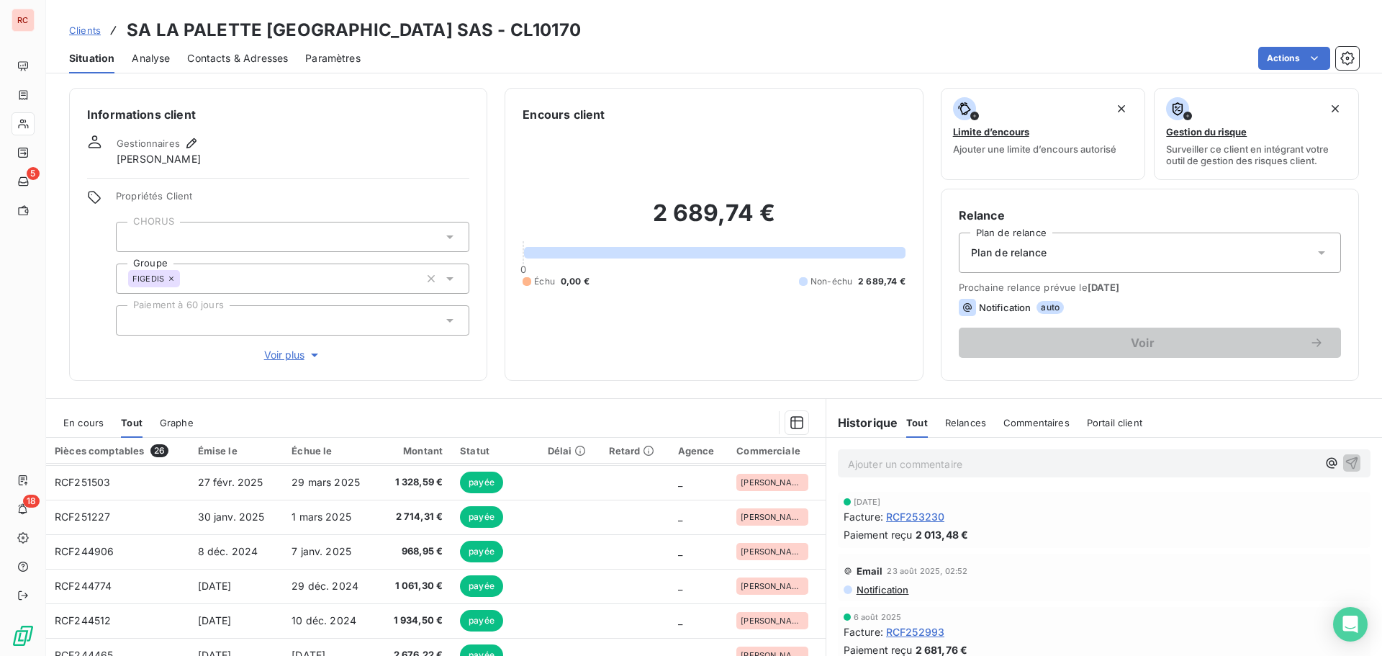
scroll to position [72, 0]
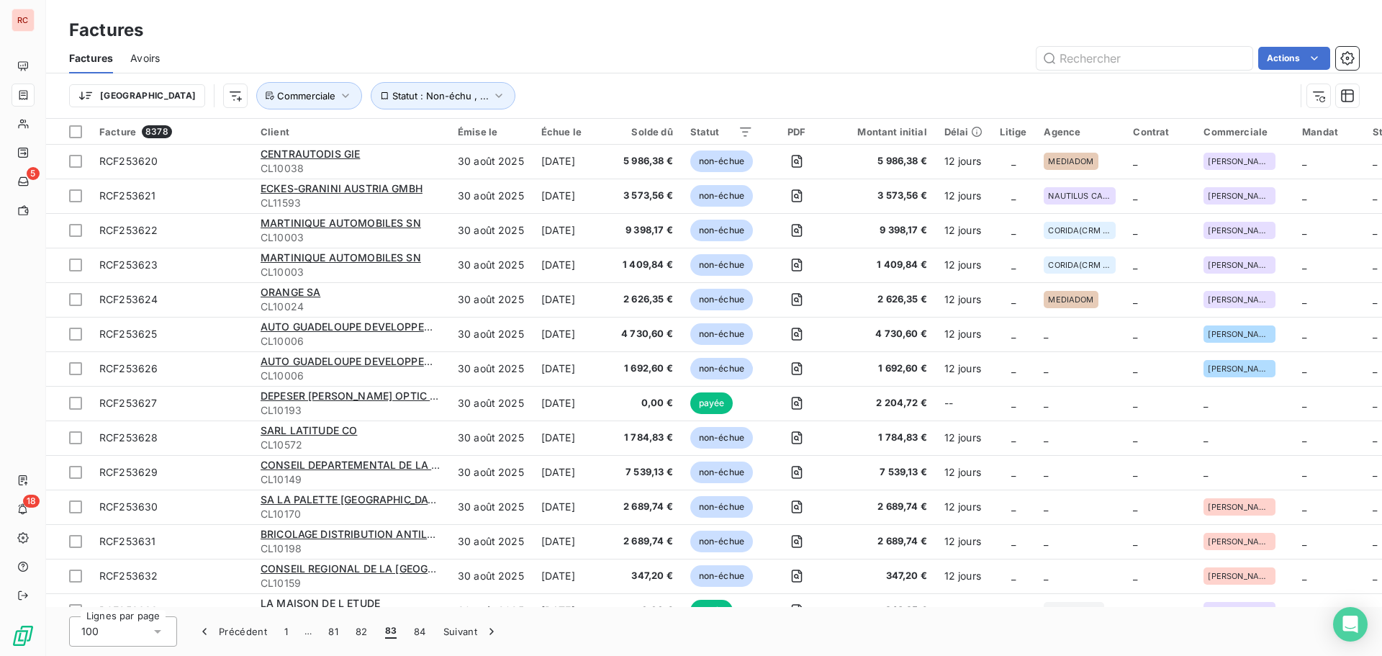
scroll to position [2280, 0]
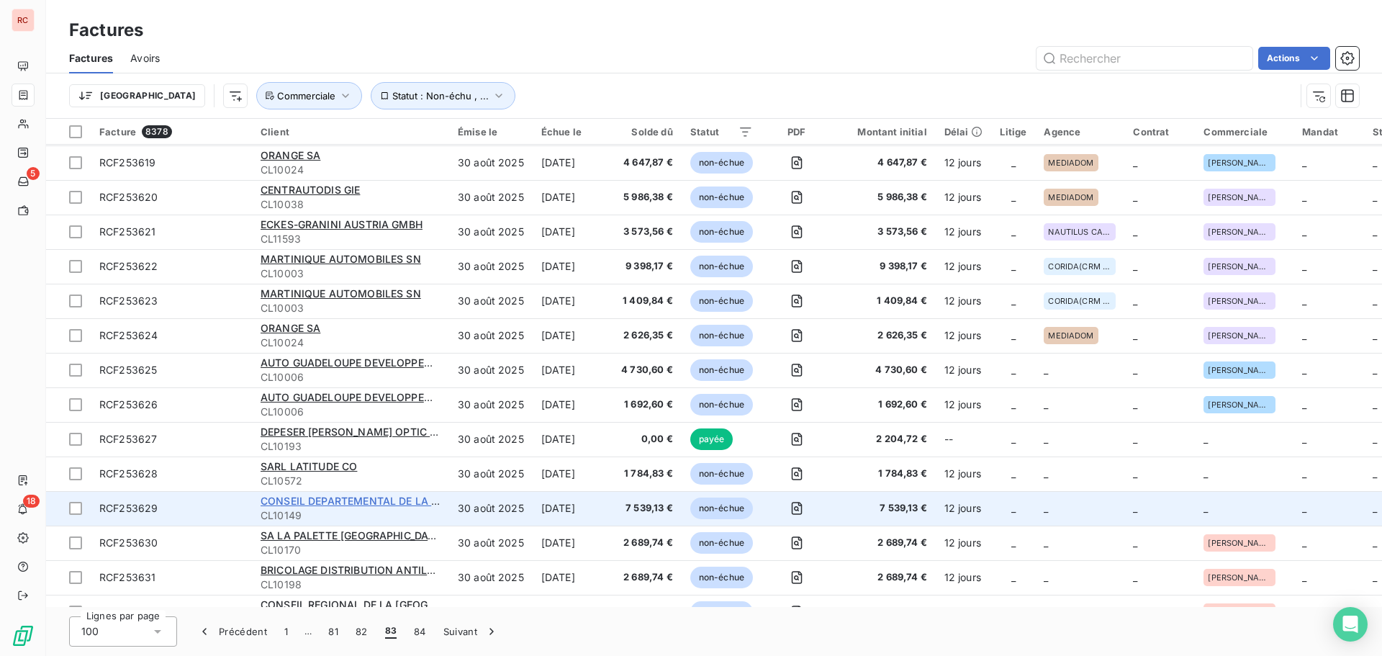
click at [373, 505] on span "CONSEIL DEPARTEMENTAL DE LA [GEOGRAPHIC_DATA]" at bounding box center [398, 501] width 275 height 12
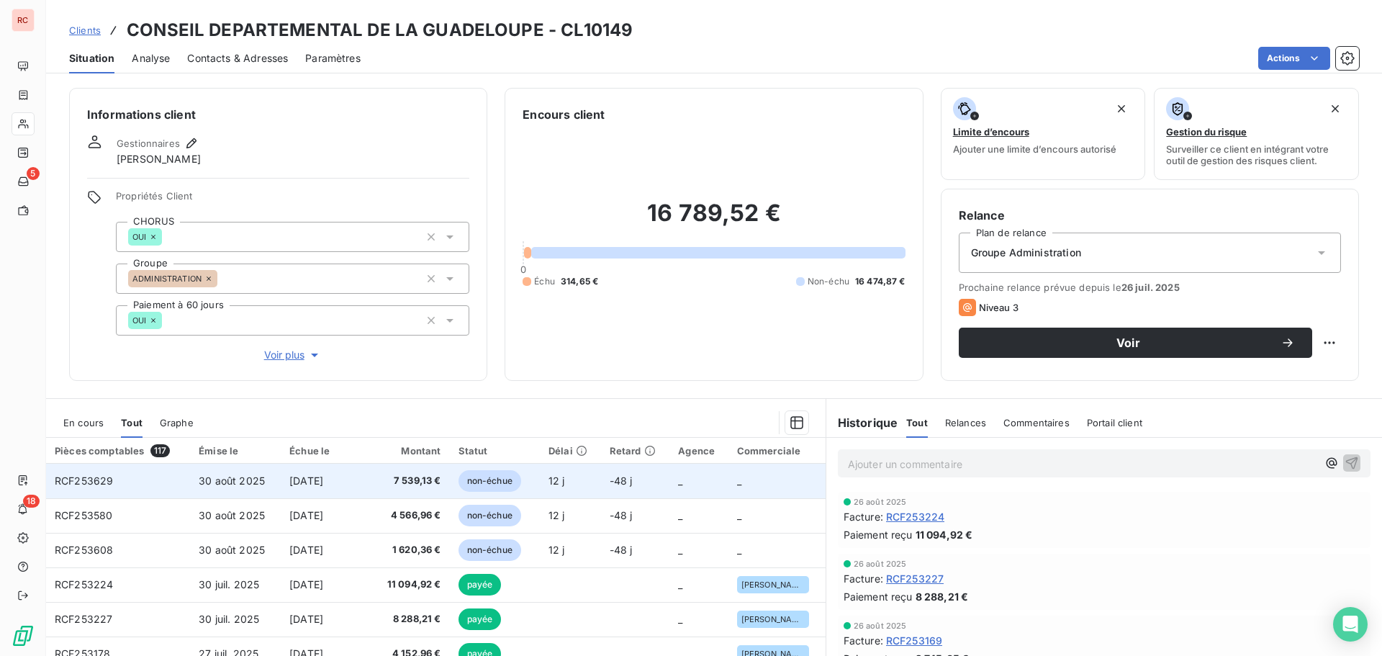
click at [360, 475] on td "[DATE]" at bounding box center [326, 481] width 91 height 35
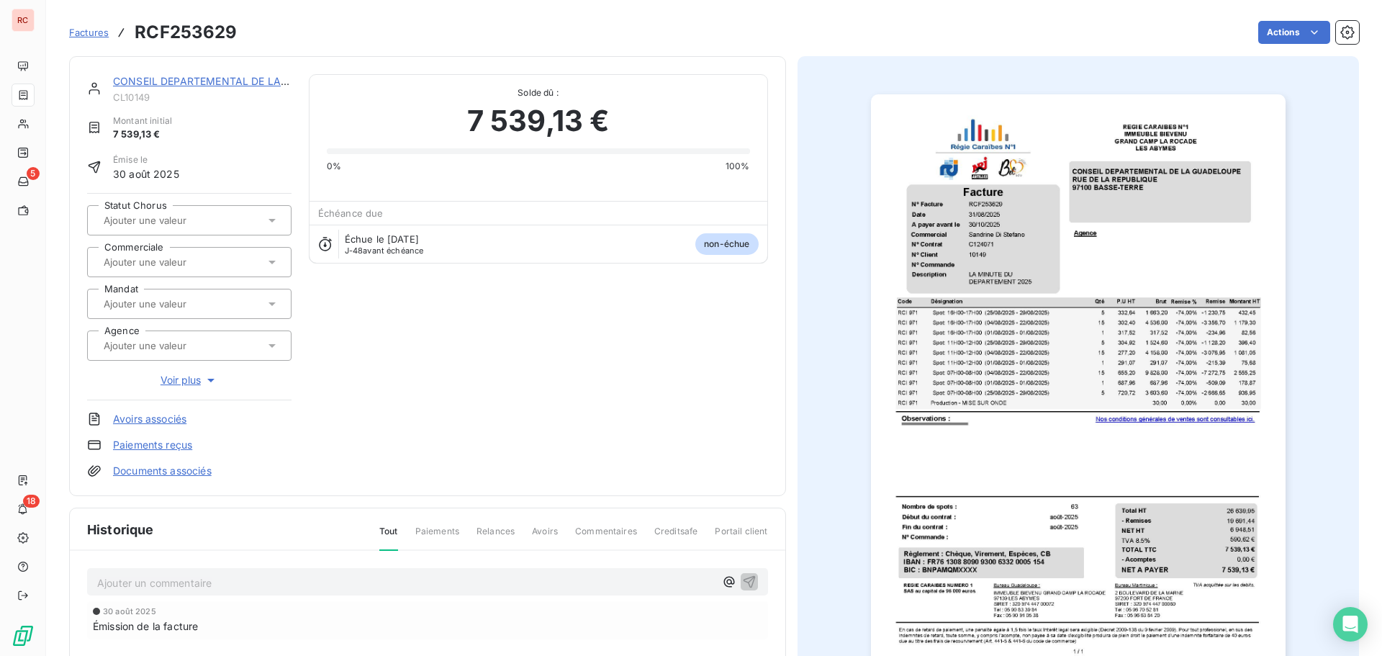
click at [273, 263] on icon at bounding box center [272, 262] width 14 height 14
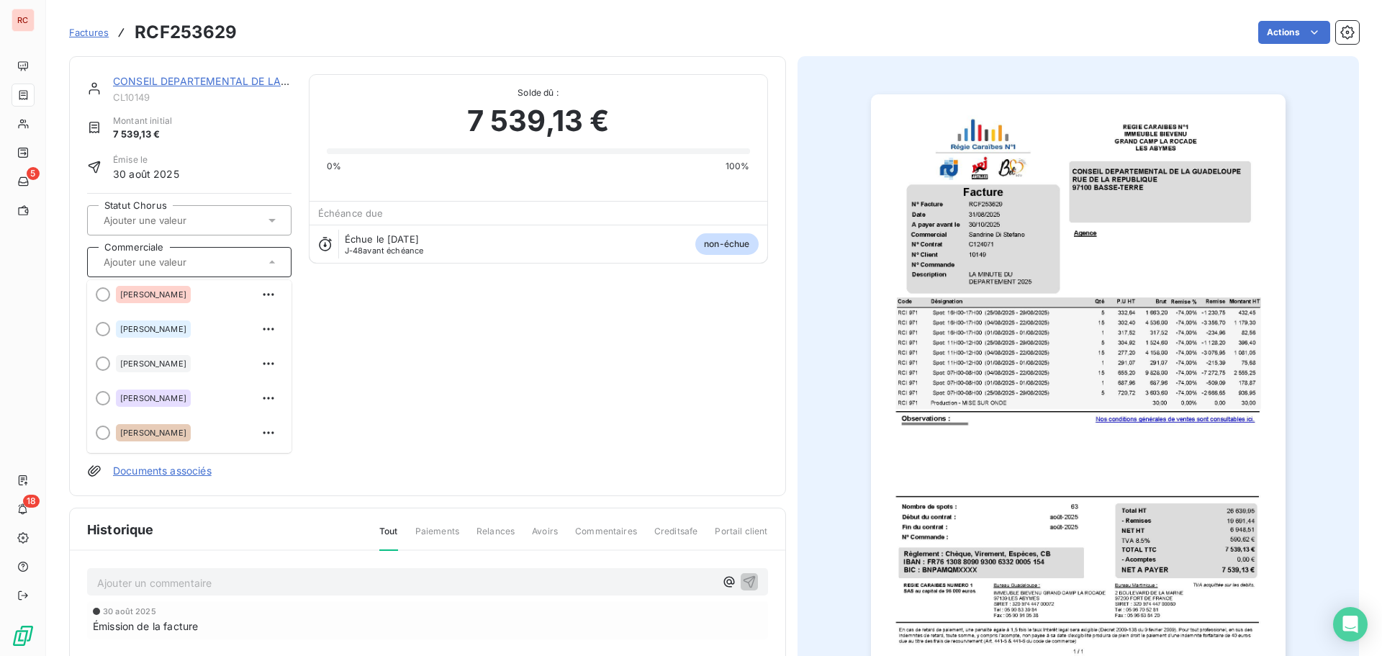
scroll to position [216, 0]
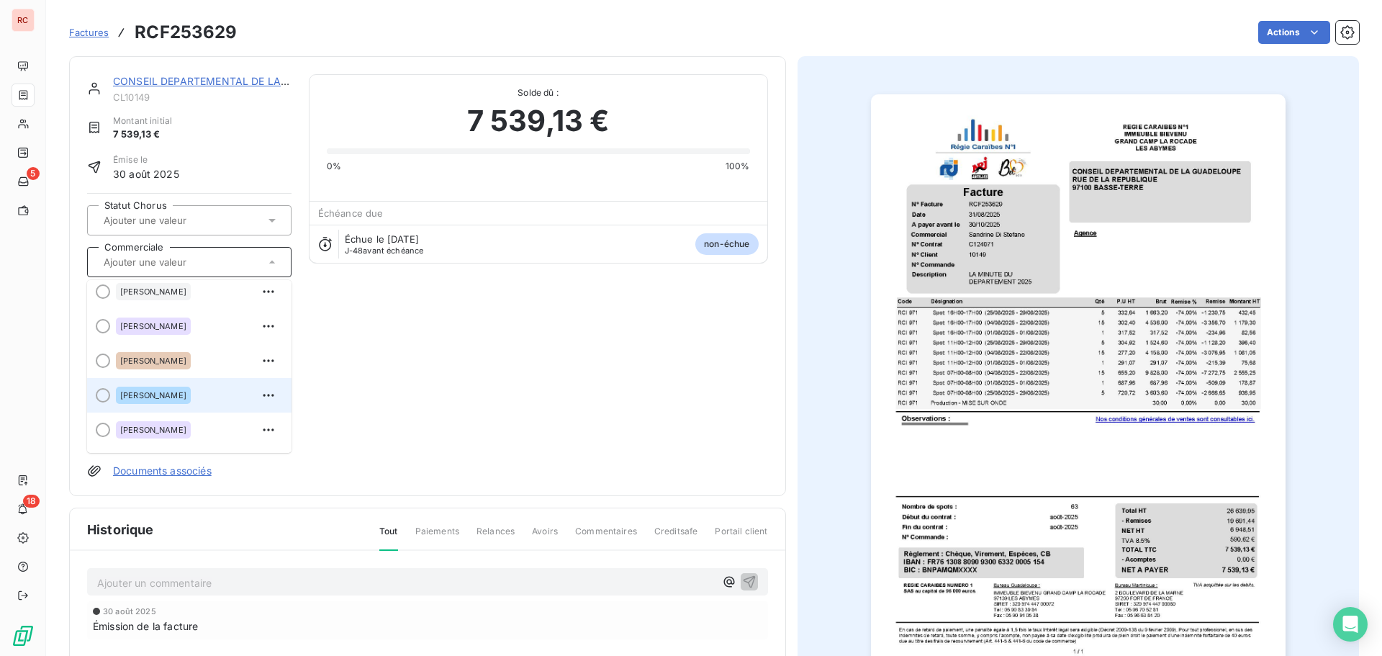
click at [186, 394] on span "[PERSON_NAME]" at bounding box center [153, 395] width 66 height 9
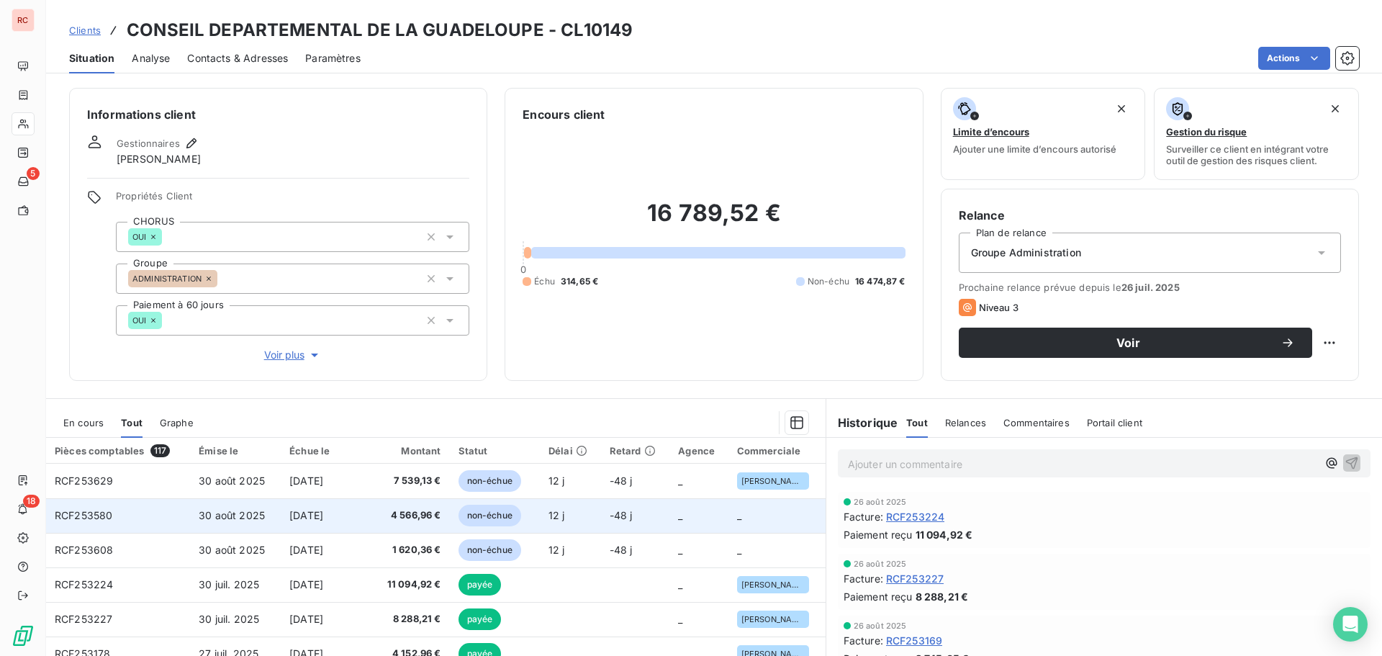
click at [421, 513] on span "4 566,96 €" at bounding box center [410, 515] width 60 height 14
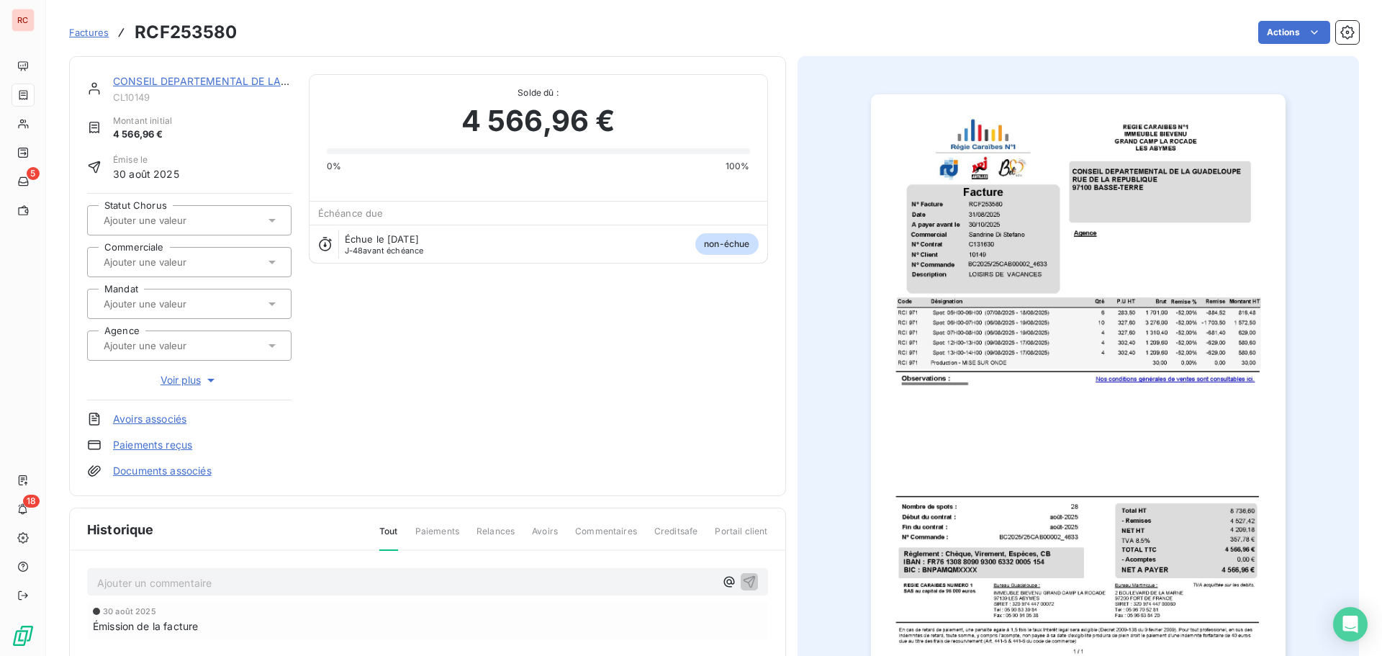
click at [274, 268] on icon at bounding box center [272, 262] width 14 height 14
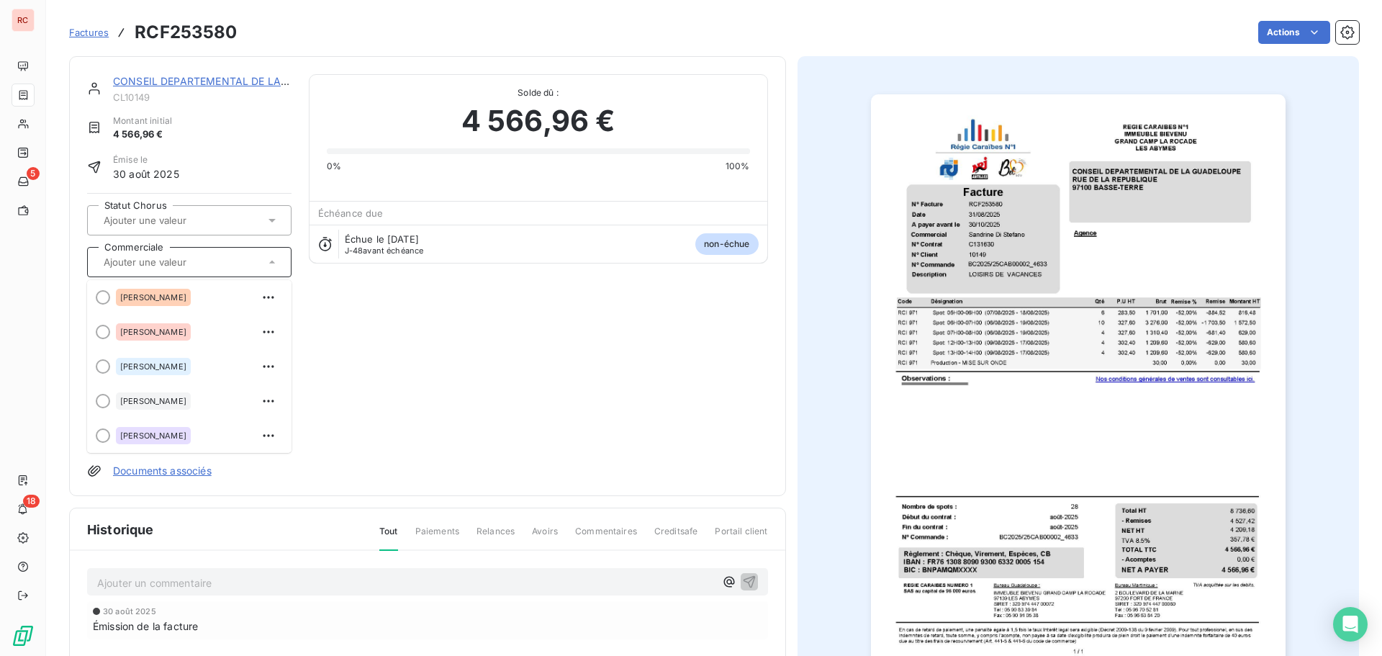
scroll to position [288, 0]
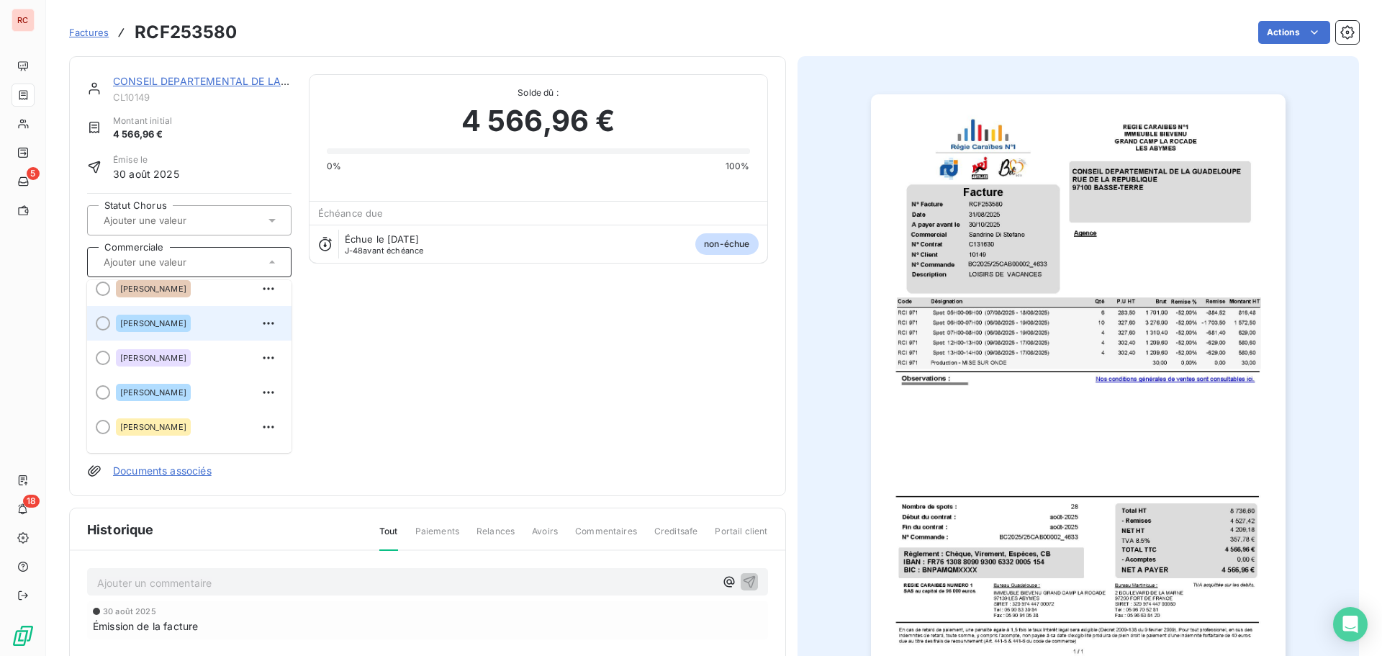
click at [183, 324] on span "[PERSON_NAME]" at bounding box center [153, 323] width 66 height 9
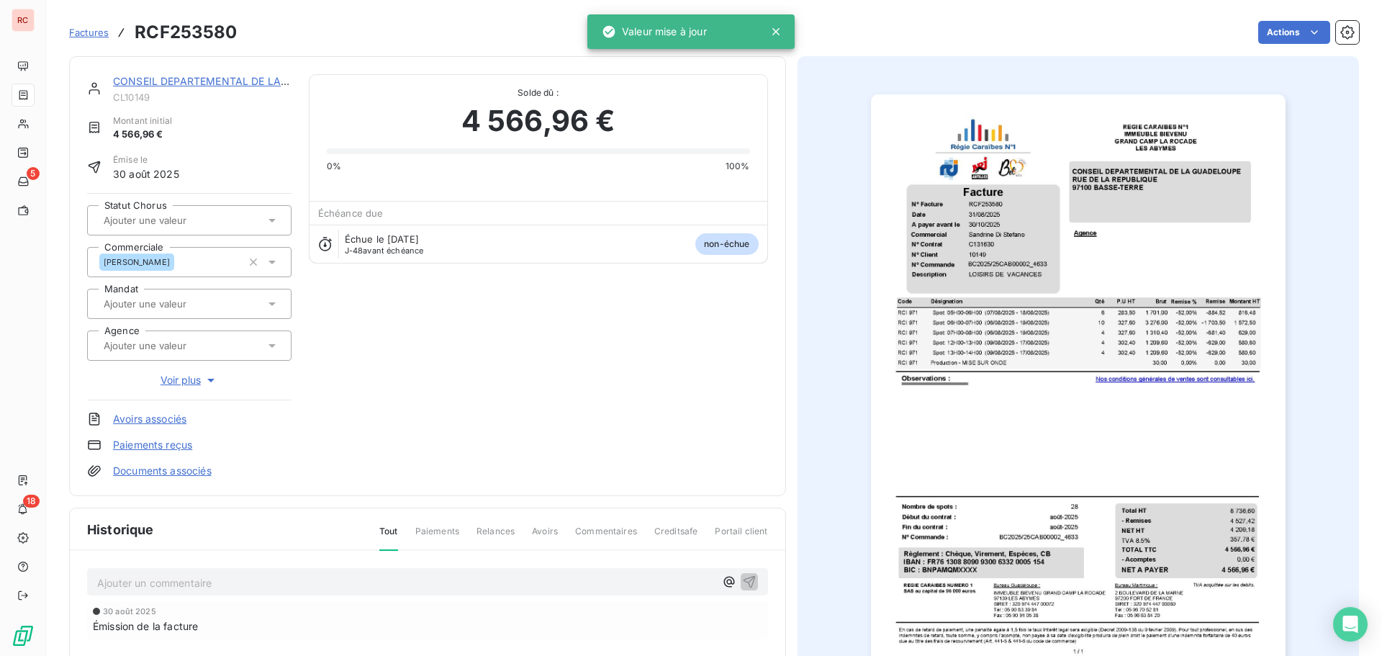
click at [271, 263] on icon at bounding box center [272, 262] width 14 height 14
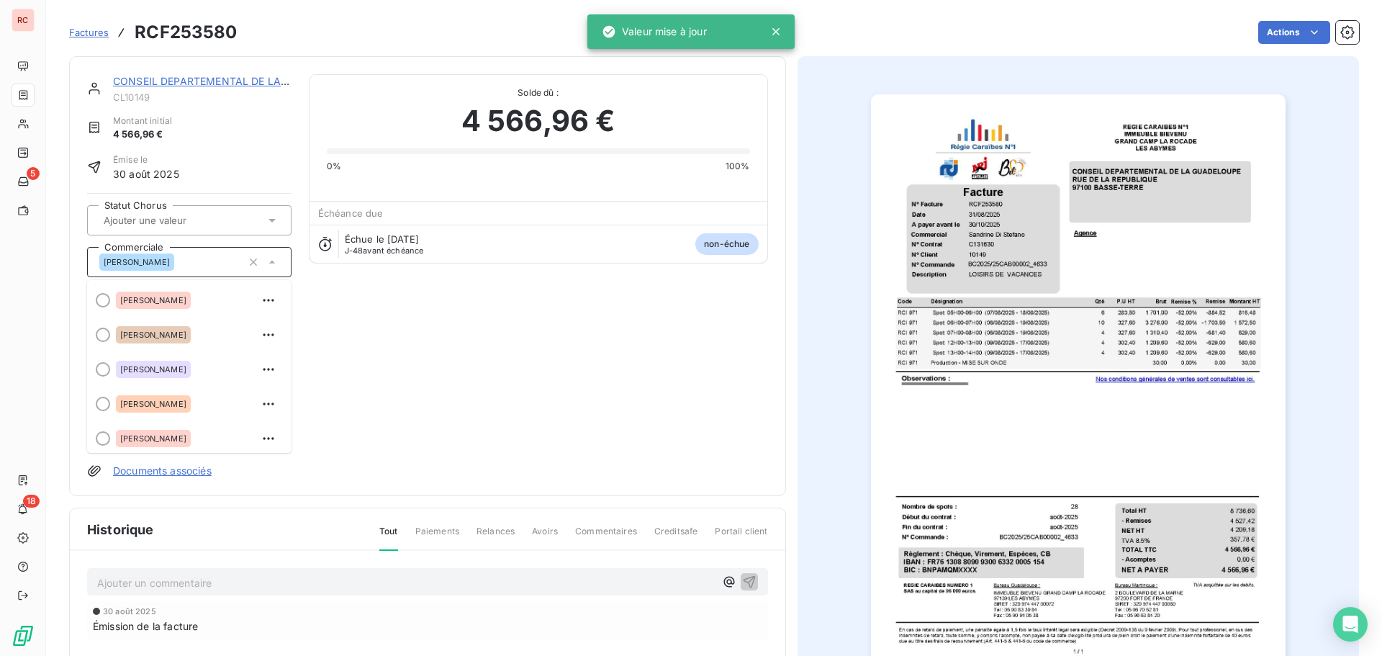
scroll to position [176, 0]
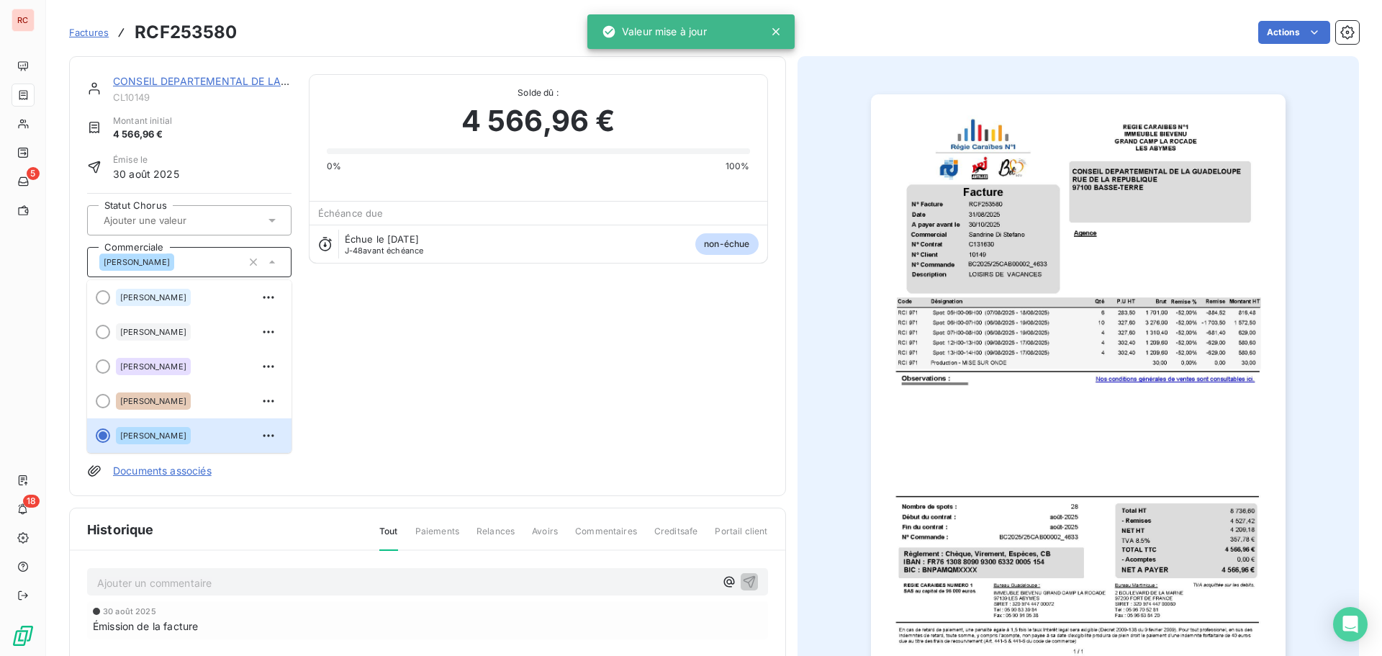
click at [282, 264] on div "[PERSON_NAME]" at bounding box center [189, 262] width 204 height 30
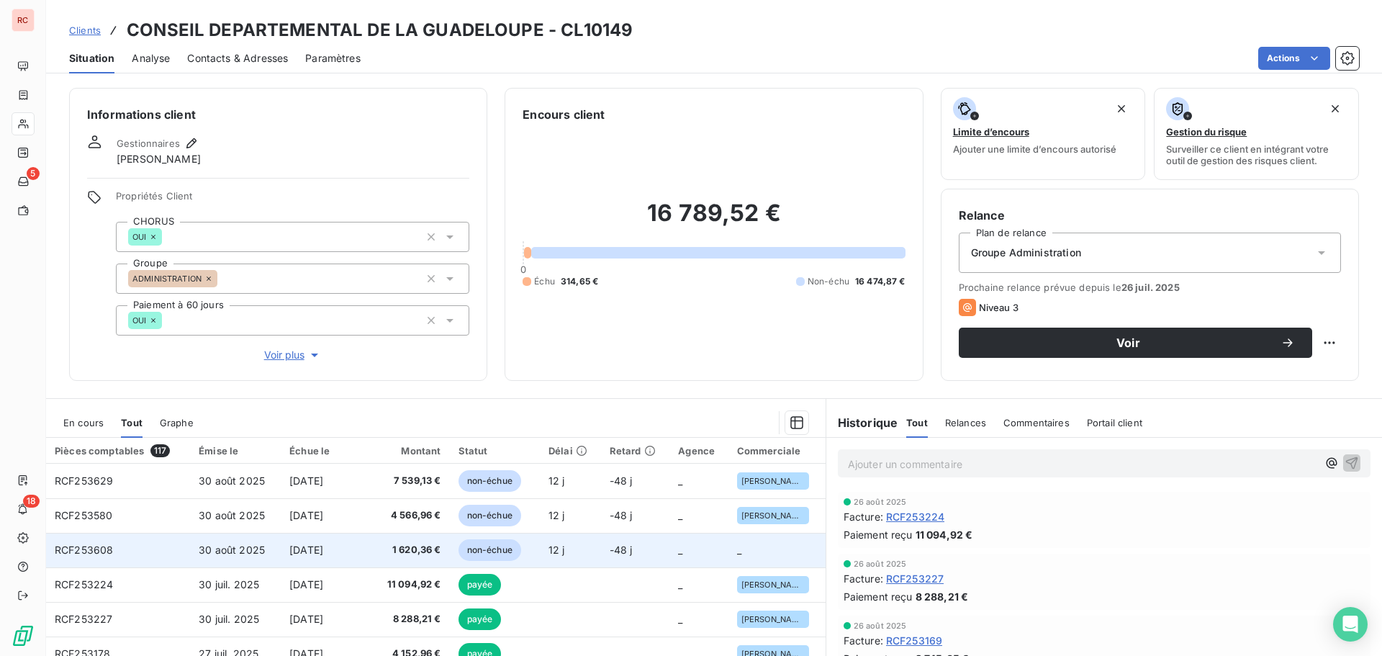
click at [423, 549] on span "1 620,36 €" at bounding box center [410, 550] width 60 height 14
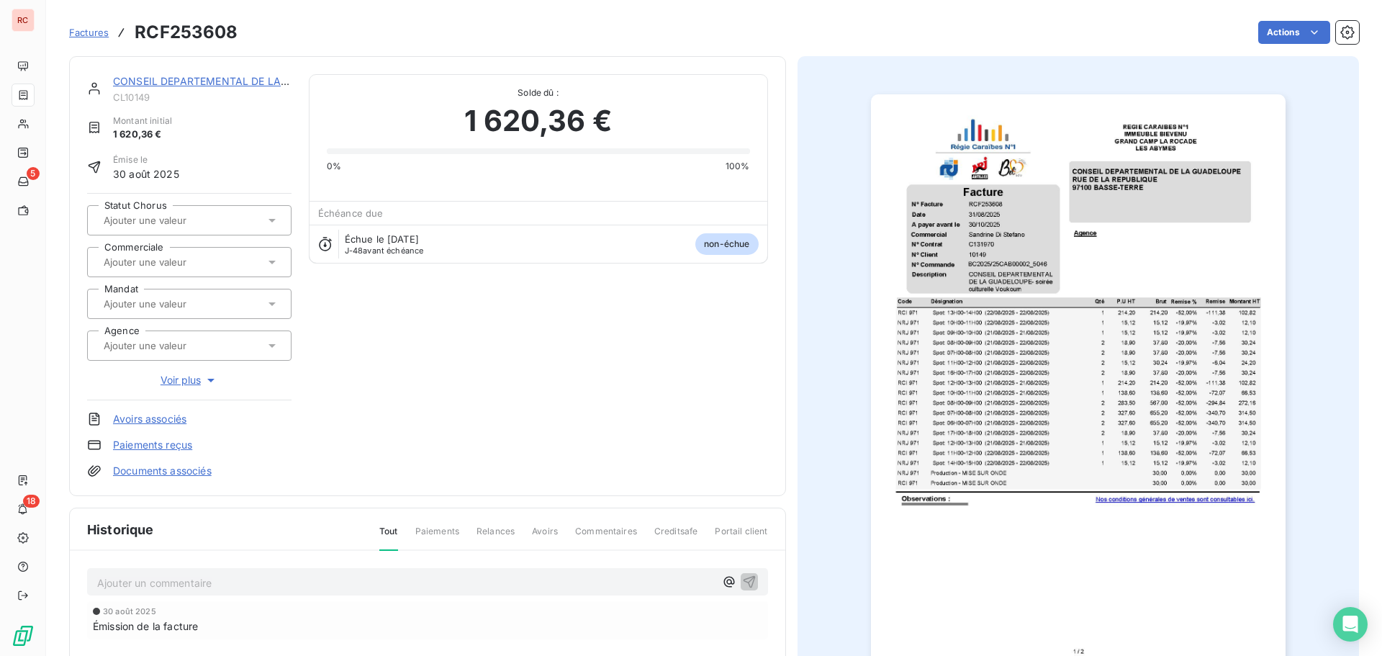
click at [274, 266] on icon at bounding box center [272, 262] width 14 height 14
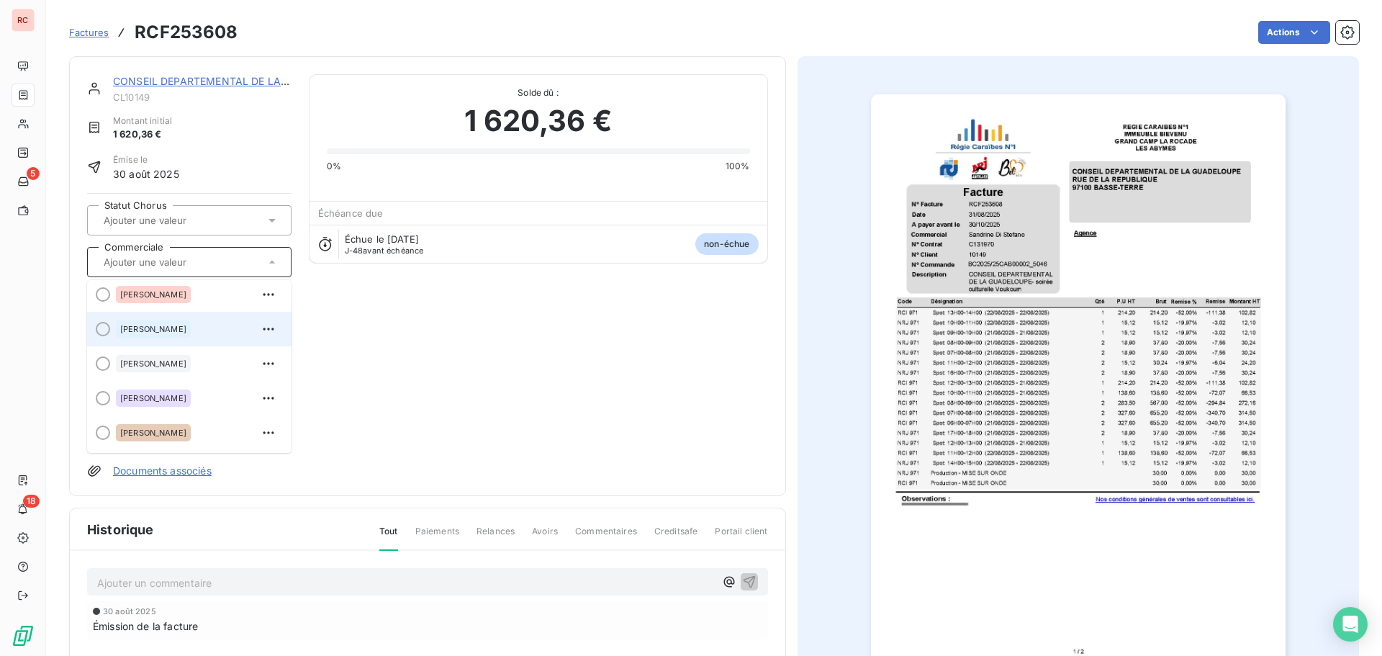
scroll to position [216, 0]
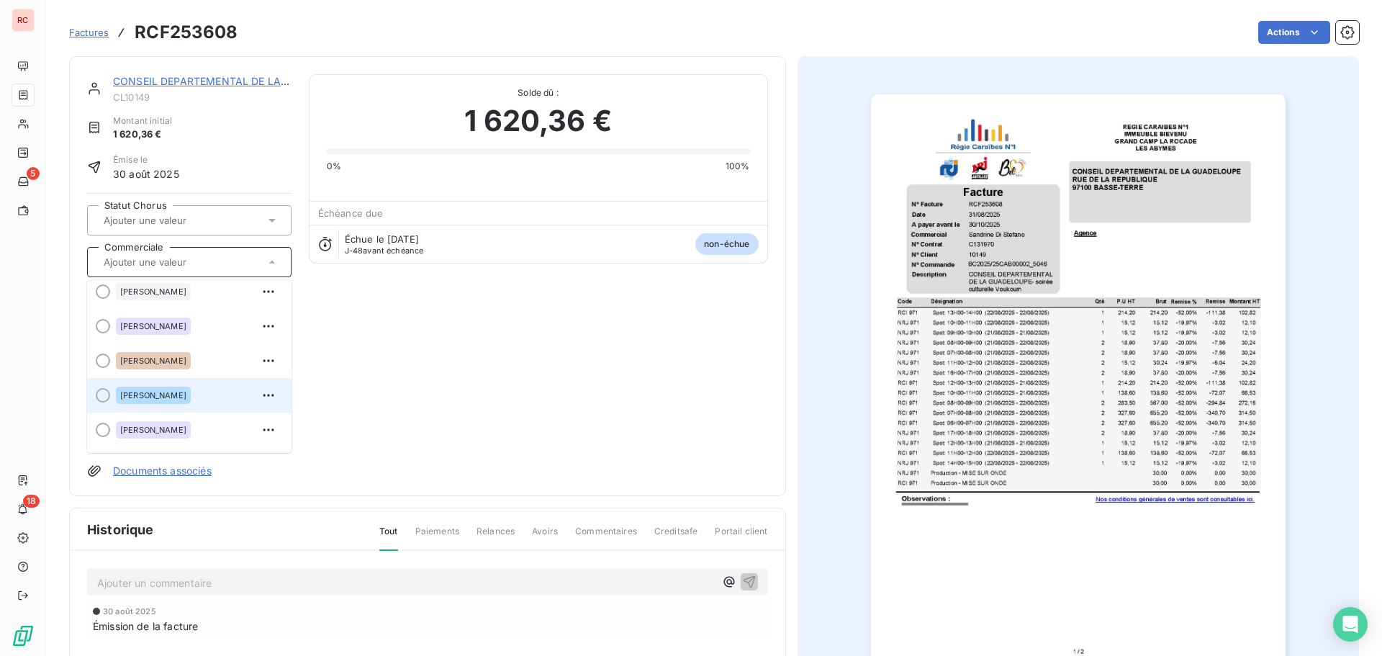
click at [173, 402] on div "[PERSON_NAME]" at bounding box center [153, 395] width 75 height 17
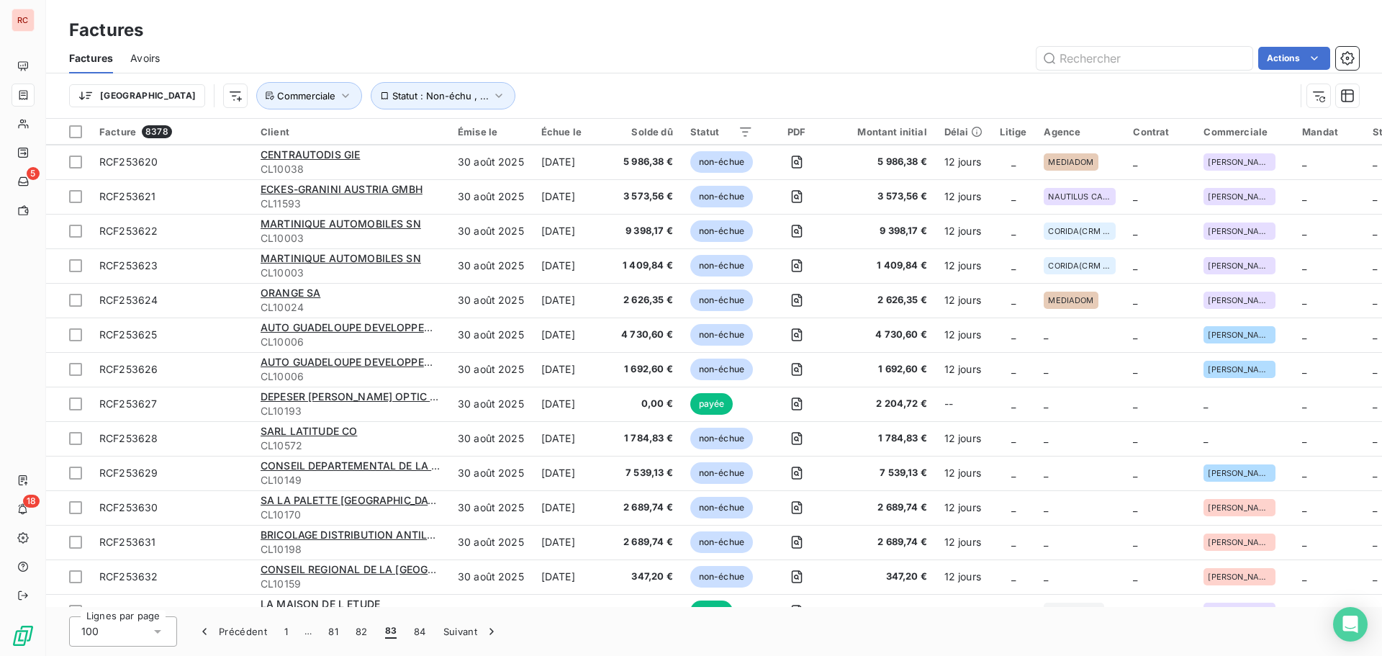
scroll to position [2280, 0]
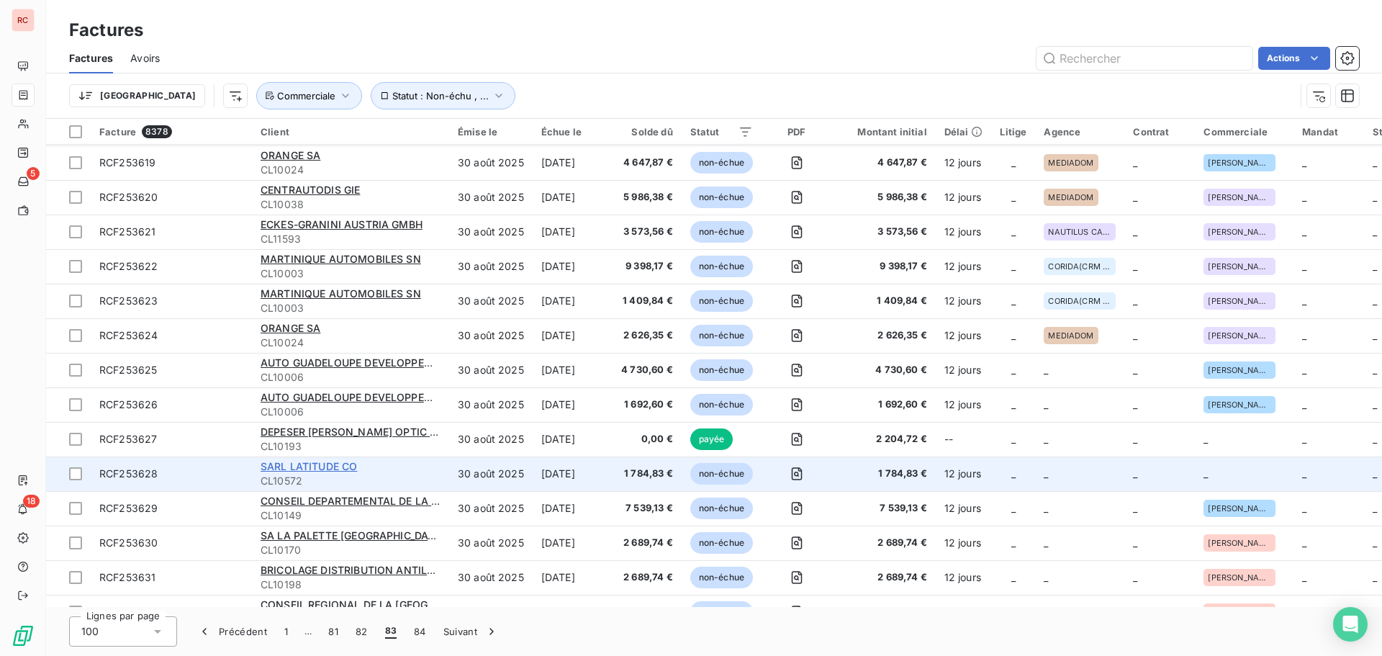
click at [300, 466] on span "SARL LATITUDE CO" at bounding box center [309, 466] width 96 height 12
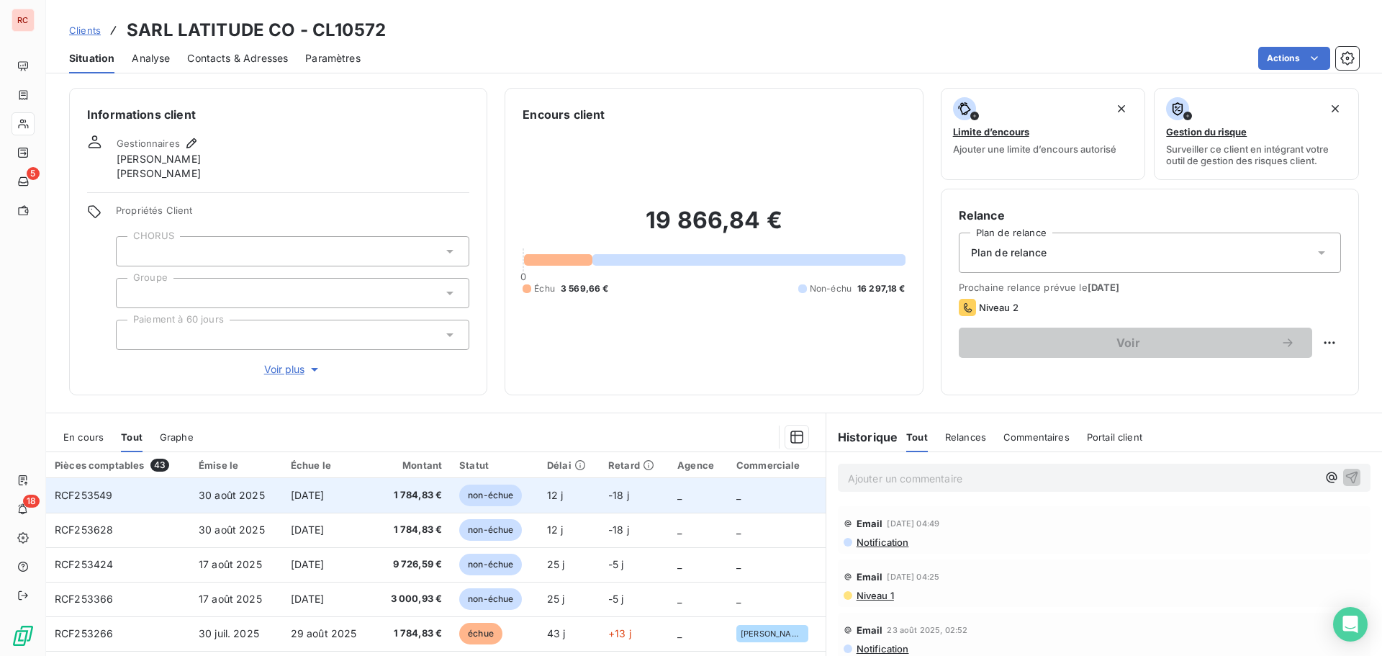
click at [290, 486] on td "[DATE]" at bounding box center [329, 495] width 94 height 35
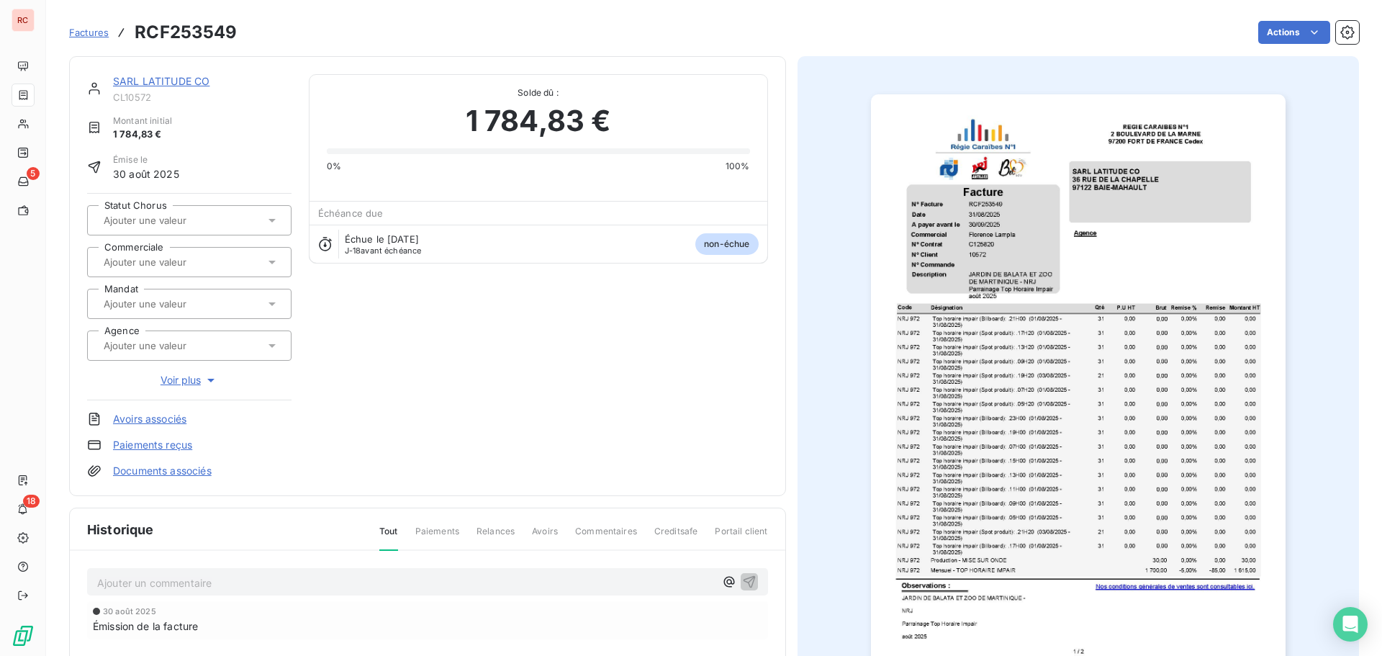
click at [271, 253] on div at bounding box center [189, 262] width 204 height 30
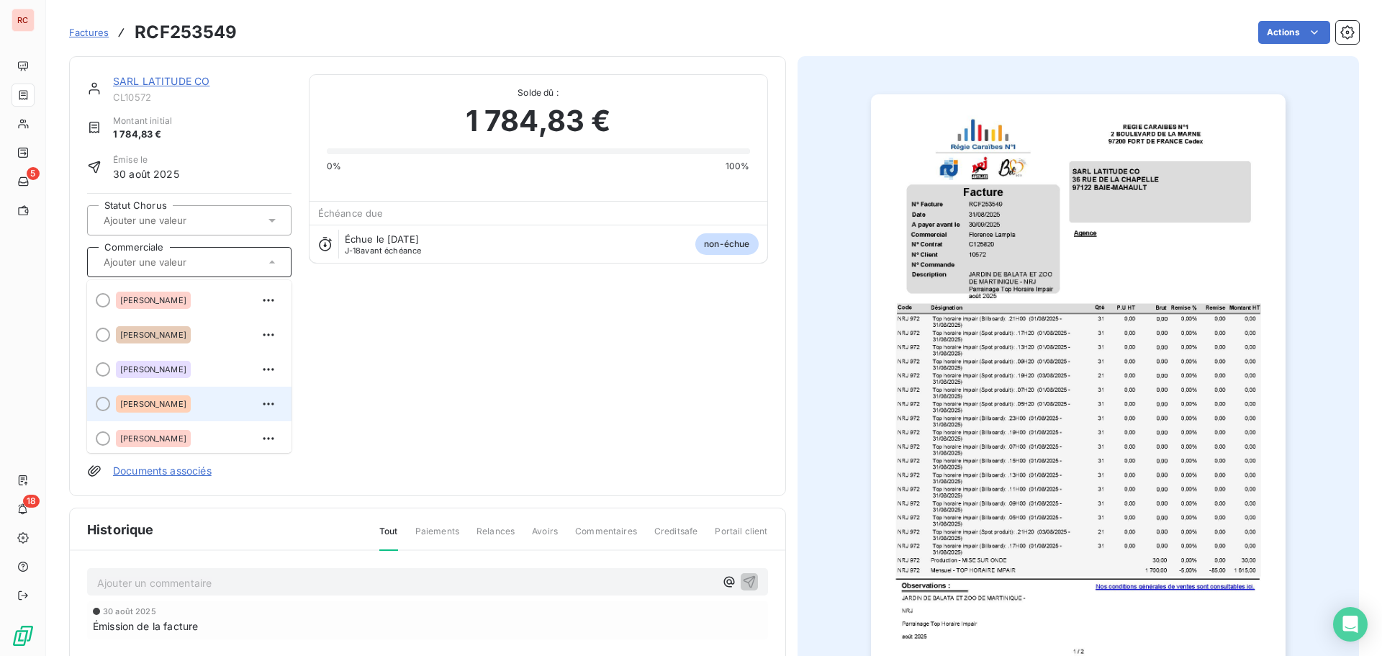
click at [179, 403] on span "[PERSON_NAME]" at bounding box center [153, 404] width 66 height 9
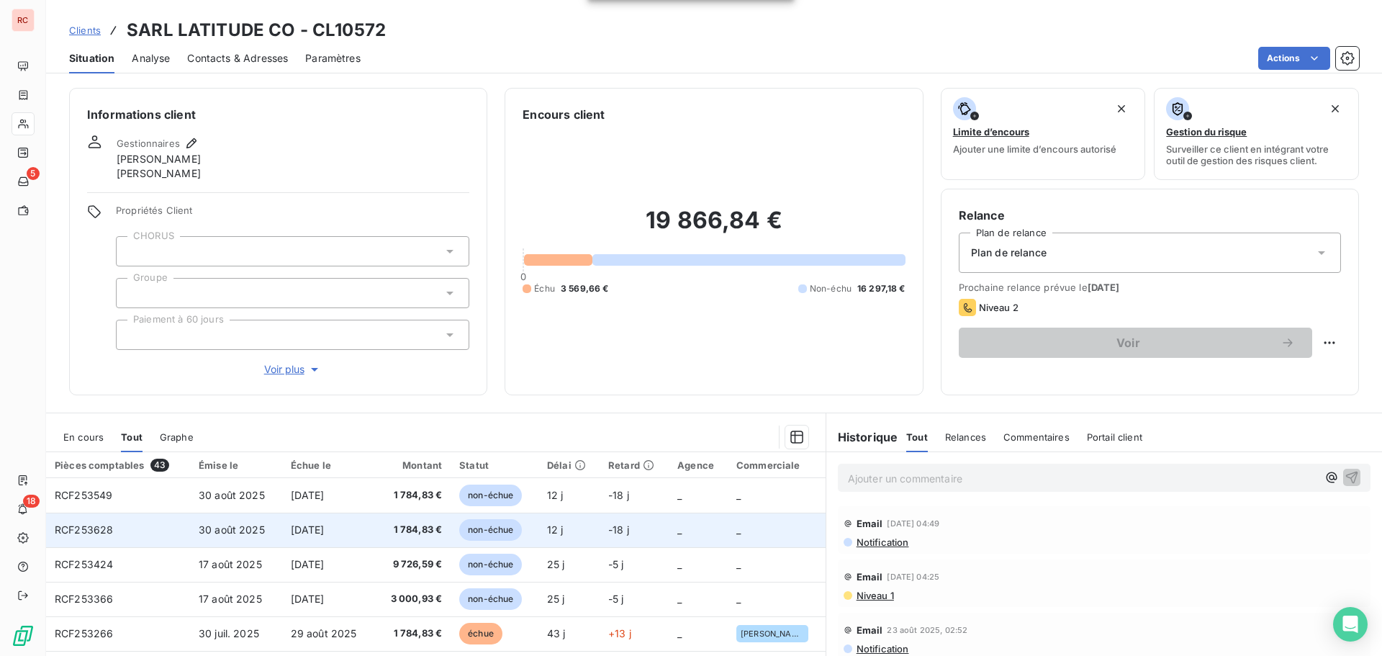
click at [356, 525] on td "[DATE]" at bounding box center [329, 530] width 94 height 35
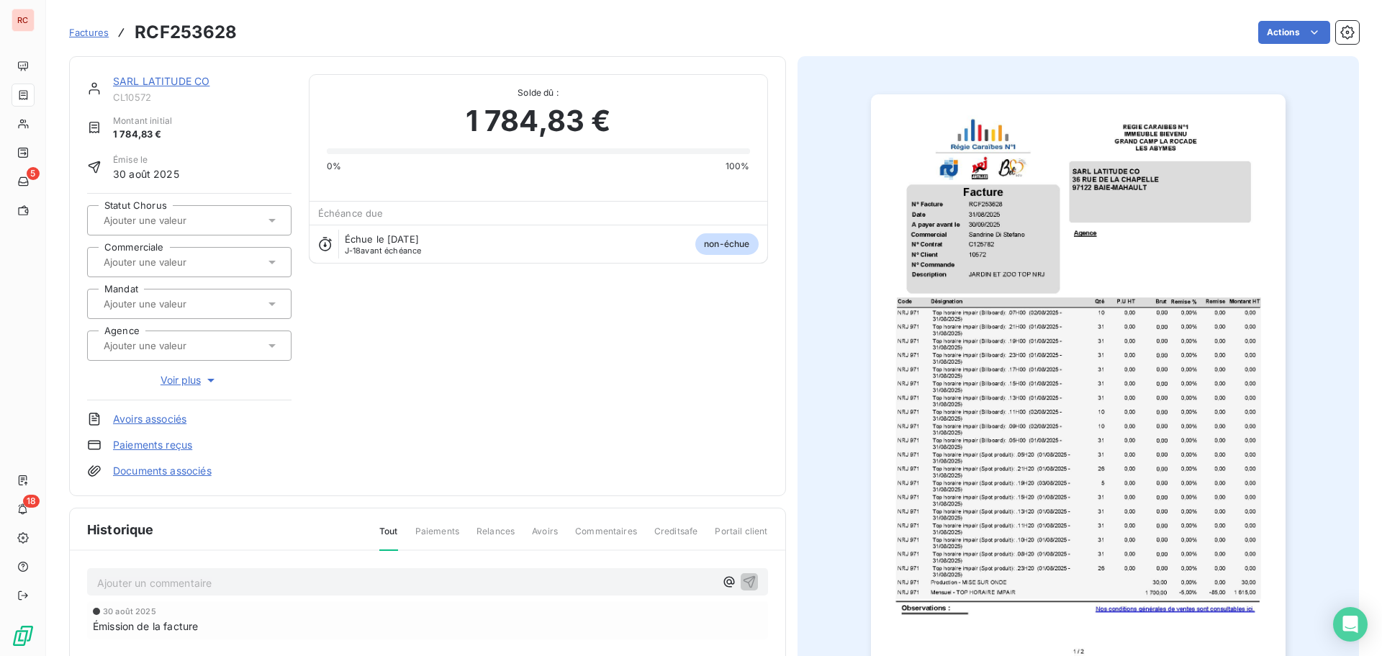
click at [275, 265] on icon at bounding box center [272, 262] width 14 height 14
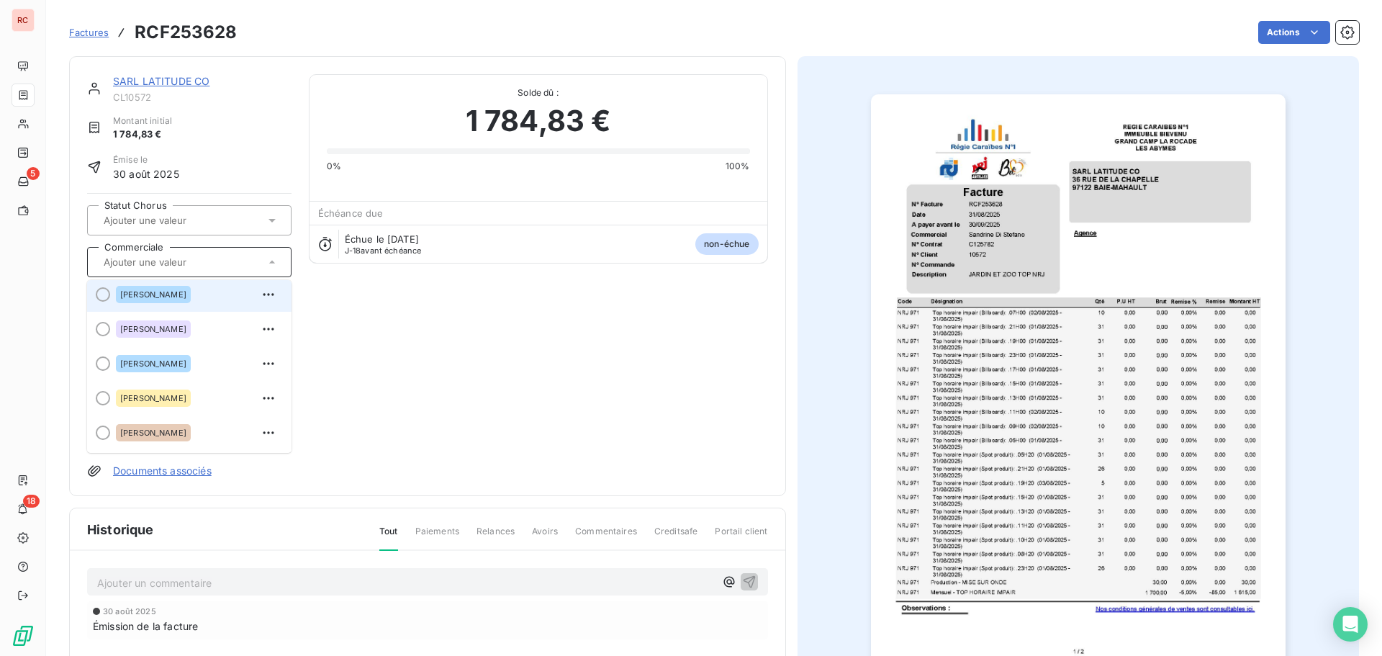
scroll to position [314, 0]
click at [184, 297] on span "[PERSON_NAME]" at bounding box center [153, 297] width 66 height 9
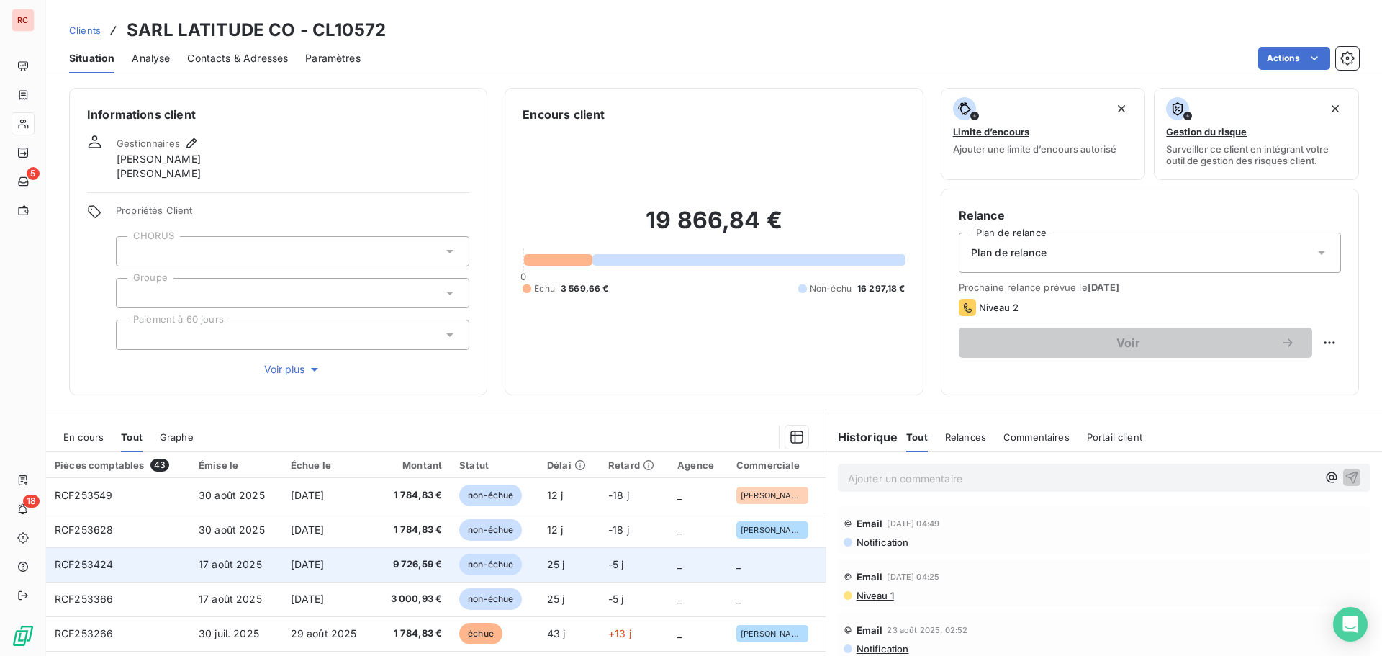
click at [409, 562] on span "9 726,59 €" at bounding box center [413, 564] width 58 height 14
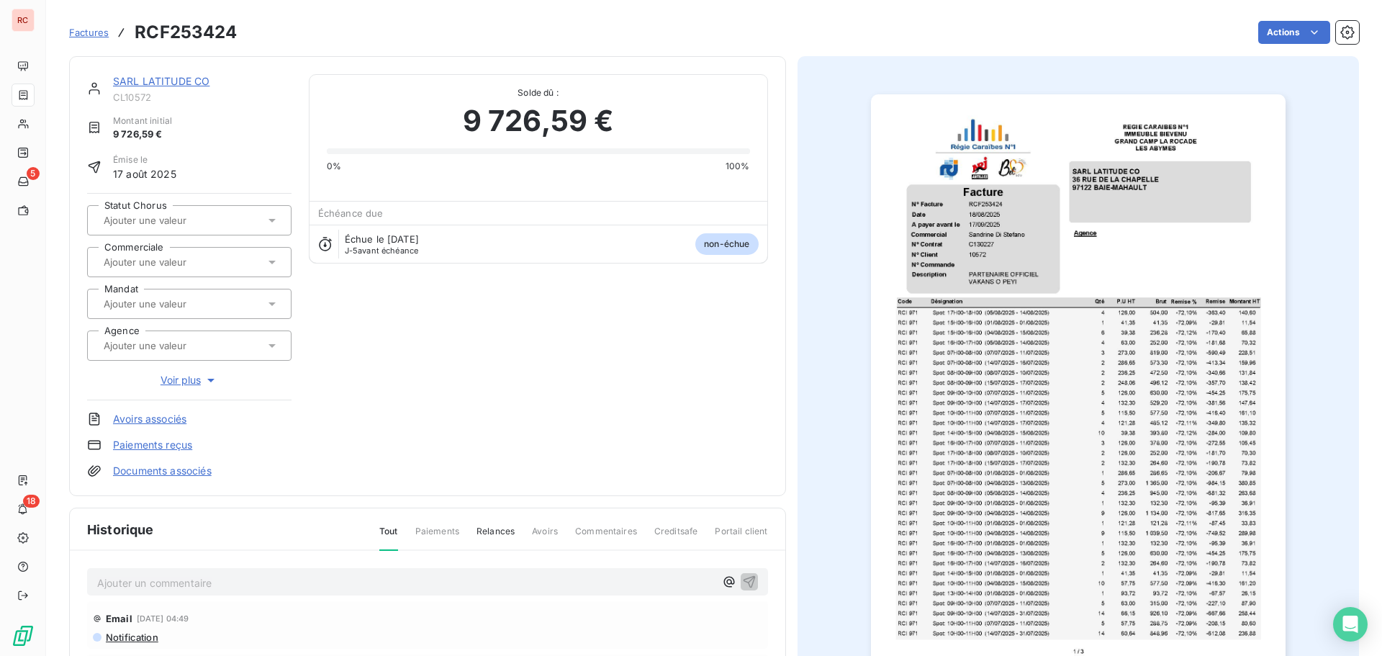
click at [274, 260] on icon at bounding box center [272, 262] width 14 height 14
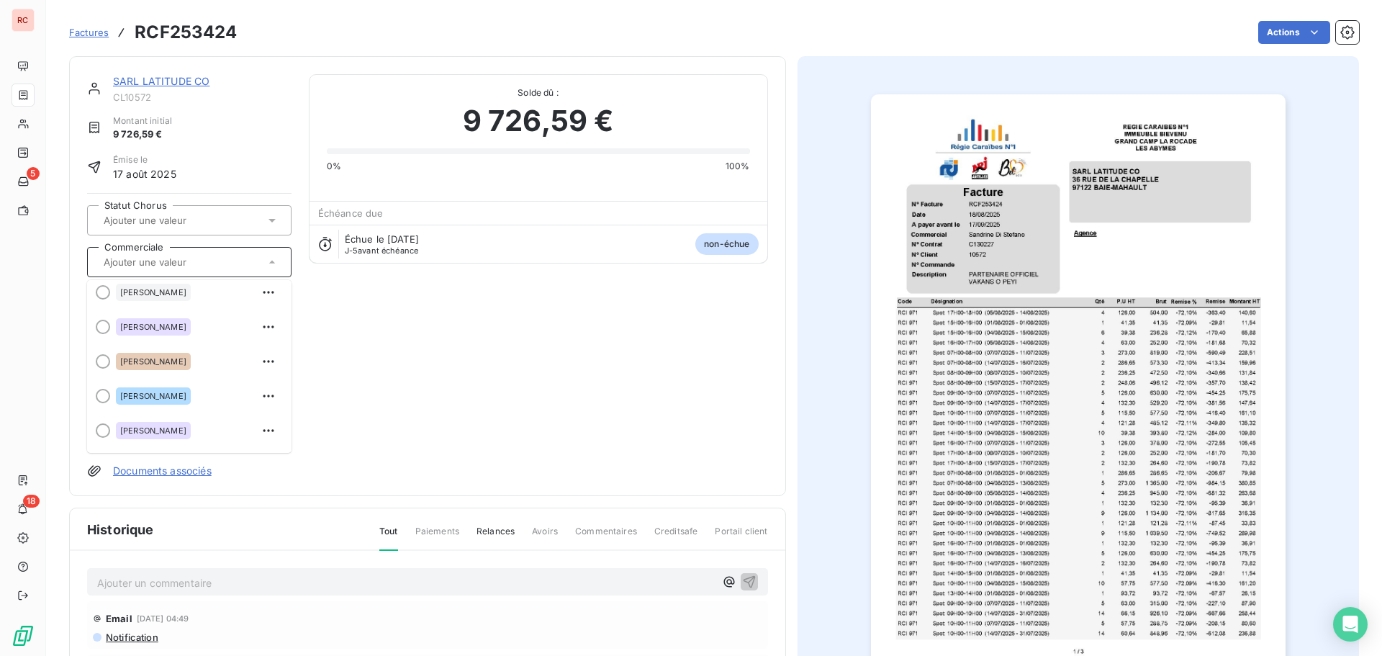
scroll to position [216, 0]
click at [170, 396] on span "[PERSON_NAME]" at bounding box center [153, 395] width 66 height 9
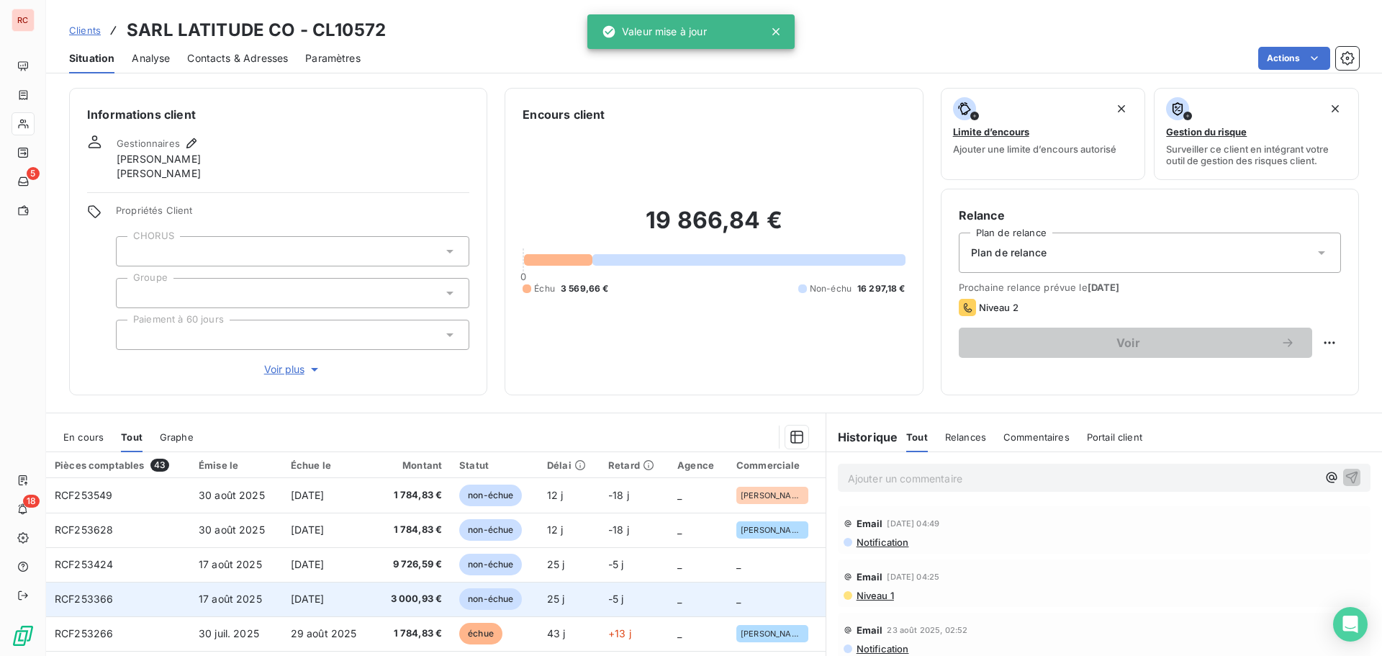
click at [397, 600] on span "3 000,93 €" at bounding box center [413, 599] width 58 height 14
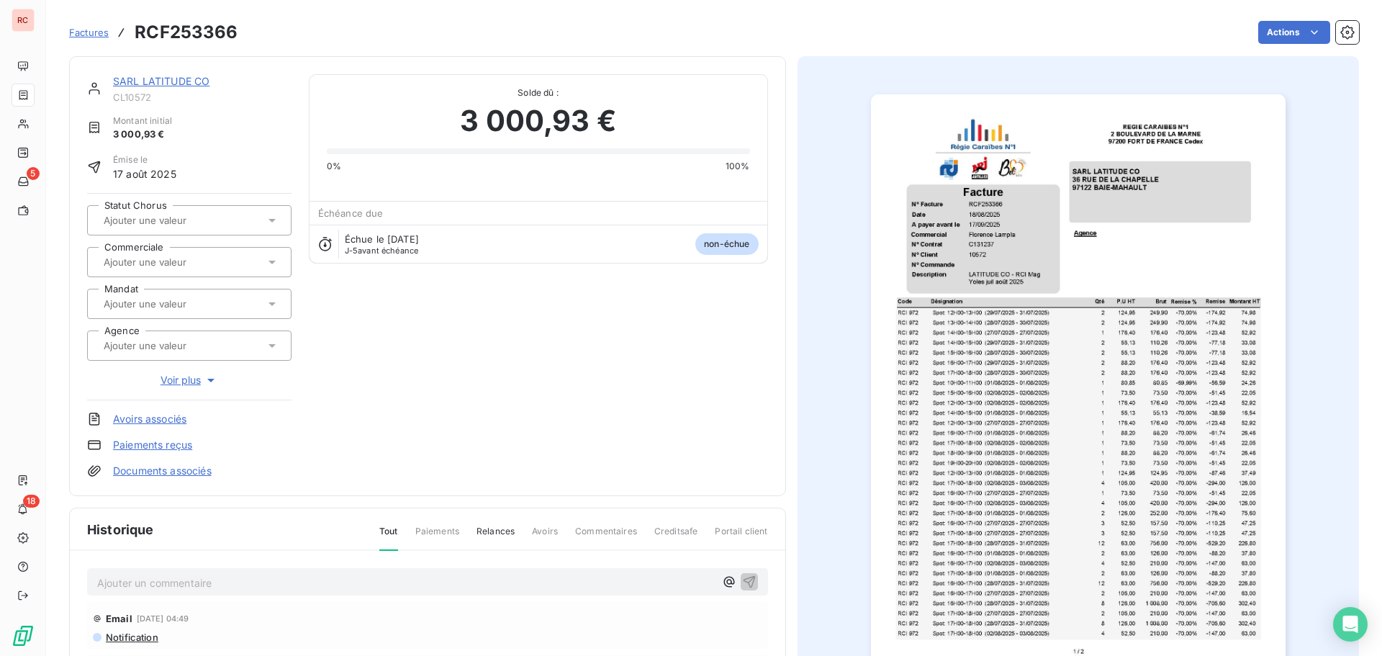
click at [275, 261] on icon at bounding box center [272, 262] width 14 height 14
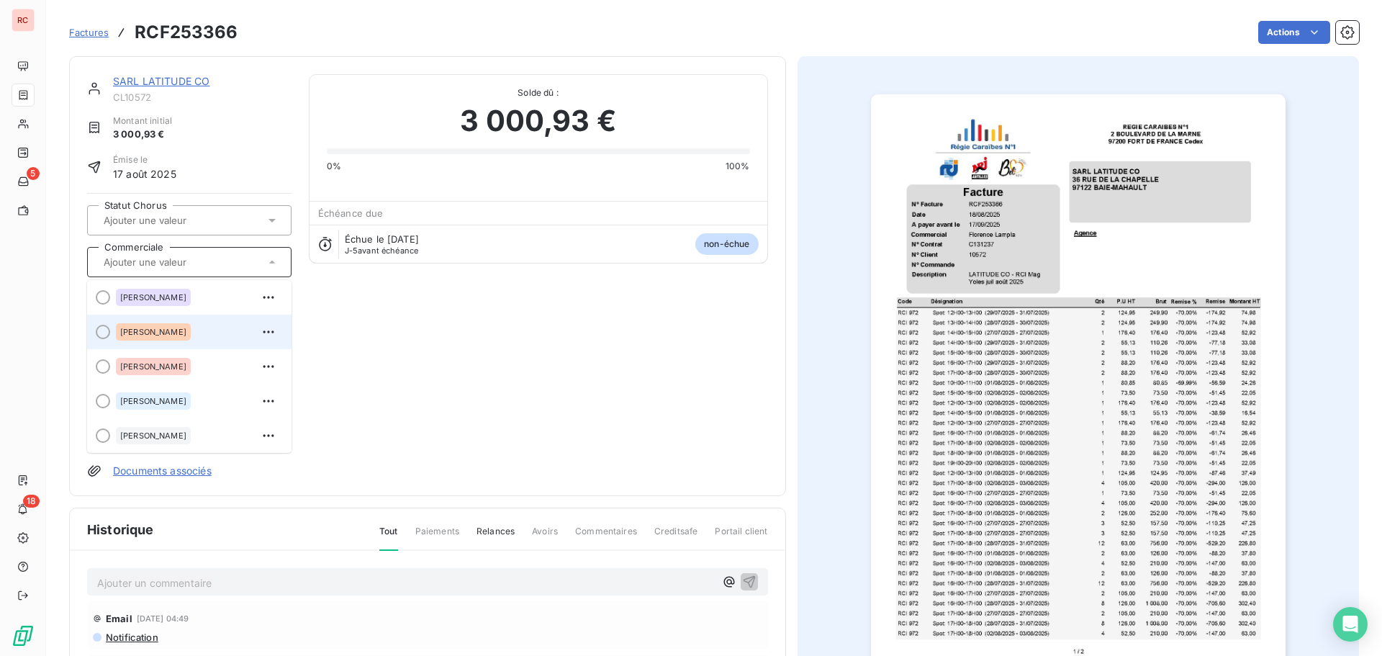
click at [171, 332] on span "[PERSON_NAME]" at bounding box center [153, 332] width 66 height 9
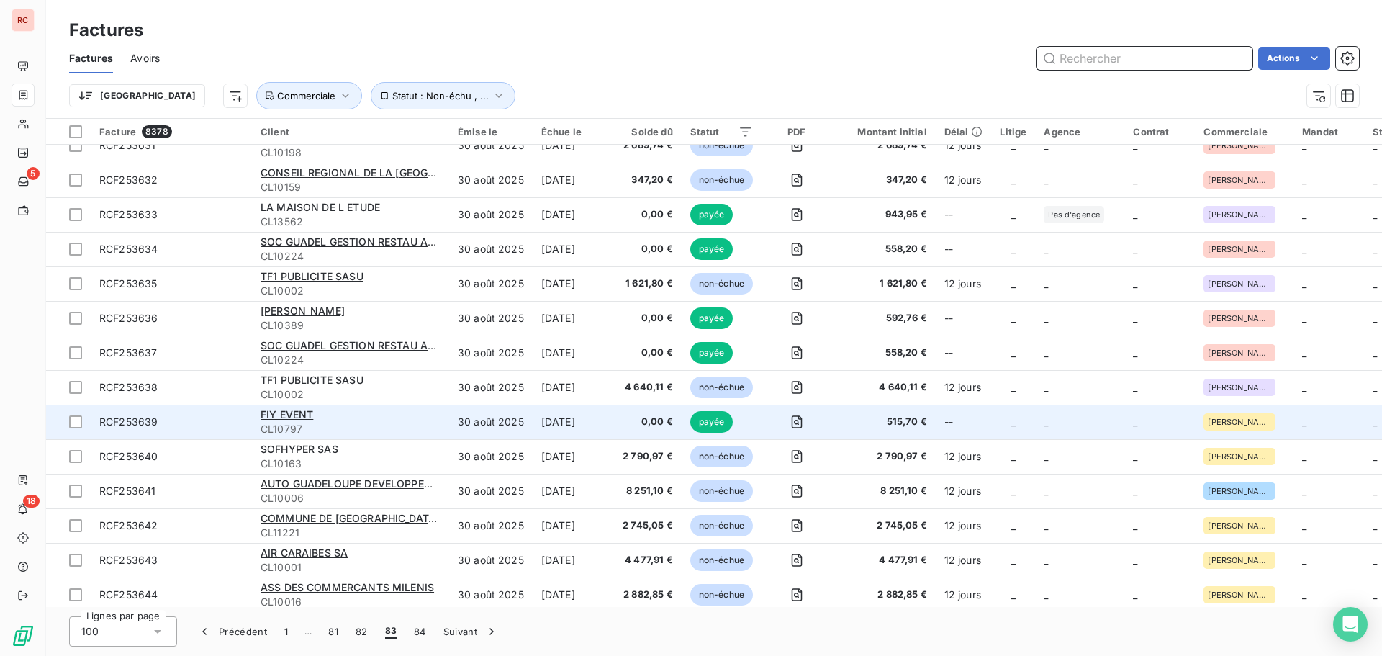
scroll to position [2496, 0]
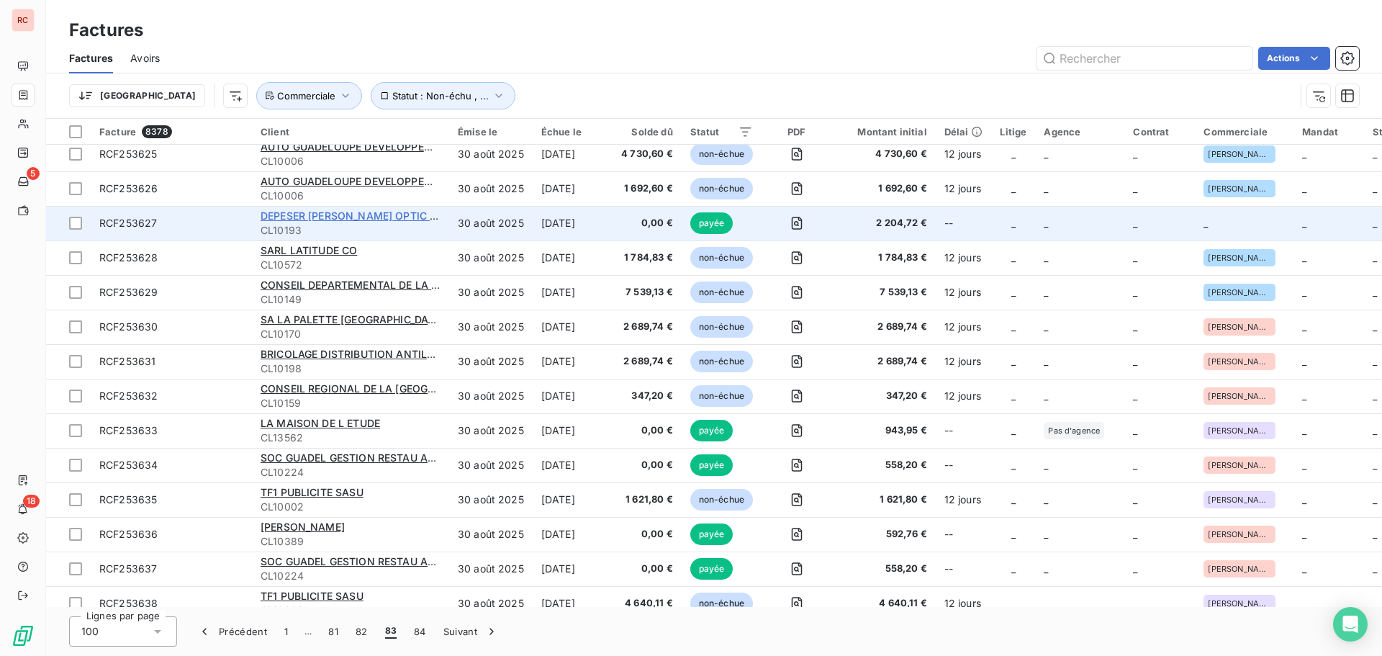
click at [278, 217] on span "DEPESER [PERSON_NAME] OPTIC SARL" at bounding box center [359, 215] width 196 height 12
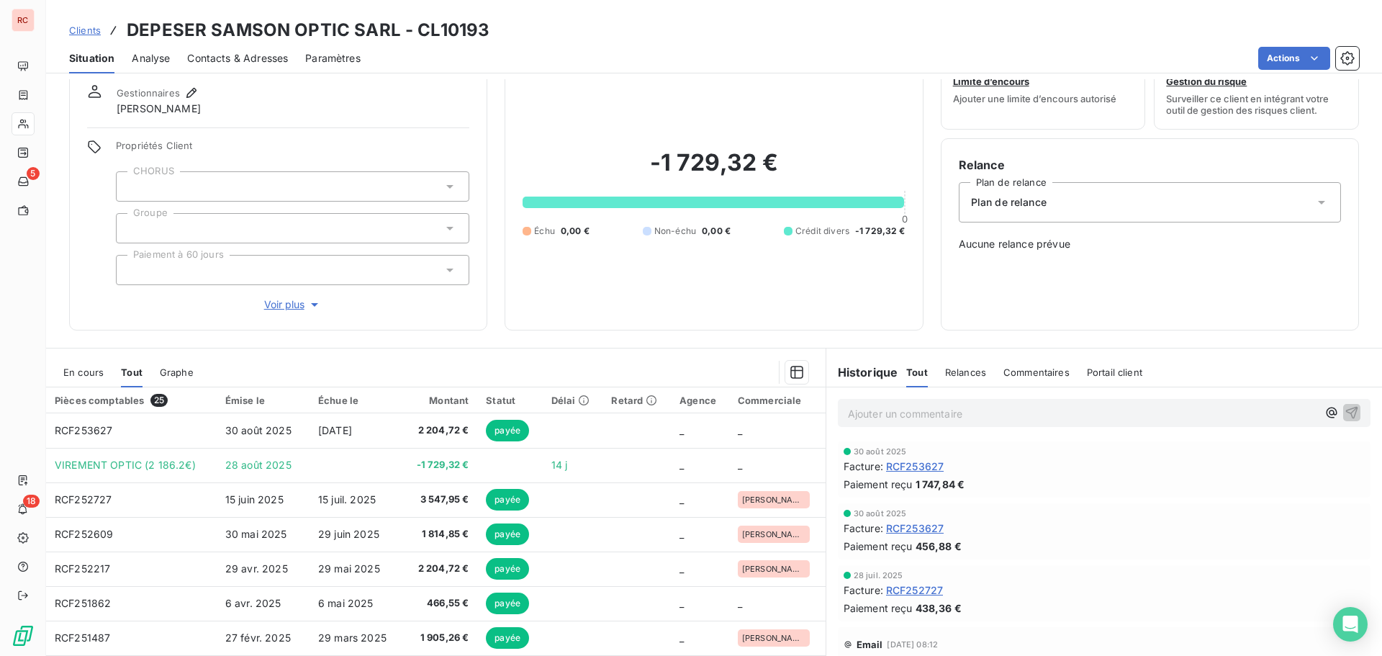
scroll to position [102, 0]
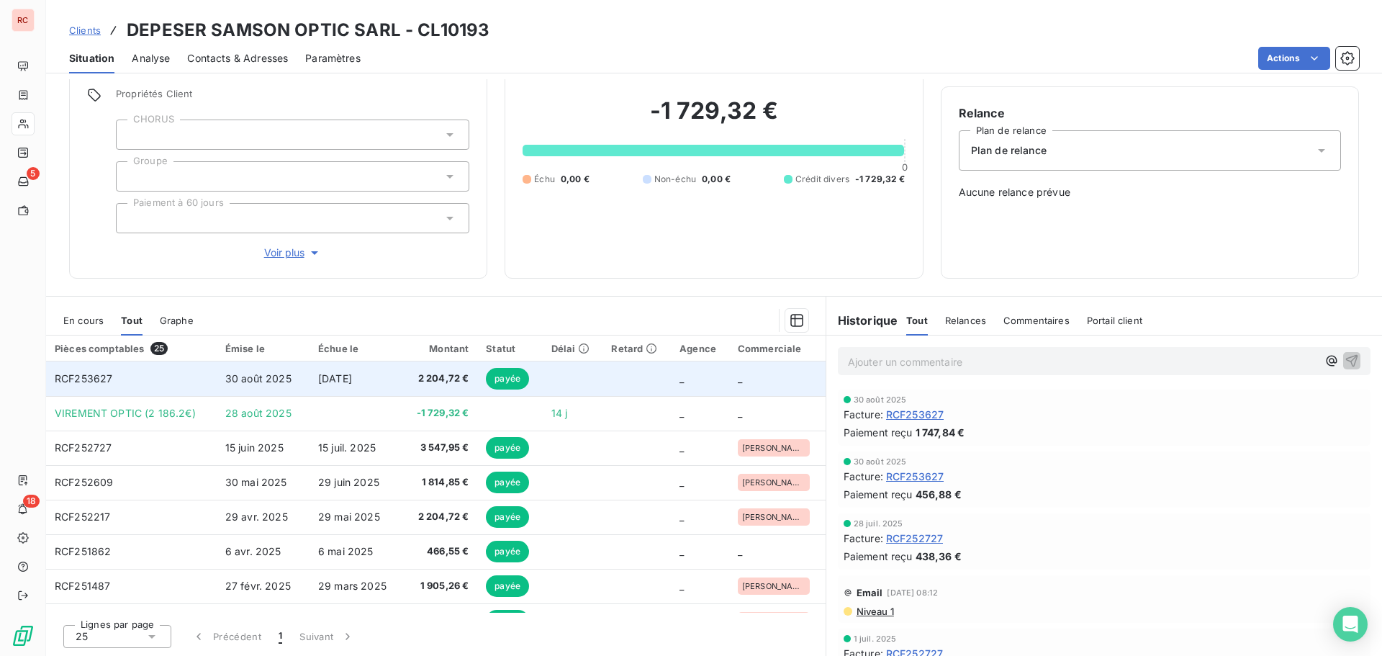
click at [277, 380] on span "30 août 2025" at bounding box center [258, 378] width 66 height 12
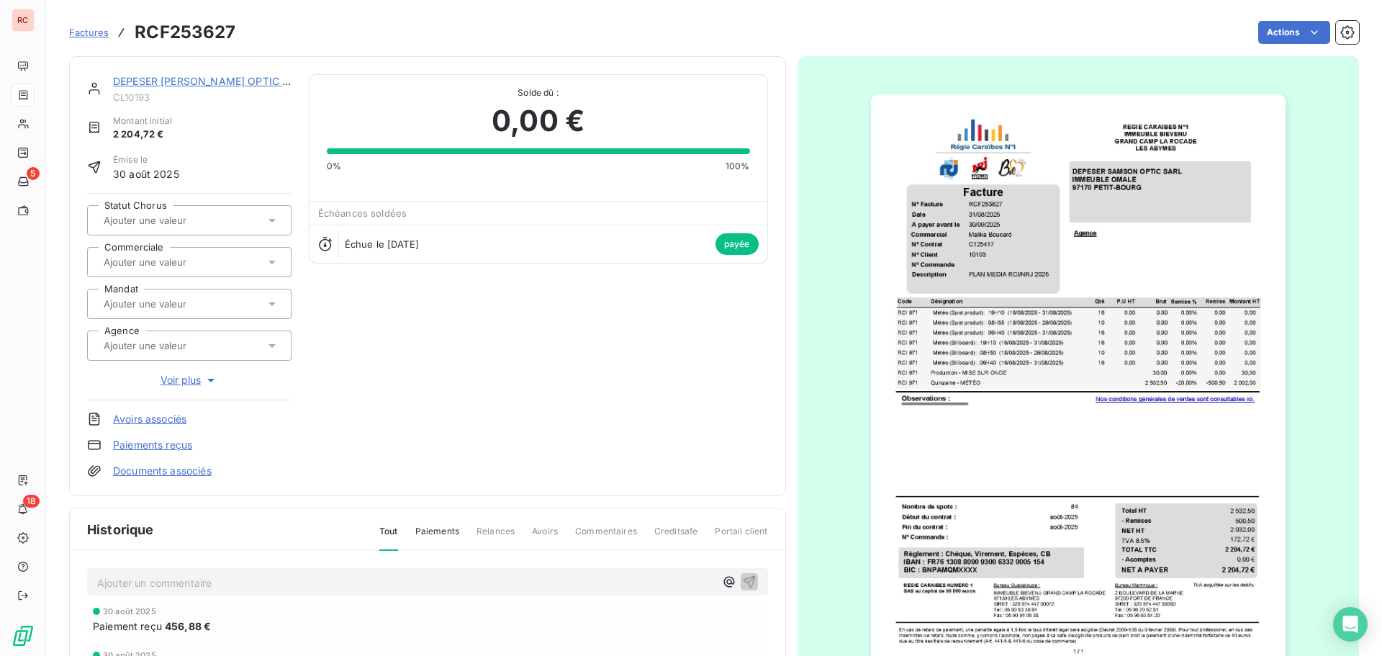
click at [276, 261] on icon at bounding box center [272, 262] width 14 height 14
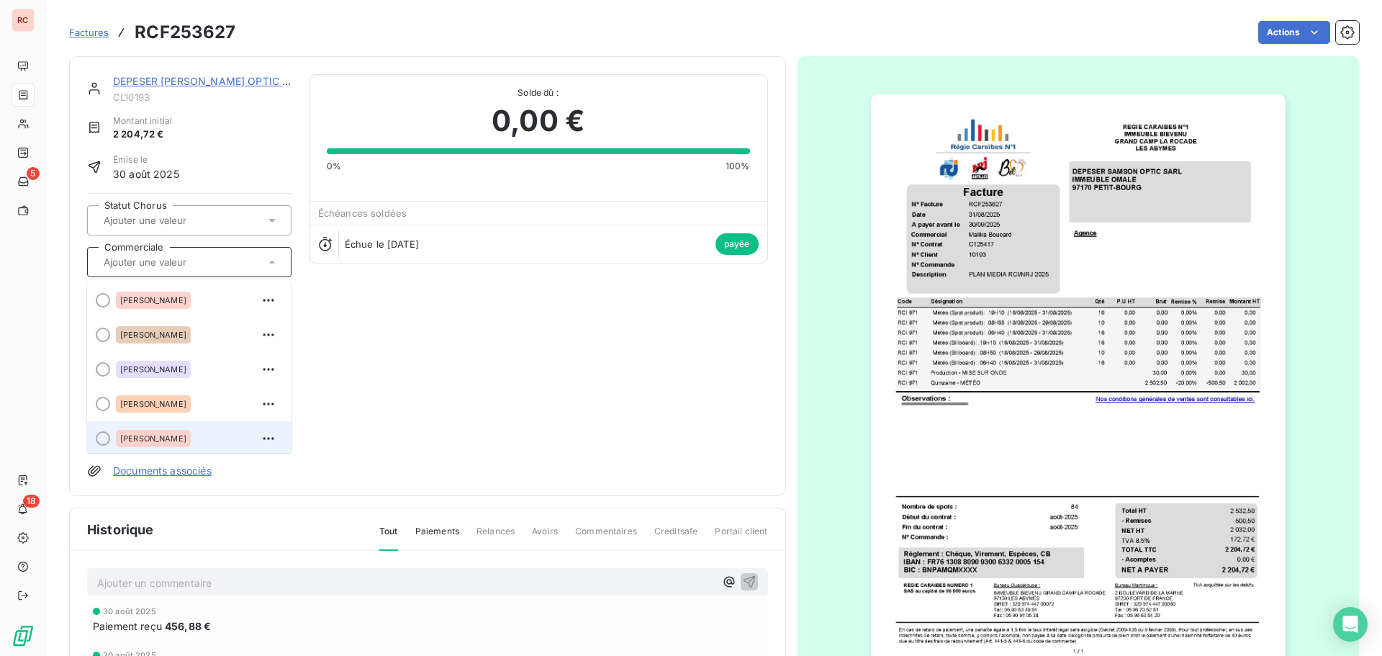
scroll to position [3, 0]
click at [161, 436] on span "[PERSON_NAME]" at bounding box center [153, 435] width 66 height 9
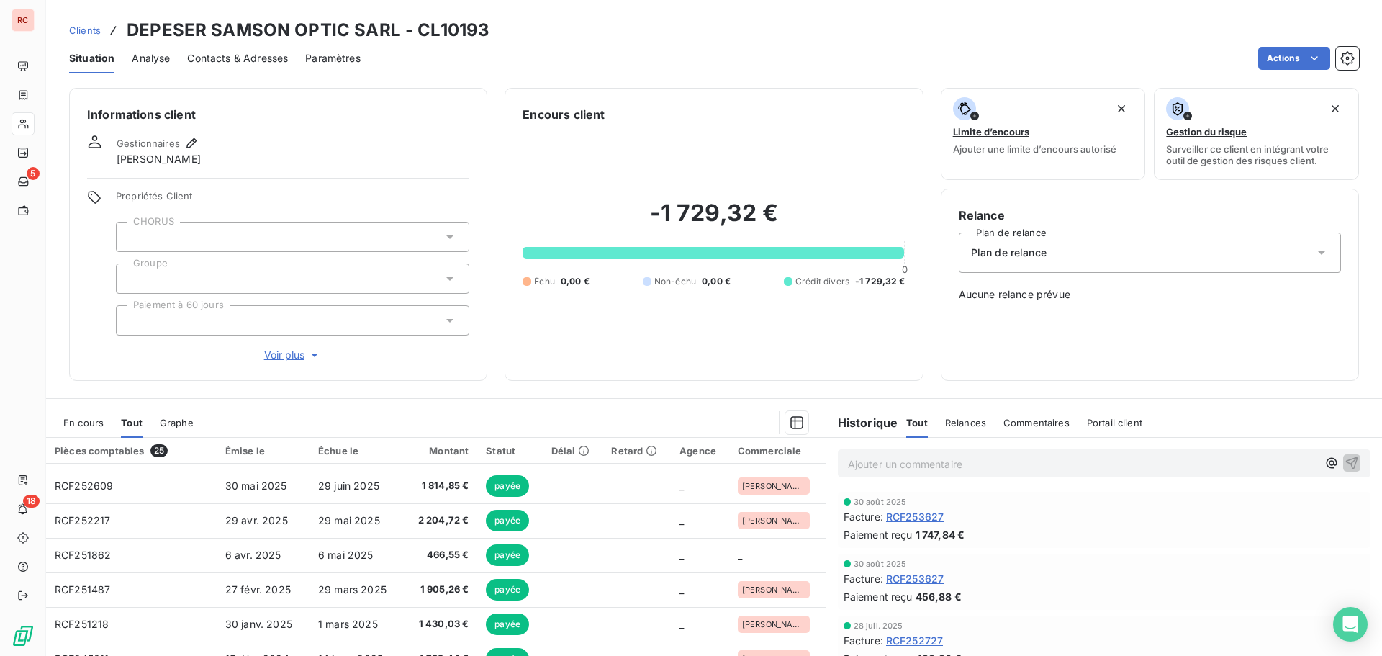
scroll to position [72, 0]
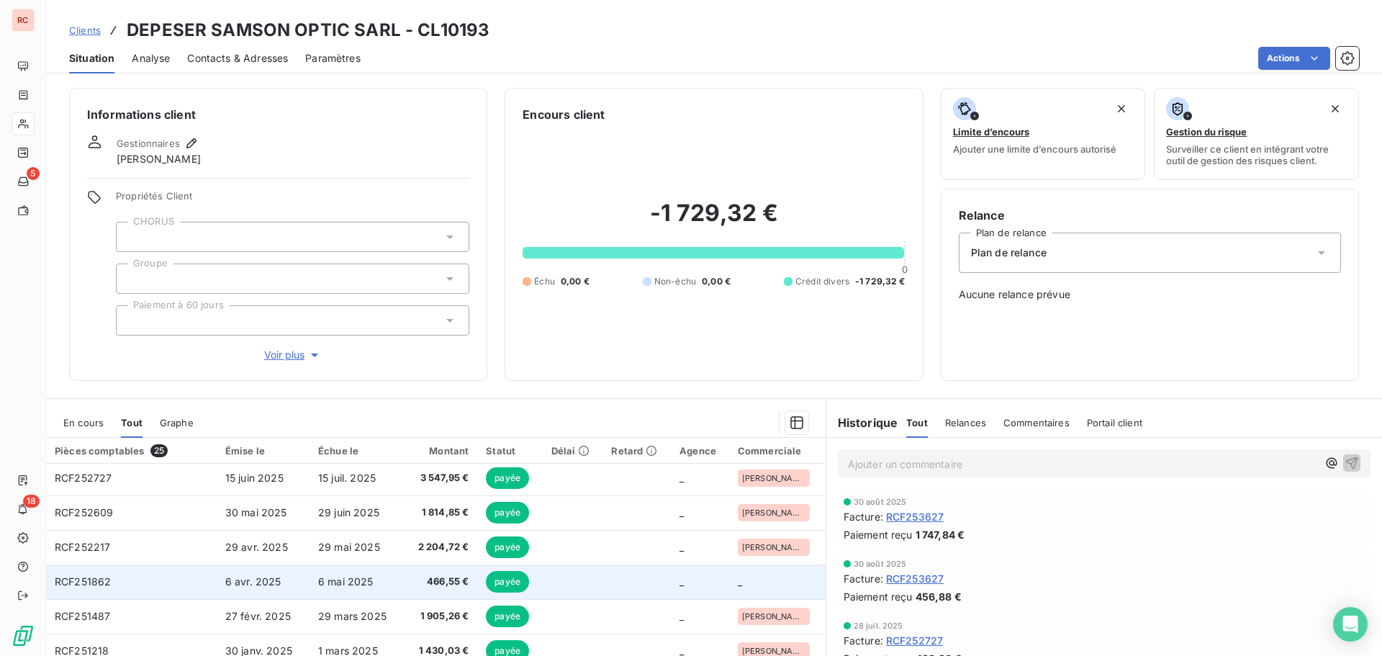
click at [411, 579] on span "466,55 €" at bounding box center [440, 581] width 58 height 14
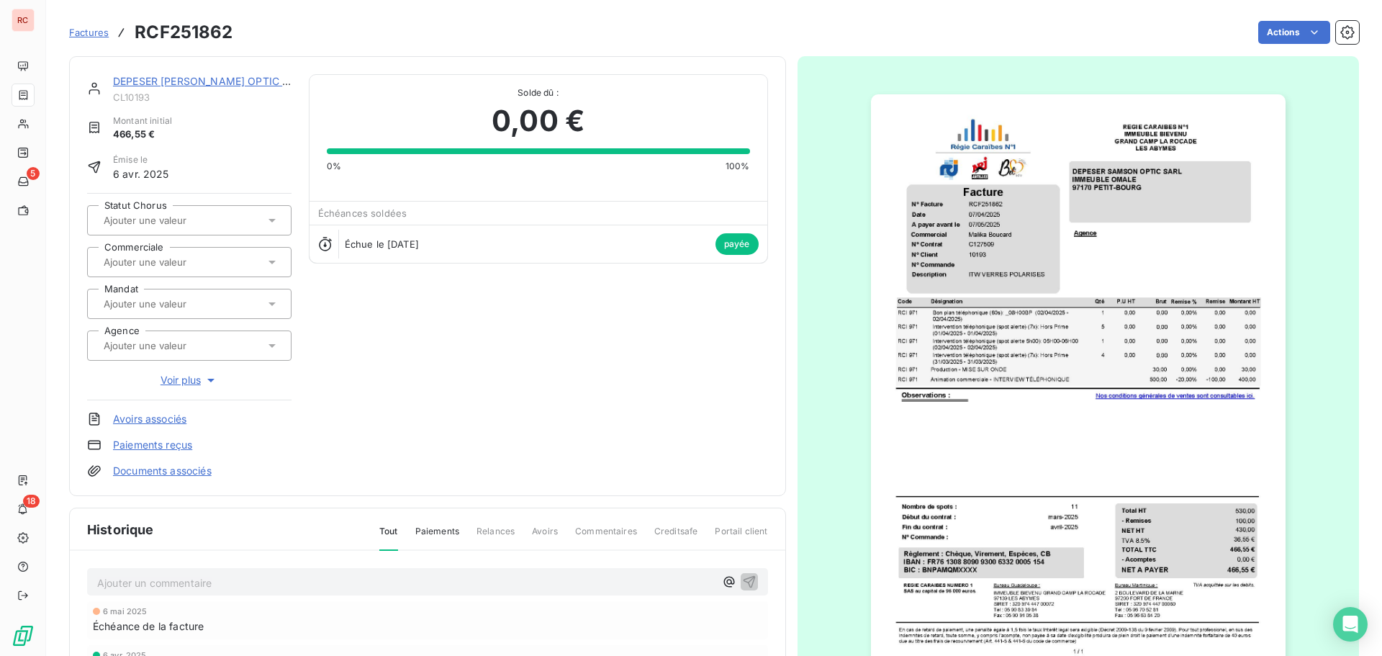
click at [275, 261] on icon at bounding box center [272, 262] width 14 height 14
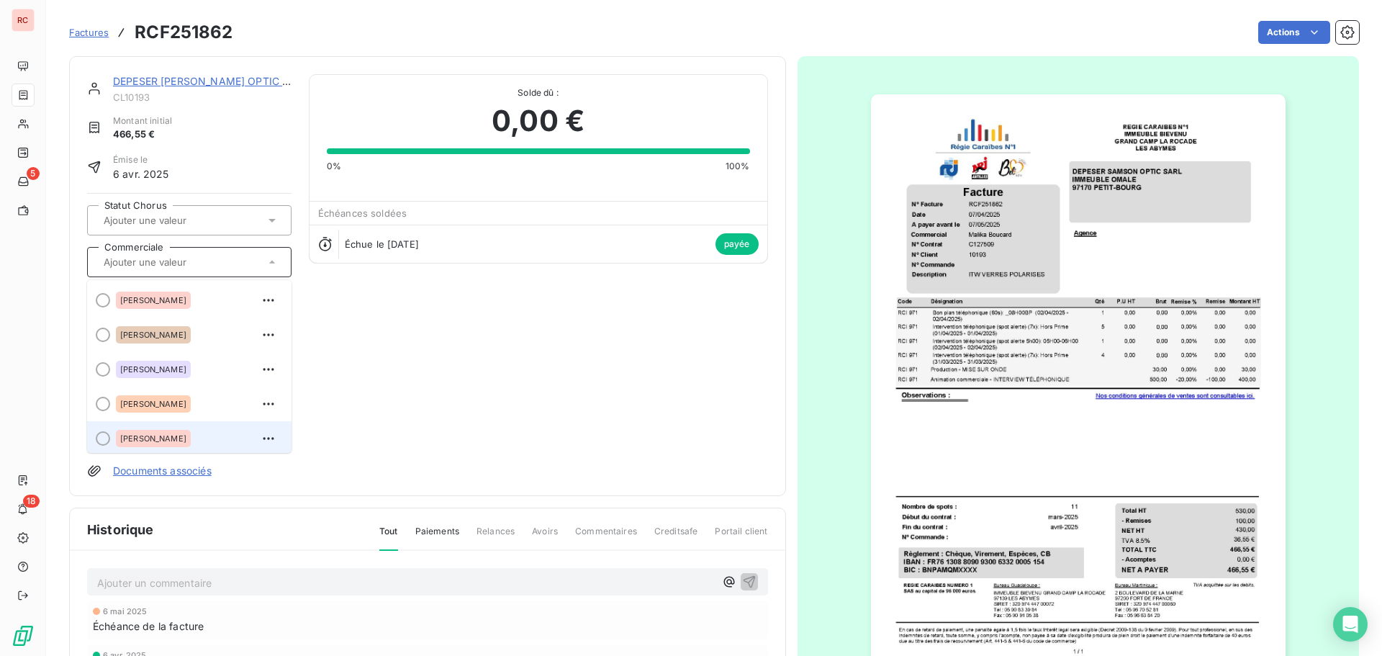
scroll to position [3, 0]
click at [166, 438] on span "[PERSON_NAME]" at bounding box center [153, 435] width 66 height 9
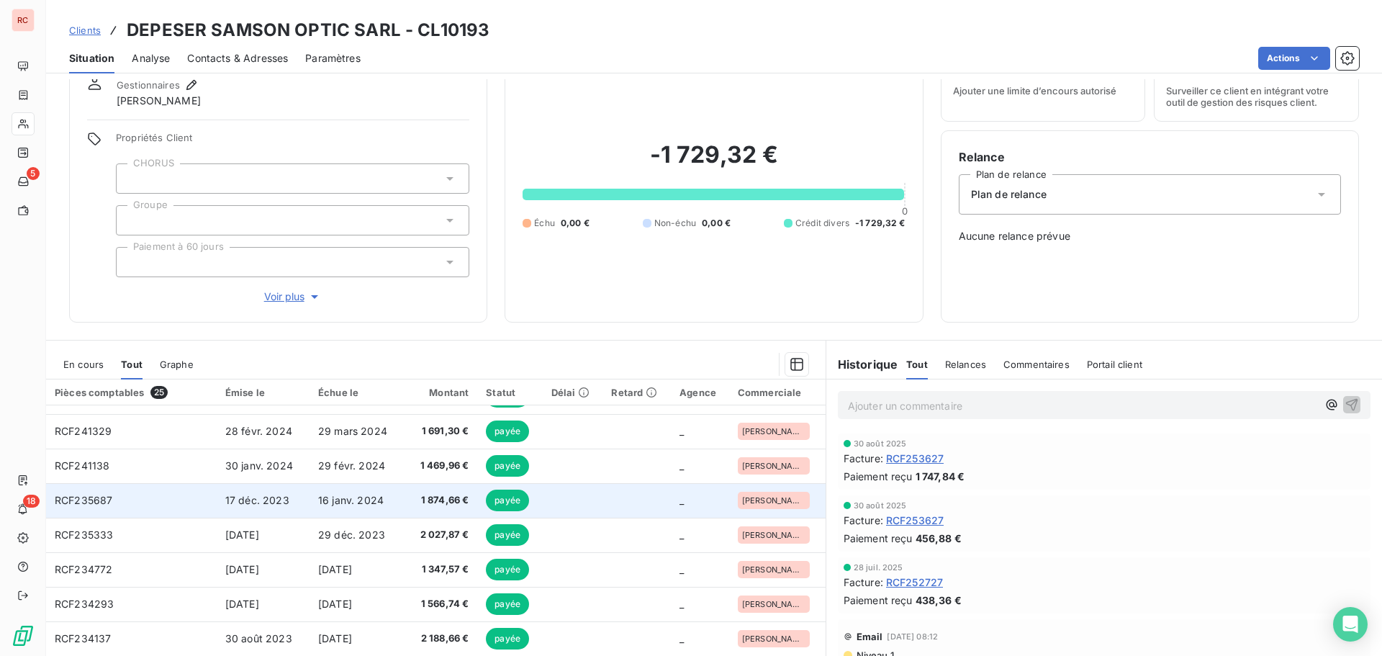
scroll to position [102, 0]
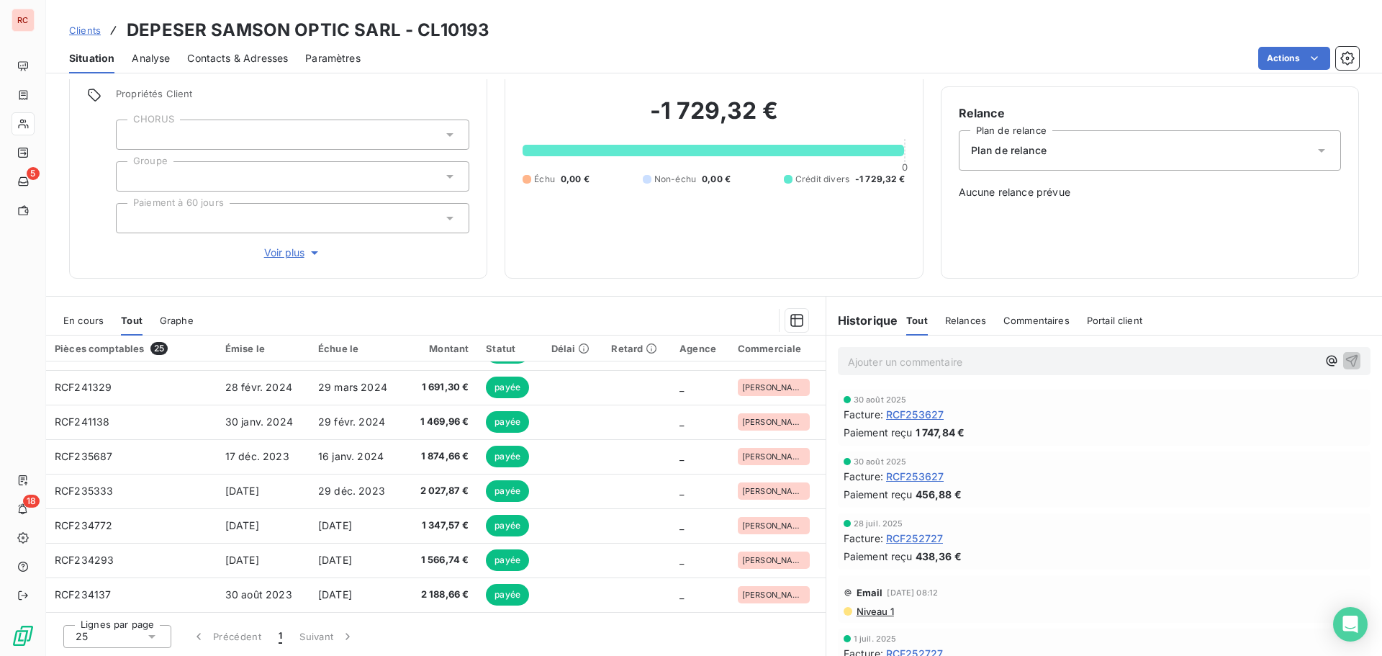
click at [153, 631] on icon at bounding box center [152, 636] width 14 height 14
click at [135, 583] on li "50" at bounding box center [117, 583] width 108 height 26
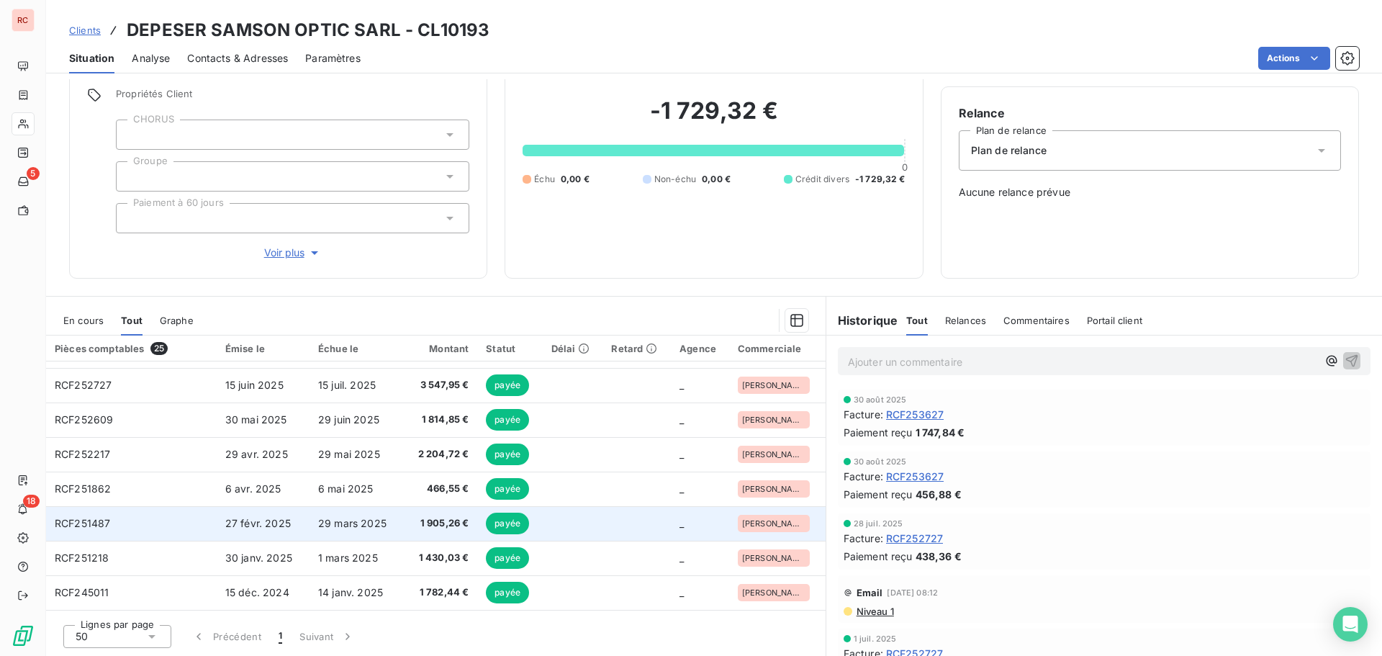
scroll to position [0, 0]
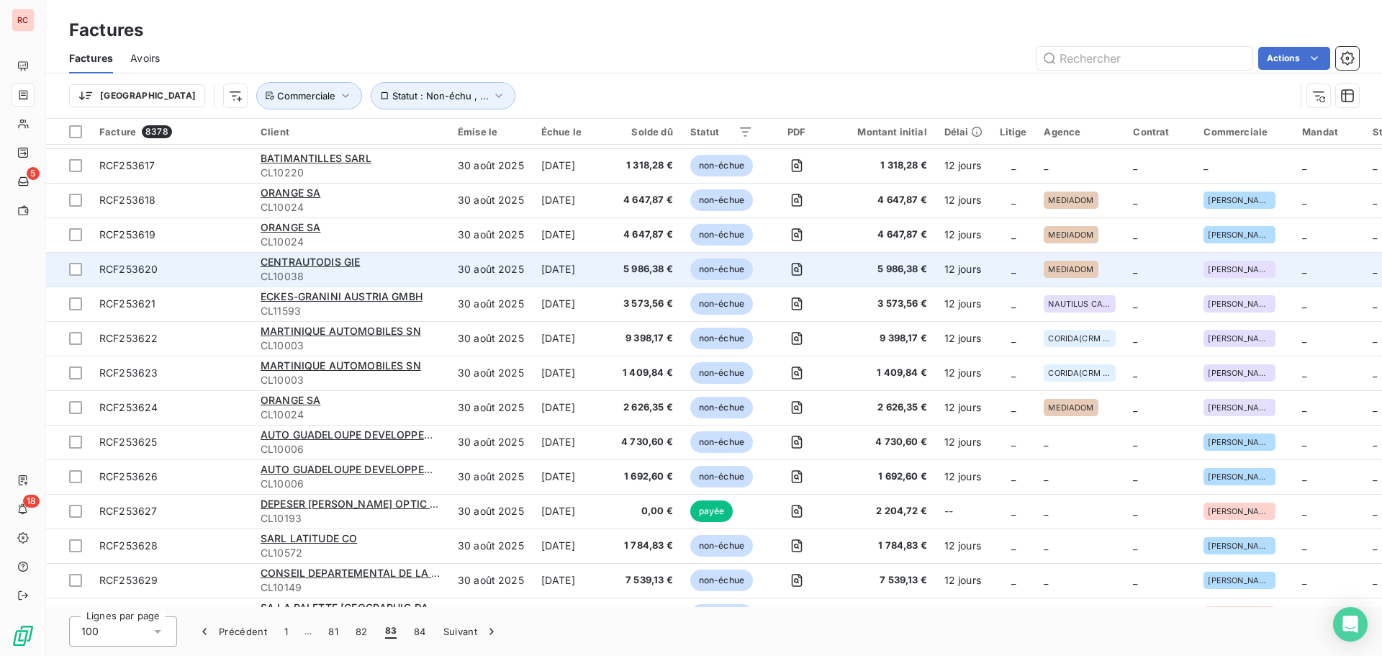
scroll to position [2064, 0]
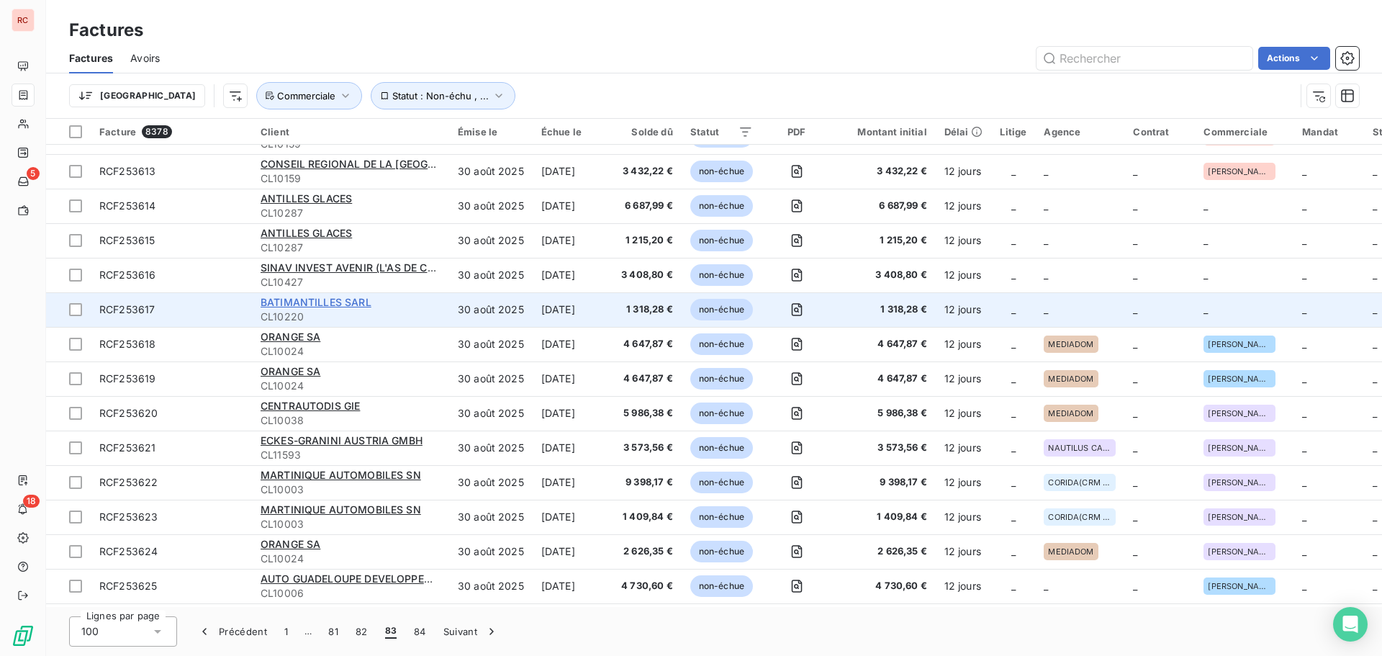
click at [324, 302] on span "BATIMANTILLES SARL" at bounding box center [316, 302] width 111 height 12
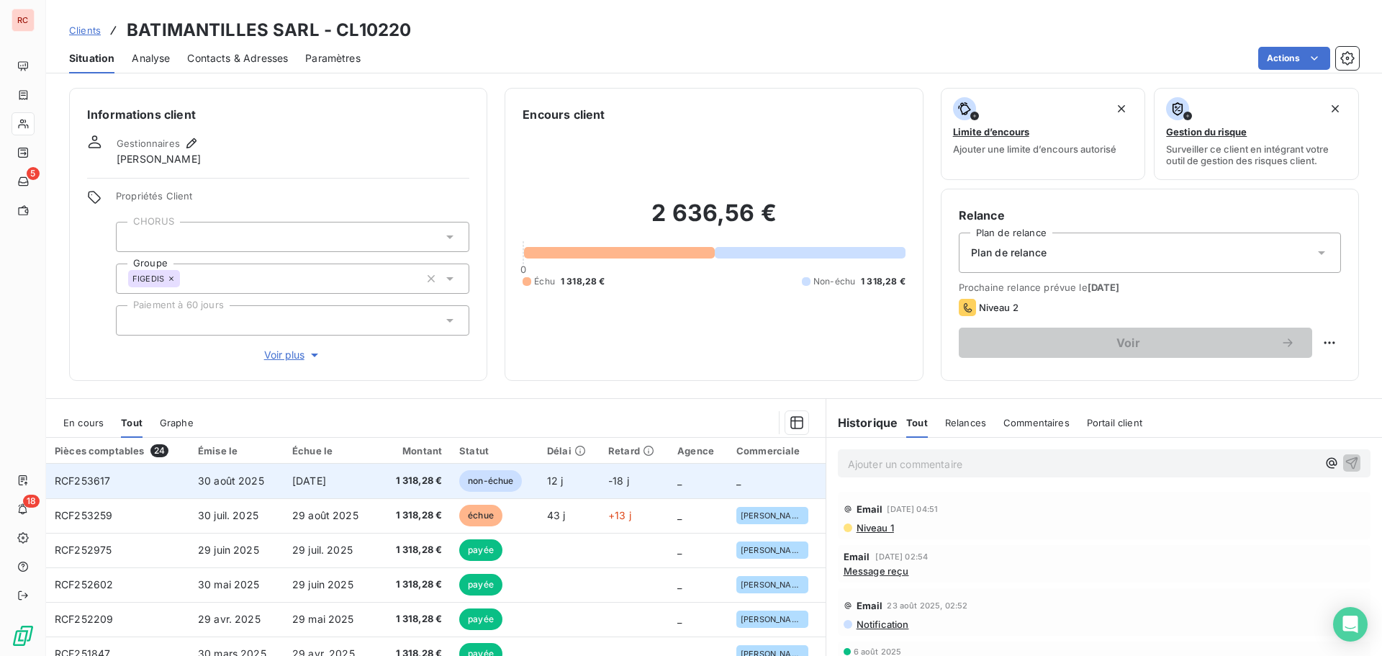
click at [326, 482] on span "[DATE]" at bounding box center [309, 480] width 34 height 12
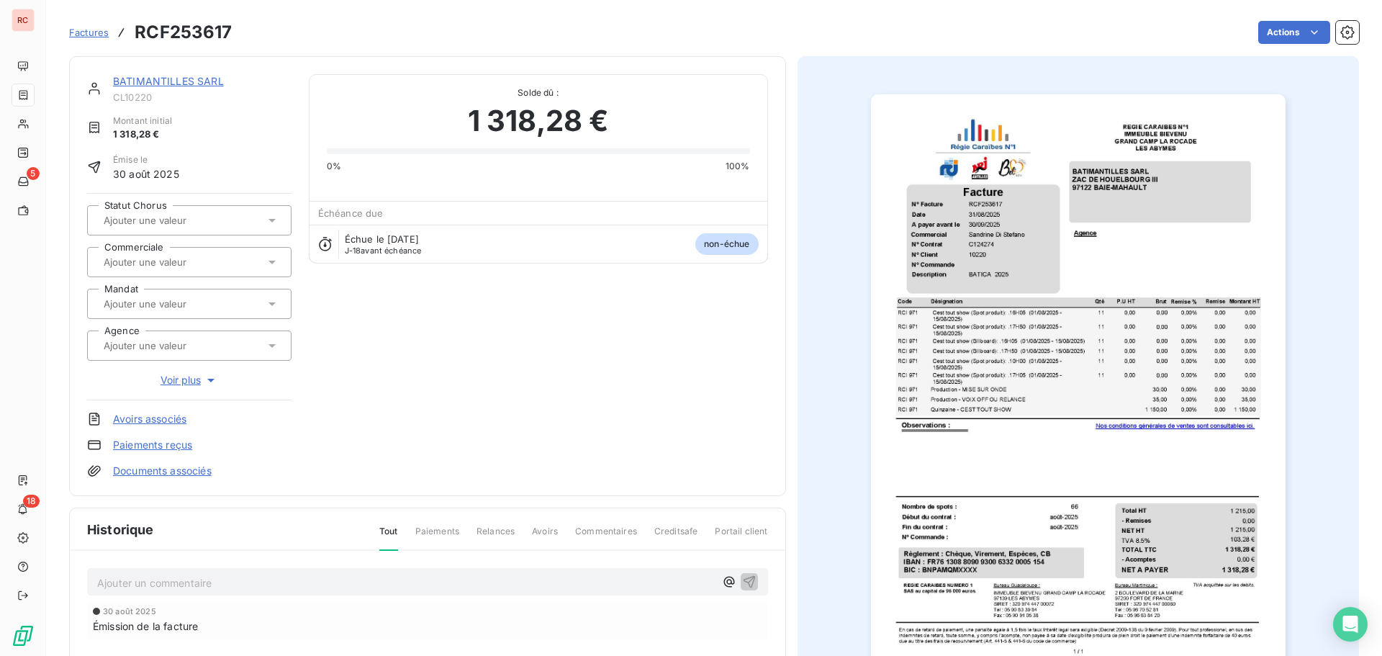
click at [270, 263] on icon at bounding box center [271, 263] width 7 height 4
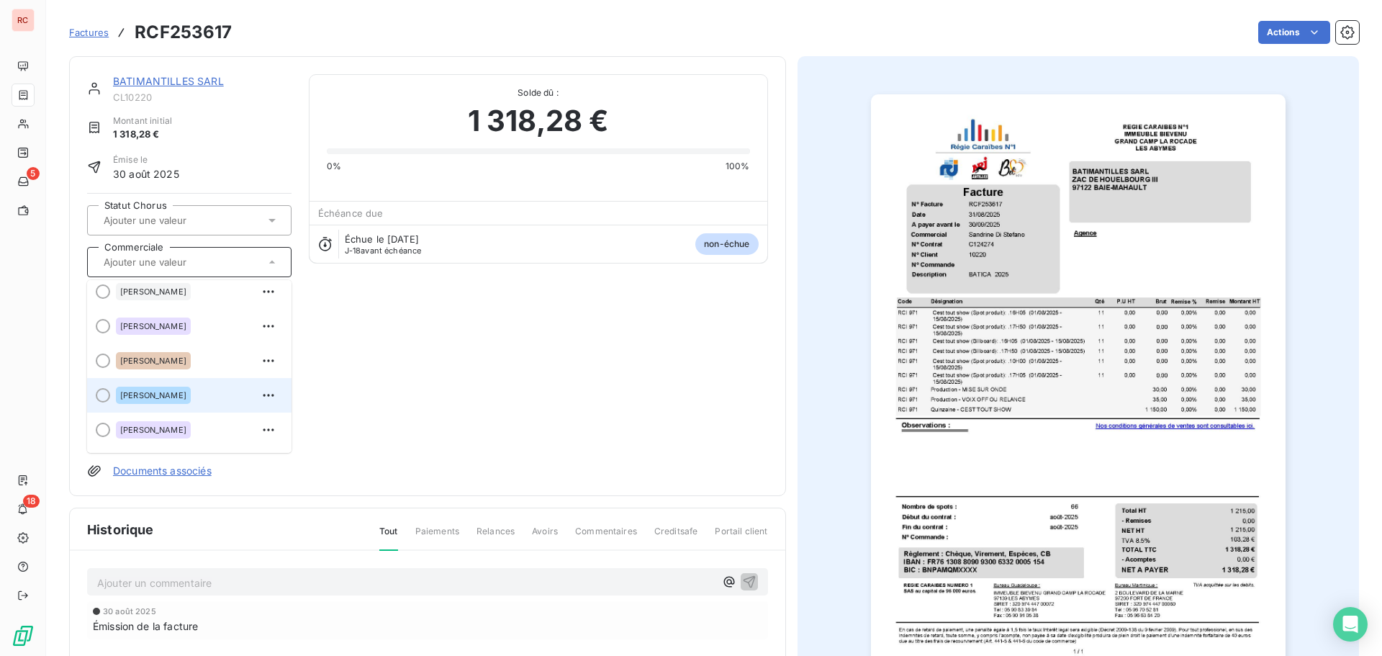
click at [101, 396] on div at bounding box center [103, 395] width 14 height 14
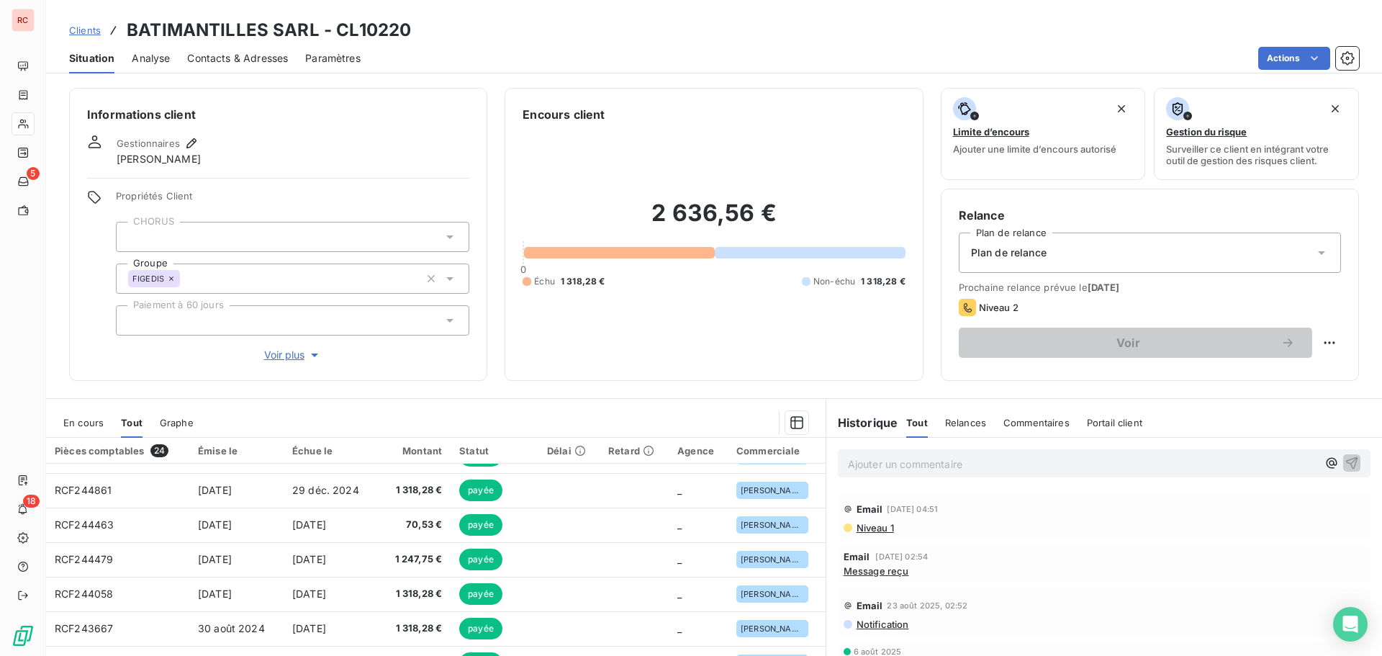
scroll to position [291, 0]
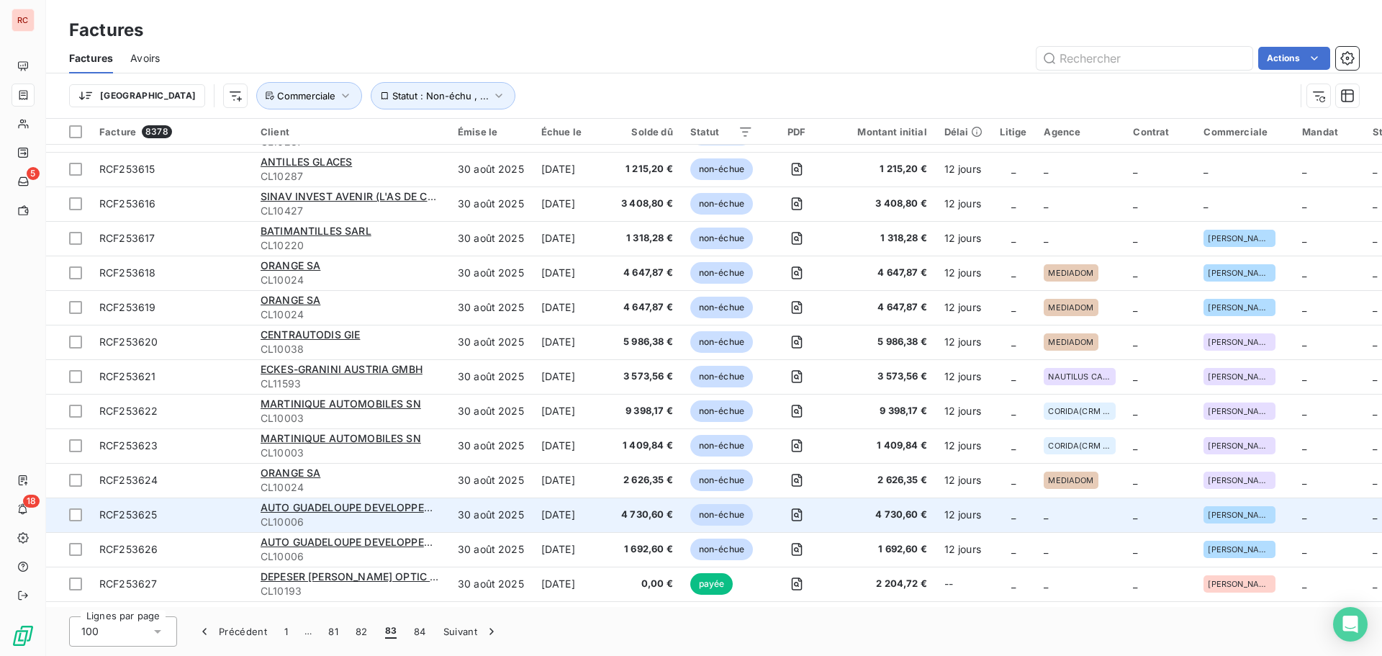
scroll to position [1944, 0]
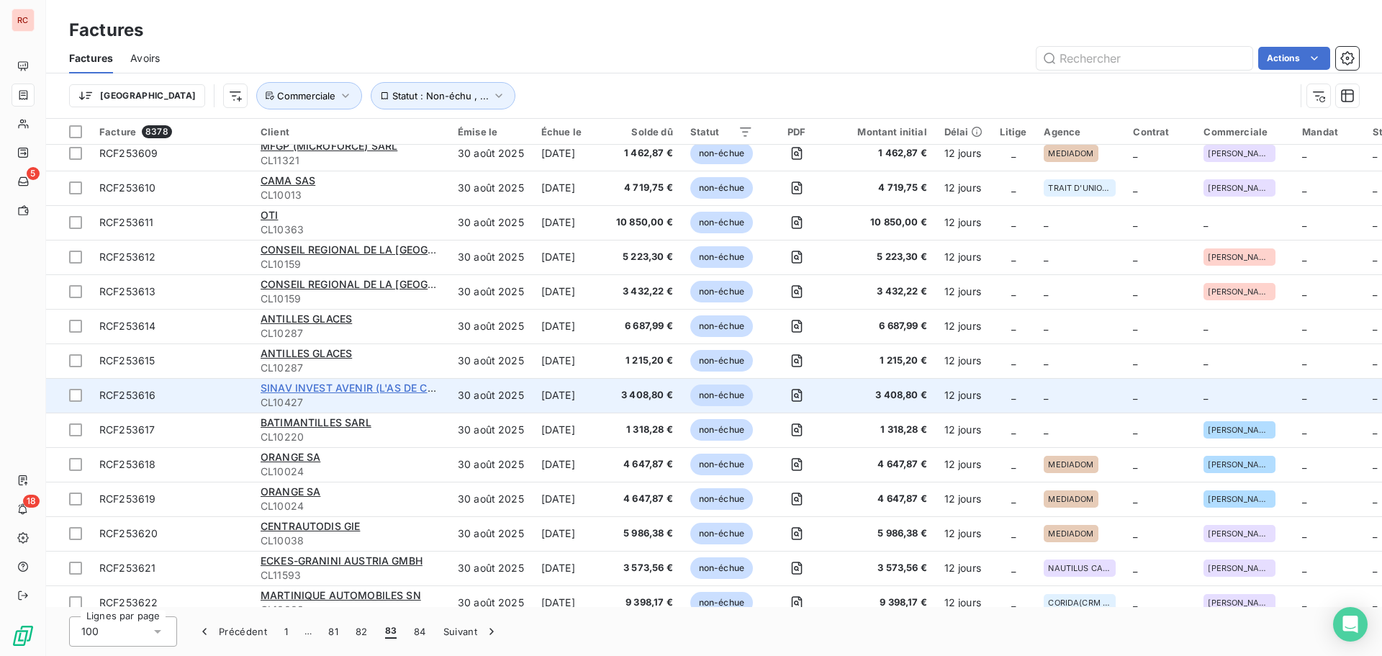
click at [324, 390] on span "SINAV INVEST AVENIR (L'AS DE CARREAU) SAS" at bounding box center [378, 388] width 235 height 12
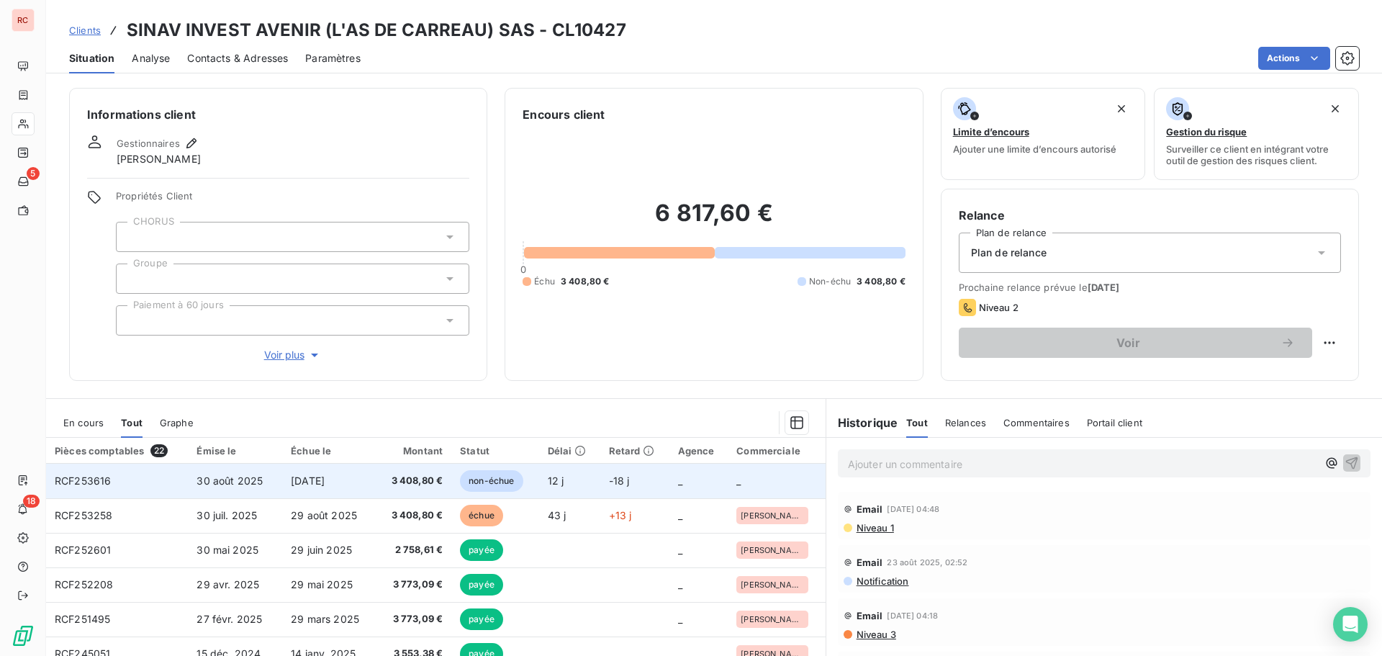
click at [325, 479] on span "[DATE]" at bounding box center [308, 480] width 34 height 12
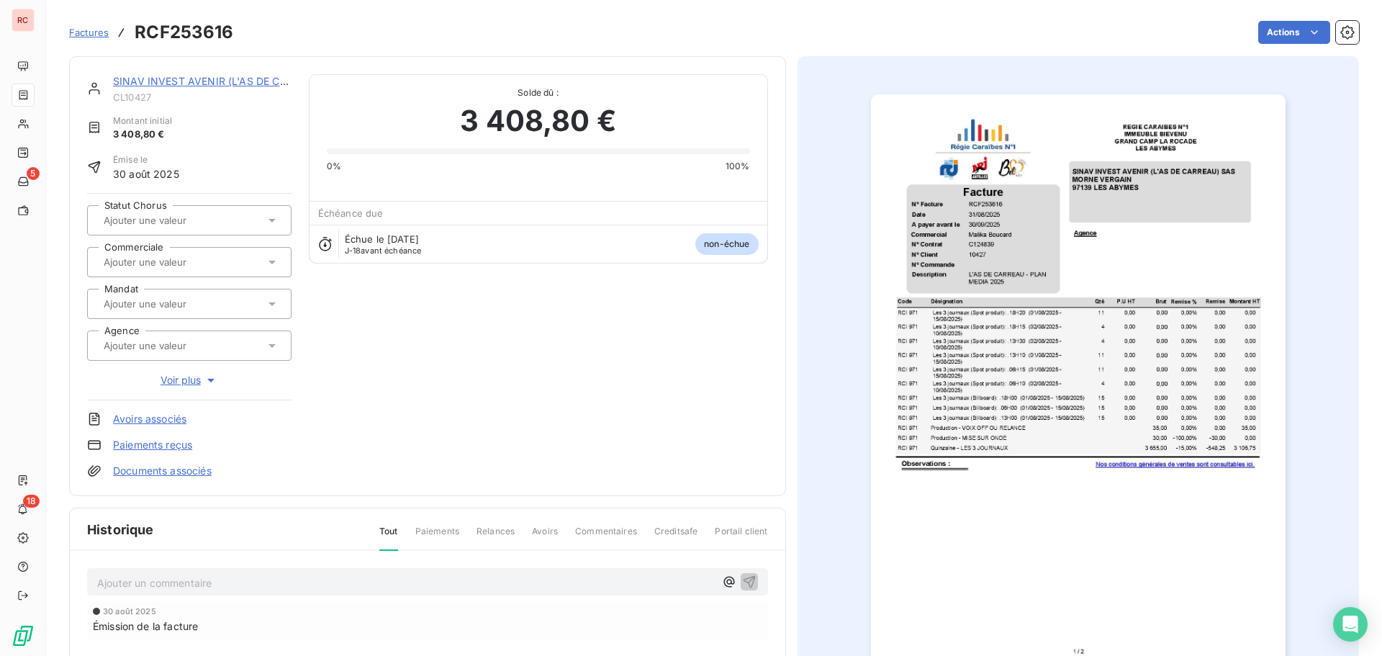
click at [271, 263] on icon at bounding box center [272, 262] width 14 height 14
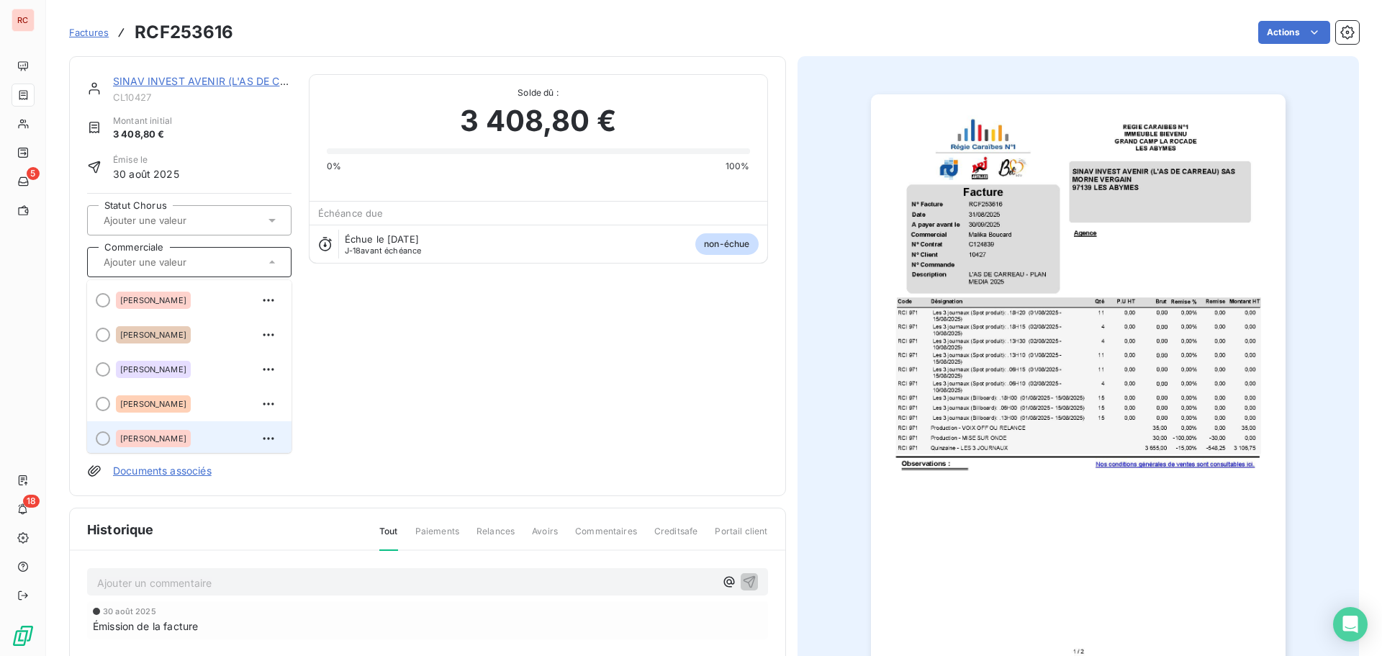
scroll to position [3, 0]
click at [162, 440] on div "[PERSON_NAME]" at bounding box center [153, 435] width 75 height 17
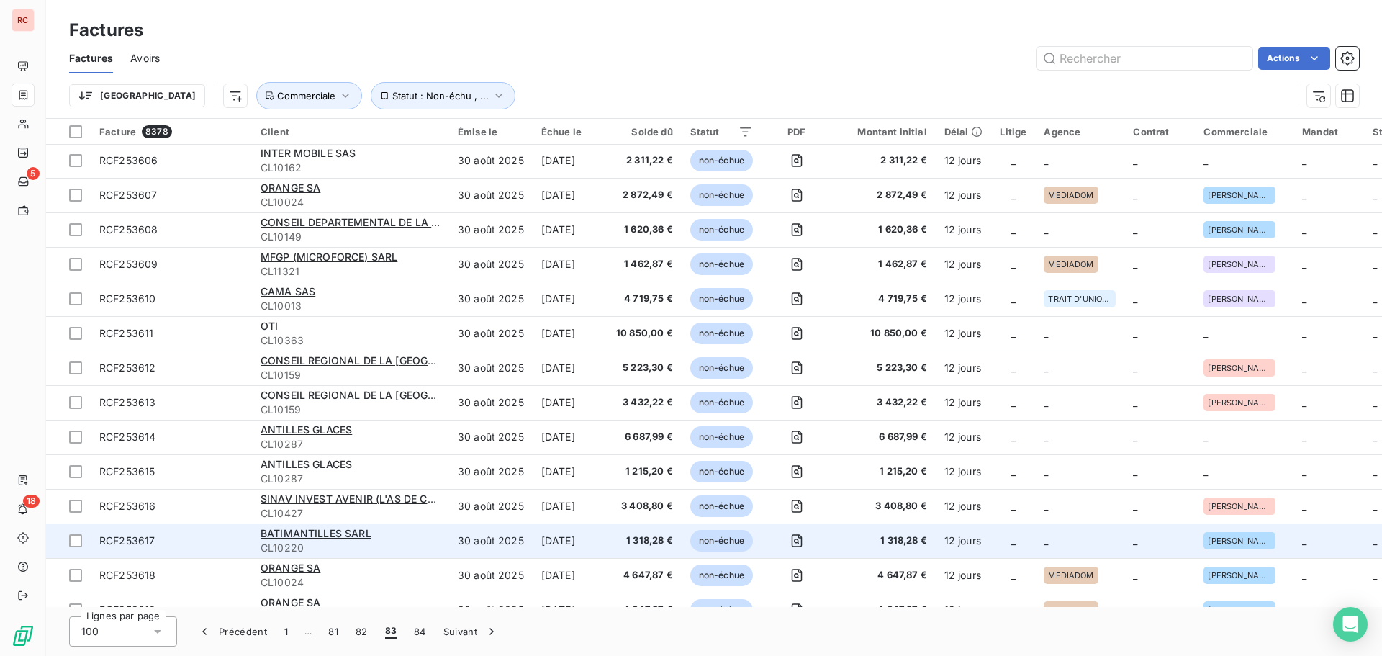
scroll to position [1800, 0]
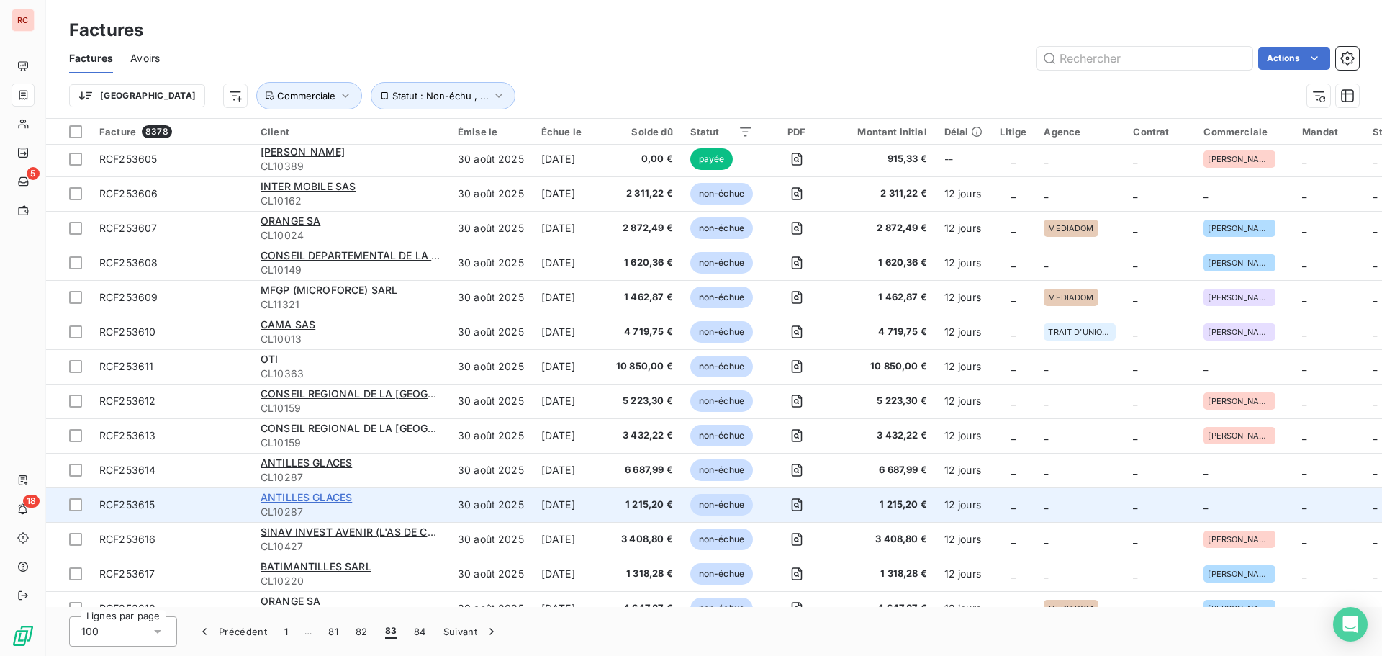
click at [278, 497] on span "ANTILLES GLACES" at bounding box center [306, 497] width 91 height 12
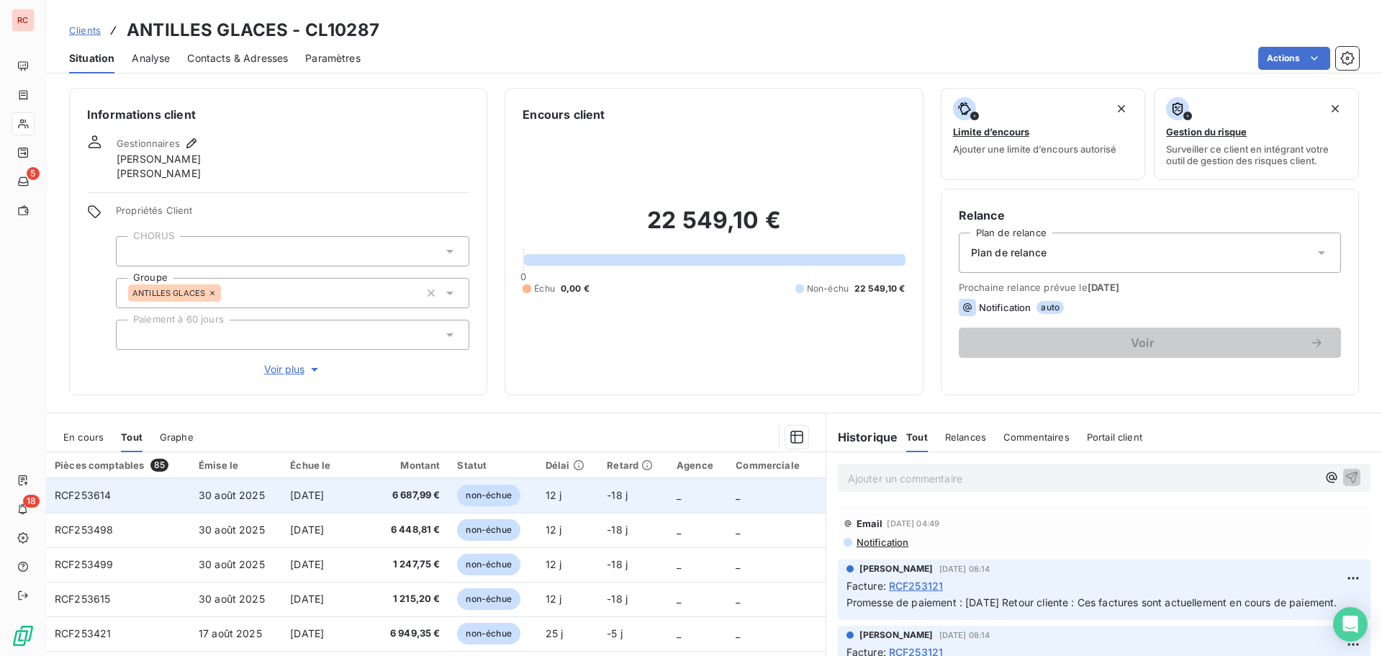
click at [281, 498] on td "[DATE]" at bounding box center [326, 495] width 91 height 35
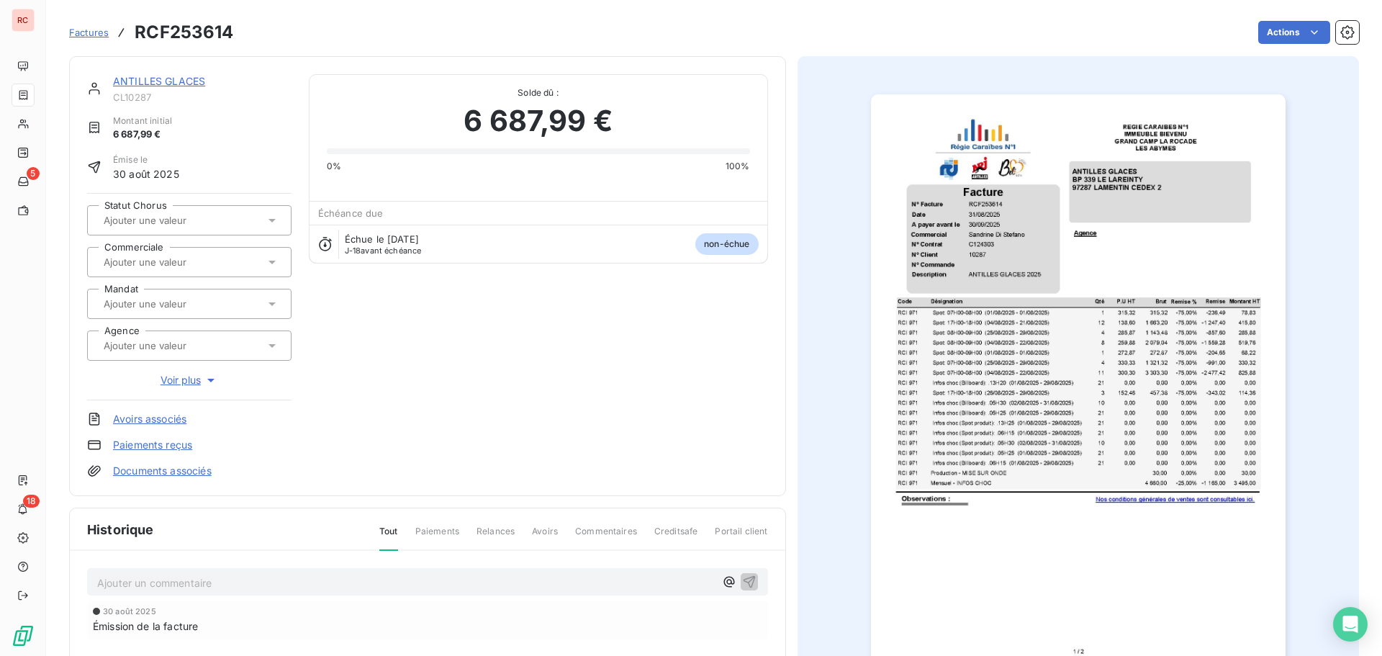
click at [270, 267] on icon at bounding box center [272, 262] width 14 height 14
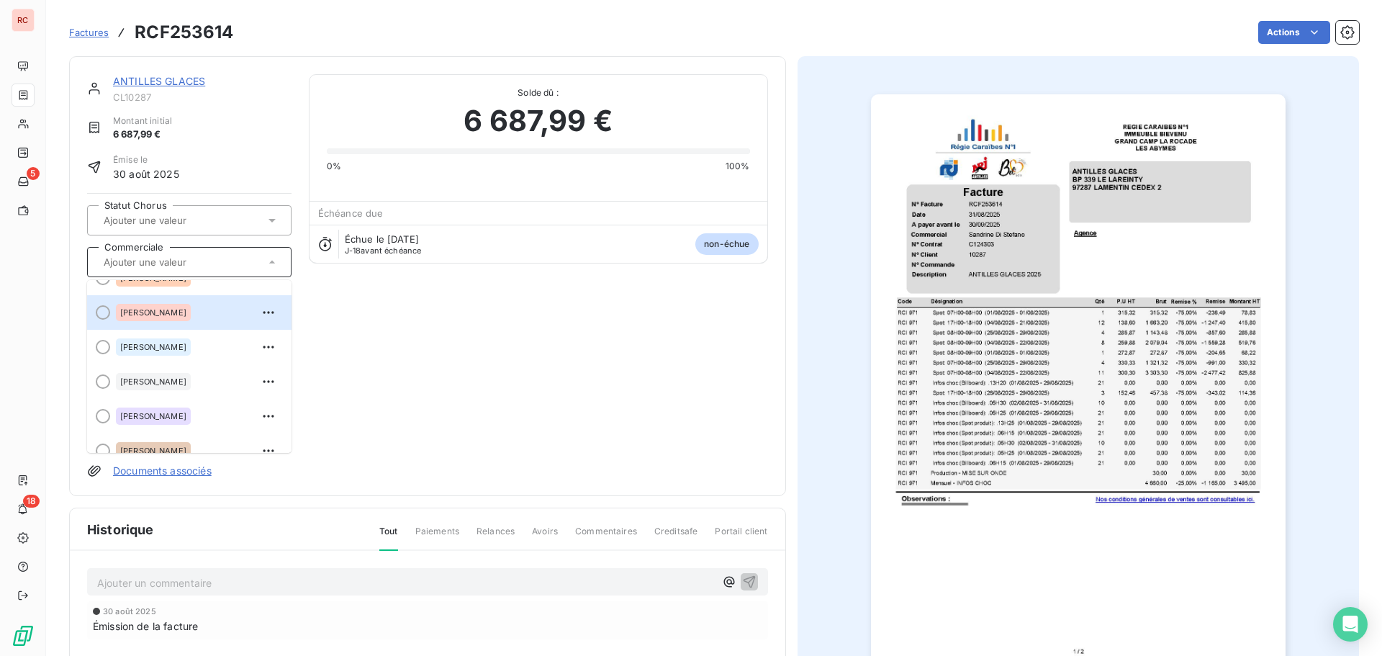
scroll to position [216, 0]
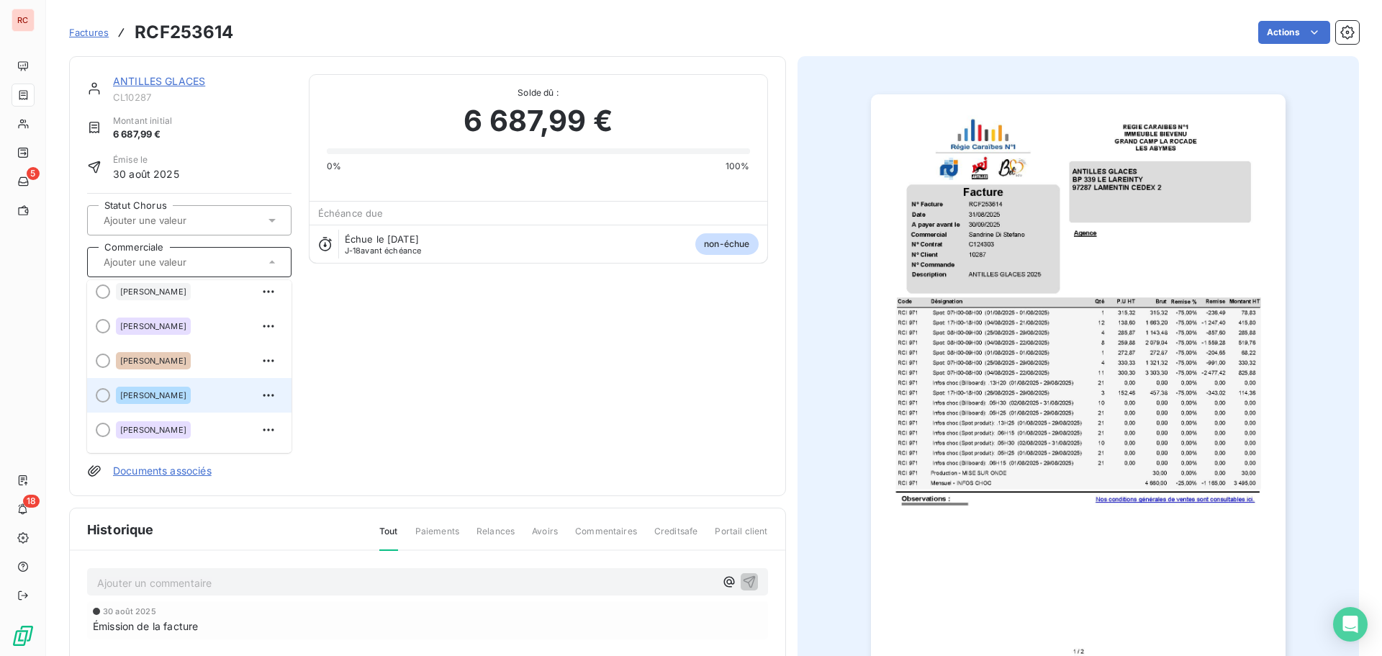
click at [179, 394] on span "[PERSON_NAME]" at bounding box center [153, 395] width 66 height 9
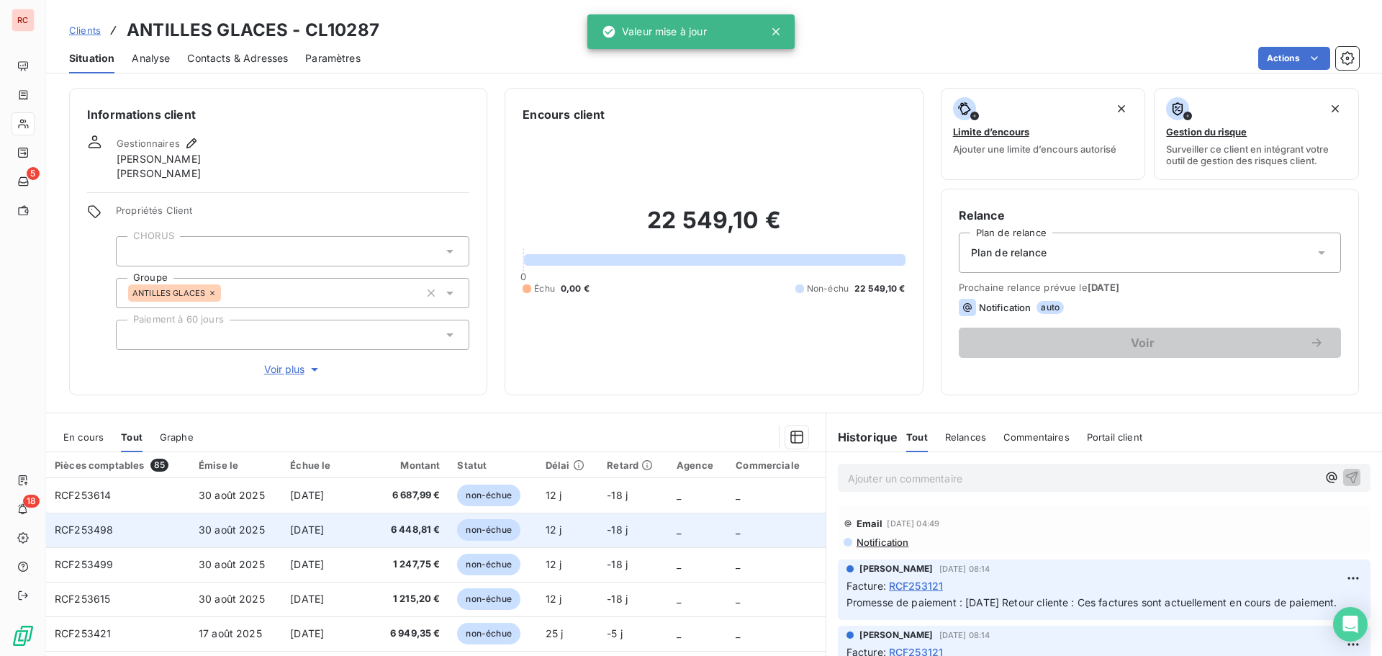
click at [324, 535] on span "[DATE]" at bounding box center [307, 529] width 34 height 12
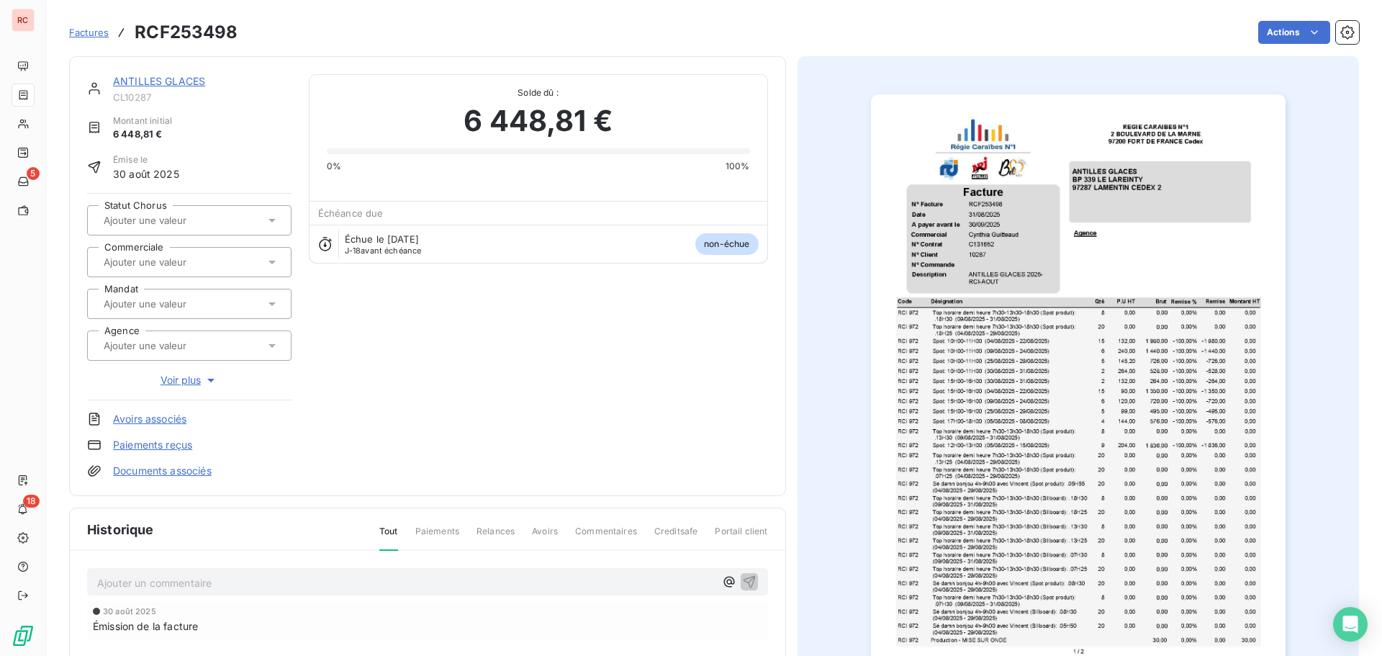
click at [266, 261] on icon at bounding box center [272, 262] width 14 height 14
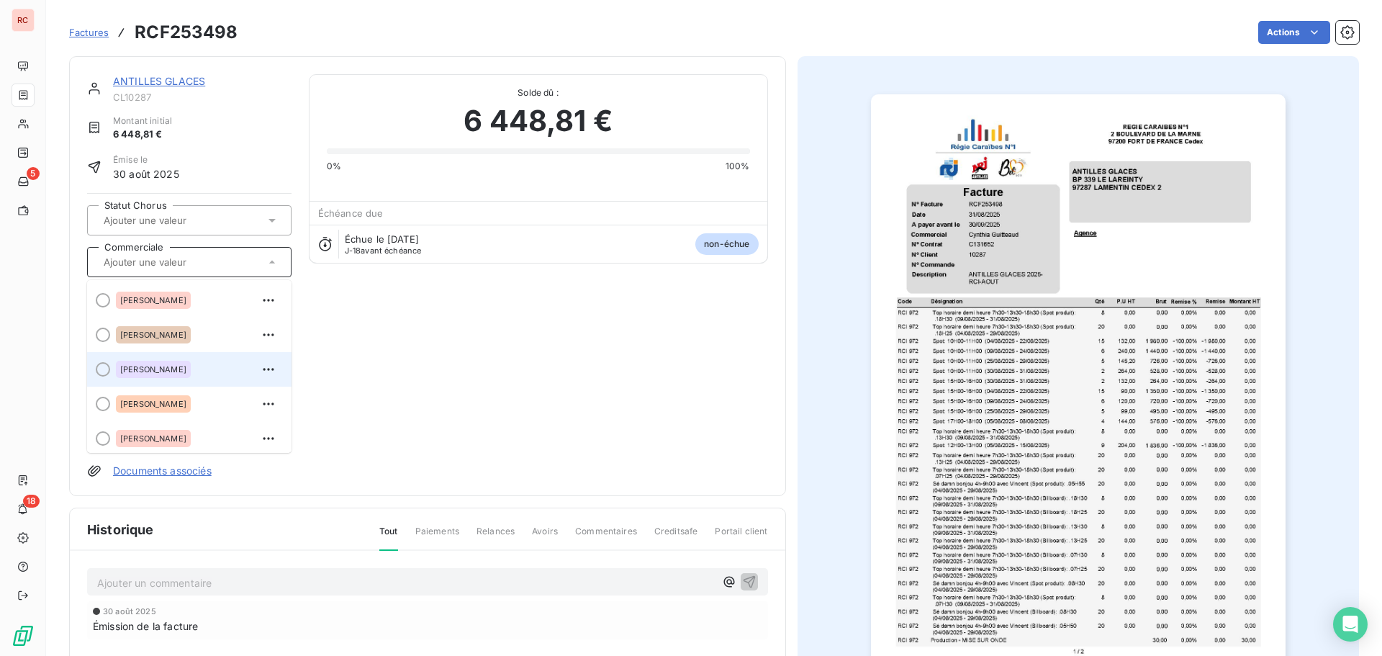
click at [173, 366] on span "[PERSON_NAME]" at bounding box center [153, 369] width 66 height 9
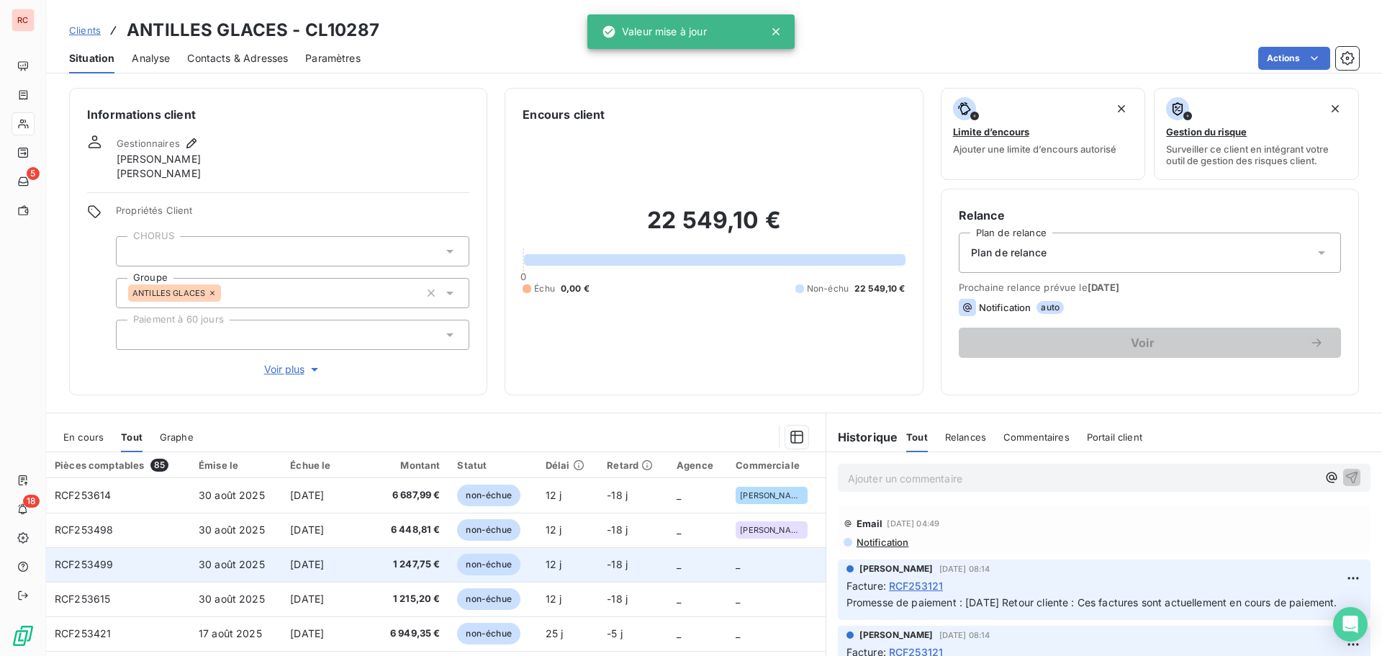
click at [497, 568] on span "non-échue" at bounding box center [488, 565] width 63 height 22
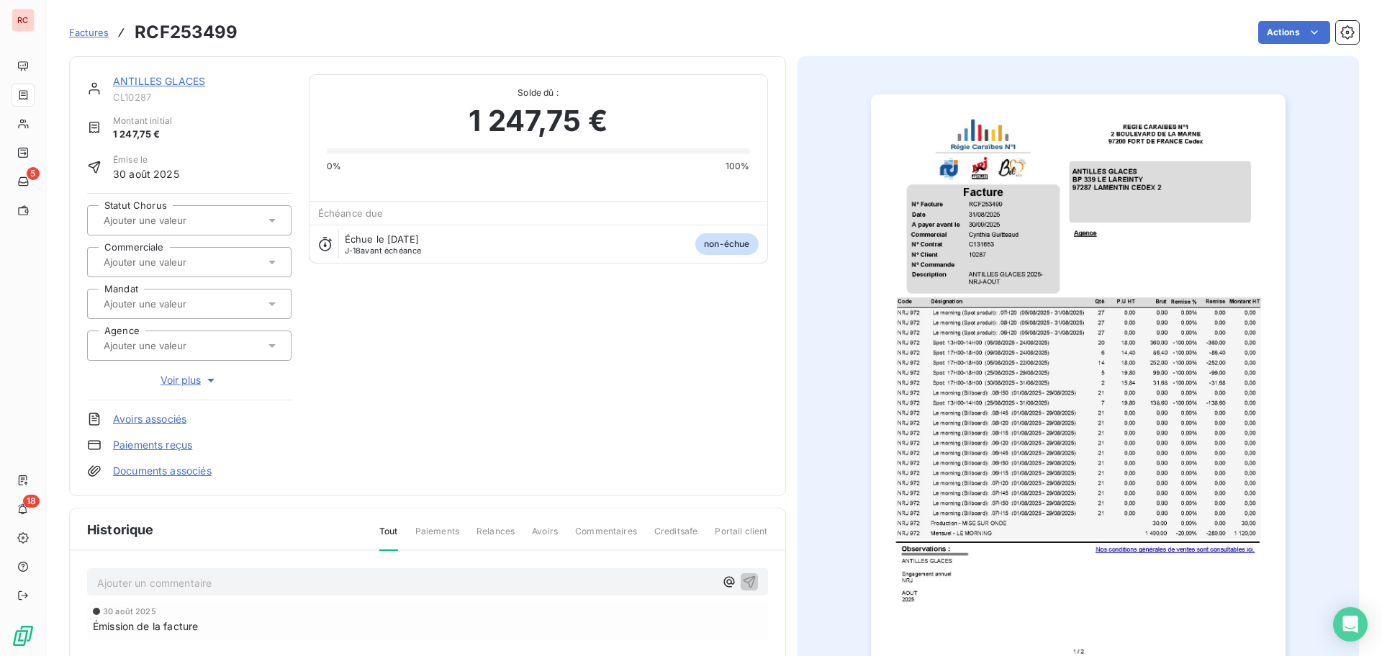
click at [270, 263] on icon at bounding box center [271, 263] width 7 height 4
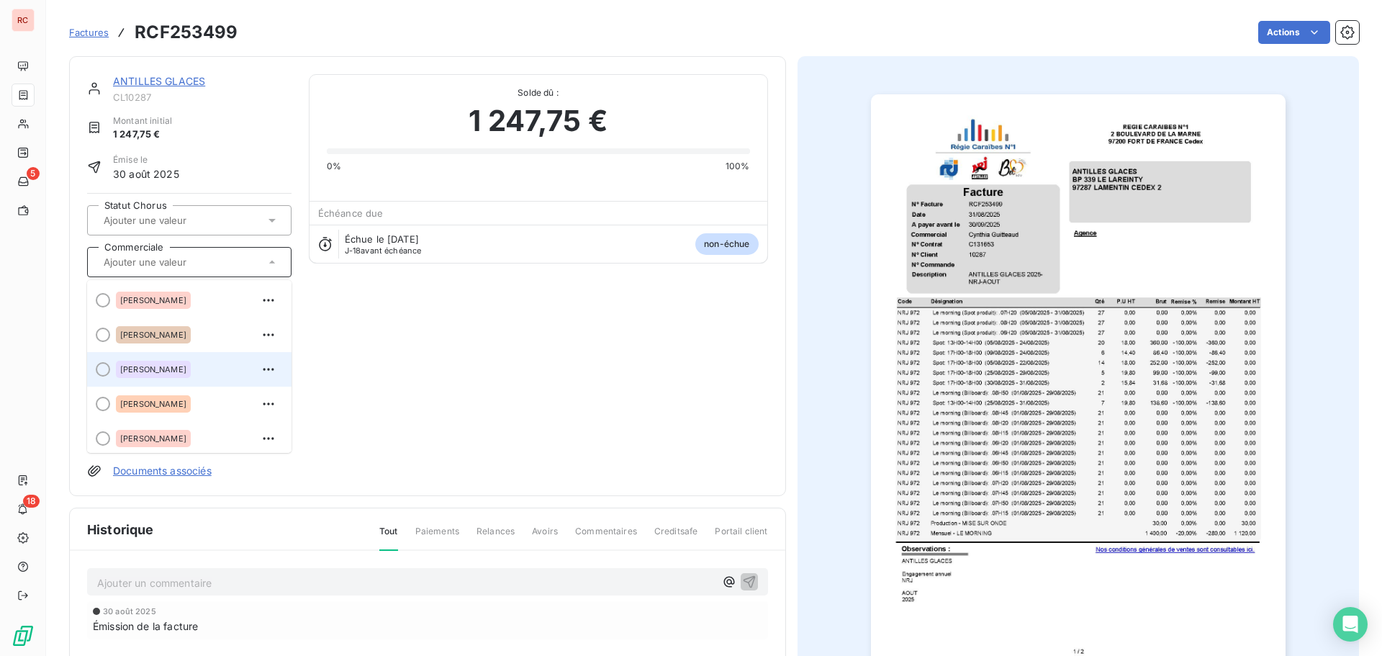
click at [183, 365] on span "[PERSON_NAME]" at bounding box center [153, 369] width 66 height 9
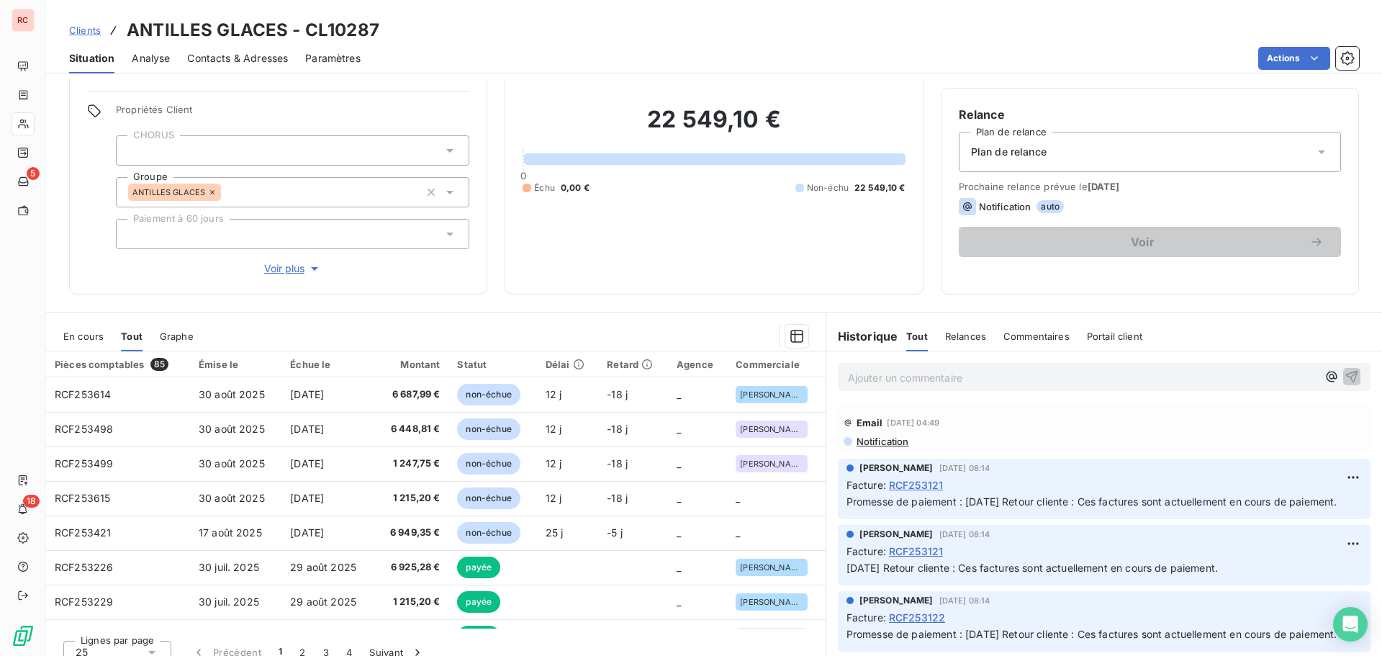
scroll to position [117, 0]
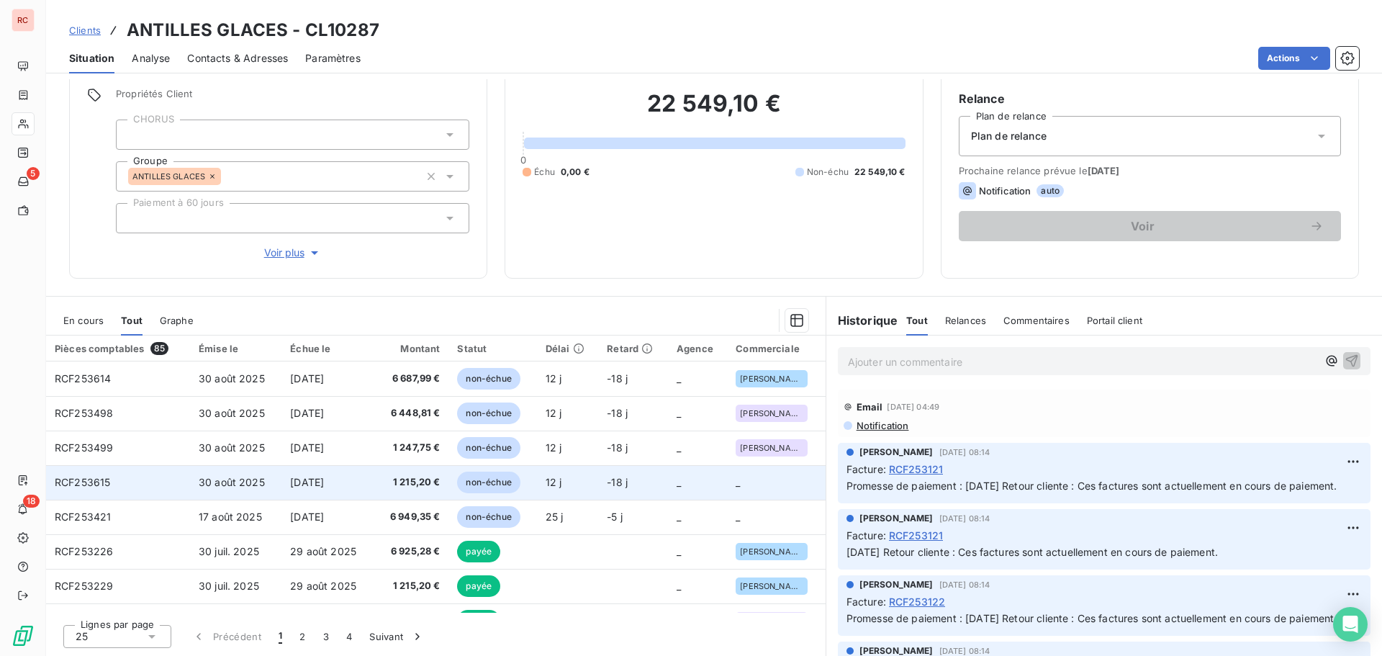
click at [271, 480] on td "30 août 2025" at bounding box center [235, 482] width 91 height 35
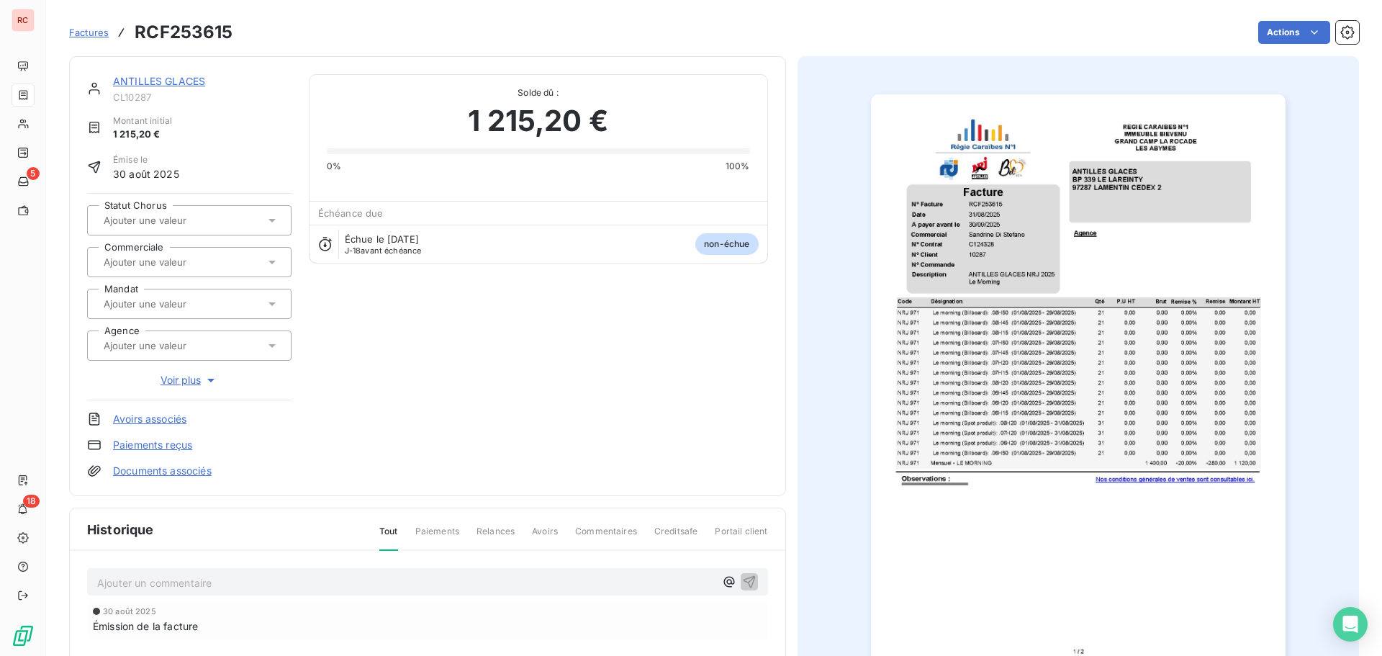
click at [271, 259] on icon at bounding box center [272, 262] width 14 height 14
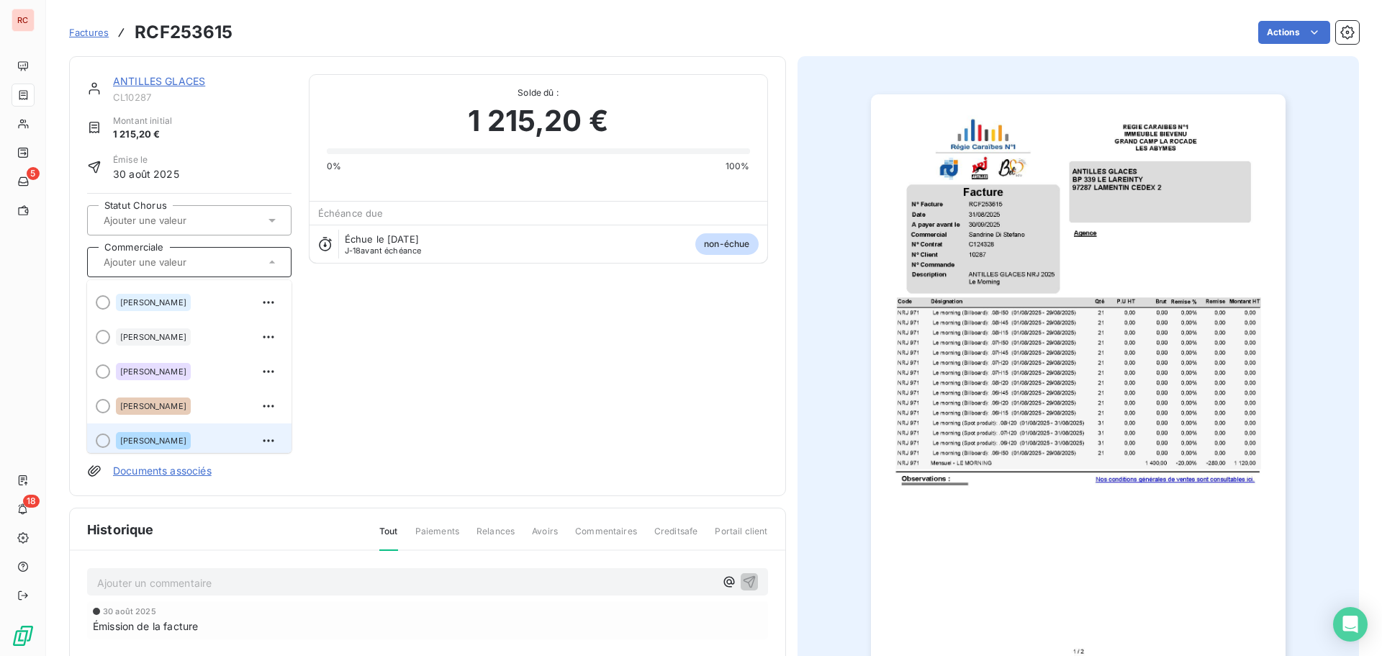
scroll to position [216, 0]
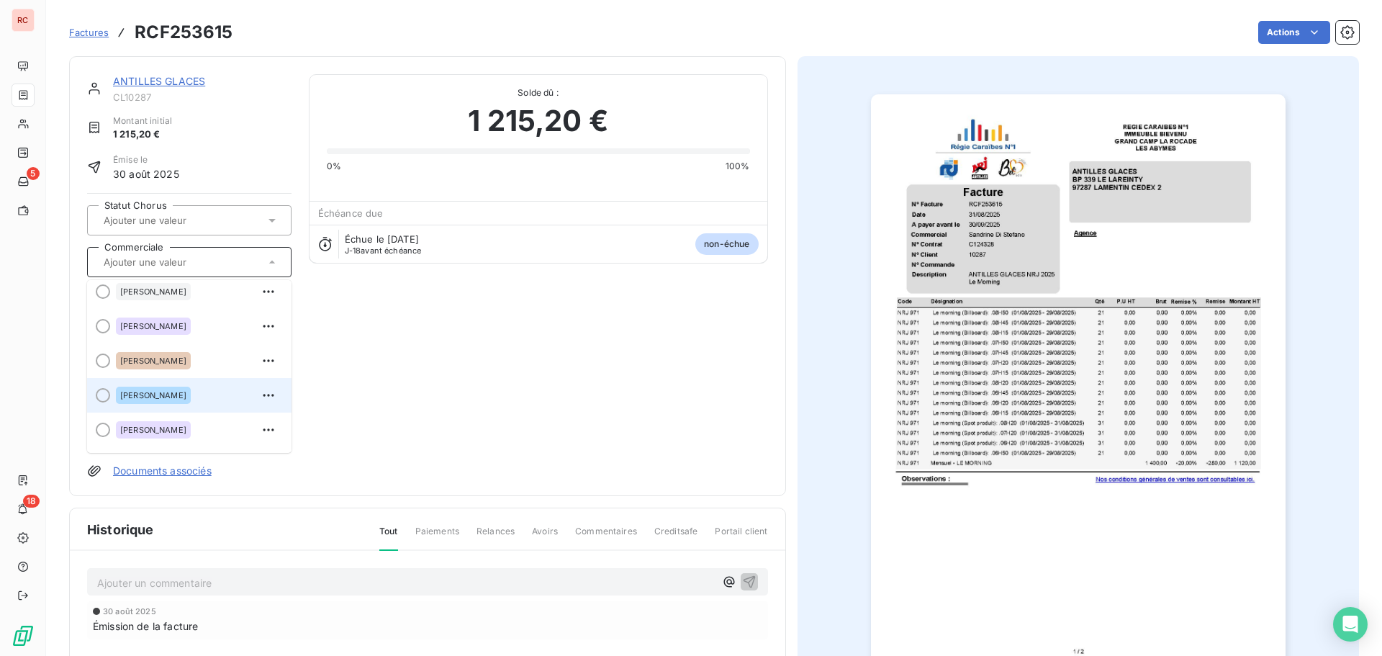
click at [181, 395] on span "[PERSON_NAME]" at bounding box center [153, 395] width 66 height 9
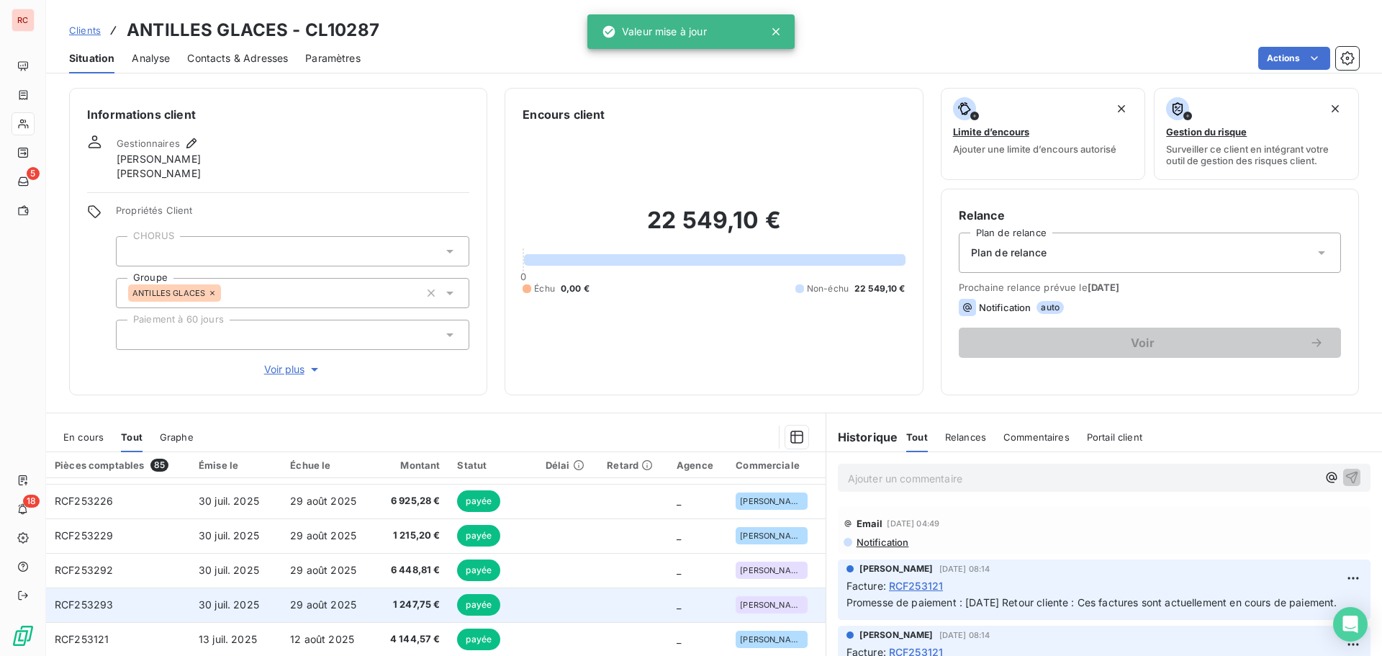
scroll to position [72, 0]
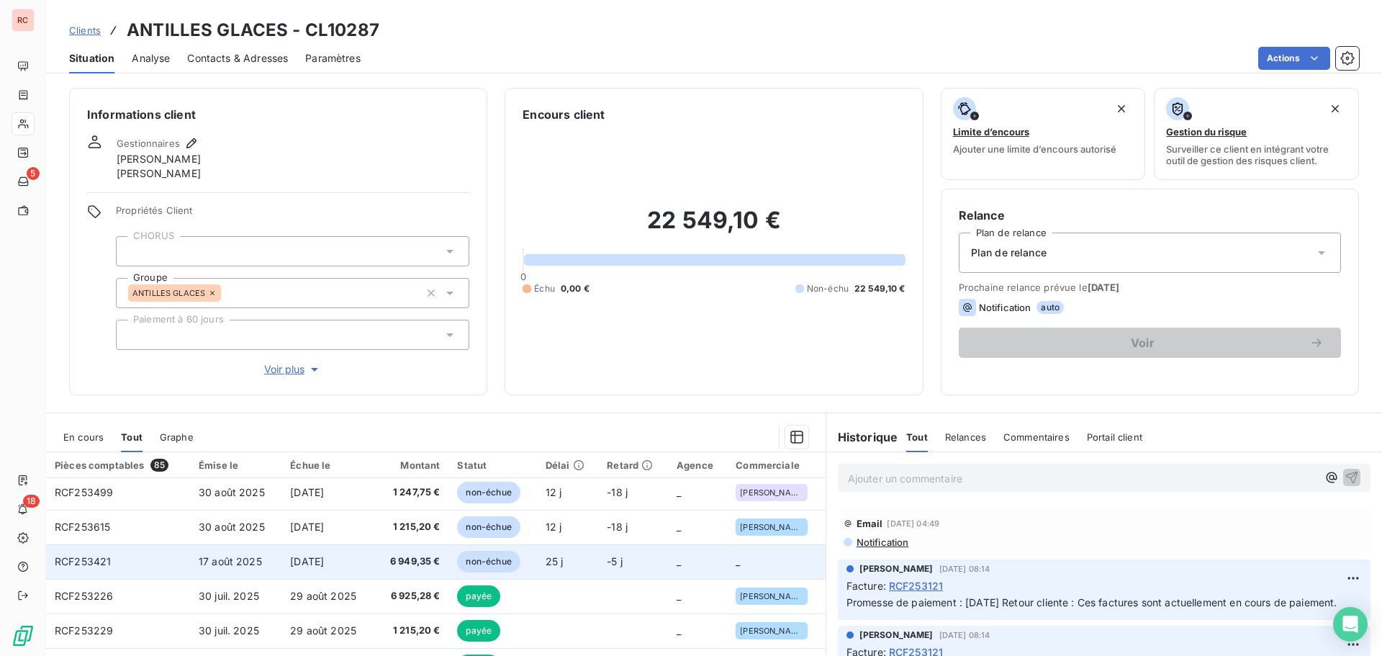
click at [324, 561] on span "[DATE]" at bounding box center [307, 561] width 34 height 12
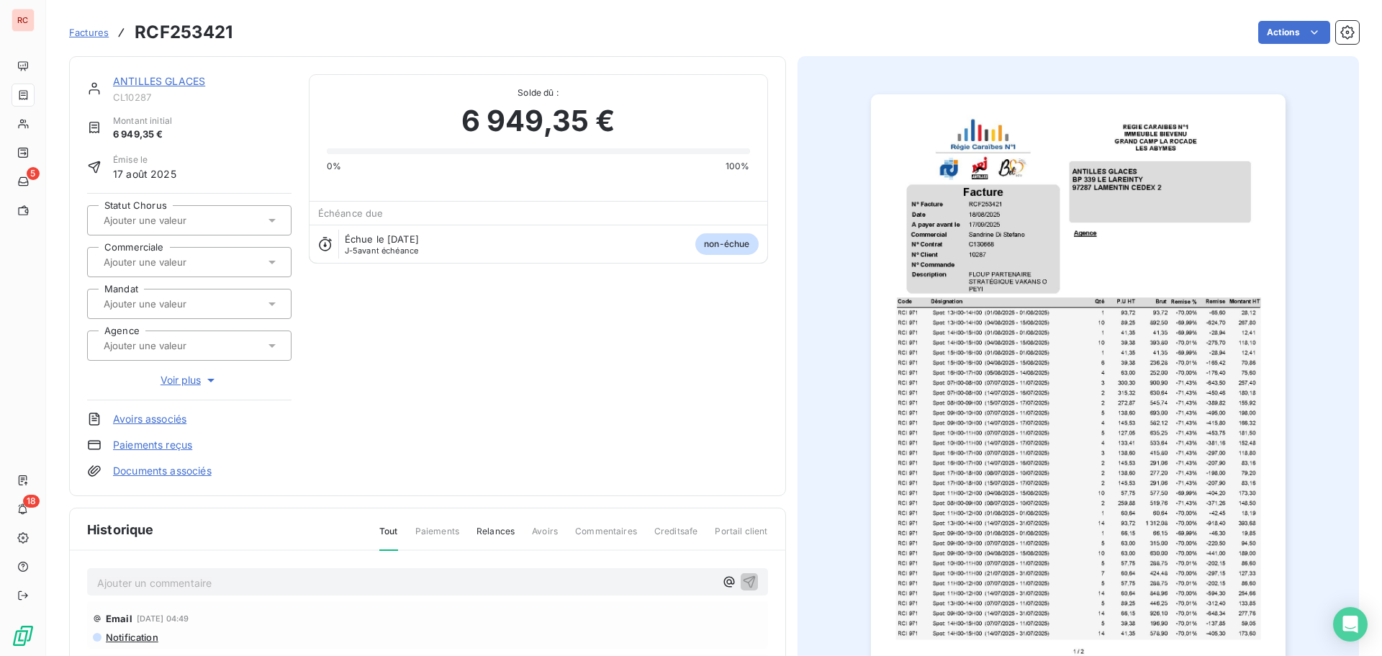
click at [265, 265] on icon at bounding box center [272, 262] width 14 height 14
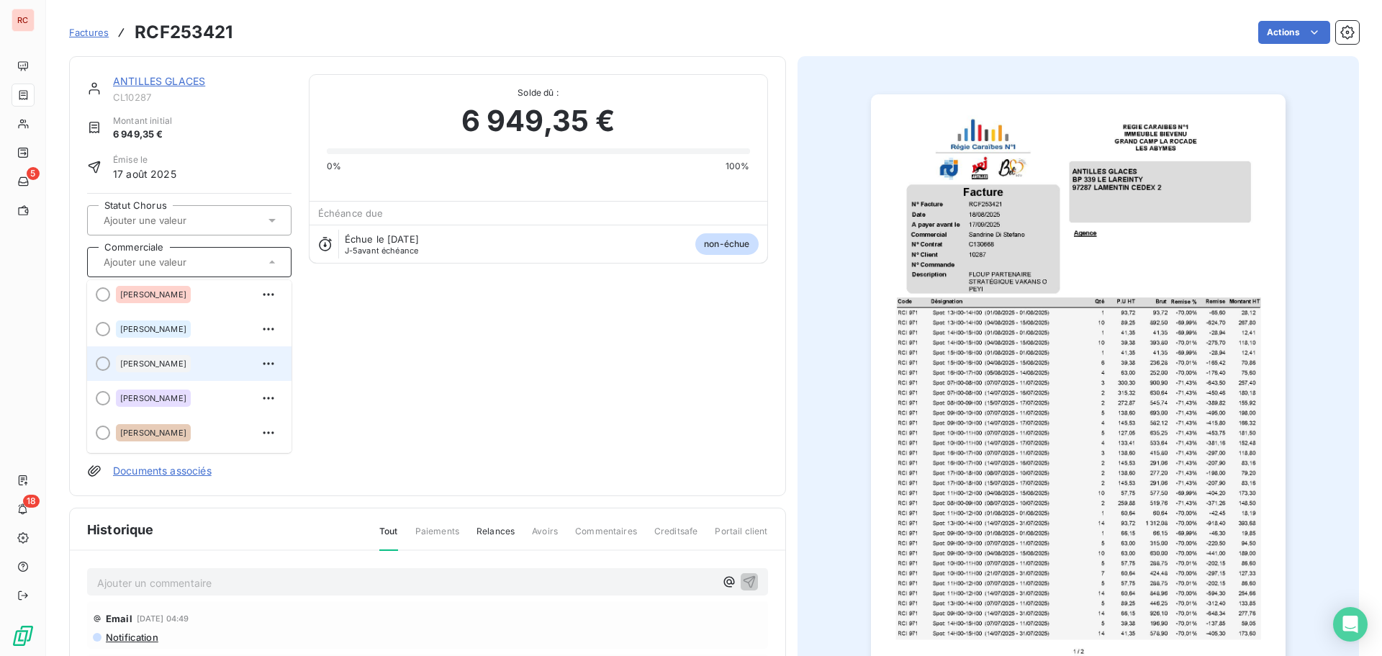
scroll to position [216, 0]
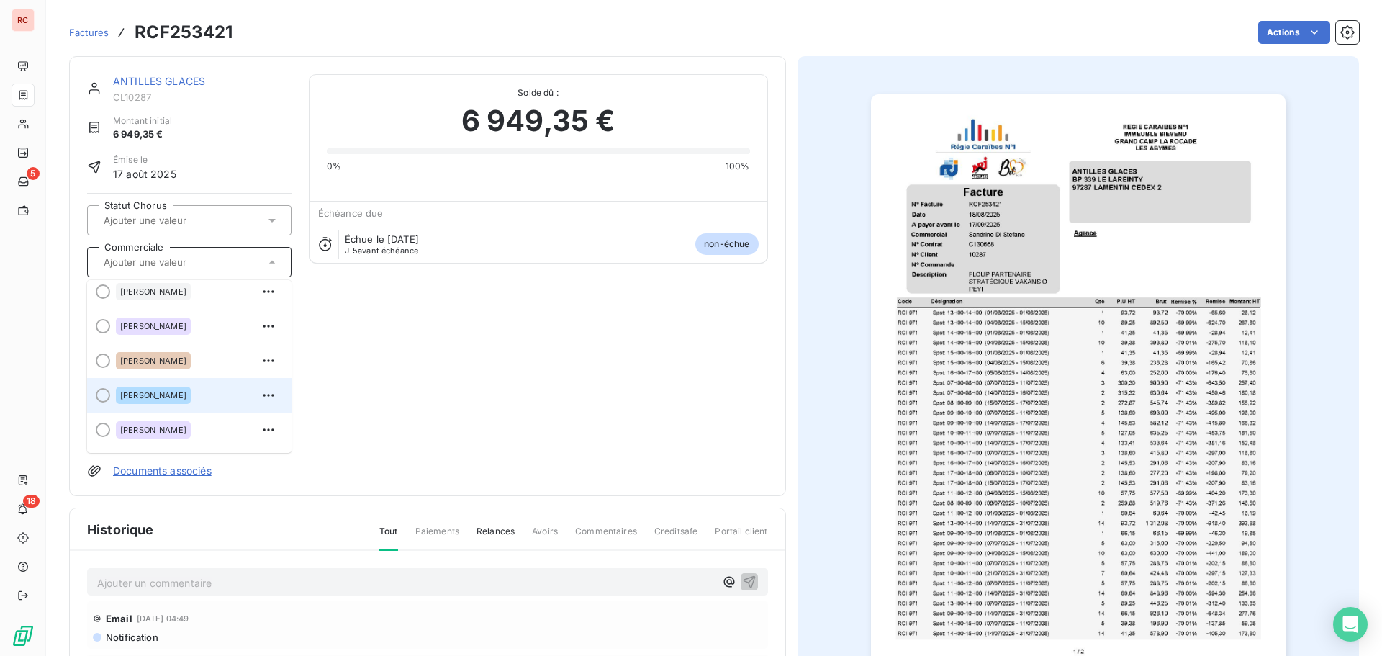
click at [180, 393] on span "[PERSON_NAME]" at bounding box center [153, 395] width 66 height 9
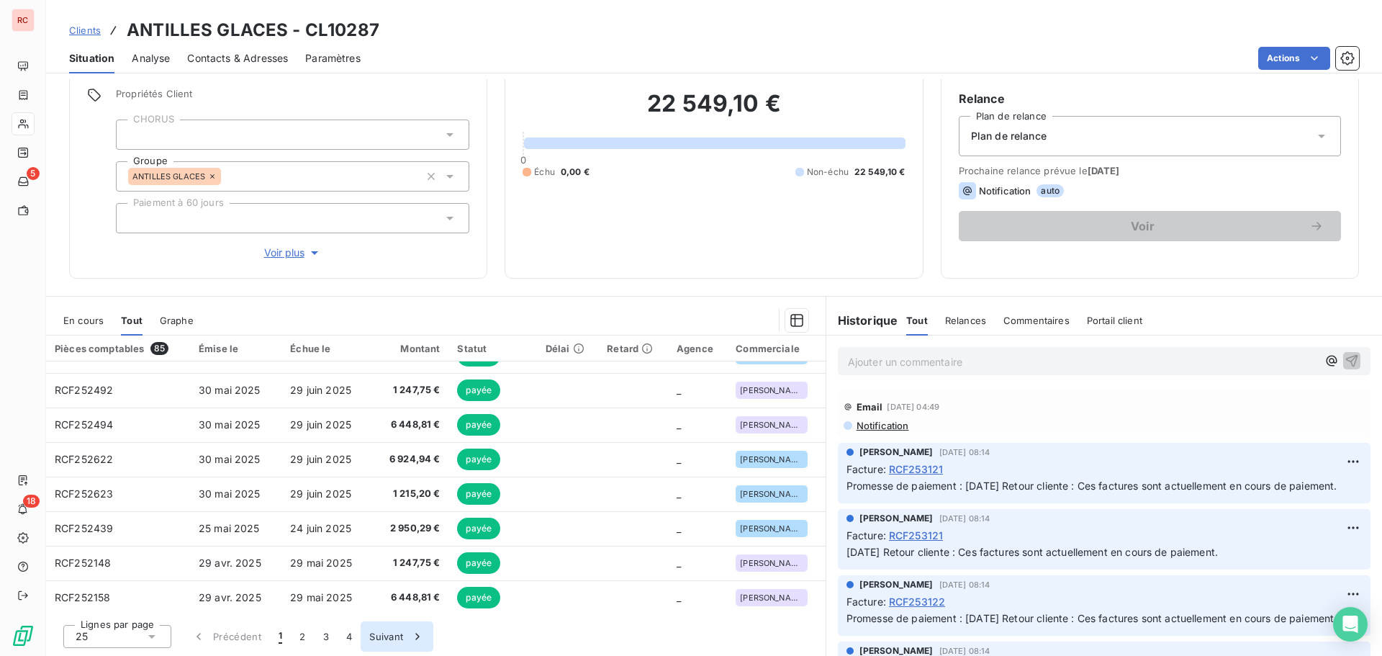
scroll to position [613, 0]
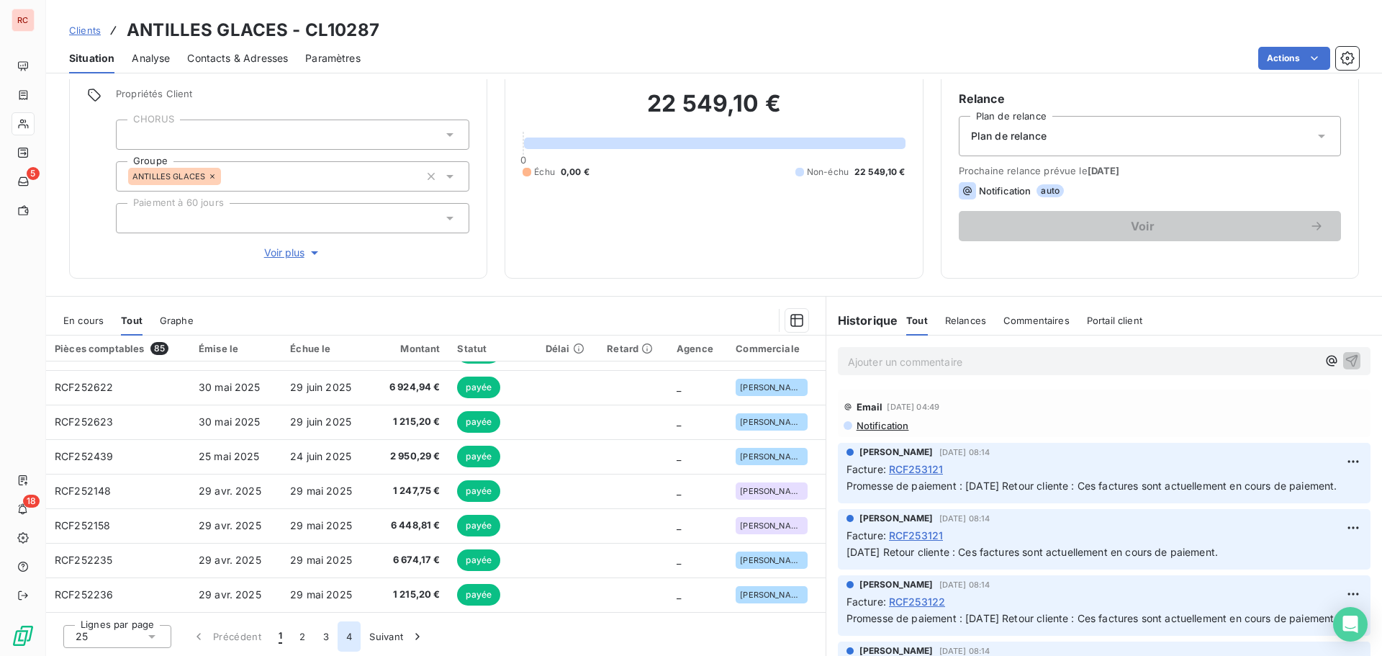
click at [351, 641] on button "4" at bounding box center [349, 636] width 23 height 30
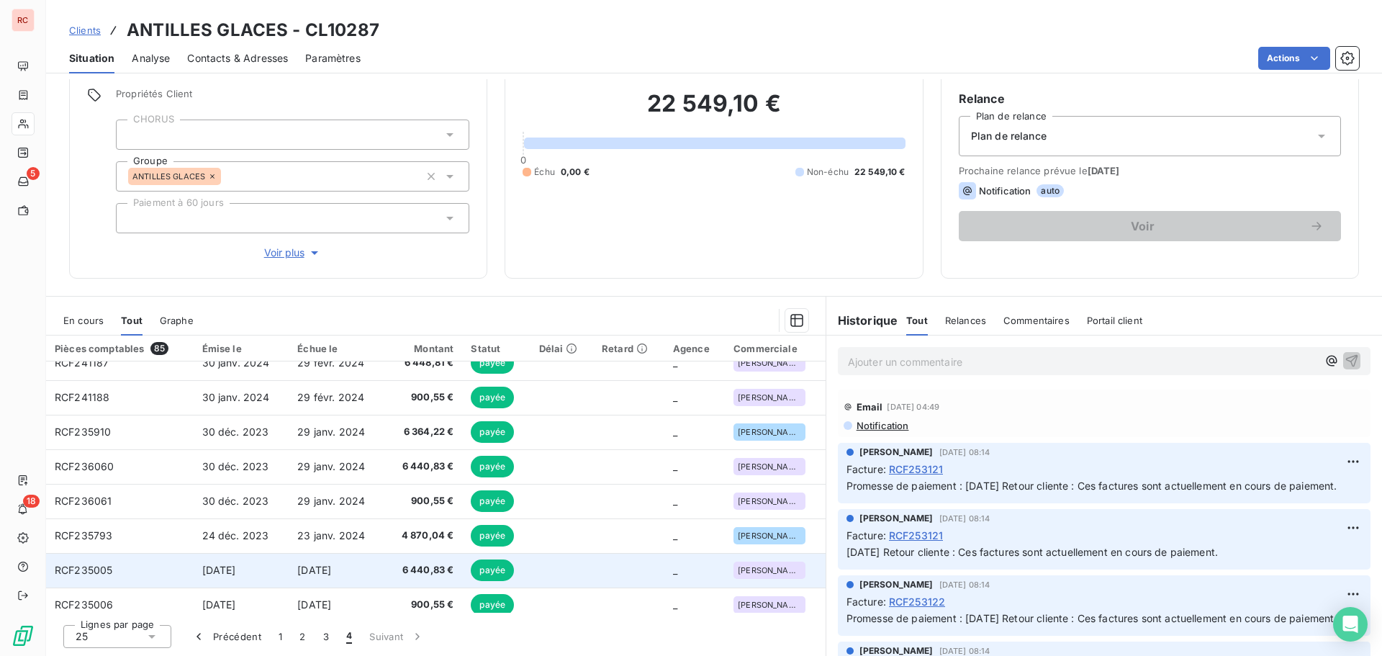
scroll to position [95, 0]
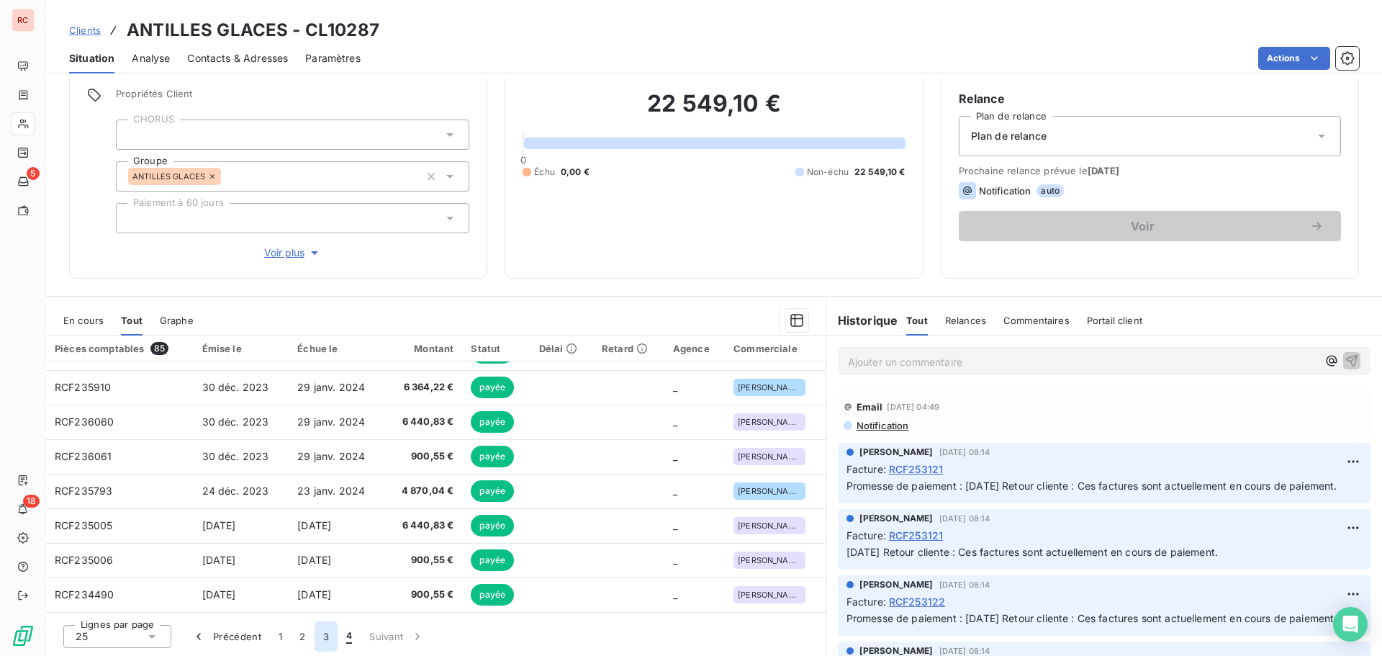
click at [317, 641] on button "3" at bounding box center [326, 636] width 23 height 30
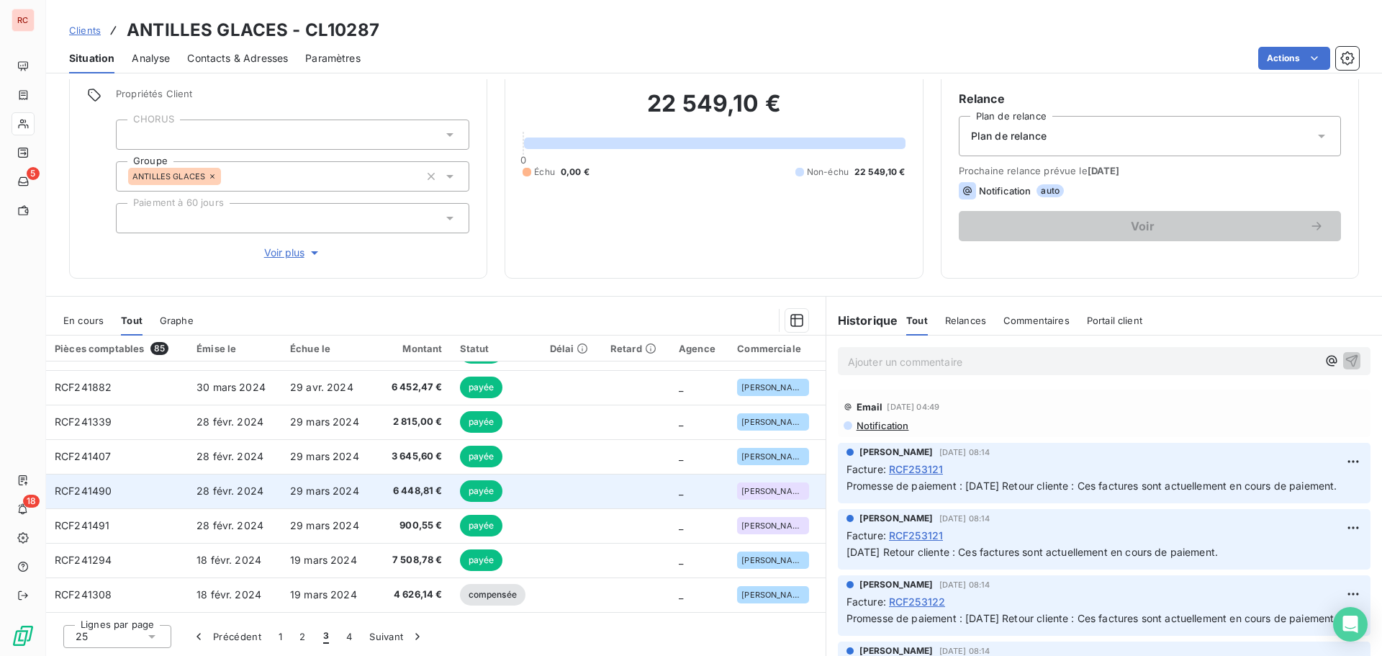
scroll to position [253, 0]
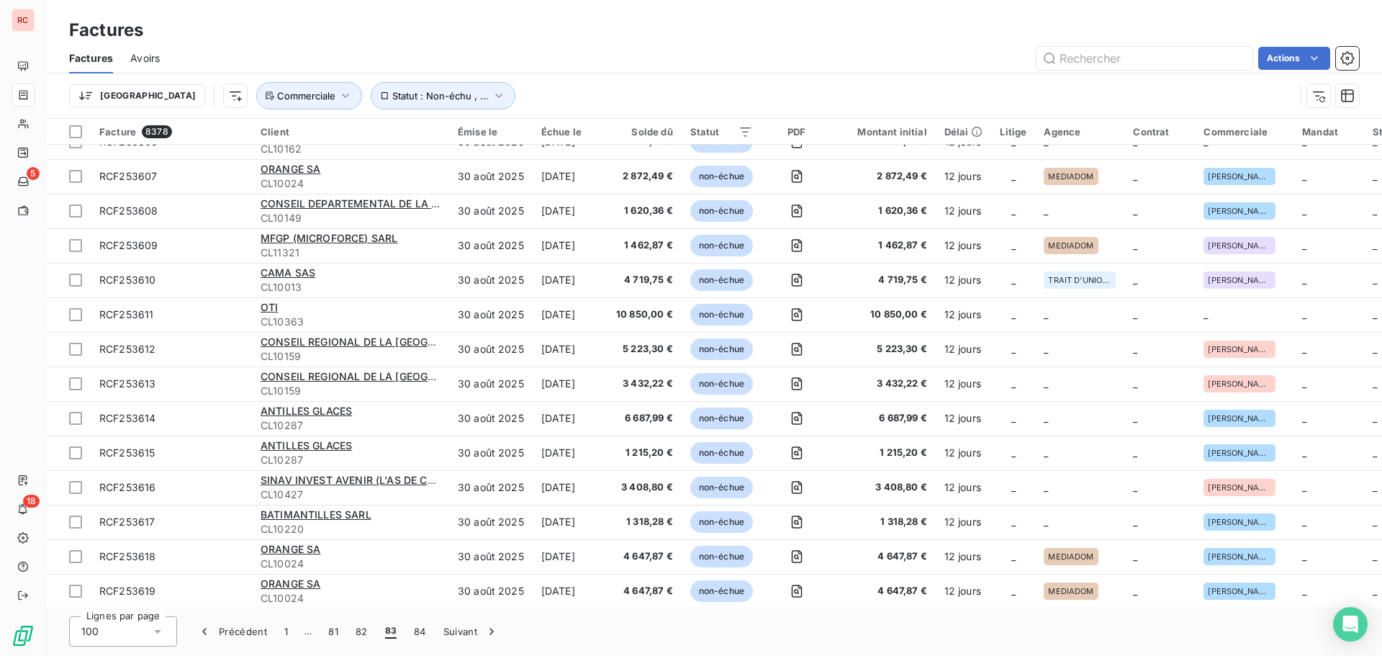
scroll to position [1704, 0]
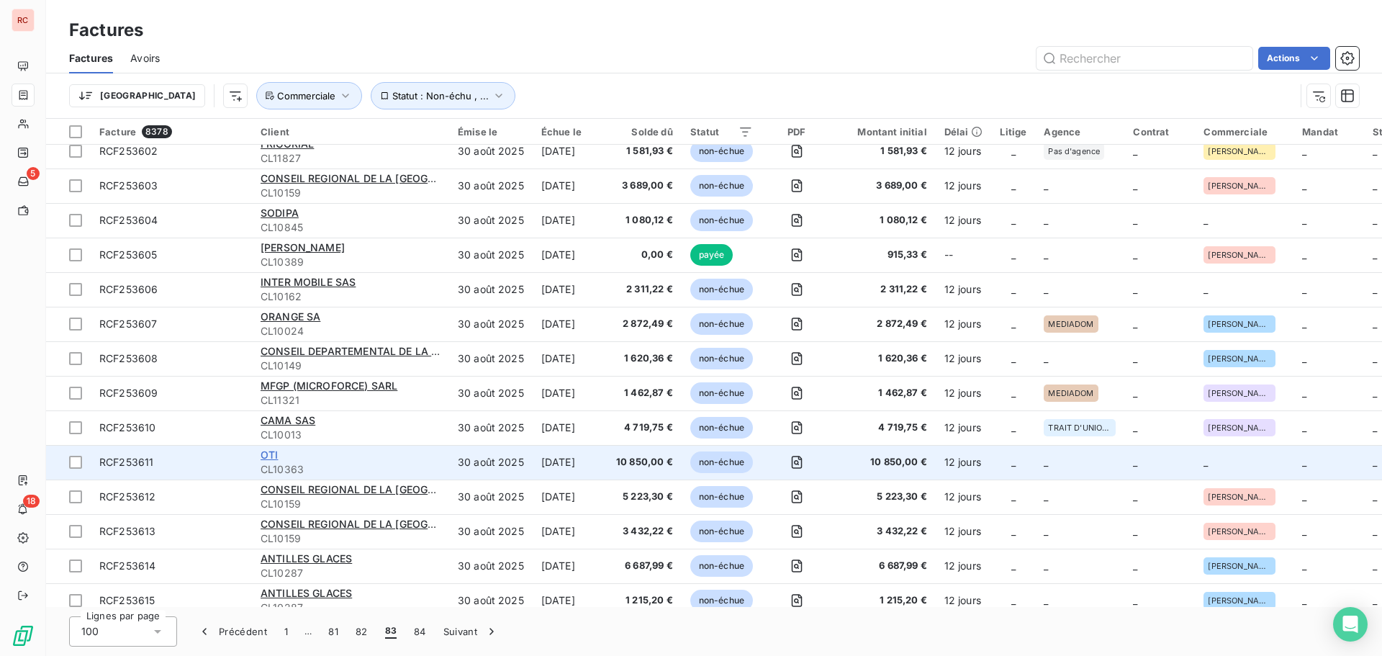
click at [270, 453] on span "OTI" at bounding box center [269, 454] width 17 height 12
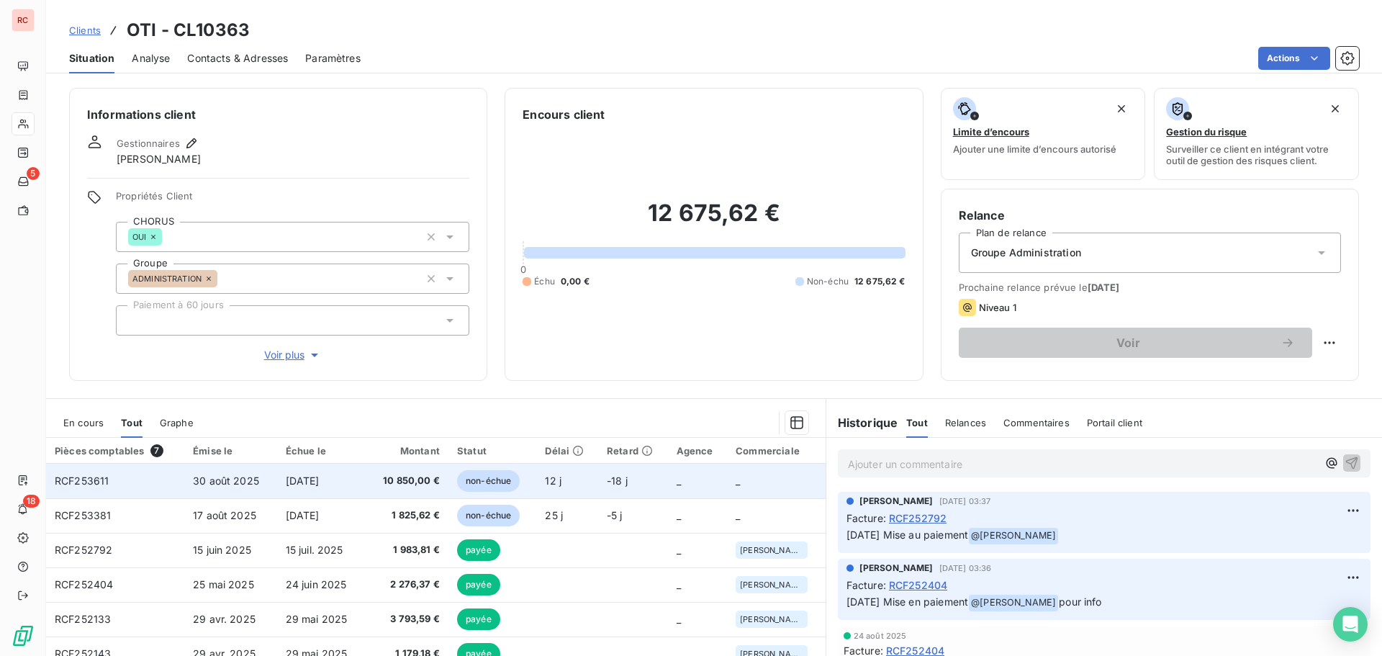
click at [286, 477] on span "[DATE]" at bounding box center [303, 480] width 34 height 12
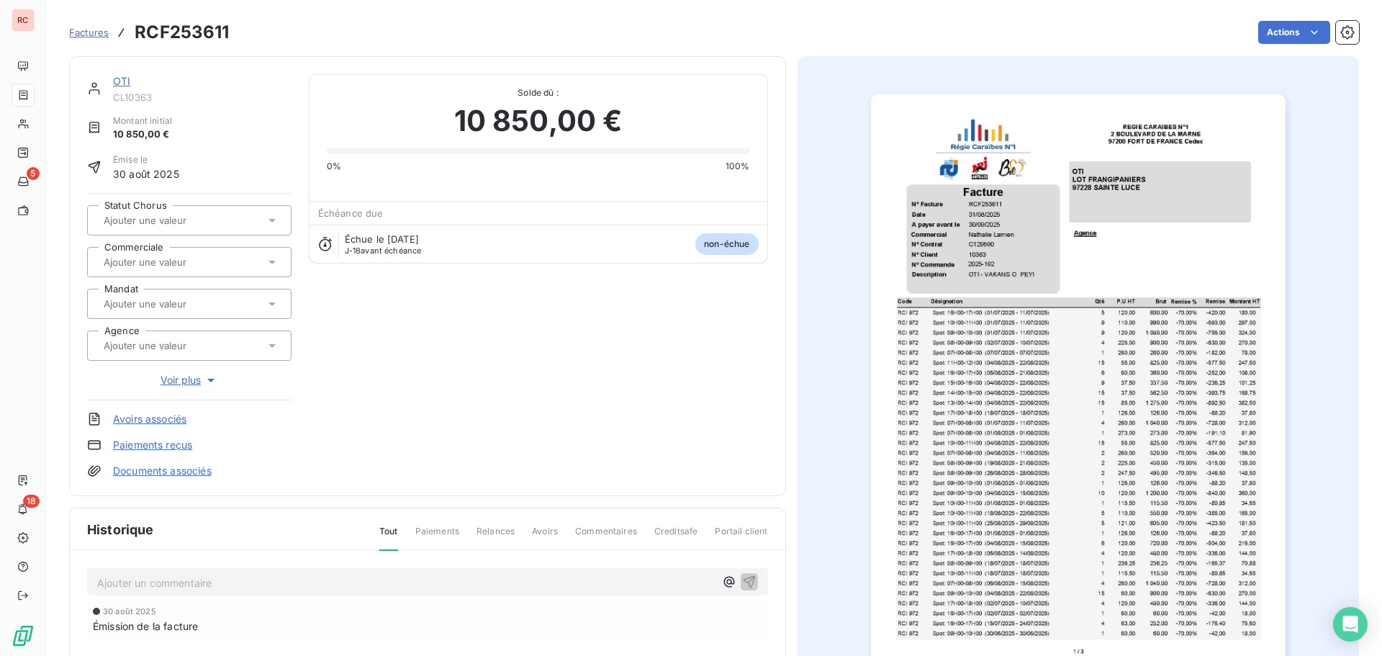
click at [267, 261] on icon at bounding box center [272, 262] width 14 height 14
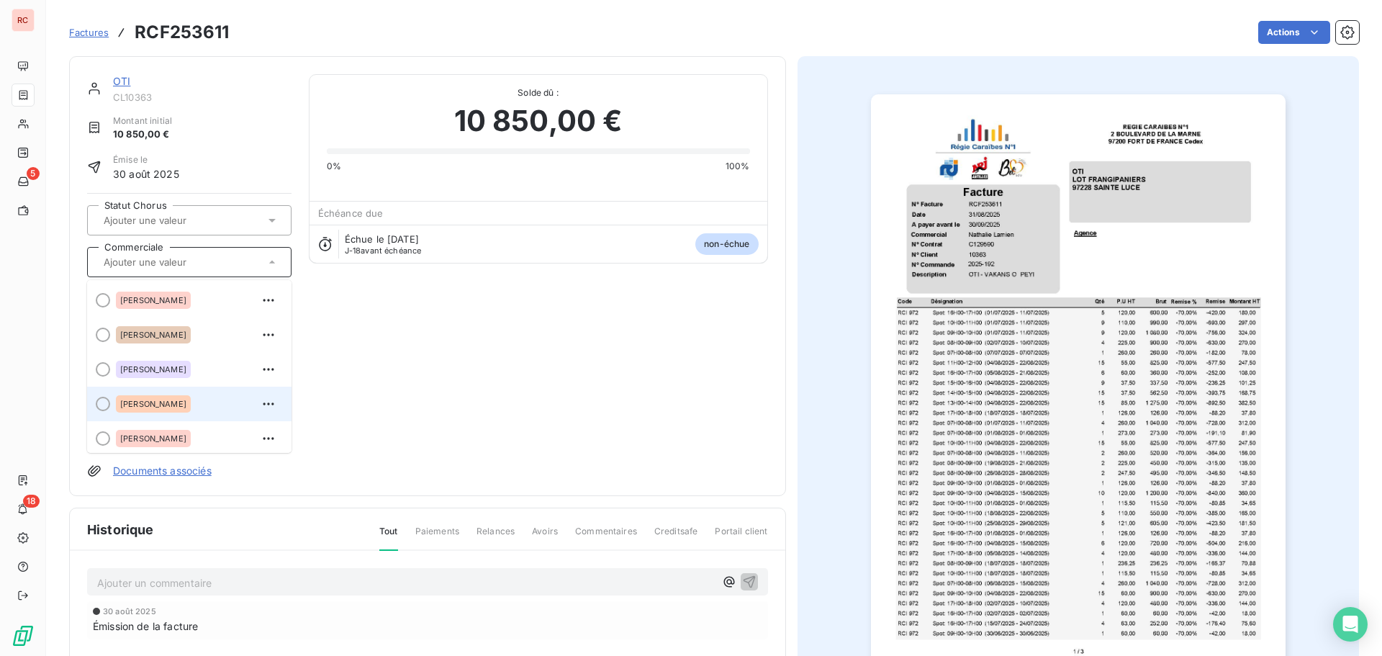
scroll to position [72, 0]
click at [203, 400] on div "[PERSON_NAME]" at bounding box center [198, 400] width 164 height 23
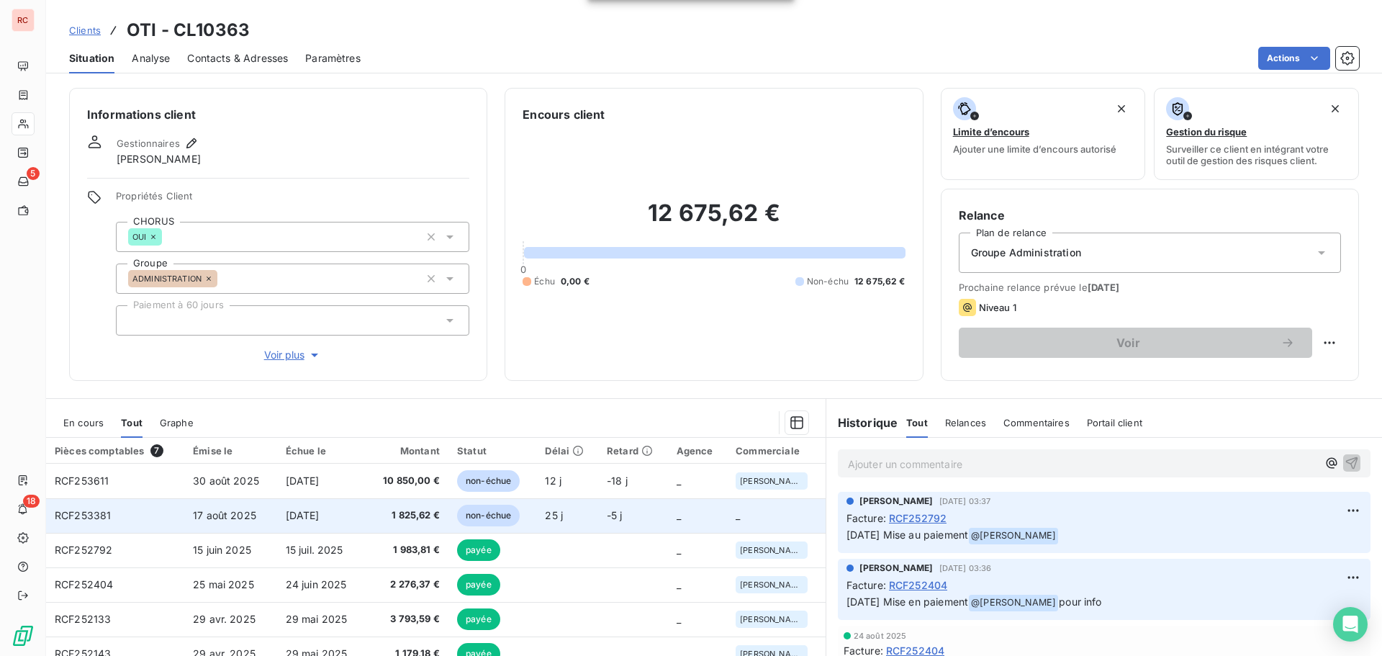
click at [413, 516] on span "1 825,62 €" at bounding box center [408, 515] width 64 height 14
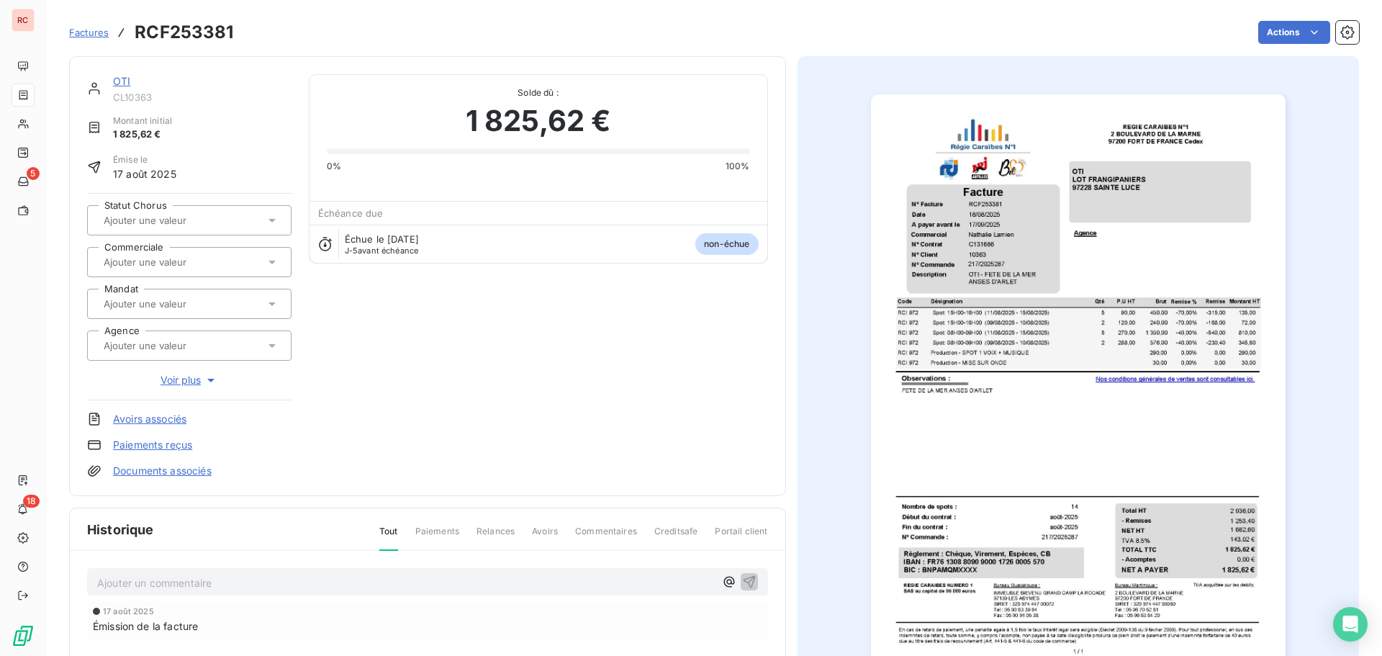
click at [272, 263] on icon at bounding box center [272, 262] width 14 height 14
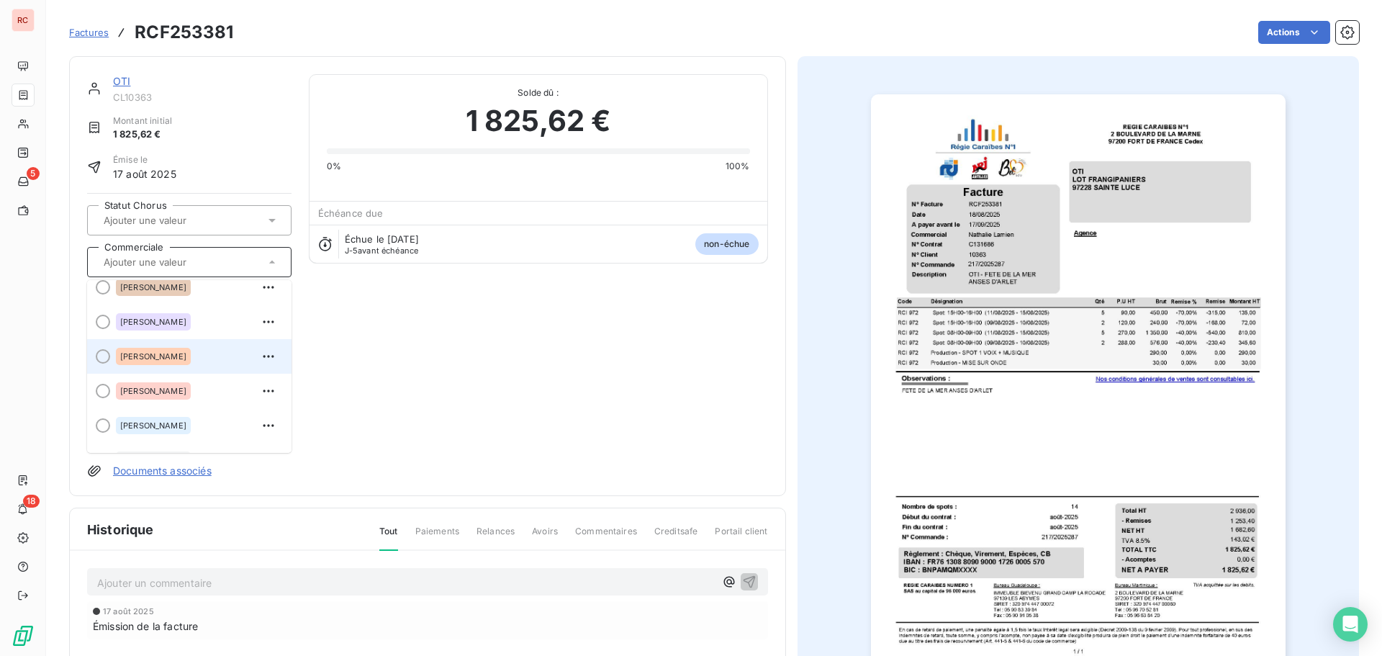
scroll to position [72, 0]
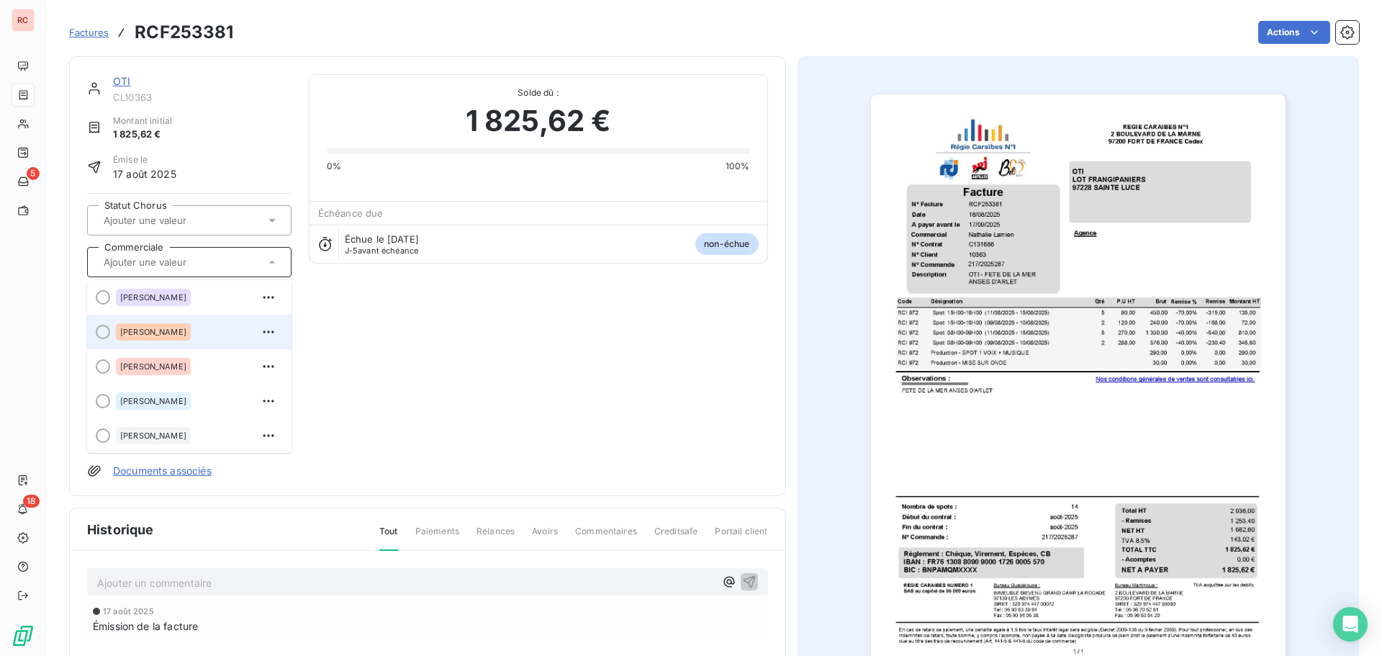
click at [153, 405] on span "[PERSON_NAME]" at bounding box center [153, 401] width 66 height 9
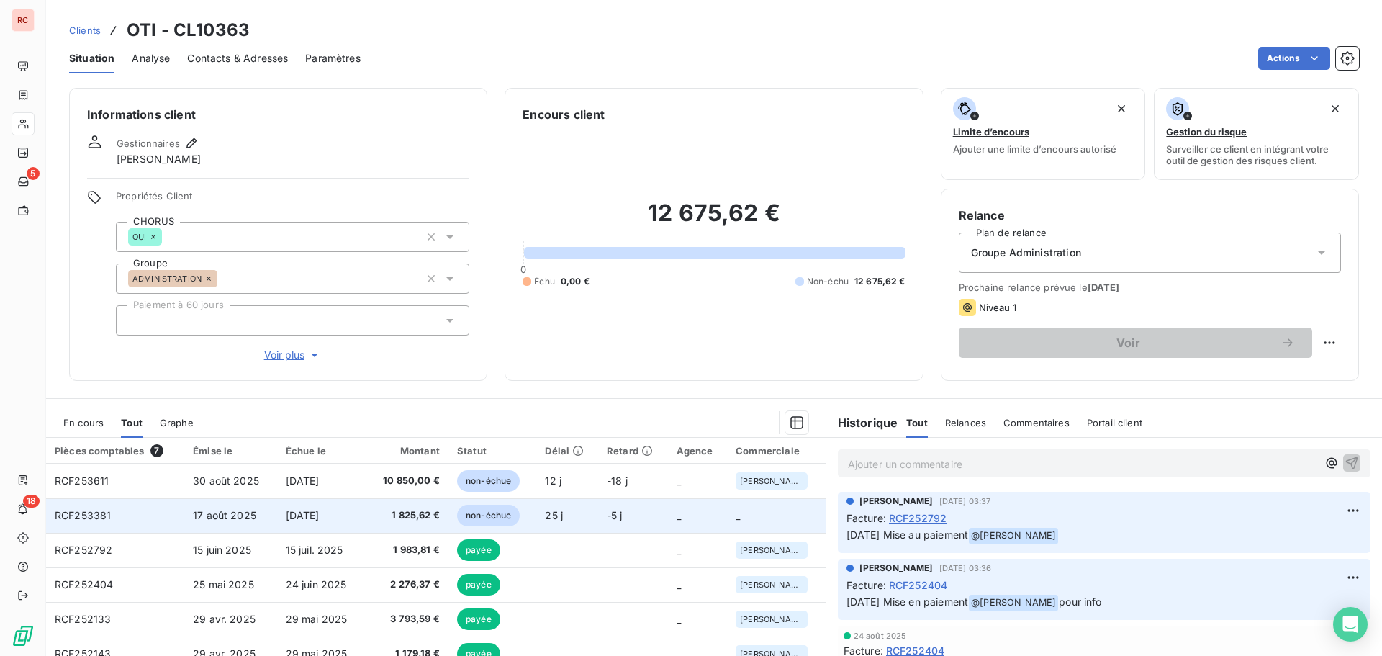
click at [381, 515] on span "1 825,62 €" at bounding box center [408, 515] width 64 height 14
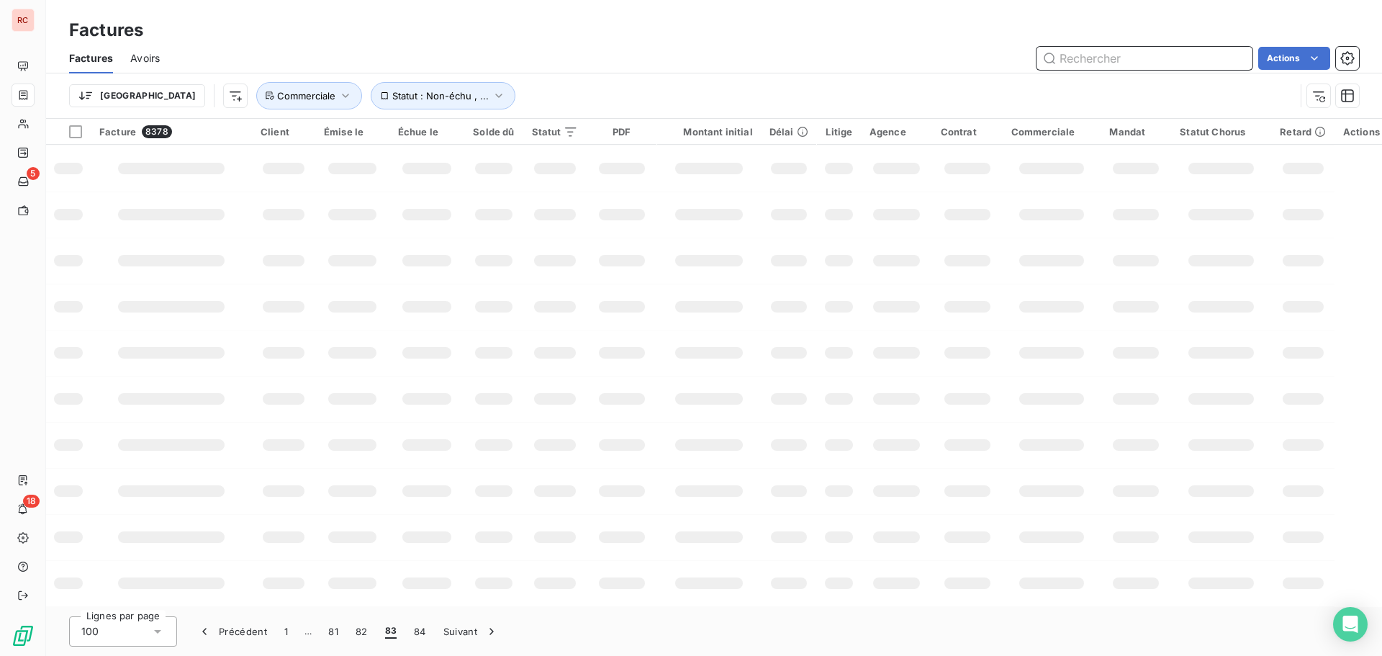
scroll to position [230, 0]
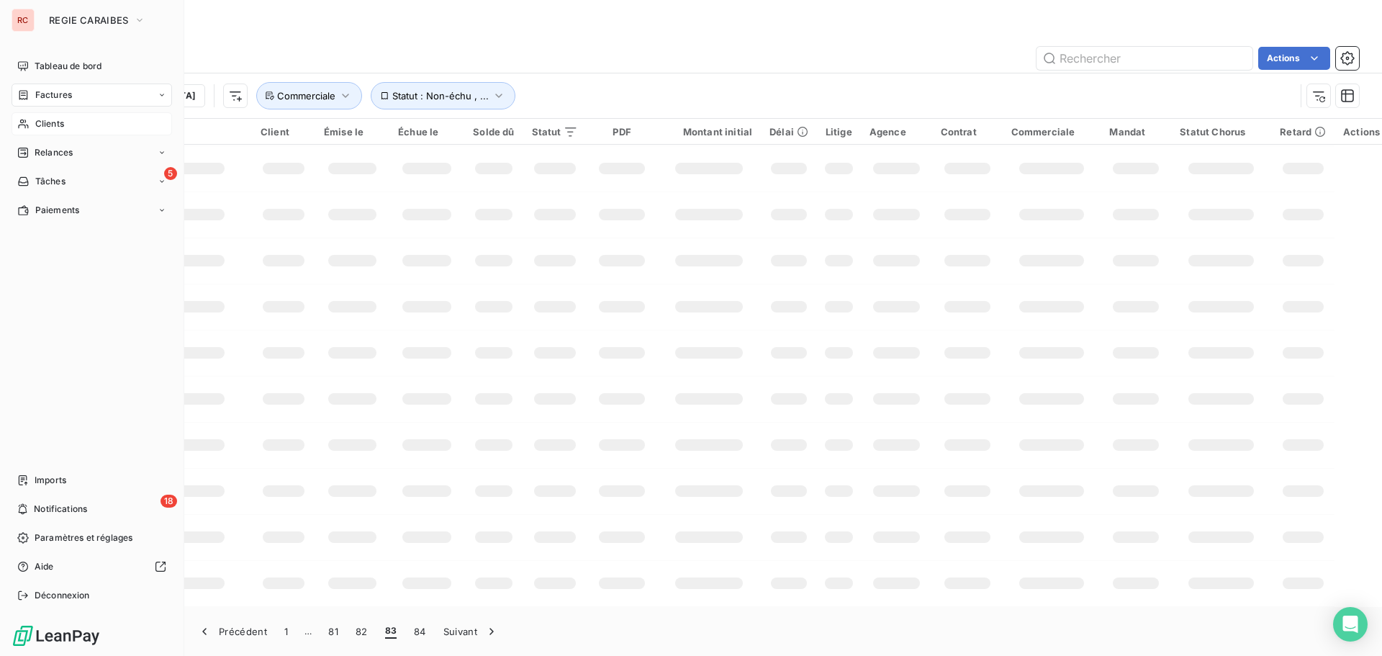
click at [53, 130] on div "Clients" at bounding box center [92, 123] width 161 height 23
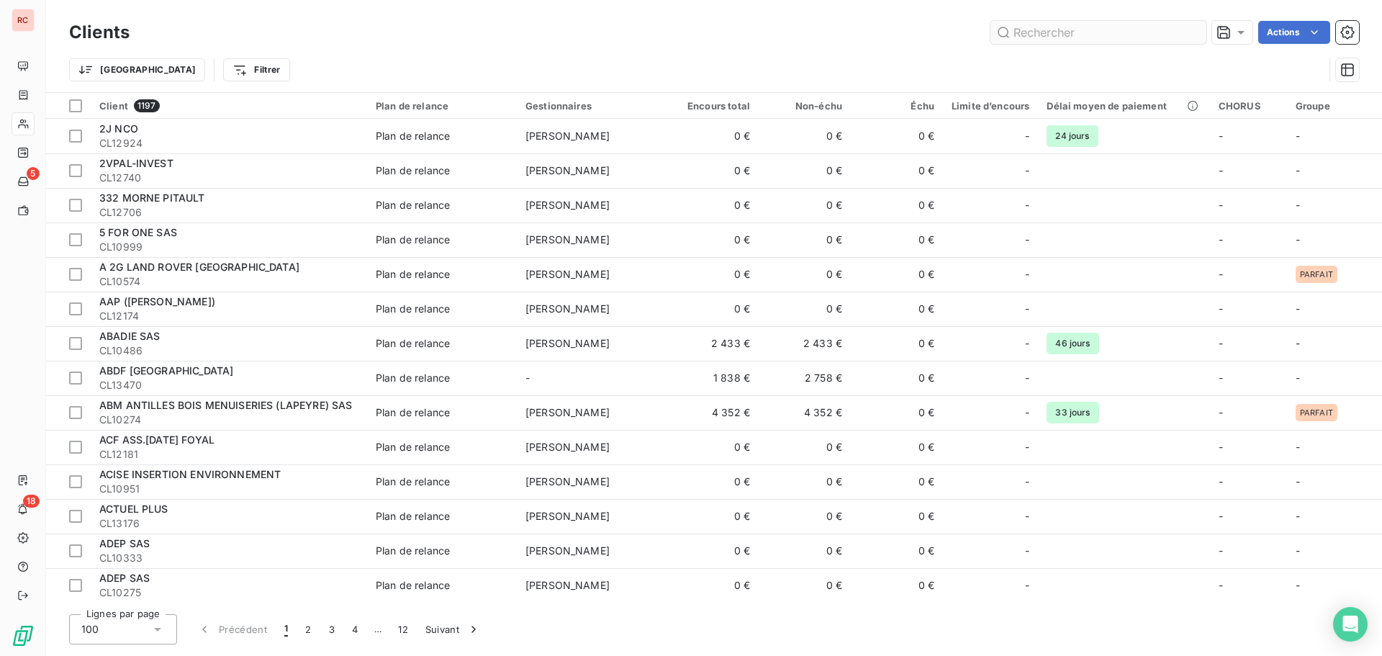
click at [1042, 31] on input "text" at bounding box center [1098, 32] width 216 height 23
click at [1057, 40] on input "text" at bounding box center [1098, 32] width 216 height 23
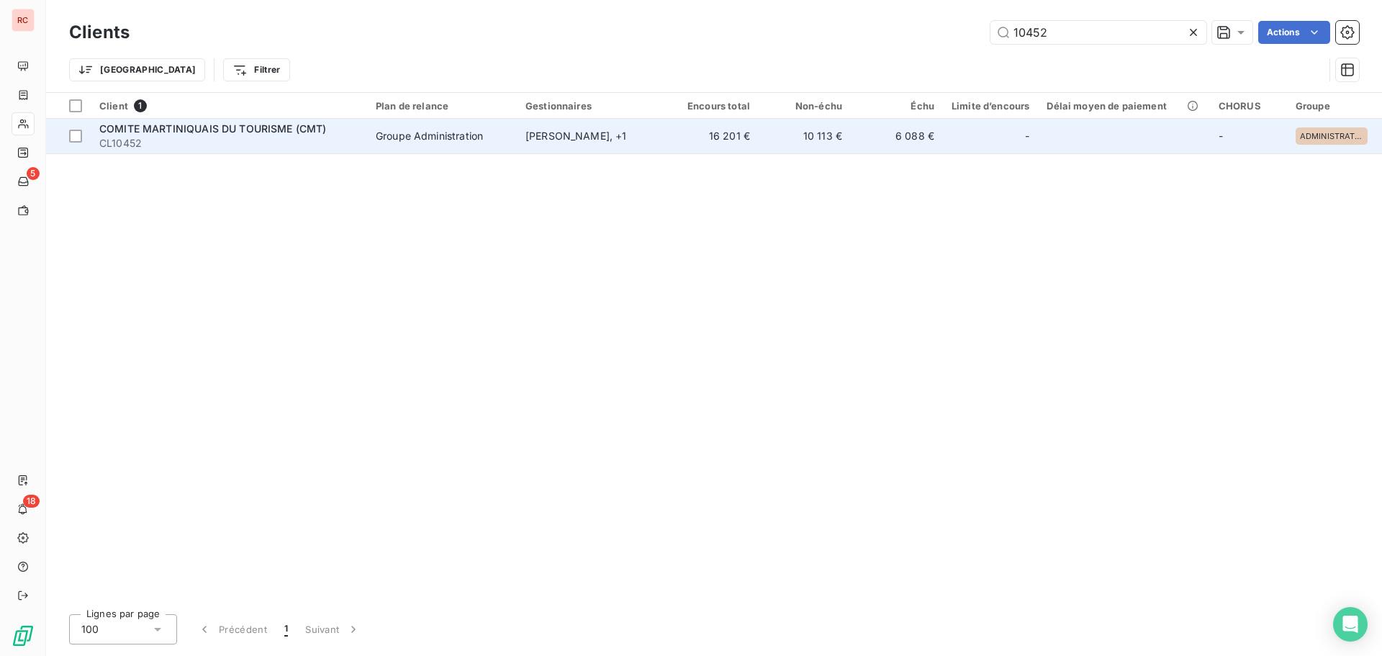
type input "10452"
click at [334, 137] on span "CL10452" at bounding box center [228, 143] width 259 height 14
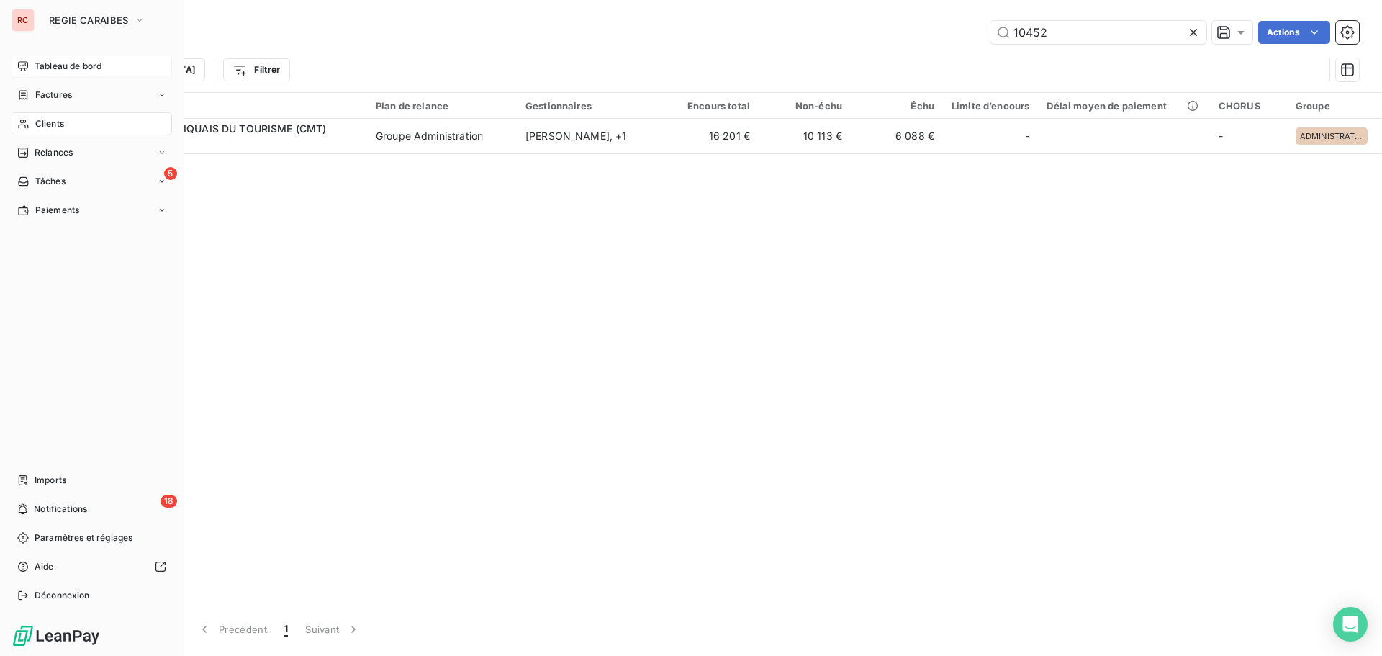
click at [92, 71] on span "Tableau de bord" at bounding box center [68, 66] width 67 height 13
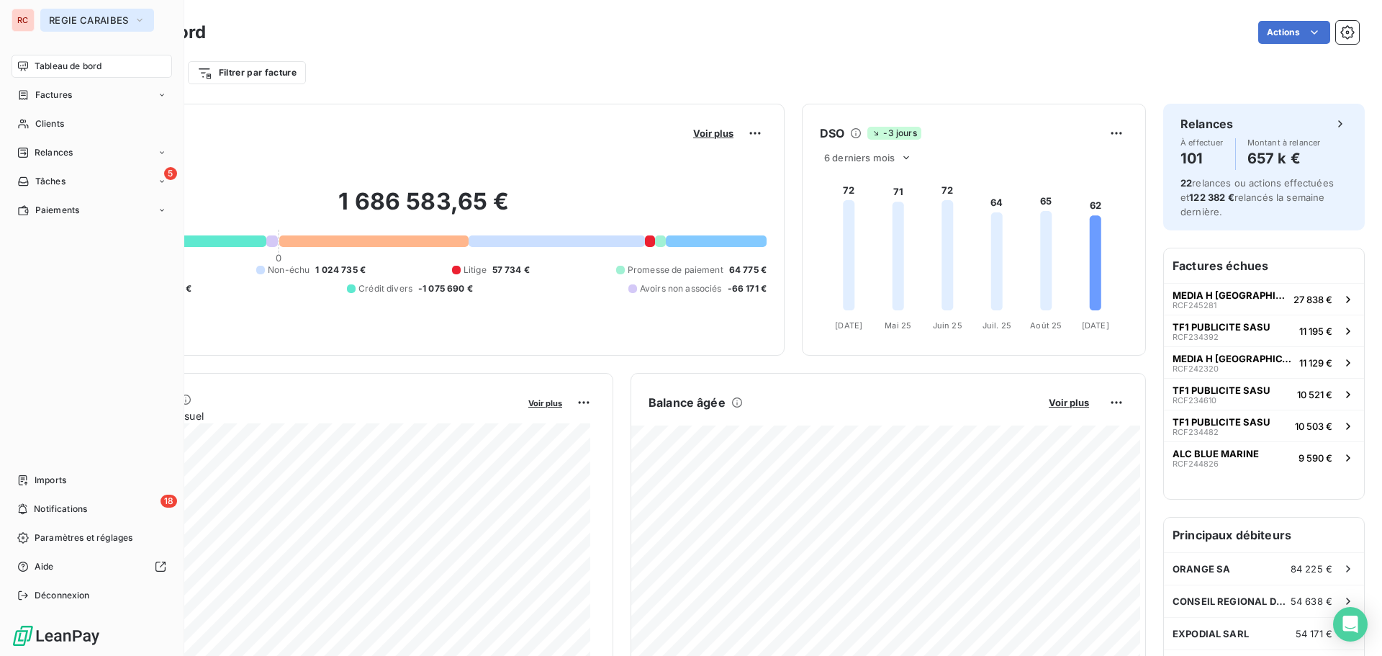
click at [144, 14] on icon "button" at bounding box center [140, 20] width 12 height 14
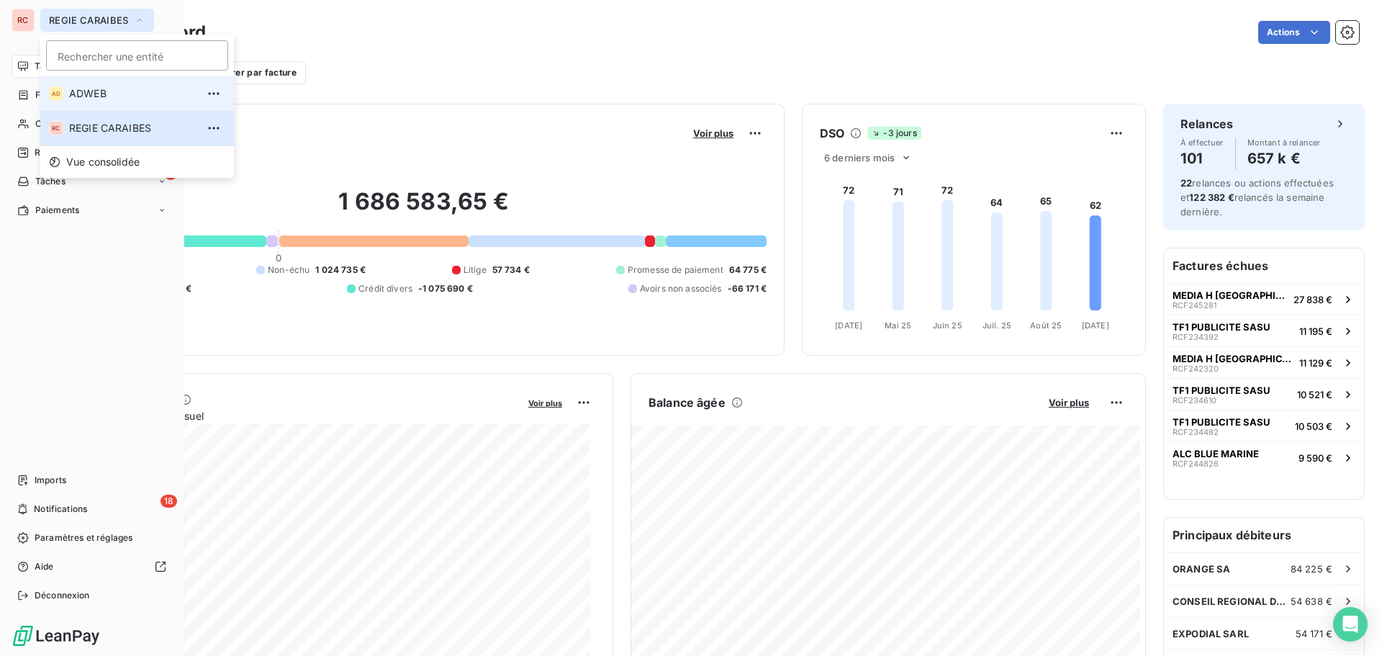
click at [109, 104] on li "AD ADWEB" at bounding box center [137, 93] width 194 height 35
